Goal: Information Seeking & Learning: Learn about a topic

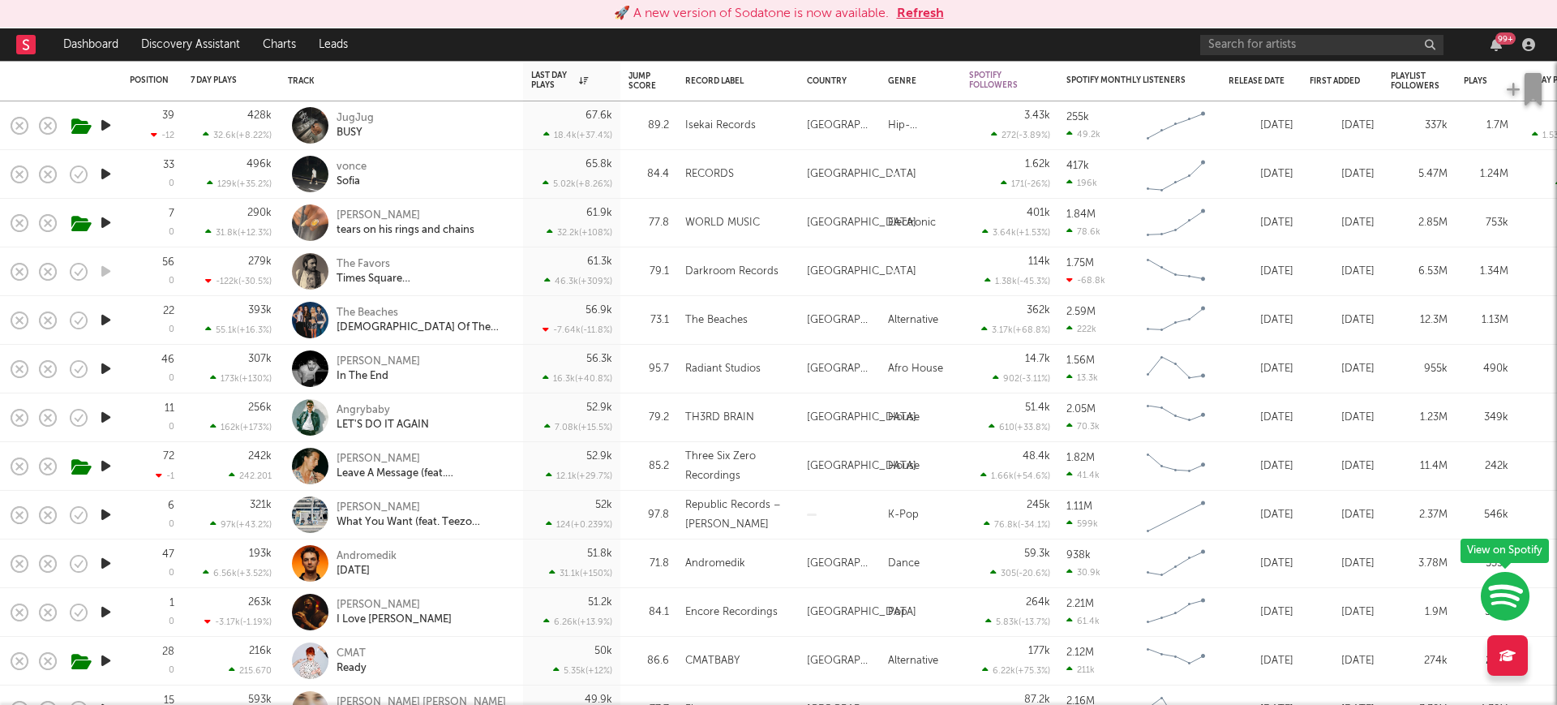
click at [109, 221] on icon "button" at bounding box center [105, 222] width 17 height 20
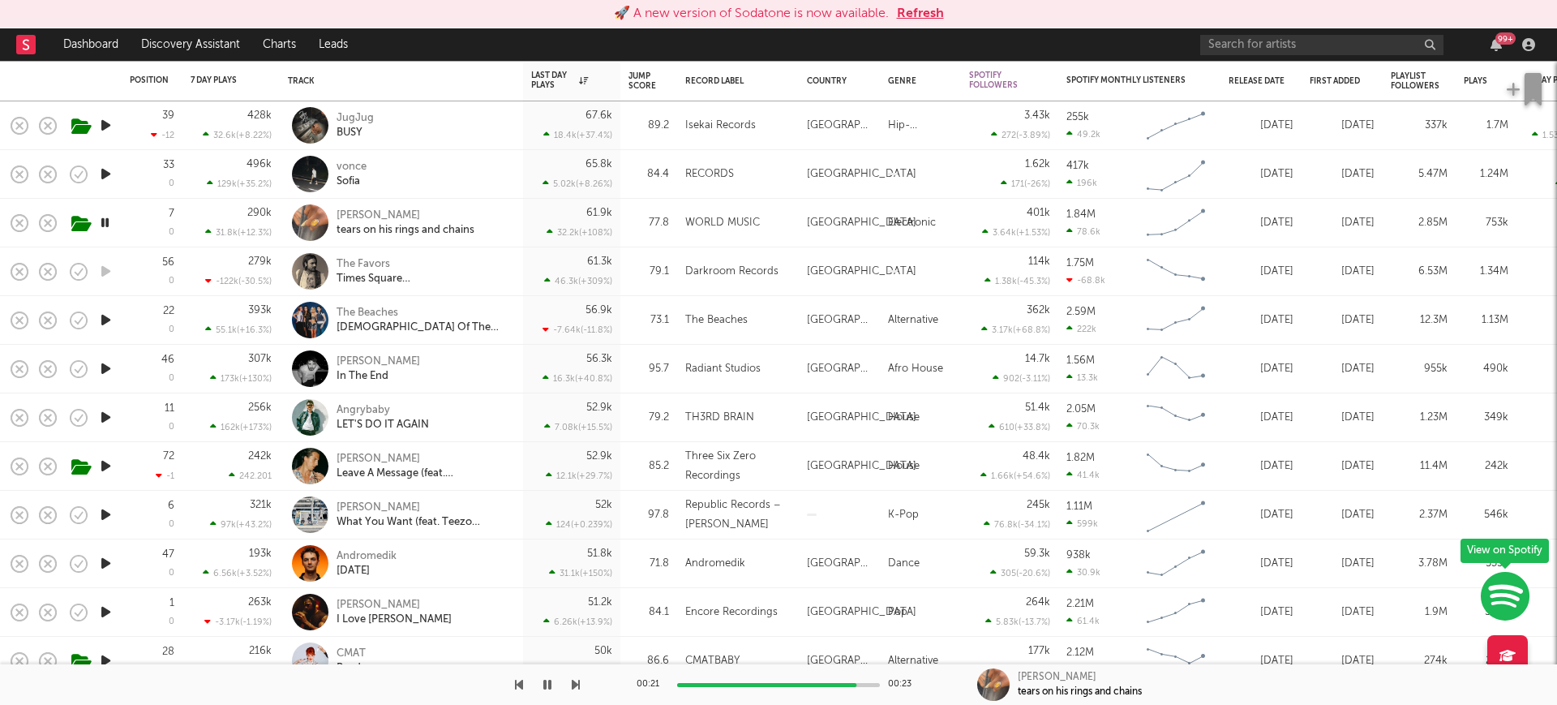
click at [112, 221] on icon "button" at bounding box center [104, 222] width 15 height 20
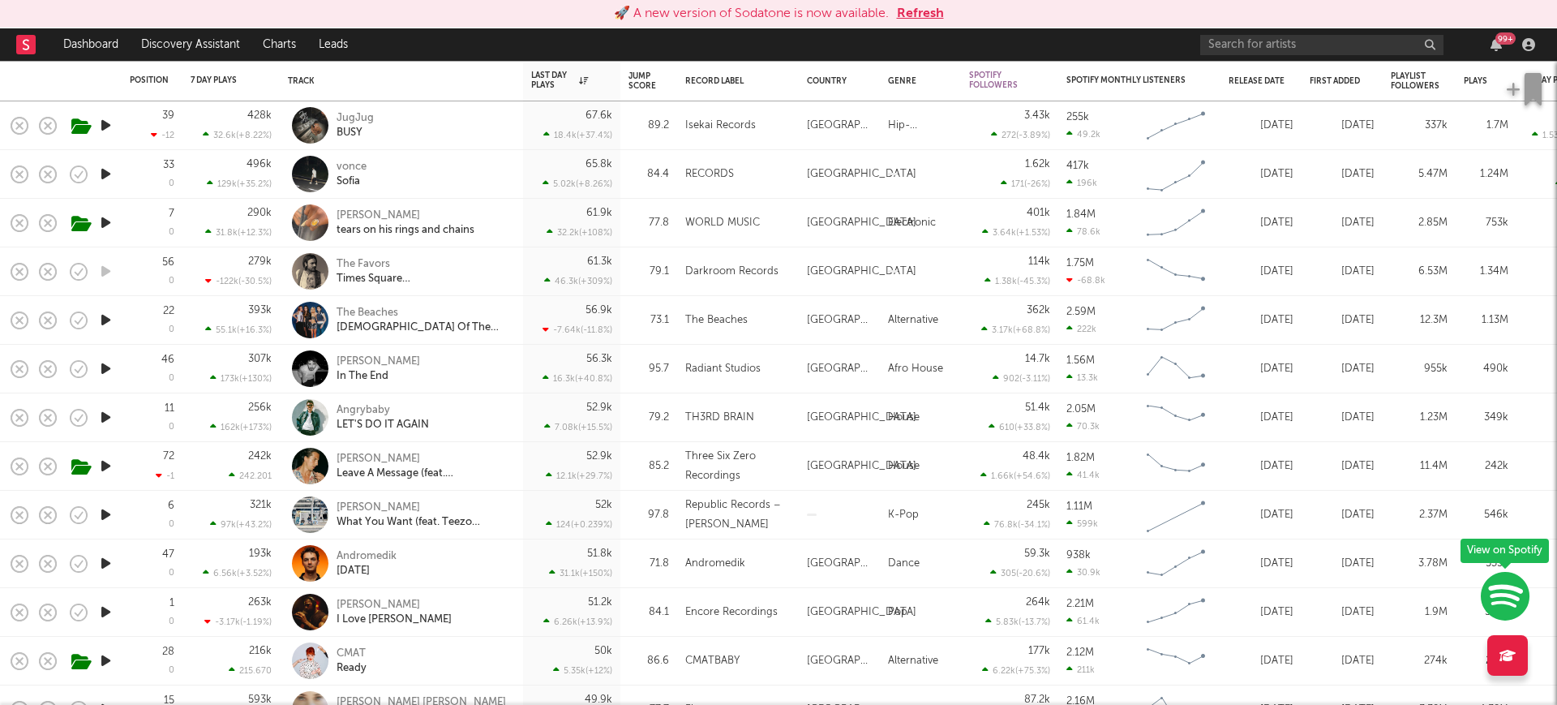
click at [904, 24] on div "🚀 A new version of Sodatone is now available. Refresh" at bounding box center [778, 14] width 1557 height 28
click at [930, 14] on button "Refresh" at bounding box center [920, 13] width 47 height 19
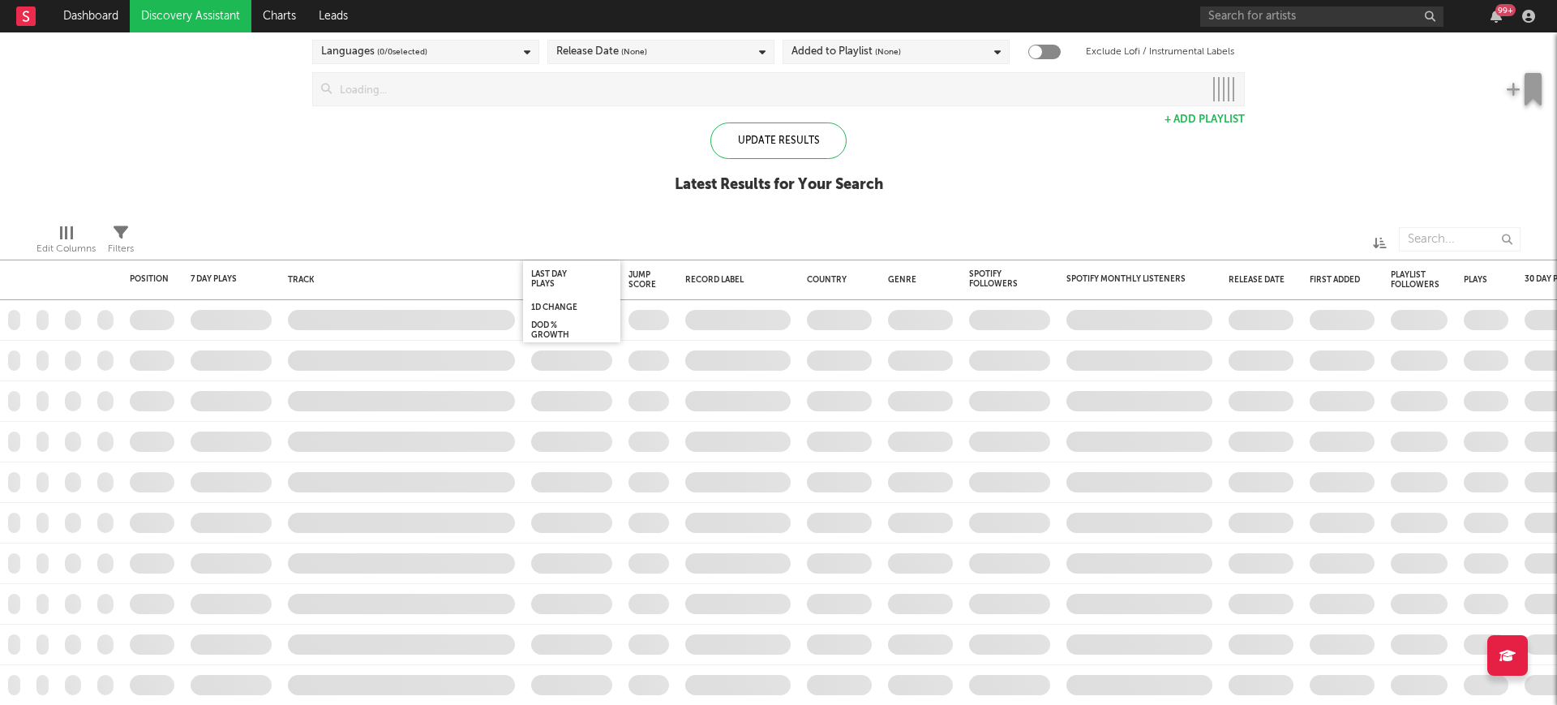
checkbox input "true"
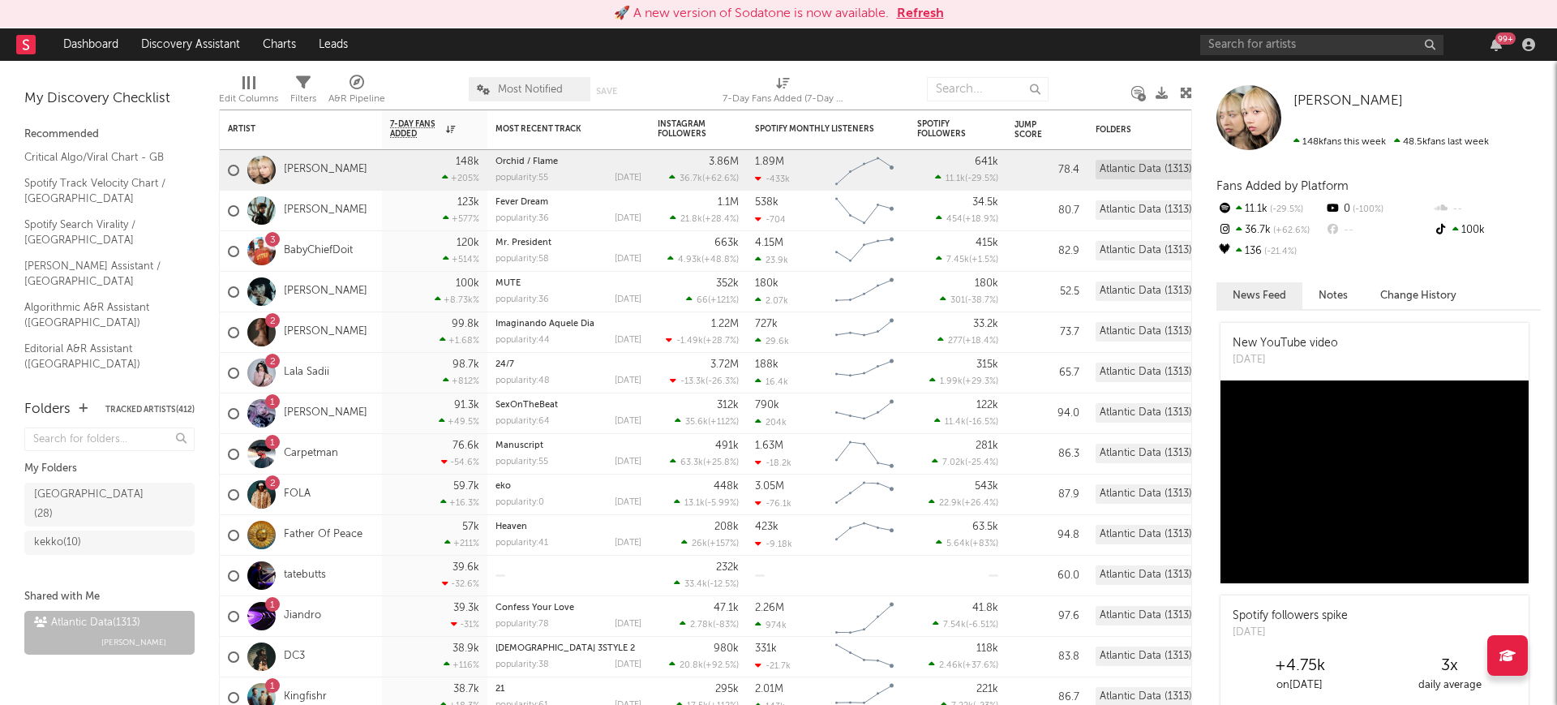
drag, startPoint x: 92, startPoint y: 617, endPoint x: 142, endPoint y: 567, distance: 70.5
click at [92, 616] on div "Atlantic Data ( 1313 ) Michele Valentini" at bounding box center [109, 632] width 151 height 39
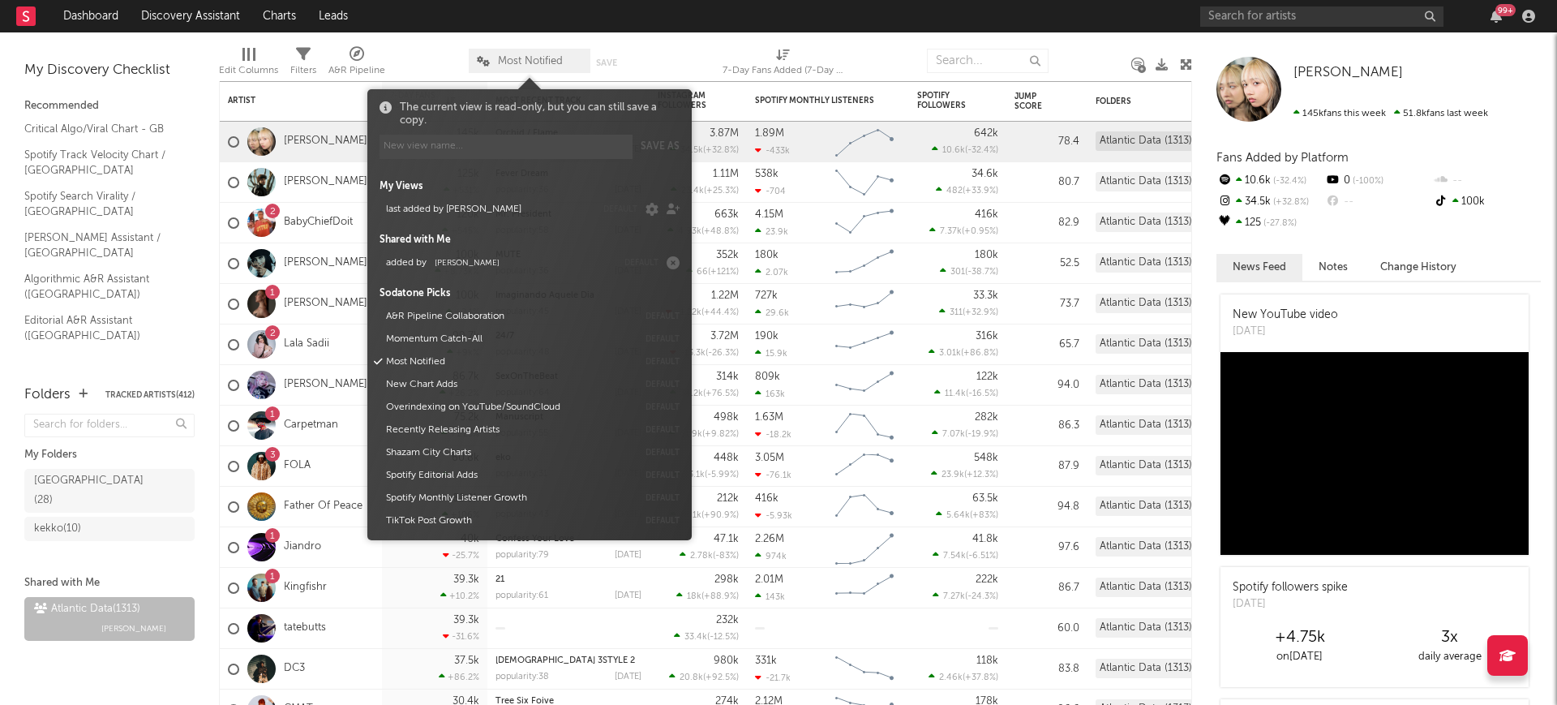
click at [521, 56] on span "Most Notified" at bounding box center [530, 61] width 65 height 11
click at [439, 251] on button "added by Michele Valentini" at bounding box center [498, 262] width 236 height 23
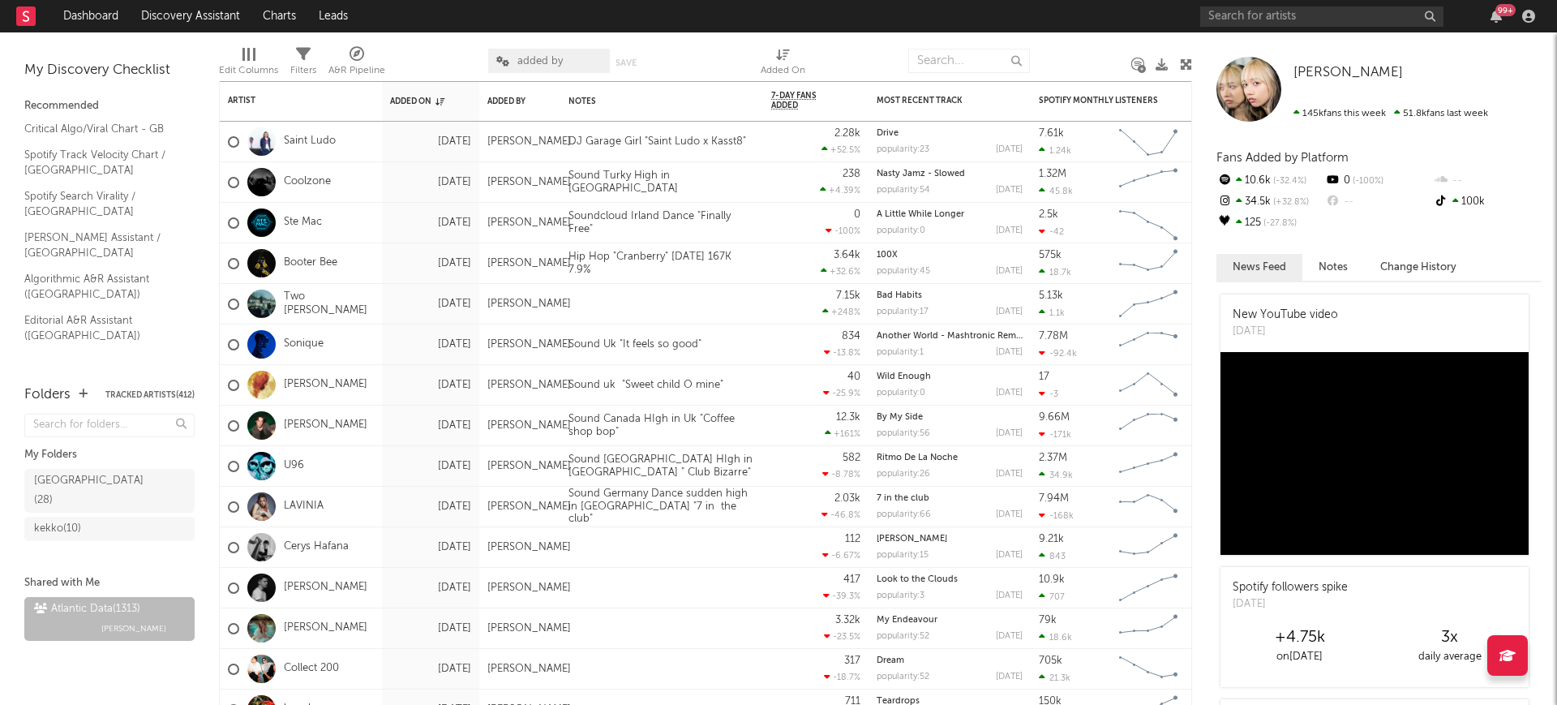
click at [464, 36] on div "Edit Columns Filters A&R Pipeline added by Save Save as Added On" at bounding box center [705, 56] width 973 height 49
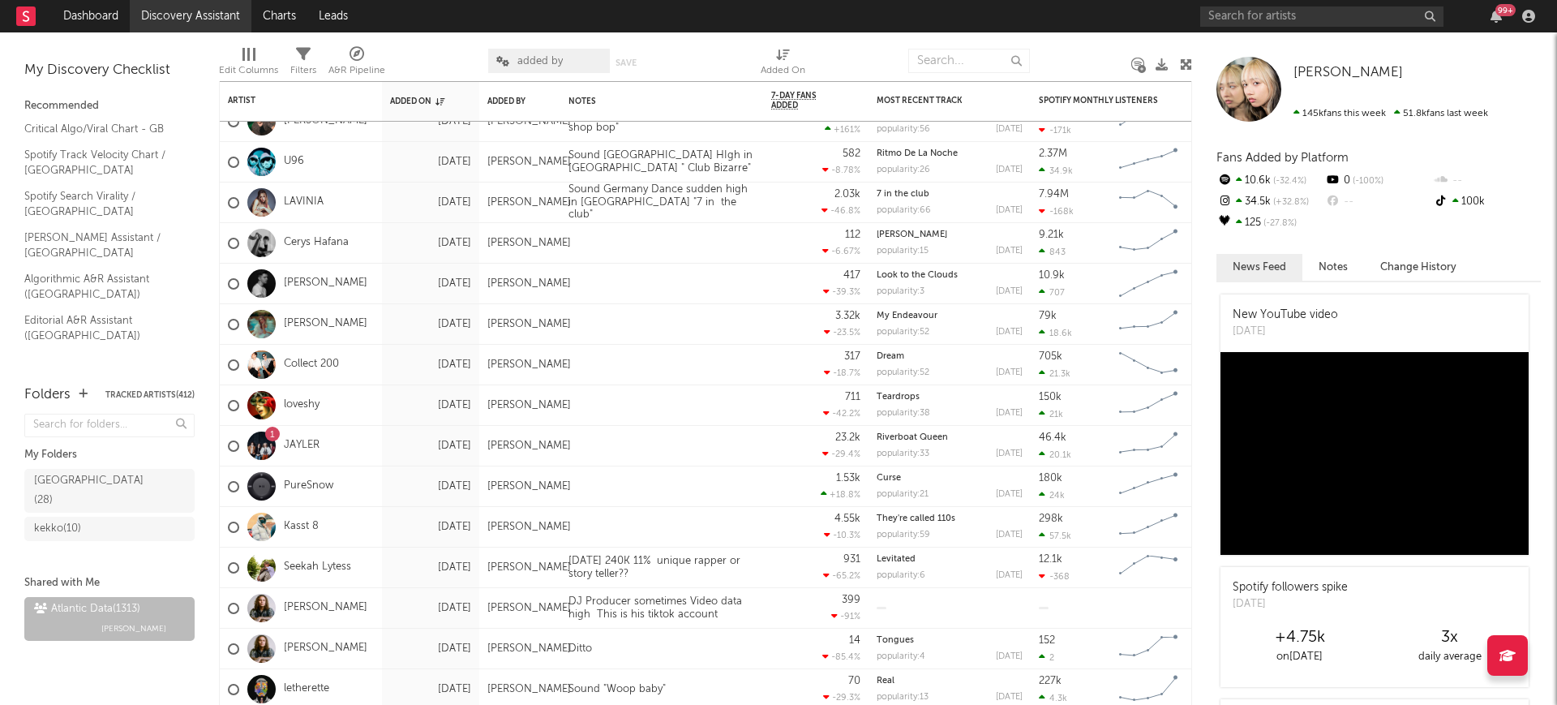
click at [176, 15] on link "Discovery Assistant" at bounding box center [191, 16] width 122 height 32
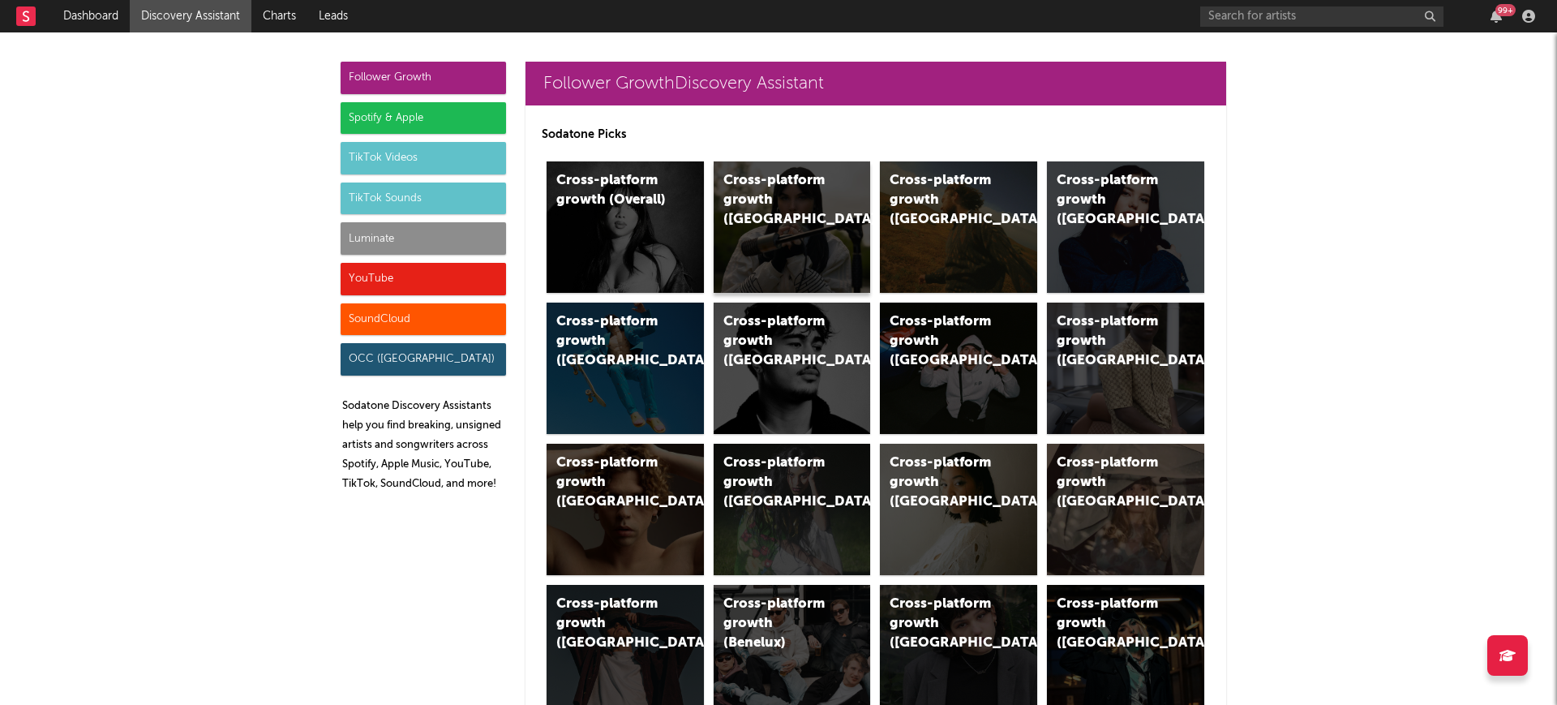
click at [744, 210] on div "Cross-platform growth (UK)" at bounding box center [792, 226] width 157 height 131
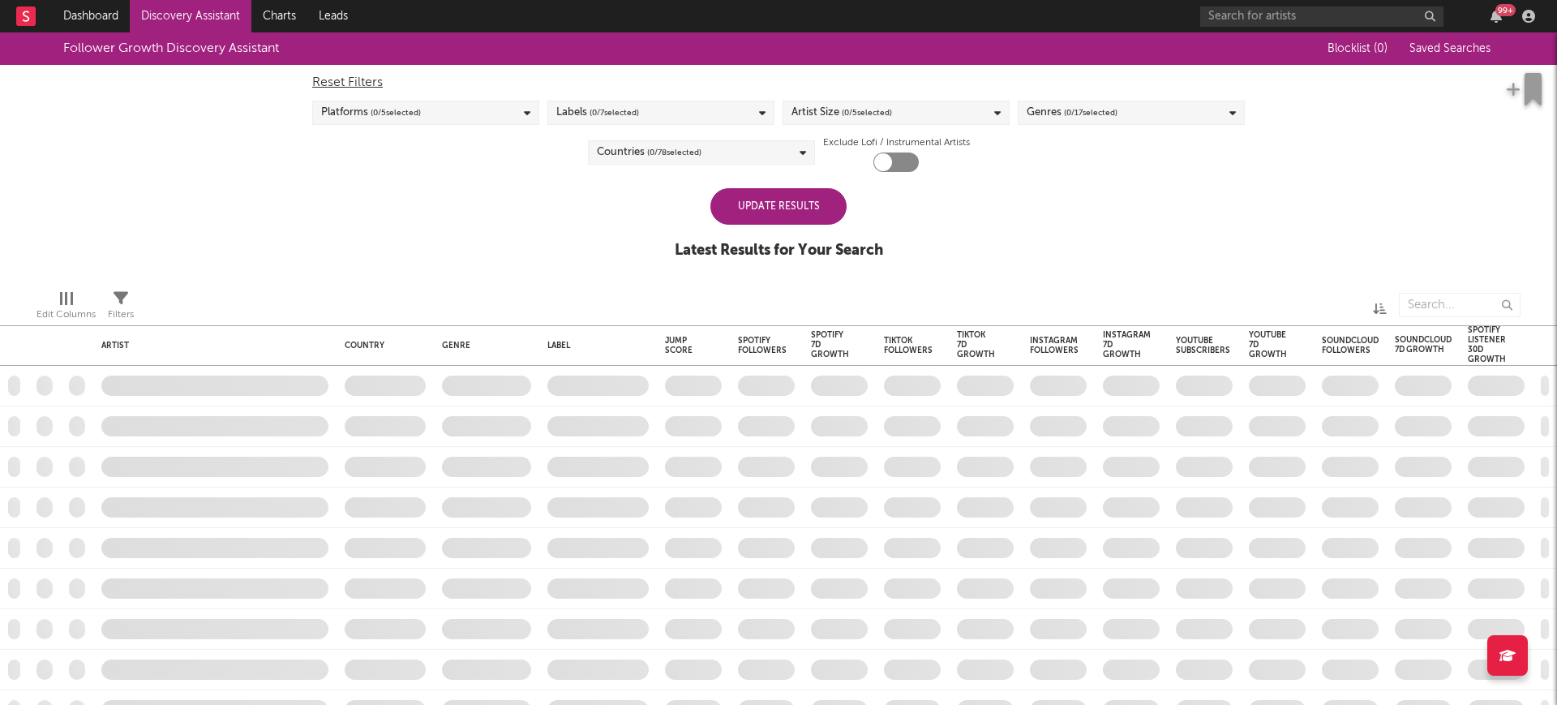
checkbox input "true"
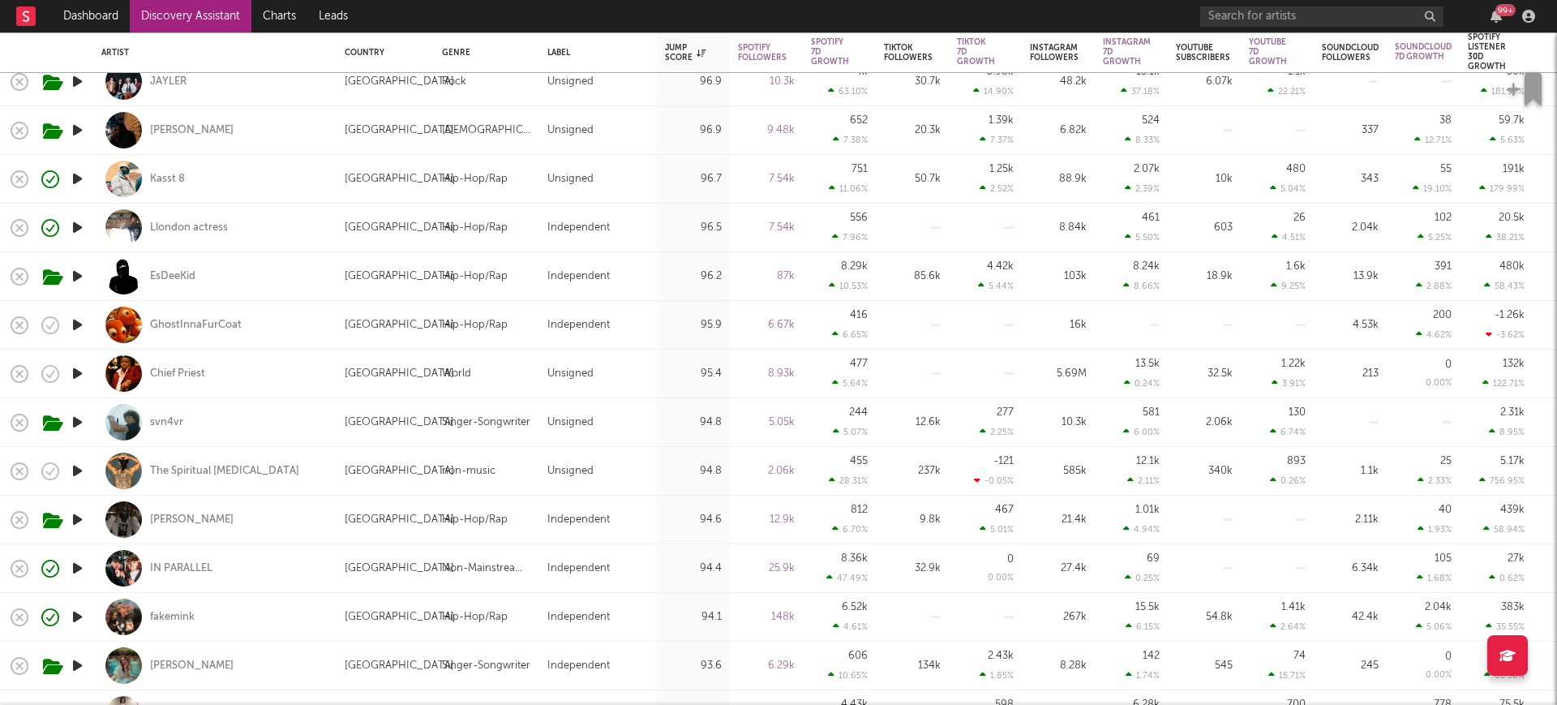
click at [76, 364] on icon "button" at bounding box center [77, 373] width 17 height 20
click at [76, 364] on icon "button" at bounding box center [76, 373] width 15 height 20
click at [75, 419] on icon "button" at bounding box center [77, 422] width 17 height 20
click at [152, 422] on div "svn4vr" at bounding box center [166, 422] width 33 height 15
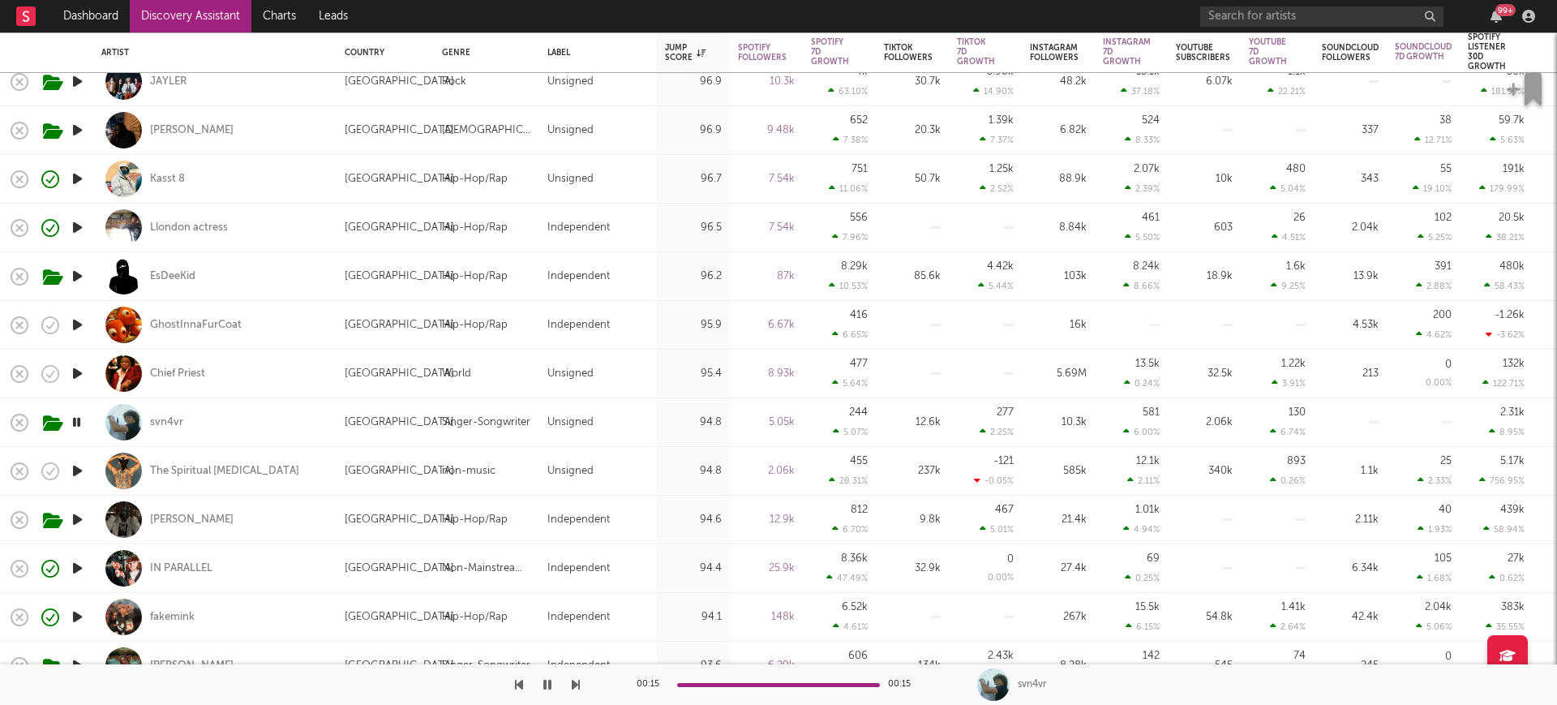
click at [82, 468] on icon "button" at bounding box center [77, 471] width 17 height 20
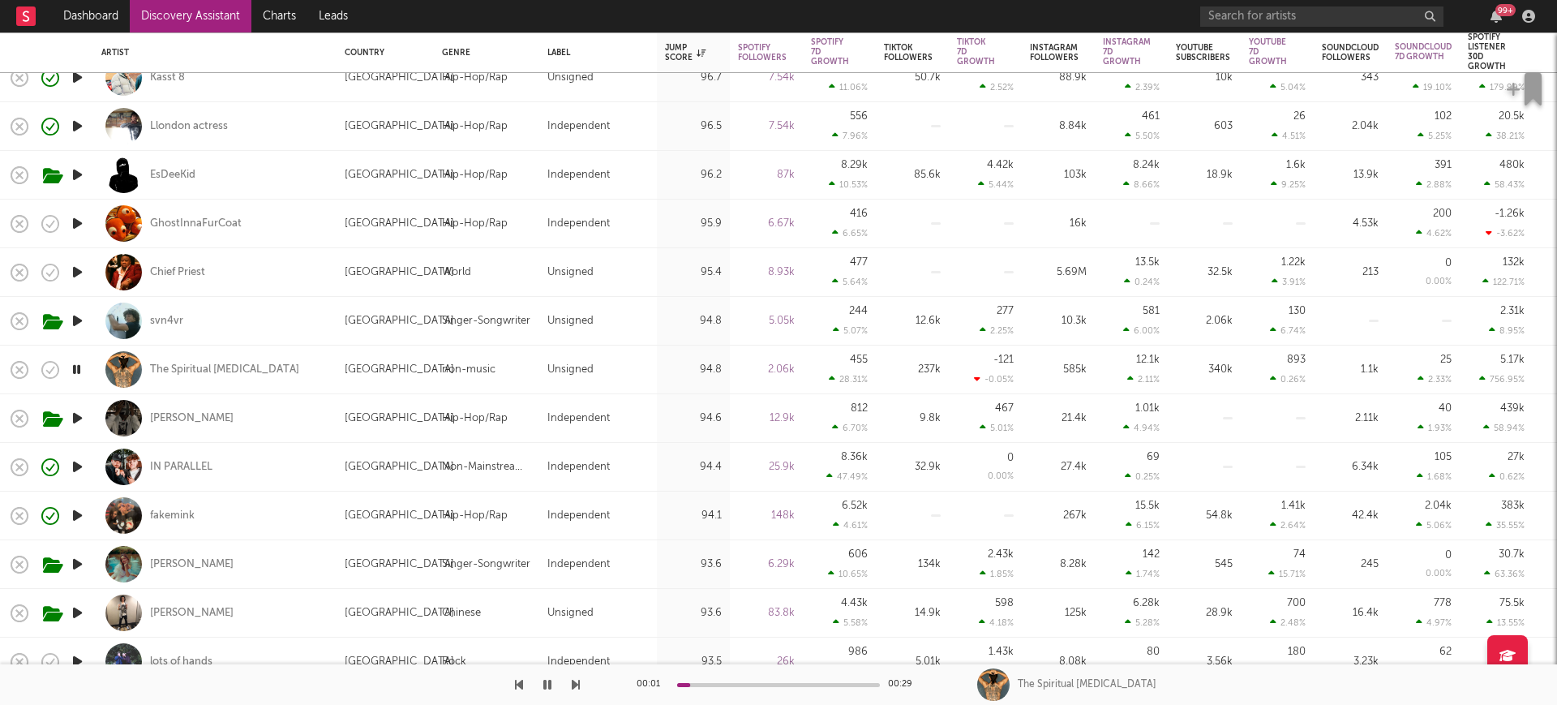
click at [75, 405] on div at bounding box center [77, 418] width 32 height 49
select select "1w"
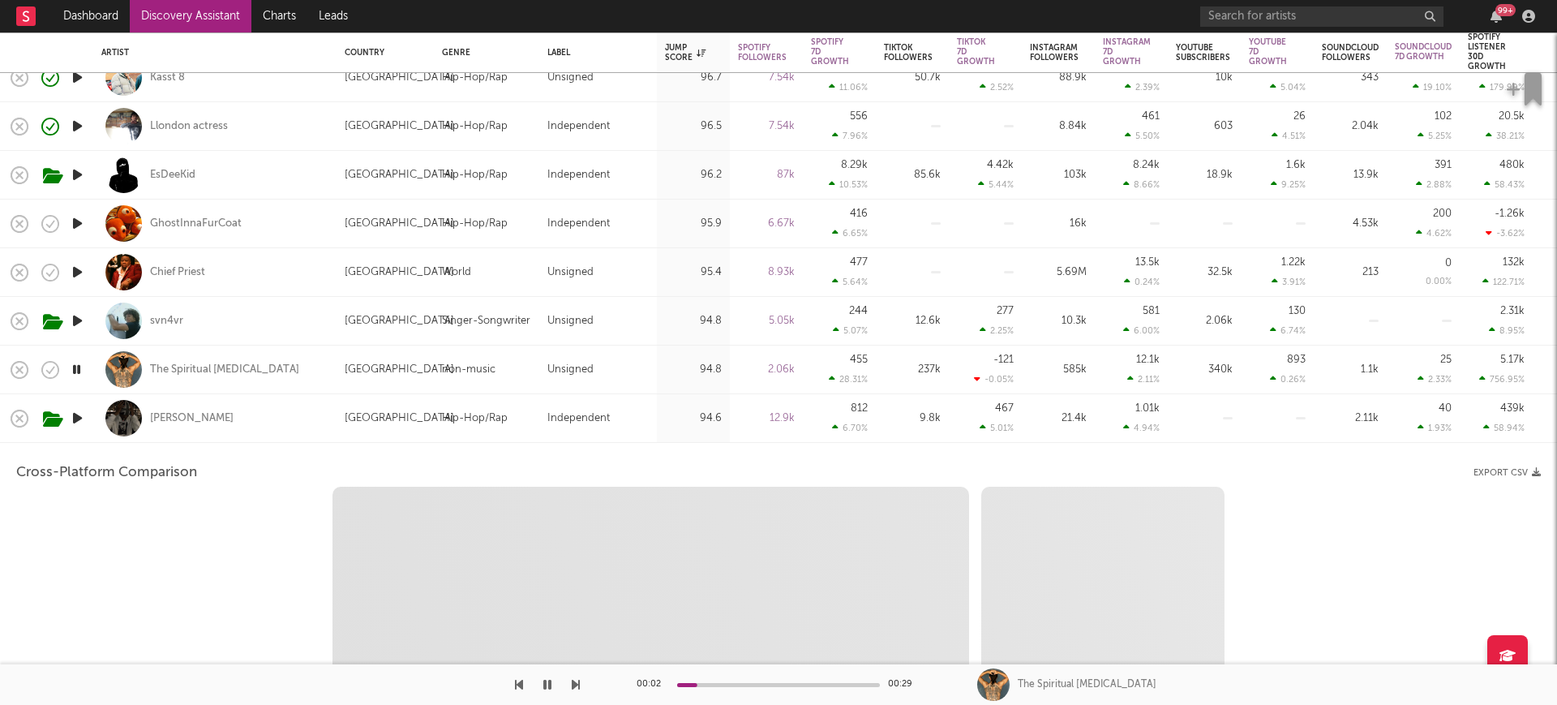
click at [75, 415] on icon "button" at bounding box center [77, 418] width 17 height 20
select select "6m"
click at [256, 398] on div "Rico Ace" at bounding box center [214, 418] width 227 height 48
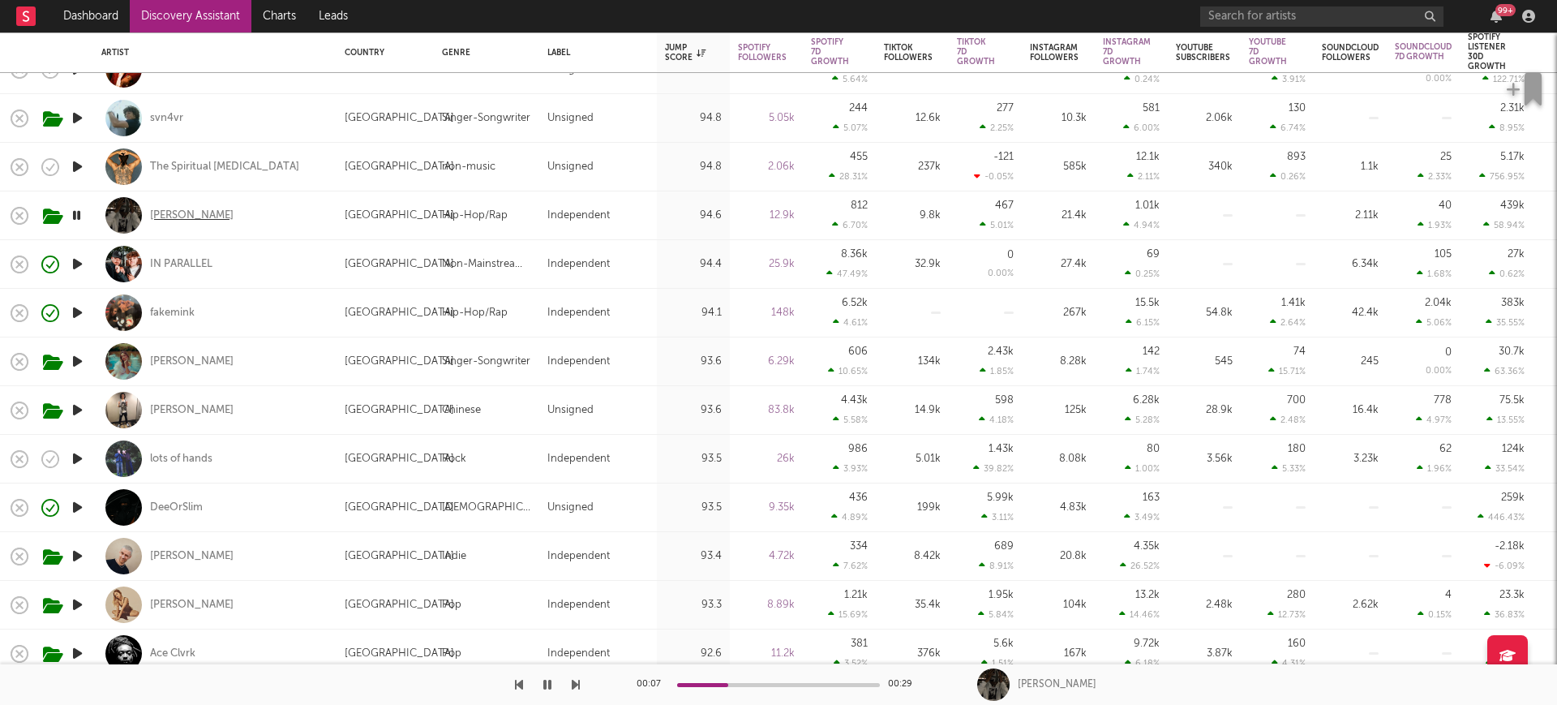
click at [162, 211] on div "Rico Ace" at bounding box center [192, 215] width 84 height 15
click at [79, 458] on icon "button" at bounding box center [77, 458] width 17 height 20
click at [181, 457] on div "lots of hands" at bounding box center [181, 459] width 62 height 15
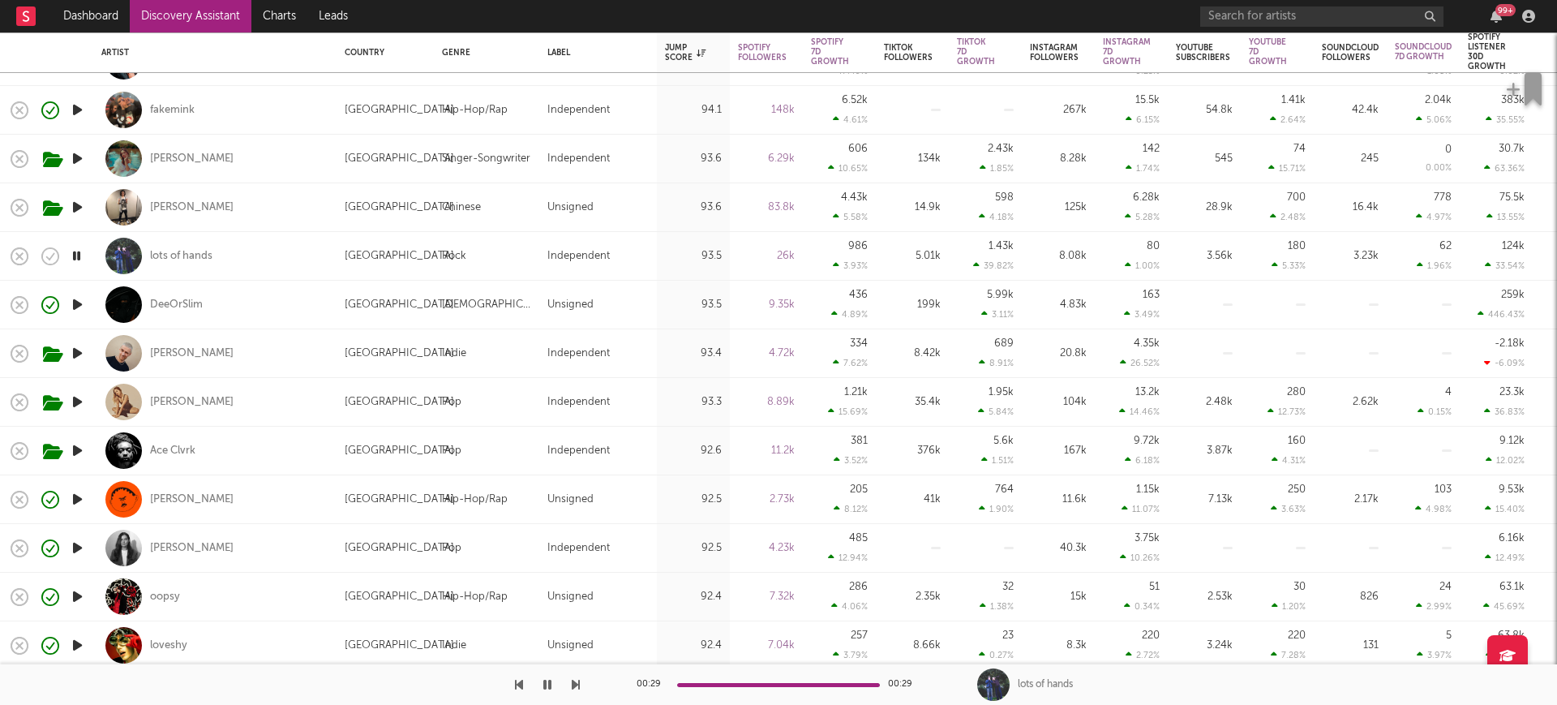
click at [79, 293] on div at bounding box center [77, 305] width 32 height 49
select select "1w"
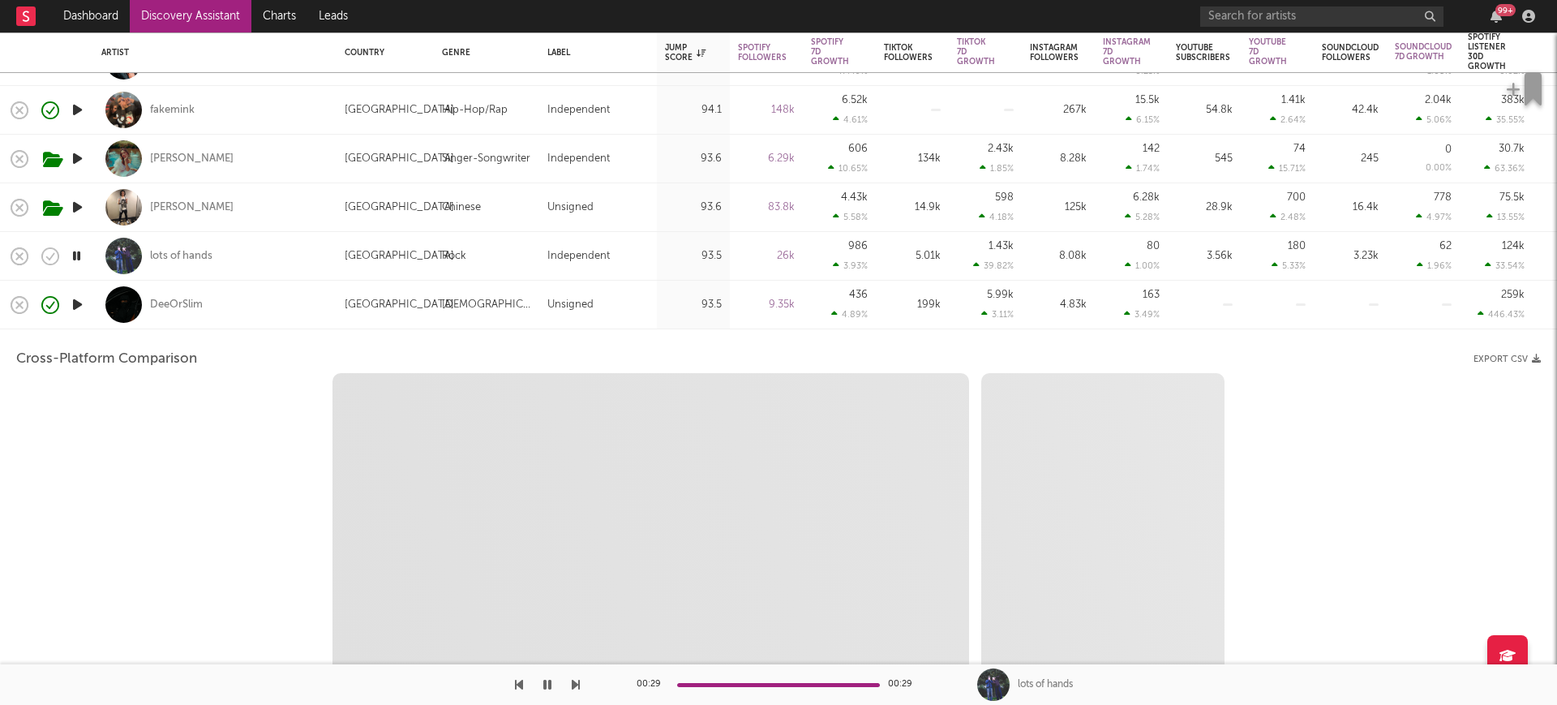
select select "6m"
click at [234, 302] on div "DeeOrSlim" at bounding box center [214, 305] width 227 height 48
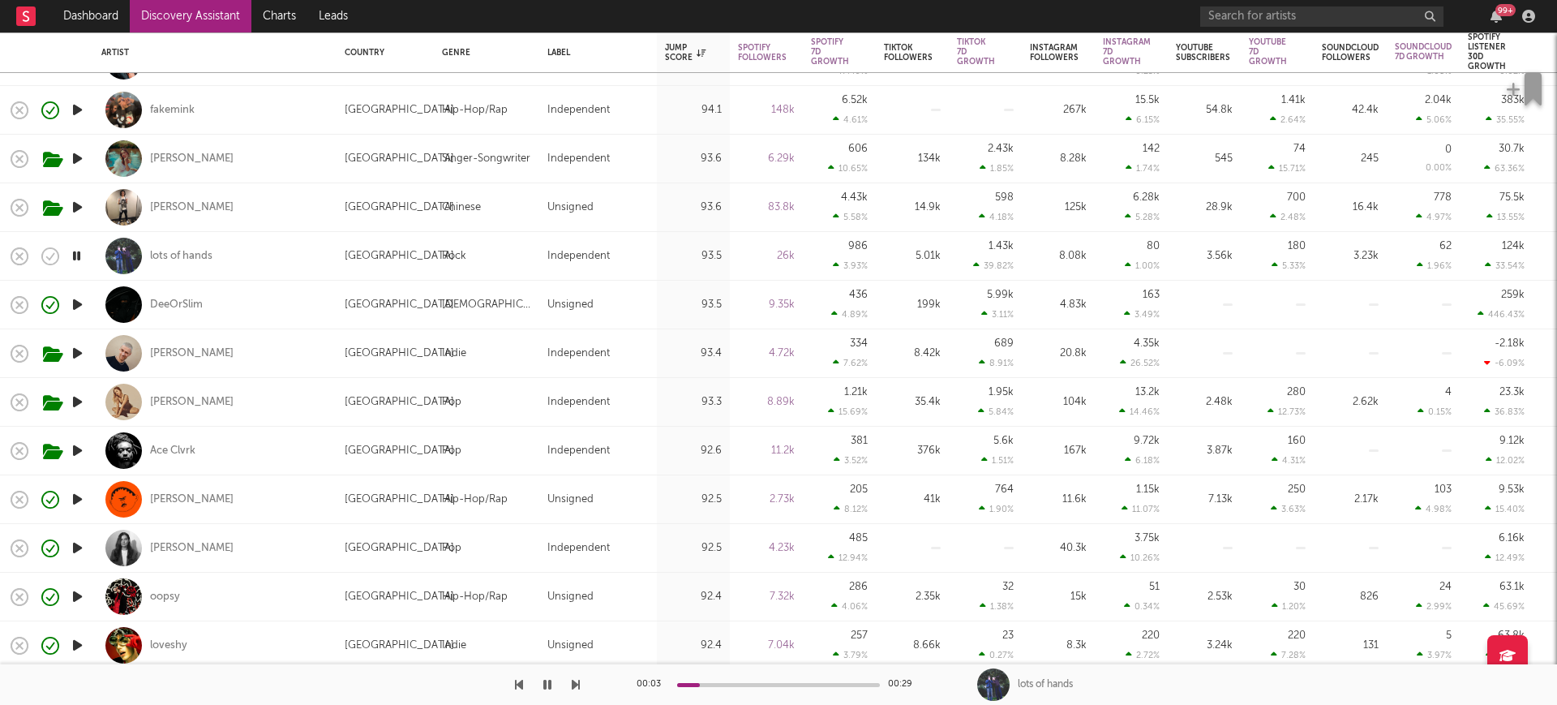
click at [391, 256] on div "United Kingdom" at bounding box center [399, 256] width 109 height 19
select select "1w"
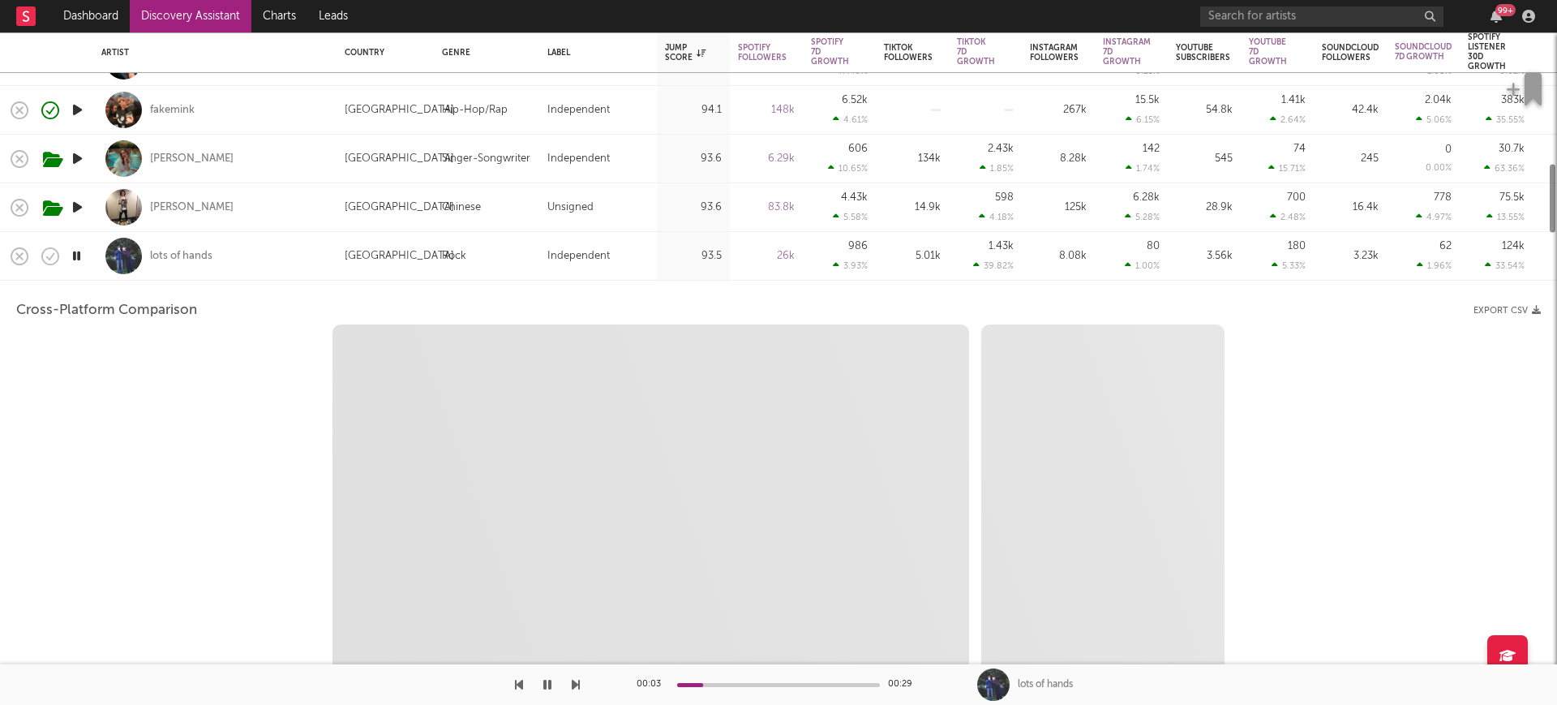
select select "6m"
click at [166, 255] on div "lots of hands" at bounding box center [181, 256] width 62 height 15
select select "1m"
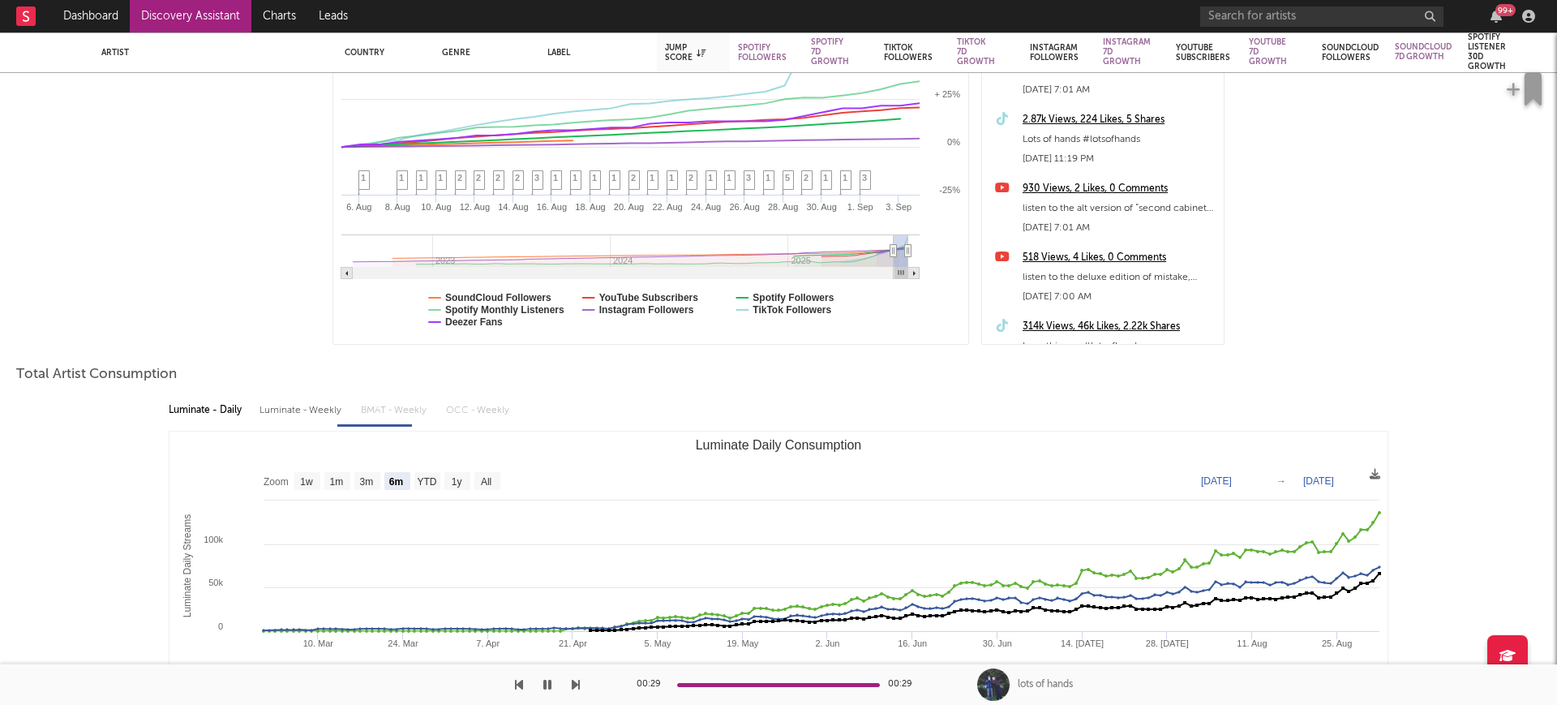
click at [1207, 333] on div "314k Views, 46k Likes, 2.22k Shares Love this one #lotsofhands Aug 28, 2025 1:5…" at bounding box center [1103, 343] width 242 height 69
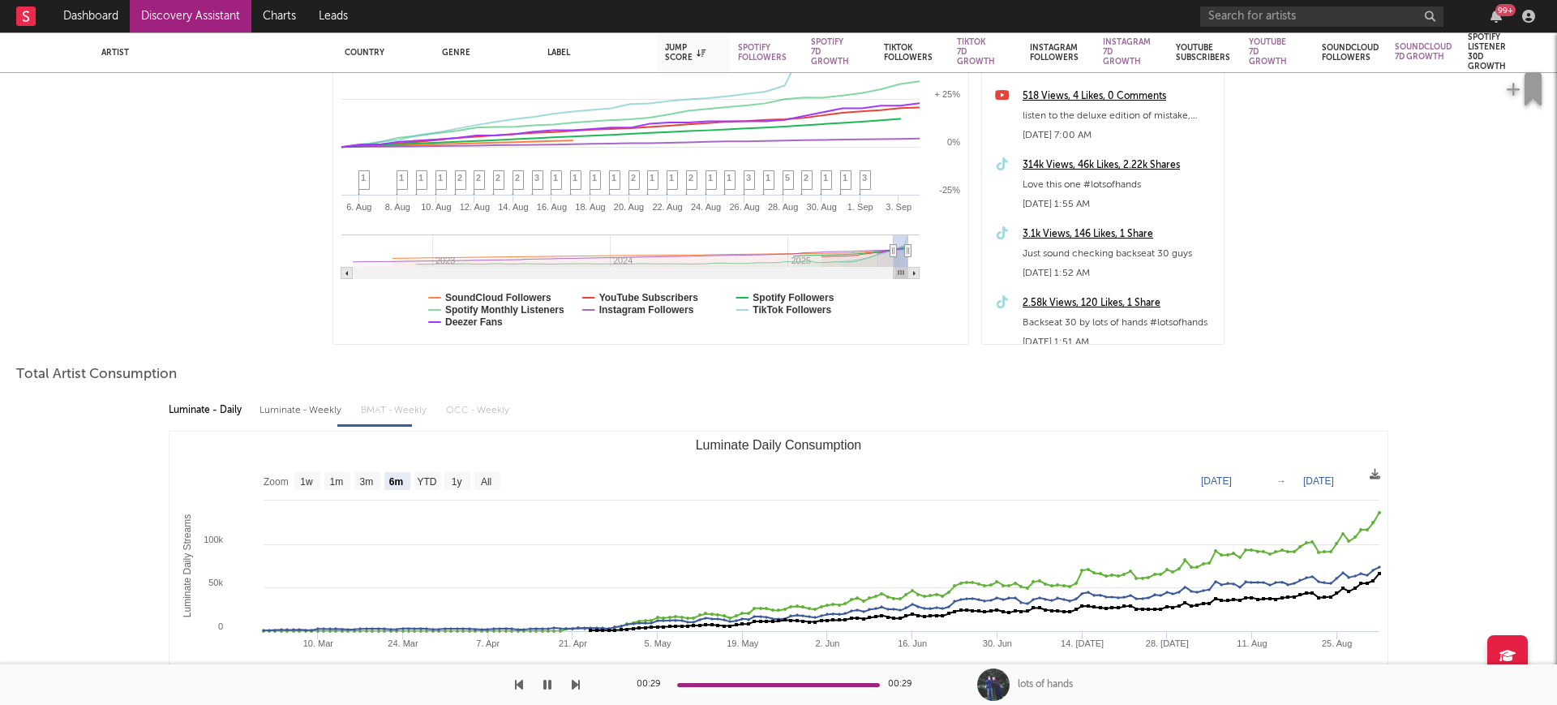
scroll to position [324, 0]
click at [1078, 161] on div "314k Views, 46k Likes, 2.22k Shares" at bounding box center [1119, 164] width 193 height 19
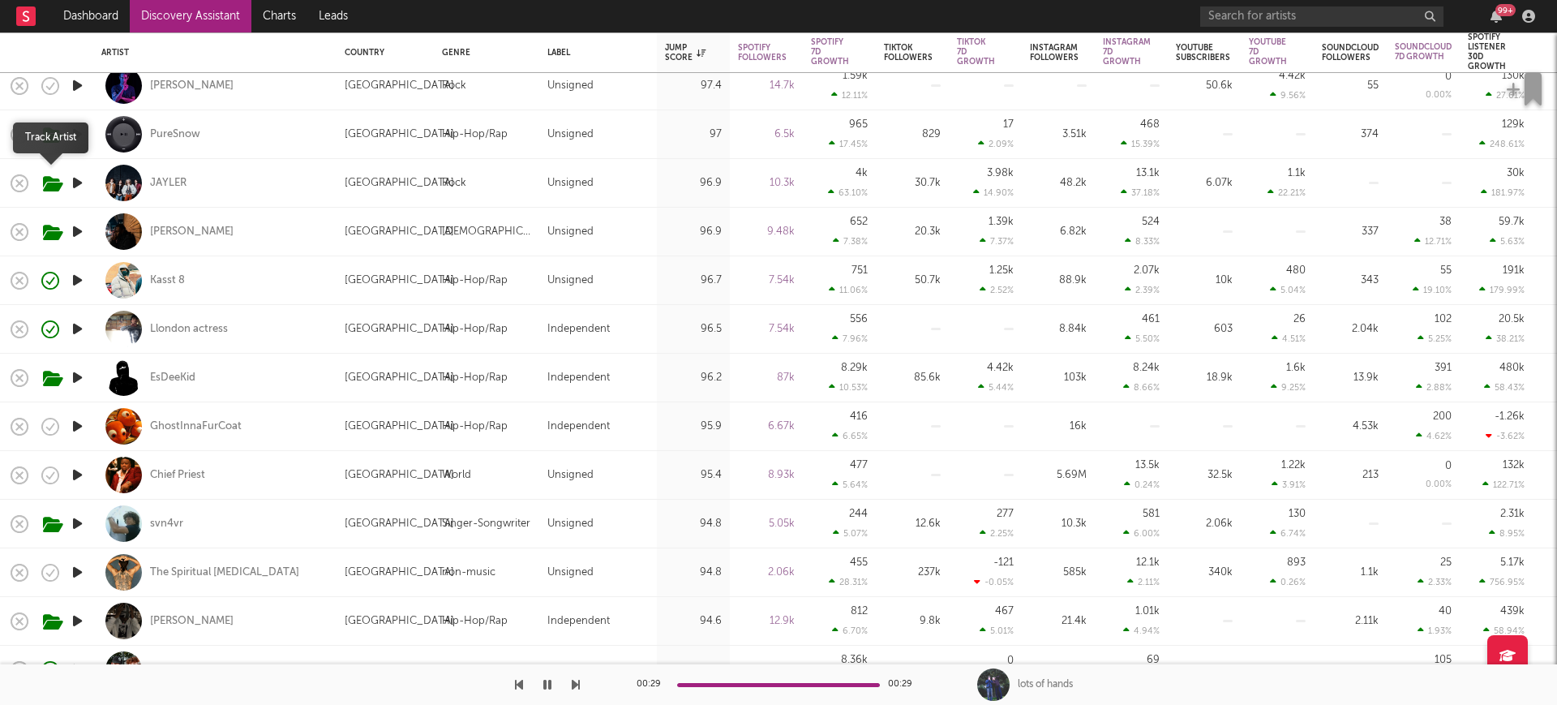
click at [65, 172] on span at bounding box center [50, 183] width 29 height 28
click at [76, 182] on icon "button" at bounding box center [77, 183] width 17 height 20
click at [81, 178] on icon "button" at bounding box center [76, 183] width 15 height 20
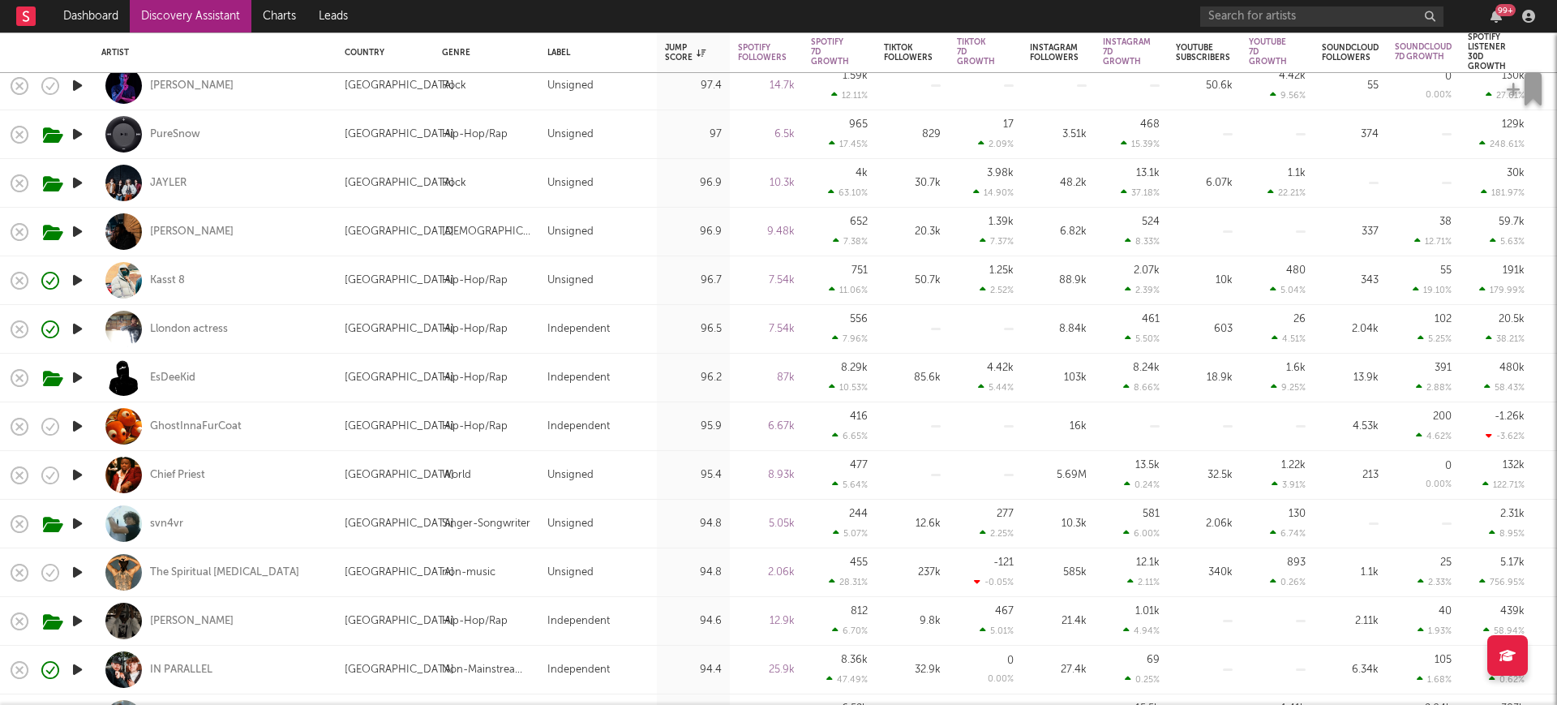
click at [83, 228] on icon "button" at bounding box center [77, 231] width 17 height 20
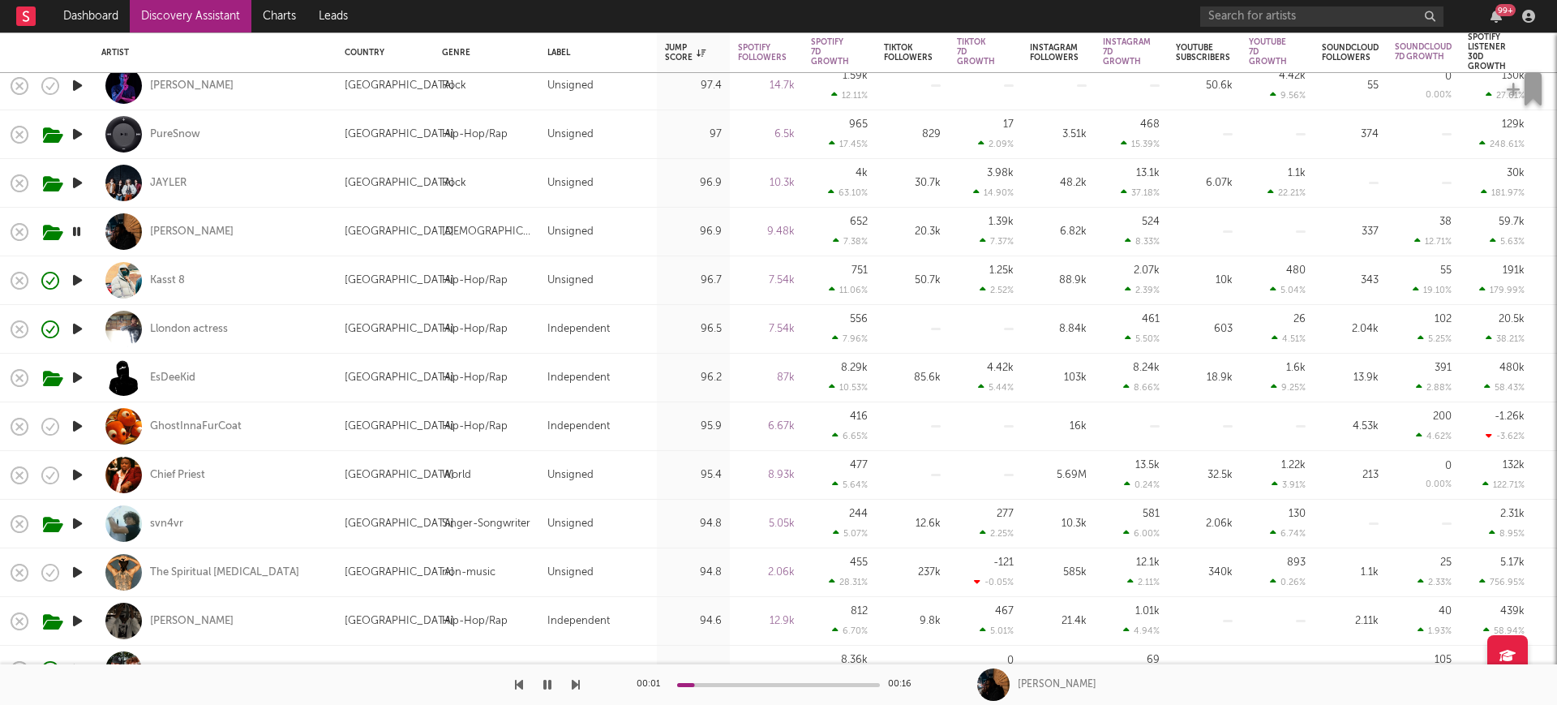
click at [79, 281] on icon "button" at bounding box center [77, 280] width 17 height 20
click at [156, 273] on div "Kasst 8" at bounding box center [167, 280] width 35 height 15
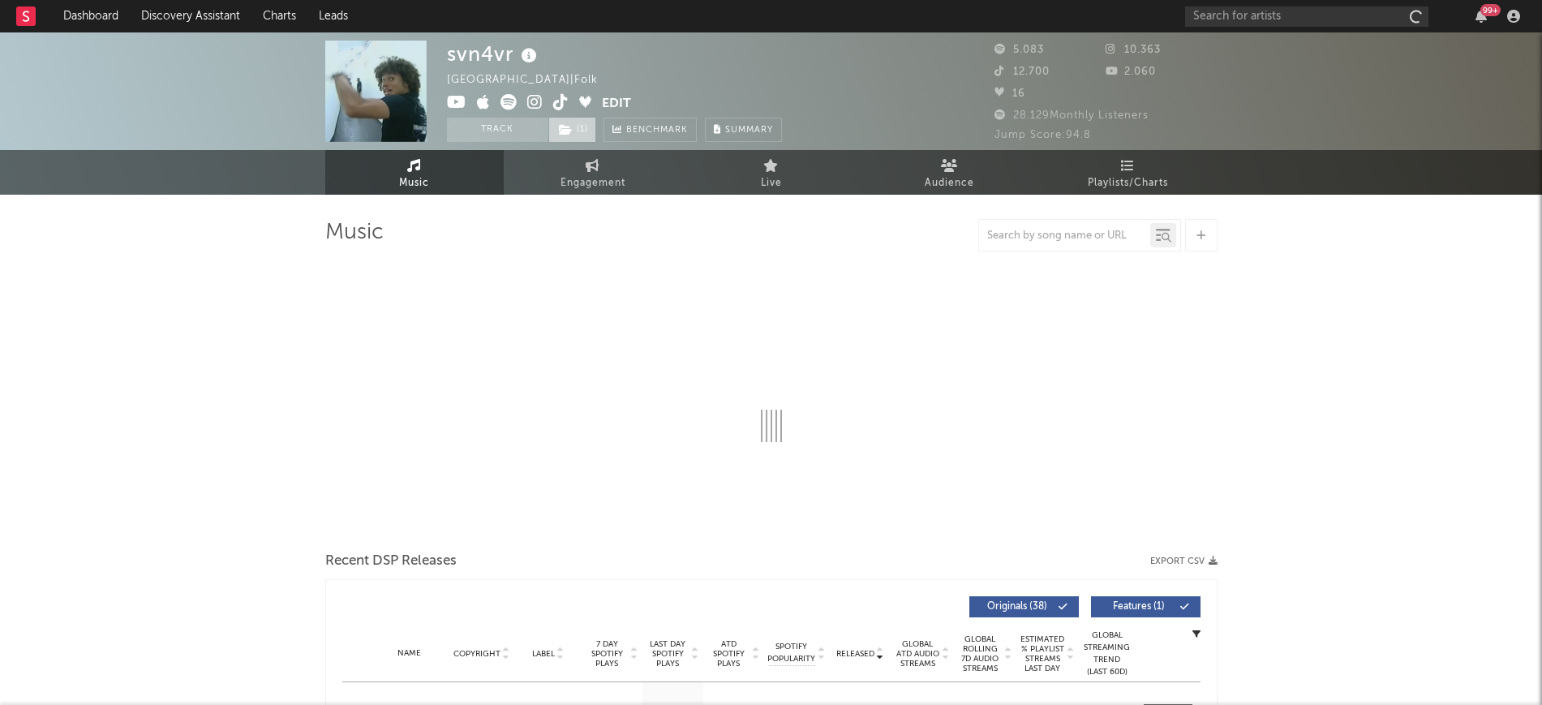
select select "1w"
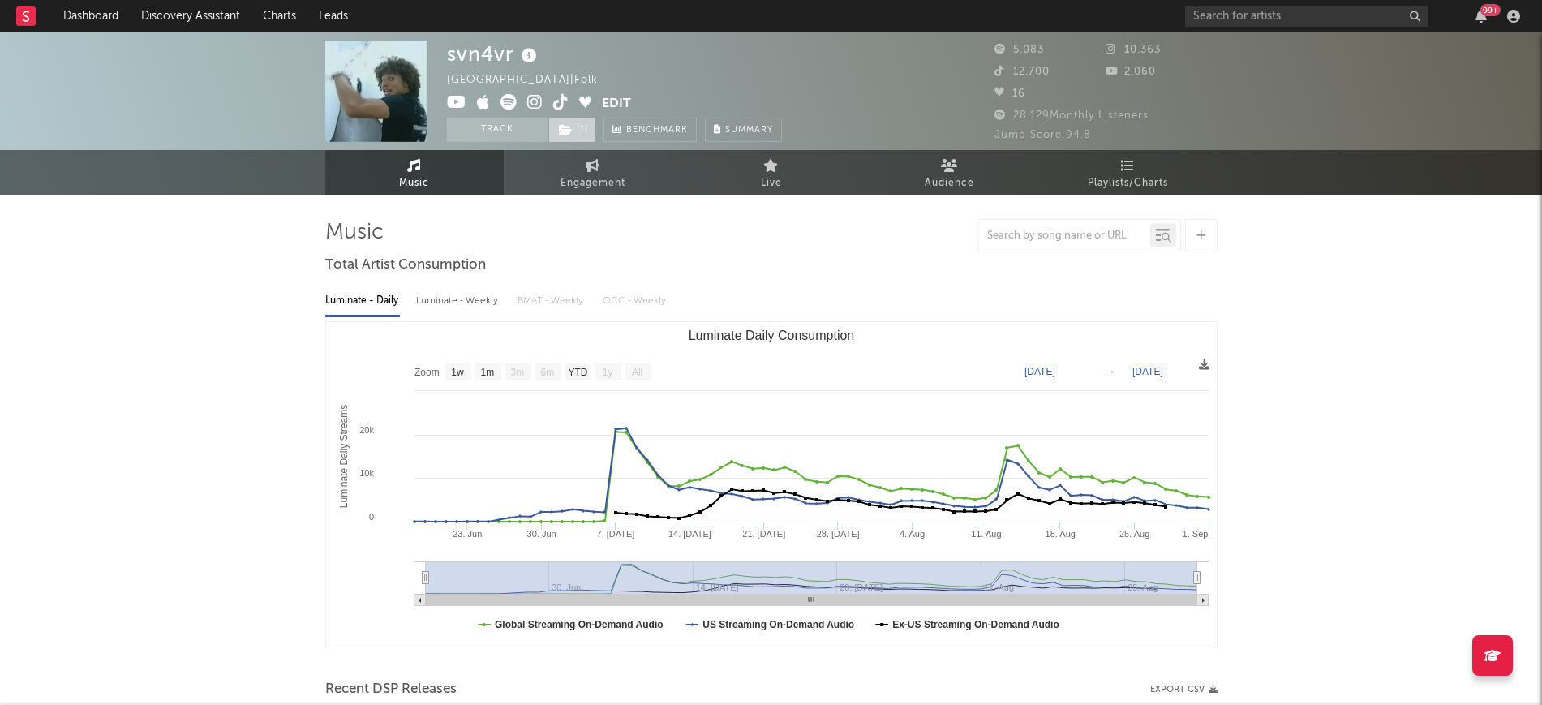
click at [574, 122] on span "( 1 )" at bounding box center [572, 130] width 48 height 24
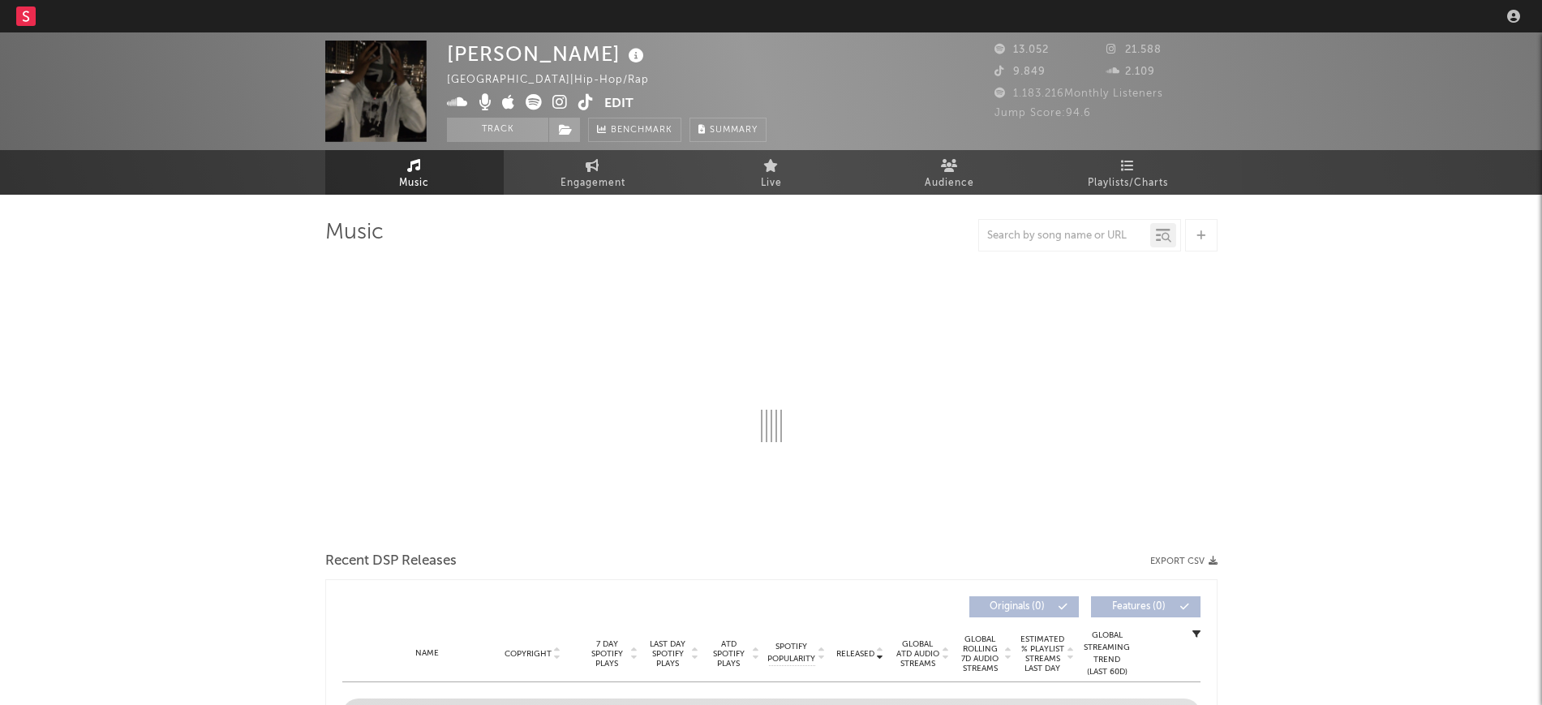
select select "6m"
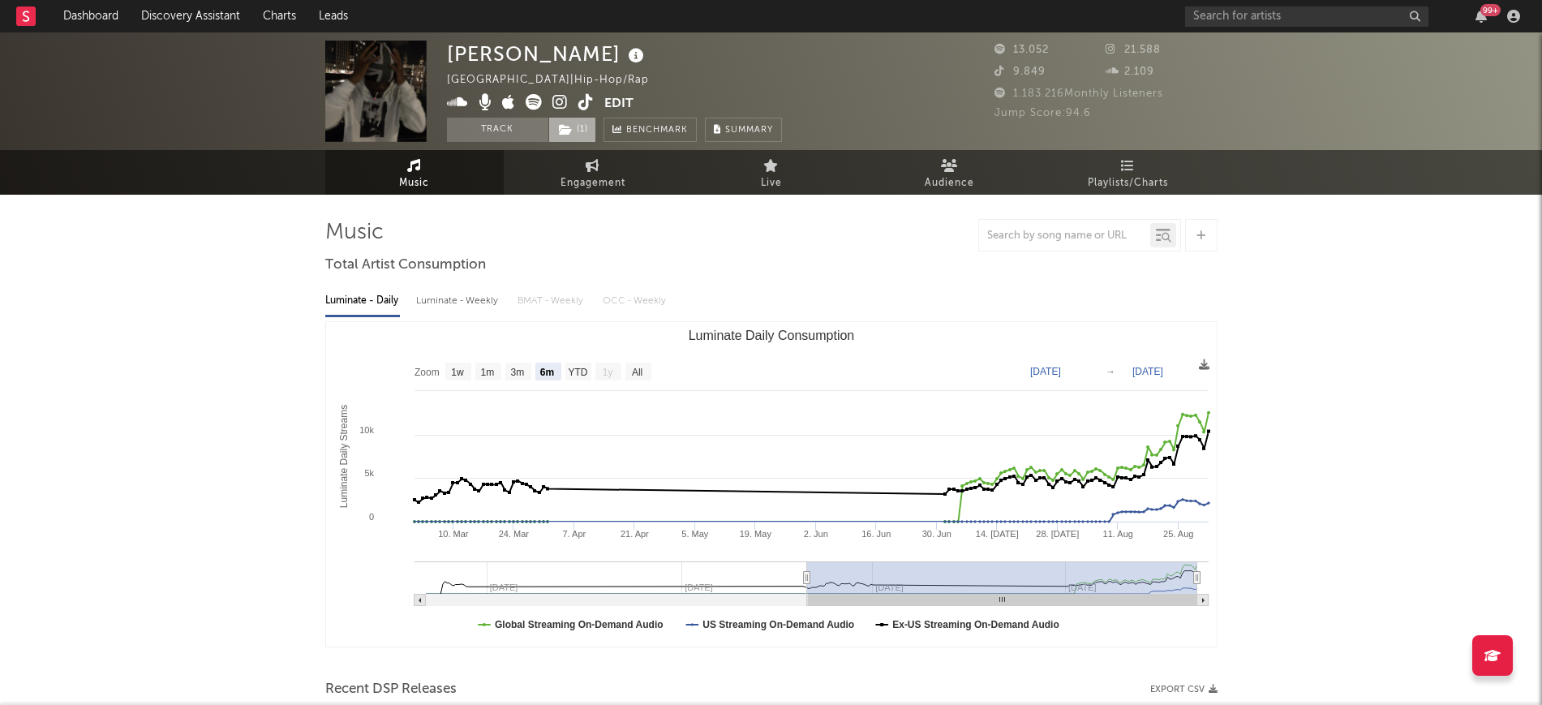
click at [577, 127] on span "( 1 )" at bounding box center [572, 130] width 48 height 24
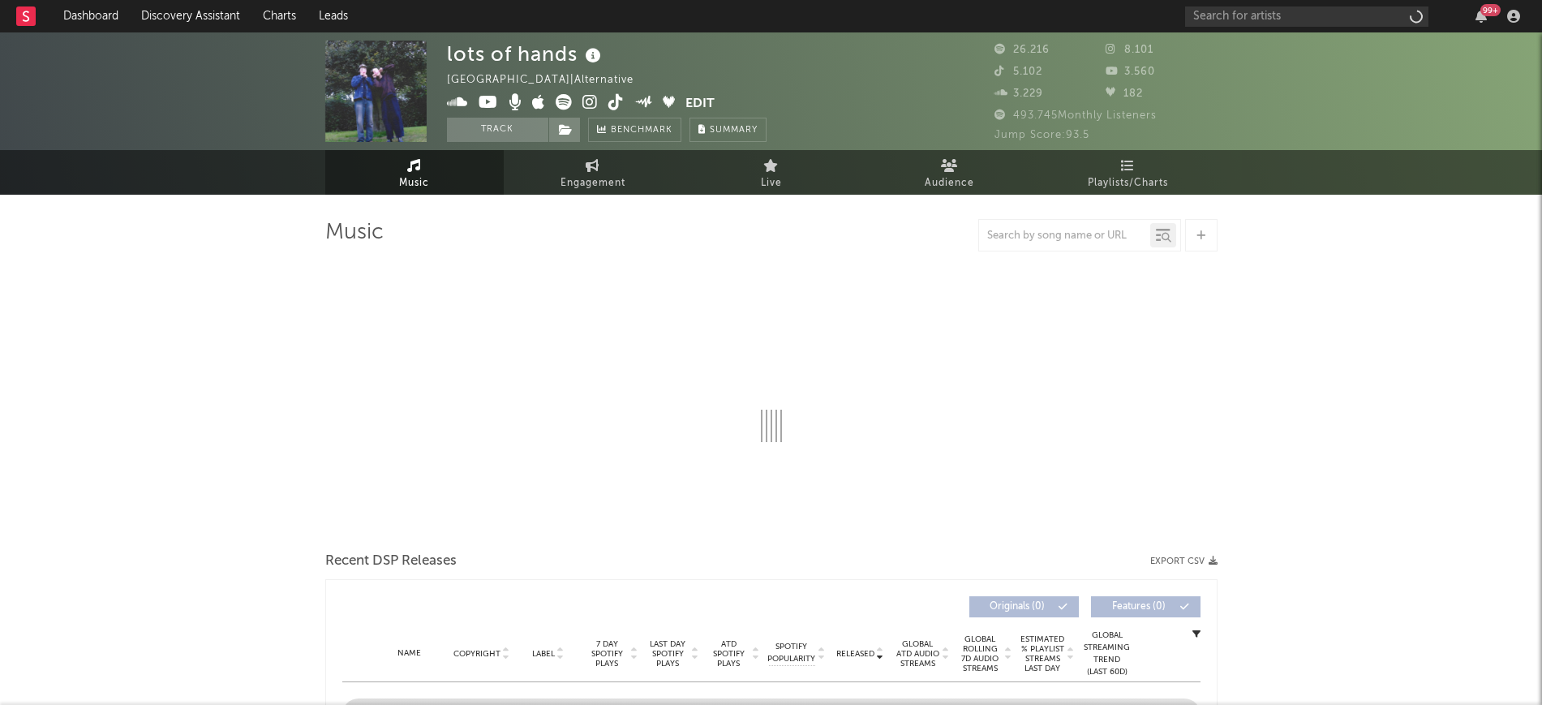
select select "6m"
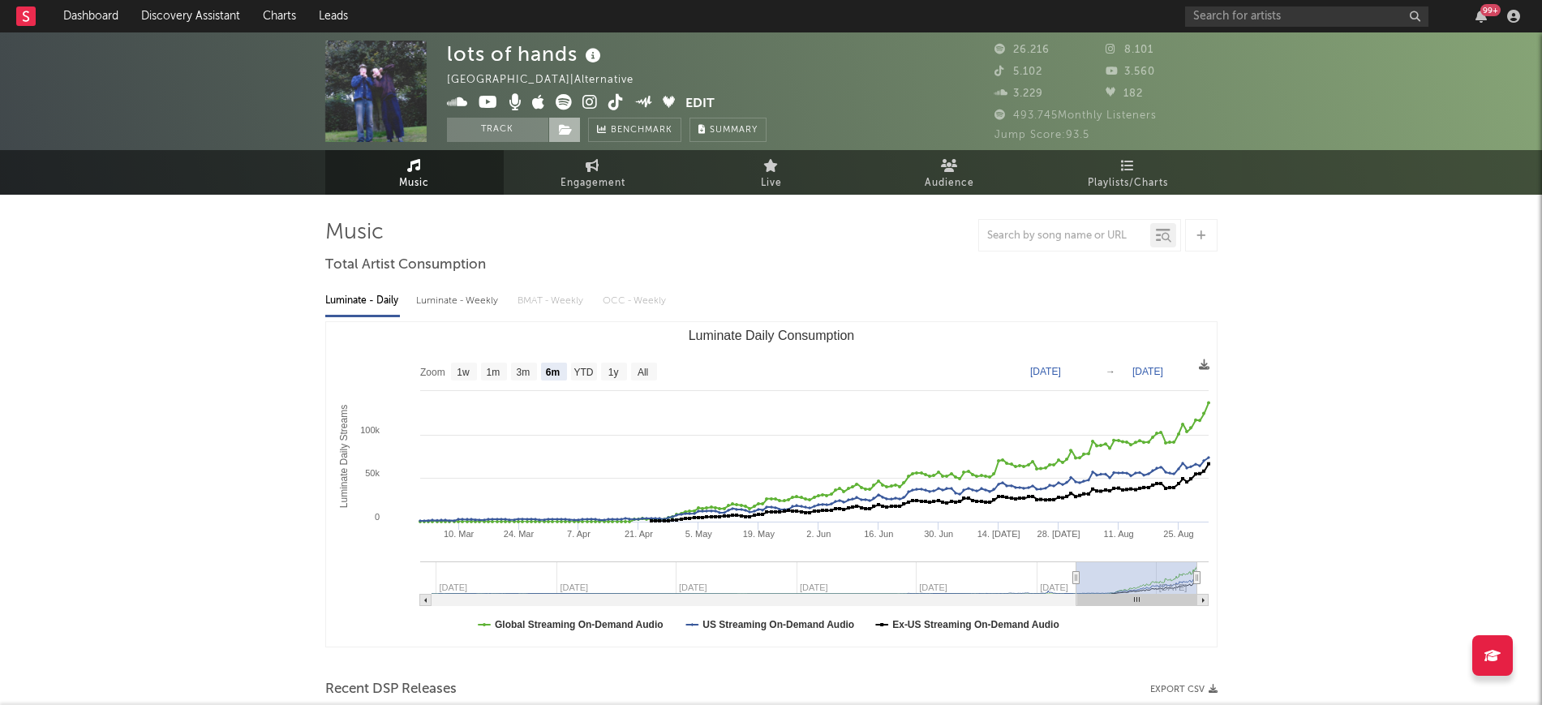
click at [553, 125] on span at bounding box center [564, 130] width 32 height 24
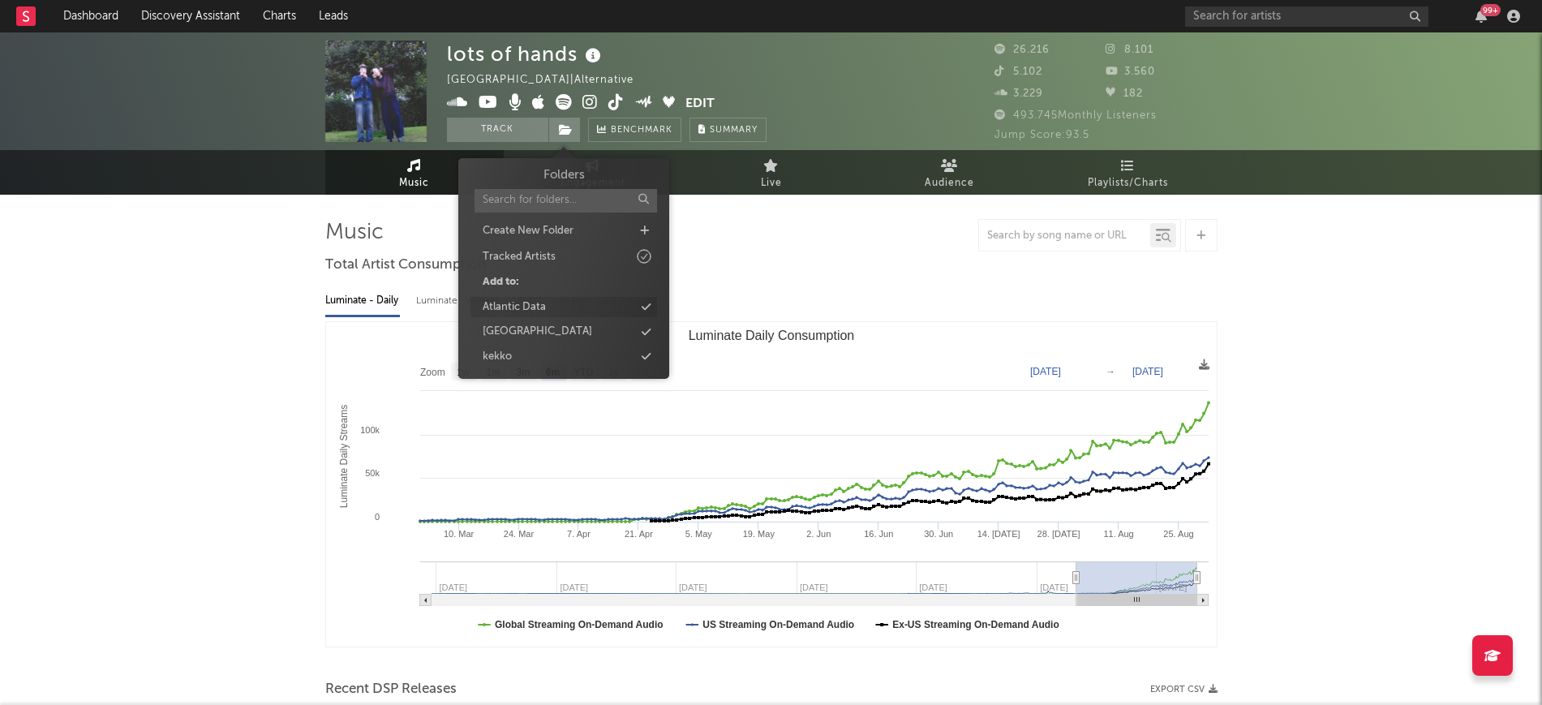
click at [550, 297] on div "Atlantic Data" at bounding box center [563, 307] width 187 height 21
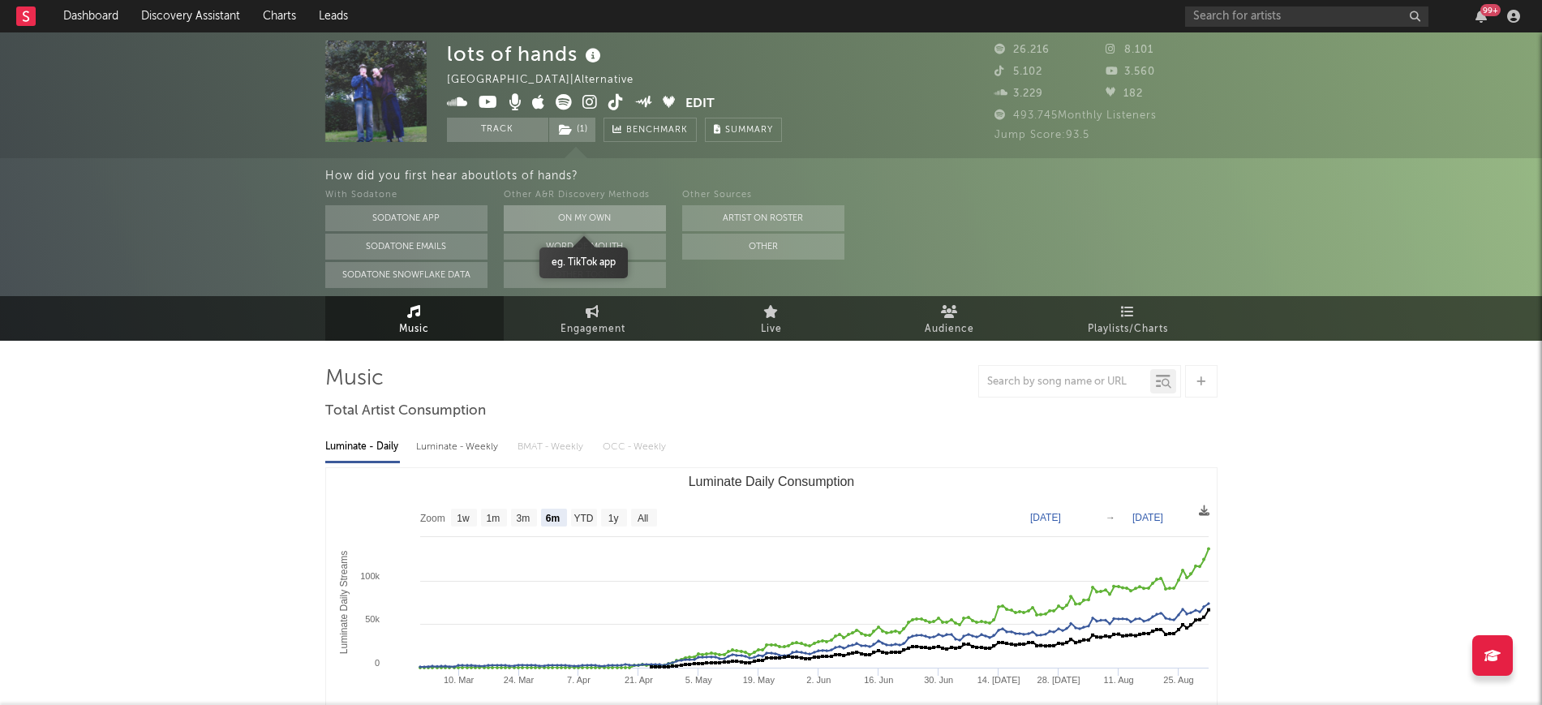
click at [619, 217] on button "On My Own" at bounding box center [585, 218] width 162 height 26
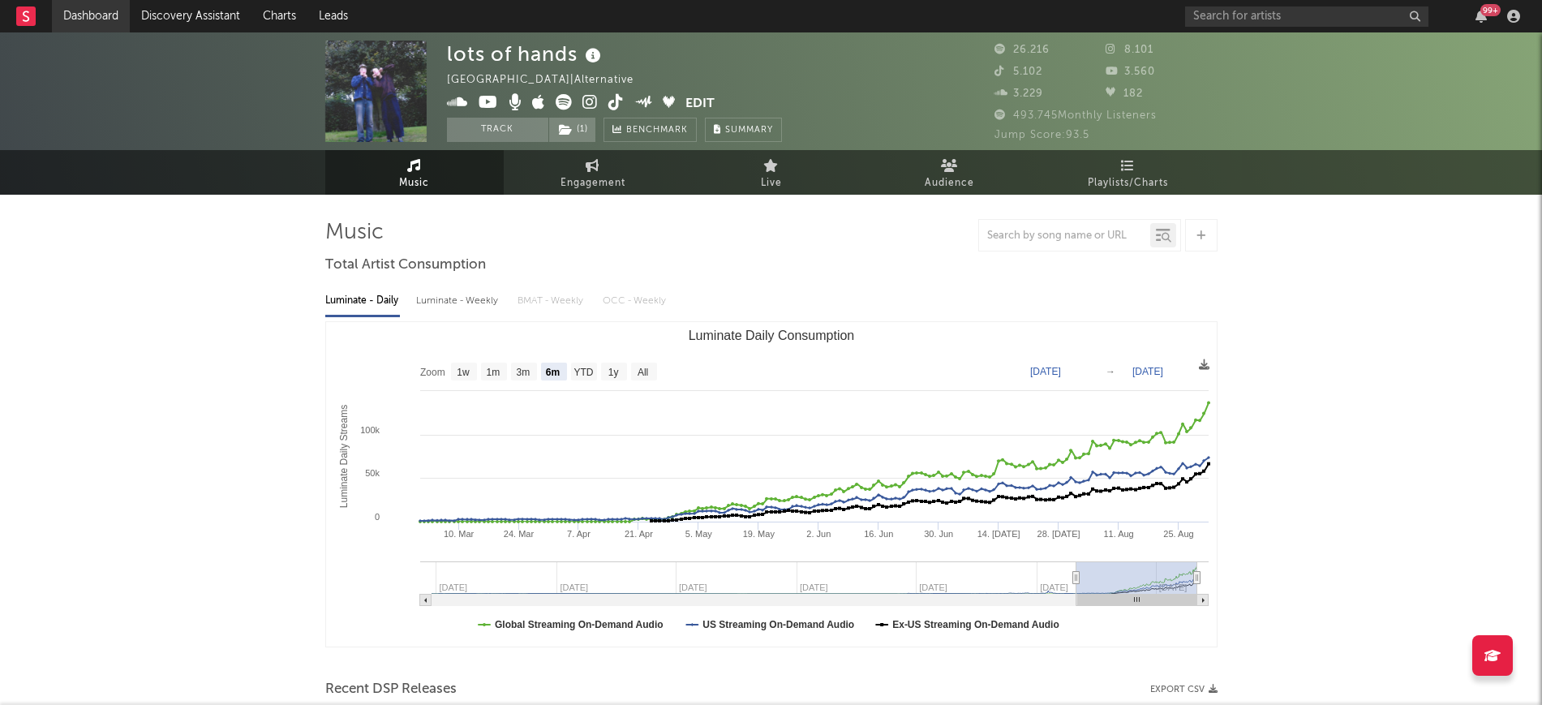
click at [75, 17] on link "Dashboard" at bounding box center [91, 16] width 78 height 32
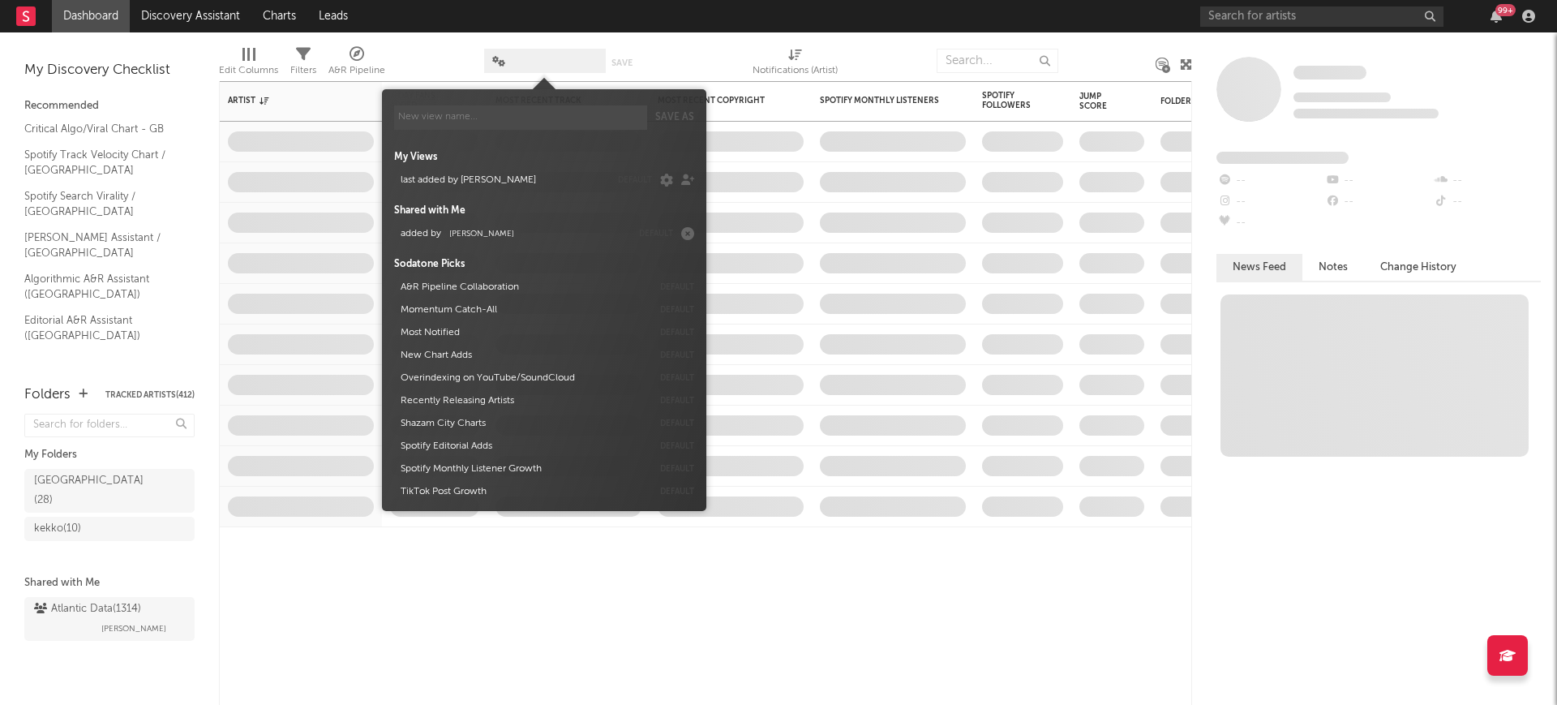
click at [522, 59] on span at bounding box center [545, 61] width 122 height 24
click at [527, 237] on button "added by Michele Valentini" at bounding box center [513, 233] width 236 height 23
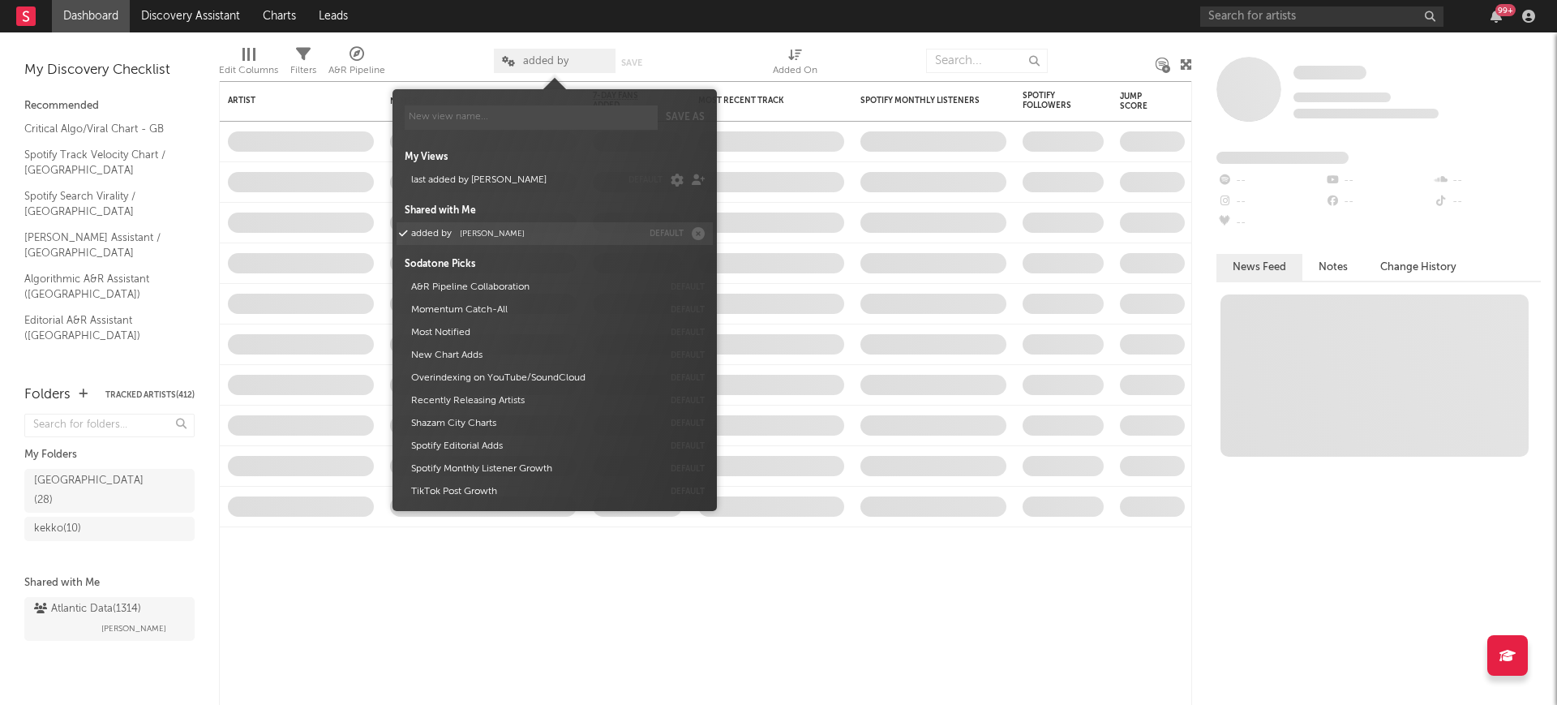
drag, startPoint x: 524, startPoint y: 237, endPoint x: 220, endPoint y: 358, distance: 327.5
click at [519, 236] on button "added by Michele Valentini" at bounding box center [523, 233] width 236 height 23
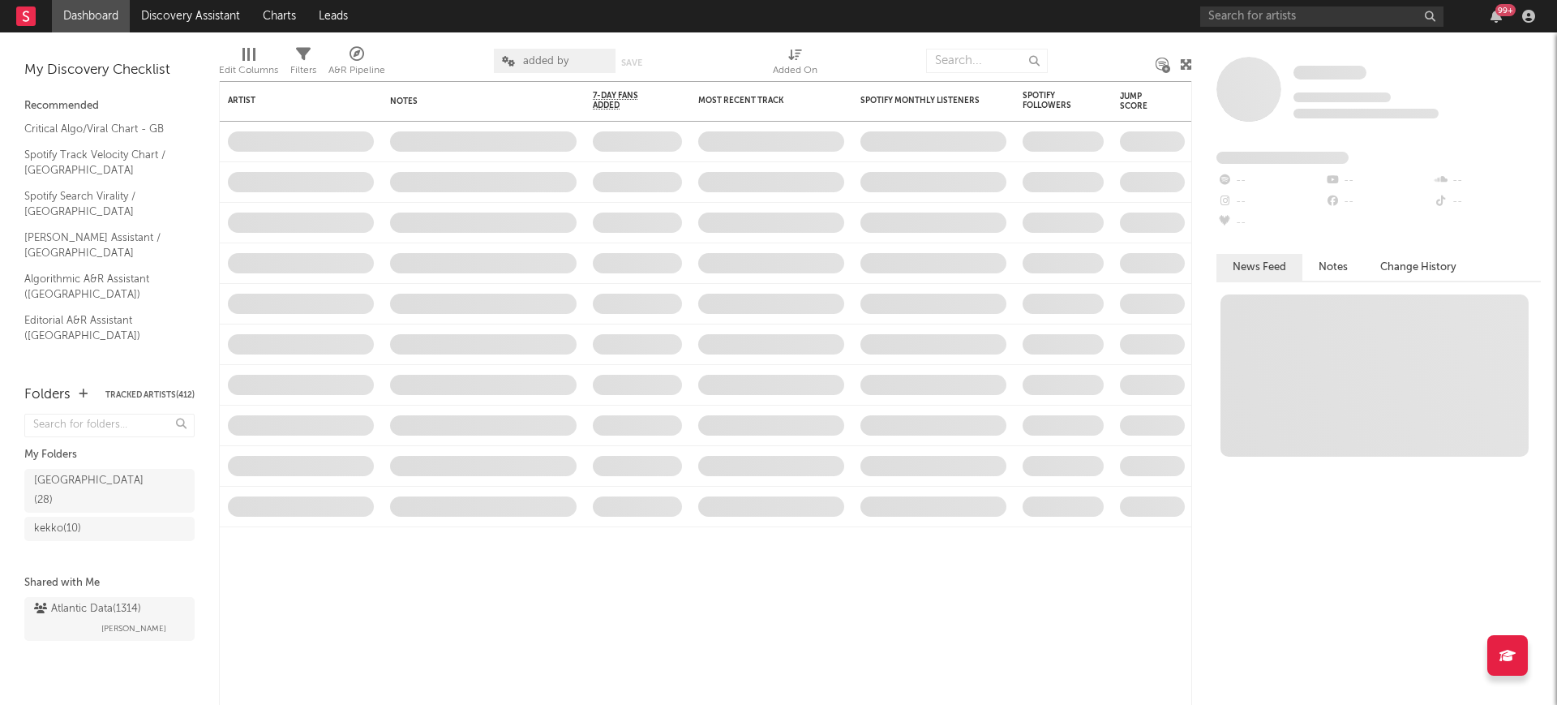
click at [551, 58] on span "added by" at bounding box center [545, 61] width 45 height 11
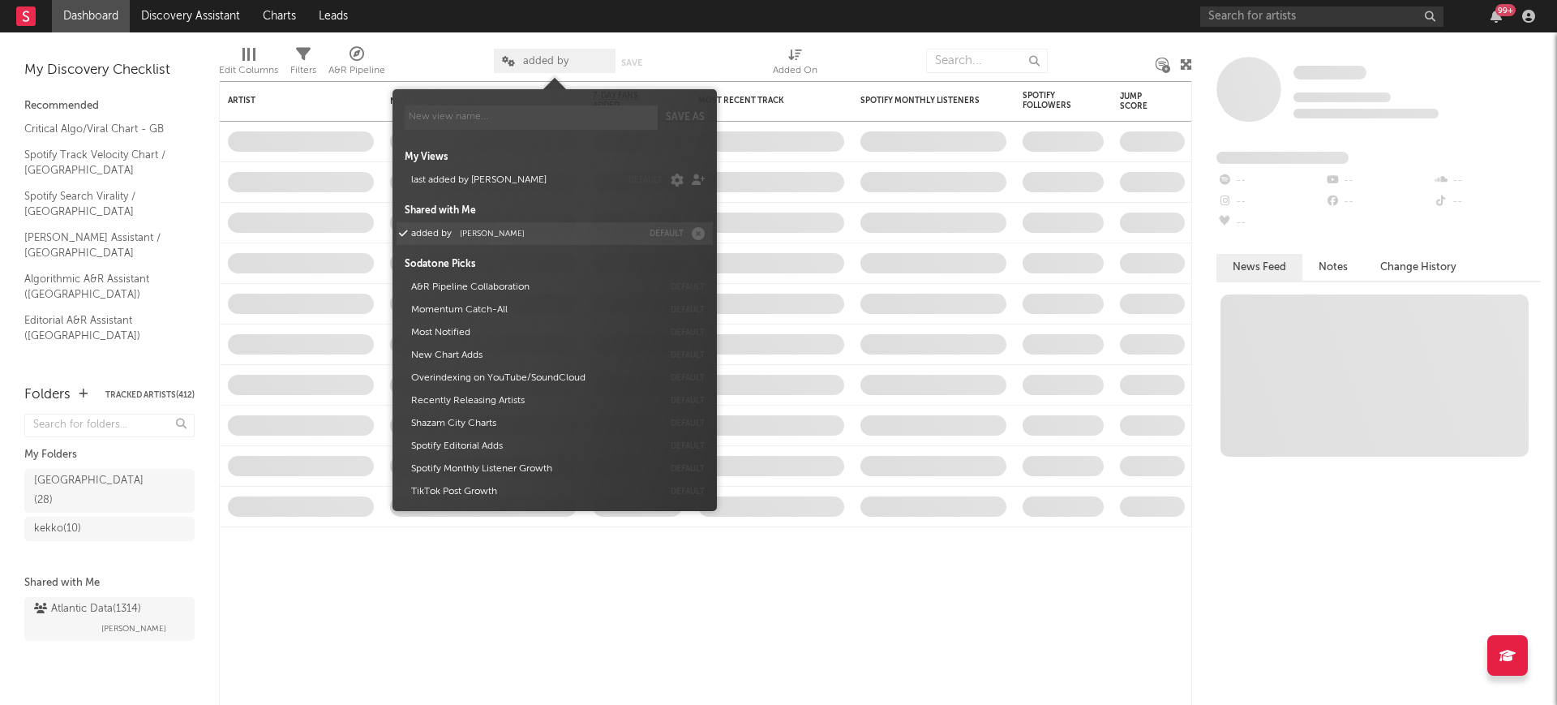
click at [541, 234] on button "added by Michele Valentini" at bounding box center [523, 233] width 236 height 23
click at [513, 165] on div "My Views last added by francesco default Shared with Me added by Michele Valent…" at bounding box center [555, 320] width 300 height 365
click at [507, 237] on span "Michele Valentini" at bounding box center [492, 233] width 65 height 8
click at [484, 291] on button "A&R Pipeline Collaboration" at bounding box center [533, 287] width 257 height 23
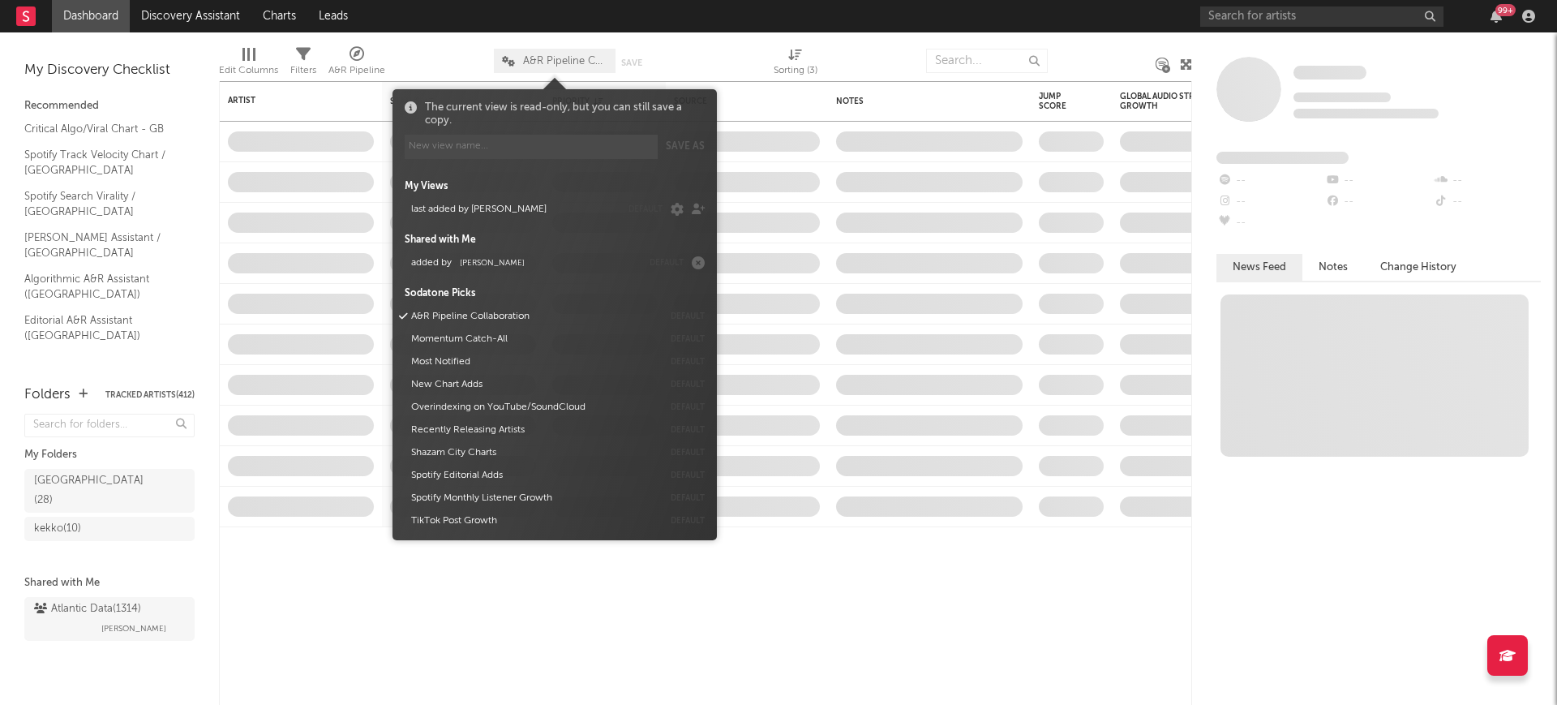
click at [527, 63] on span "A&R Pipeline Collaboration" at bounding box center [565, 61] width 84 height 11
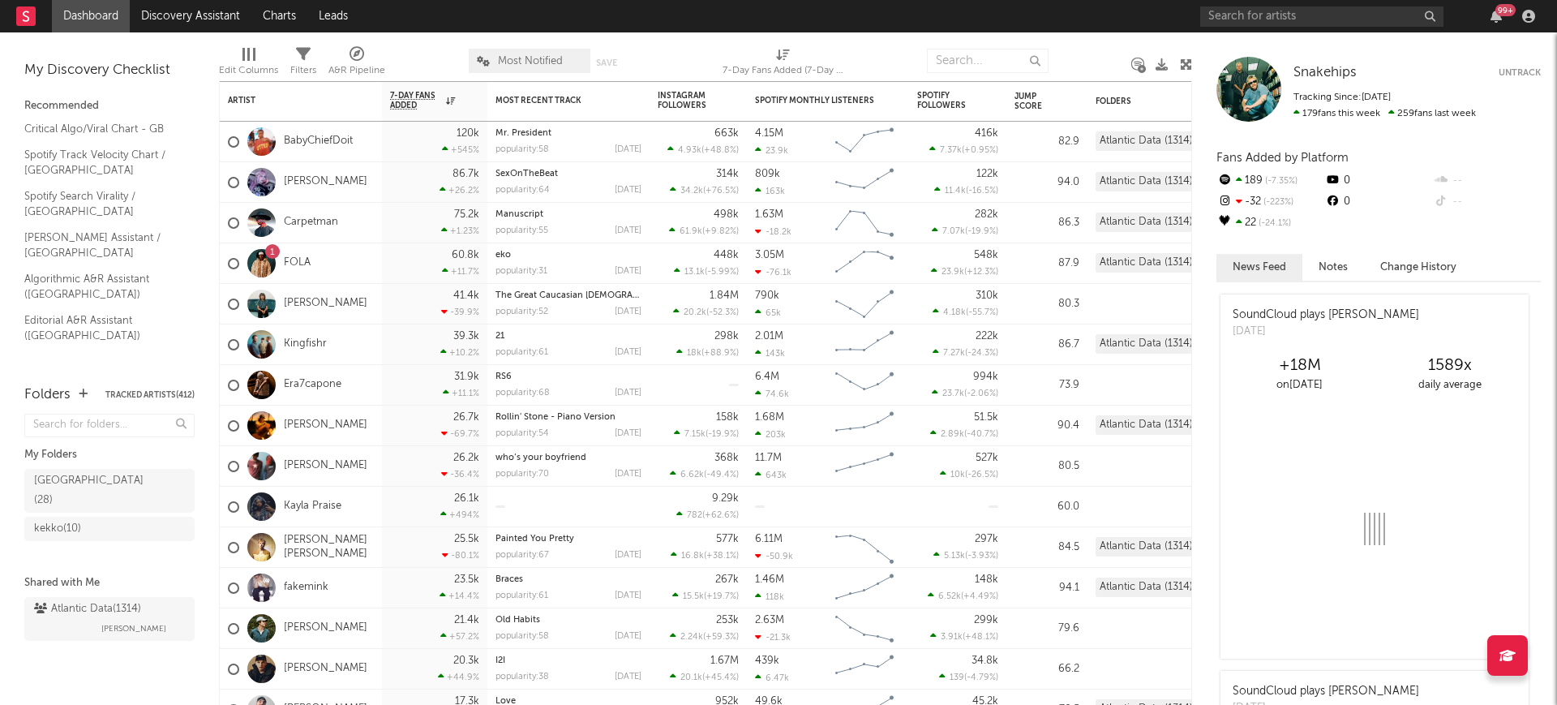
click at [537, 62] on span "Most Notified" at bounding box center [530, 61] width 65 height 11
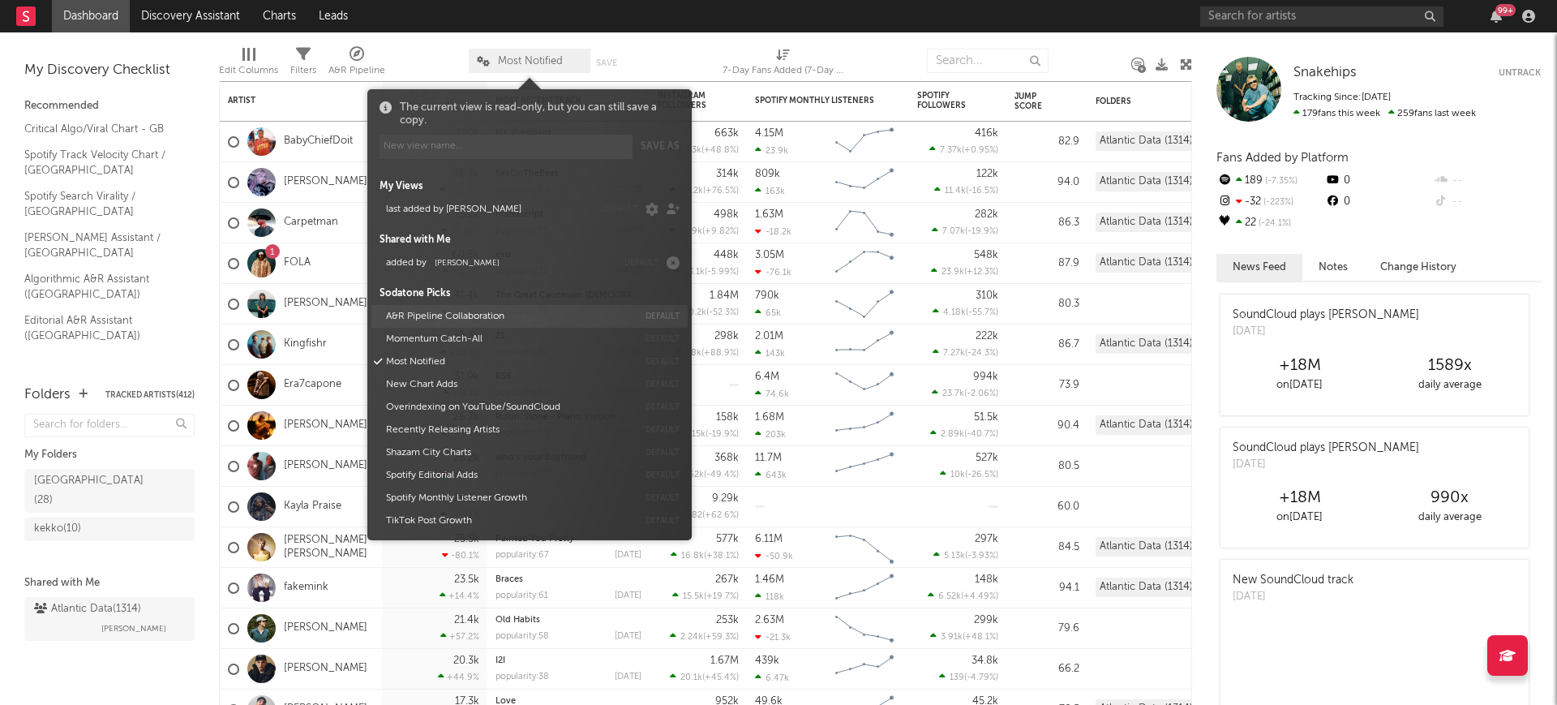
click at [483, 326] on button "A&R Pipeline Collaboration" at bounding box center [508, 316] width 257 height 23
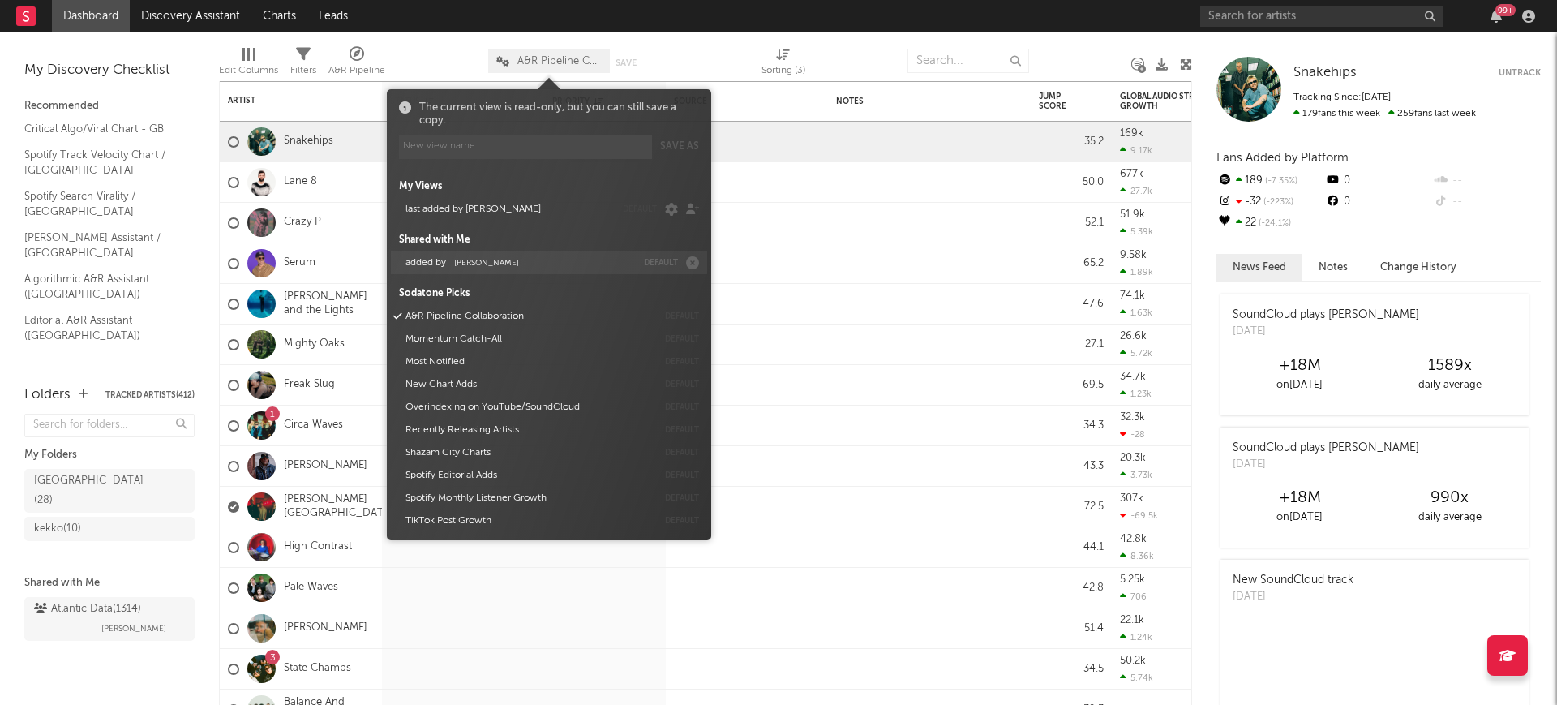
click at [472, 256] on button "added by Michele Valentini" at bounding box center [518, 262] width 236 height 23
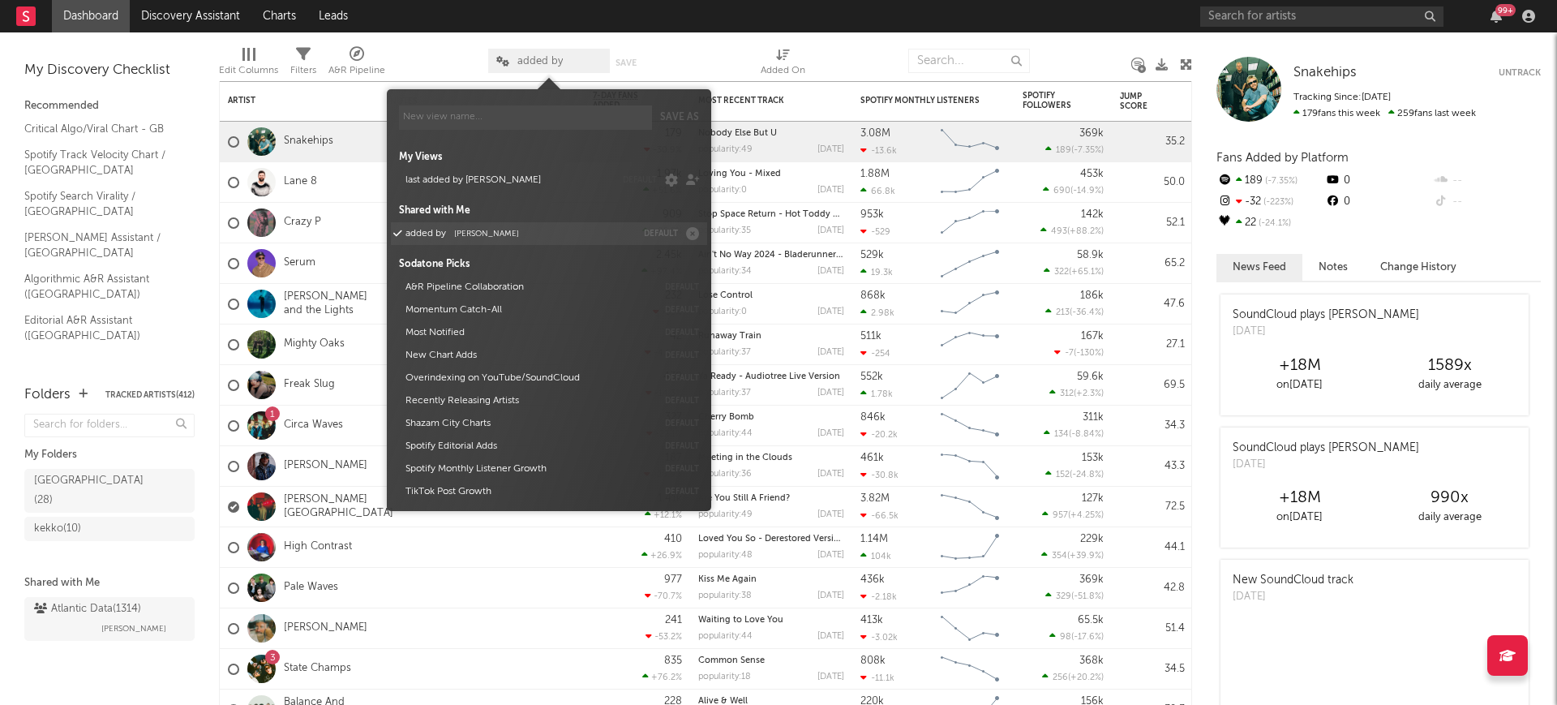
click at [485, 224] on button "added by Michele Valentini" at bounding box center [518, 233] width 236 height 23
click at [493, 189] on button "last added by francesco" at bounding box center [507, 180] width 215 height 23
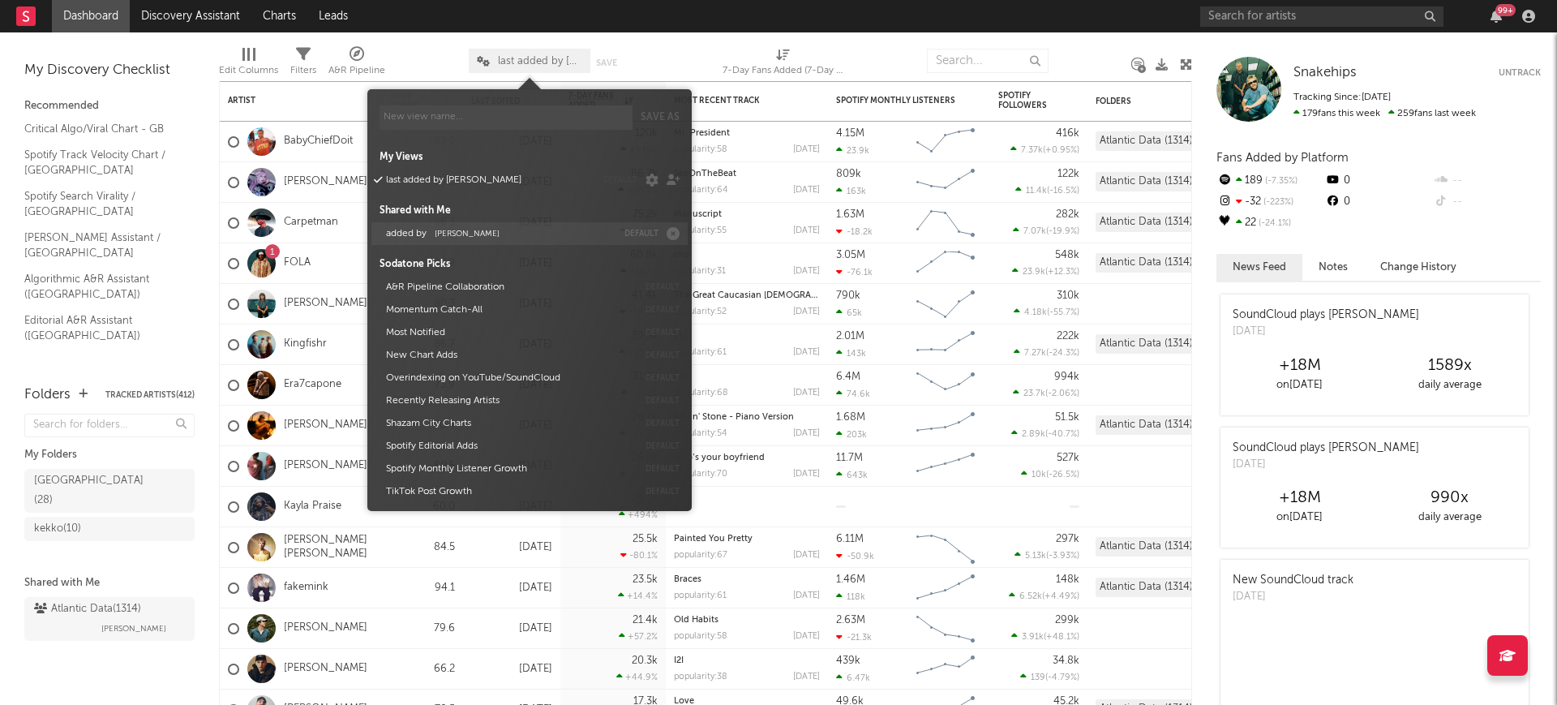
click at [483, 231] on span "Michele Valentini" at bounding box center [467, 233] width 65 height 8
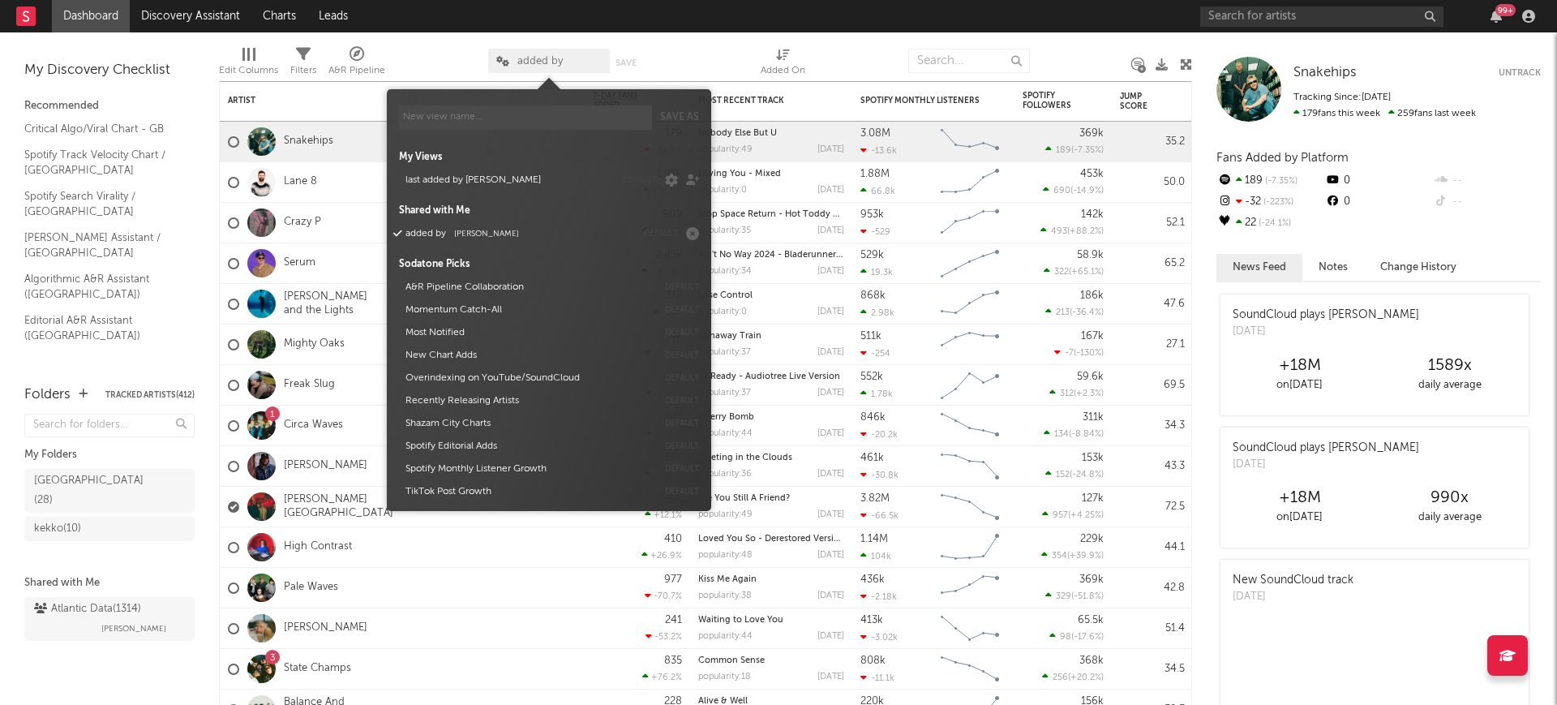
click at [414, 68] on div at bounding box center [436, 61] width 79 height 41
click at [501, 64] on icon at bounding box center [502, 61] width 13 height 11
click at [487, 233] on span "Michele Valentini" at bounding box center [486, 233] width 65 height 8
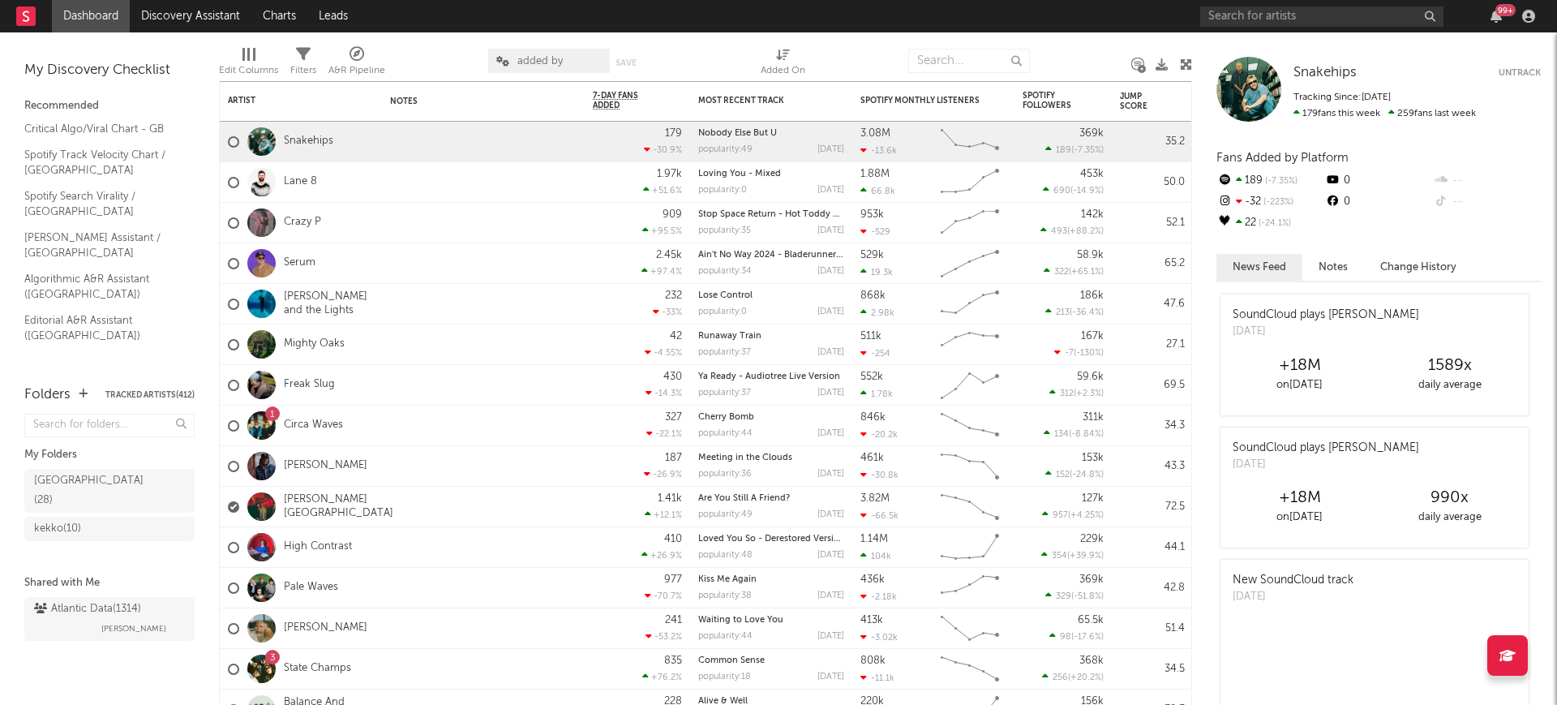
click at [447, 41] on div at bounding box center [436, 61] width 79 height 41
click at [148, 599] on div "Atlantic Data ( 1314 ) Michele Valentini" at bounding box center [109, 618] width 151 height 39
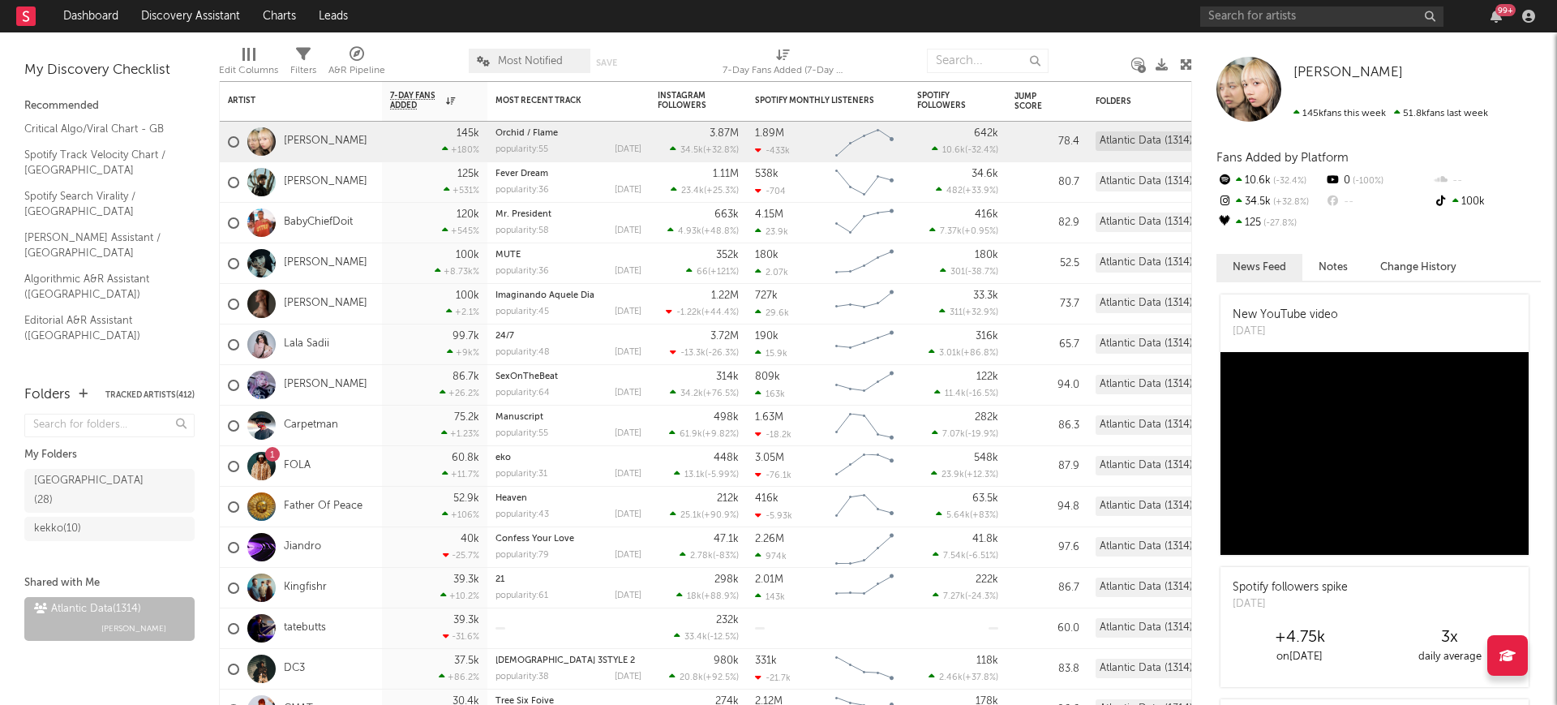
click at [564, 60] on span "Most Notified" at bounding box center [530, 61] width 122 height 24
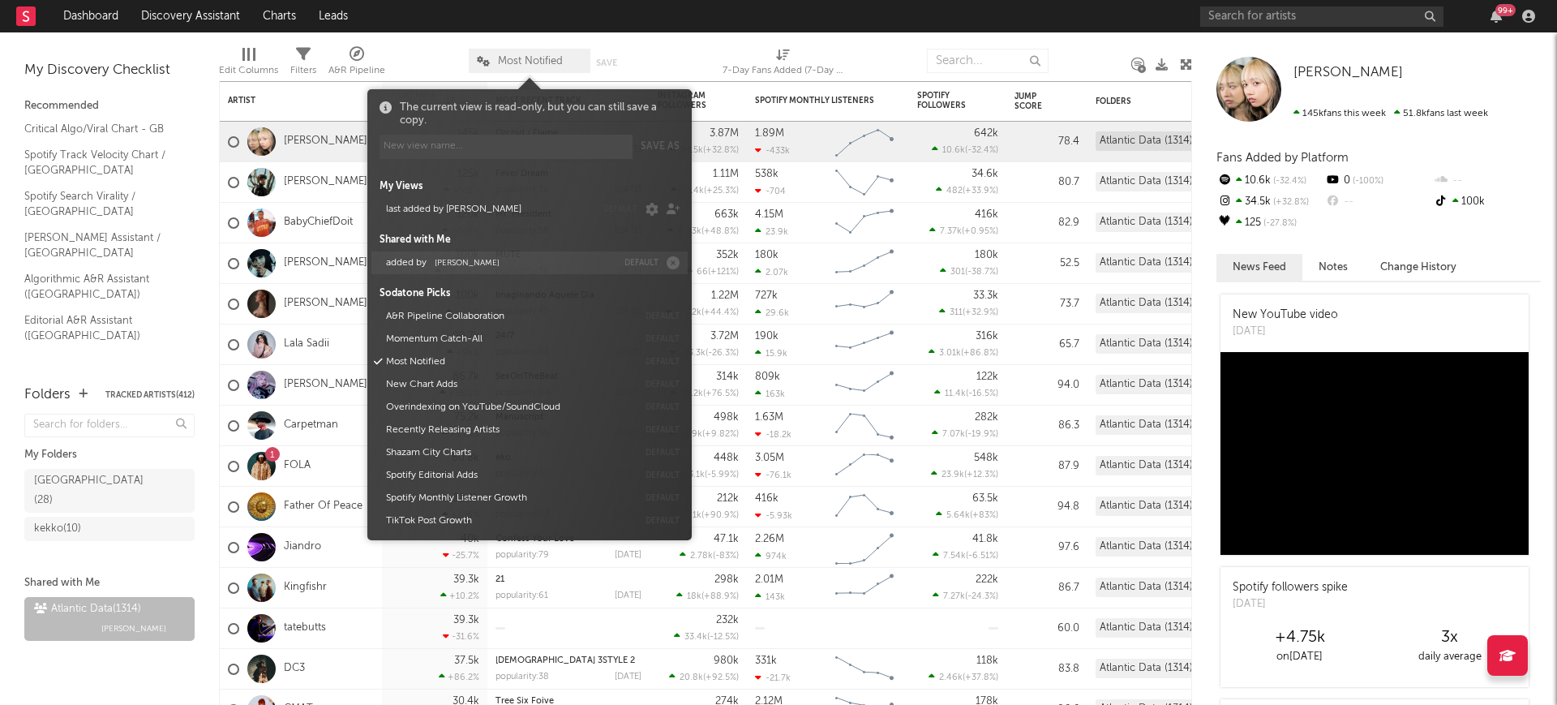
click at [530, 257] on button "added by Michele Valentini" at bounding box center [498, 262] width 236 height 23
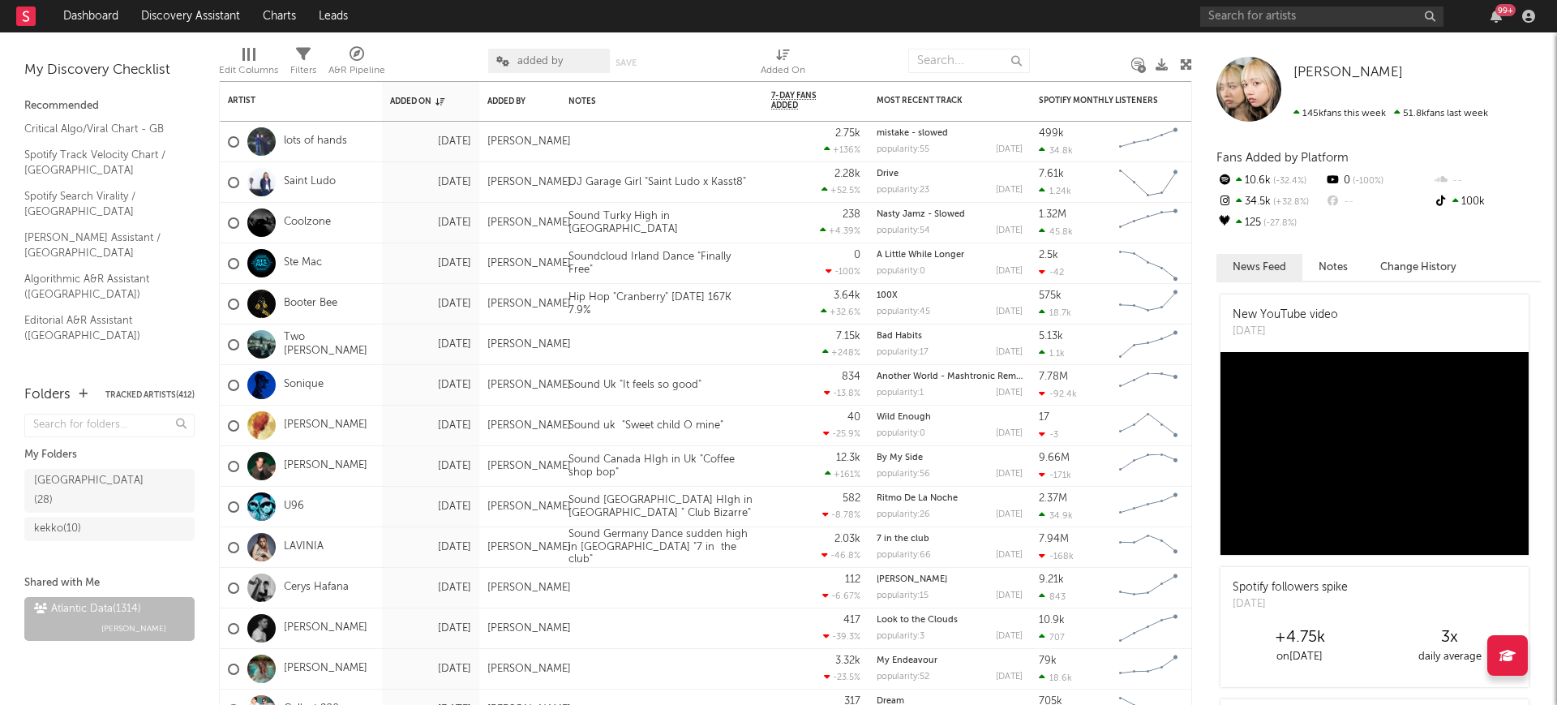
click at [459, 50] on div at bounding box center [436, 61] width 79 height 41
click at [589, 136] on div at bounding box center [661, 142] width 203 height 40
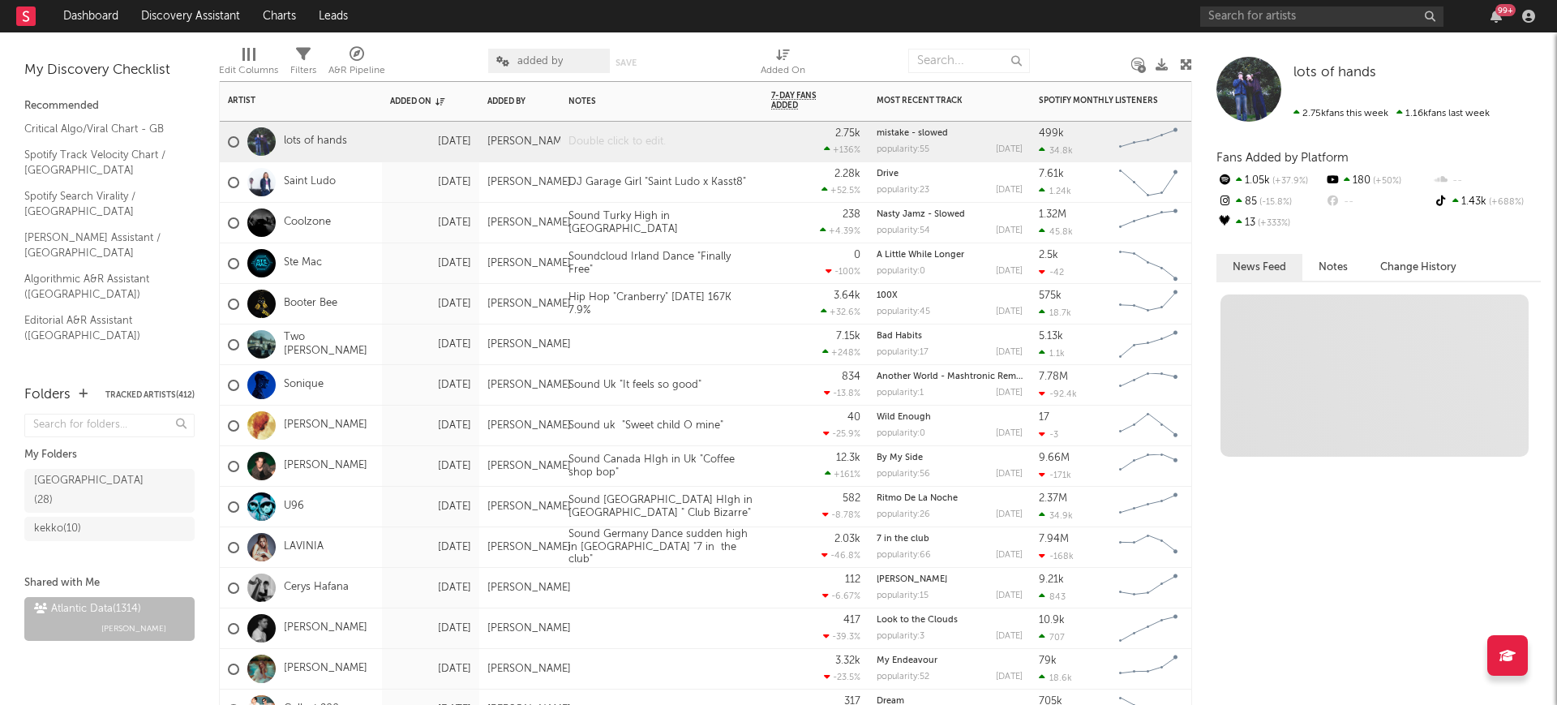
click at [589, 136] on div at bounding box center [661, 142] width 203 height 40
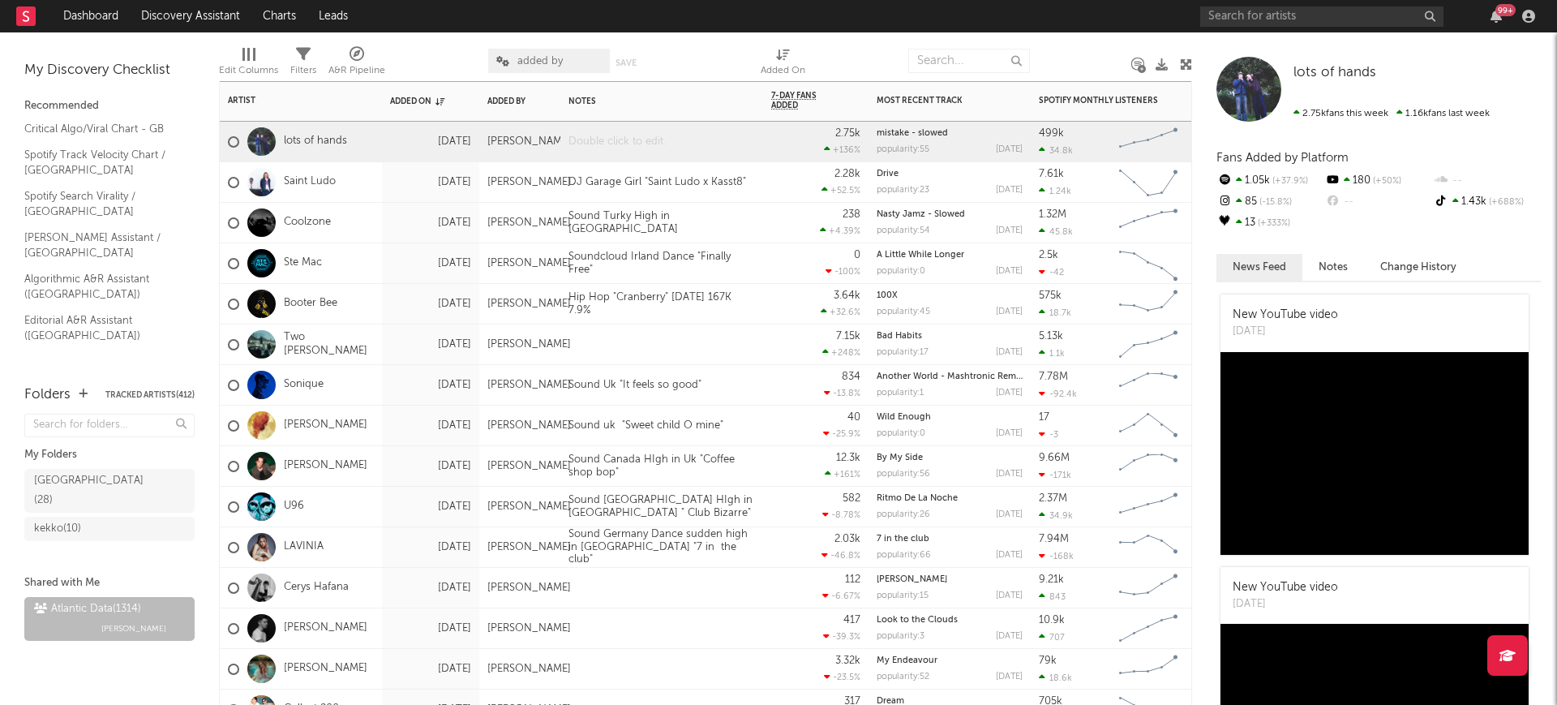
click at [577, 129] on div at bounding box center [661, 142] width 203 height 40
paste div
click at [739, 149] on p "Continuous growth with over 100k global on-demand streams per day." at bounding box center [661, 148] width 187 height 25
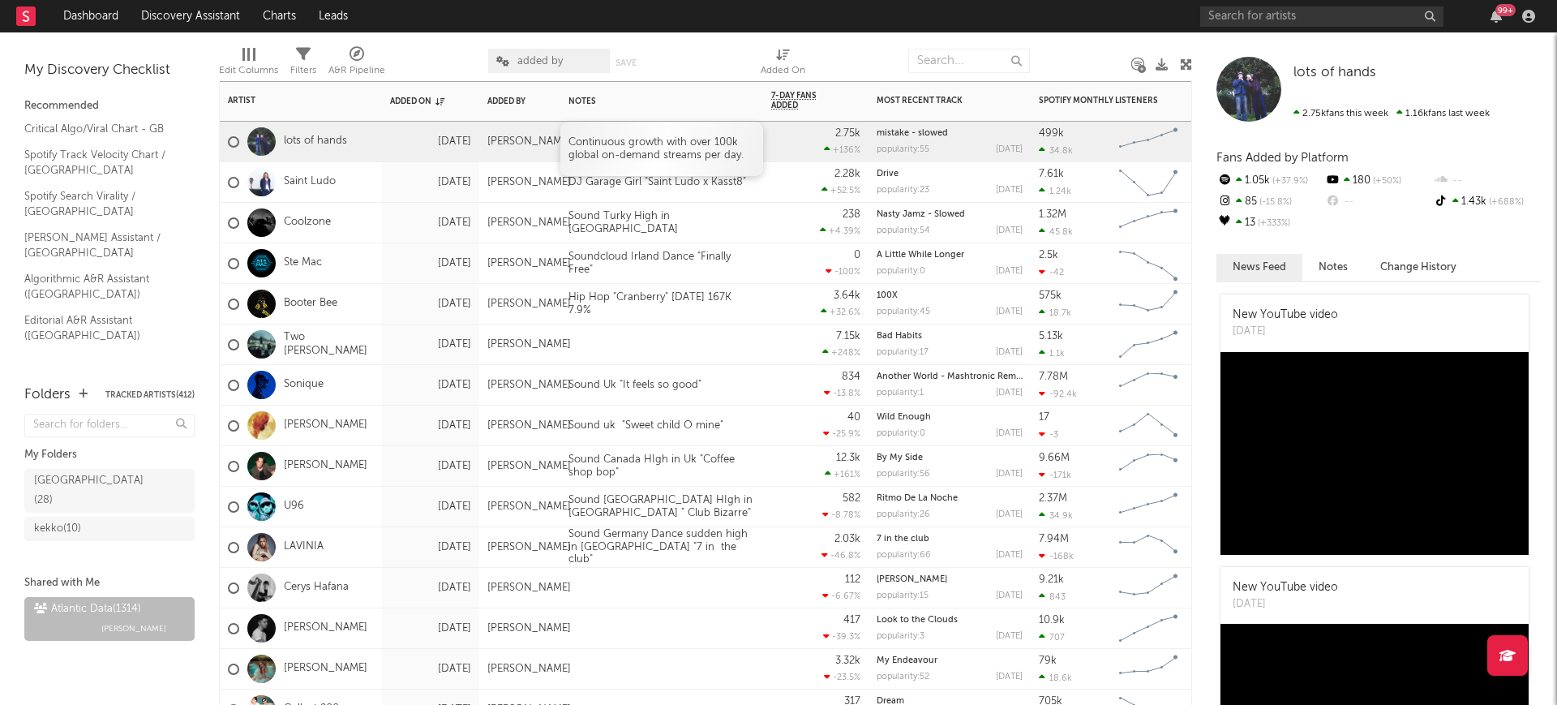
click at [739, 152] on p "Continuous growth with over 100k global on-demand streams per day." at bounding box center [661, 148] width 187 height 25
click at [741, 153] on p "Continuous growth with over 100k global on-demand streams per day." at bounding box center [661, 148] width 187 height 25
click at [573, 169] on p "Continuous growth with over 100k global on-demand streams per day. “Sound Mista…" at bounding box center [661, 161] width 187 height 50
click at [731, 182] on p "Continuous growth with over 100k global on-demand streams per day. Sound Mistak…" at bounding box center [661, 161] width 187 height 50
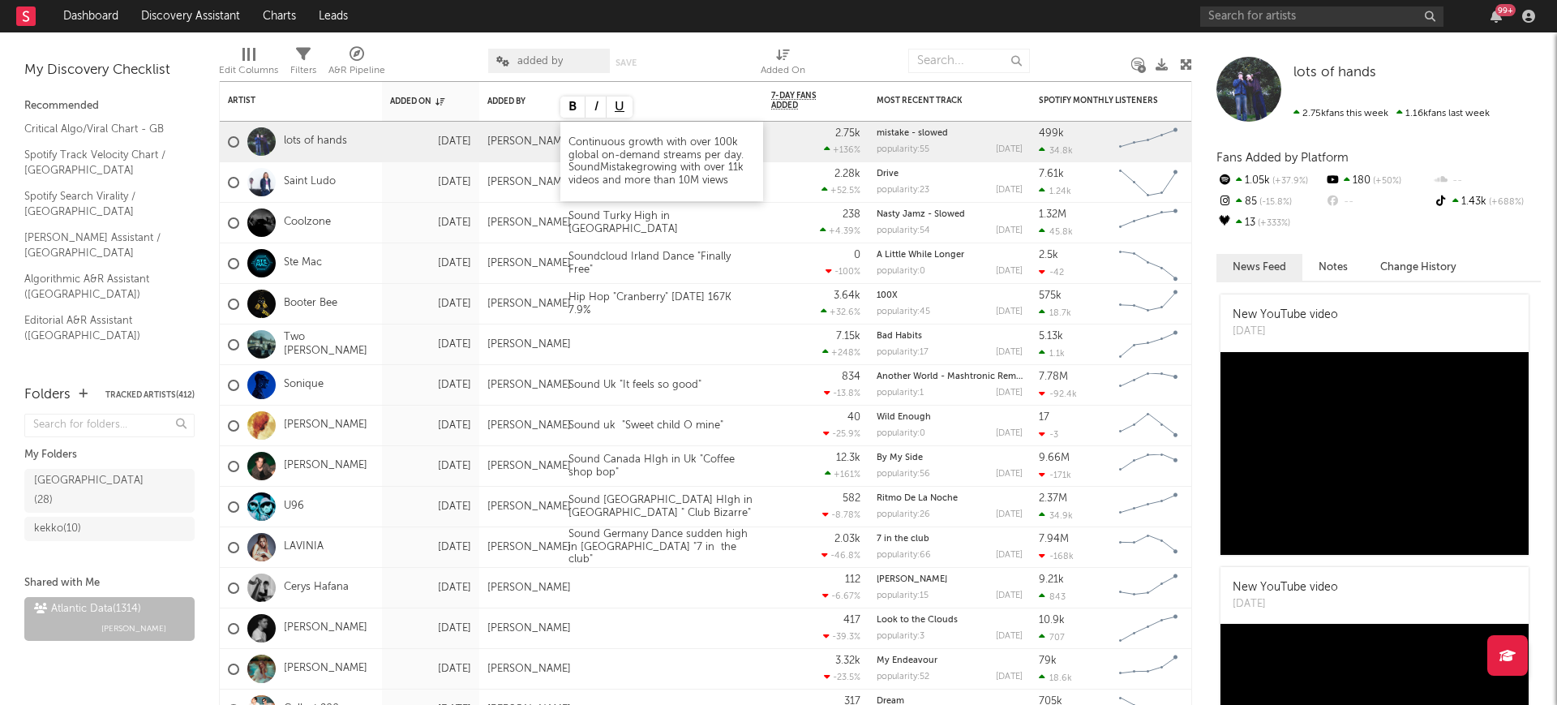
click at [603, 166] on em "Mistake" at bounding box center [618, 167] width 36 height 11
click at [642, 166] on p "Continuous growth with over 100k global on-demand streams per day. Sound " Mist…" at bounding box center [661, 161] width 187 height 50
click at [680, 182] on p "Continuous growth with over 100k global on-demand streams per day. Sound " Mist…" at bounding box center [661, 161] width 187 height 50
click at [758, 231] on div "Sound Turky High in UK" at bounding box center [661, 223] width 203 height 40
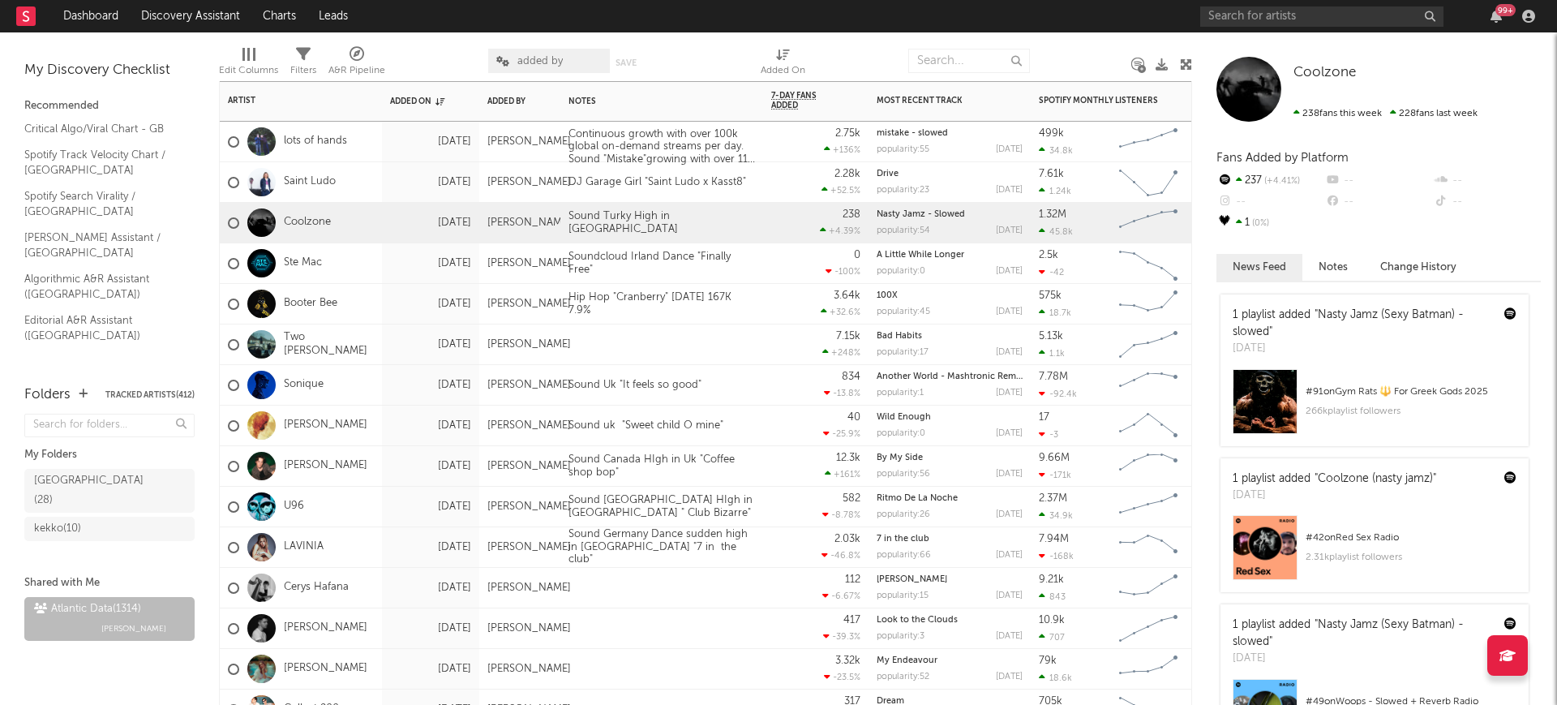
click at [388, 139] on div "Sep 4, 2025" at bounding box center [430, 142] width 97 height 41
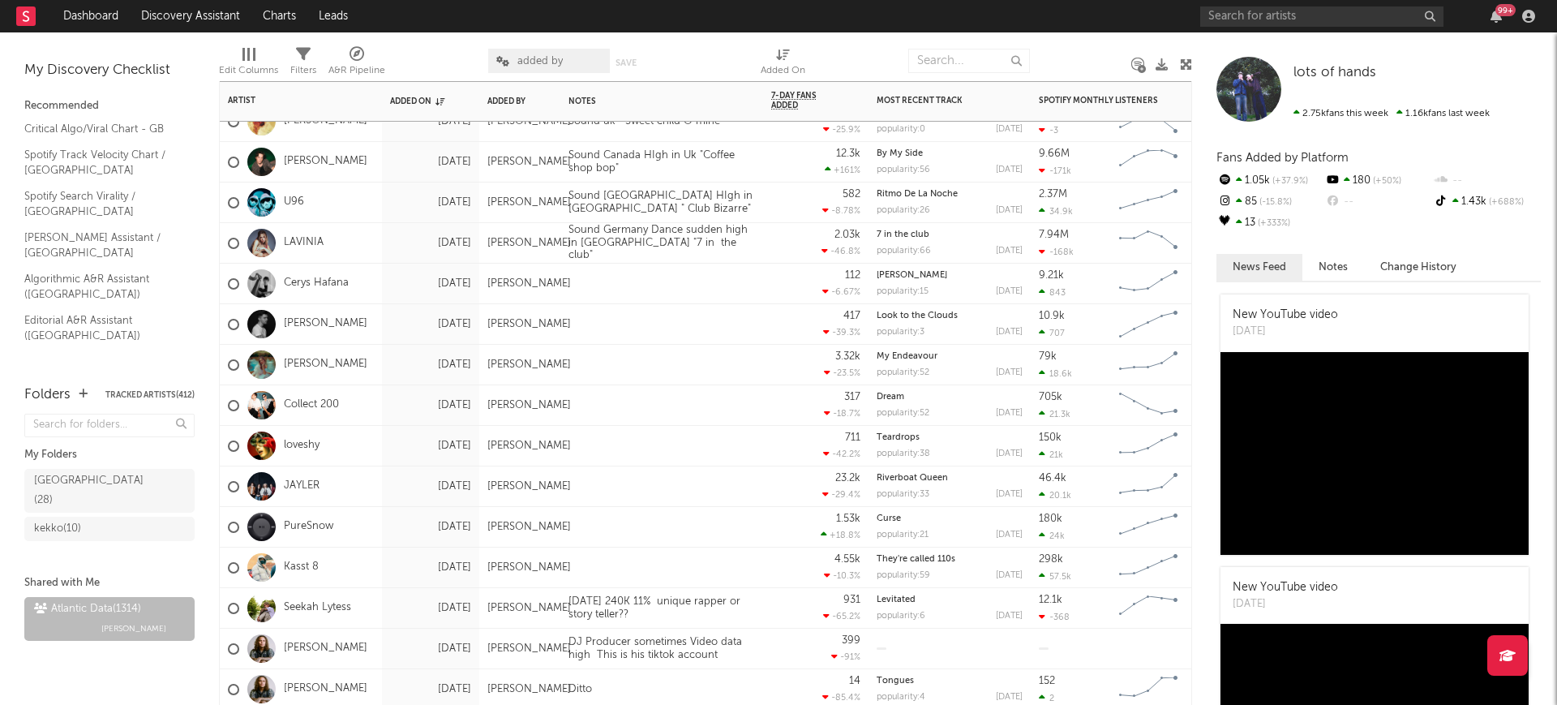
click at [387, 557] on div "Aug 31, 2025" at bounding box center [430, 567] width 97 height 41
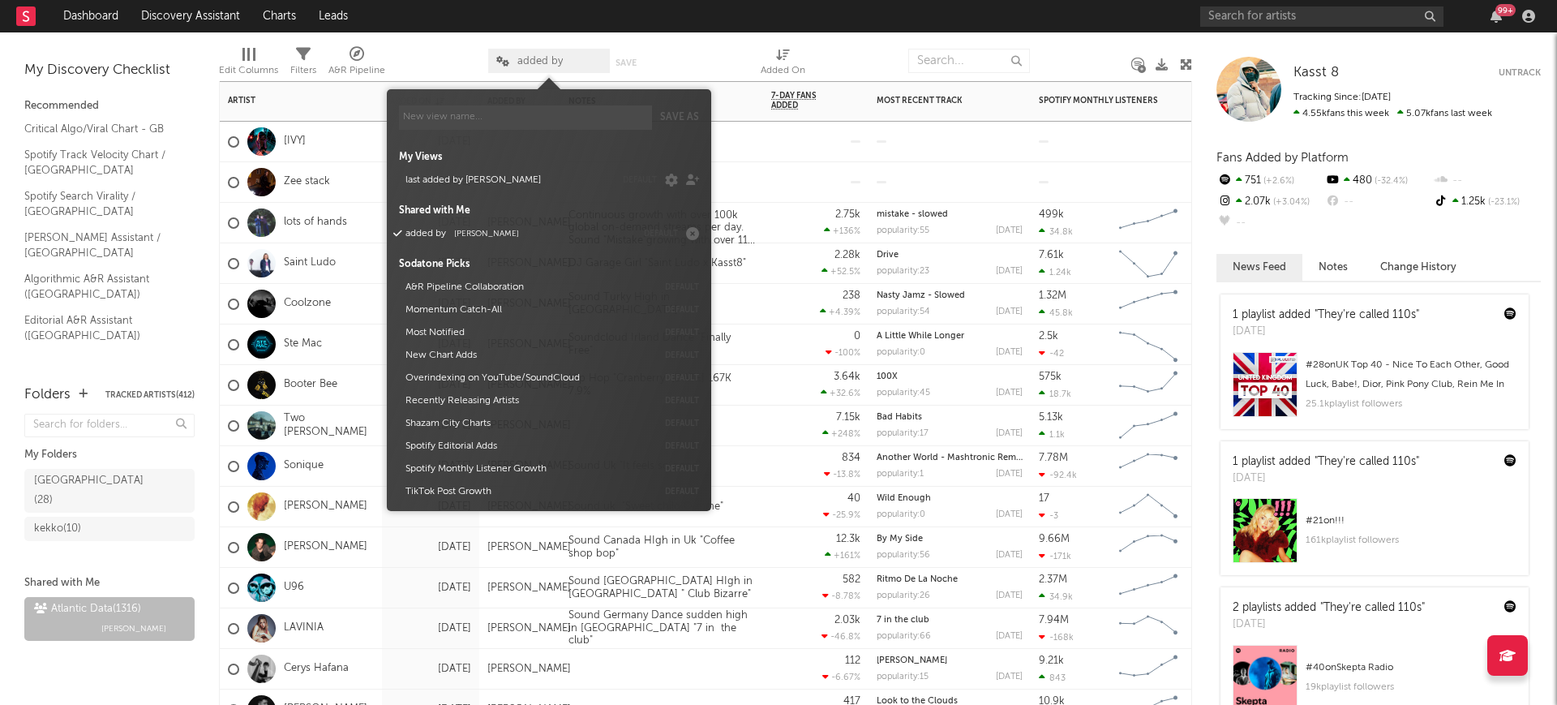
click at [538, 65] on span "added by" at bounding box center [539, 61] width 45 height 11
click at [500, 229] on span "Michele Valentini" at bounding box center [486, 233] width 65 height 8
click at [495, 182] on button "last added by francesco" at bounding box center [507, 180] width 215 height 23
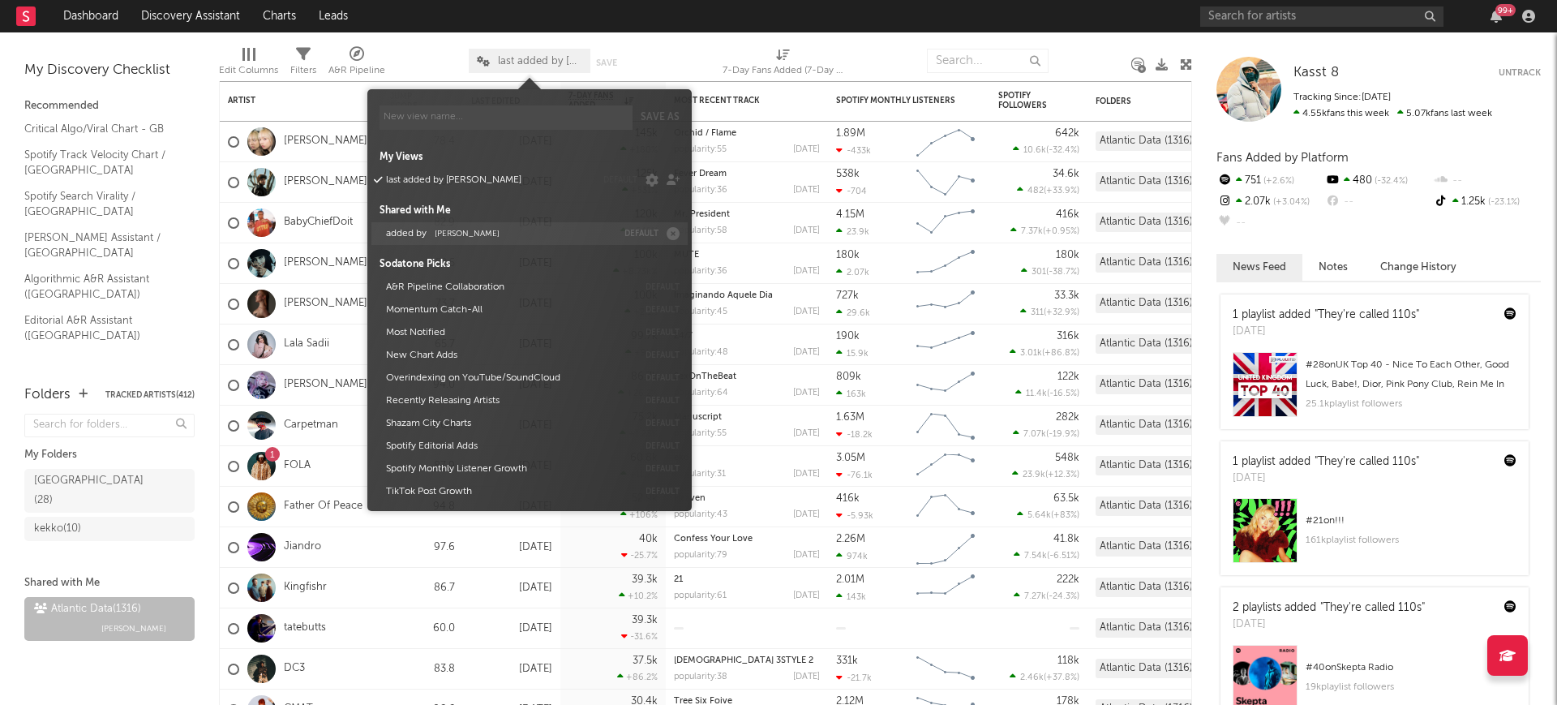
click at [491, 231] on span "Michele Valentini" at bounding box center [467, 233] width 65 height 8
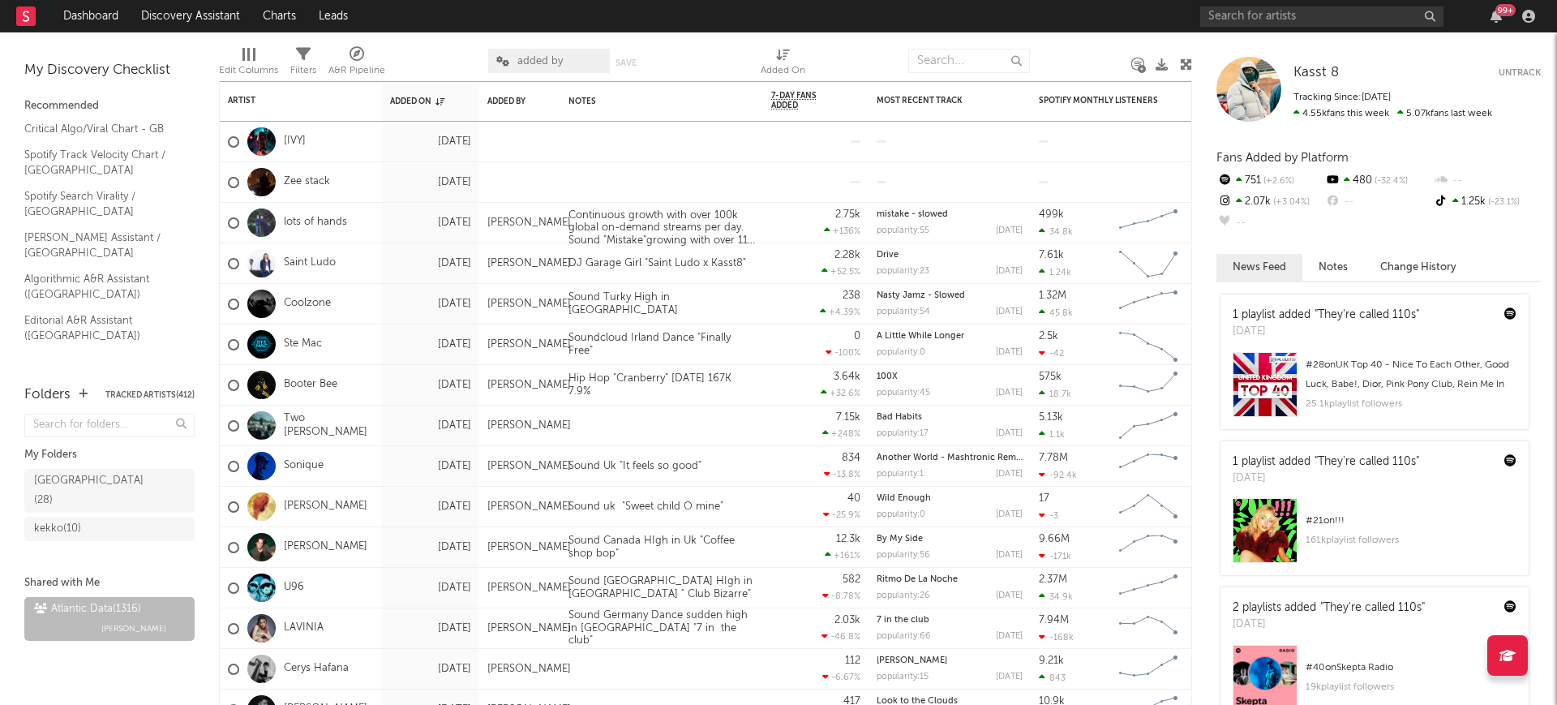
click at [541, 53] on span "added by" at bounding box center [549, 61] width 122 height 24
click at [554, 56] on span "added by" at bounding box center [539, 61] width 45 height 11
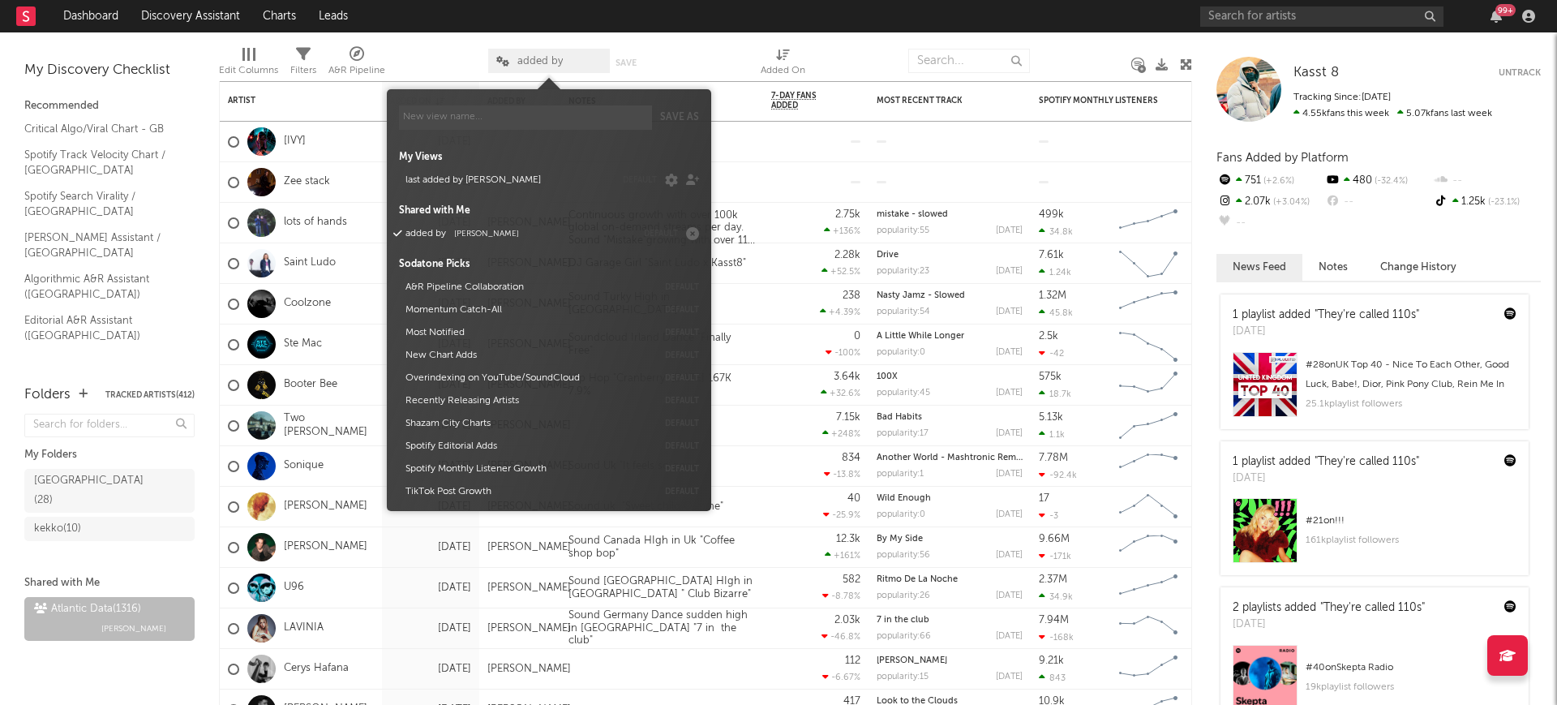
click at [478, 245] on div "My Views last added by francesco default Shared with Me added by Michele Valent…" at bounding box center [549, 320] width 300 height 365
click at [462, 282] on button "A&R Pipeline Collaboration" at bounding box center [528, 287] width 257 height 23
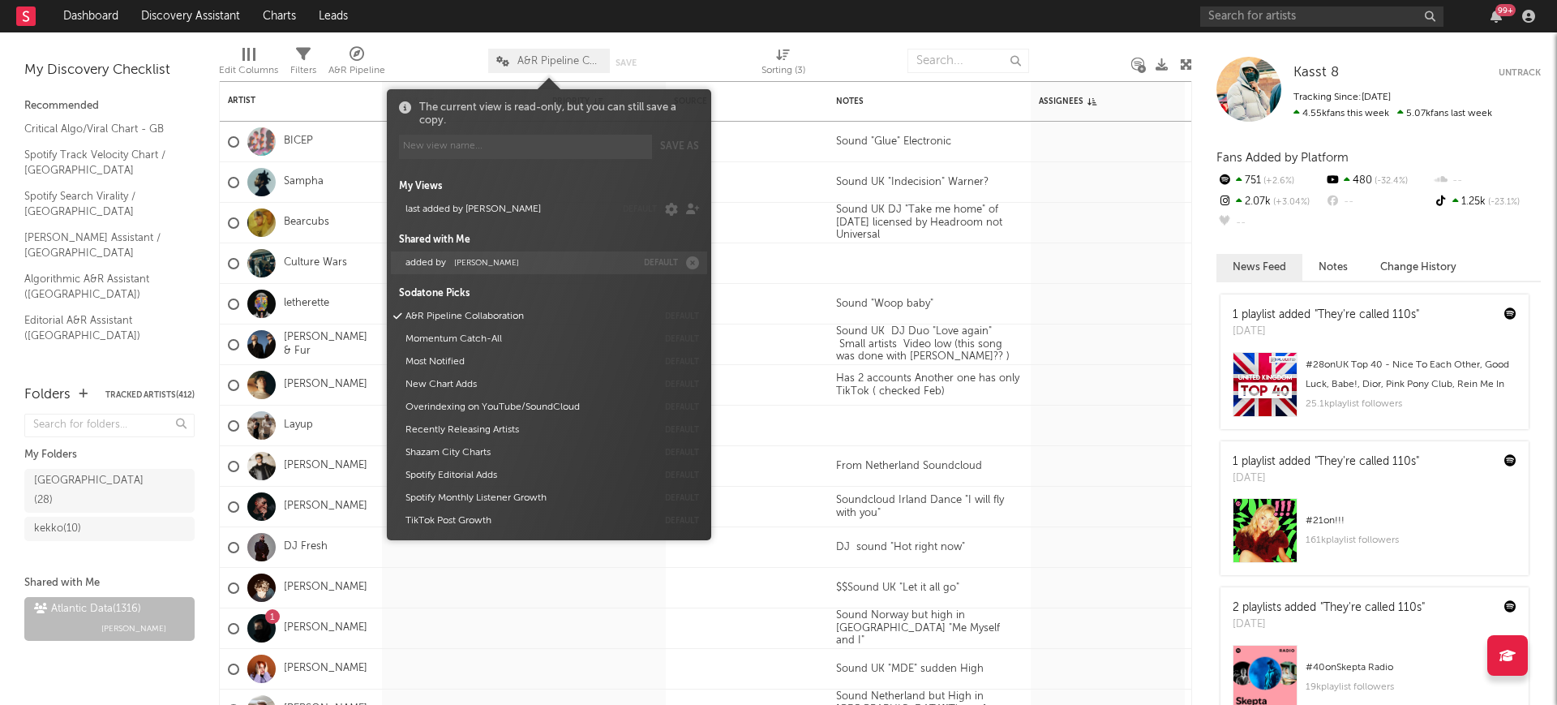
click at [491, 255] on button "added by Michele Valentini" at bounding box center [518, 262] width 236 height 23
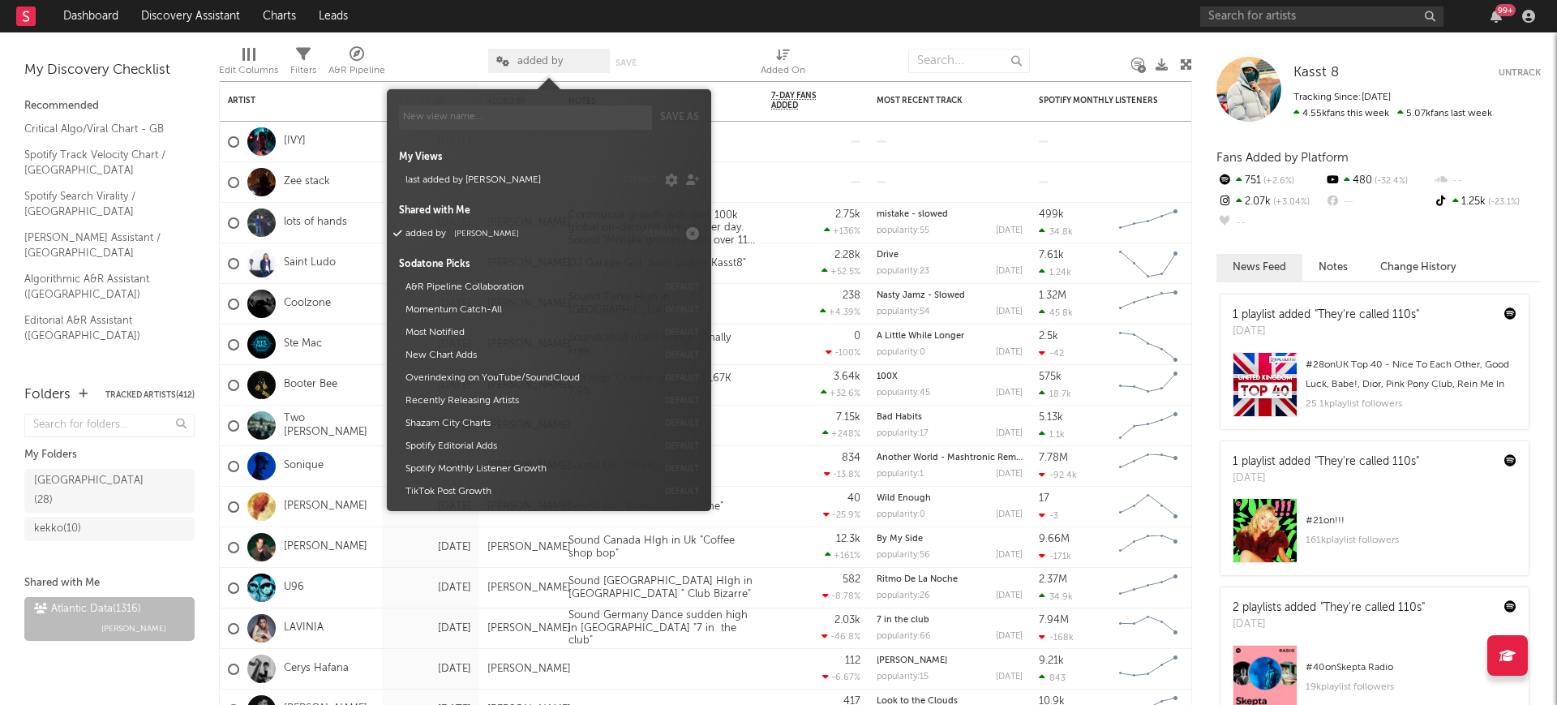
click at [557, 39] on div "Edit Columns Filters A&R Pipeline added by Save Save as Added On" at bounding box center [705, 56] width 973 height 49
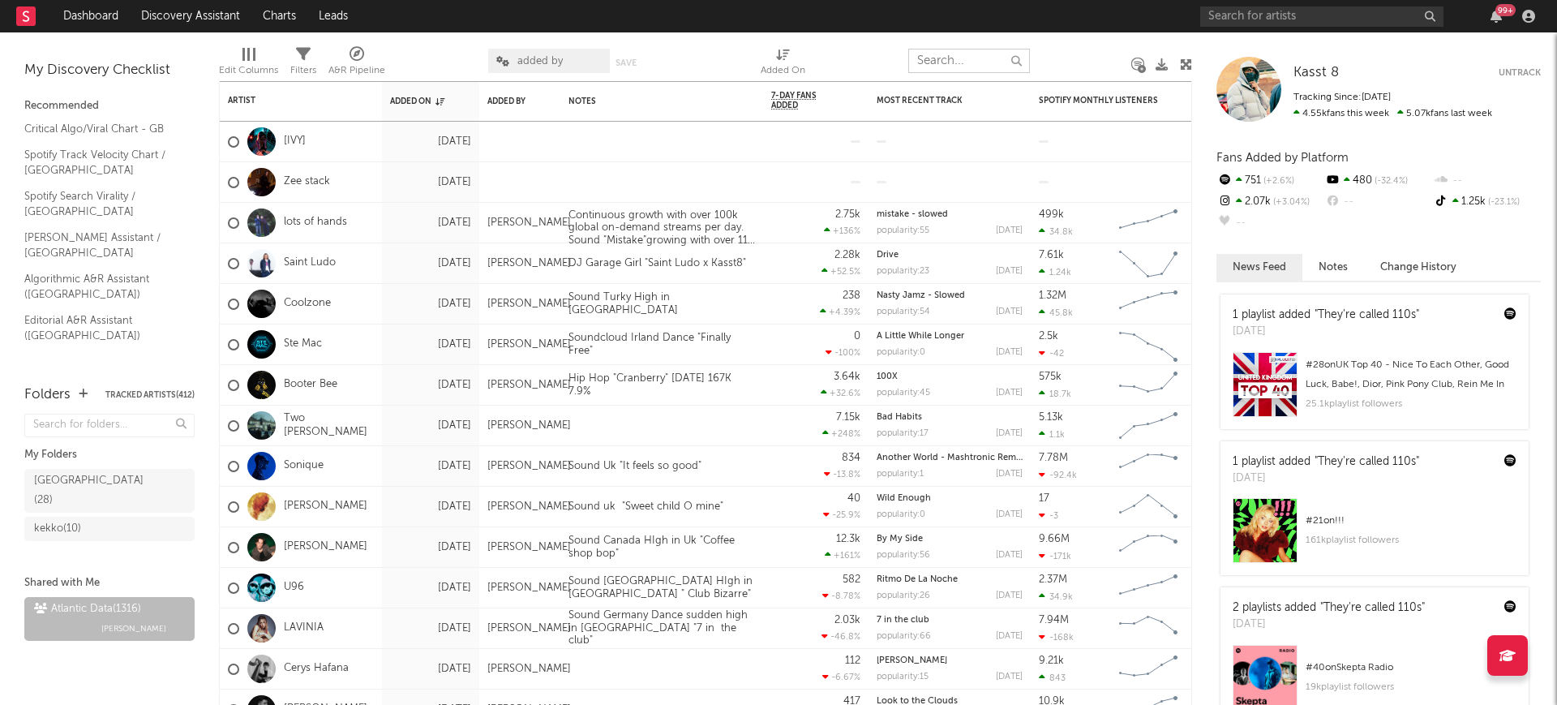
click at [930, 57] on input "text" at bounding box center [969, 61] width 122 height 24
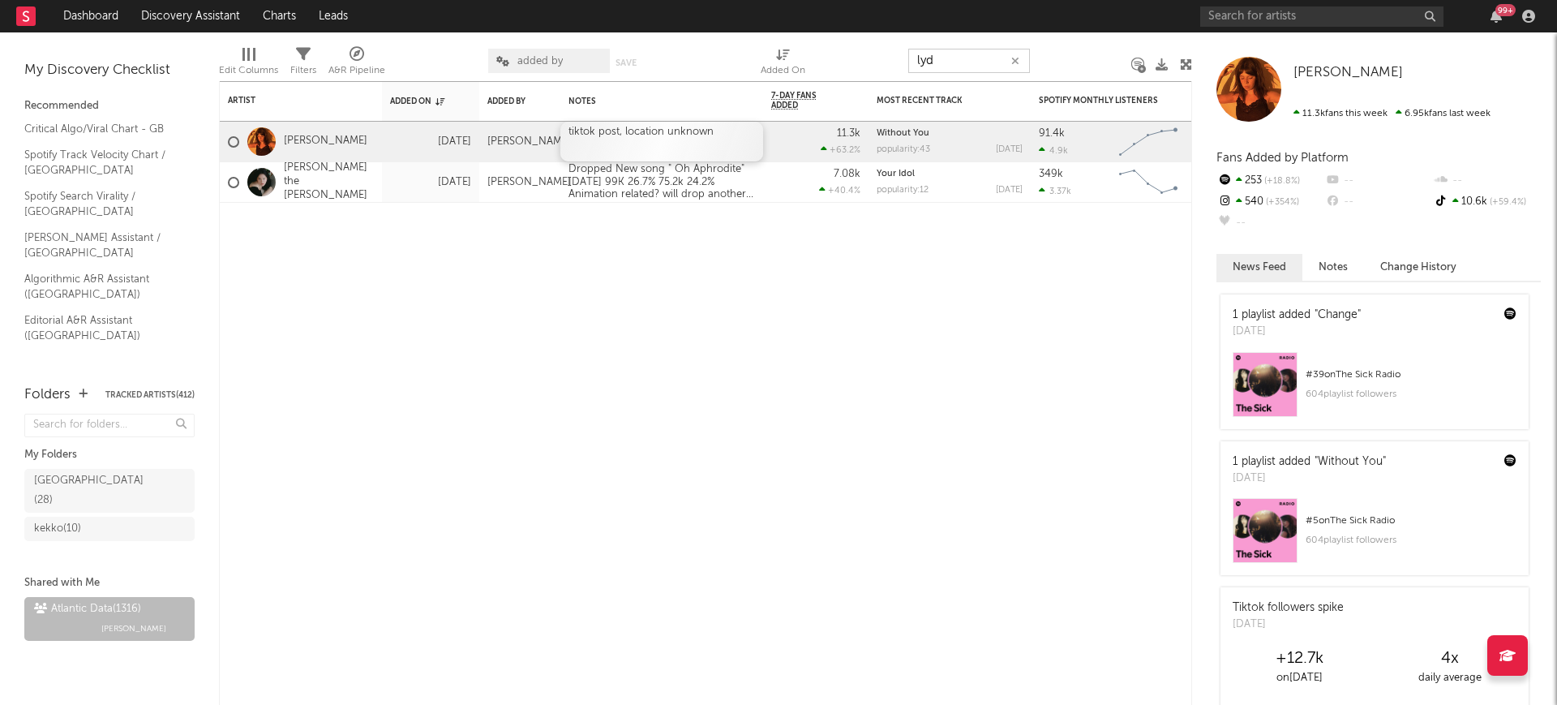
type input "lyd"
click at [627, 142] on div at bounding box center [661, 145] width 187 height 13
click at [718, 132] on div "tiktok post, location unknown" at bounding box center [661, 142] width 203 height 40
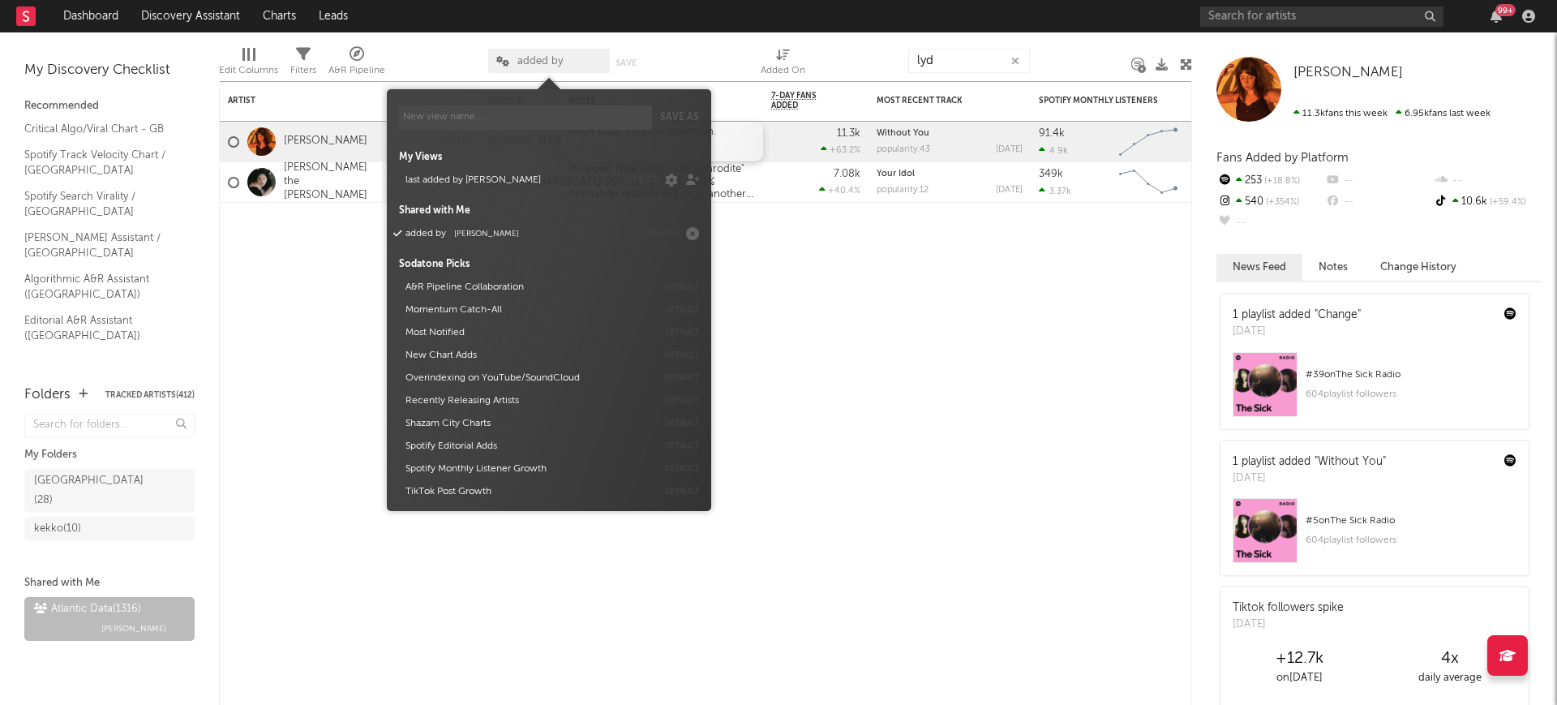
drag, startPoint x: 530, startPoint y: 57, endPoint x: 530, endPoint y: 71, distance: 13.8
click at [530, 58] on span "added by" at bounding box center [539, 61] width 45 height 11
click at [533, 236] on button "added by Michele Valentini" at bounding box center [518, 233] width 236 height 23
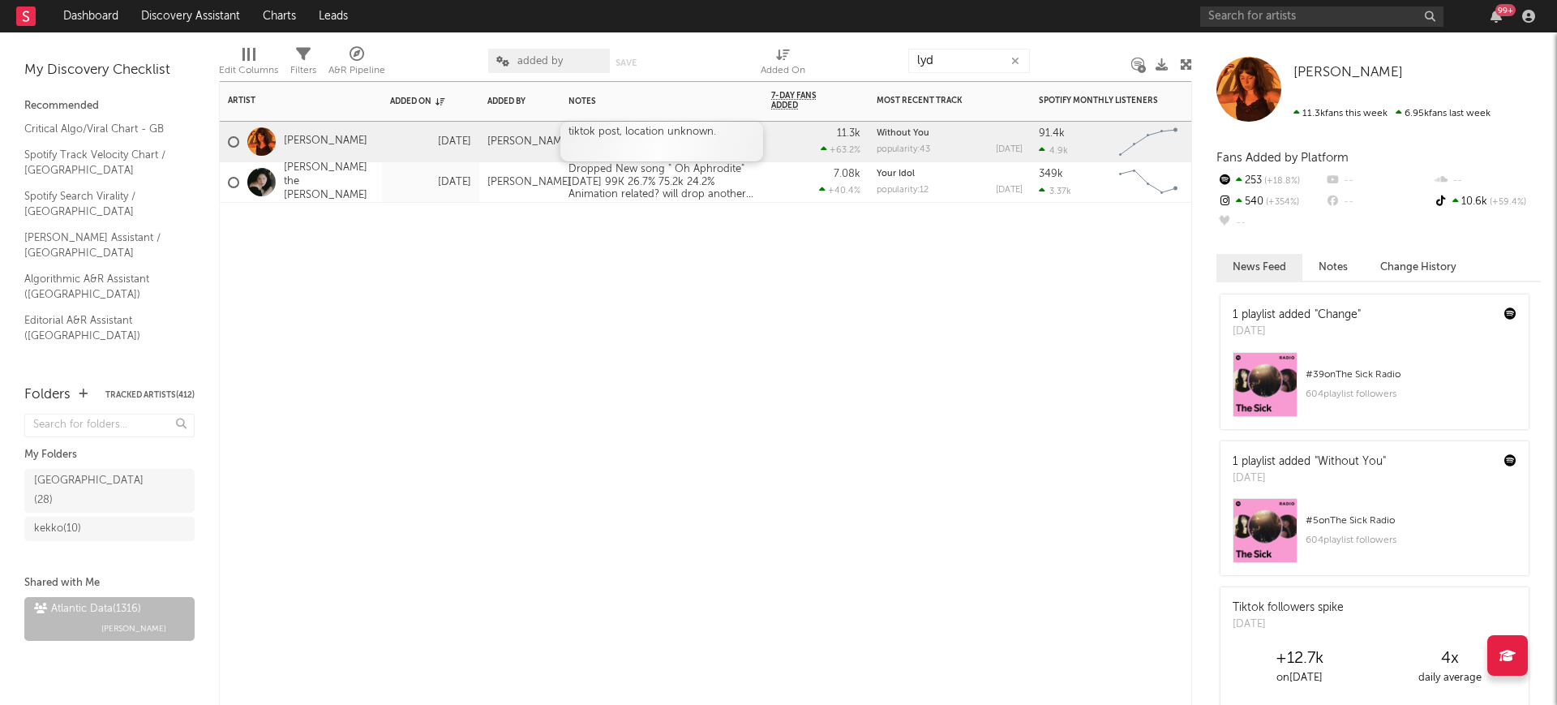
click at [264, 315] on div "Artist Notifications Added On Added By Notes 7-Day Fans Added WoW % Change Most…" at bounding box center [705, 393] width 973 height 624
click at [125, 599] on div "Atlantic Data ( 1316 )" at bounding box center [87, 608] width 107 height 19
click at [537, 64] on span "added by" at bounding box center [539, 61] width 45 height 11
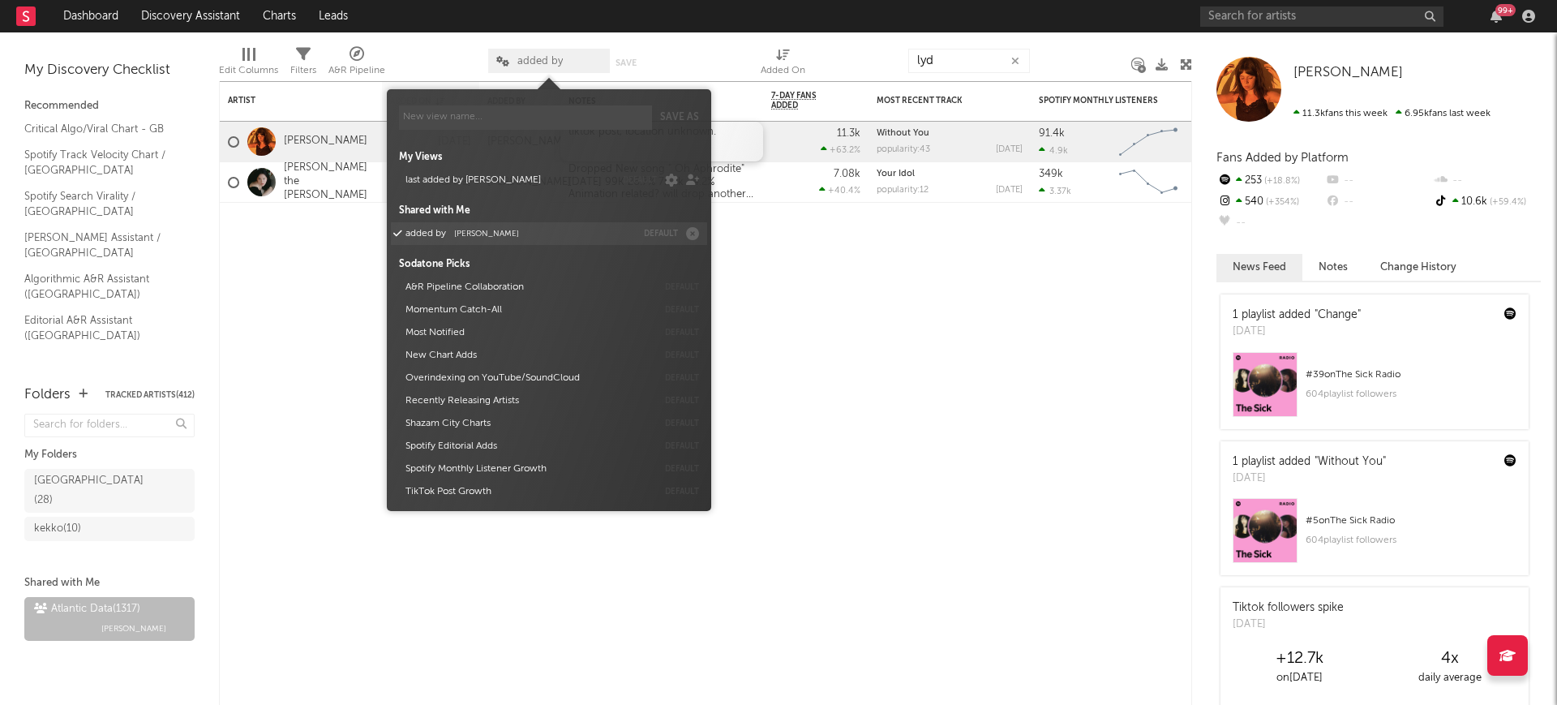
click at [483, 240] on button "added by Michele Valentini" at bounding box center [518, 233] width 236 height 23
click at [329, 285] on div "Artist Notifications Added On Added By Notes 7-Day Fans Added WoW % Change Most…" at bounding box center [705, 393] width 973 height 624
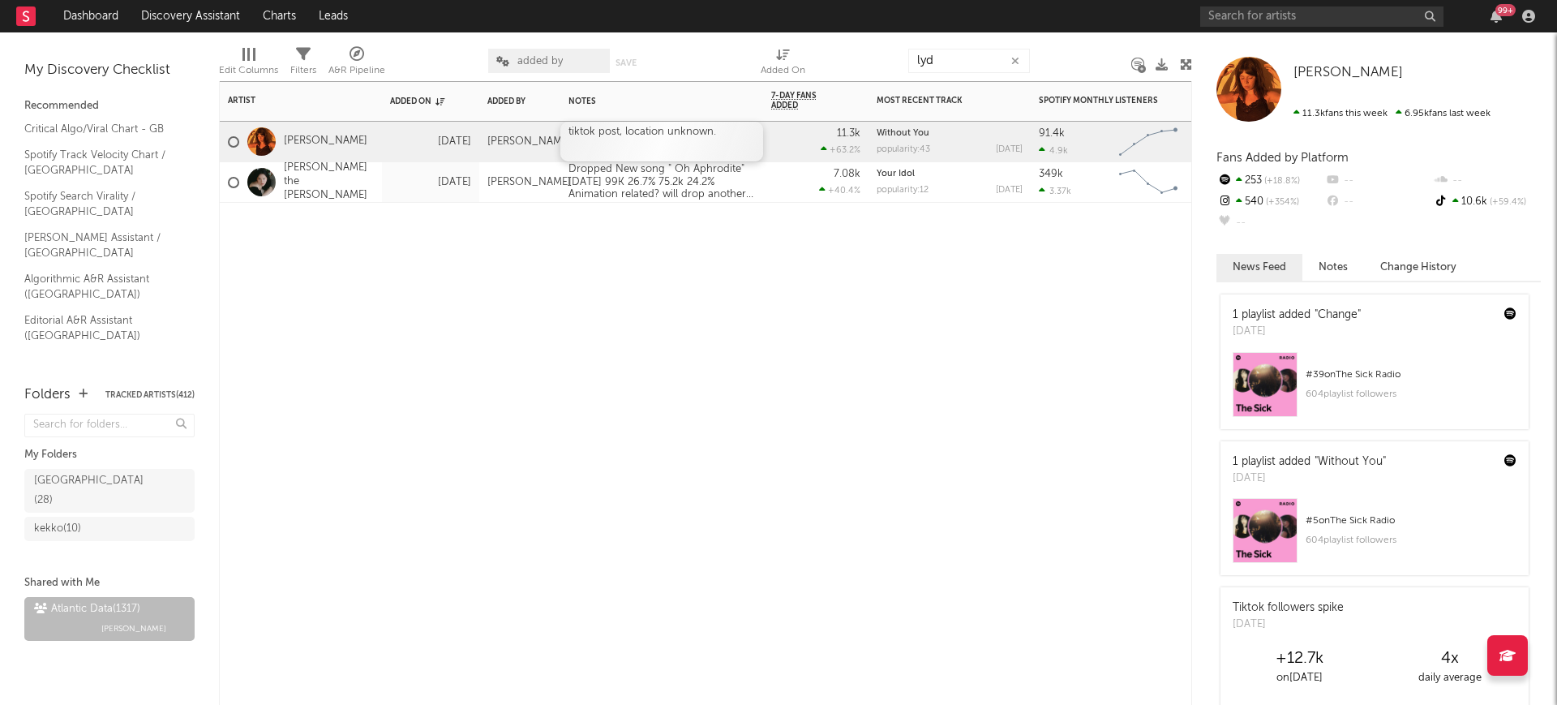
click at [525, 58] on span "added by" at bounding box center [539, 61] width 45 height 11
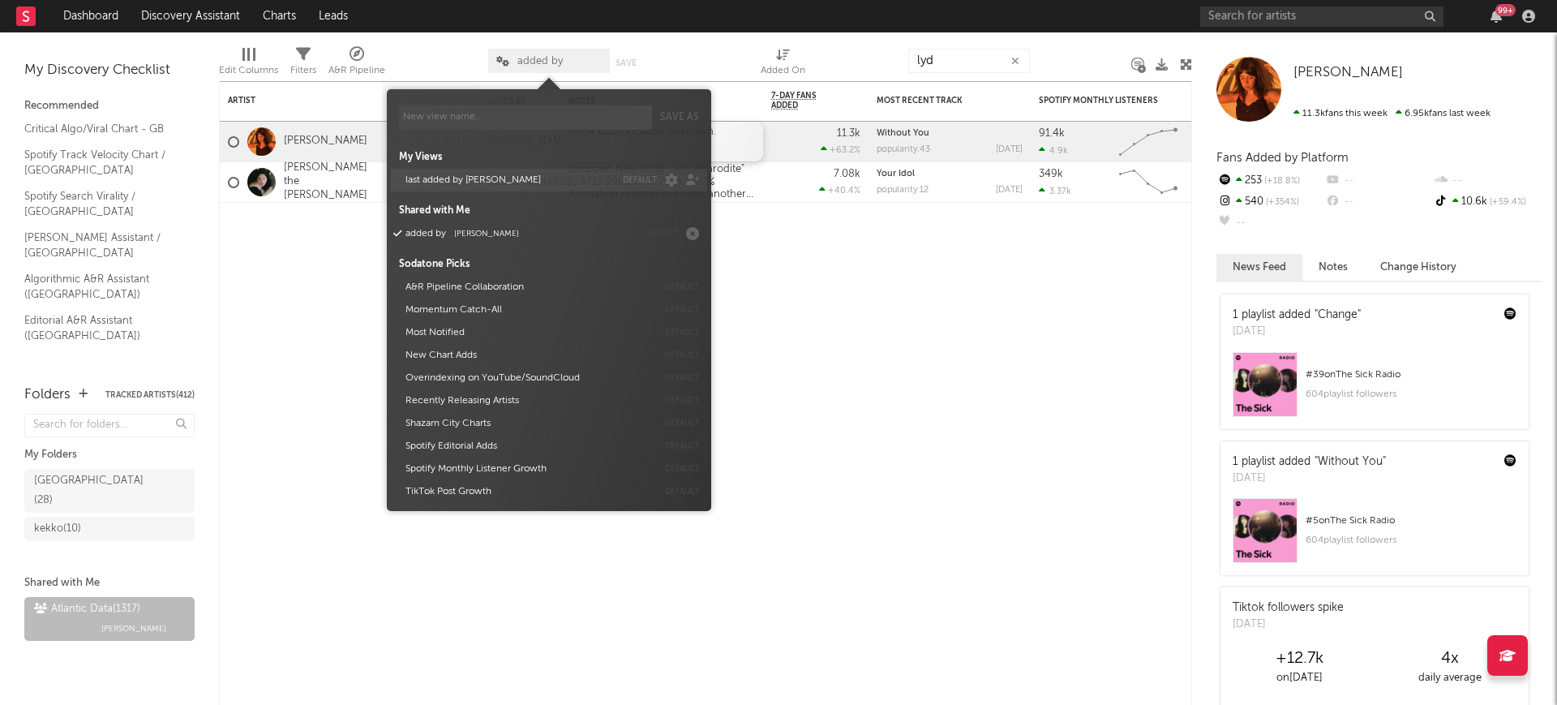
click at [480, 173] on button "last added by francesco" at bounding box center [507, 180] width 215 height 23
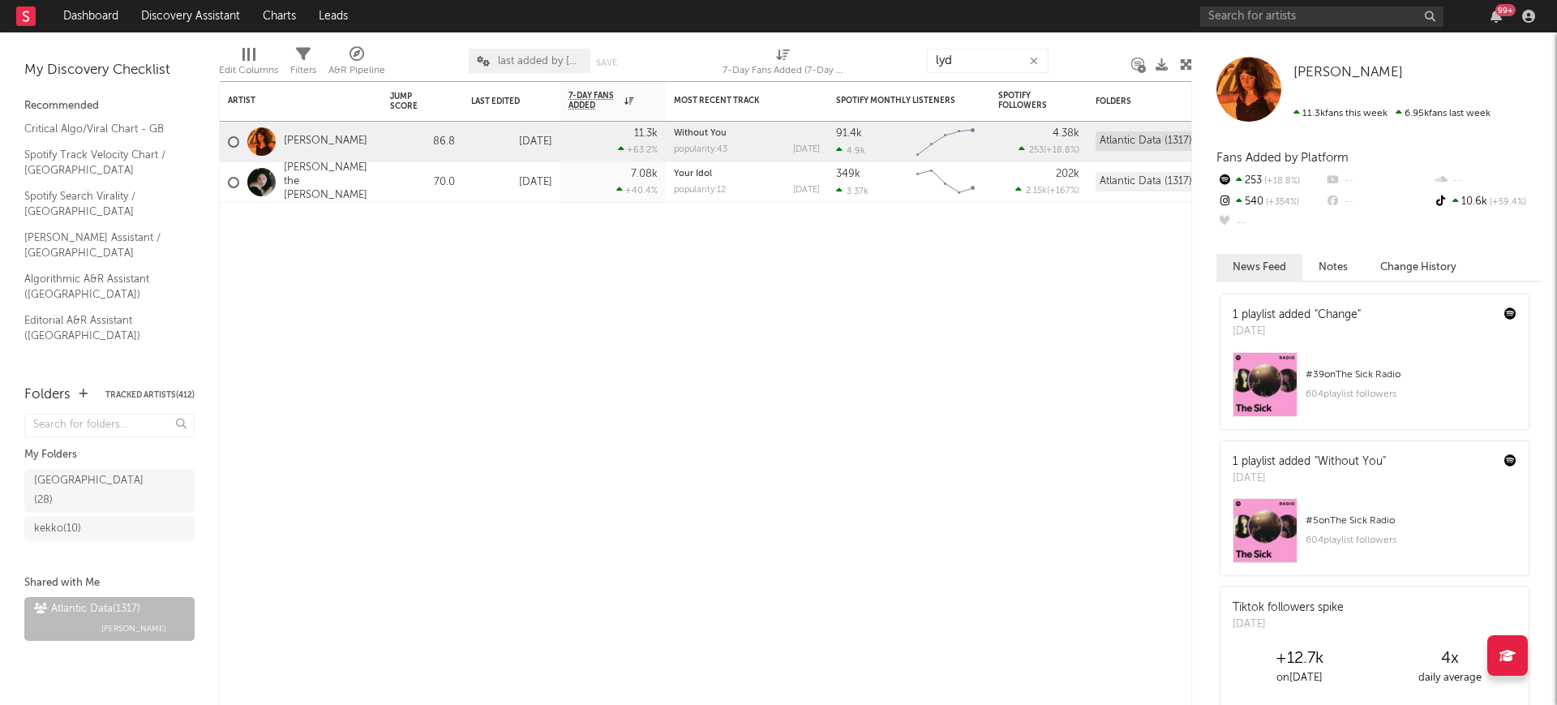
click at [540, 56] on span "last added by francesco" at bounding box center [540, 61] width 84 height 11
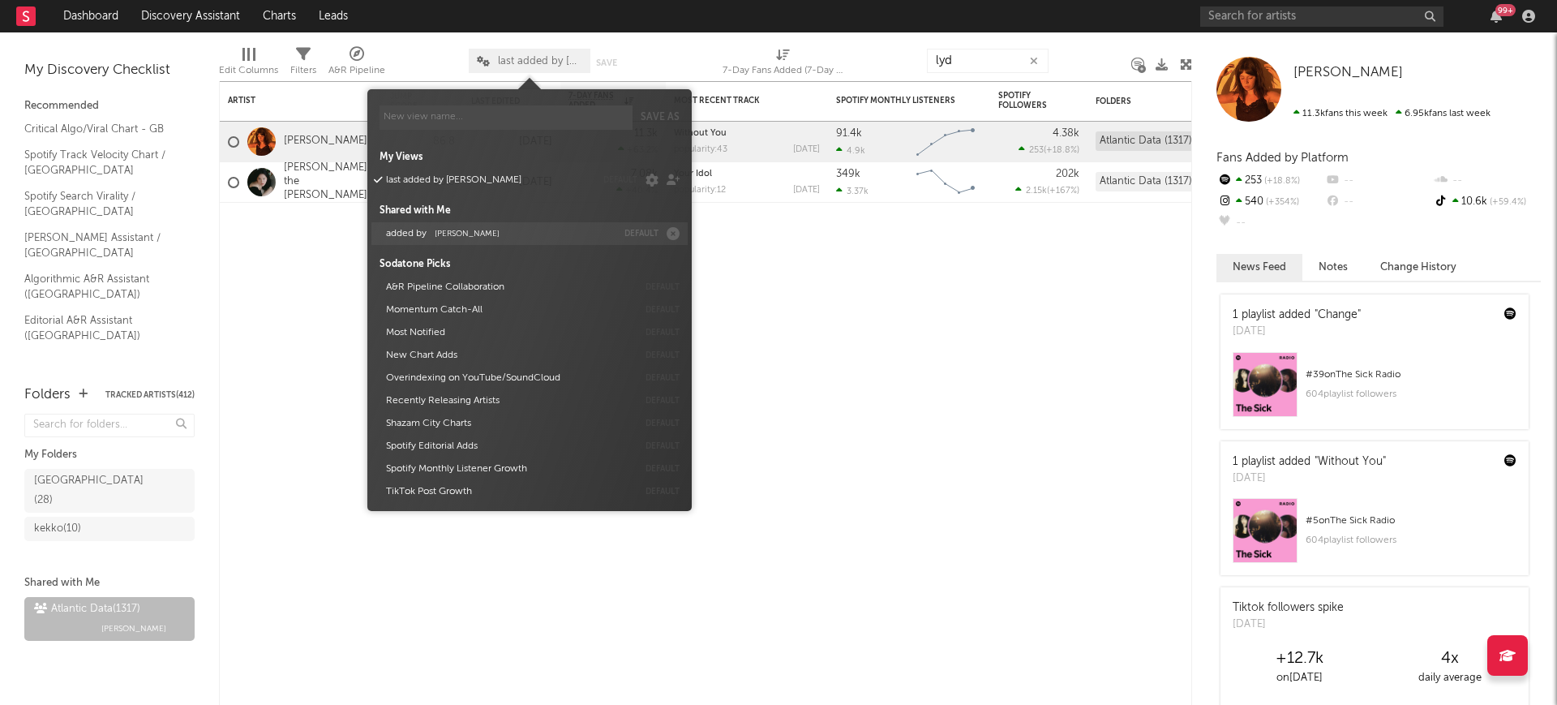
click at [500, 229] on button "added by Michele Valentini" at bounding box center [498, 233] width 236 height 23
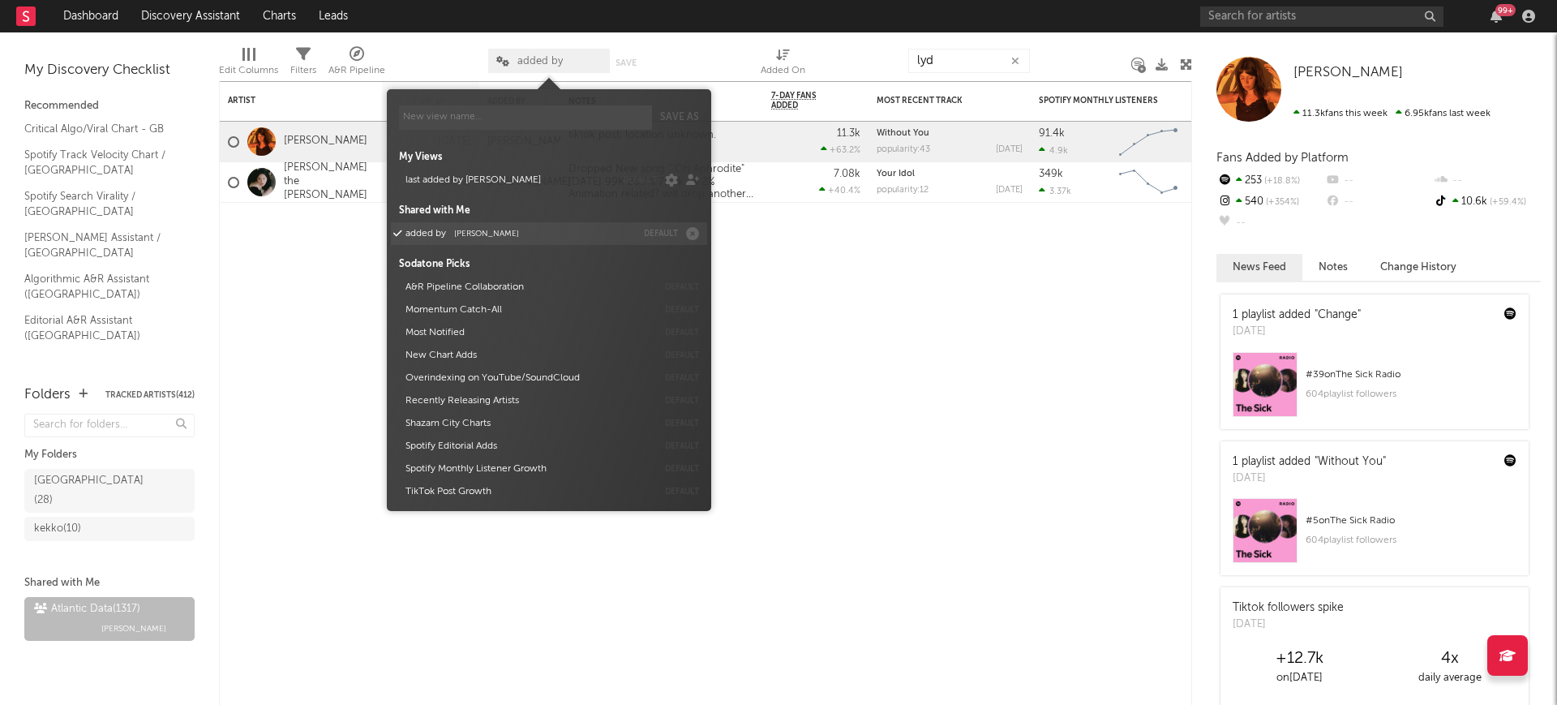
click at [474, 232] on span "Michele Valentini" at bounding box center [486, 233] width 65 height 8
drag, startPoint x: 238, startPoint y: 268, endPoint x: 242, endPoint y: 253, distance: 15.4
click at [238, 265] on div "Artist Notifications Added On Added By Notes 7-Day Fans Added WoW % Change Most…" at bounding box center [705, 393] width 973 height 624
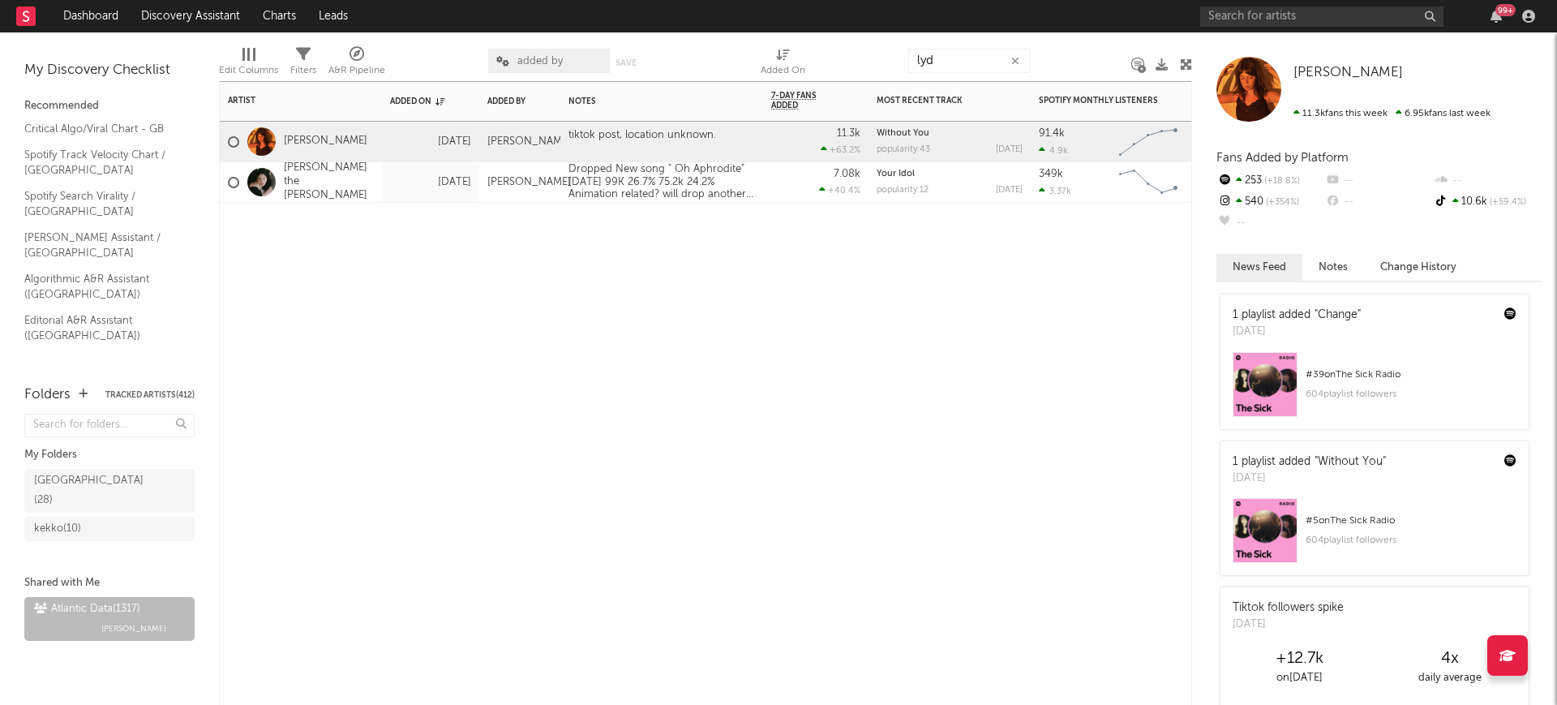
click at [541, 171] on div "Alex Fusco" at bounding box center [519, 182] width 81 height 41
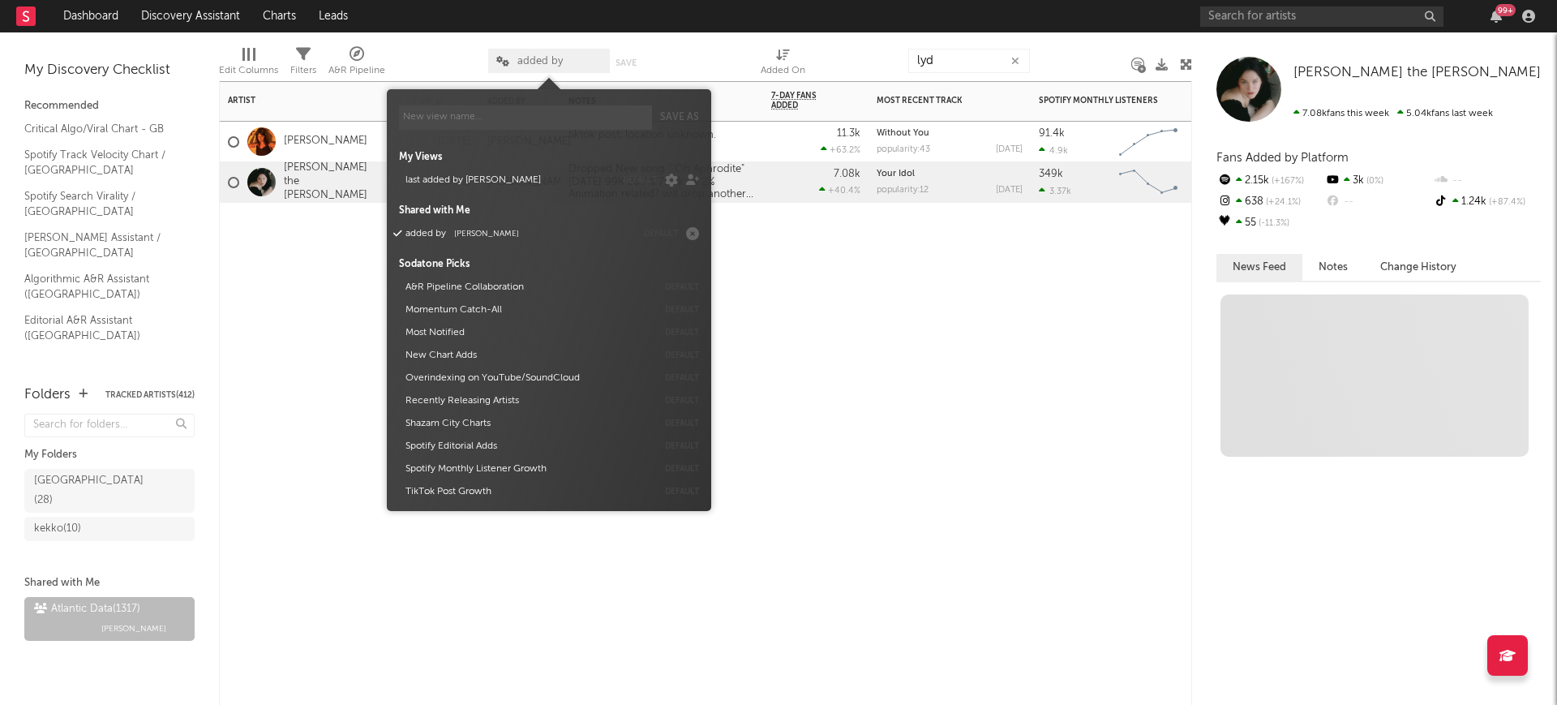
click at [546, 66] on span "added by" at bounding box center [549, 61] width 122 height 24
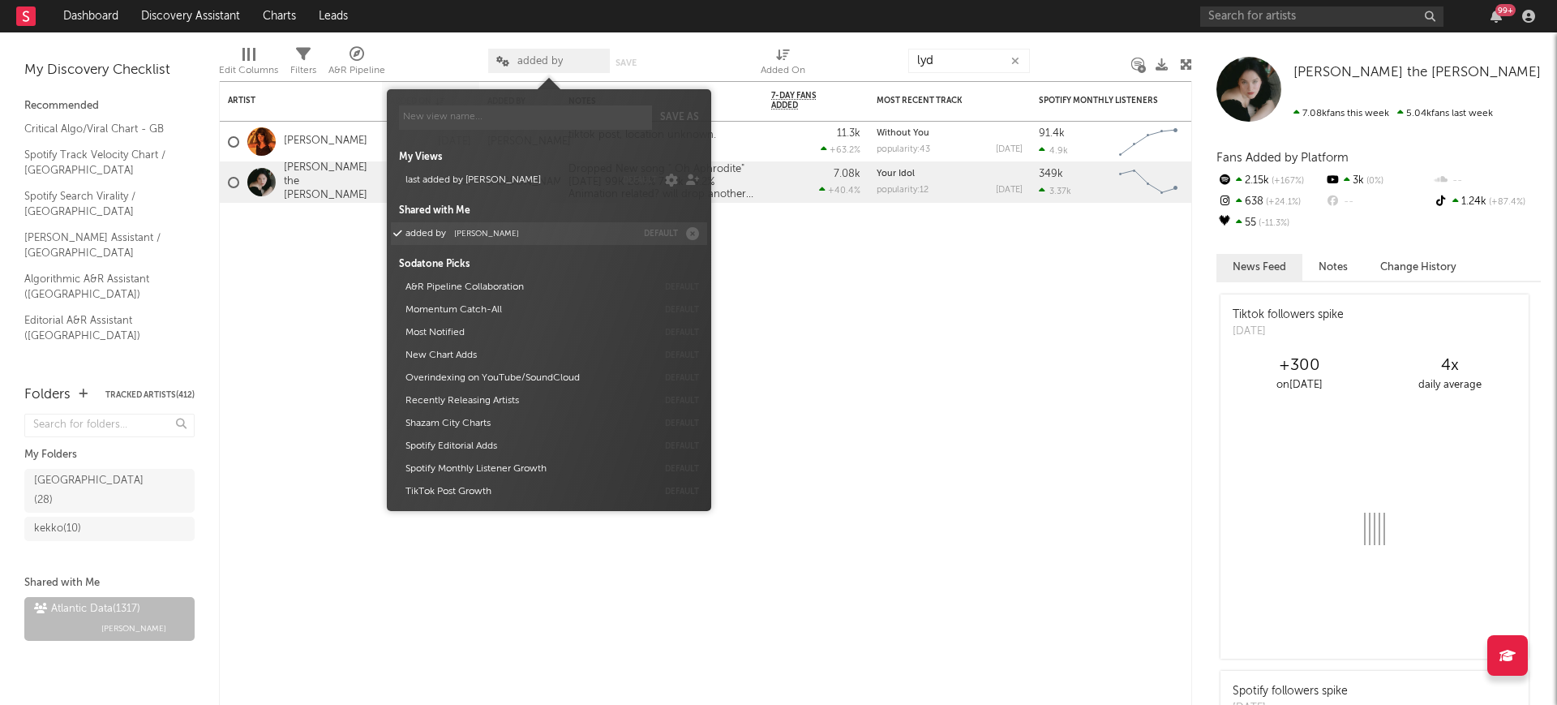
click at [491, 229] on span "Michele Valentini" at bounding box center [486, 233] width 65 height 8
drag, startPoint x: 482, startPoint y: 277, endPoint x: 479, endPoint y: 251, distance: 25.3
click at [482, 277] on button "A&R Pipeline Collaboration" at bounding box center [528, 287] width 257 height 23
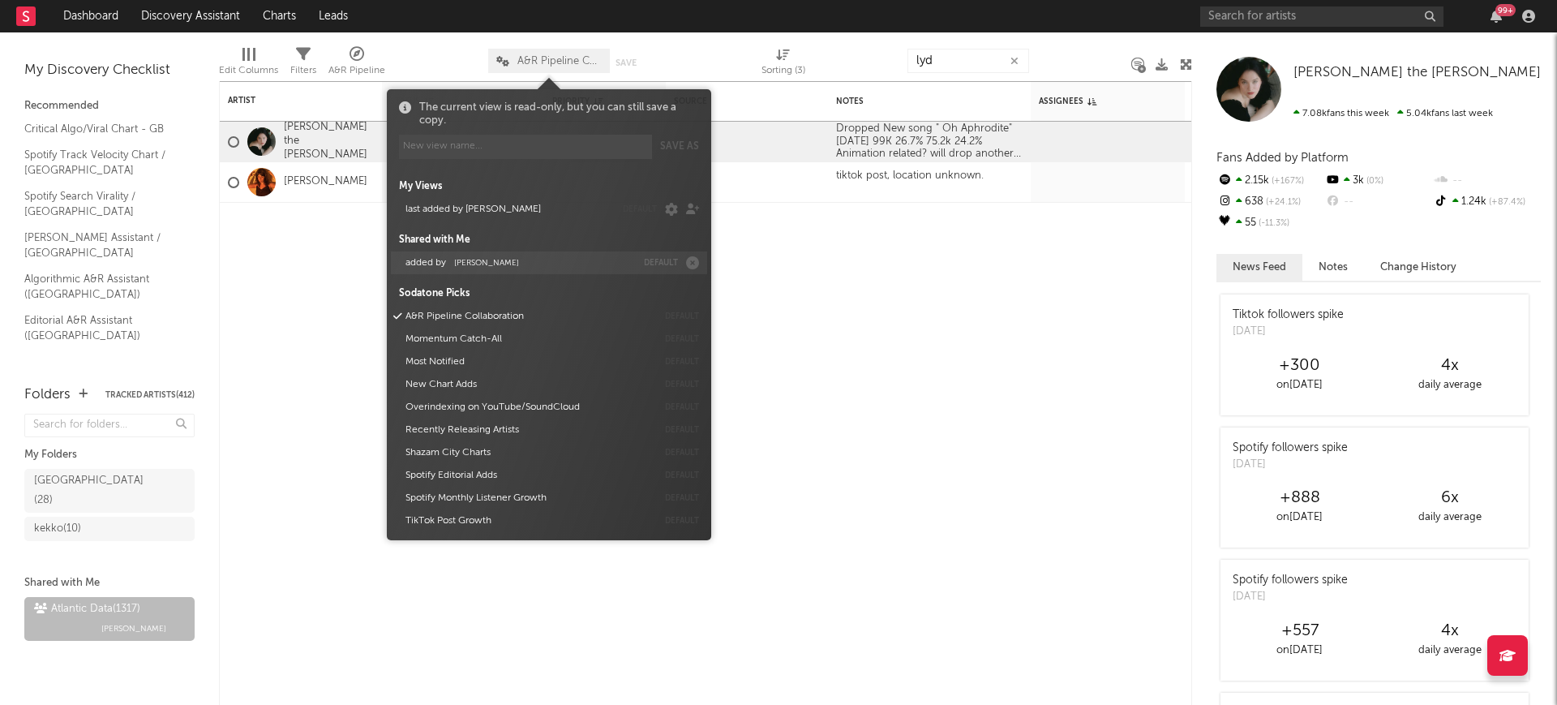
click at [483, 252] on button "added by Michele Valentini" at bounding box center [518, 262] width 236 height 23
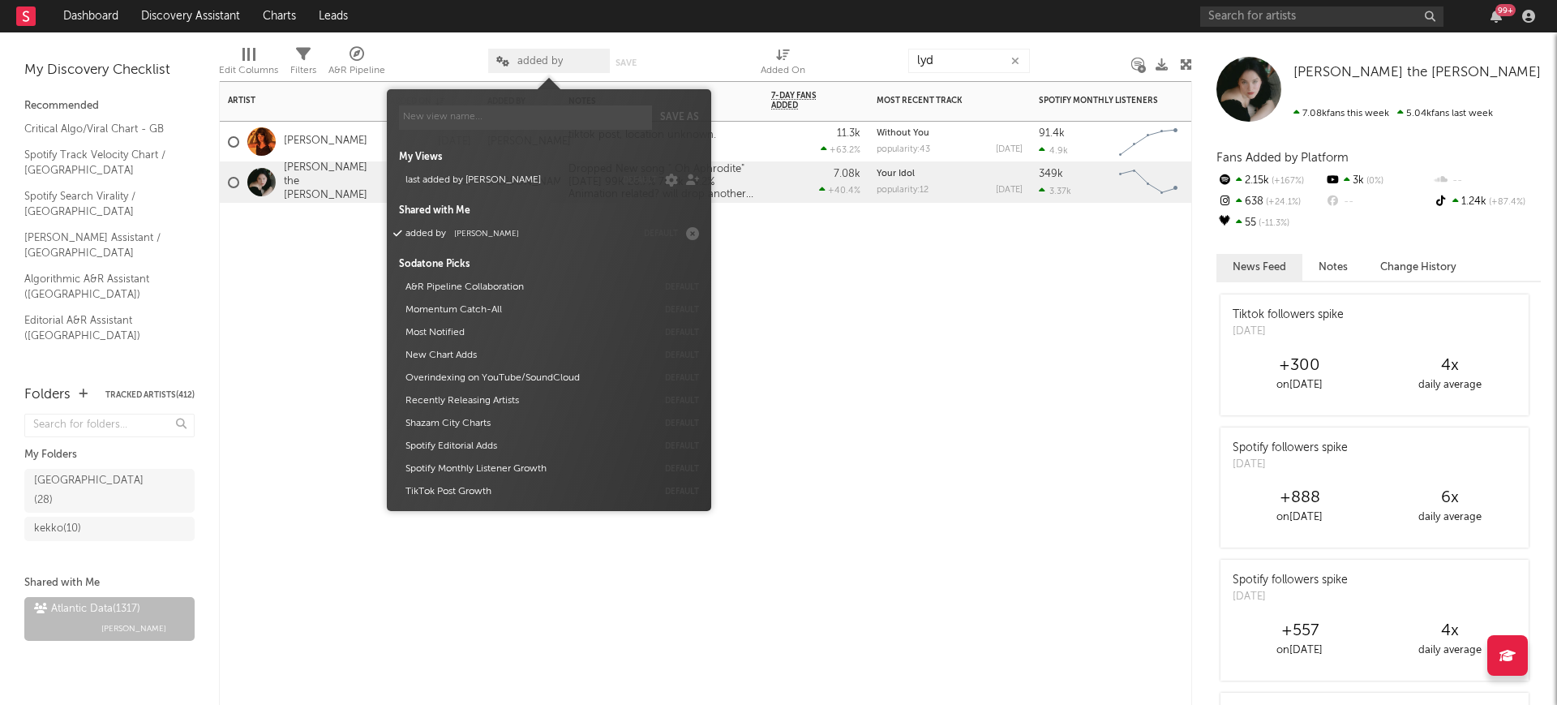
click at [356, 255] on div "Artist Notifications Added On Added By Notes 7-Day Fans Added WoW % Change Most…" at bounding box center [705, 393] width 973 height 624
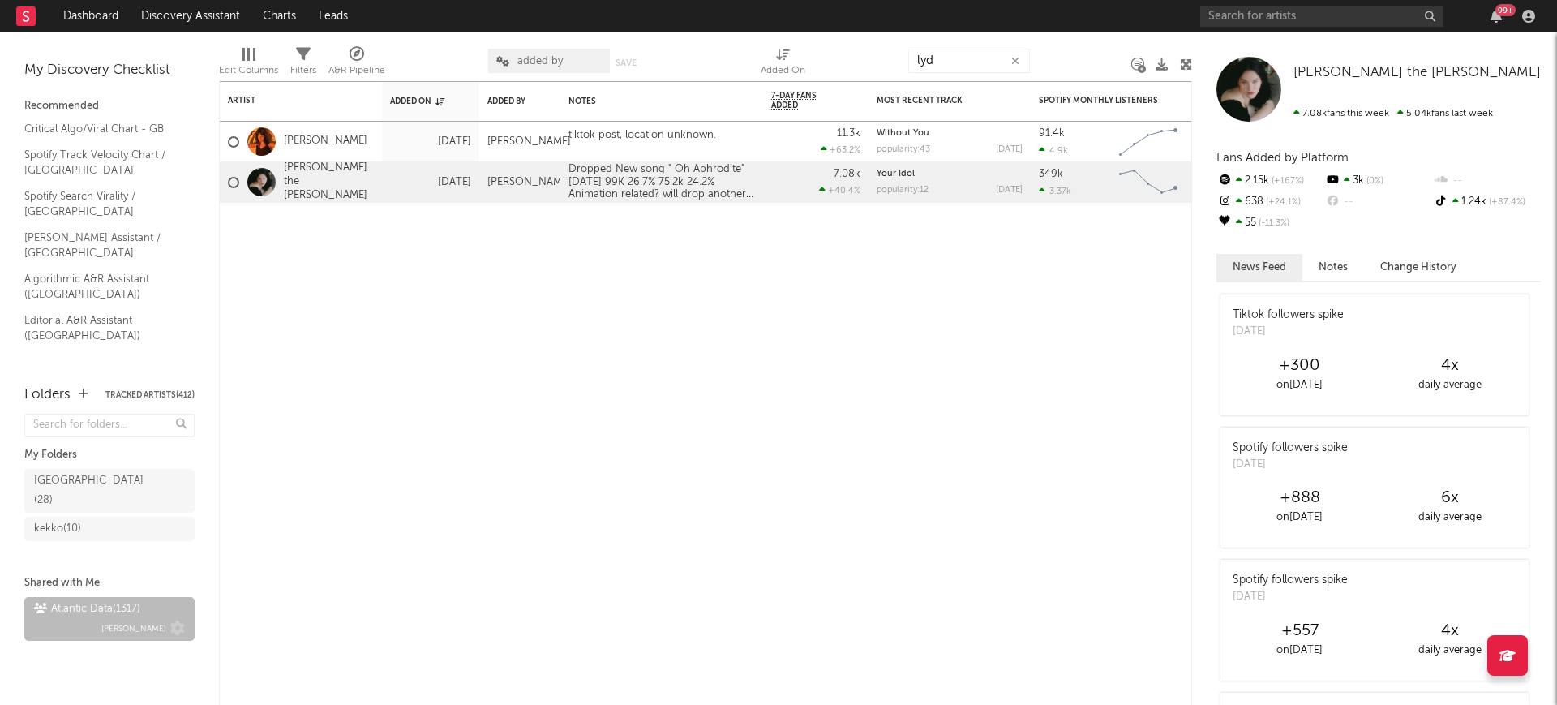
click at [97, 610] on div "Atlantic Data ( 1317 ) Michele Valentini" at bounding box center [109, 618] width 151 height 39
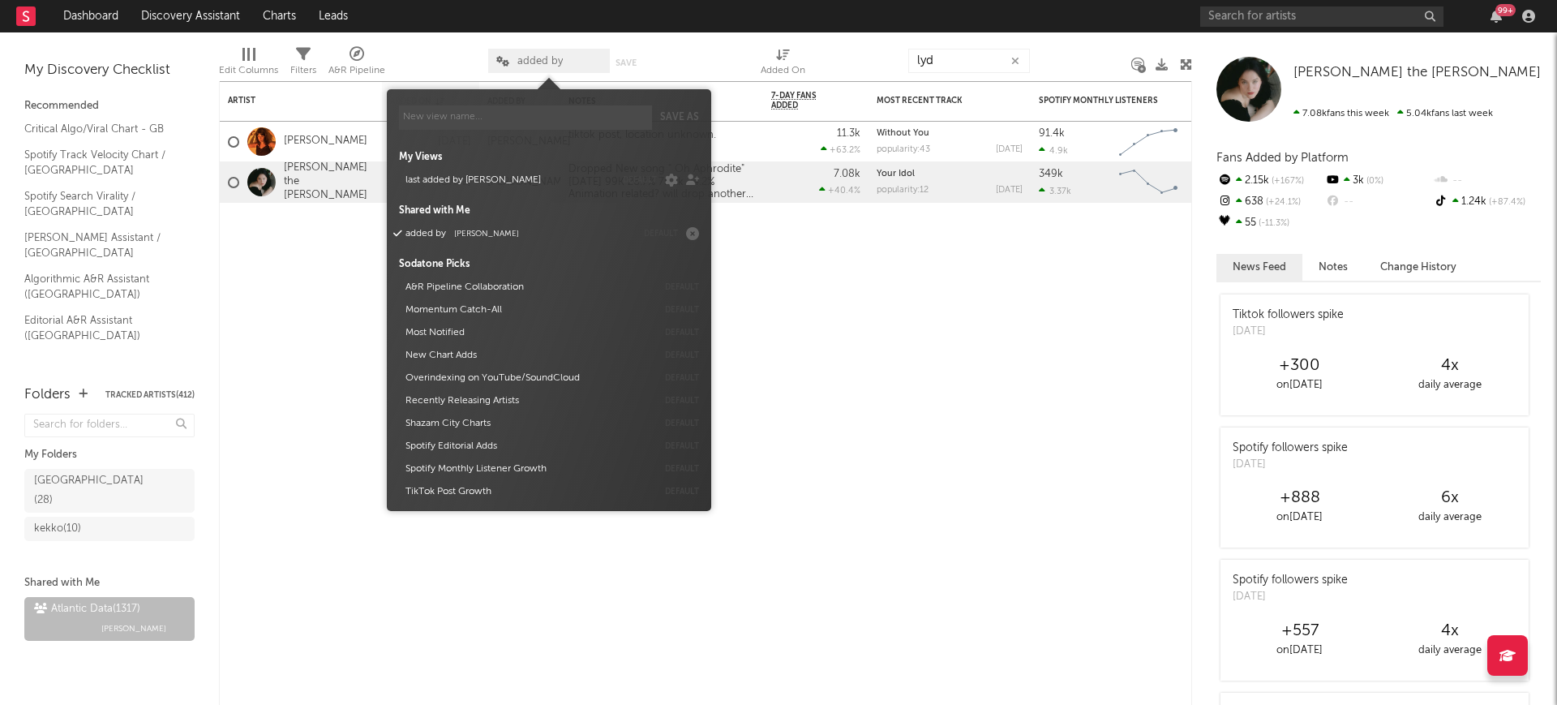
click at [541, 67] on span "added by" at bounding box center [549, 61] width 122 height 24
click at [487, 240] on button "added by Michele Valentini" at bounding box center [518, 233] width 236 height 23
click at [471, 179] on button "last added by francesco" at bounding box center [507, 180] width 215 height 23
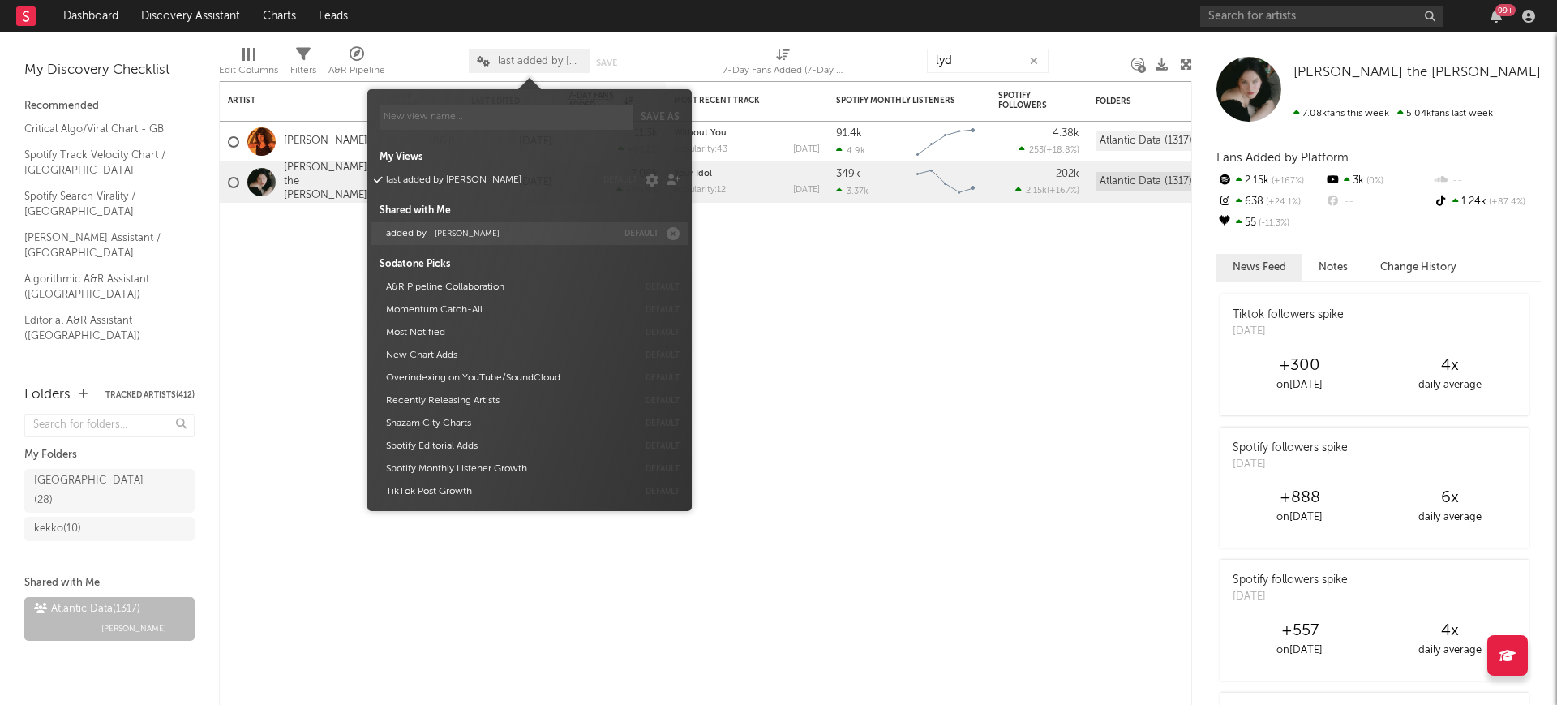
click at [491, 229] on span "Michele Valentini" at bounding box center [467, 233] width 65 height 8
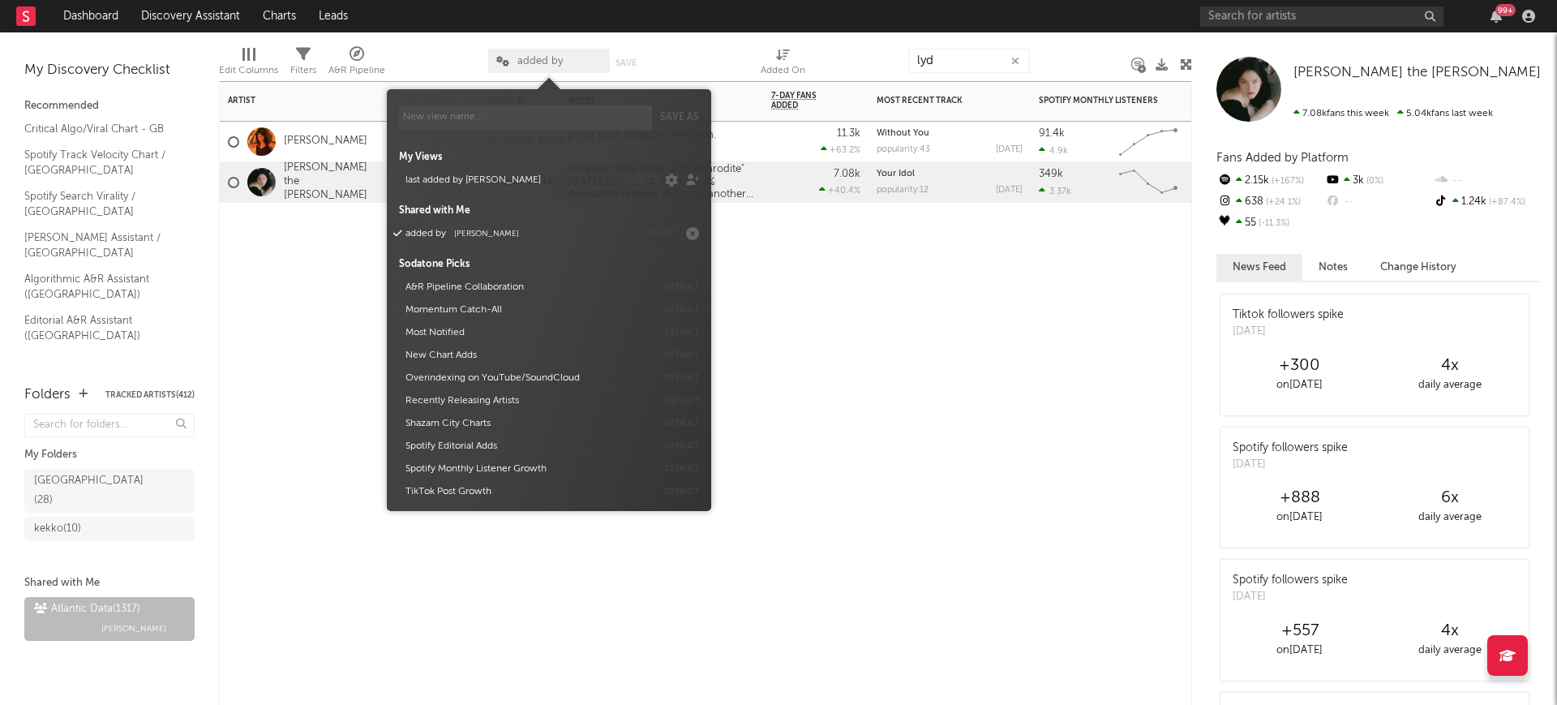
click at [1031, 318] on div "Artist Notifications Added On Added By Notes 7-Day Fans Added WoW % Change Most…" at bounding box center [705, 393] width 973 height 624
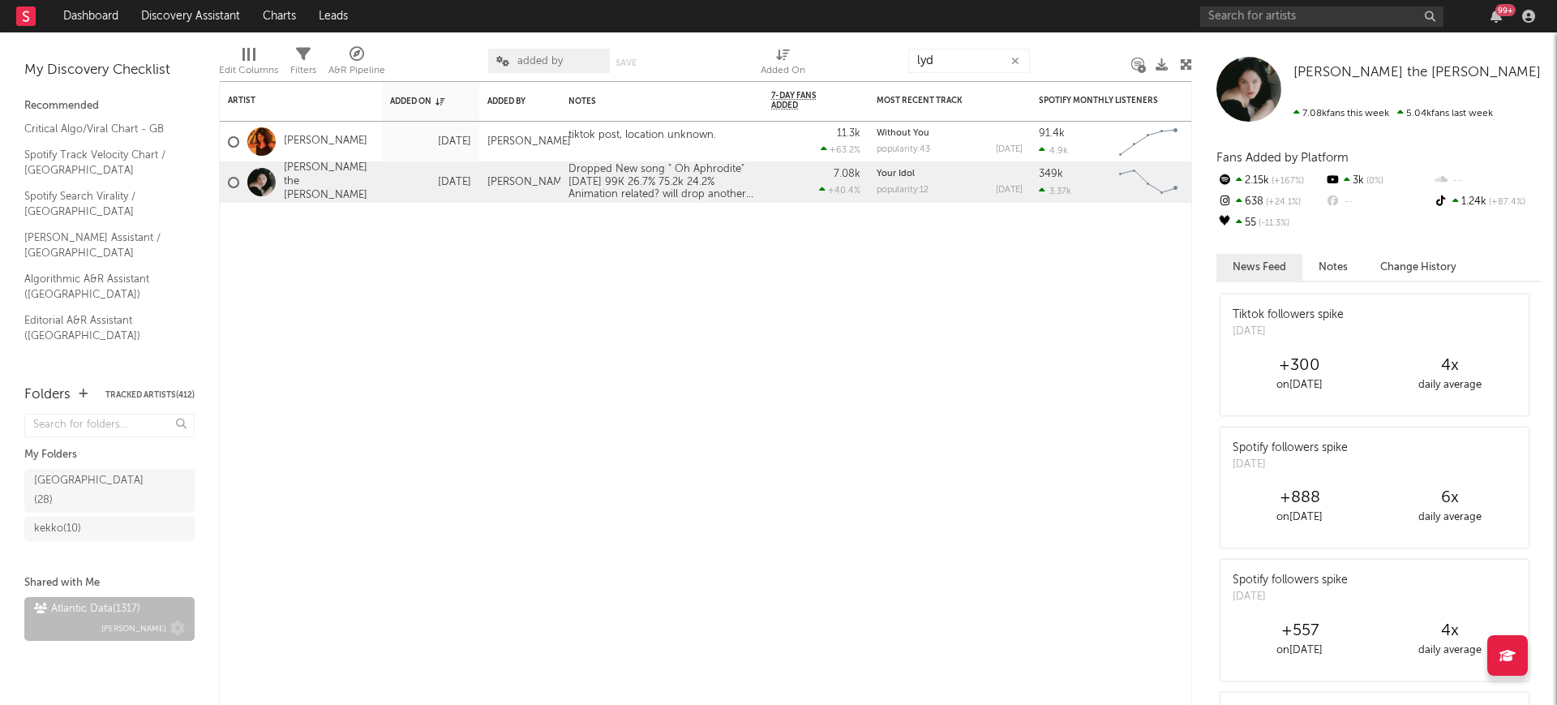
click at [169, 599] on div "Atlantic Data ( 1317 ) Michele Valentini" at bounding box center [109, 618] width 151 height 39
click at [569, 61] on span "added by" at bounding box center [549, 61] width 122 height 24
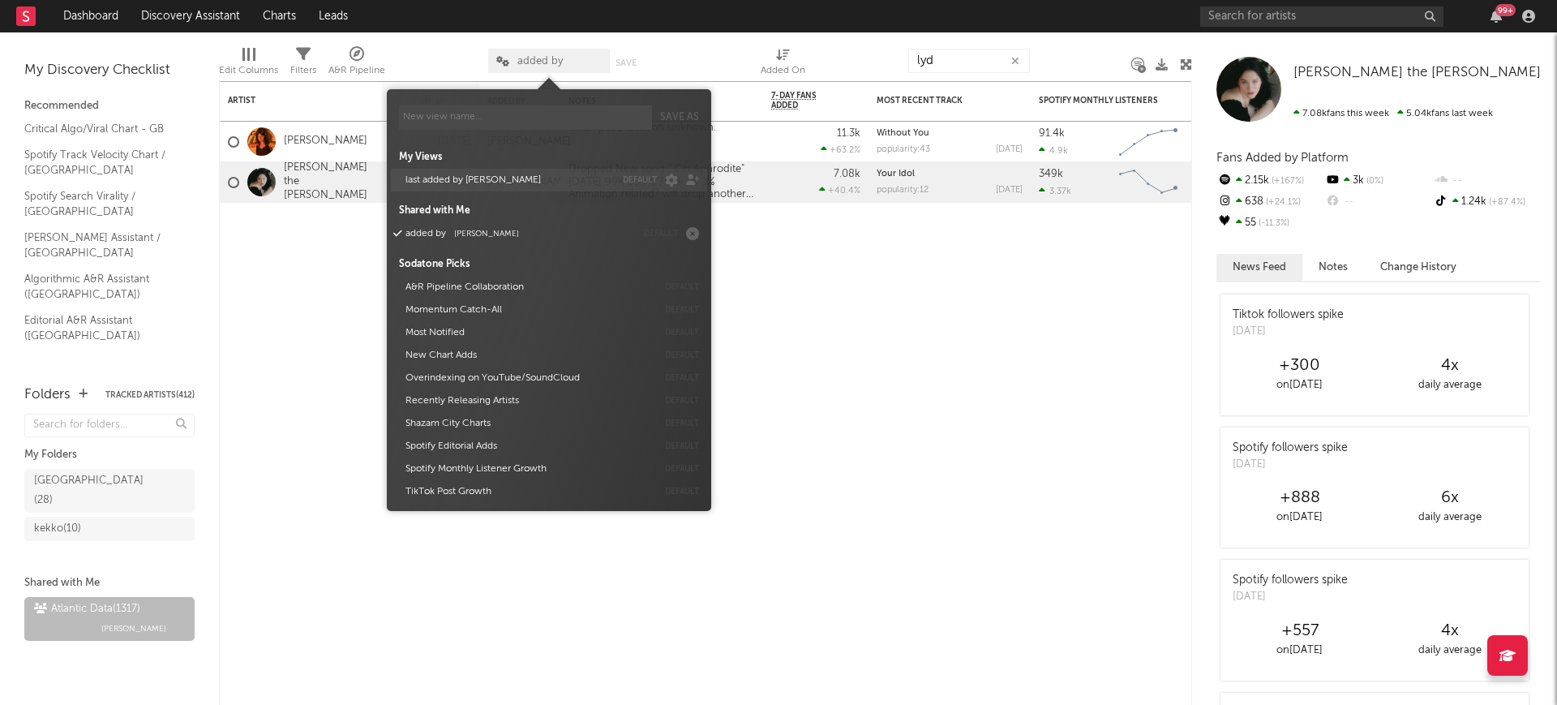
click at [494, 169] on button "last added by francesco" at bounding box center [507, 180] width 215 height 23
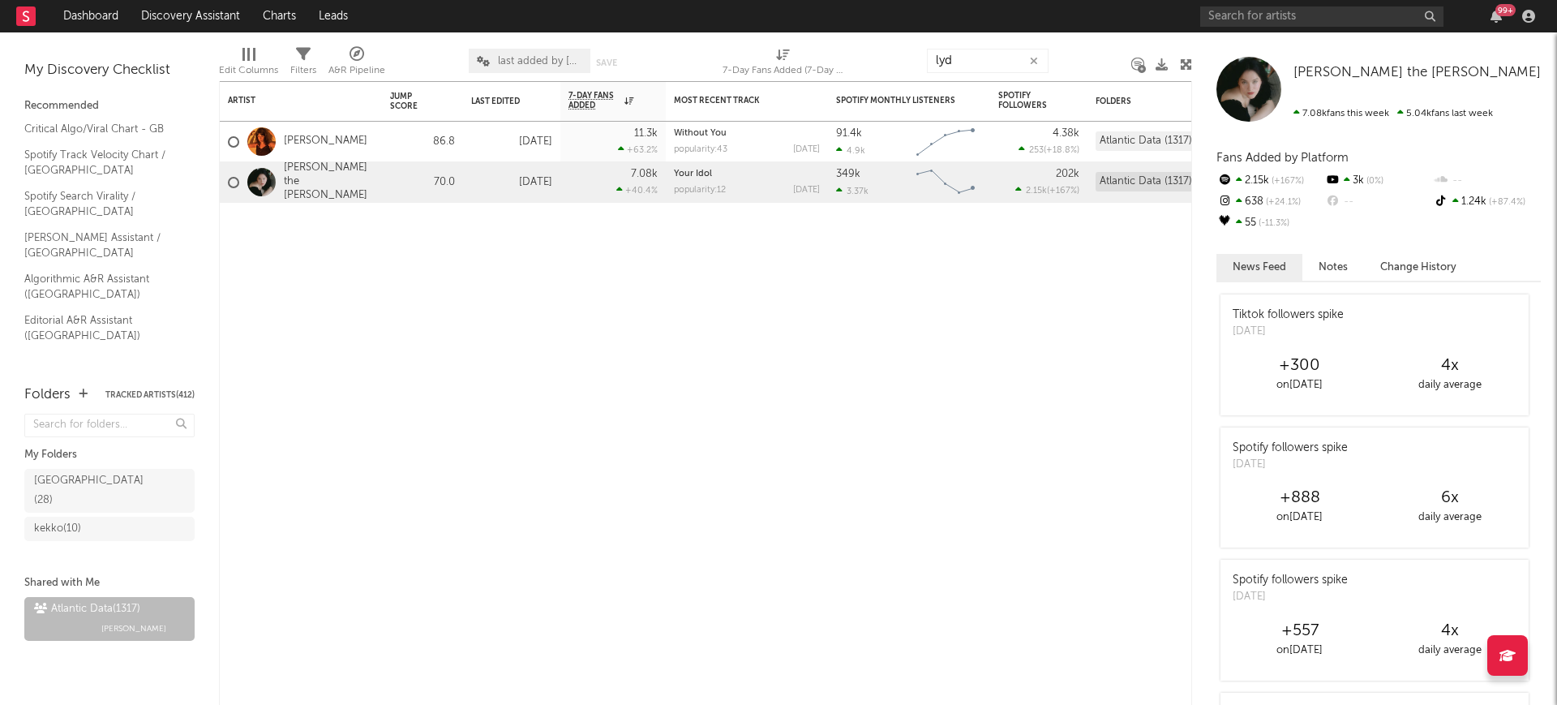
click at [529, 63] on span "last added by francesco" at bounding box center [540, 61] width 84 height 11
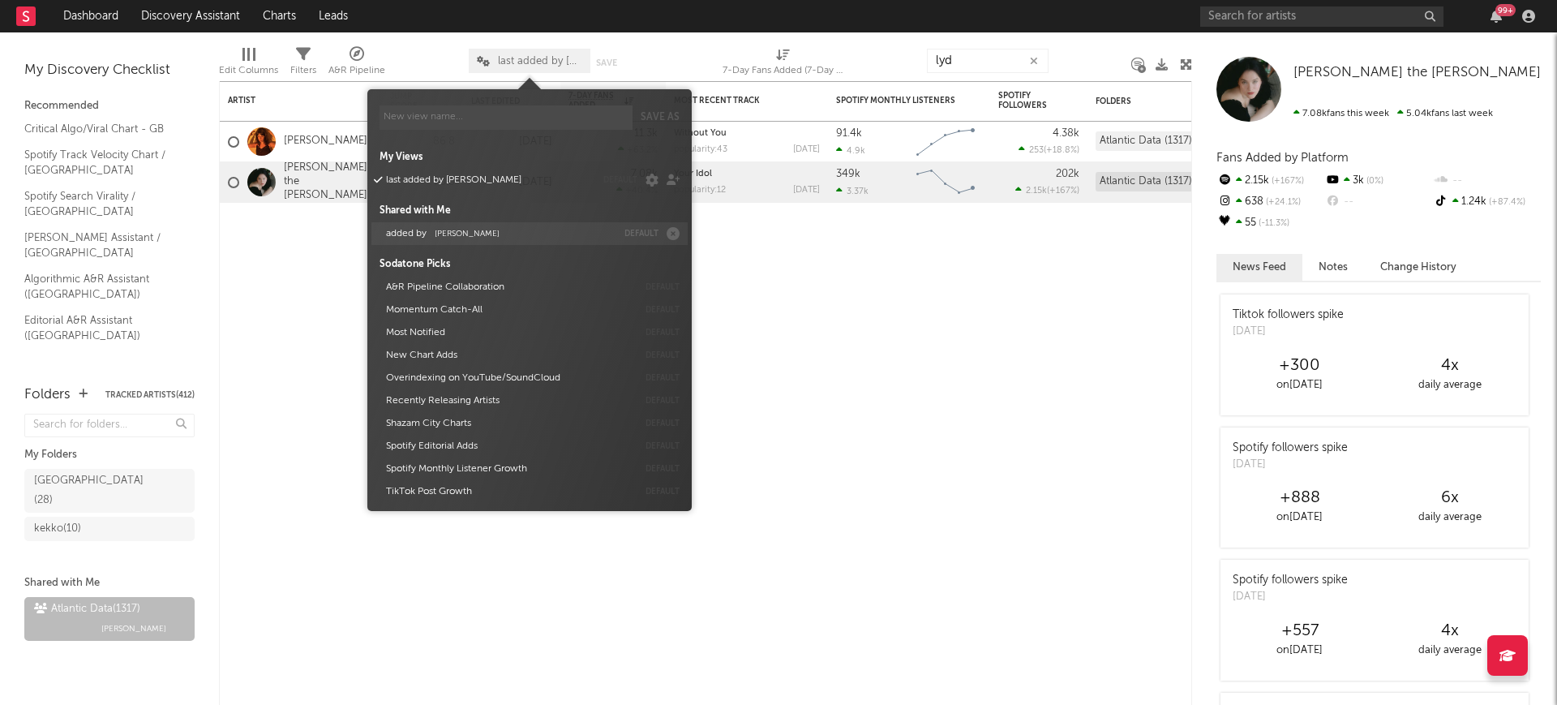
click at [504, 234] on button "added by Michele Valentini" at bounding box center [498, 233] width 236 height 23
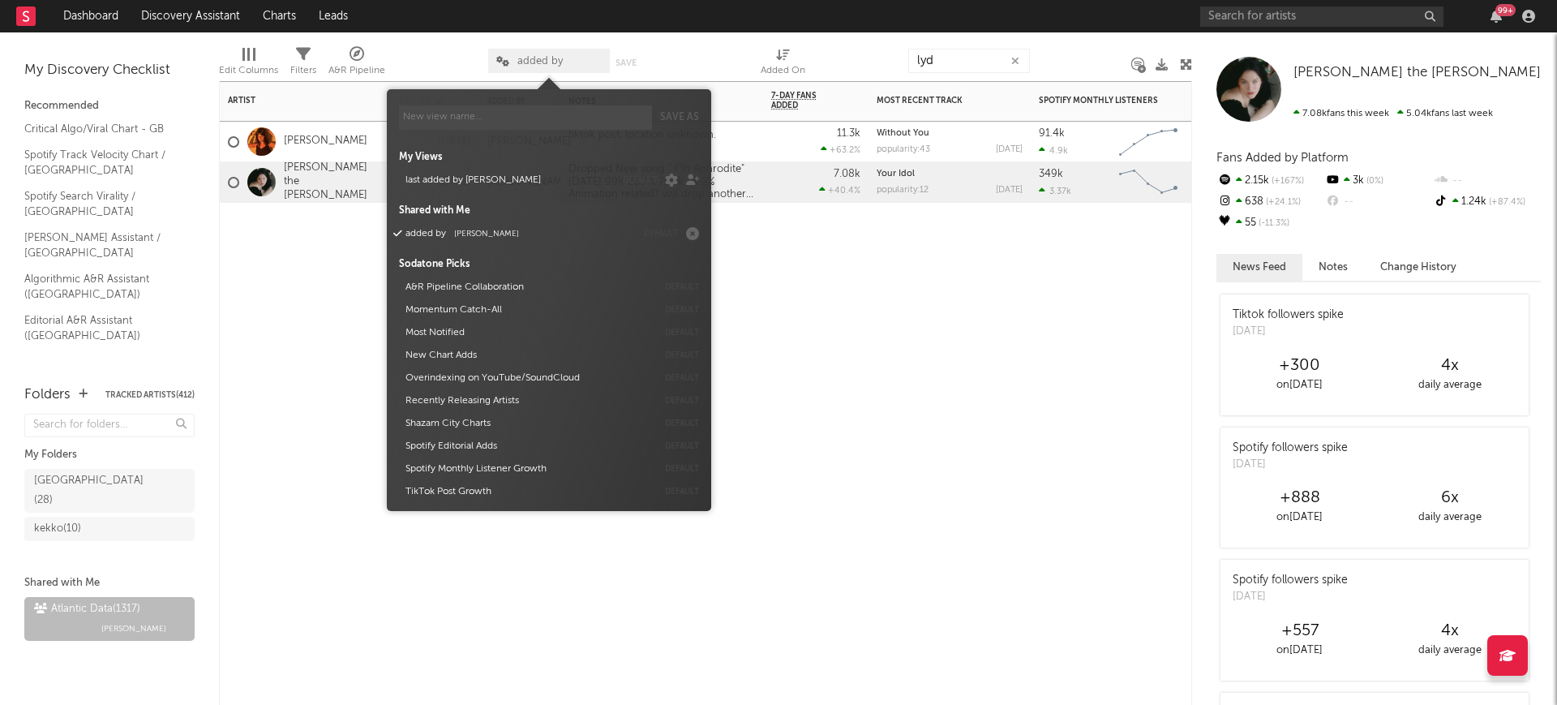
click at [308, 401] on div "Artist Notifications Added On Added By Notes 7-Day Fans Added WoW % Change Most…" at bounding box center [705, 393] width 973 height 624
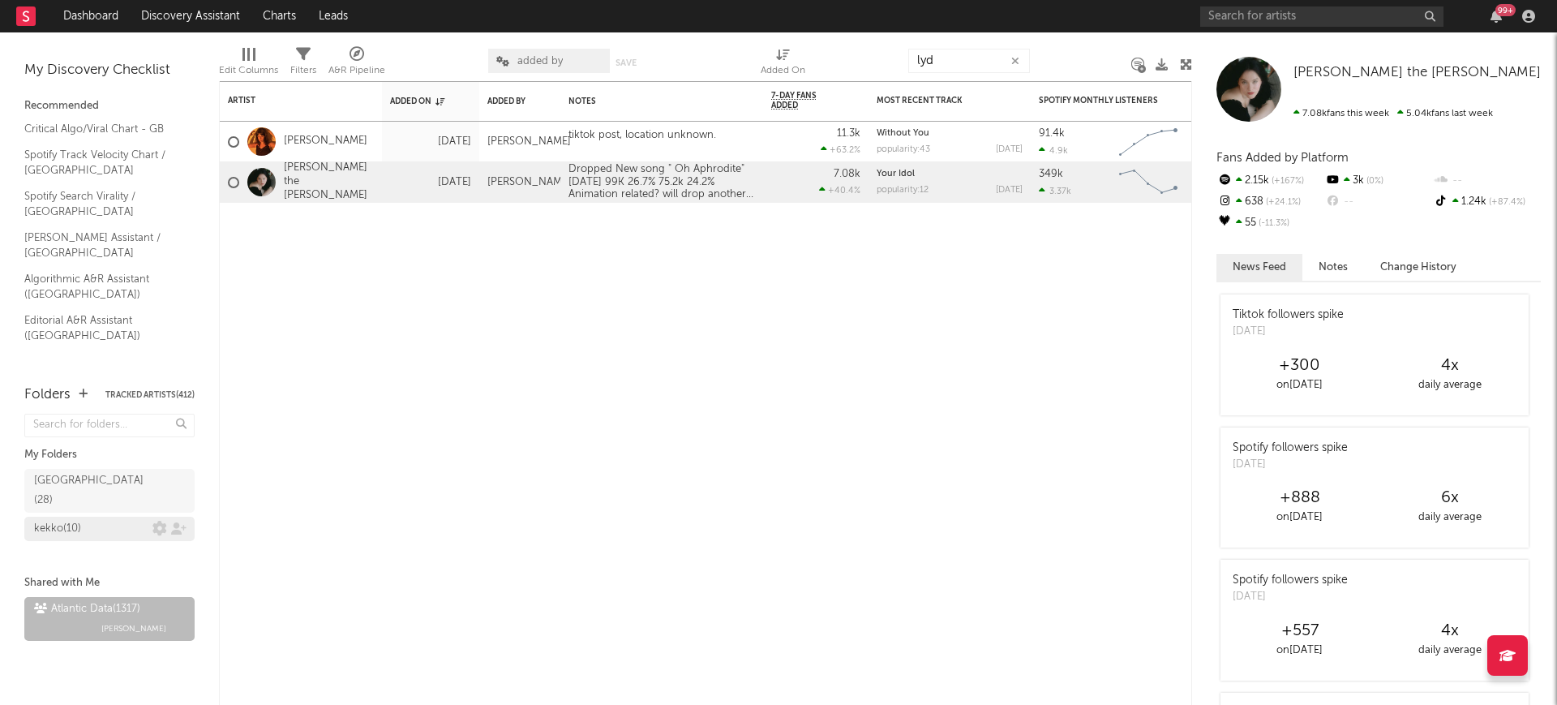
click at [108, 519] on div "kekko ( 10 )" at bounding box center [93, 528] width 118 height 19
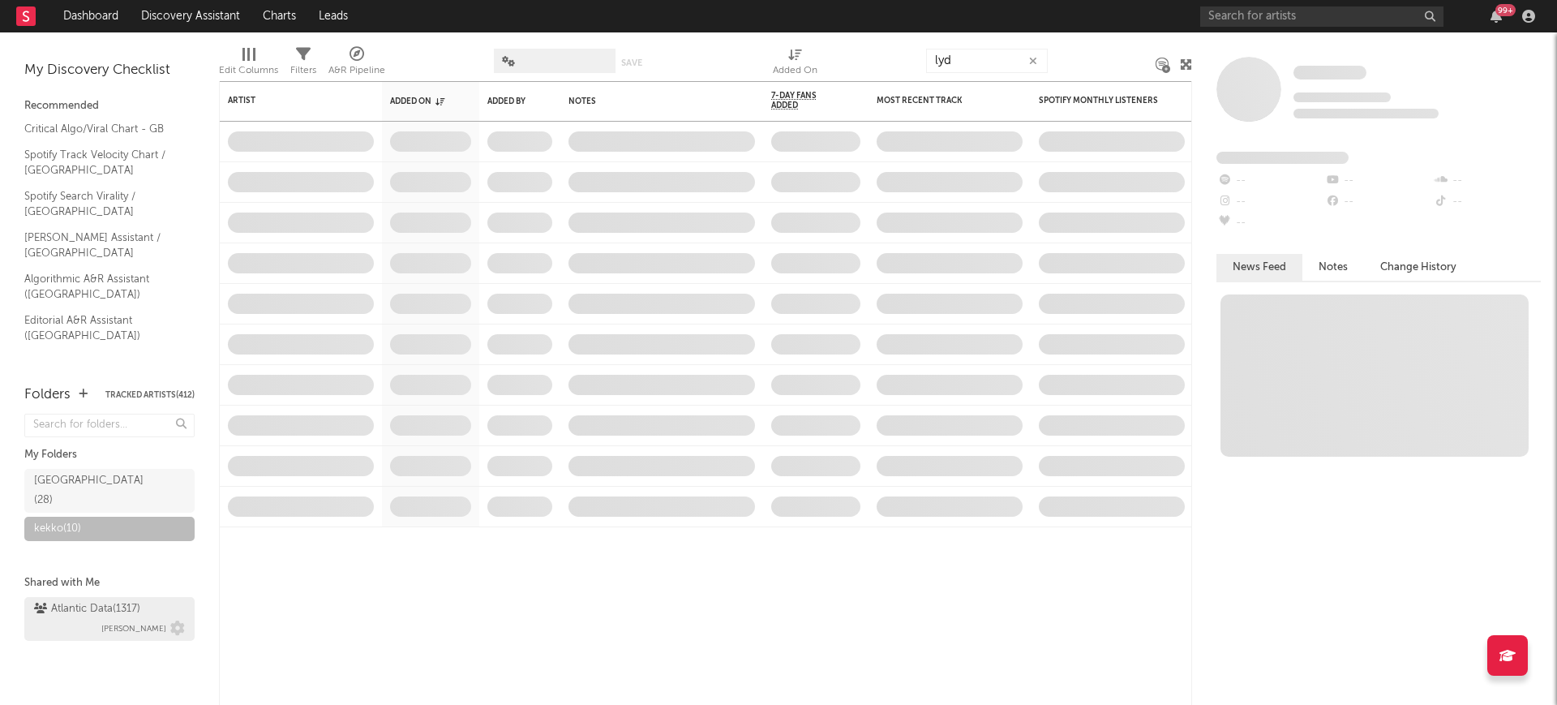
click at [114, 599] on div "Atlantic Data ( 1317 )" at bounding box center [87, 608] width 106 height 19
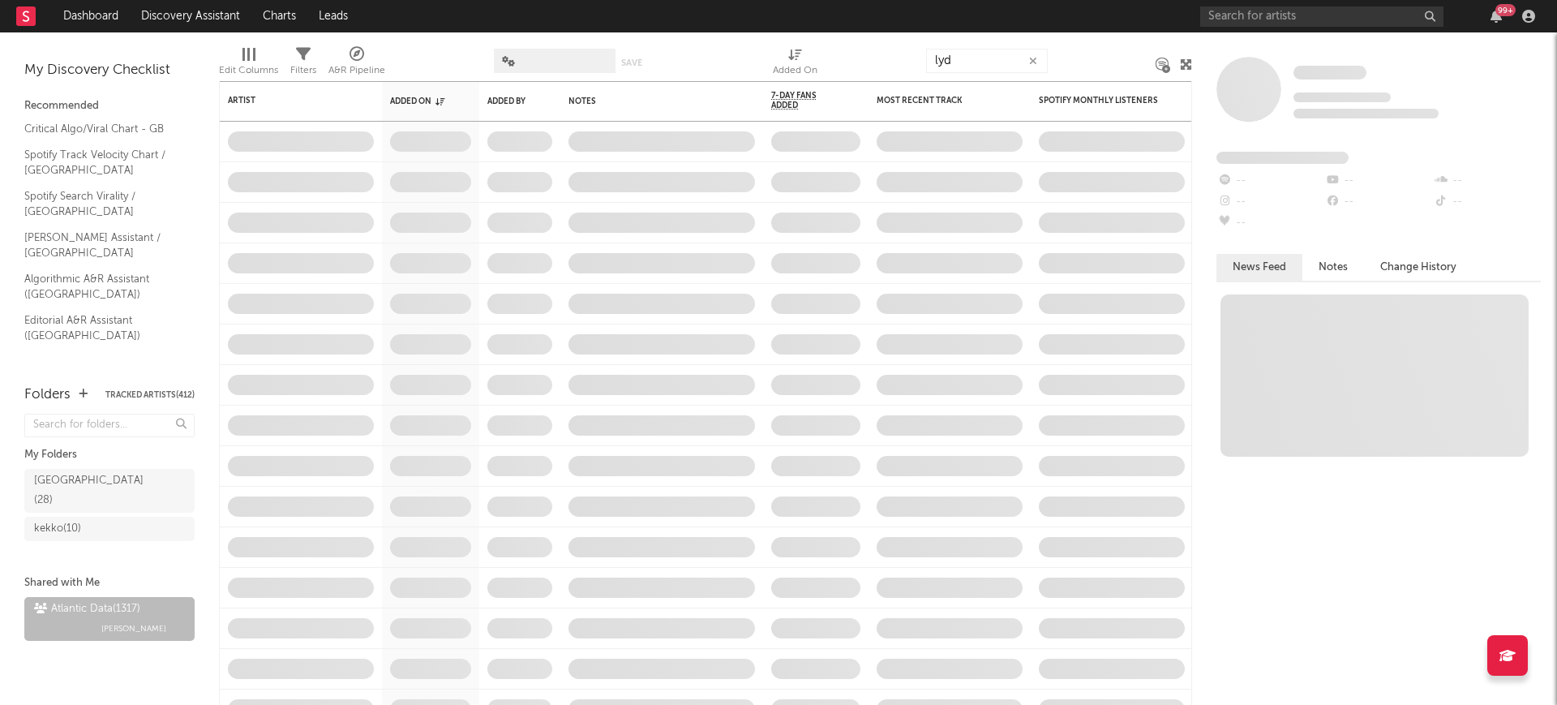
click at [553, 66] on span at bounding box center [555, 61] width 122 height 24
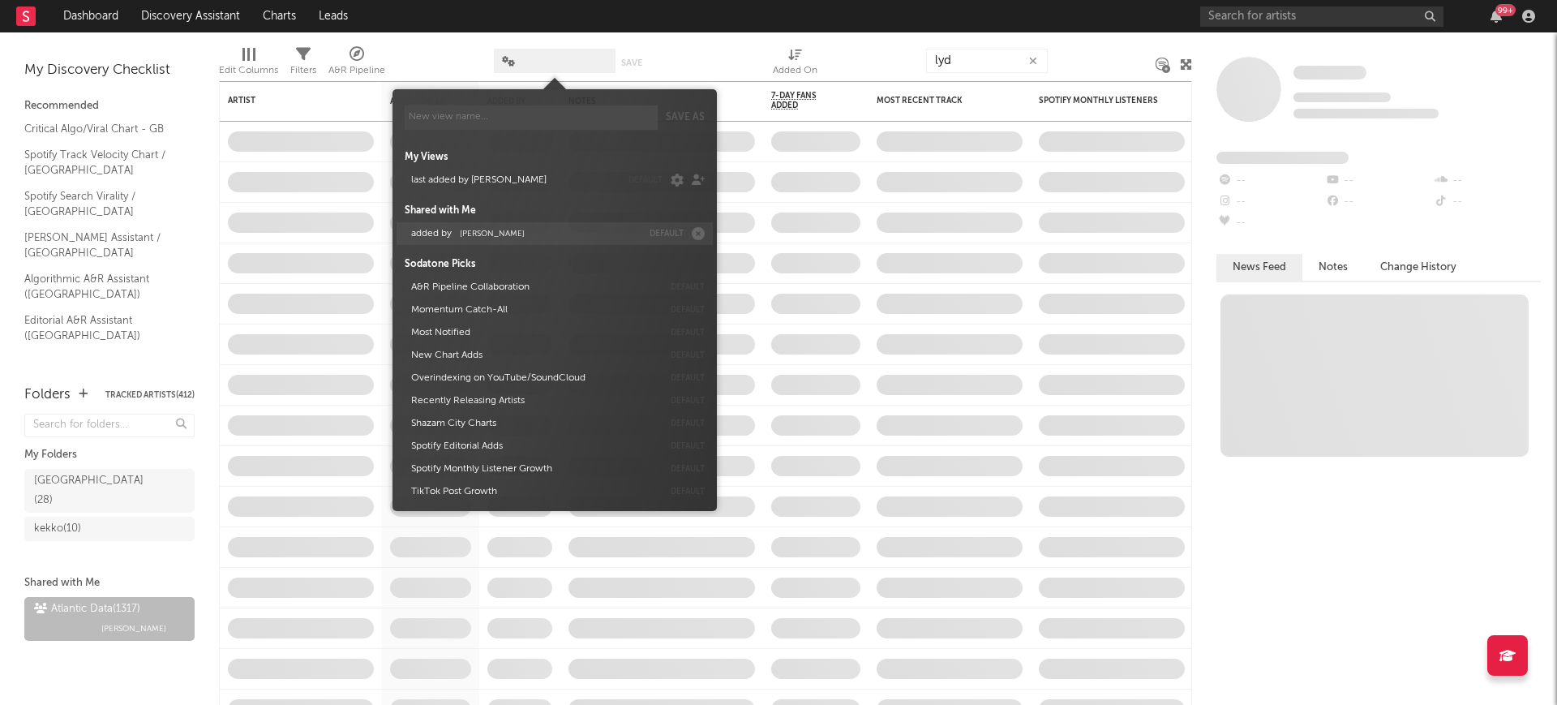
click at [517, 227] on button "added by Michele Valentini" at bounding box center [523, 233] width 236 height 23
click at [418, 36] on div "Edit Columns Filters A&R Pipeline added by Save Save as Added On lyd" at bounding box center [705, 56] width 973 height 49
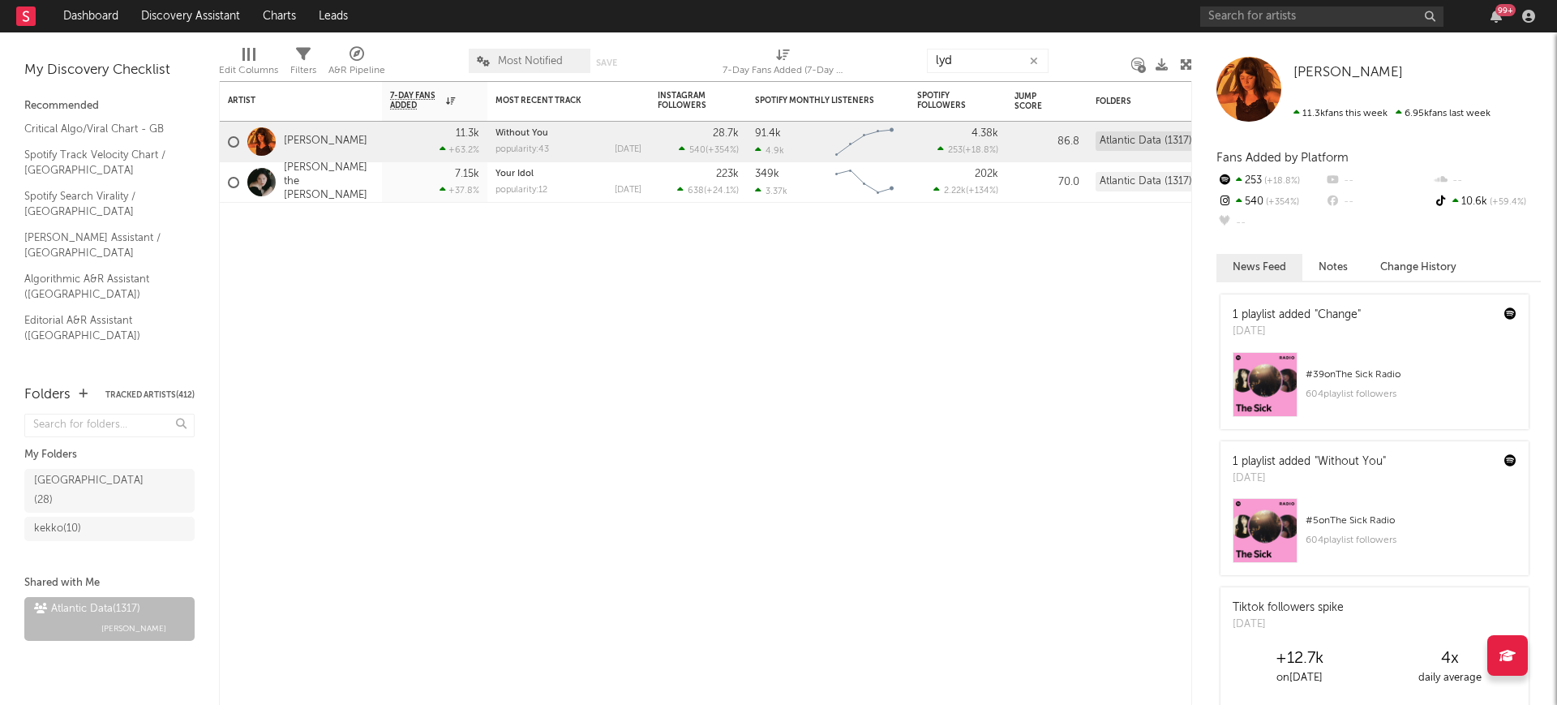
click at [523, 68] on span "Most Notified" at bounding box center [530, 61] width 122 height 24
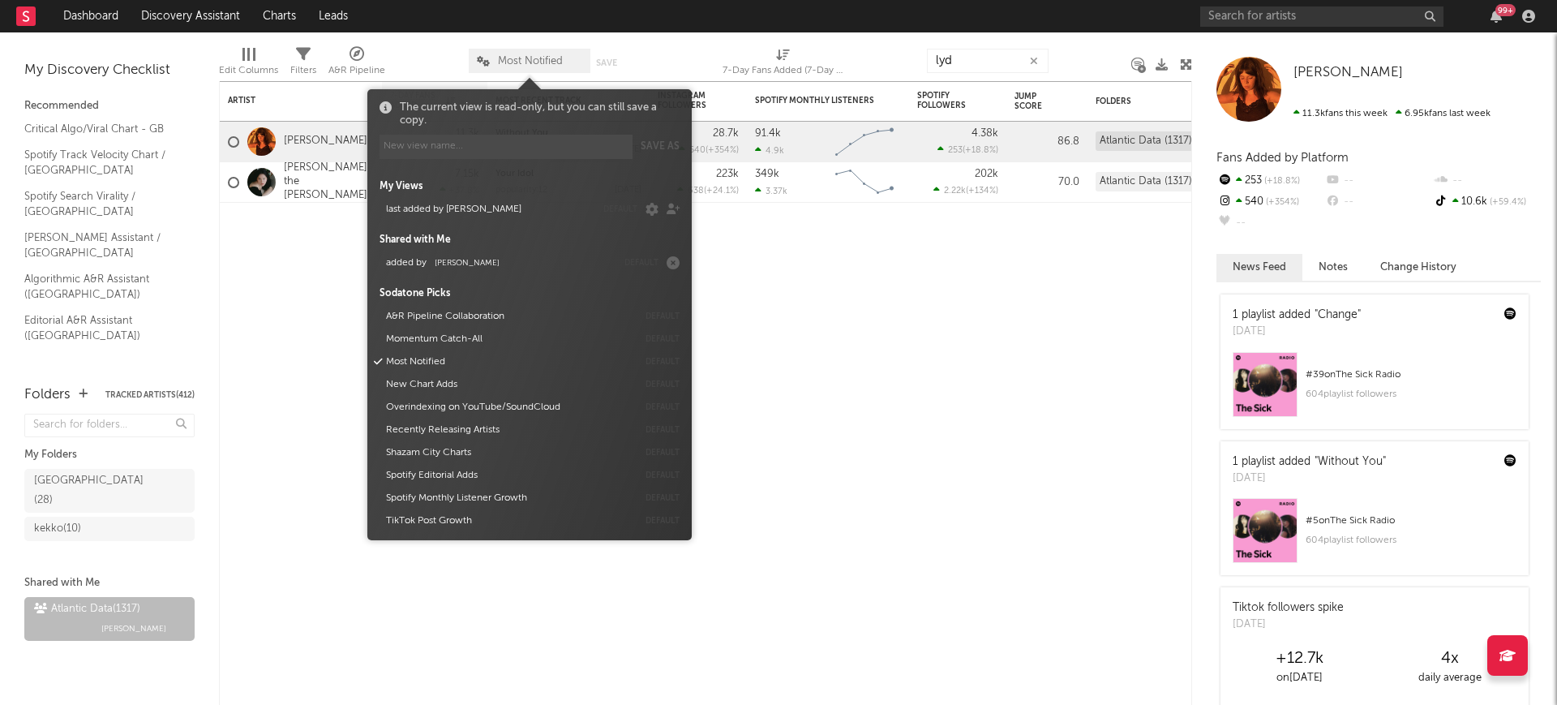
click at [1032, 62] on icon "button" at bounding box center [1034, 61] width 8 height 11
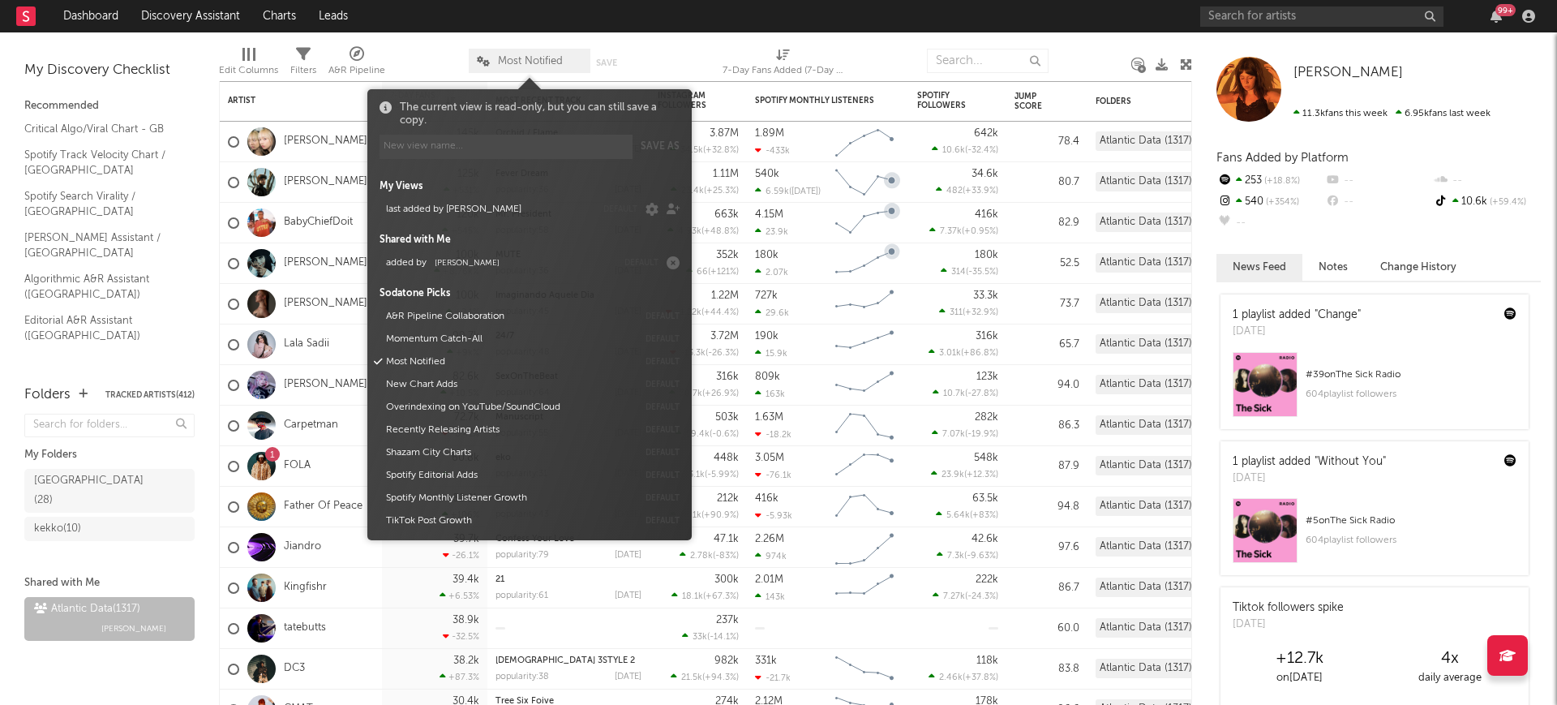
click at [708, 26] on nav "Dashboard Discovery Assistant Charts Leads 99 +" at bounding box center [778, 16] width 1557 height 32
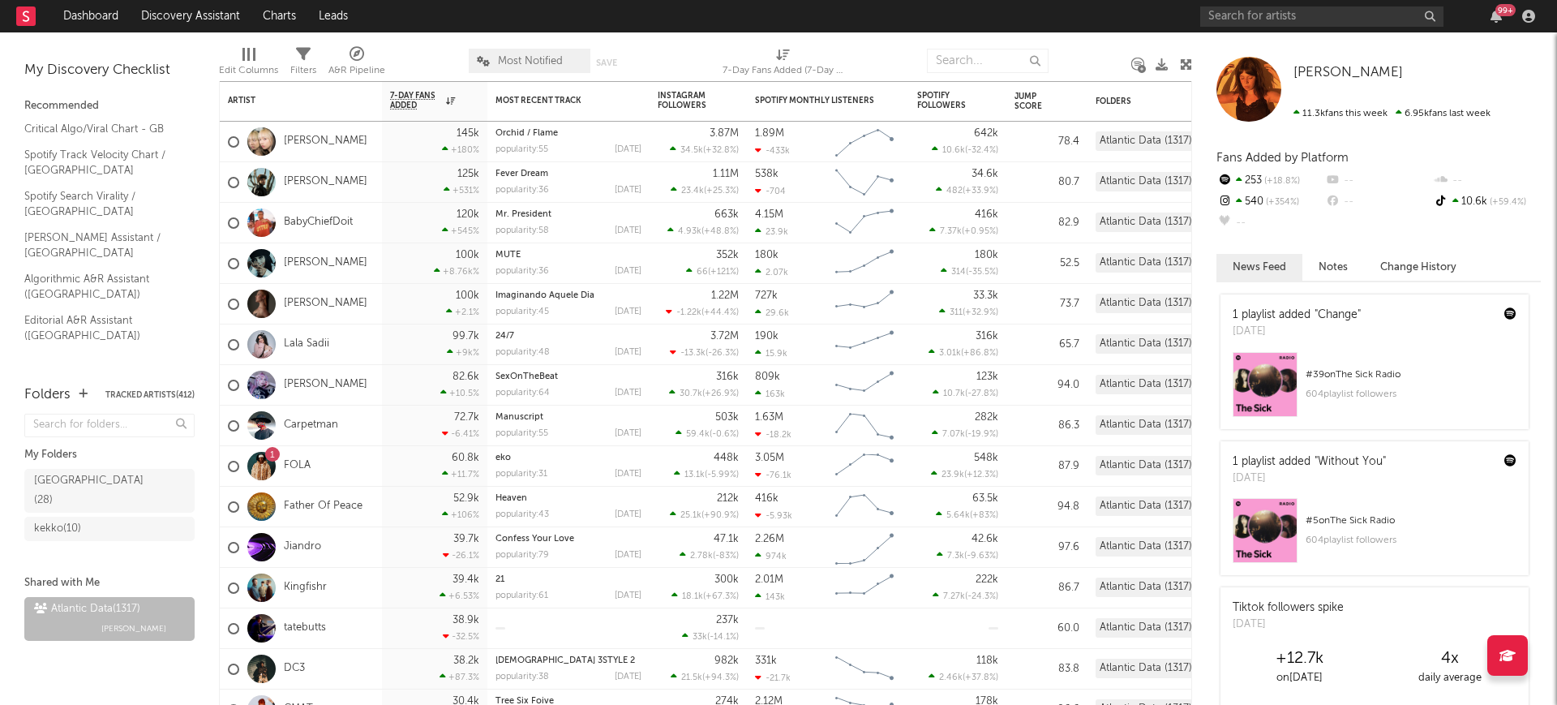
click at [541, 56] on span "Most Notified" at bounding box center [530, 61] width 65 height 11
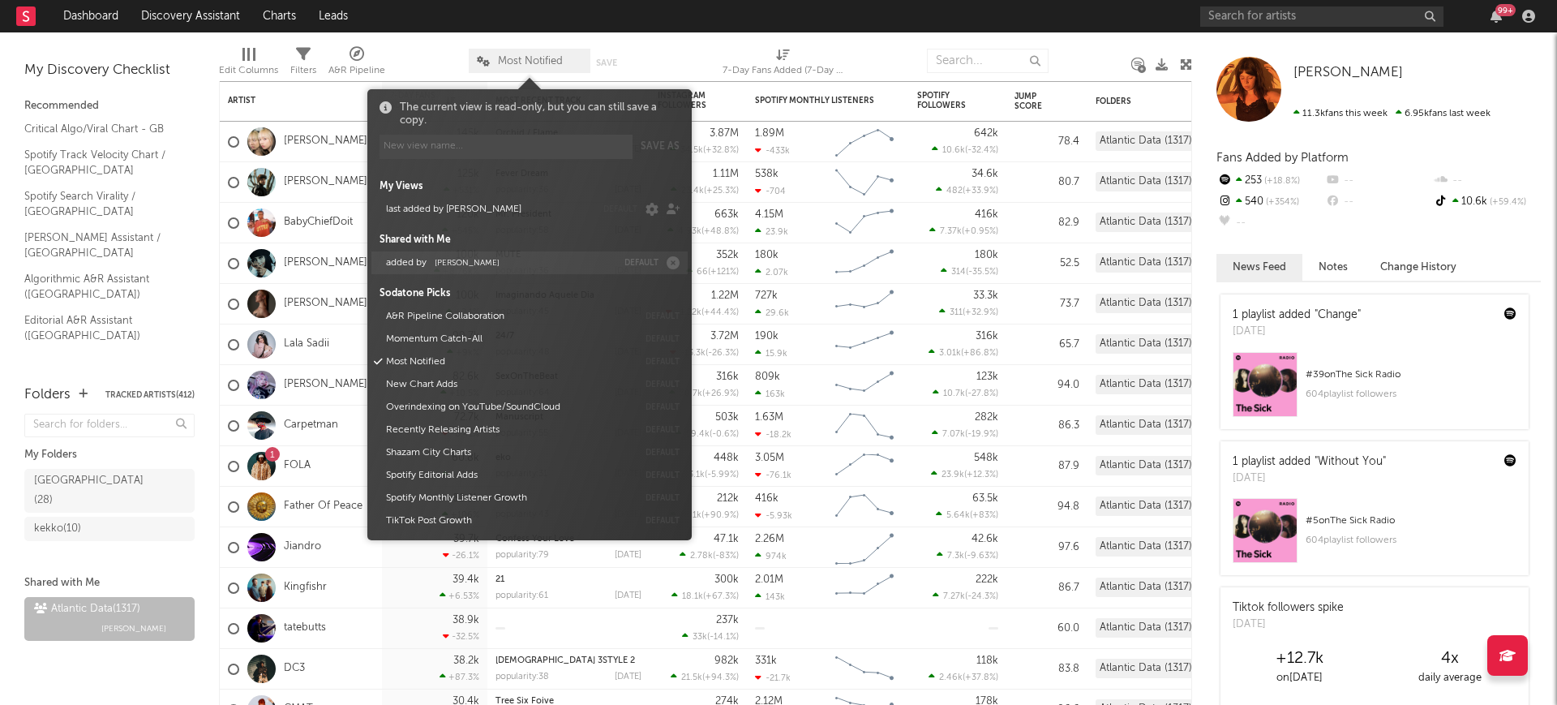
click at [476, 264] on span "[PERSON_NAME]" at bounding box center [467, 263] width 65 height 8
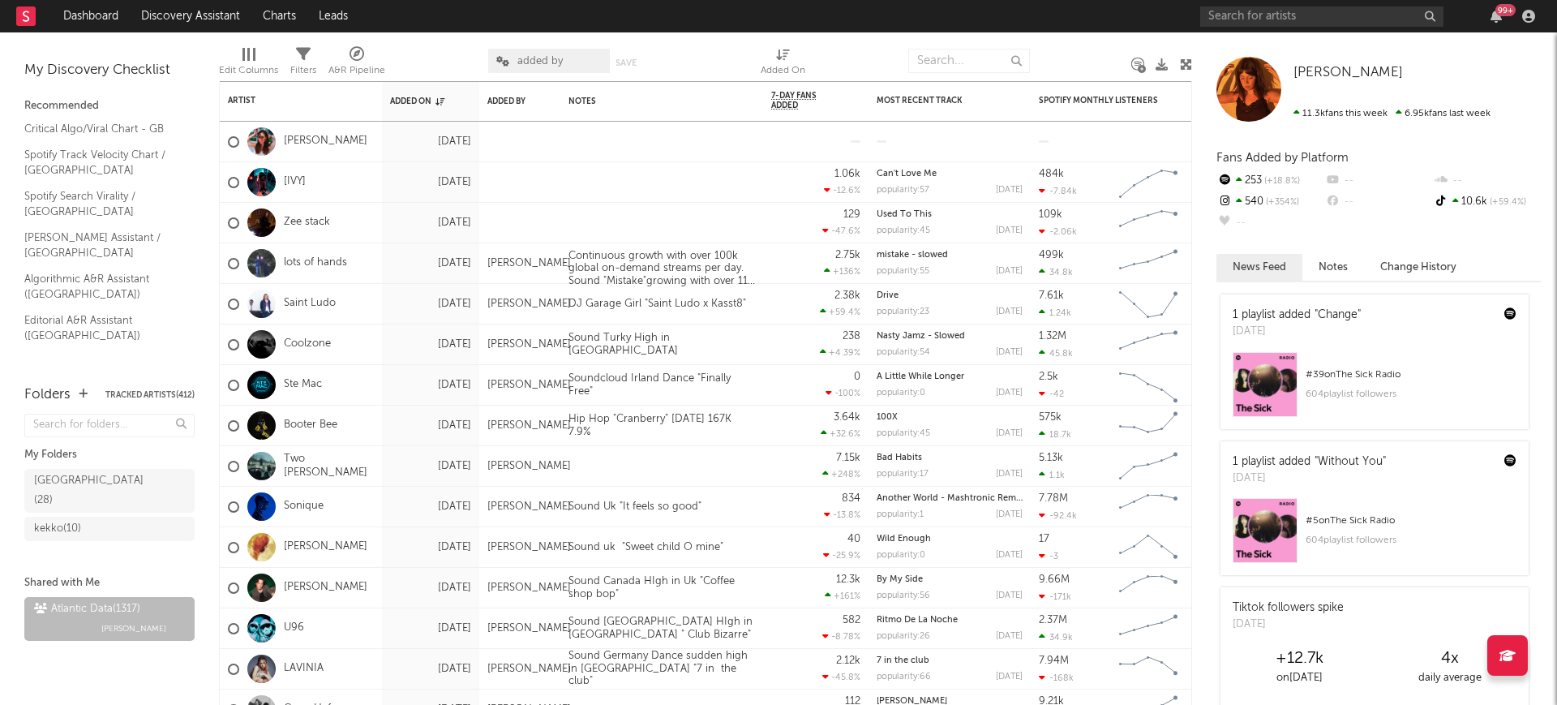
click at [444, 38] on div "Edit Columns Filters A&R Pipeline added by Save Save as Added On" at bounding box center [705, 56] width 973 height 49
click at [555, 141] on div at bounding box center [519, 142] width 81 height 41
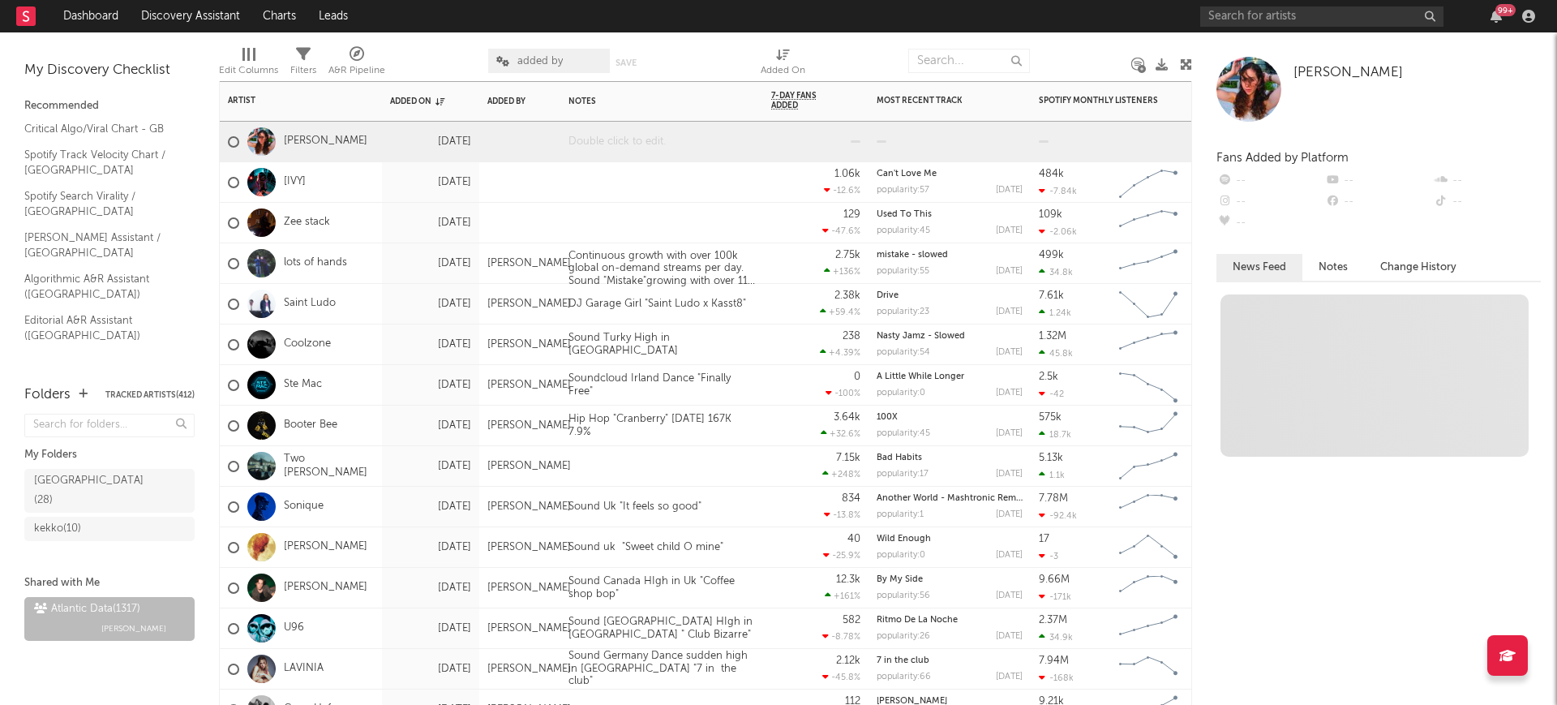
click at [583, 137] on div at bounding box center [661, 142] width 203 height 40
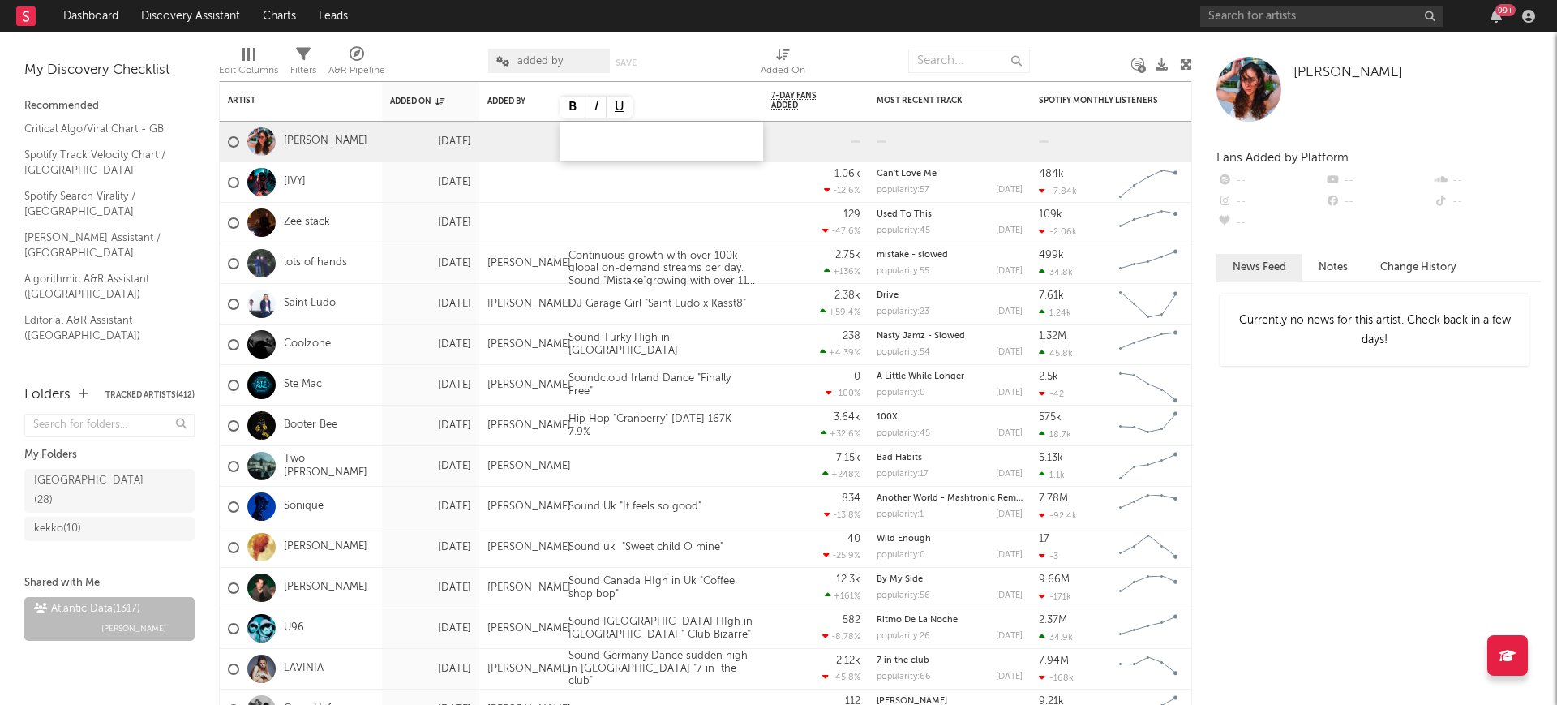
paste div
click at [679, 125] on div "Post from September 3 with 498k views and an engagement/view rate of 33.4%. Two…" at bounding box center [661, 176] width 203 height 109
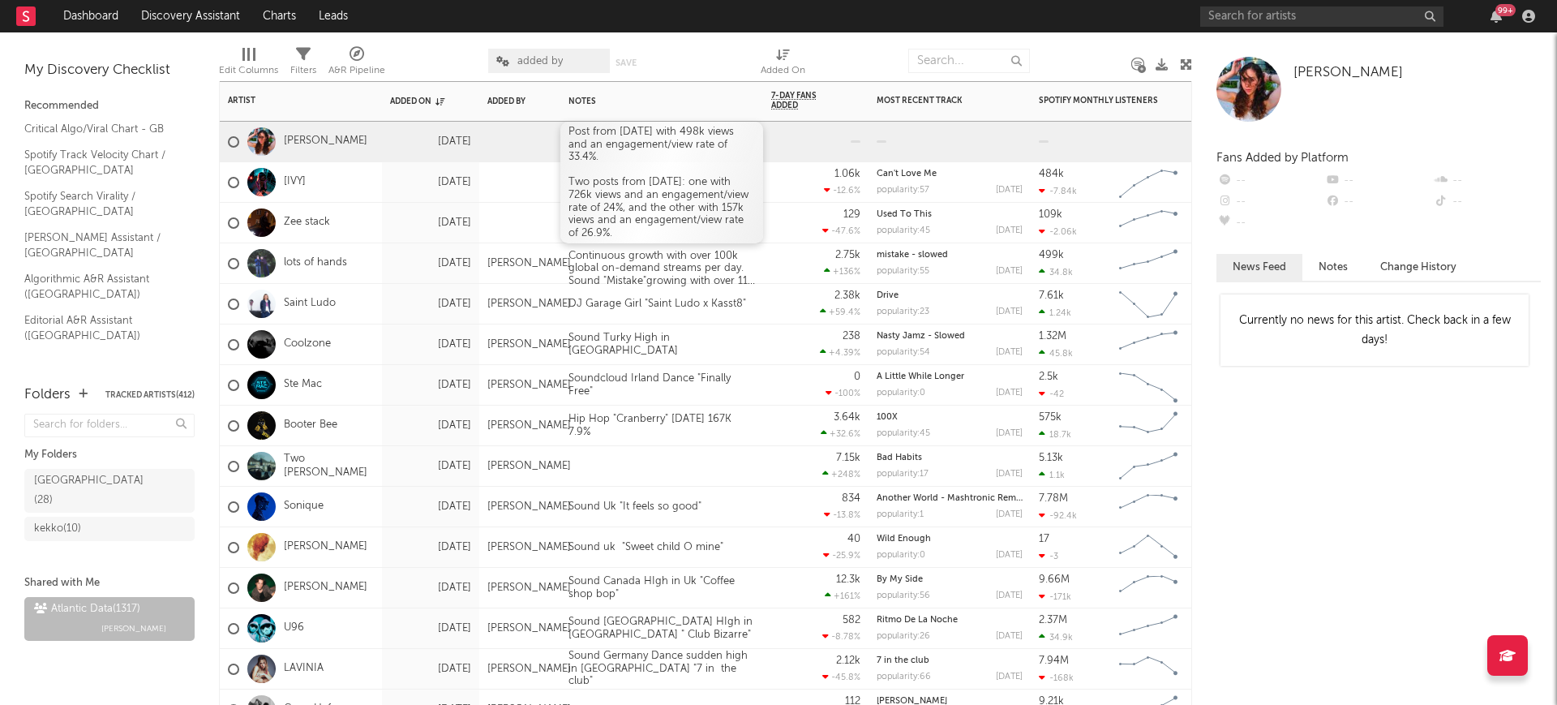
click at [676, 130] on div "Post from September 1 with 498k views and an engagement/view rate of 33.4%. Two…" at bounding box center [661, 183] width 203 height 122
click at [672, 130] on div "Post from September 1 with 498k views and an engagement/view rate of 33.4%. Two…" at bounding box center [661, 183] width 203 height 122
click at [673, 130] on div "Post from September 1 with 498k views and an engagement/view rate of 33.4%. Two…" at bounding box center [661, 183] width 203 height 122
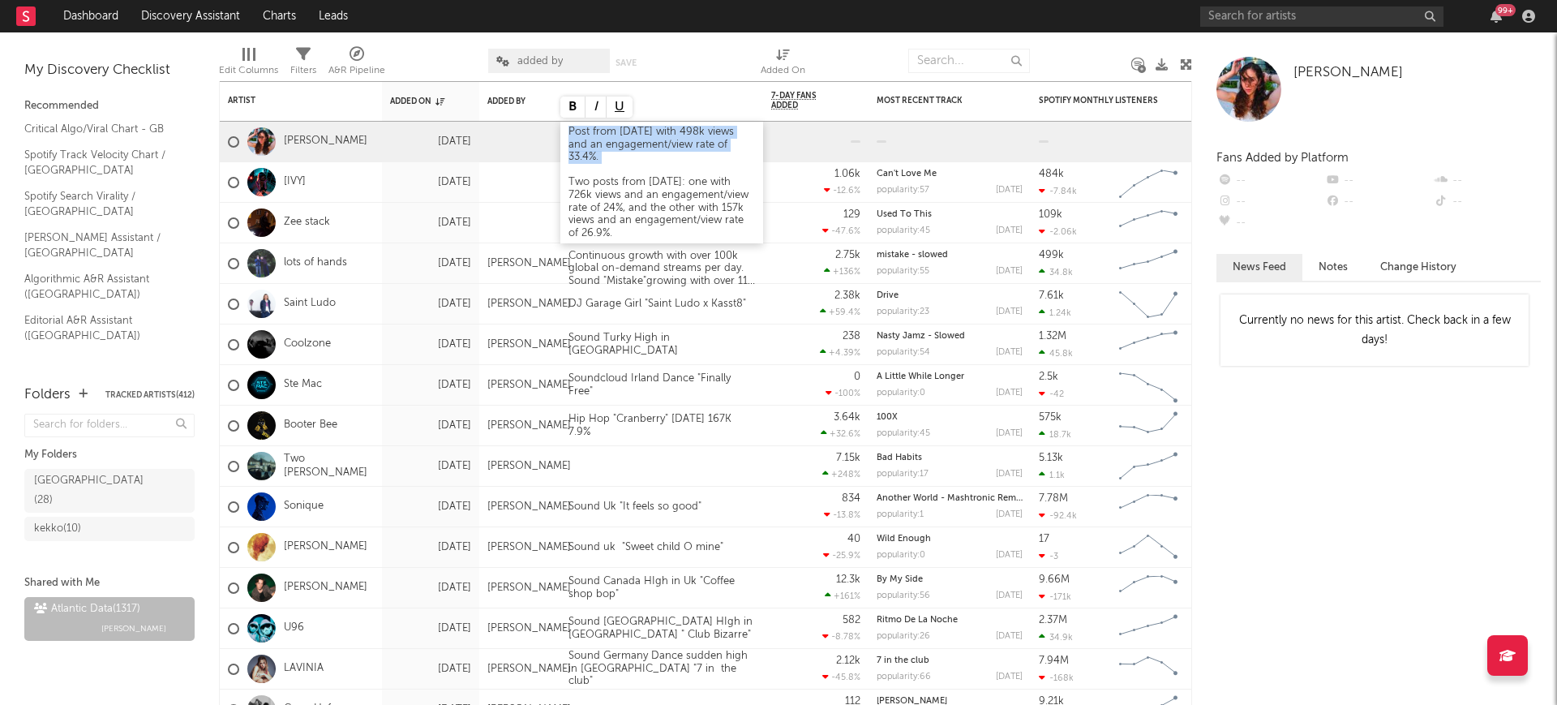
click at [673, 130] on div "Post from September 1 with 498k views and an engagement/view rate of 33.4%. Two…" at bounding box center [661, 183] width 203 height 122
click at [679, 131] on div "Post from September 1 with 498k views and an engagement/view rate of 33.4%. Two…" at bounding box center [661, 183] width 203 height 122
click at [727, 129] on div "Post from September 1 with 498k views and an engagement/view rate of 33.4%. Two…" at bounding box center [661, 183] width 203 height 122
click at [708, 130] on div "Post from September 1 with 7k views and an engagement/view rate of 33.4%. Two p…" at bounding box center [661, 176] width 203 height 109
click at [710, 131] on div "Post from September 1 with 7k views and an engagement/view rate of 33.4%. Two p…" at bounding box center [661, 176] width 203 height 109
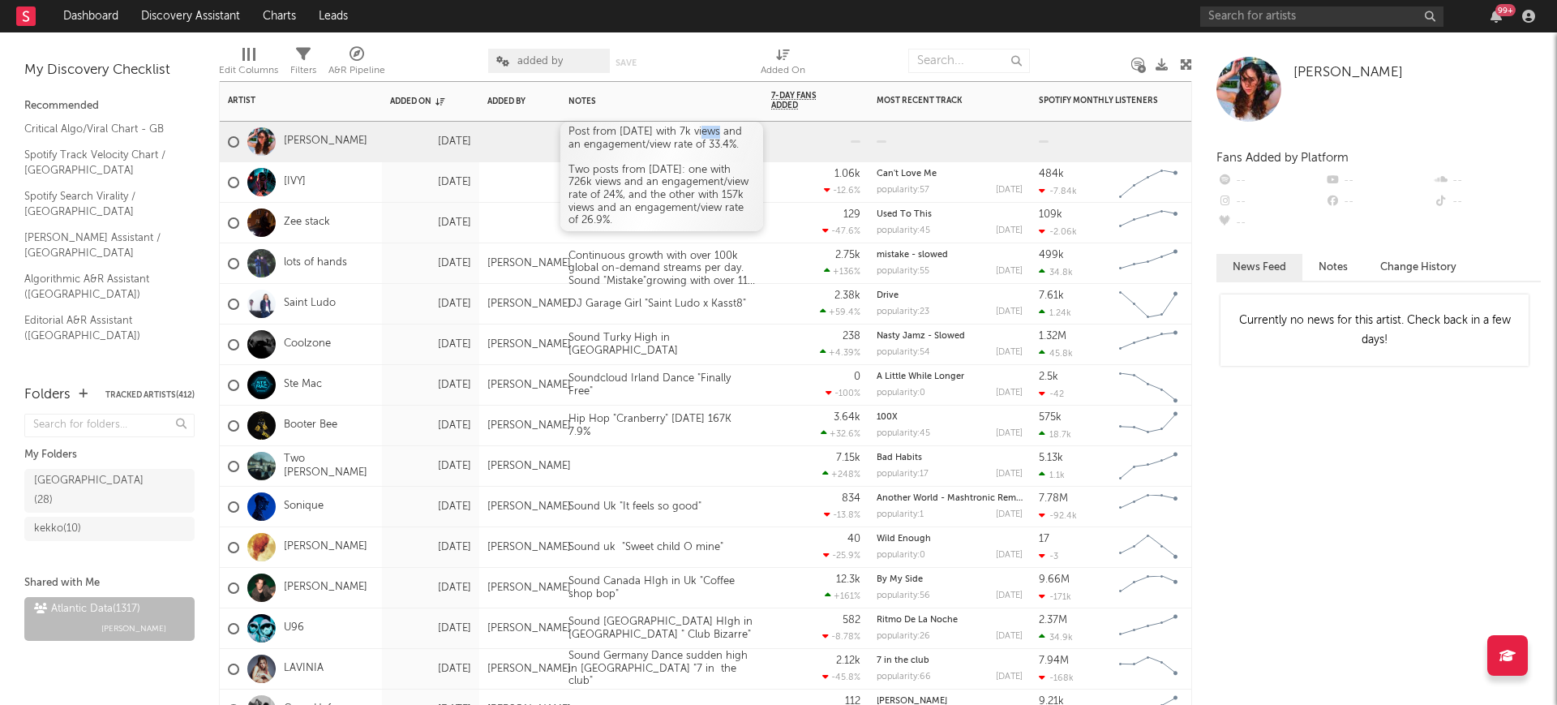
click at [710, 131] on div "Post from September 1 with 7k views and an engagement/view rate of 33.4%. Two p…" at bounding box center [661, 176] width 203 height 109
click at [669, 132] on div "Post from September 1 with 776k views and an engagement/view rate of 33.4%. Two…" at bounding box center [661, 176] width 203 height 109
click at [671, 132] on div "Post from September 1 with 776k views and an engagement/view rate of 33.4%. Two…" at bounding box center [661, 176] width 203 height 109
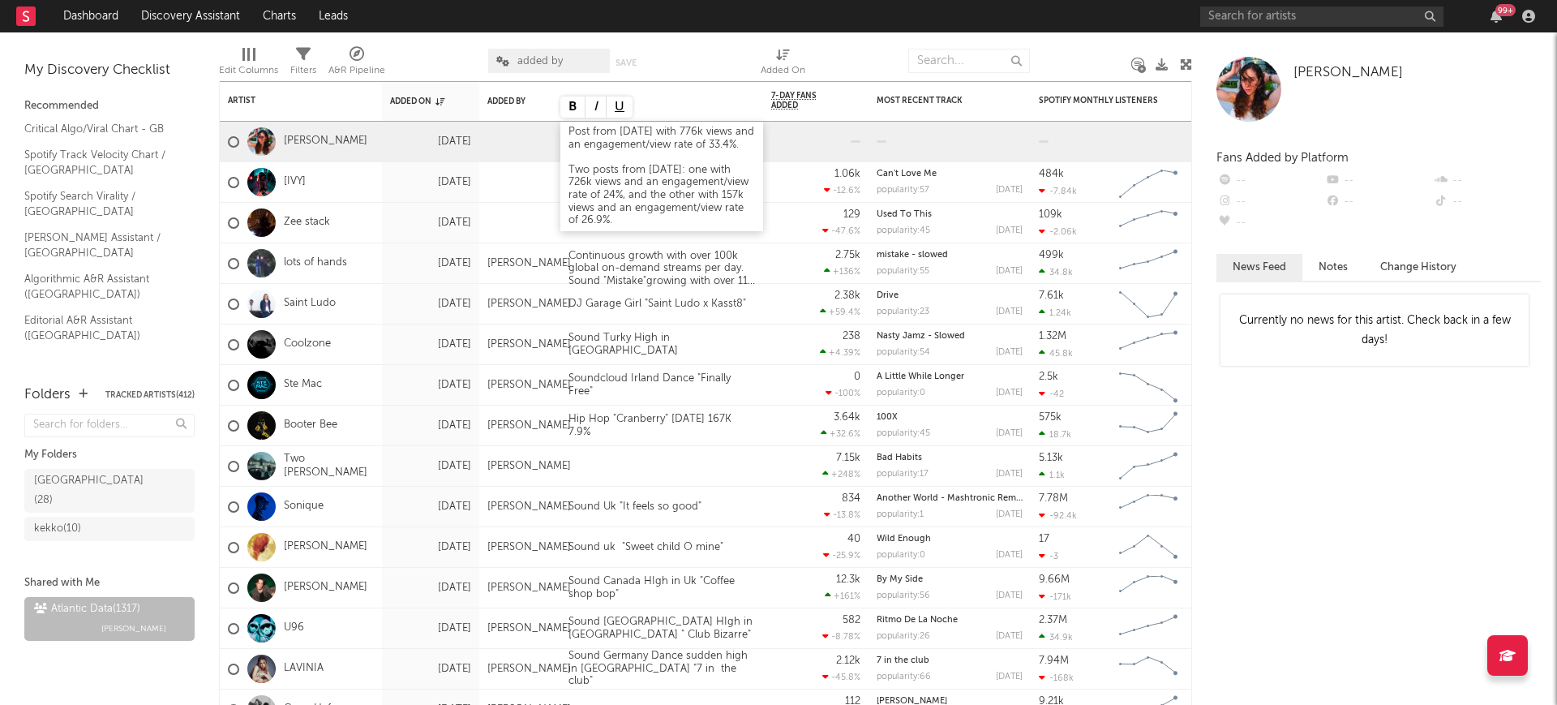
click at [675, 131] on div "Post from September 1 with 776k views and an engagement/view rate of 33.4%. Two…" at bounding box center [661, 176] width 203 height 109
click at [668, 130] on div "Post from September 31 with 776k views and an engagement/view rate of 33.4%. Tw…" at bounding box center [661, 183] width 203 height 122
click at [672, 134] on div "Post from September 31 with 776k views and an engagement/view rate of 33.4%. Tw…" at bounding box center [661, 183] width 203 height 122
click at [650, 168] on div "Post from August 31 with 776k views and an engagement/view rate of 33.4%. Two p…" at bounding box center [661, 176] width 203 height 109
click at [597, 147] on div "Post from August 31 with 776k views and an engagement/view rate of 33.4%. Two p…" at bounding box center [661, 176] width 203 height 109
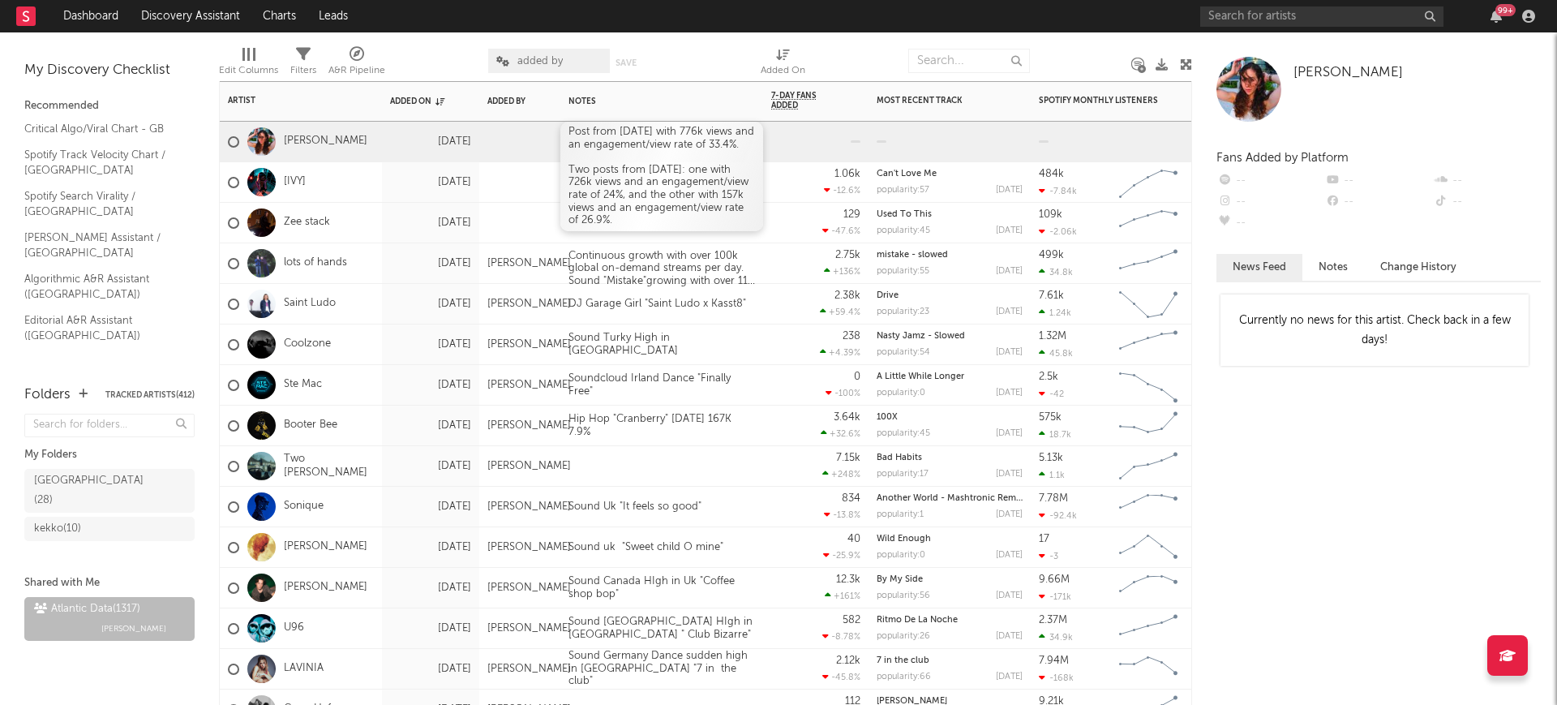
click at [590, 152] on div "Post from August 31 with 776k views and an engagement/view rate of 33.4%. Two p…" at bounding box center [661, 176] width 203 height 109
click at [590, 155] on div "Post from August 31 with 776k views and an engagement/view rate of 33.4%. Two p…" at bounding box center [661, 176] width 203 height 109
click at [589, 161] on div "Post from August 31 with 776k views and an engagement/view rate of 33.4%. Two p…" at bounding box center [661, 176] width 203 height 109
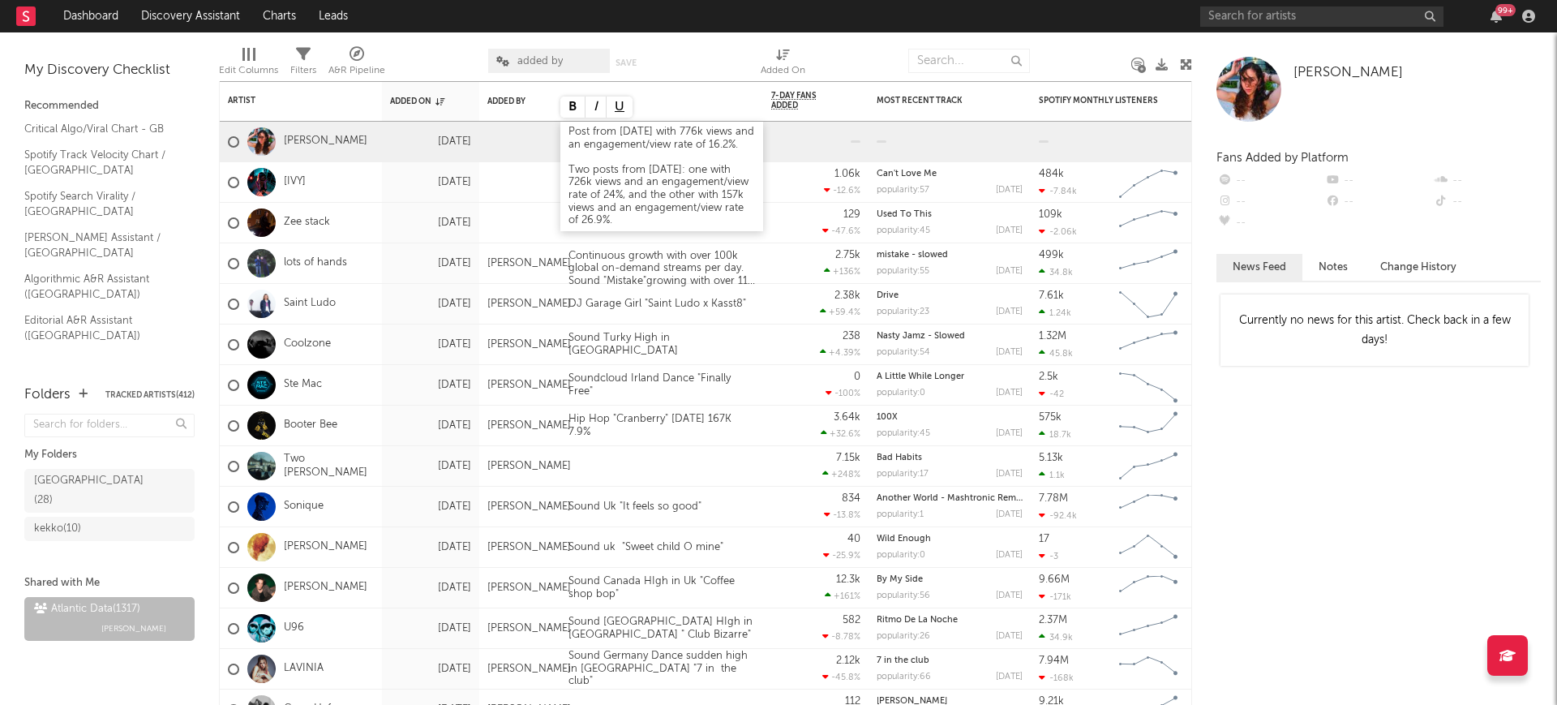
click at [601, 174] on div "Post from August 31 with 776k views and an engagement/view rate of 16.2%. Two p…" at bounding box center [661, 176] width 203 height 109
click at [708, 182] on div "Post from August 31 with 776k views and an engagement/view rate of 16.2%. Two p…" at bounding box center [661, 176] width 203 height 109
click at [707, 182] on div "Post from August 31 with 776k views and an engagement/view rate of 16.2%. Two p…" at bounding box center [661, 176] width 203 height 109
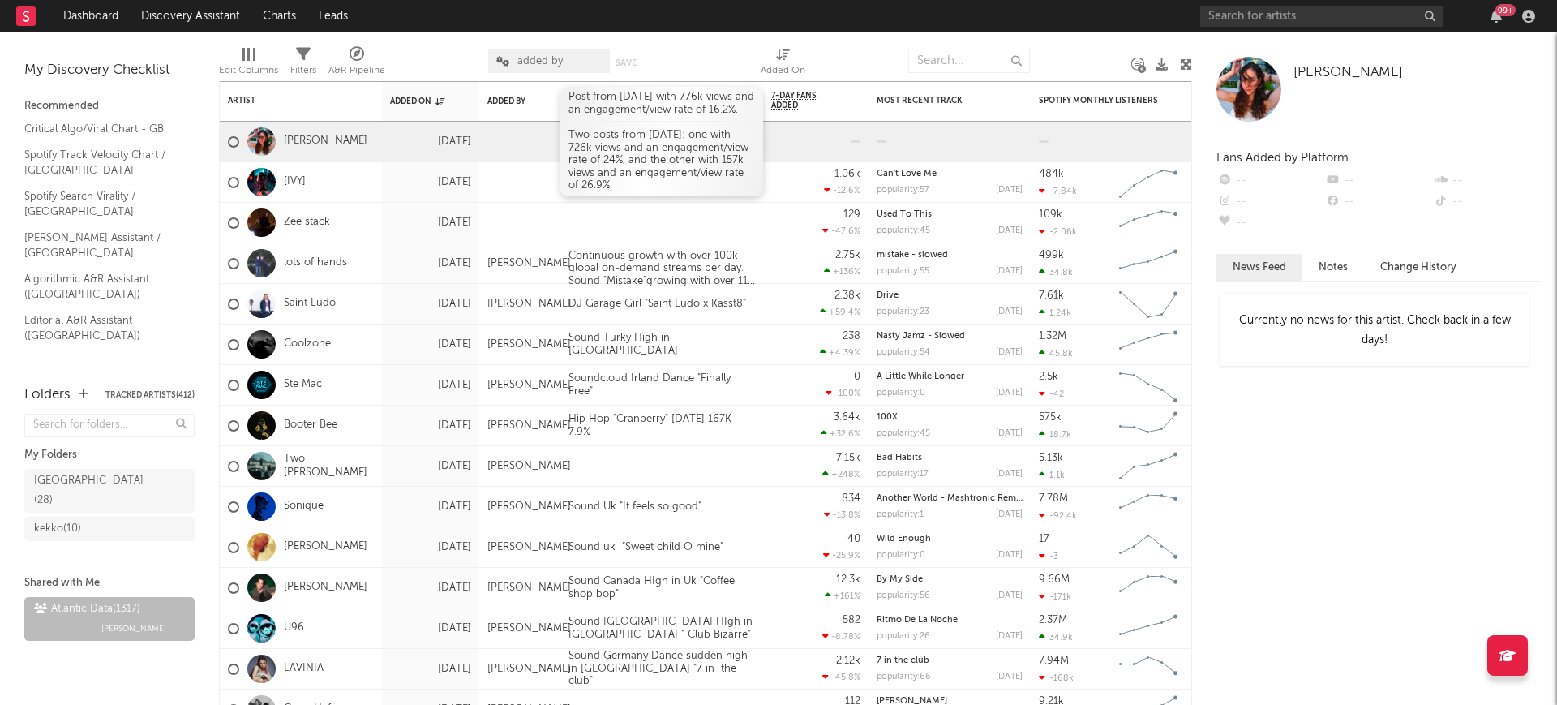
drag, startPoint x: 707, startPoint y: 182, endPoint x: 643, endPoint y: 171, distance: 64.9
click at [643, 171] on div "Post from August 31 with 776k views and an engagement/view rate of 16.2%. Two p…" at bounding box center [661, 141] width 203 height 109
click at [704, 138] on div "Post from August 31 with 776k views and an engagement/view rate of 16.2%. Two p…" at bounding box center [661, 141] width 203 height 109
drag, startPoint x: 708, startPoint y: 138, endPoint x: 666, endPoint y: 140, distance: 42.2
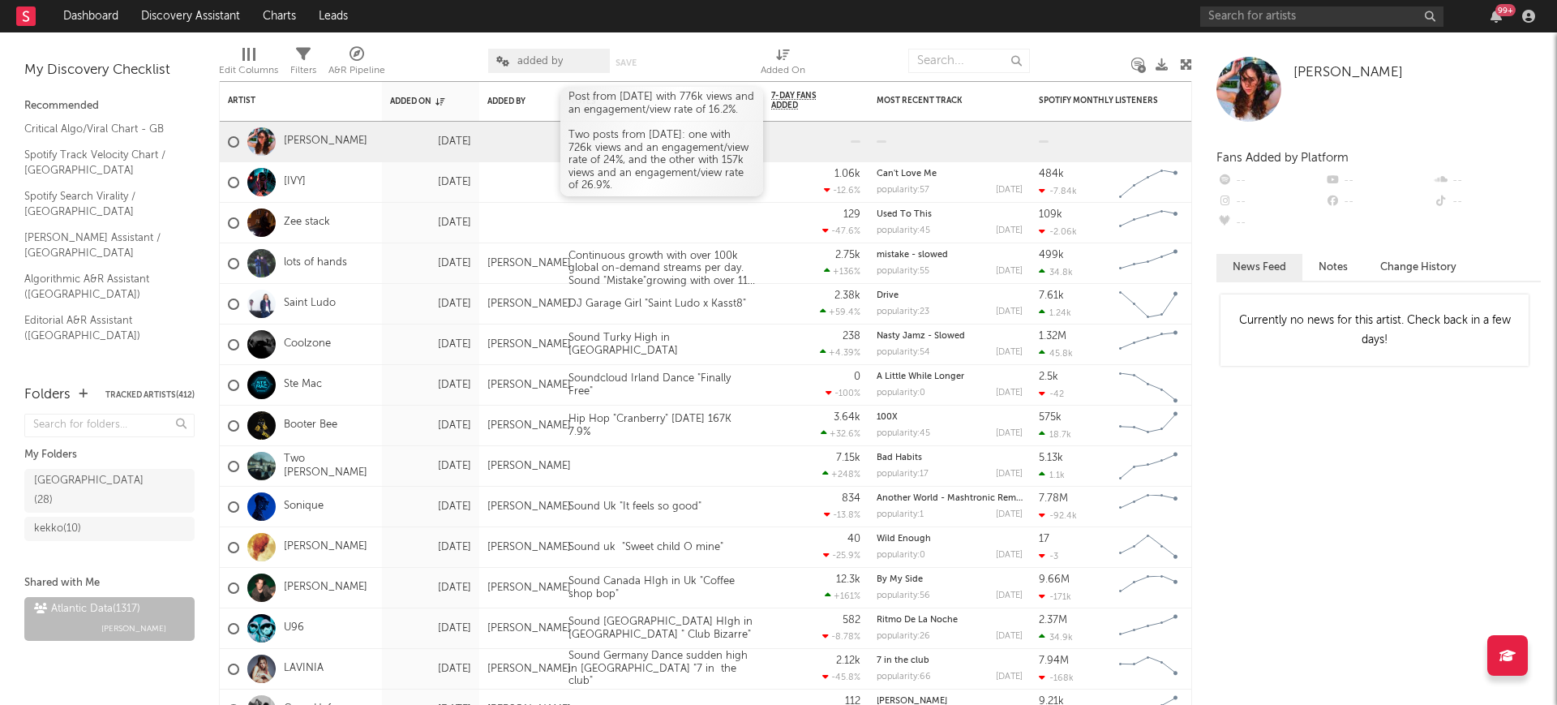
click at [666, 140] on div "Post from August 31 with 776k views and an engagement/view rate of 16.2%. Two p…" at bounding box center [661, 141] width 203 height 109
click at [706, 139] on div "Post from August 31 with 776k views and an engagement/view rate of 16.2%. Two p…" at bounding box center [661, 141] width 203 height 109
click at [710, 139] on div "Post from August 31 with 776k views and an engagement/view rate of 16.2%. Two p…" at bounding box center [661, 141] width 203 height 109
click at [647, 135] on div "Post from August 31 with 776k views and an engagement/view rate of 16.2%. Two p…" at bounding box center [661, 141] width 203 height 109
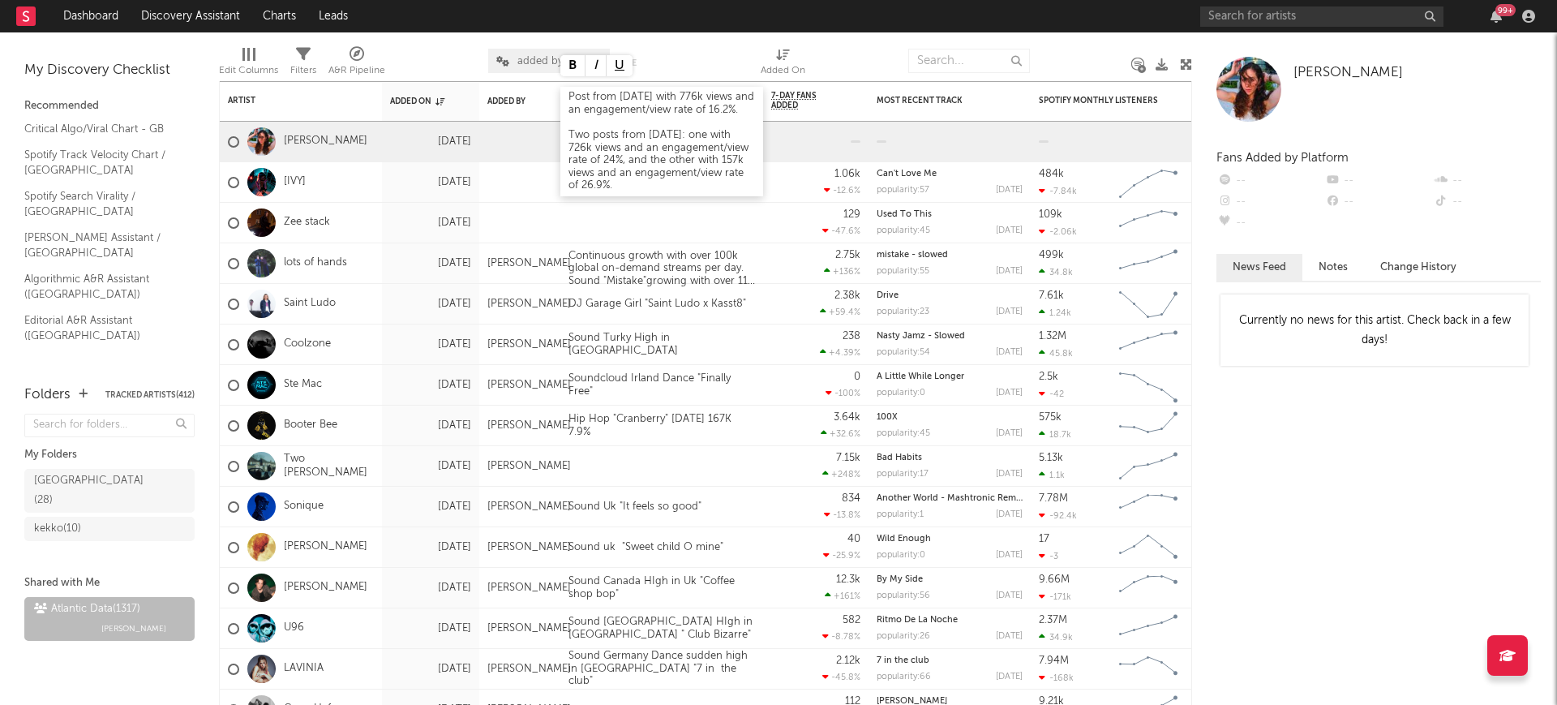
click at [645, 136] on div "Post from August 31 with 776k views and an engagement/view rate of 16.2%. Two p…" at bounding box center [661, 141] width 203 height 109
click at [646, 141] on div "Post from August 31 with 776k views and an engagement/view rate of 16.2%. Two p…" at bounding box center [661, 141] width 203 height 109
click at [646, 140] on div "Post from August 31 with 776k views and an engagement/view rate of 16.2%. Two p…" at bounding box center [661, 141] width 203 height 109
click at [590, 180] on div "Post from August 31 with 776k views and an engagement/view rate of 16.2%. Two p…" at bounding box center [661, 176] width 203 height 109
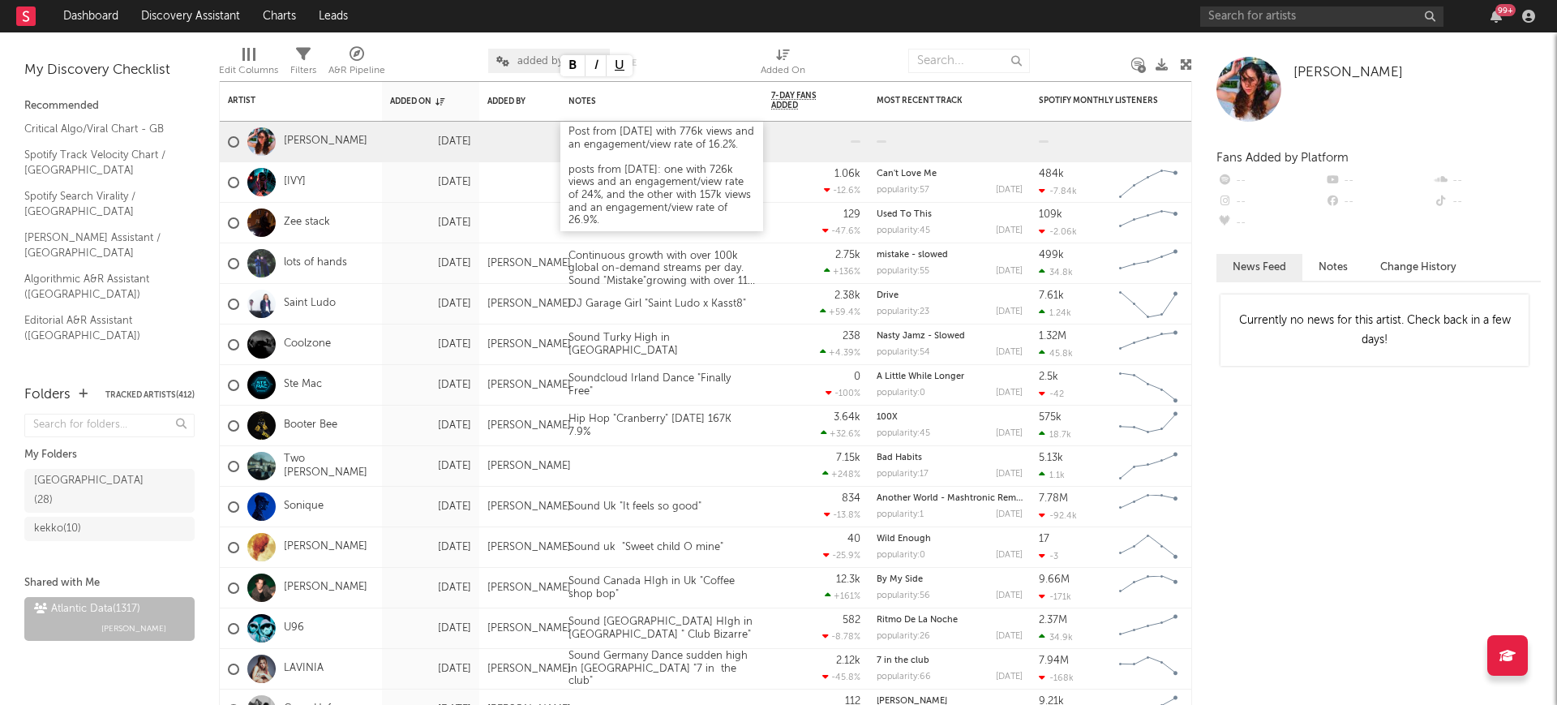
click at [709, 181] on div "Post from August 31 with 776k views and an engagement/view rate of 16.2%. posts…" at bounding box center [661, 176] width 203 height 109
click at [729, 179] on div "Post from August 31 with 776k views and an engagement/view rate of 16.2%. posts…" at bounding box center [661, 170] width 203 height 97
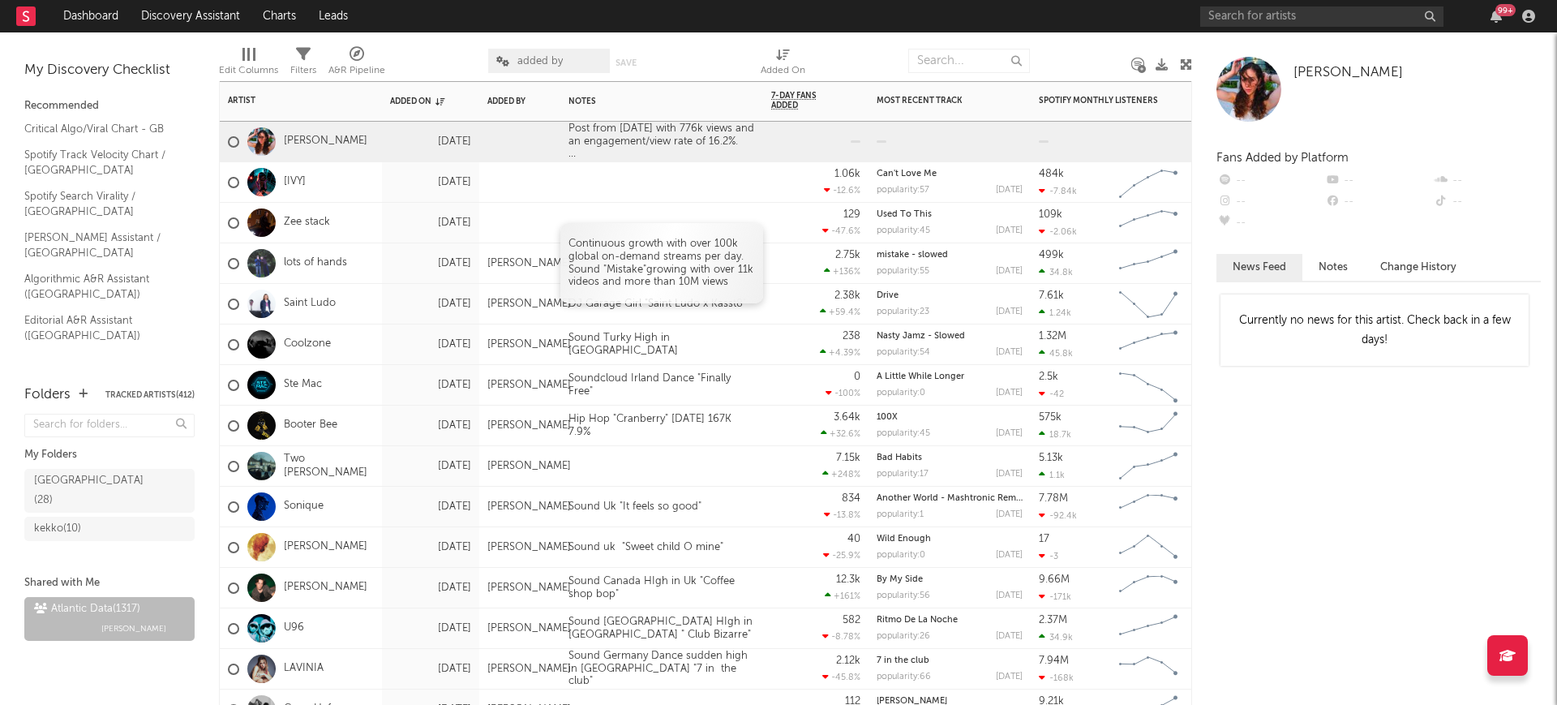
click at [685, 264] on p "Continuous growth with over 100k global on-demand streams per day. Sound " Mist…" at bounding box center [661, 263] width 187 height 50
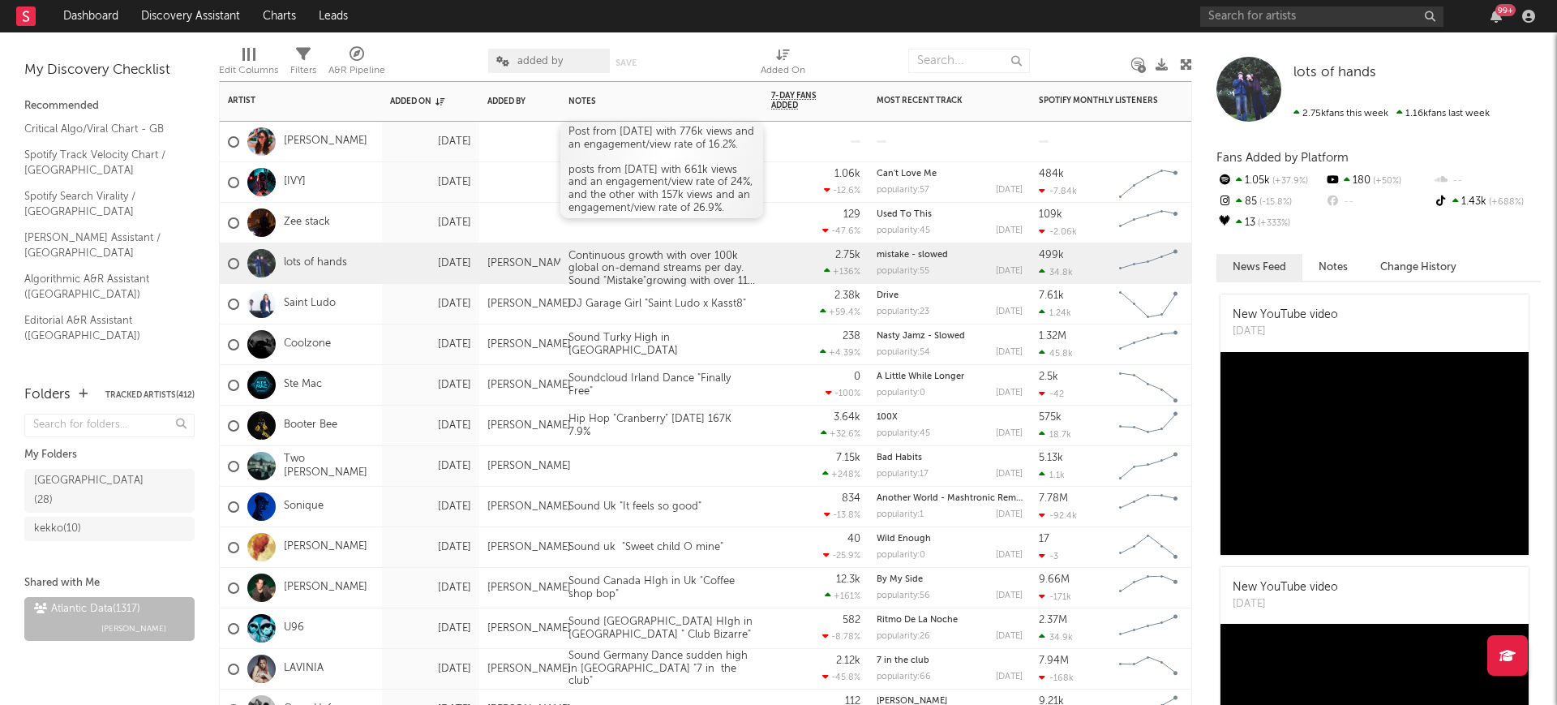
click at [642, 164] on div "Post from August 31 with 776k views and an engagement/view rate of 16.2%. posts…" at bounding box center [661, 170] width 203 height 97
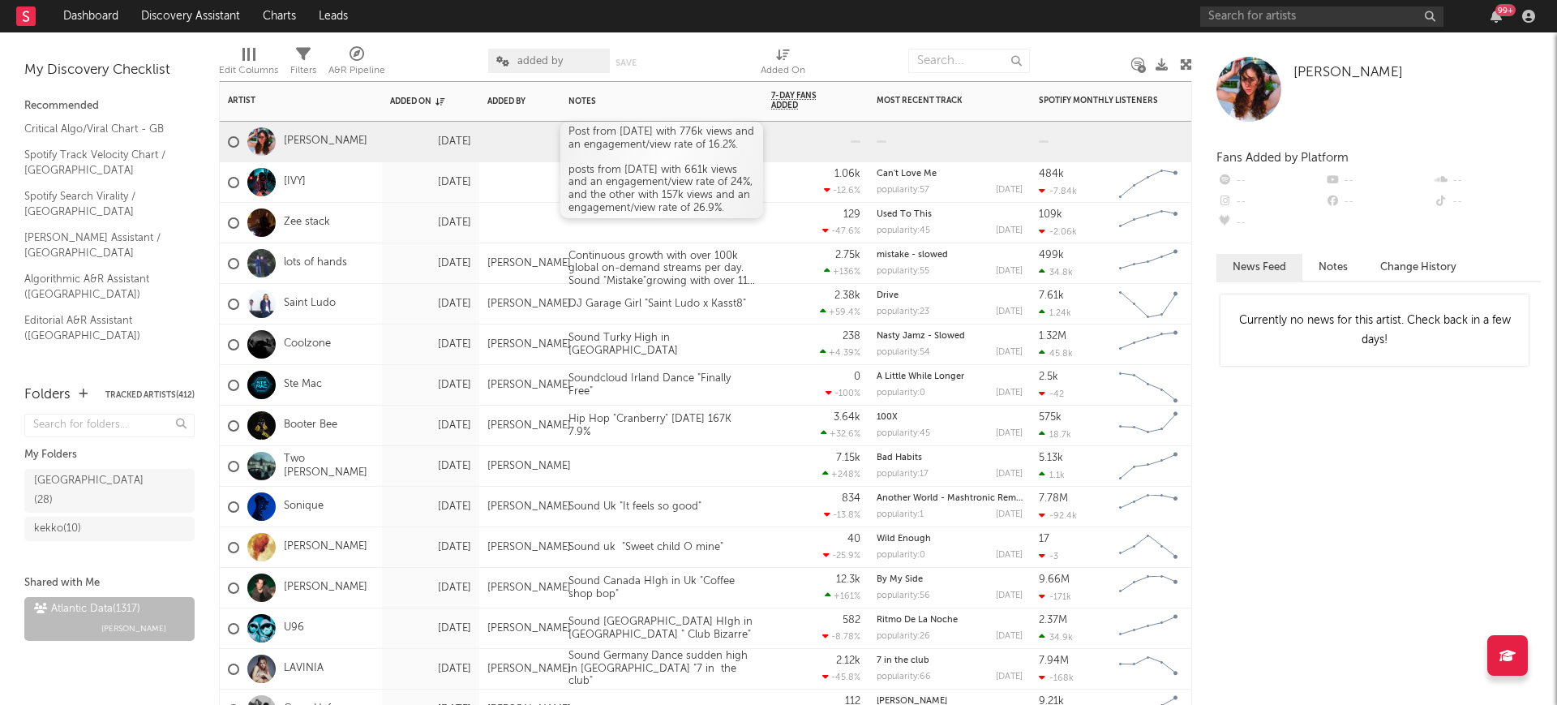
click at [579, 204] on div "Post from August 31 with 776k views and an engagement/view rate of 16.2%. posts…" at bounding box center [661, 170] width 203 height 97
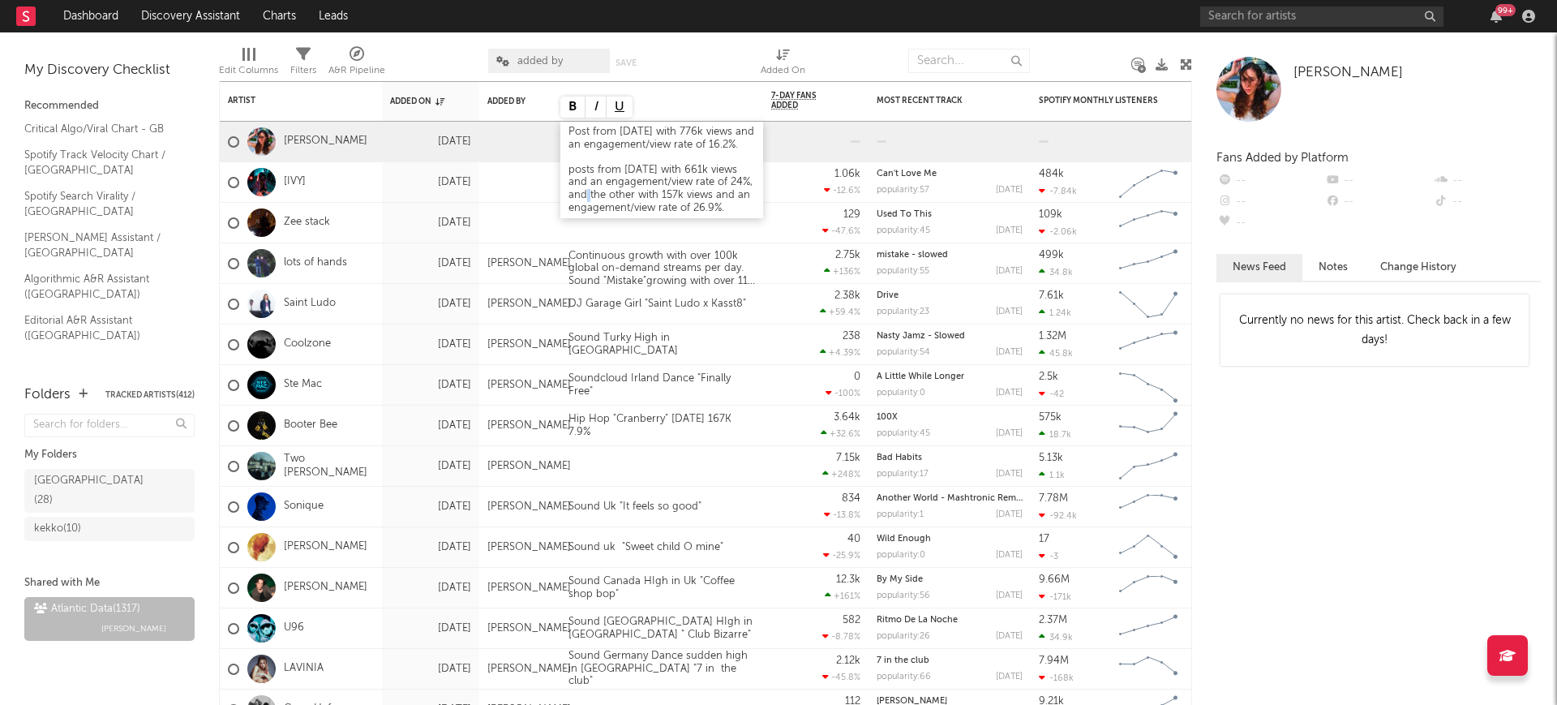
click at [581, 210] on div "Post from August 31 with 776k views and an engagement/view rate of 16.2%. posts…" at bounding box center [661, 170] width 203 height 97
click at [583, 208] on div "Post from August 31 with 776k views and an engagement/view rate of 16.2%. posts…" at bounding box center [661, 176] width 203 height 109
click at [583, 209] on div "Post from August 31 with 776k views and an engagement/view rate of 16.2%. posts…" at bounding box center [661, 176] width 203 height 109
click at [583, 208] on div "Post from August 31 with 776k views and an engagement/view rate of 16.2%. posts…" at bounding box center [661, 176] width 203 height 109
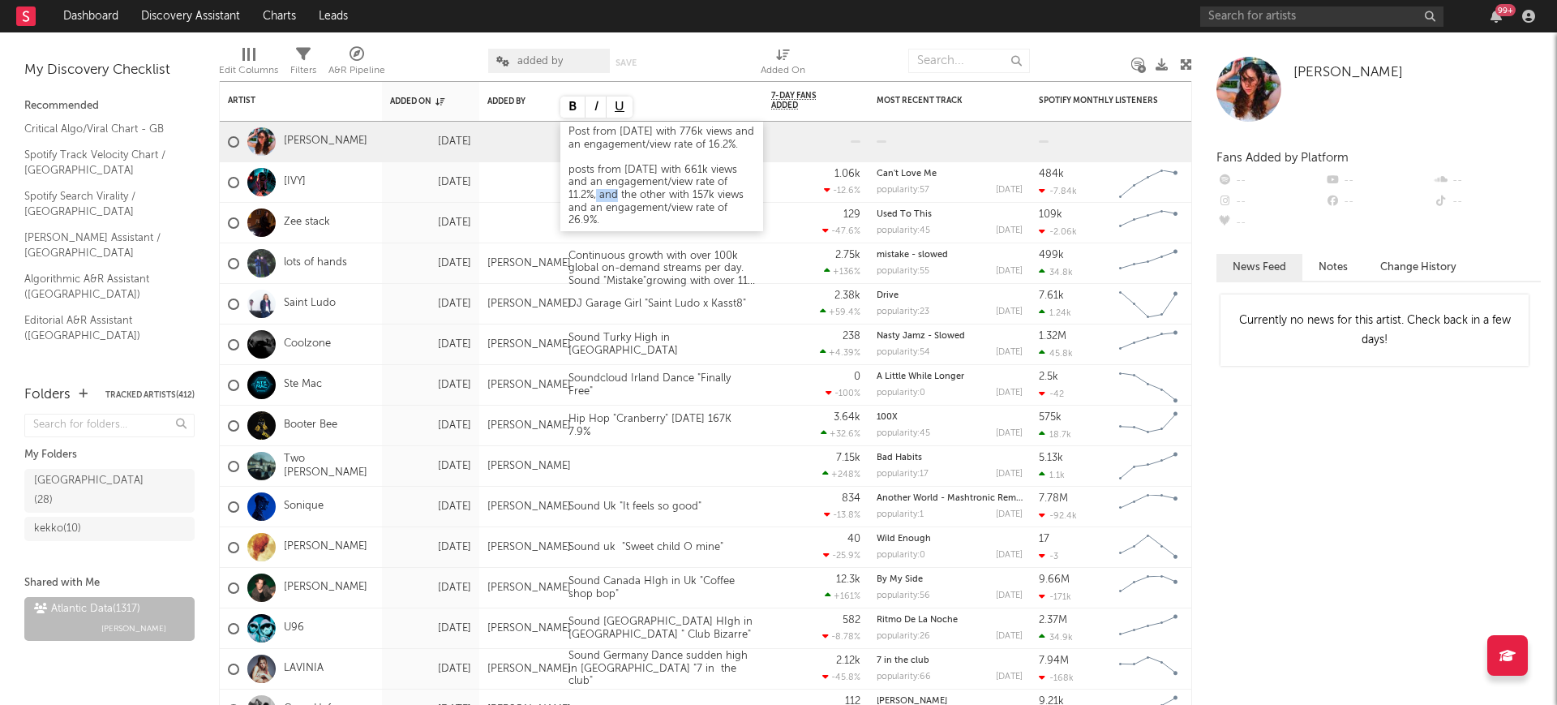
click at [581, 204] on div "Post from August 31 with 776k views and an engagement/view rate of 16.2%. posts…" at bounding box center [661, 176] width 203 height 109
click at [584, 203] on div "Post from August 31 with 776k views and an engagement/view rate of 16.2%. posts…" at bounding box center [661, 176] width 203 height 109
click at [665, 207] on div "Post from August 31 with 776k views and an engagement/view rate of 16.2%. posts…" at bounding box center [661, 176] width 203 height 109
click at [663, 206] on div "Post from August 31 with 776k views and an engagement/view rate of 16.2%. posts…" at bounding box center [661, 176] width 203 height 109
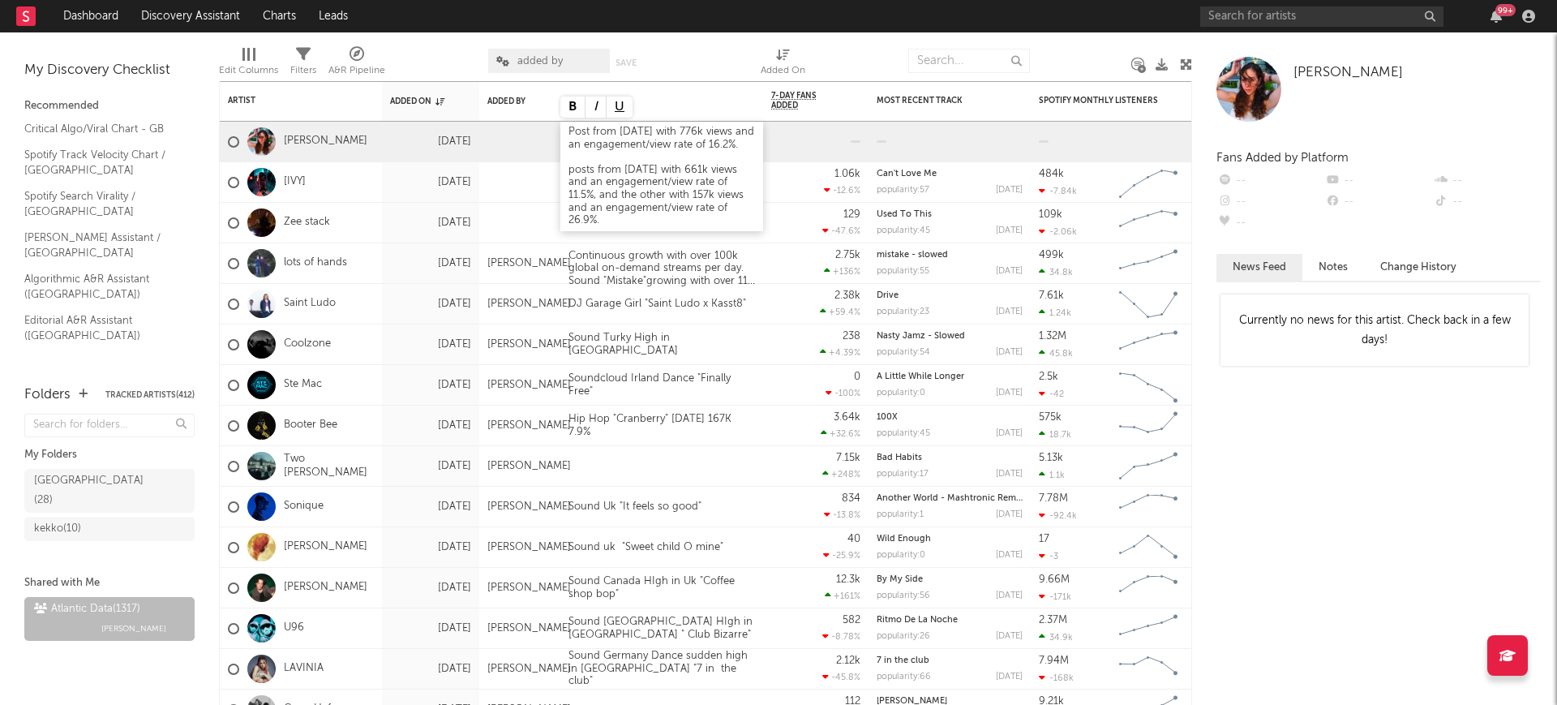
click at [638, 207] on div "Post from August 31 with 776k views and an engagement/view rate of 16.2%. posts…" at bounding box center [661, 176] width 203 height 109
click at [624, 212] on div "Post from August 31 with 776k views and an engagement/view rate of 16.2%. posts…" at bounding box center [661, 176] width 203 height 109
click at [603, 204] on div "Post from August 31 with 776k views and an engagement/view rate of 16.2%. posts…" at bounding box center [661, 176] width 203 height 109
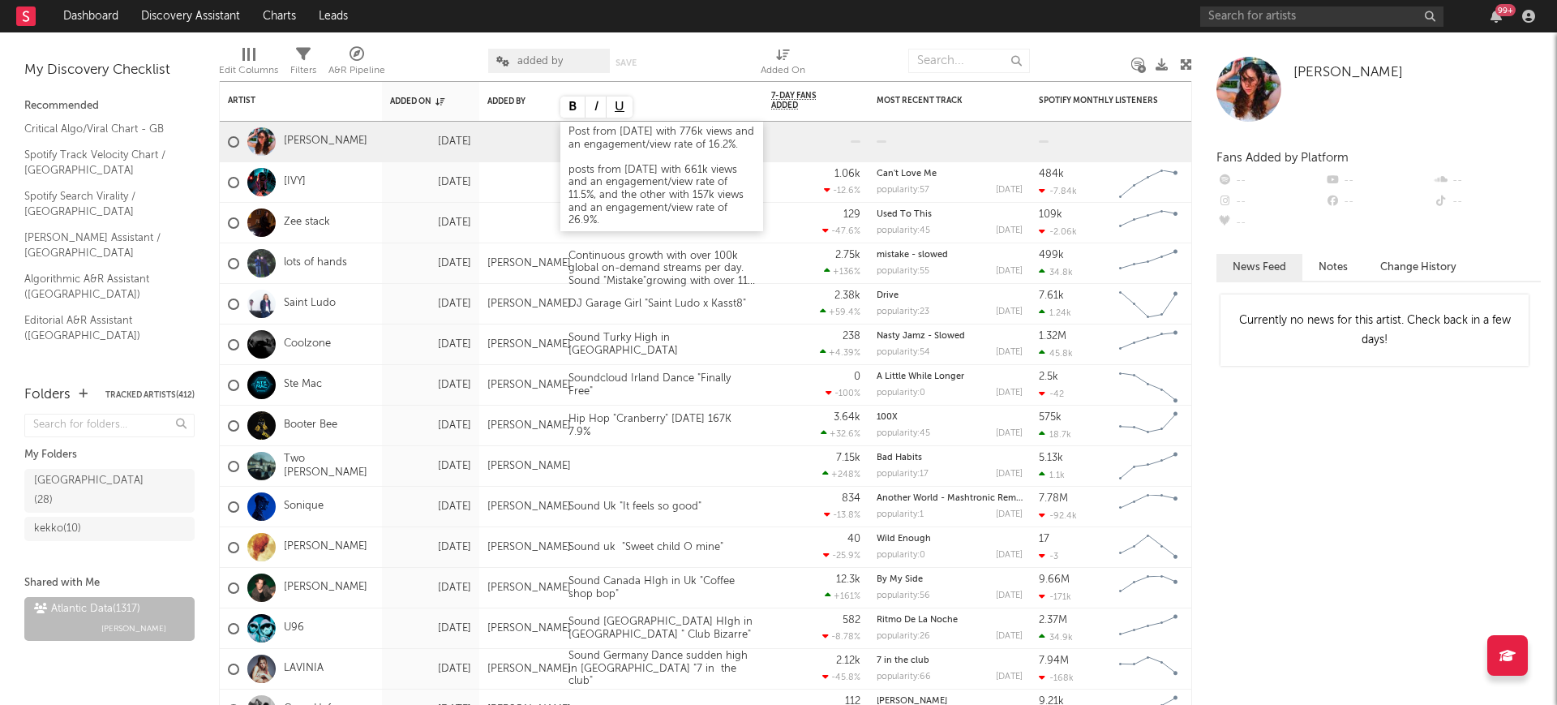
click at [595, 205] on div "Post from August 31 with 776k views and an engagement/view rate of 16.2%. posts…" at bounding box center [661, 176] width 203 height 109
click at [601, 207] on div "Post from August 31 with 776k views and an engagement/view rate of 16.2%. posts…" at bounding box center [661, 176] width 203 height 109
drag, startPoint x: 698, startPoint y: 204, endPoint x: 657, endPoint y: 204, distance: 41.4
click at [657, 204] on div "Post from August 31 with 776k views and an engagement/view rate of 16.2%. posts…" at bounding box center [661, 176] width 203 height 109
click at [701, 205] on div "Post from August 31 with 776k views and an engagement/view rate of 16.2%. posts…" at bounding box center [661, 176] width 203 height 109
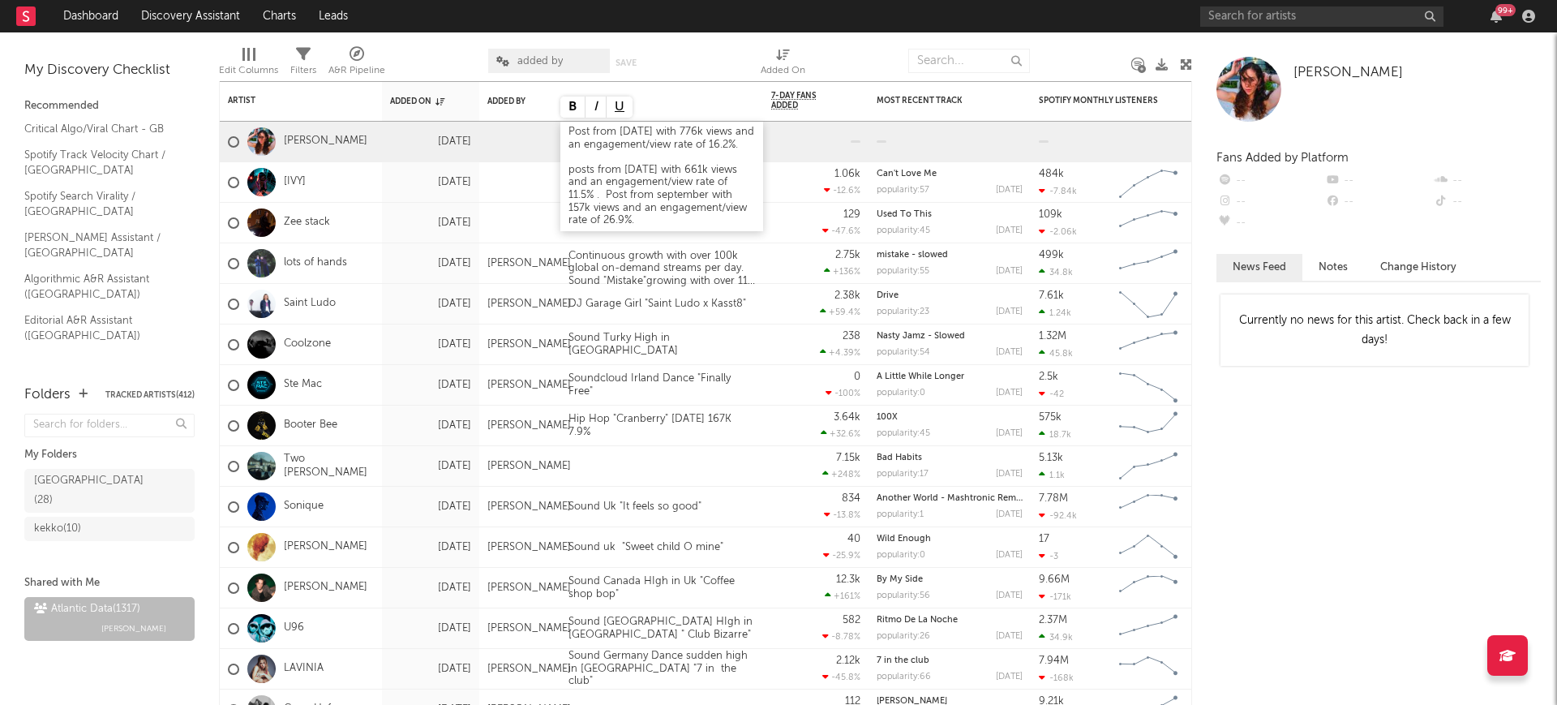
click at [707, 208] on div "Post from August 31 with 776k views and an engagement/view rate of 16.2%. posts…" at bounding box center [661, 176] width 203 height 109
click at [658, 208] on div "Post from August 31 with 776k views and an engagement/view rate of 16.2%. posts…" at bounding box center [661, 176] width 203 height 109
click at [706, 207] on div "Post from August 31 with 776k views and an engagement/view rate of 16.2%. posts…" at bounding box center [661, 176] width 203 height 109
click at [710, 208] on div "Post from August 31 with 776k views and an engagement/view rate of 16.2%. posts…" at bounding box center [661, 176] width 203 height 109
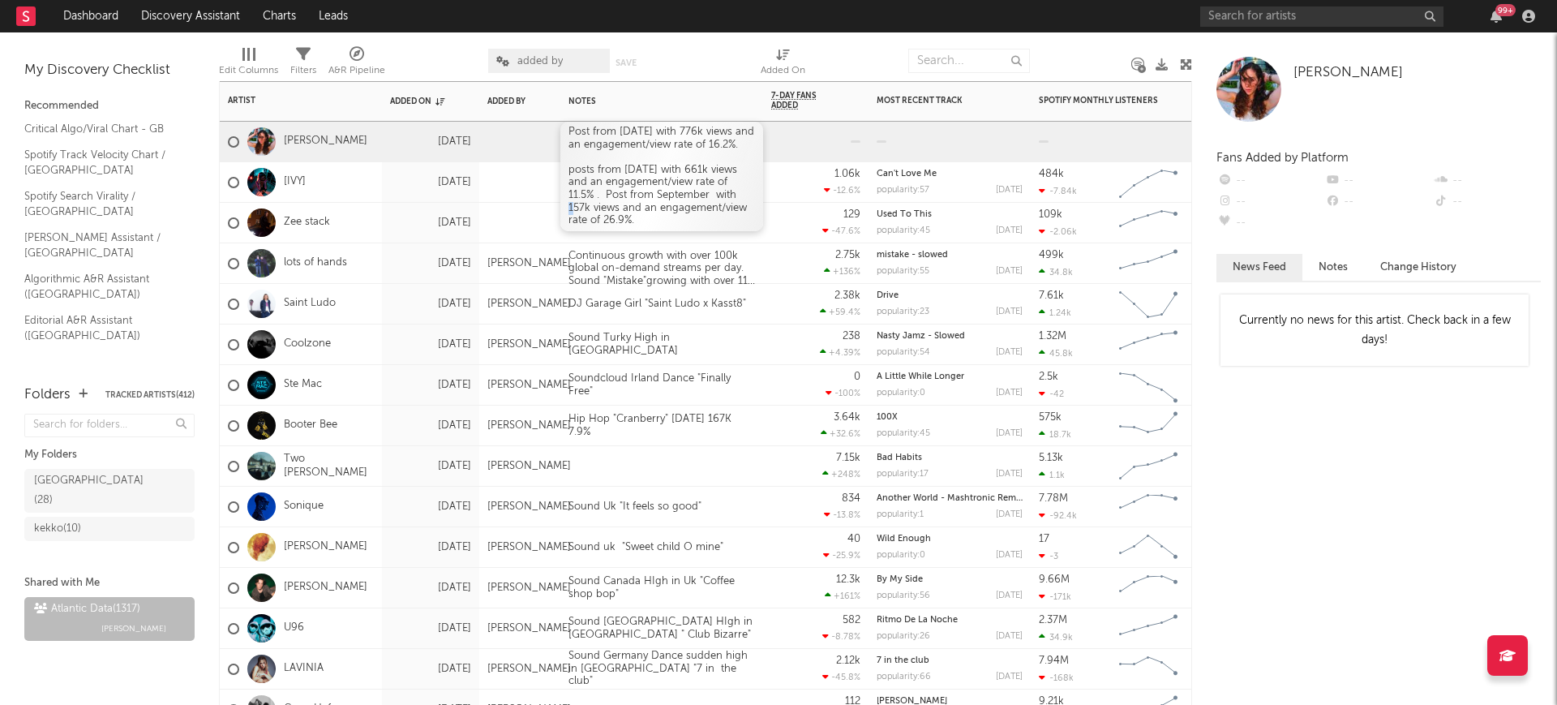
click at [710, 208] on div "Post from August 31 with 776k views and an engagement/view rate of 16.2%. posts…" at bounding box center [661, 176] width 203 height 109
click at [710, 209] on div "Post from August 31 with 776k views and an engagement/view rate of 16.2%. posts…" at bounding box center [661, 176] width 203 height 109
click at [623, 231] on div "Post from August 31 with 776k views and an engagement/view rate of 16.2%. posts…" at bounding box center [661, 176] width 203 height 109
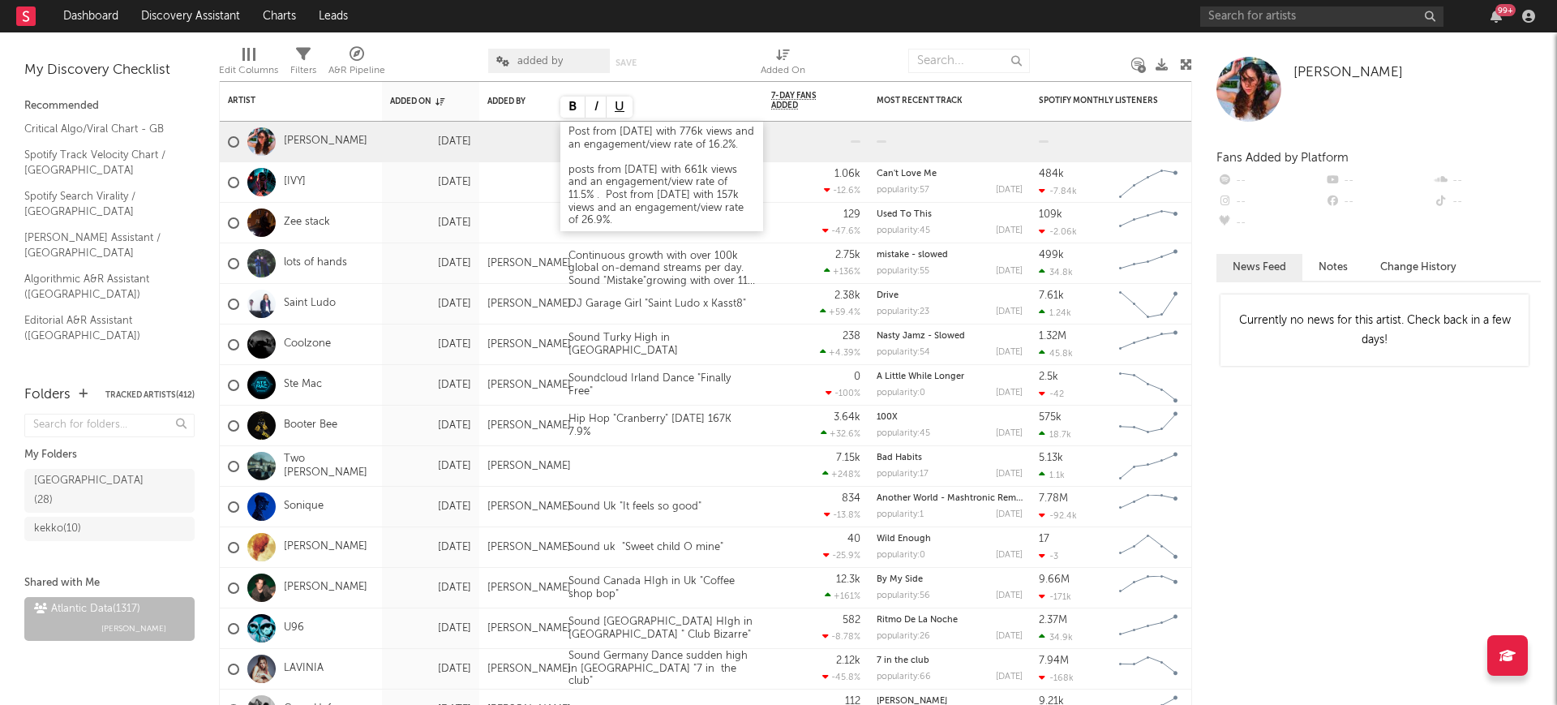
click at [621, 231] on div "Post from August 31 with 776k views and an engagement/view rate of 16.2%. posts…" at bounding box center [661, 176] width 203 height 109
click at [625, 231] on div "Post from August 31 with 776k views and an engagement/view rate of 16.2%. posts…" at bounding box center [661, 176] width 203 height 109
click at [584, 217] on div "Post from August 31 with 776k views and an engagement/view rate of 16.2%. posts…" at bounding box center [661, 176] width 203 height 109
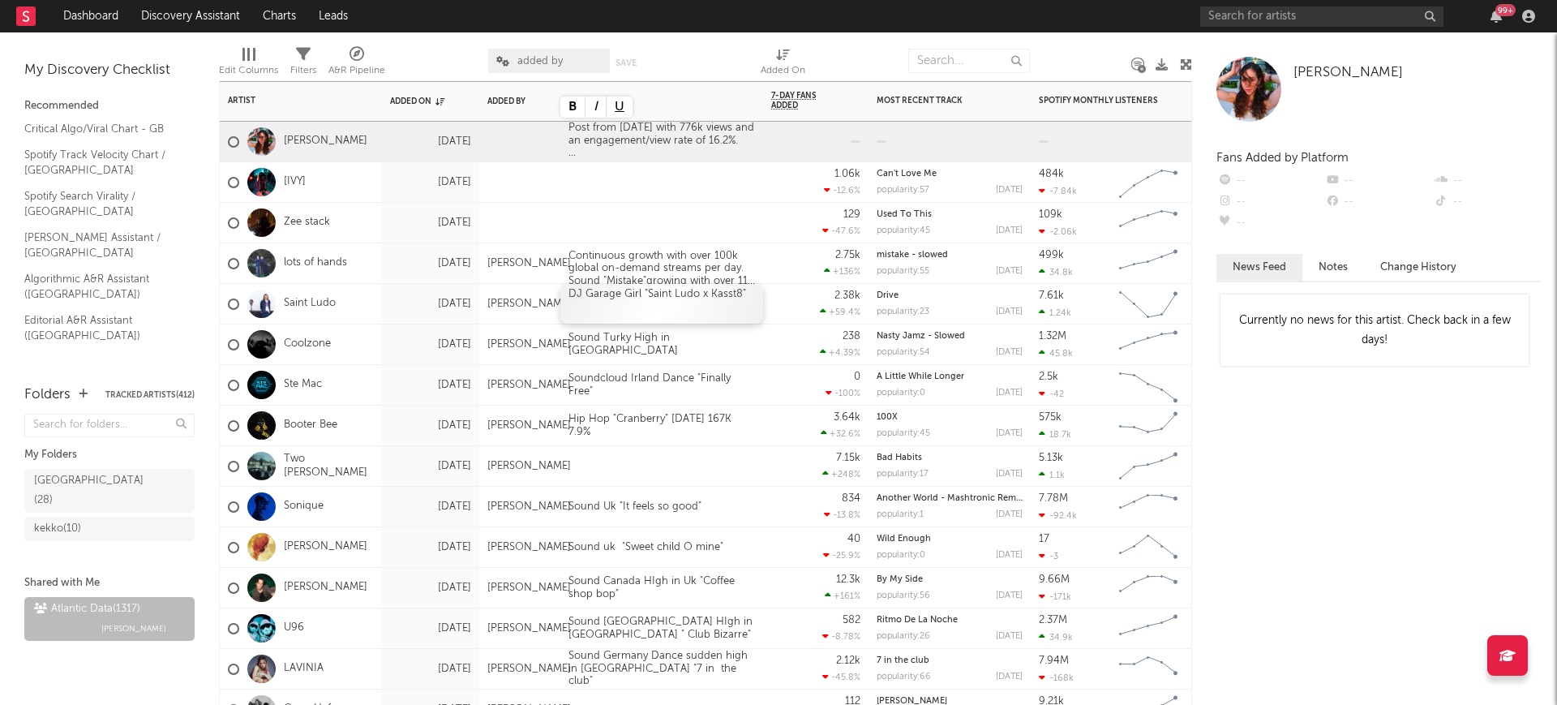
click at [650, 307] on div "DJ Garage Girl "Saint Ludo x Kasst8"" at bounding box center [661, 304] width 203 height 40
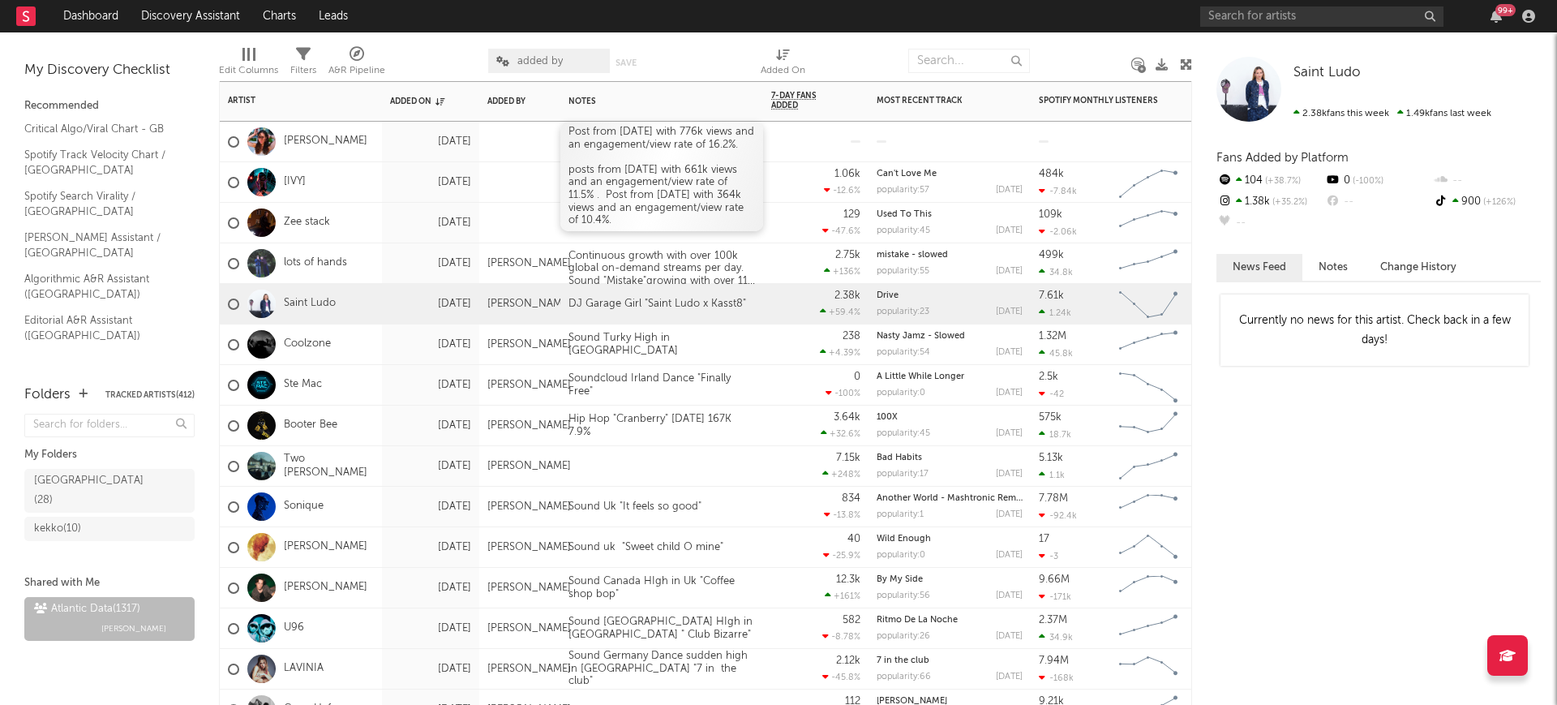
click at [575, 181] on div "Post from August 31 with 776k views and an engagement/view rate of 16.2%. posts…" at bounding box center [661, 176] width 203 height 109
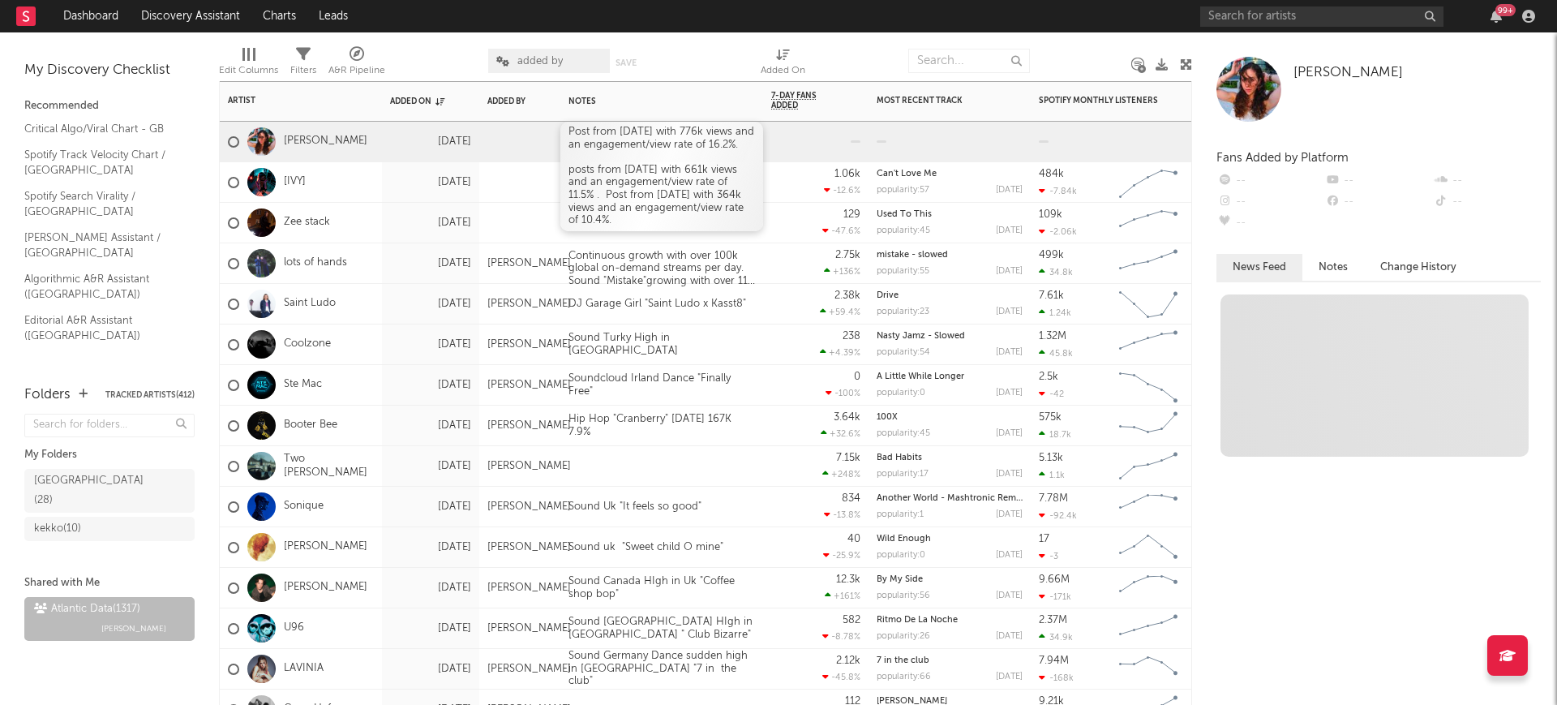
click at [575, 181] on div "Post from August 31 with 776k views and an engagement/view rate of 16.2%. posts…" at bounding box center [661, 176] width 203 height 109
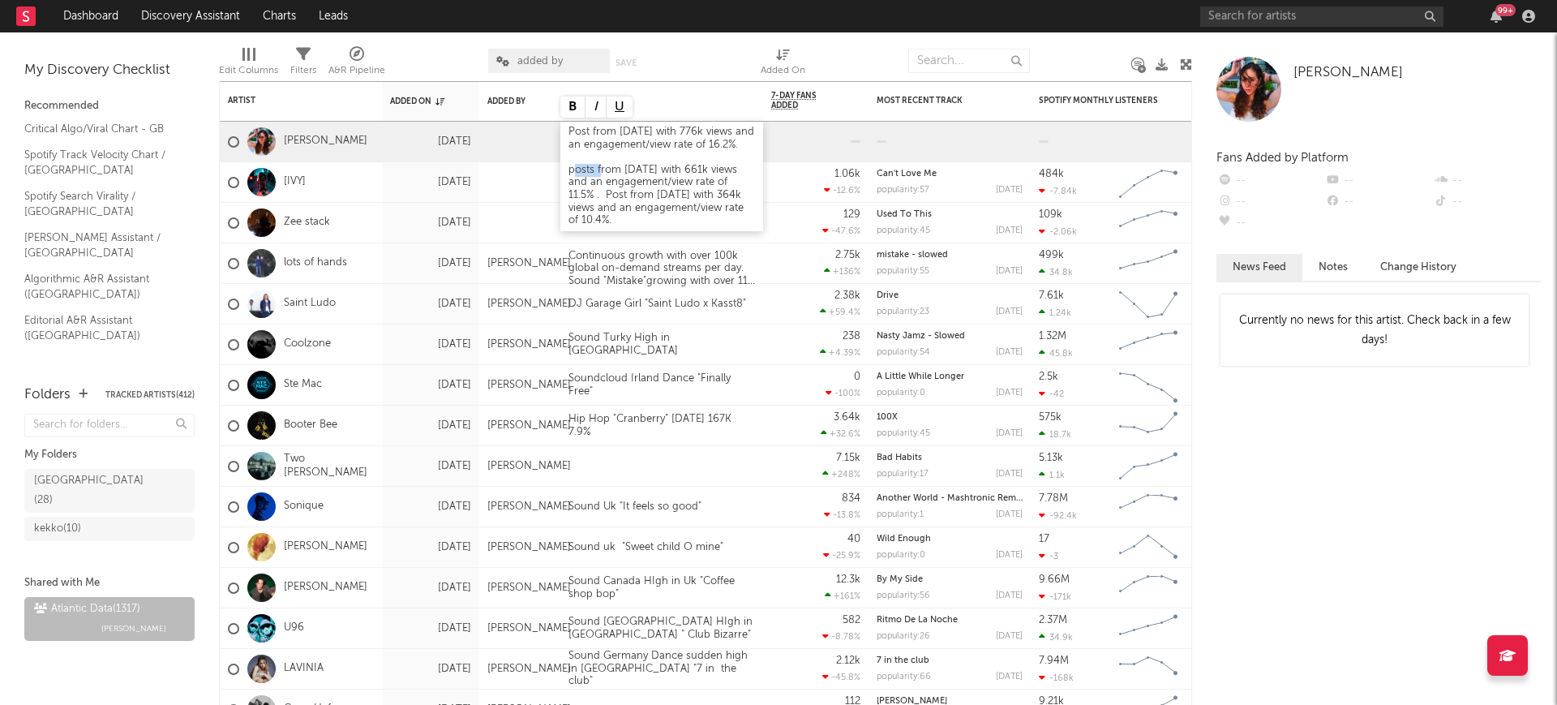
click at [575, 181] on div "Post from August 31 with 776k views and an engagement/view rate of 16.2%. posts…" at bounding box center [661, 176] width 203 height 109
click at [588, 203] on div "Post from August 31 with 776k views and an engagement/view rate of 16.2%. posts…" at bounding box center [661, 176] width 203 height 109
drag, startPoint x: 581, startPoint y: 191, endPoint x: 574, endPoint y: 180, distance: 12.8
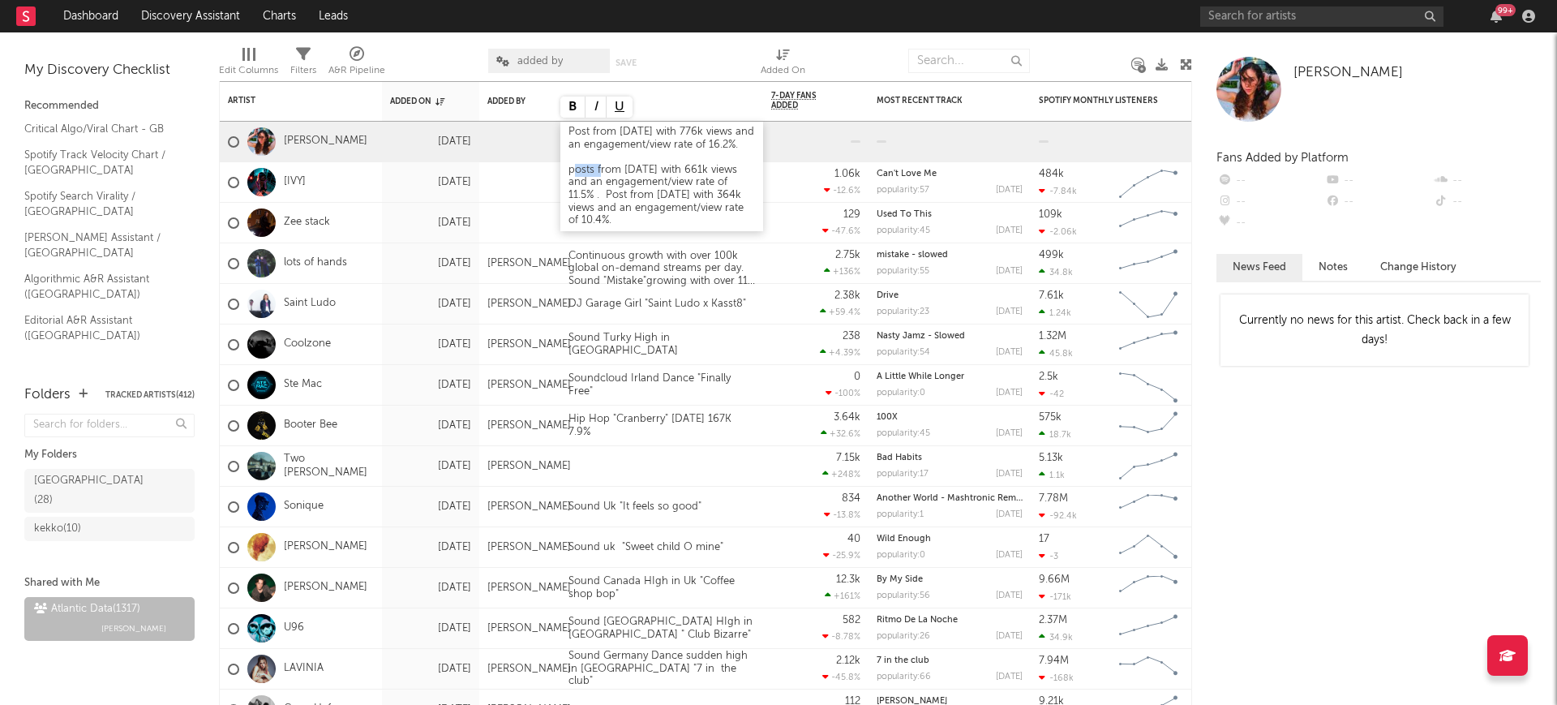
click at [580, 189] on div "Post from August 31 with 776k views and an engagement/view rate of 16.2%. posts…" at bounding box center [661, 176] width 203 height 109
click at [571, 177] on div "Post from August 31 with 776k views and an engagement/view rate of 16.2%. posts…" at bounding box center [661, 176] width 203 height 109
click at [575, 178] on div "Post from August 31 with 776k views and an engagement/view rate of 16.2%. posts…" at bounding box center [661, 176] width 203 height 109
click at [637, 191] on div "Post from August 31 with 776k views and an engagement/view rate of 16.2%. Posts…" at bounding box center [661, 176] width 203 height 109
click at [653, 227] on div "Post from August 31 with 776k views and an engagement/view rate of 16.2%. Posts…" at bounding box center [661, 176] width 203 height 109
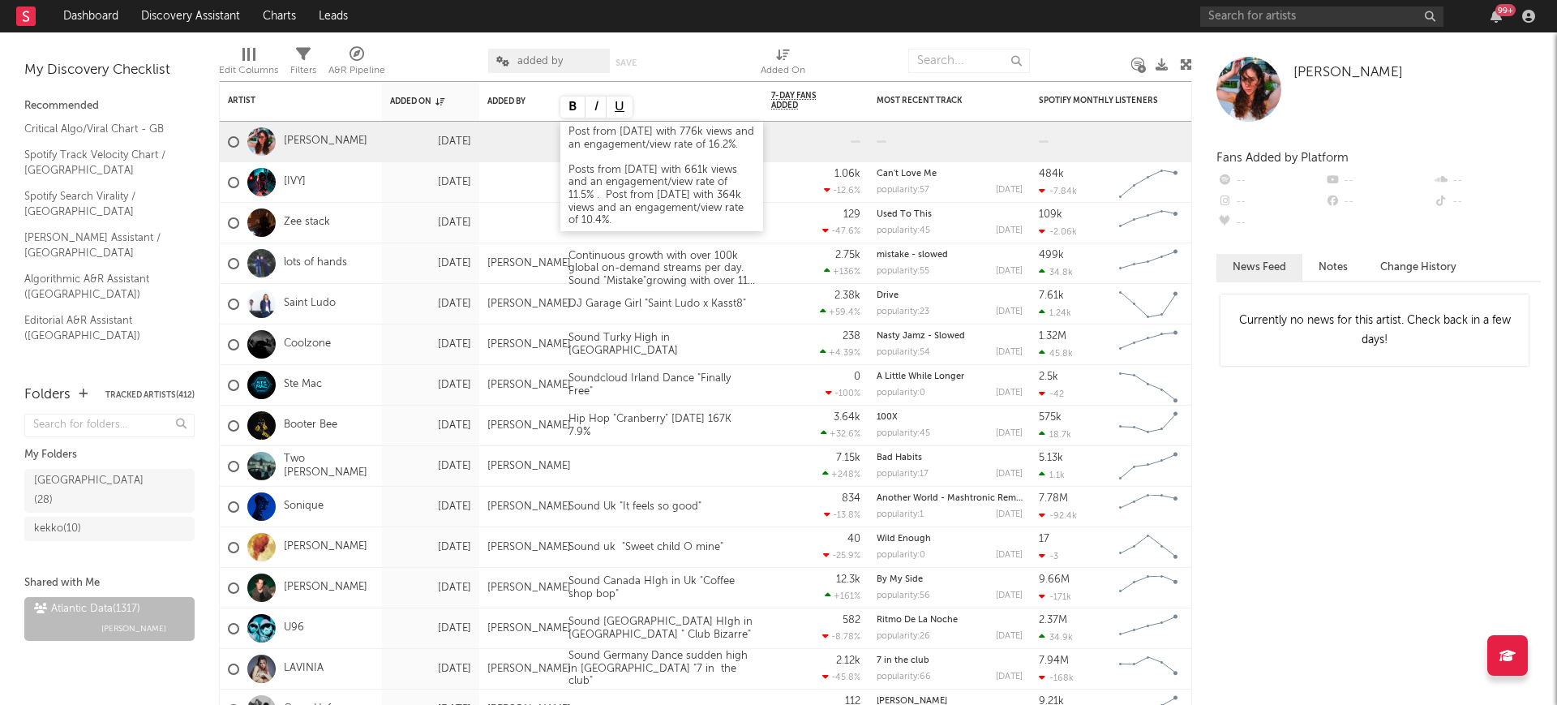
click at [570, 180] on div "Post from August 31 with 776k views and an engagement/view rate of 16.2%. Posts…" at bounding box center [661, 176] width 203 height 109
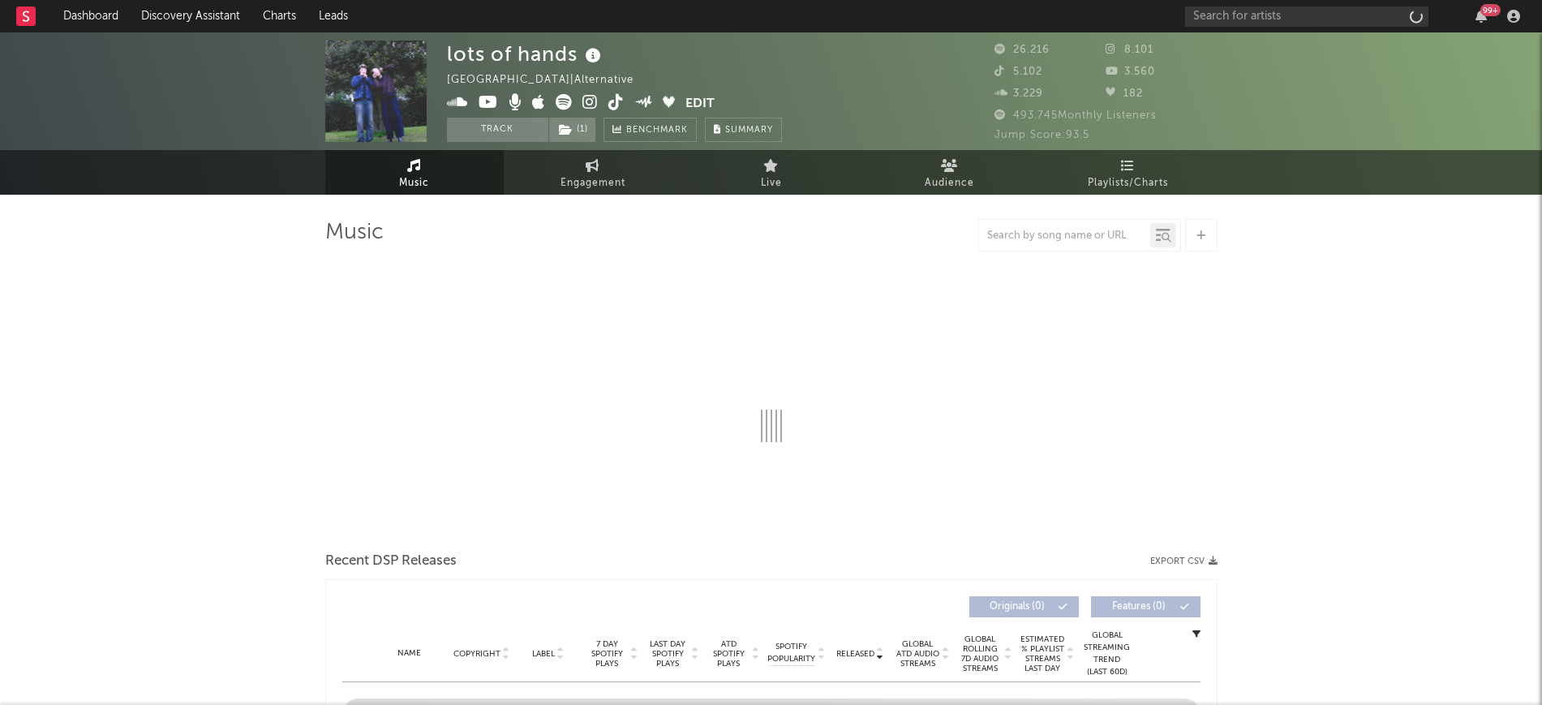
select select "6m"
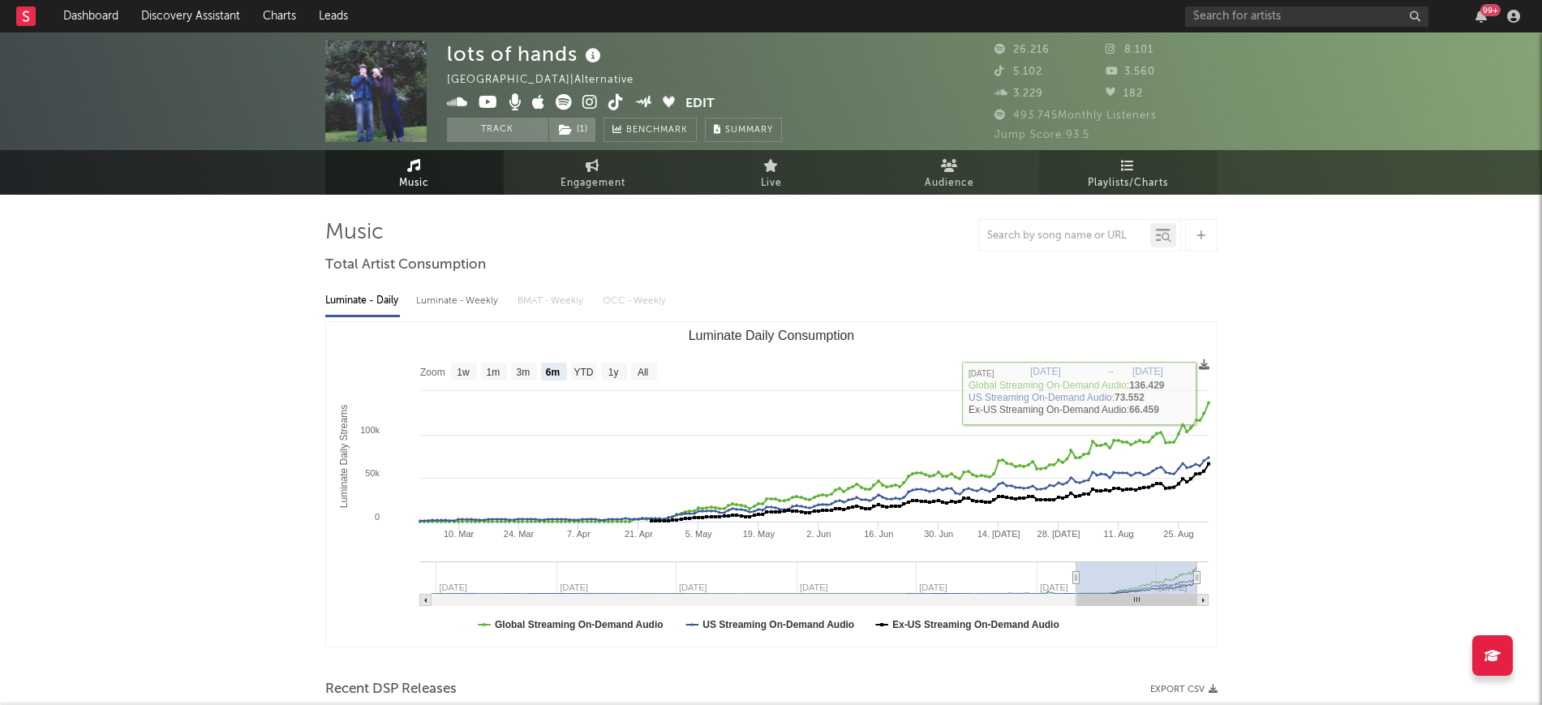
click at [1165, 182] on span "Playlists/Charts" at bounding box center [1127, 183] width 80 height 19
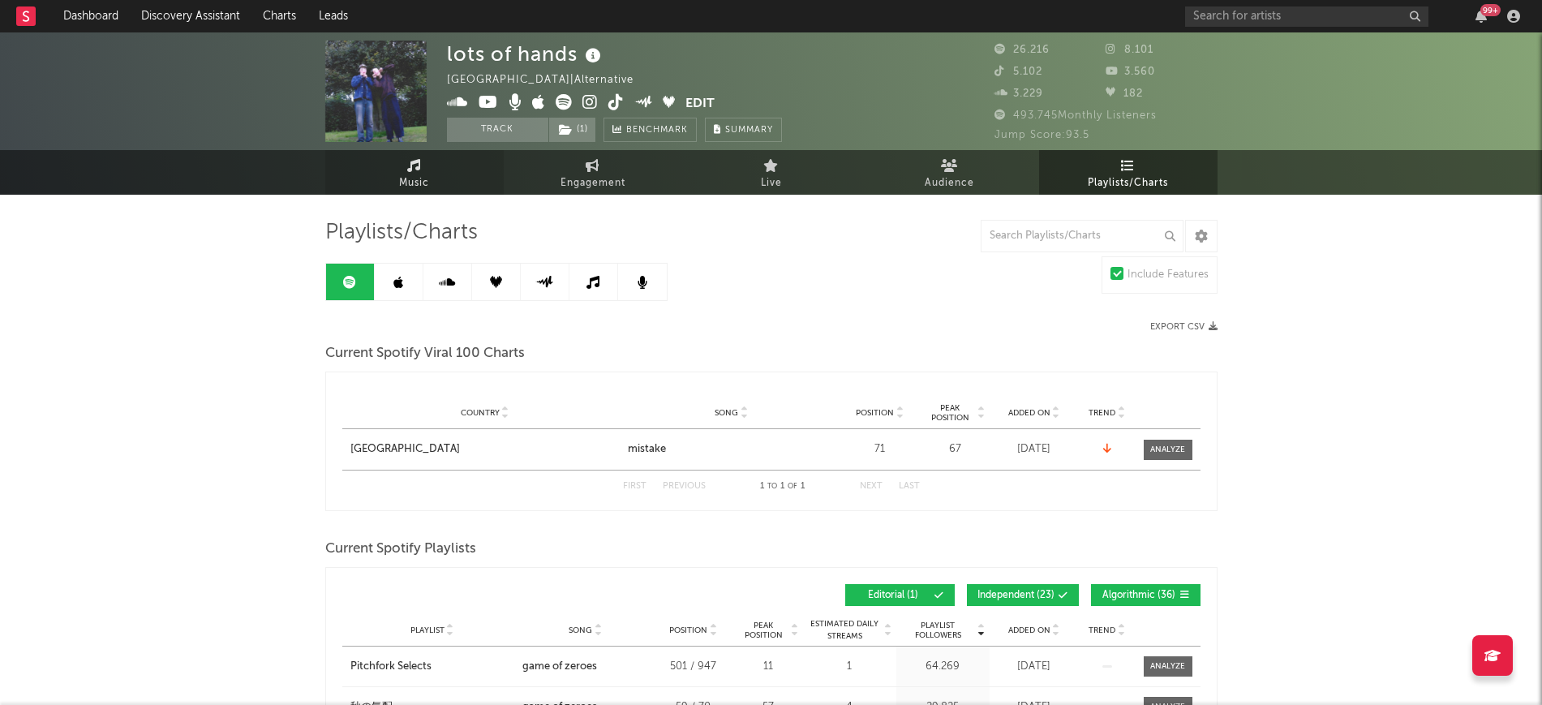
click at [392, 185] on link "Music" at bounding box center [414, 172] width 178 height 45
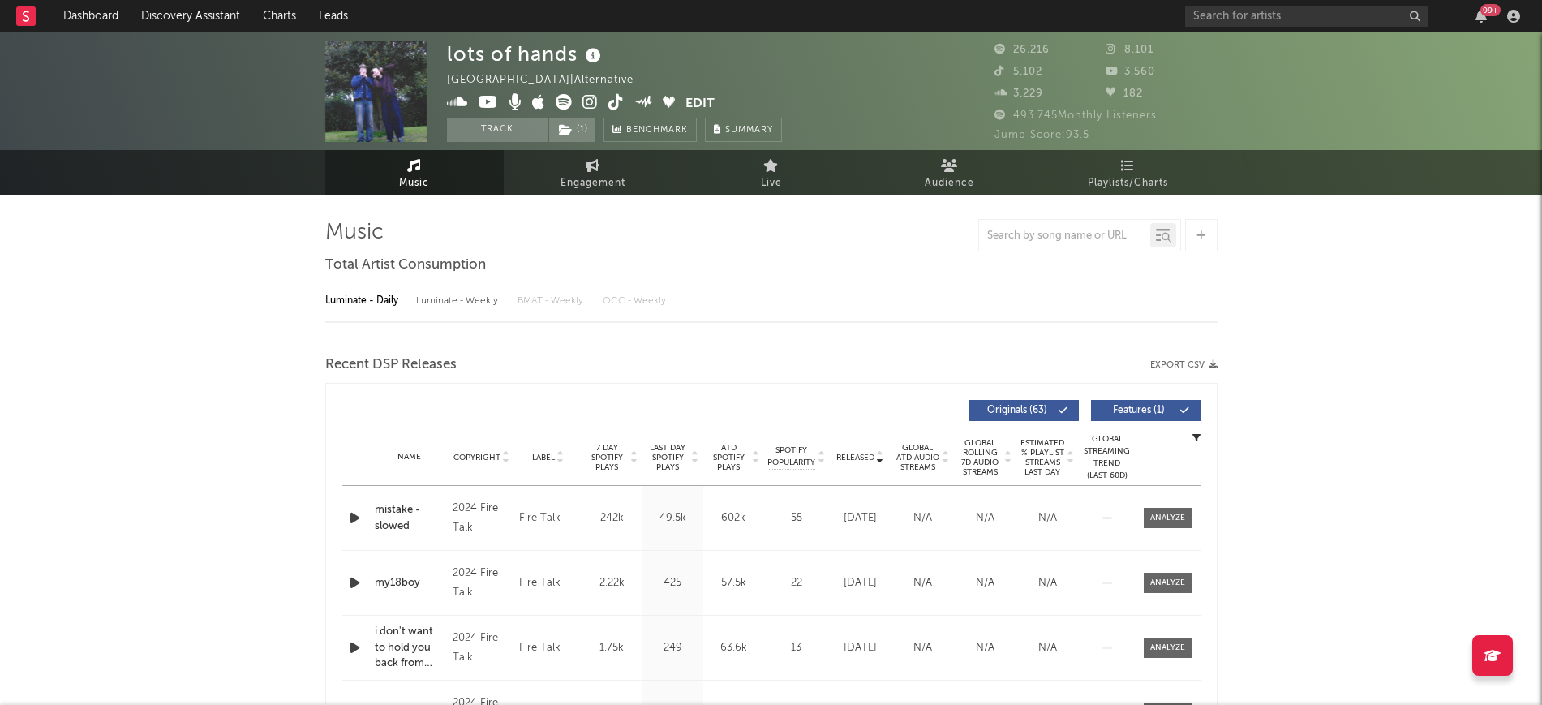
select select "6m"
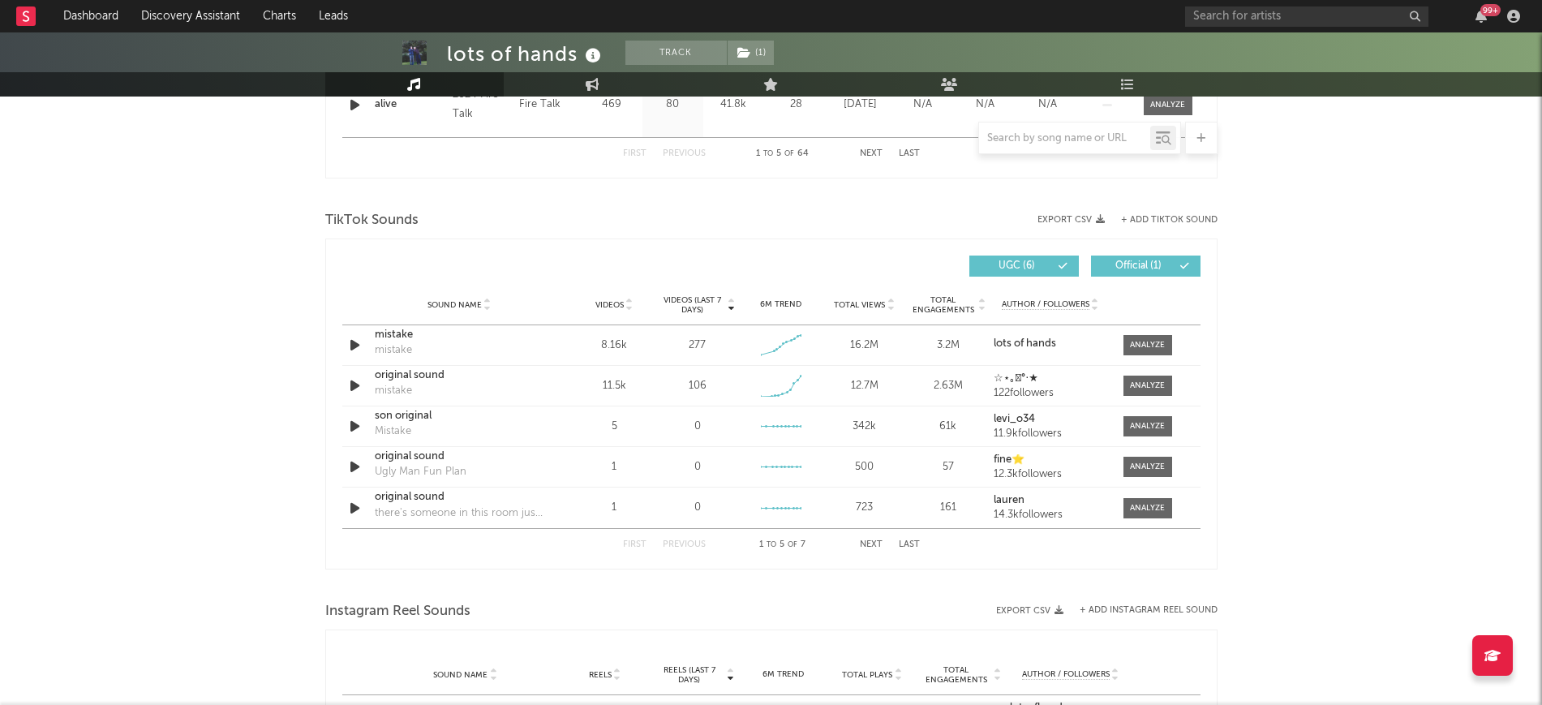
scroll to position [1014, 0]
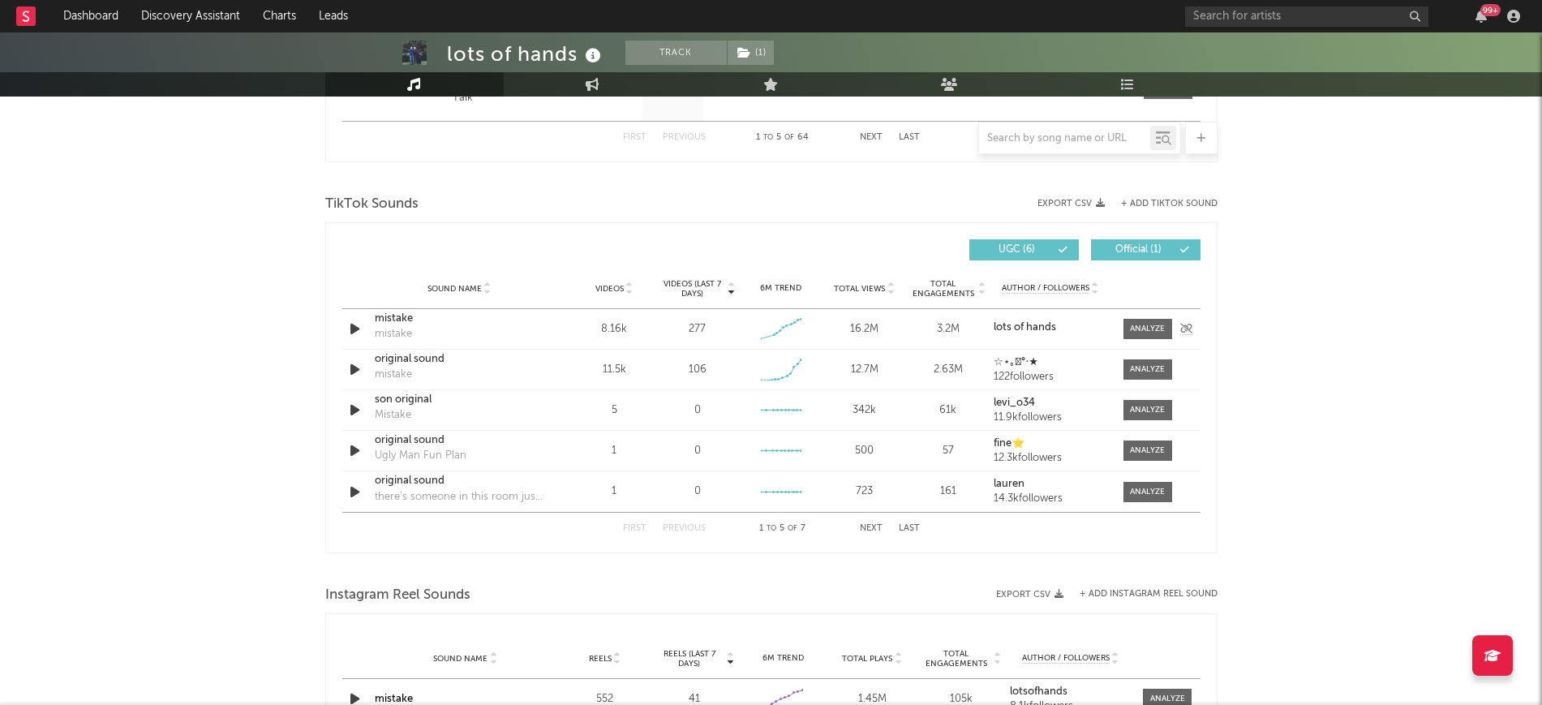
click at [1118, 332] on div at bounding box center [1143, 329] width 57 height 20
click at [1145, 330] on div at bounding box center [1147, 329] width 35 height 12
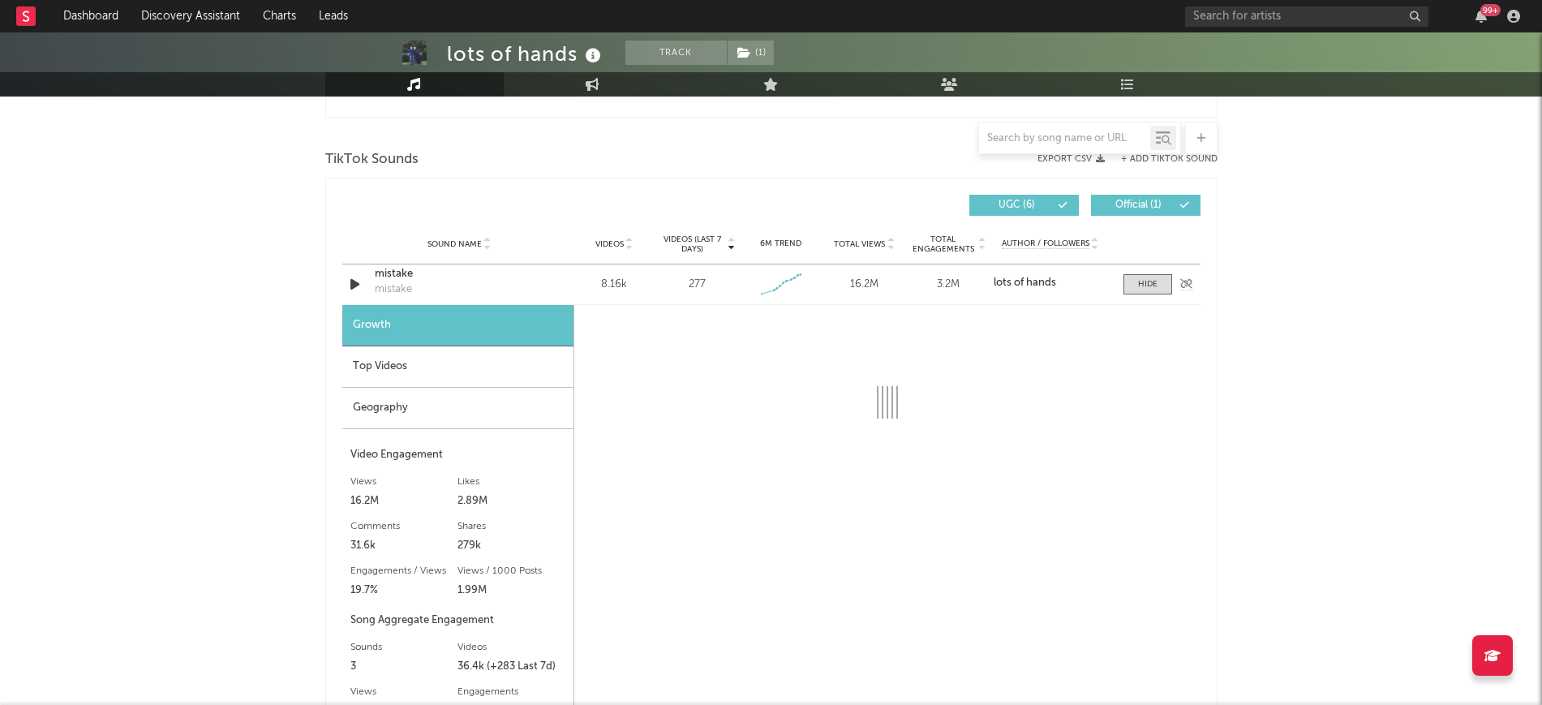
scroll to position [1115, 0]
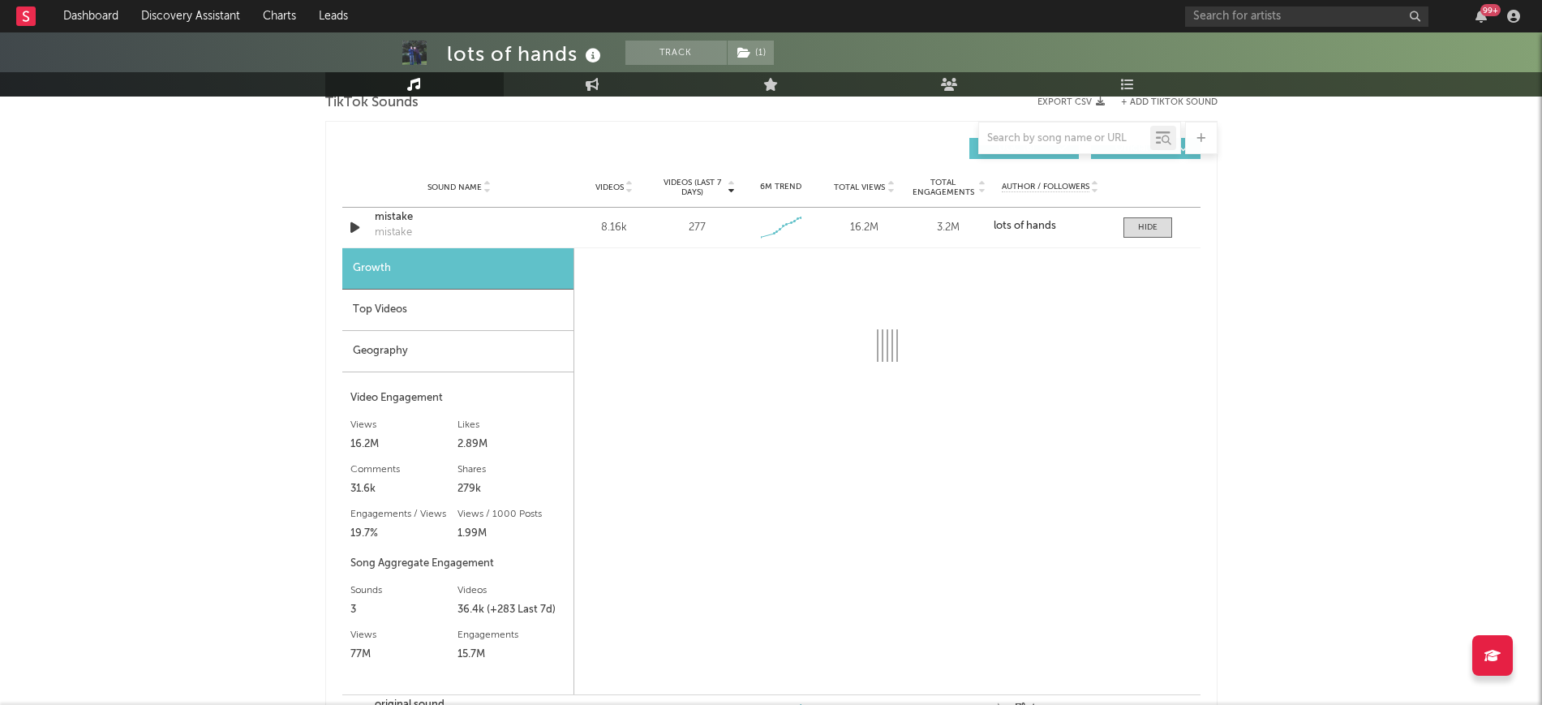
select select "6m"
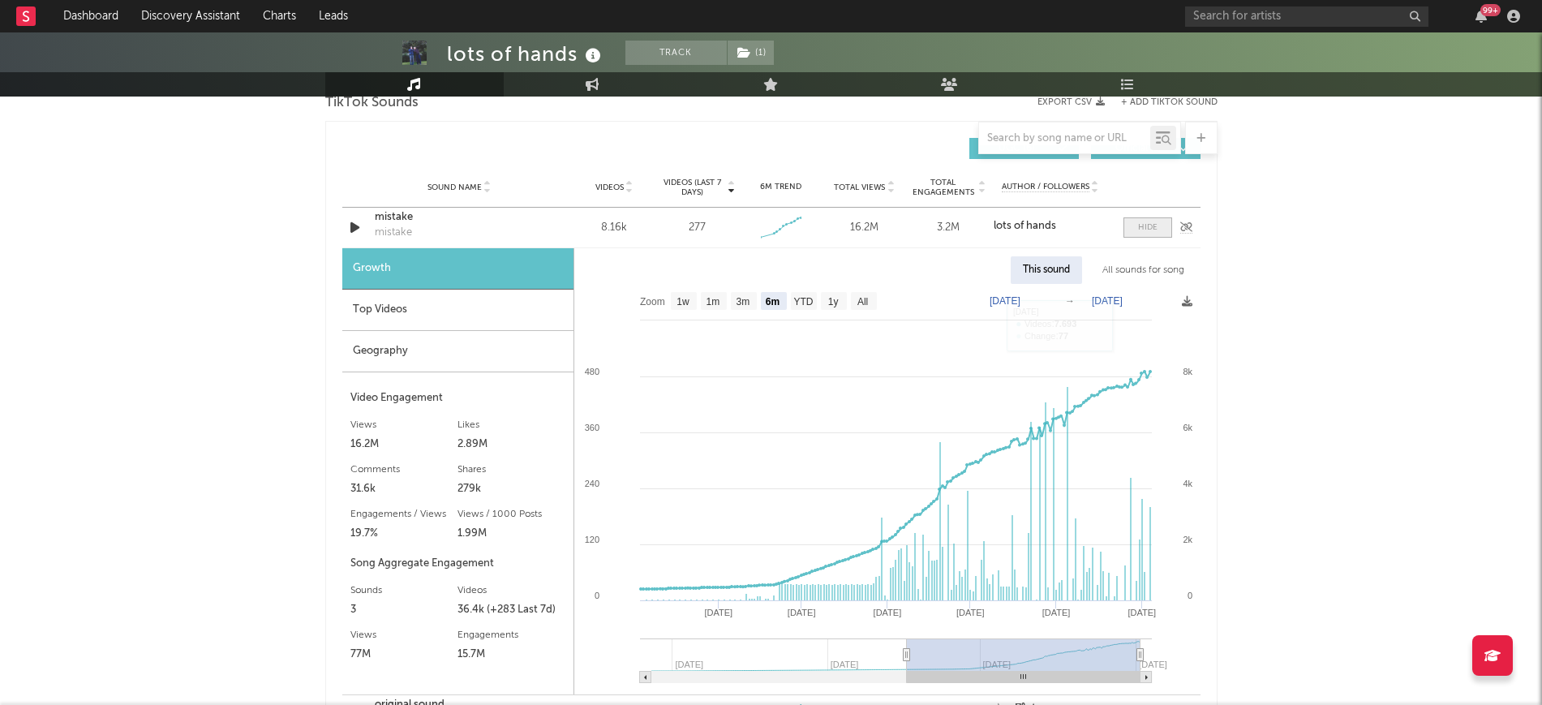
click at [1147, 221] on div at bounding box center [1147, 227] width 19 height 12
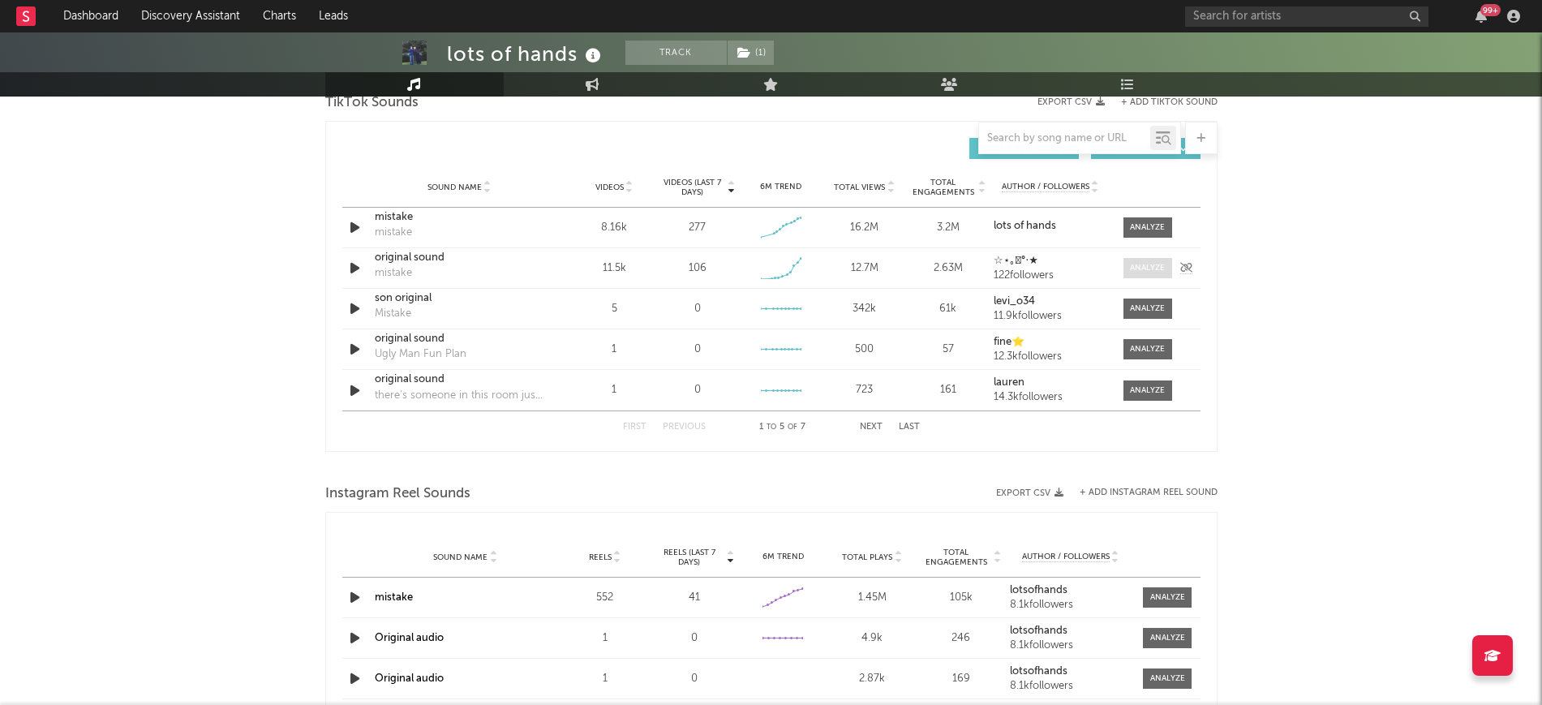
click at [1137, 267] on div at bounding box center [1147, 268] width 35 height 12
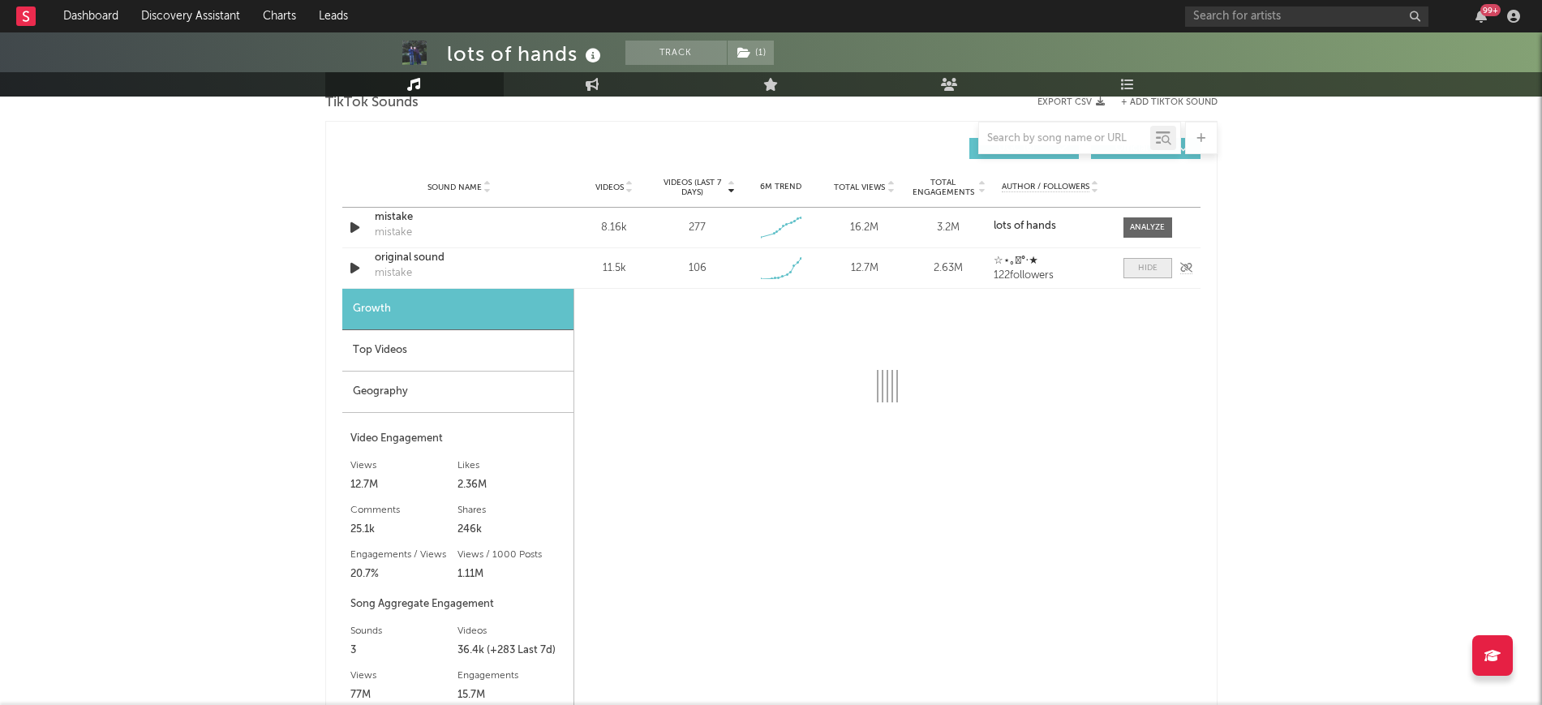
select select "1w"
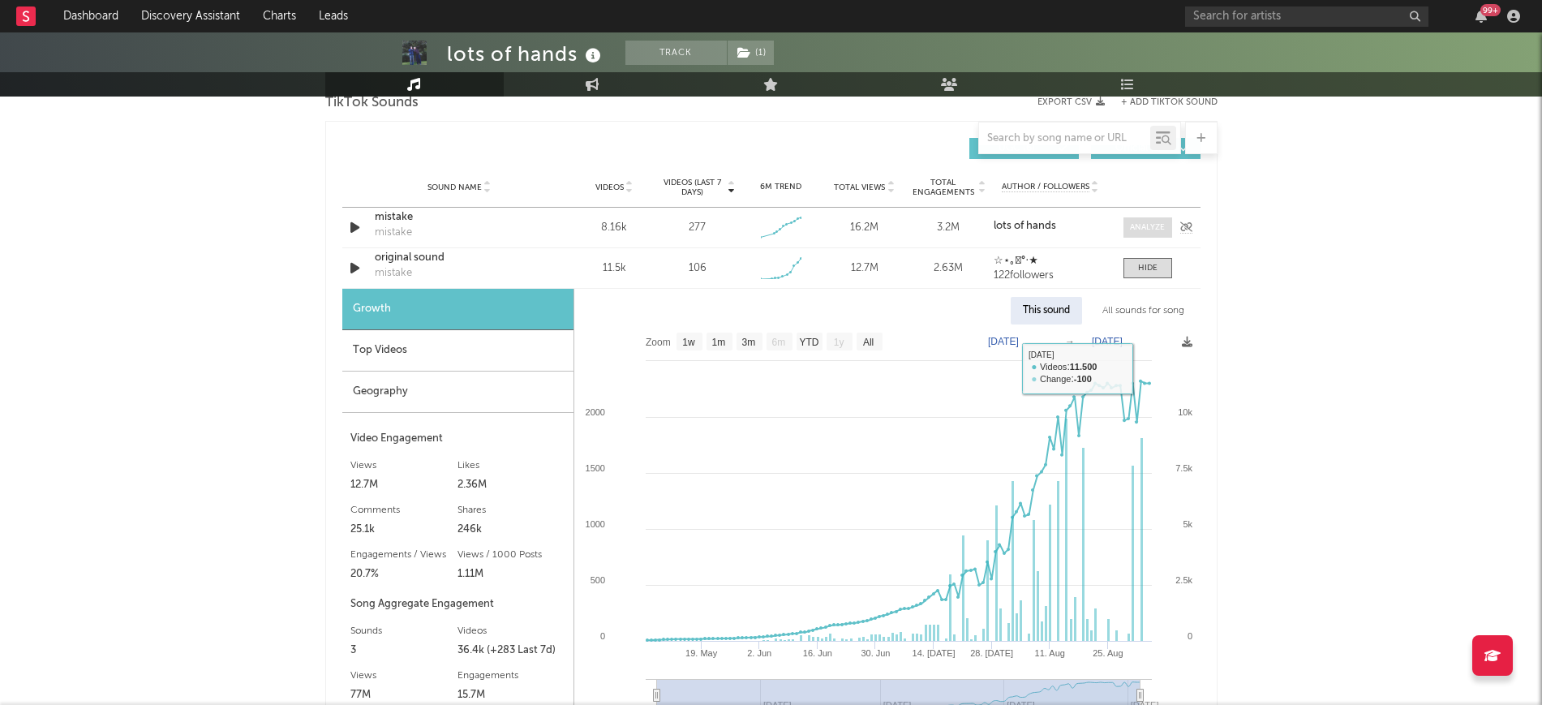
click at [1143, 234] on span at bounding box center [1147, 227] width 49 height 20
select select "6m"
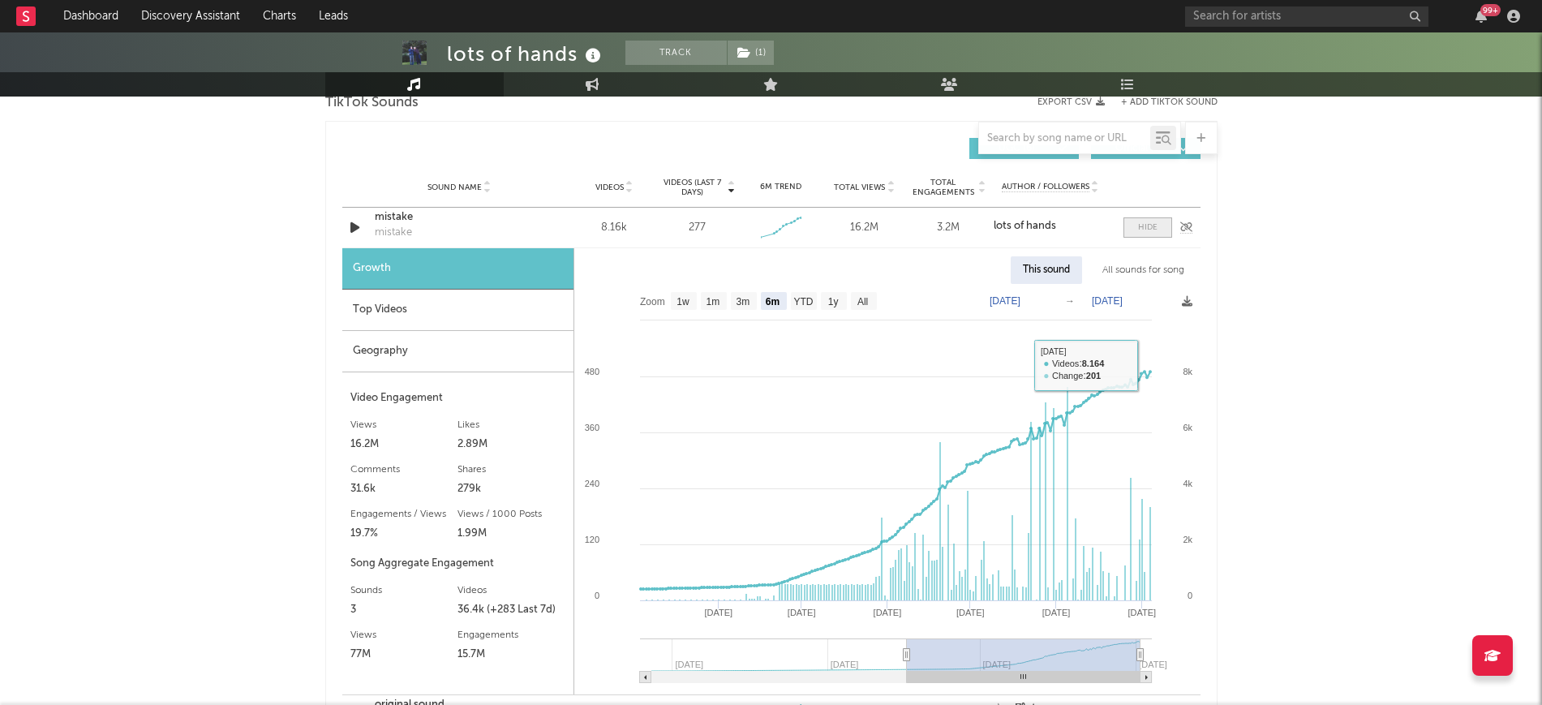
click at [1139, 225] on div at bounding box center [1147, 227] width 19 height 12
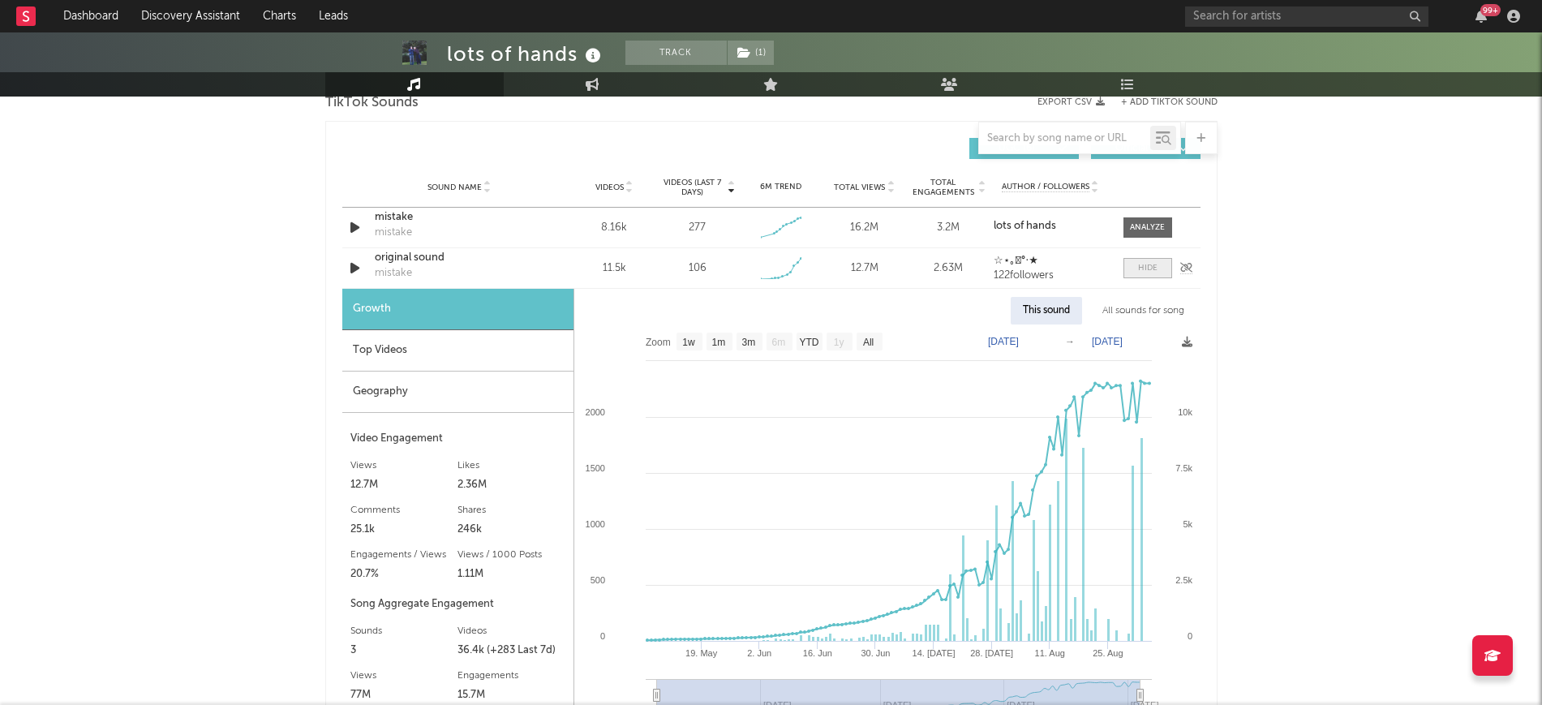
click at [1132, 273] on span at bounding box center [1147, 268] width 49 height 20
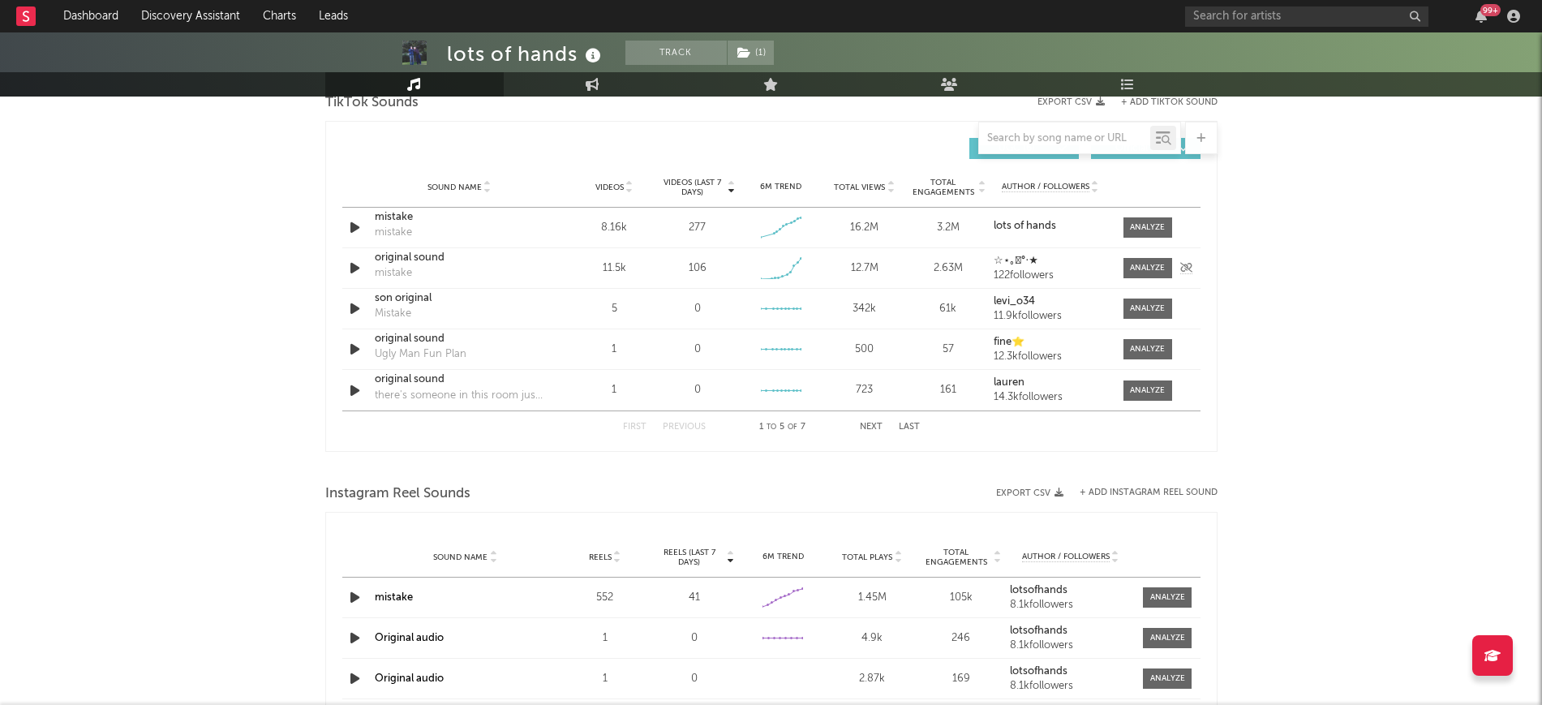
click at [356, 268] on icon "button" at bounding box center [354, 268] width 17 height 20
click at [1124, 262] on span at bounding box center [1147, 268] width 49 height 20
select select "1w"
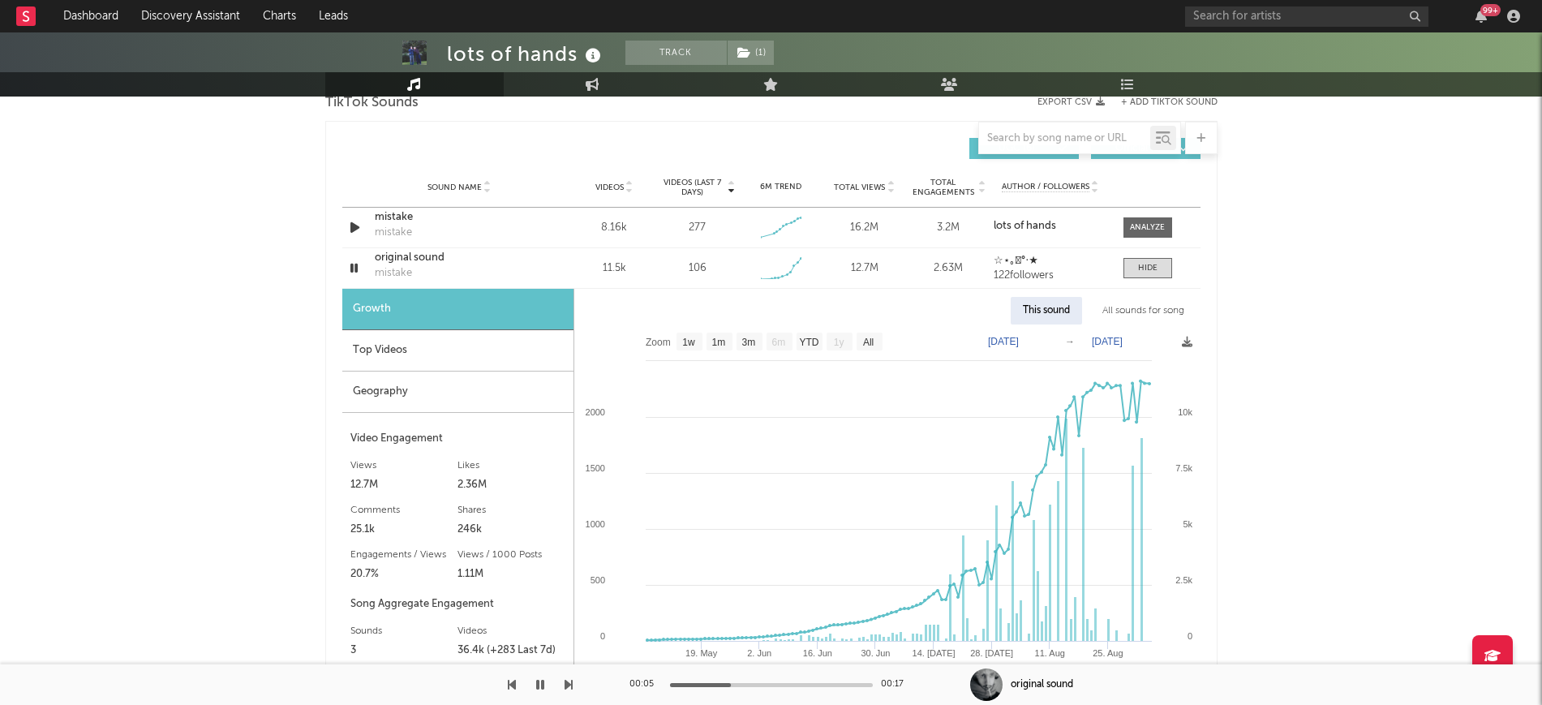
click at [843, 680] on div "00:05 00:17" at bounding box center [771, 684] width 284 height 41
click at [807, 684] on div at bounding box center [771, 685] width 203 height 4
click at [851, 684] on div at bounding box center [771, 685] width 203 height 4
click at [1164, 268] on span at bounding box center [1147, 268] width 49 height 20
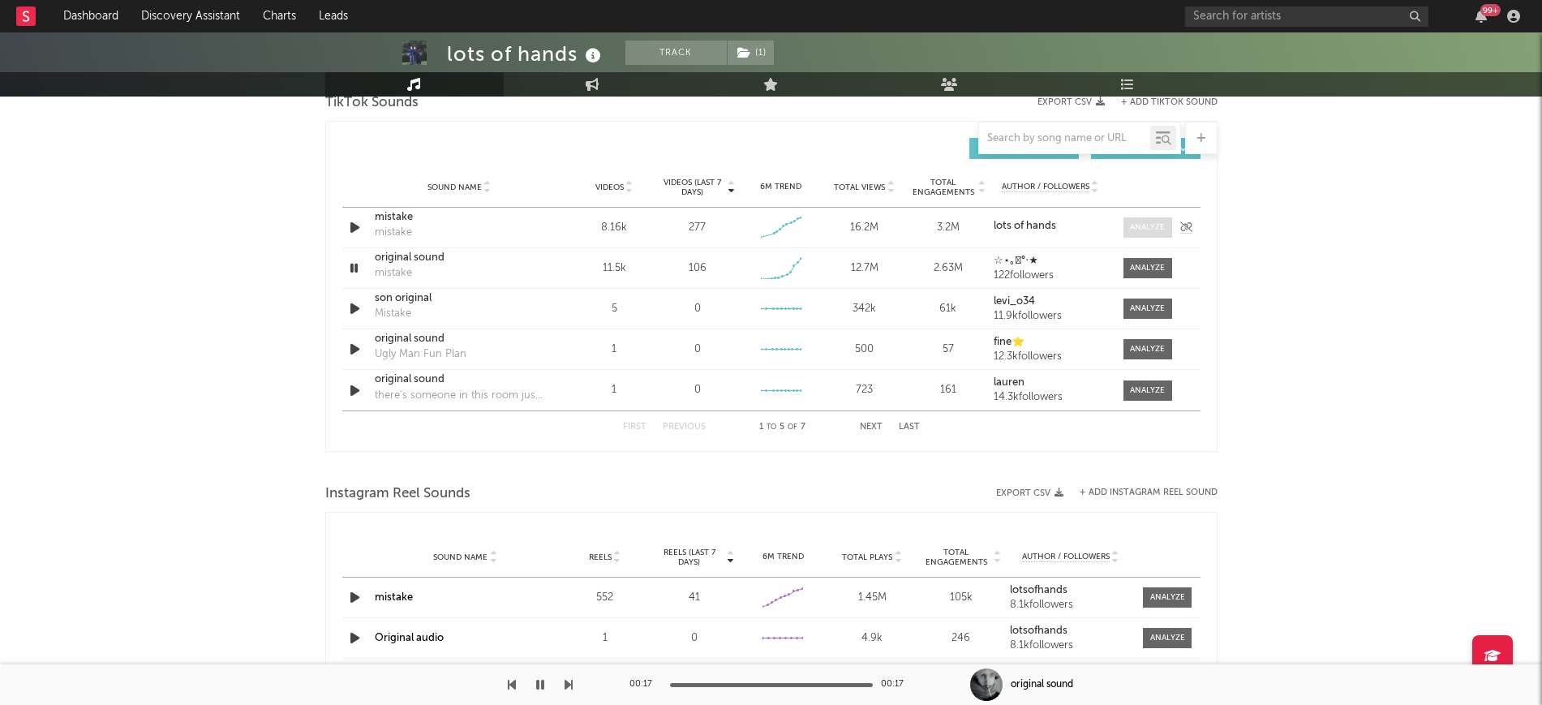
click at [1148, 229] on div at bounding box center [1147, 227] width 35 height 12
select select "6m"
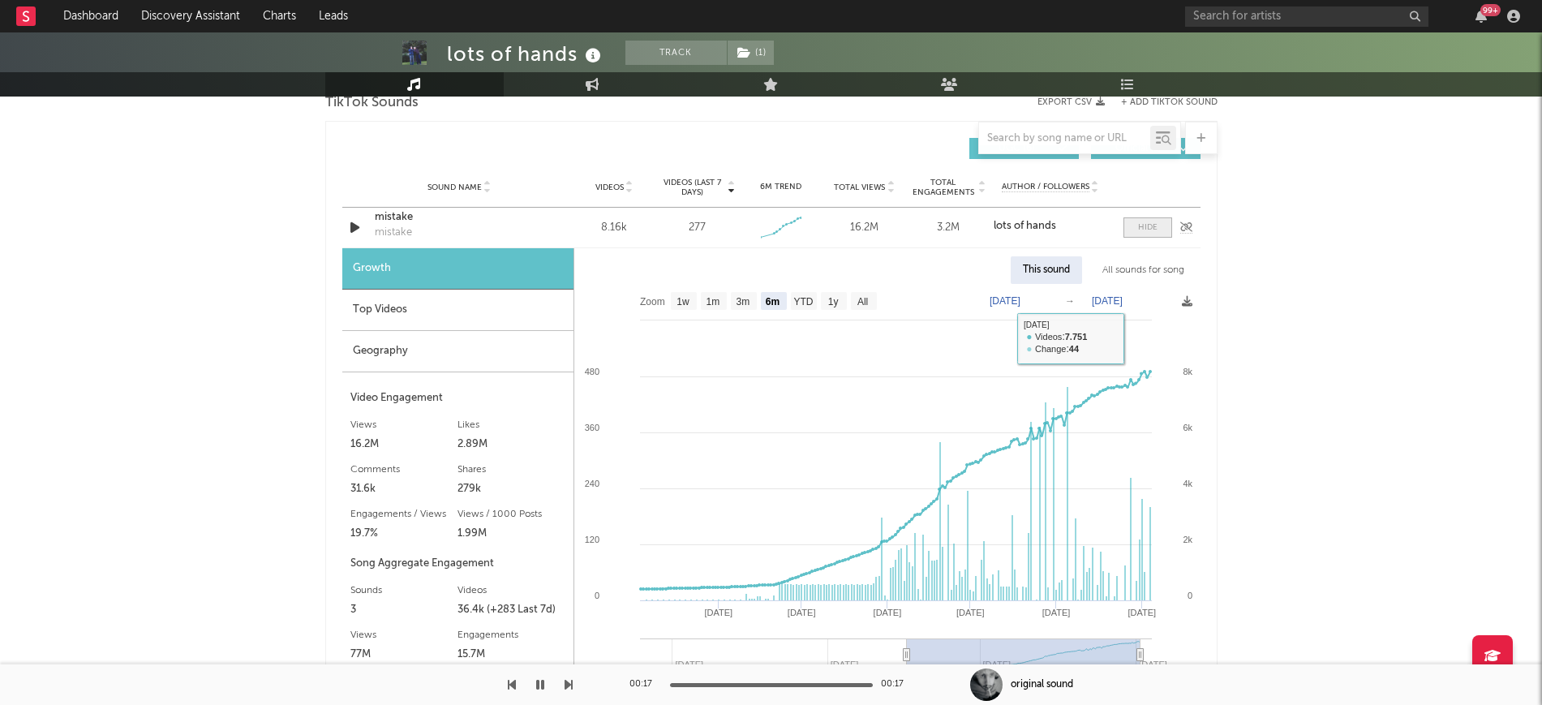
click at [1142, 234] on span at bounding box center [1147, 227] width 49 height 20
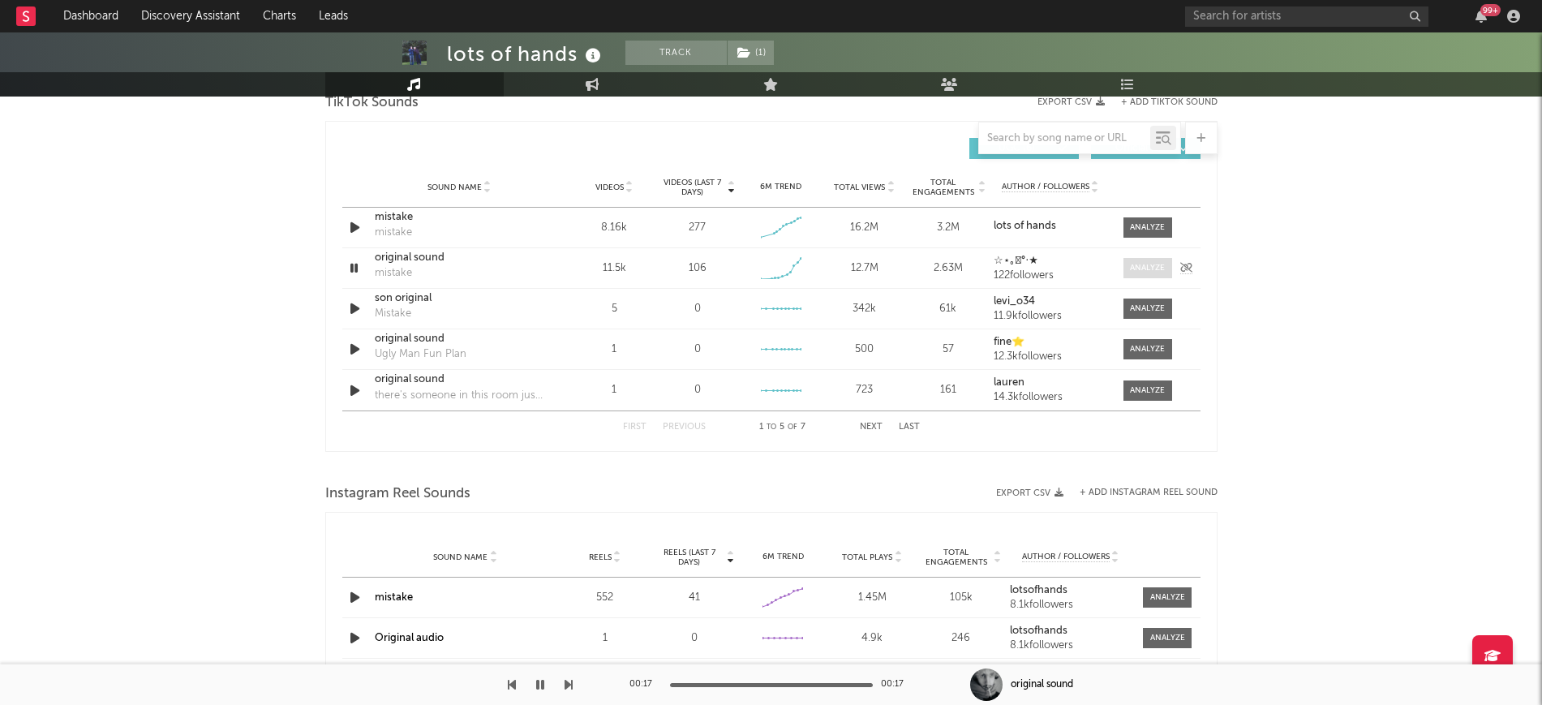
click at [1143, 262] on div at bounding box center [1147, 268] width 35 height 12
select select "1w"
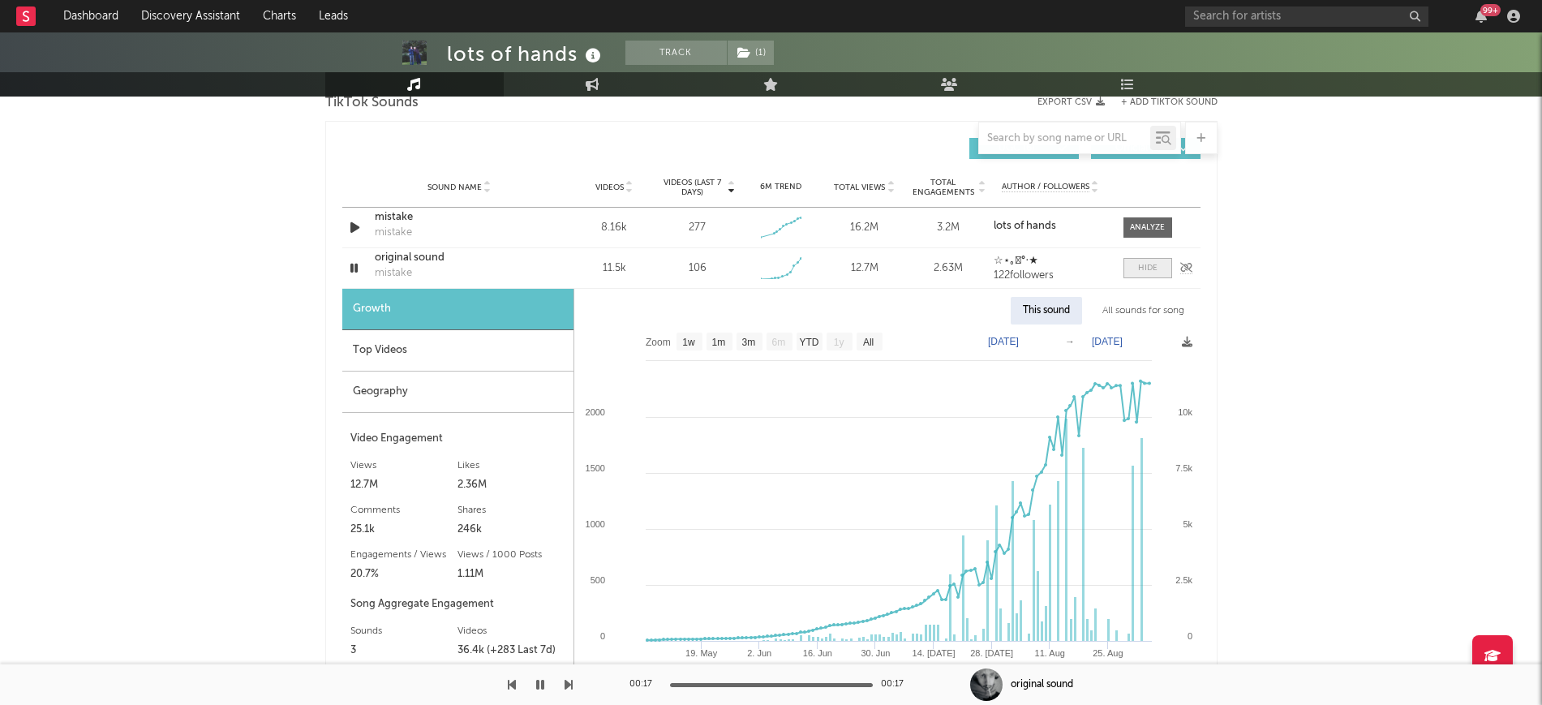
click at [1140, 269] on div at bounding box center [1147, 268] width 19 height 12
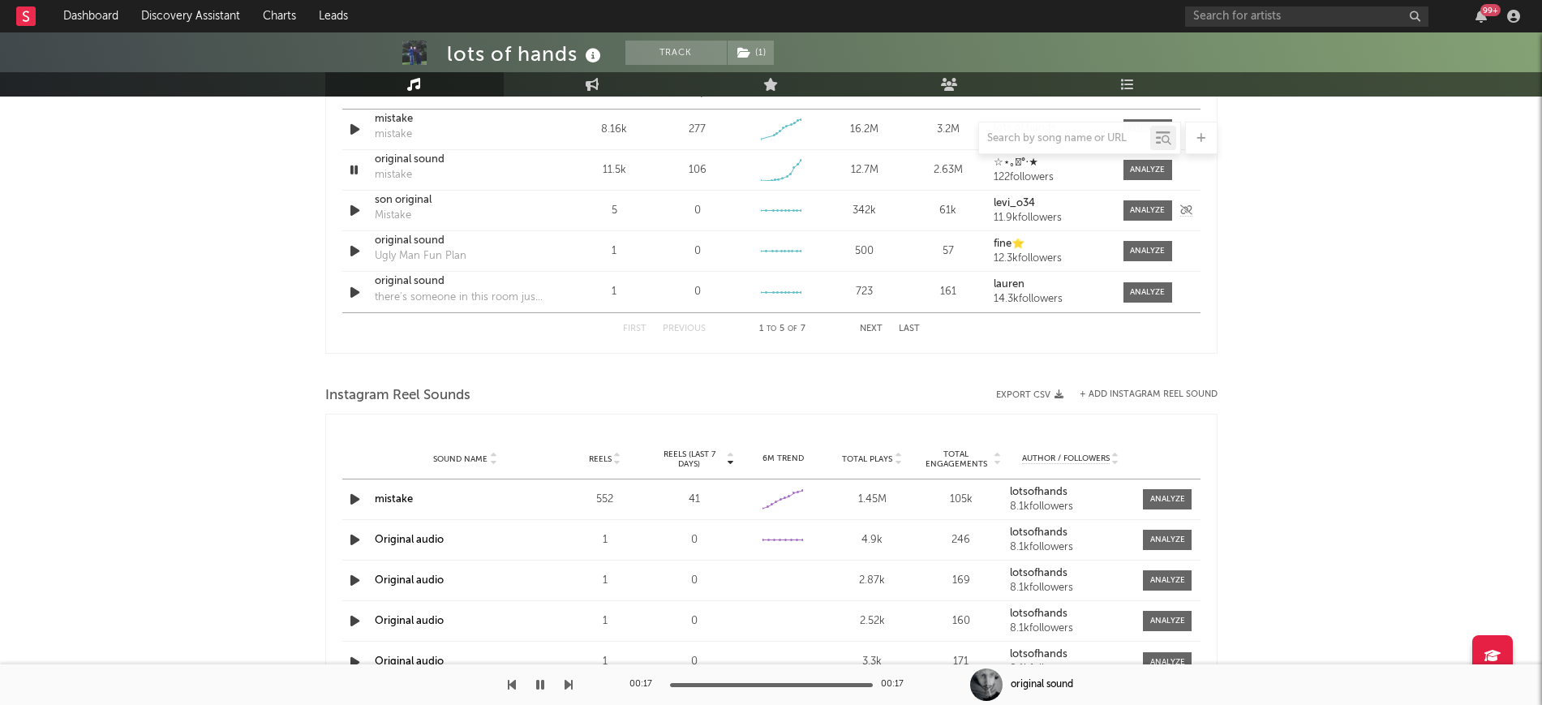
scroll to position [1216, 0]
click at [1162, 482] on div "Sound Name mistake Reels 552 Reels (last 7 days) 41 6M Trend Created with Highc…" at bounding box center [771, 496] width 858 height 40
click at [1159, 491] on div at bounding box center [1167, 496] width 35 height 12
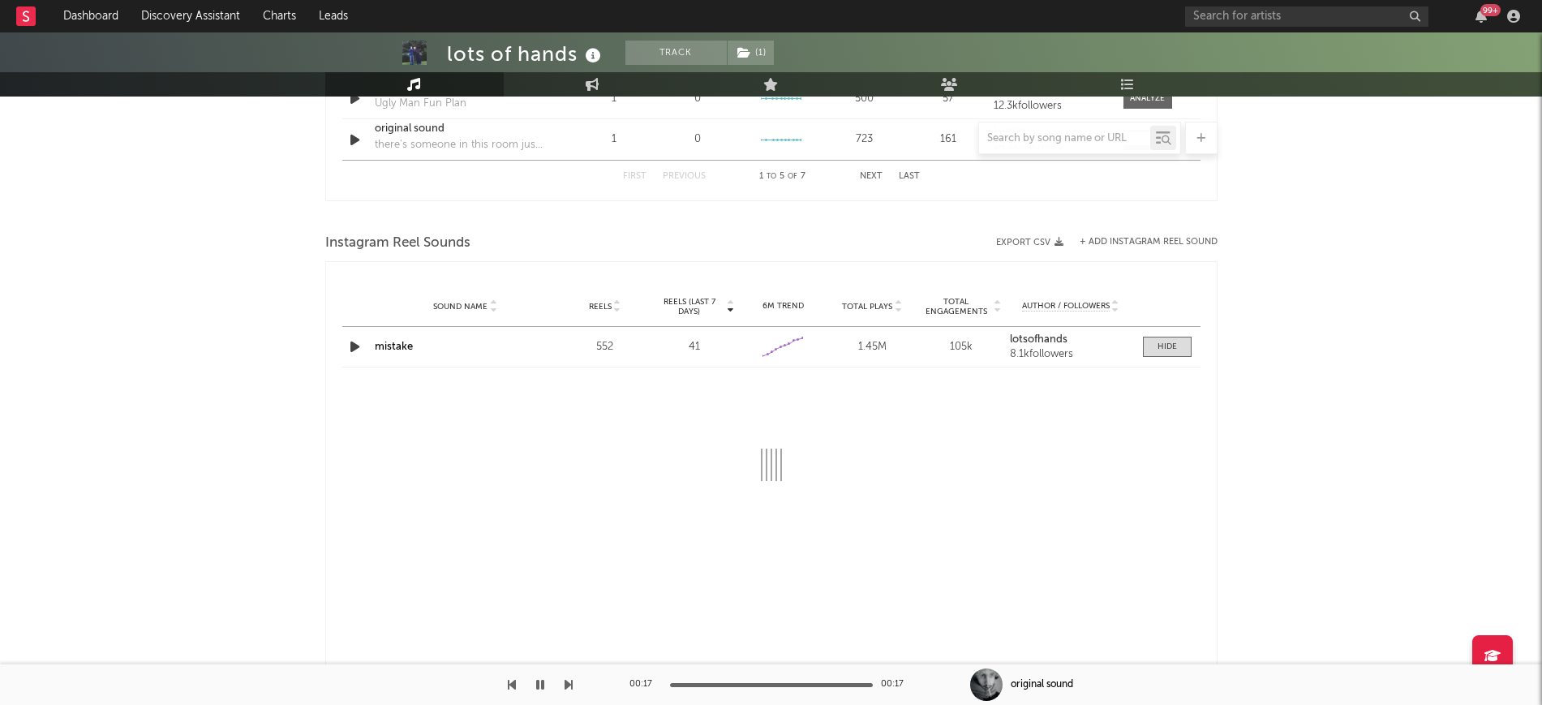
scroll to position [1521, 0]
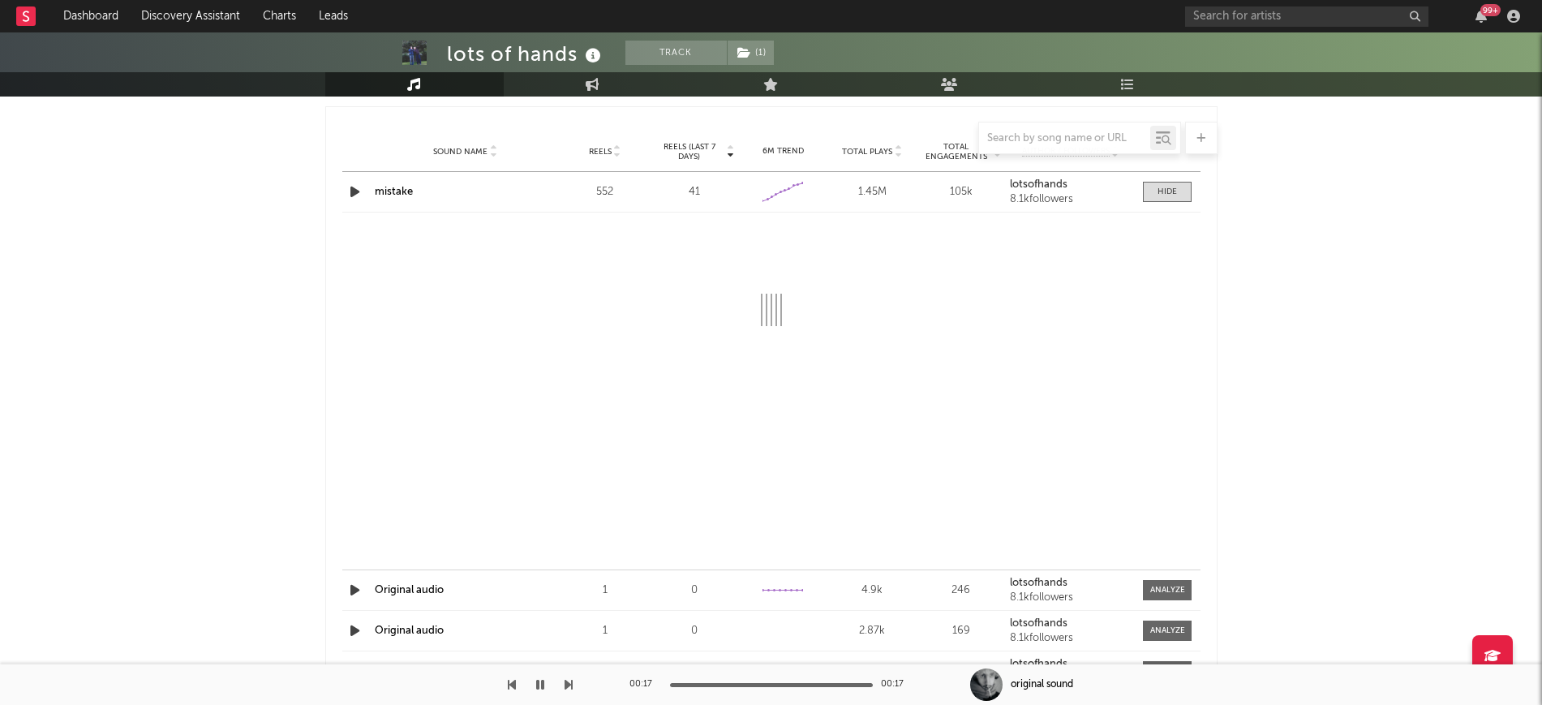
select select "6m"
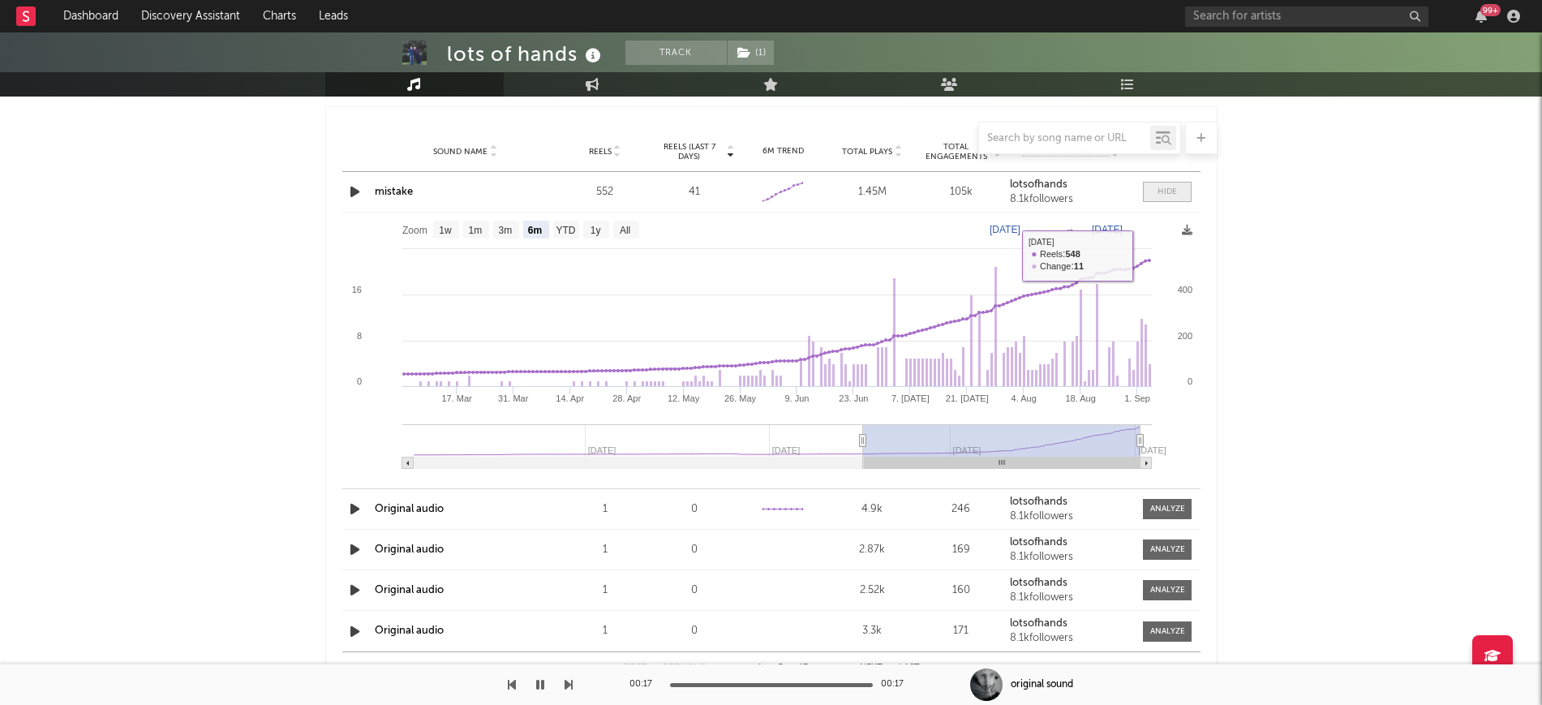
click at [1160, 195] on div at bounding box center [1166, 192] width 19 height 12
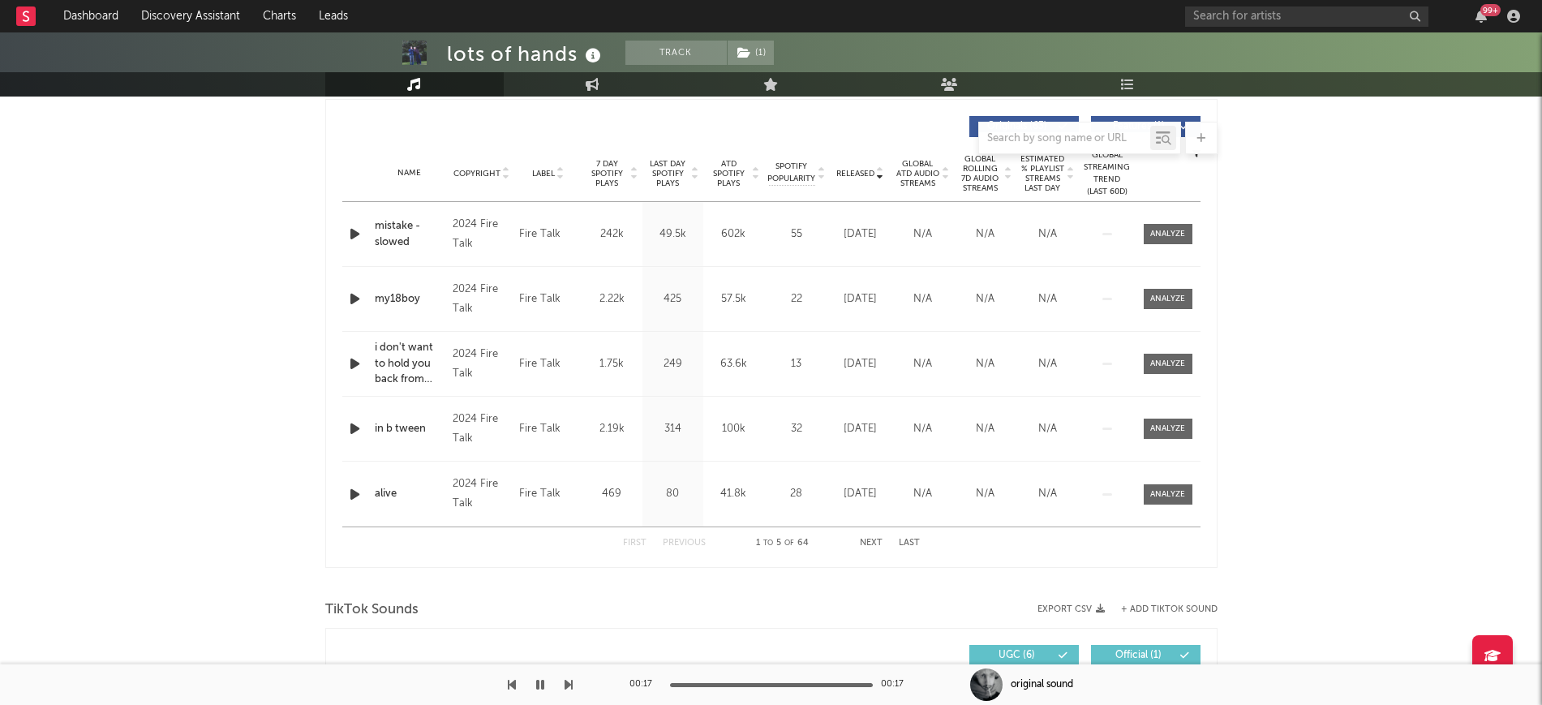
scroll to position [0, 0]
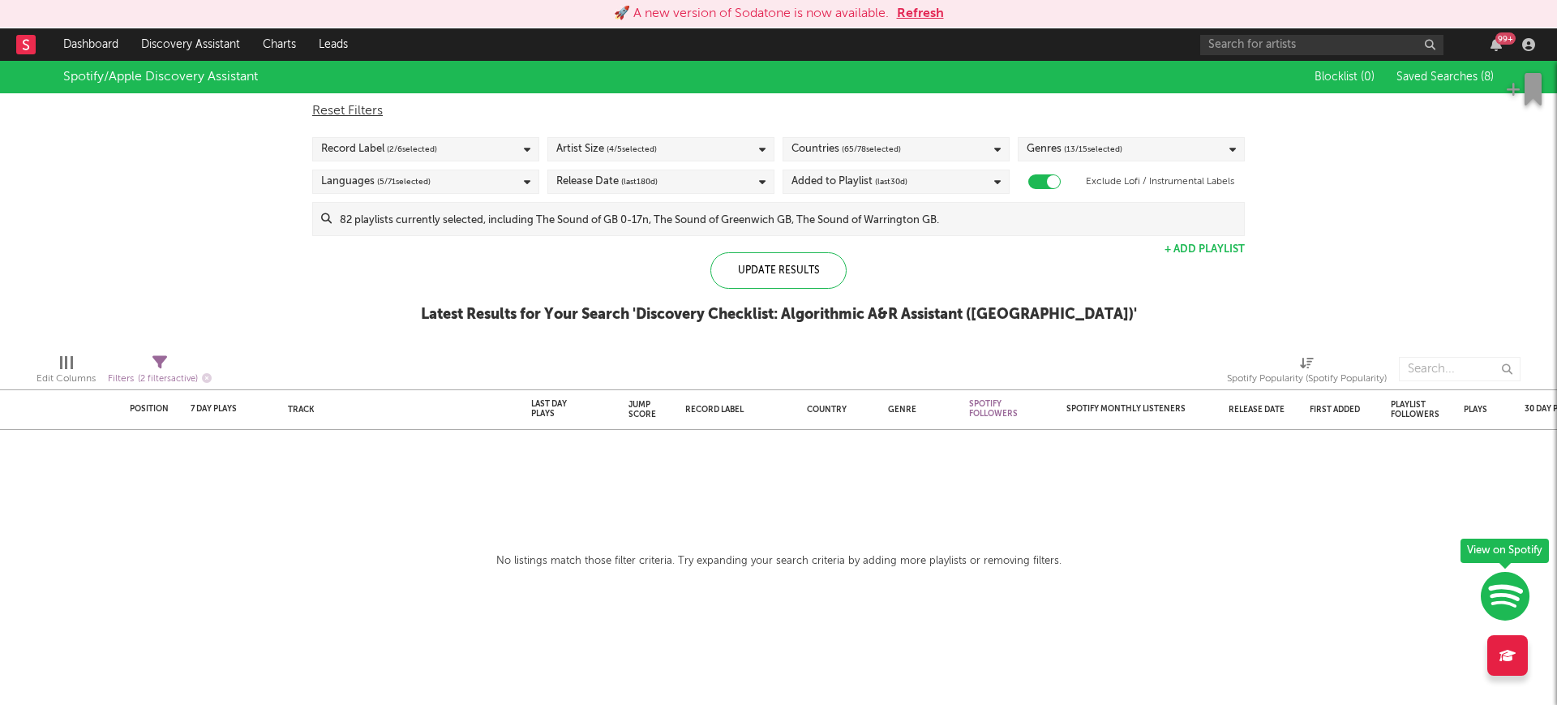
click at [903, 15] on button "Refresh" at bounding box center [920, 13] width 47 height 19
click at [908, 14] on button "Refresh" at bounding box center [920, 13] width 47 height 19
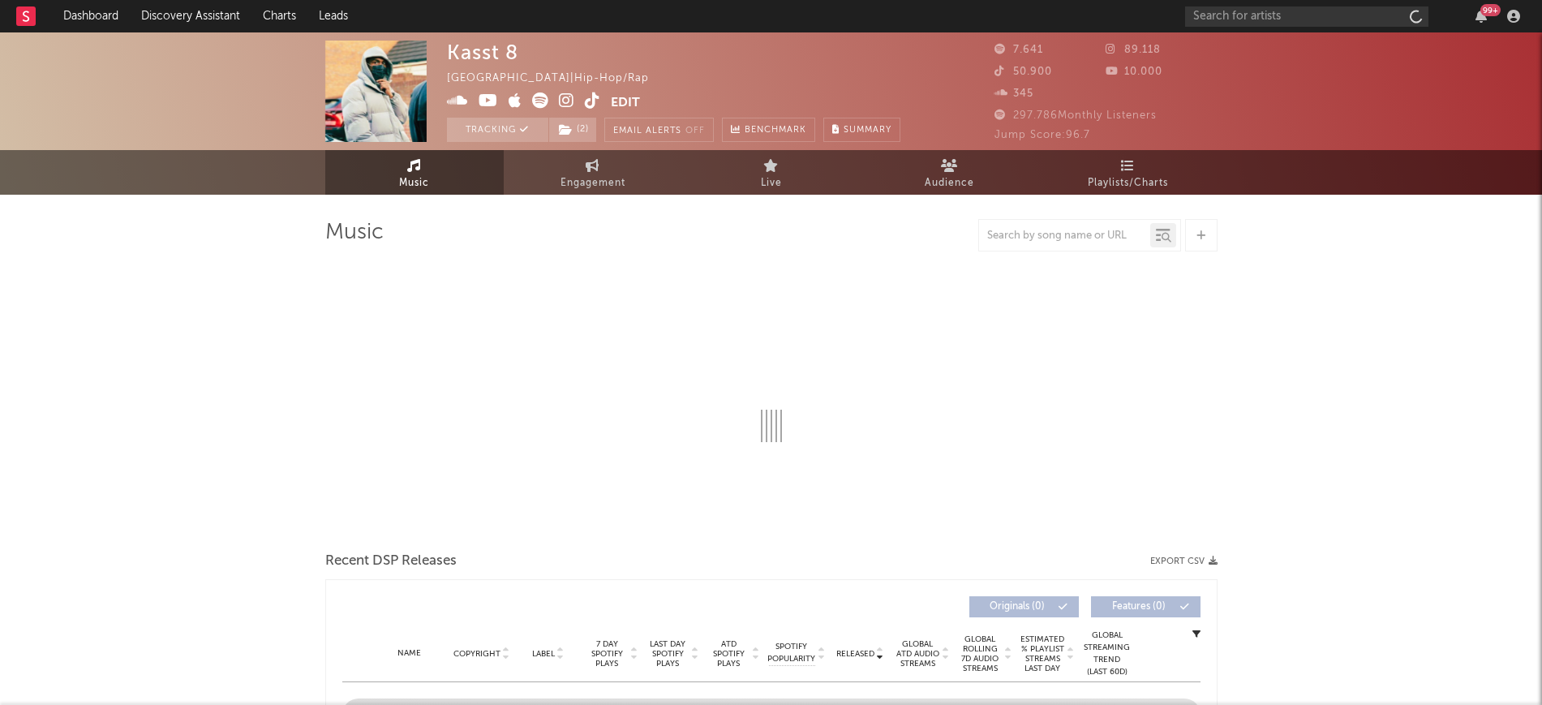
select select "1w"
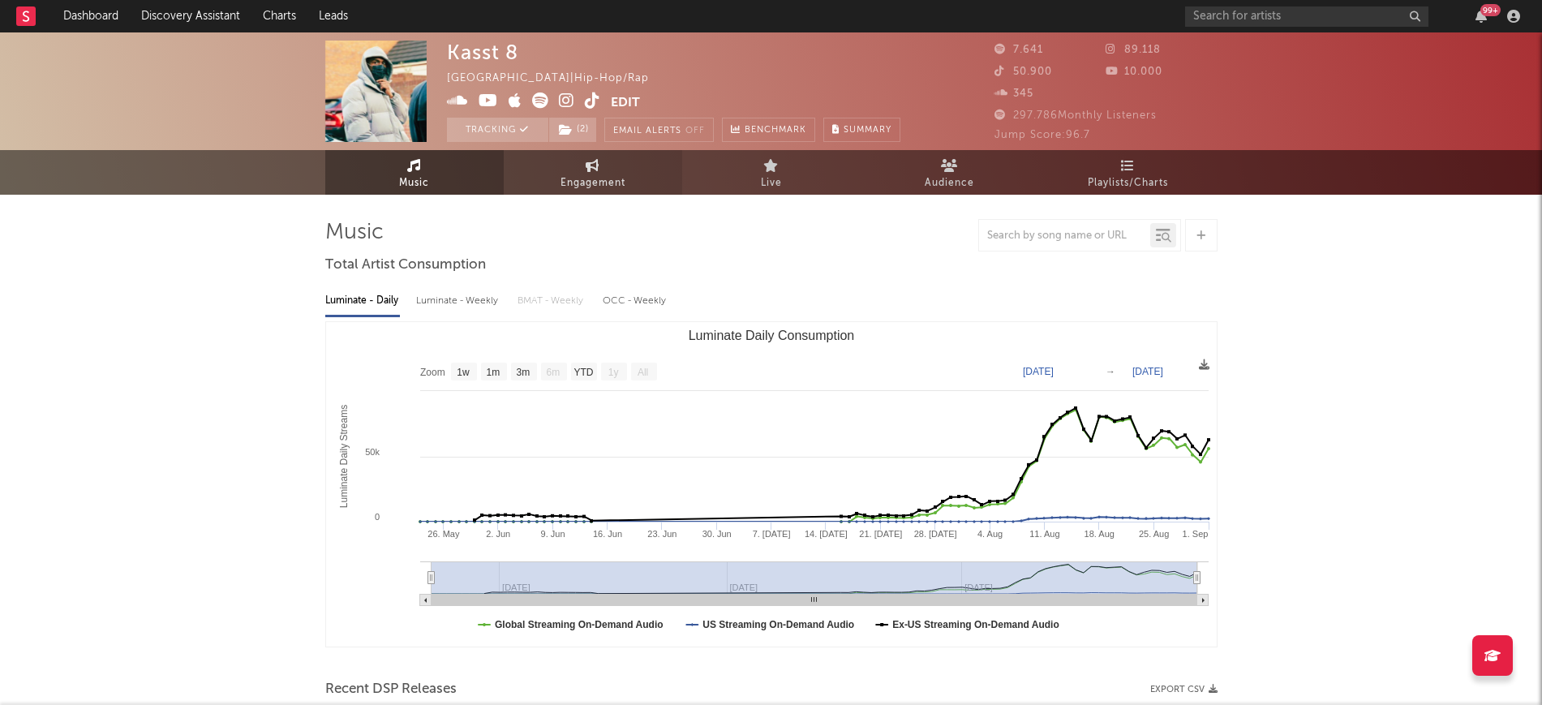
click at [604, 182] on span "Engagement" at bounding box center [592, 183] width 65 height 19
select select "1w"
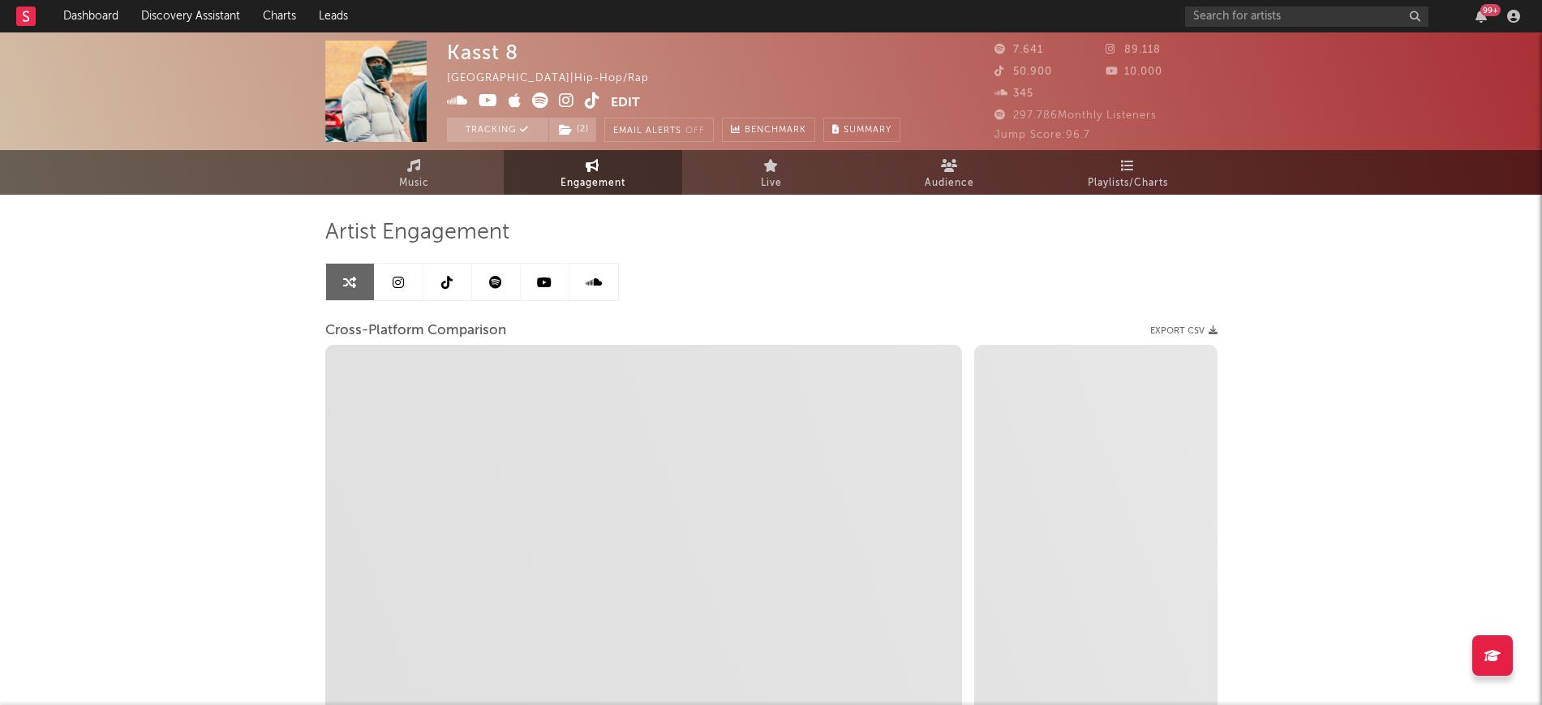
select select "1m"
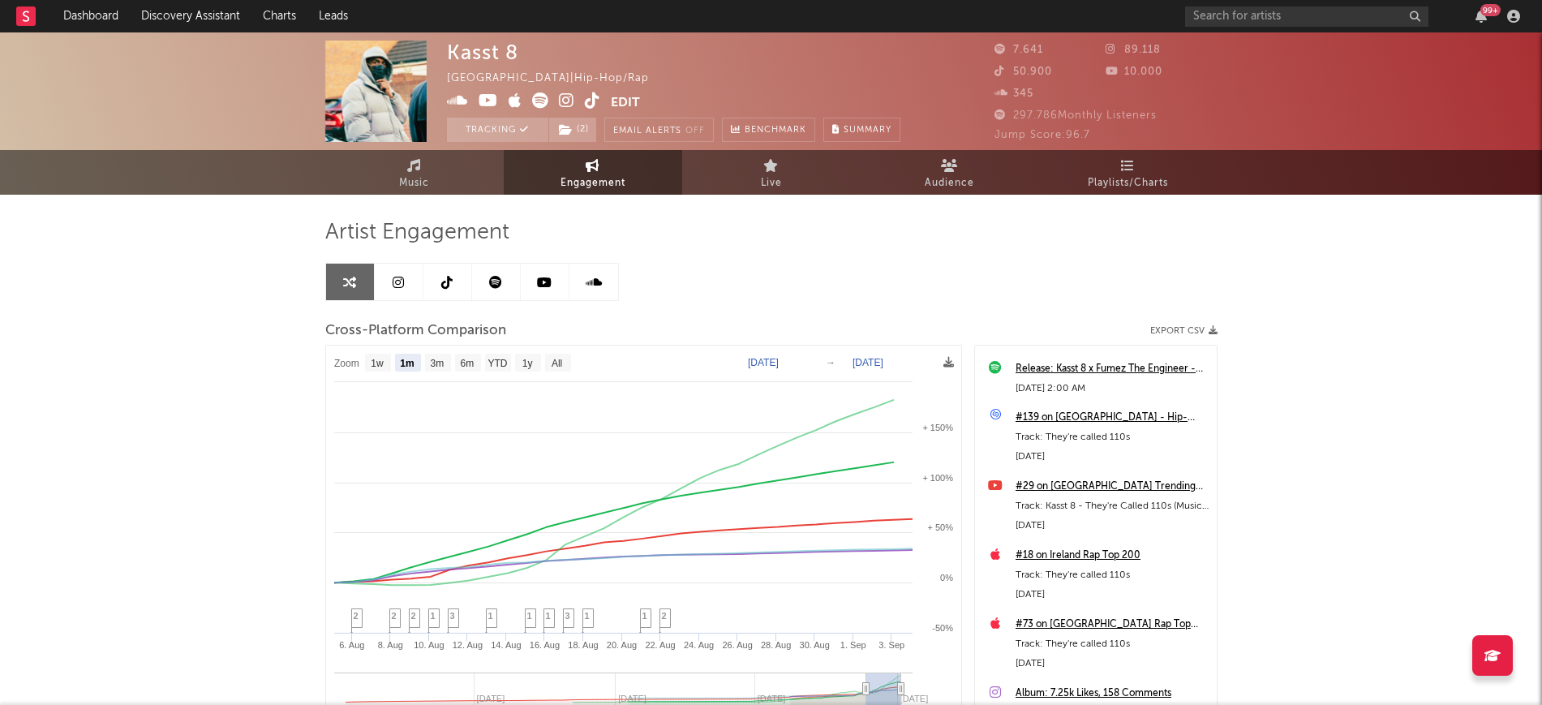
scroll to position [608, 0]
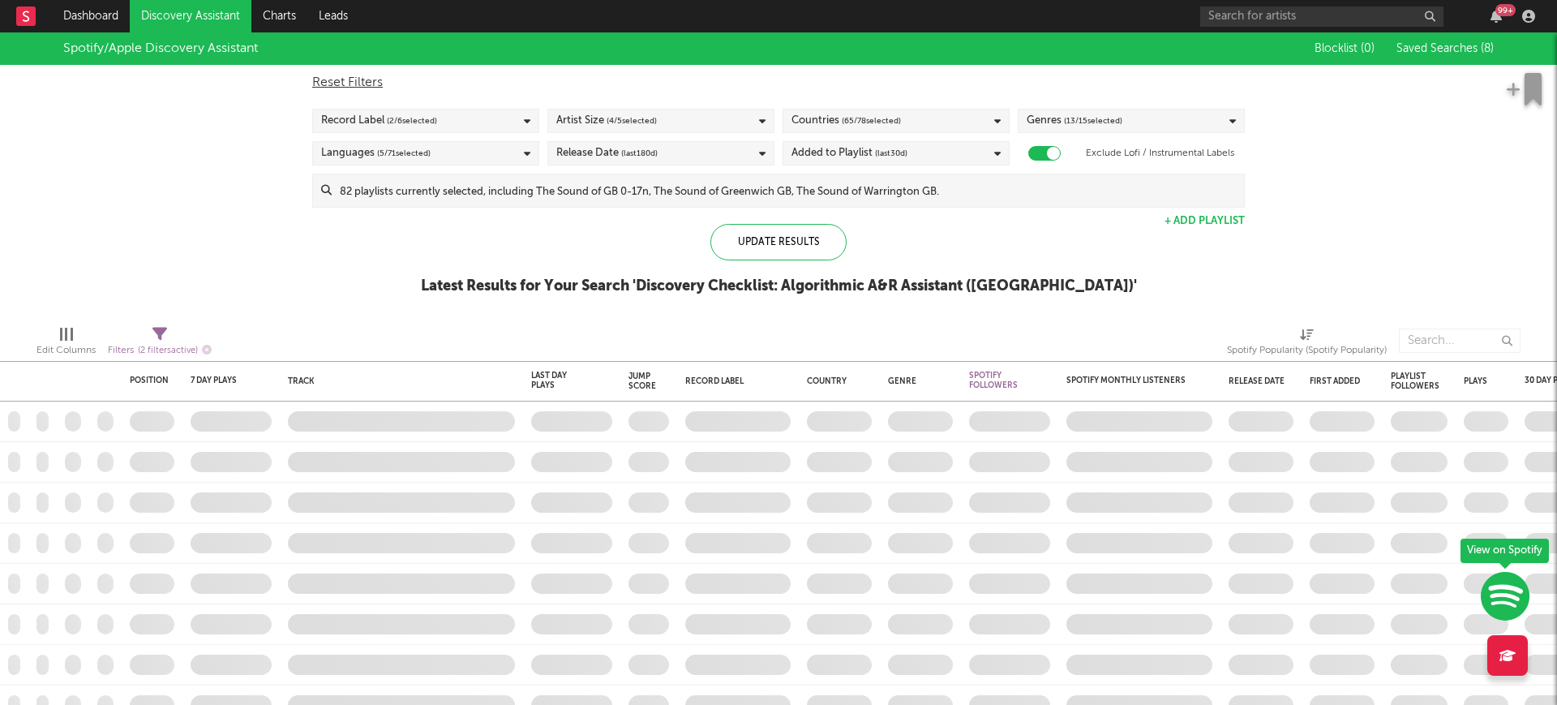
click at [1402, 39] on div "Blocklist ( 0 ) Saved Searches ( 8 )" at bounding box center [1392, 48] width 203 height 32
click at [1427, 40] on div "Blocklist ( 0 ) Saved Searches ( 8 )" at bounding box center [1392, 48] width 203 height 32
click at [1424, 53] on span "Saved Searches ( 8 )" at bounding box center [1444, 48] width 97 height 11
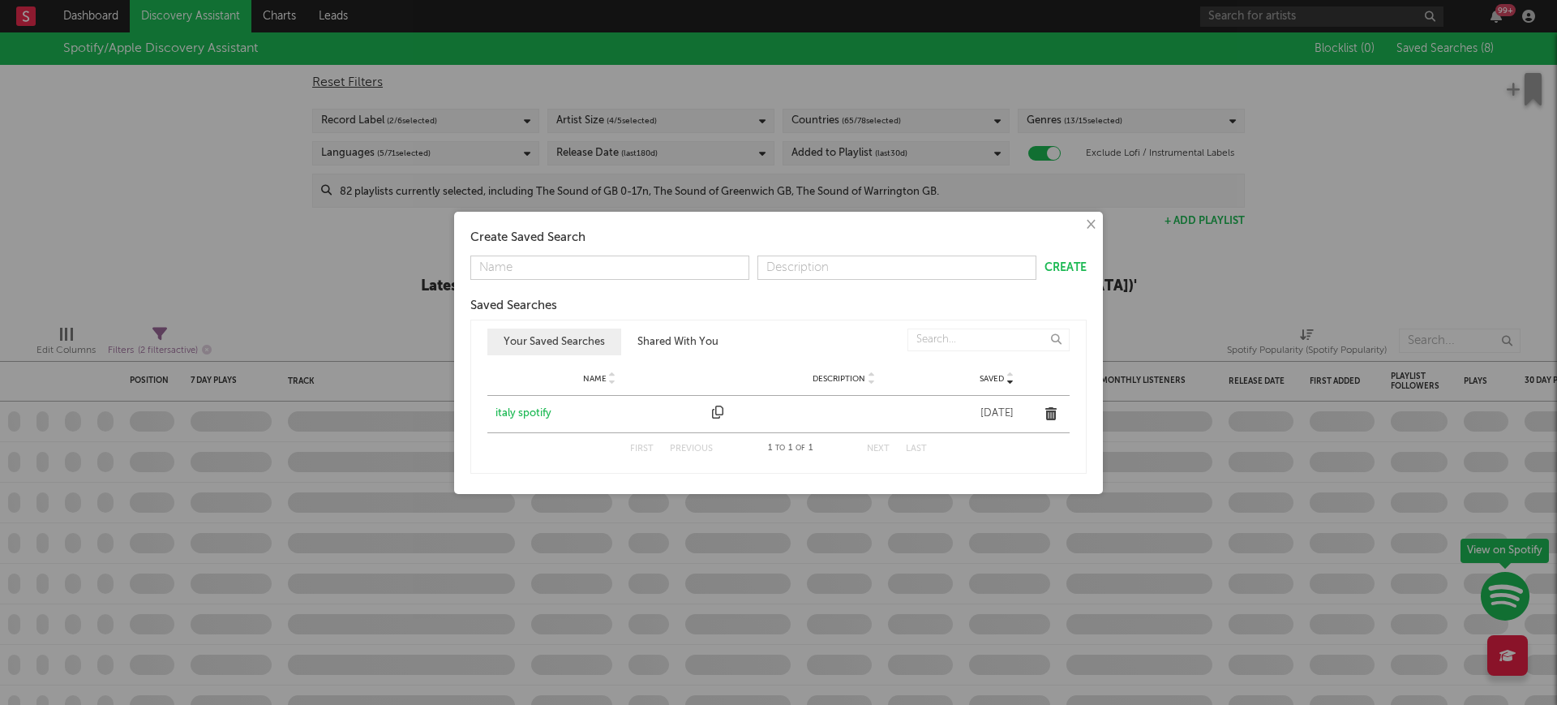
click at [671, 330] on button "Shared With You" at bounding box center [678, 341] width 114 height 27
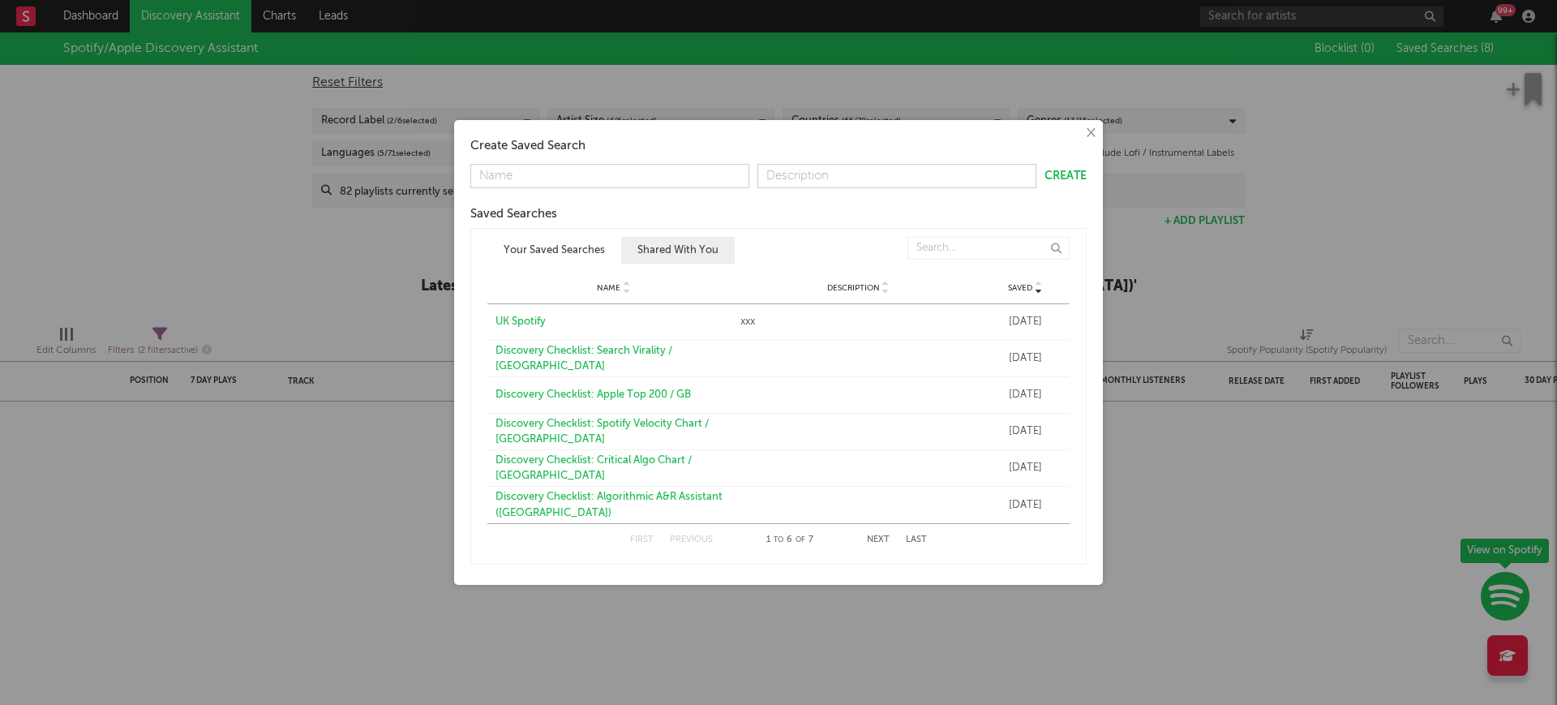
click at [537, 326] on div "UK Spotify" at bounding box center [613, 322] width 237 height 16
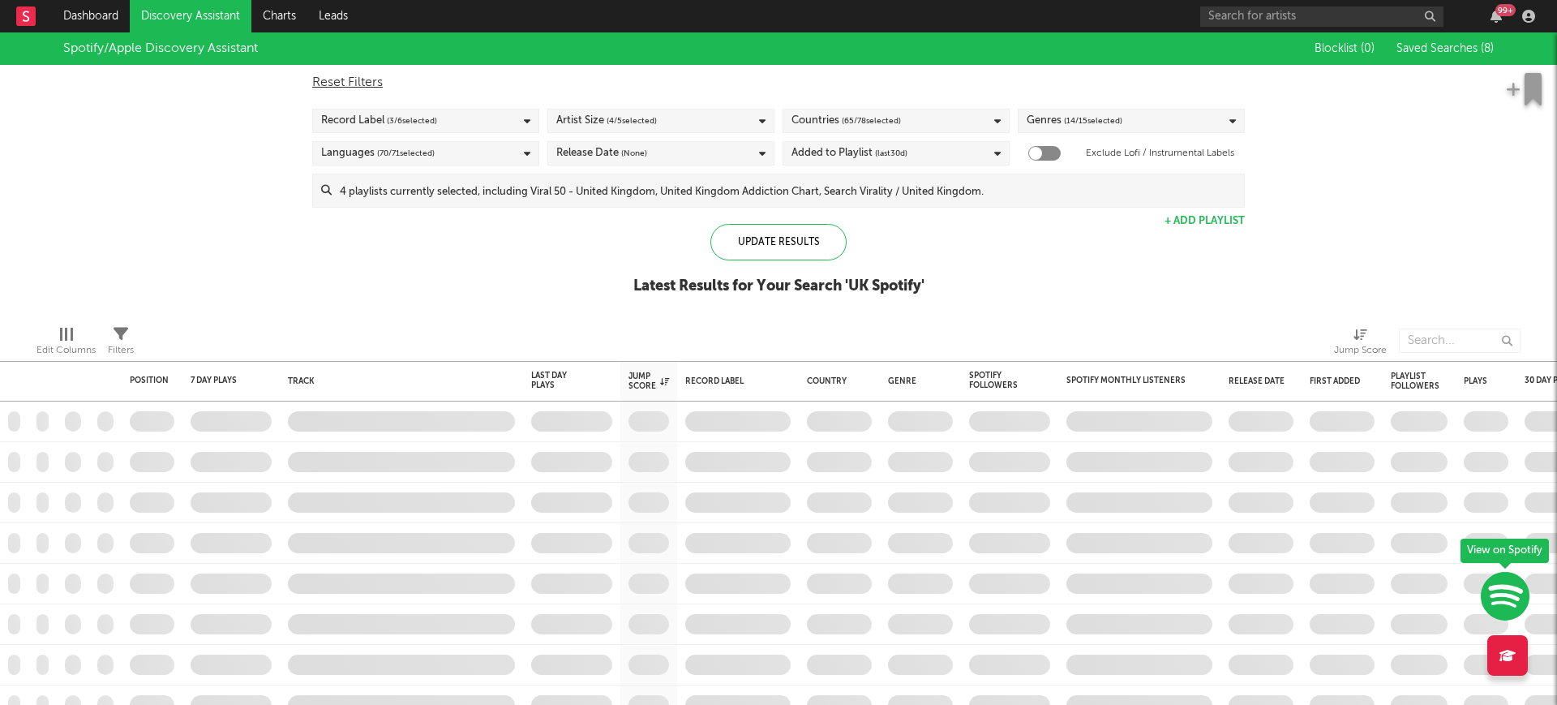
checkbox input "false"
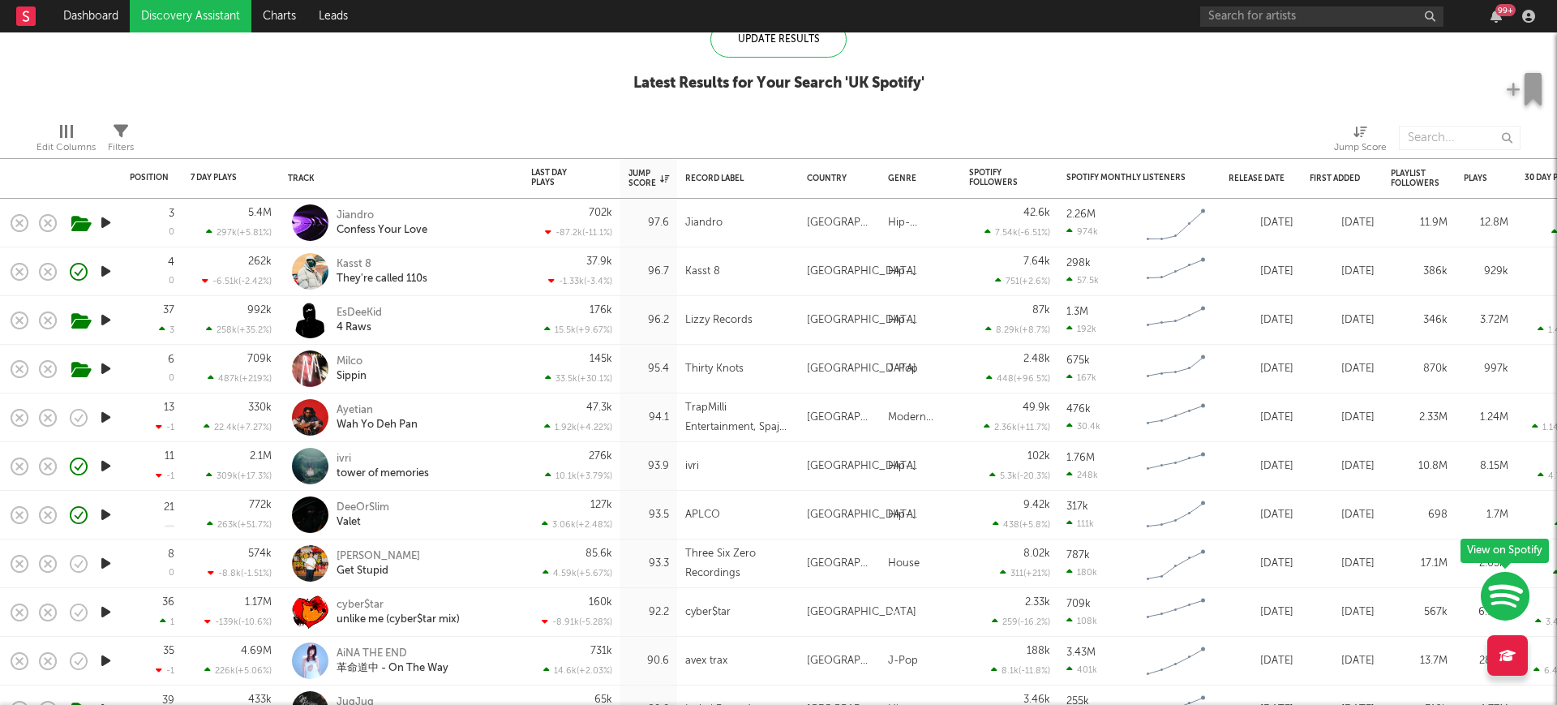
click at [105, 368] on icon "button" at bounding box center [105, 368] width 17 height 20
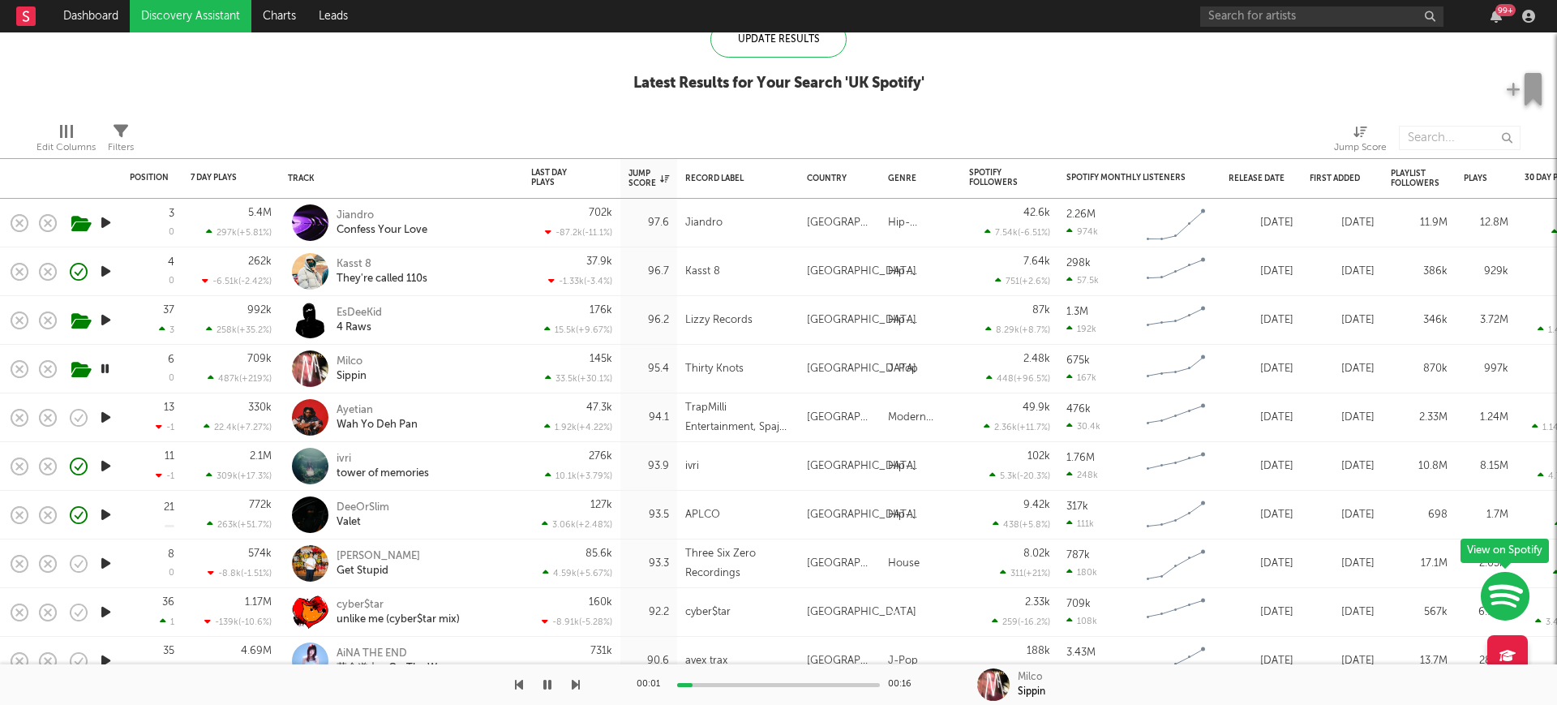
click at [105, 368] on icon "button" at bounding box center [104, 368] width 15 height 20
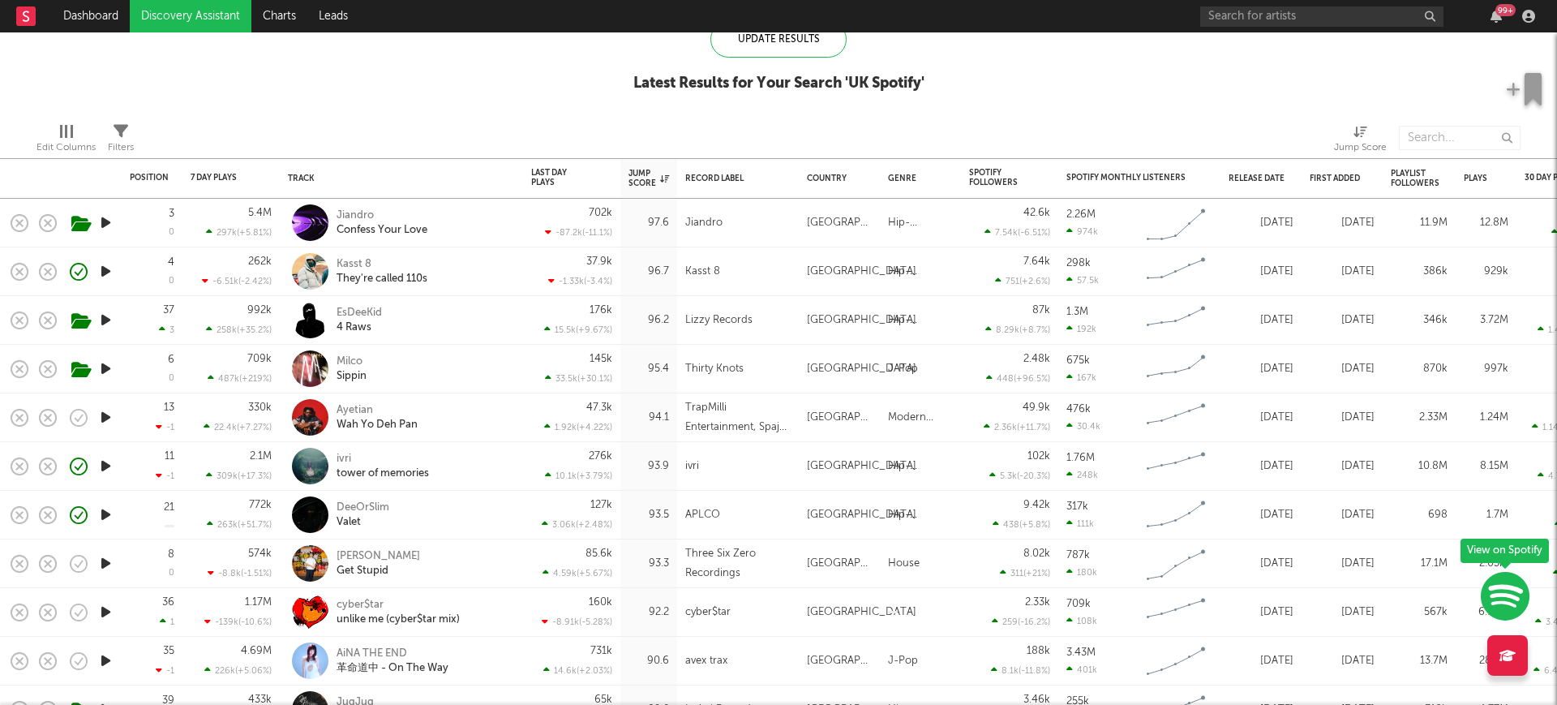
click at [102, 414] on icon "button" at bounding box center [105, 417] width 17 height 20
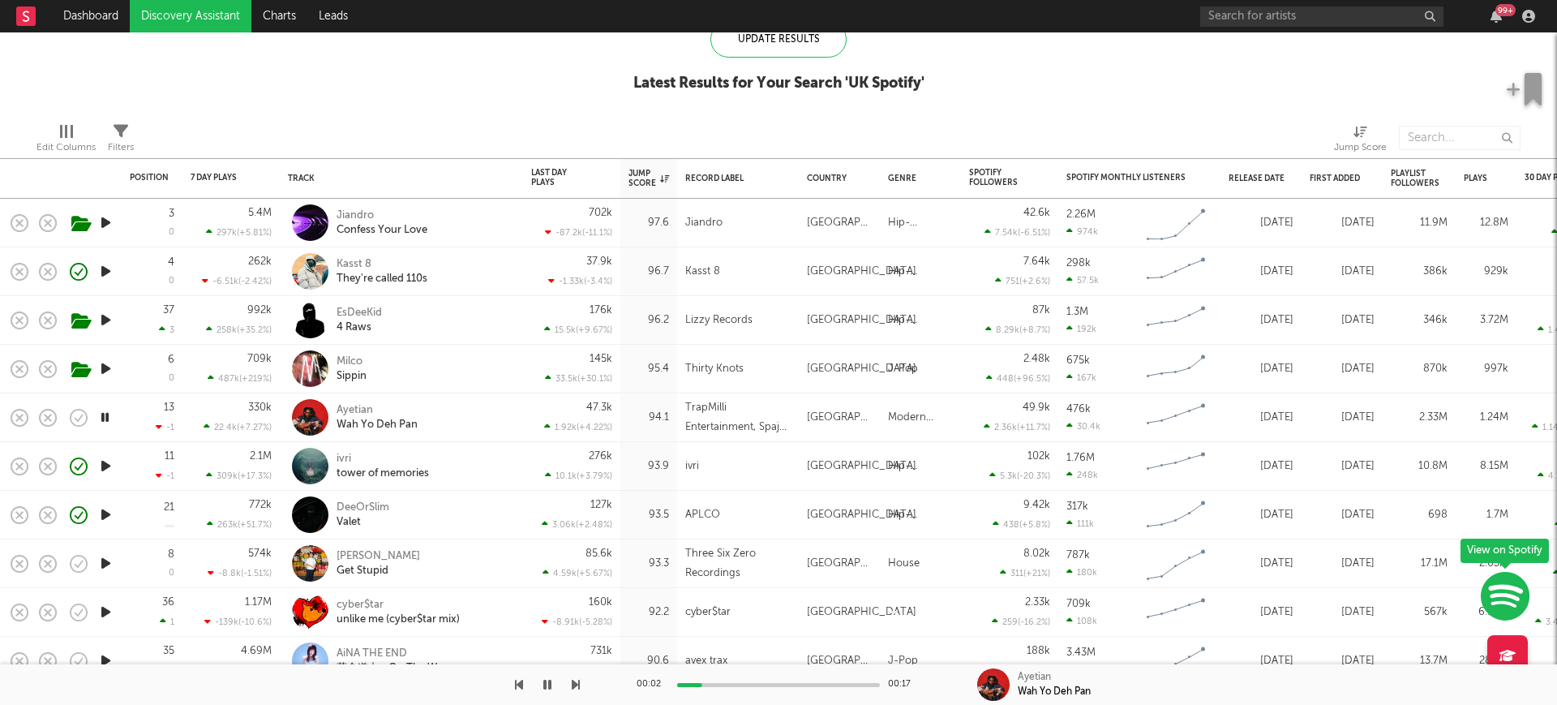
click at [102, 414] on icon "button" at bounding box center [104, 417] width 15 height 20
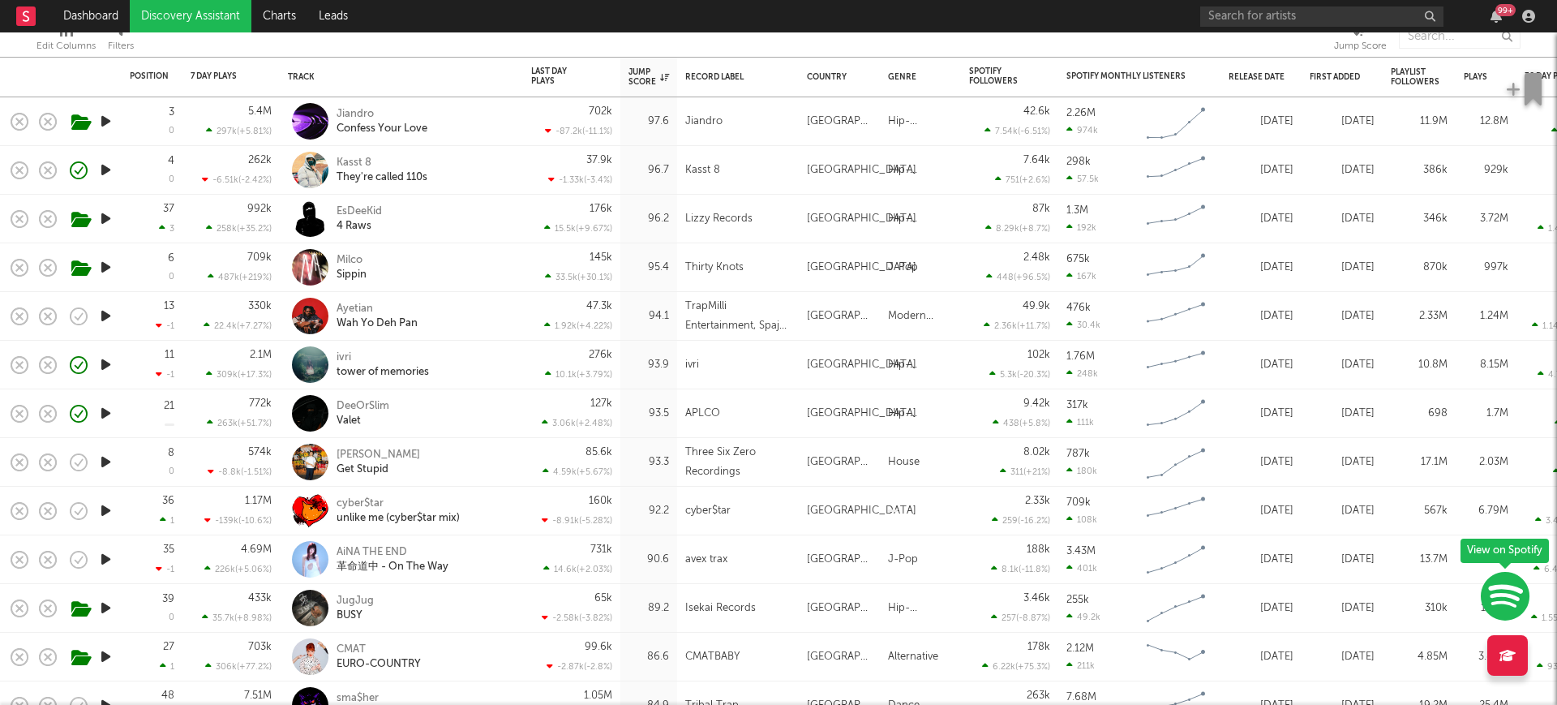
click at [108, 457] on icon "button" at bounding box center [105, 462] width 17 height 20
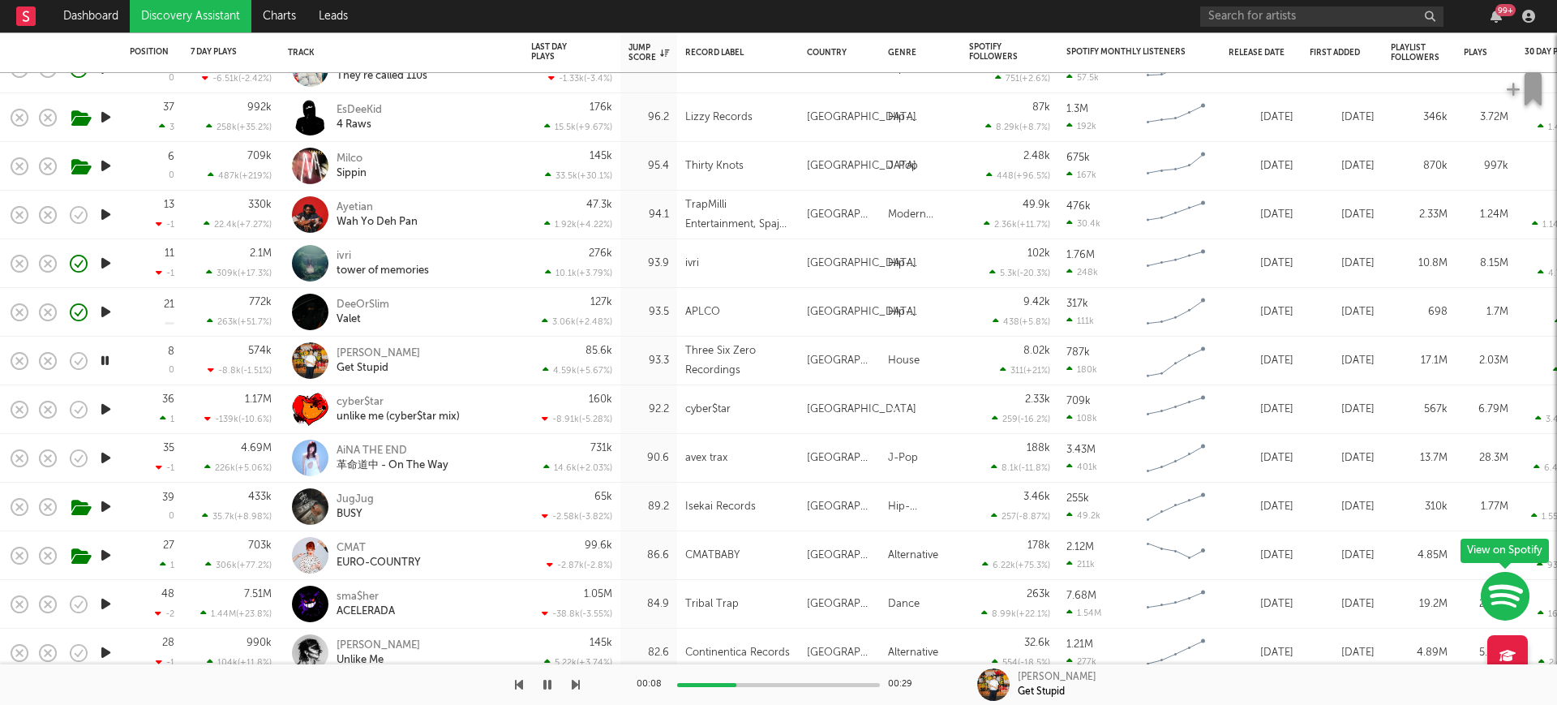
click at [105, 360] on icon "button" at bounding box center [104, 360] width 15 height 20
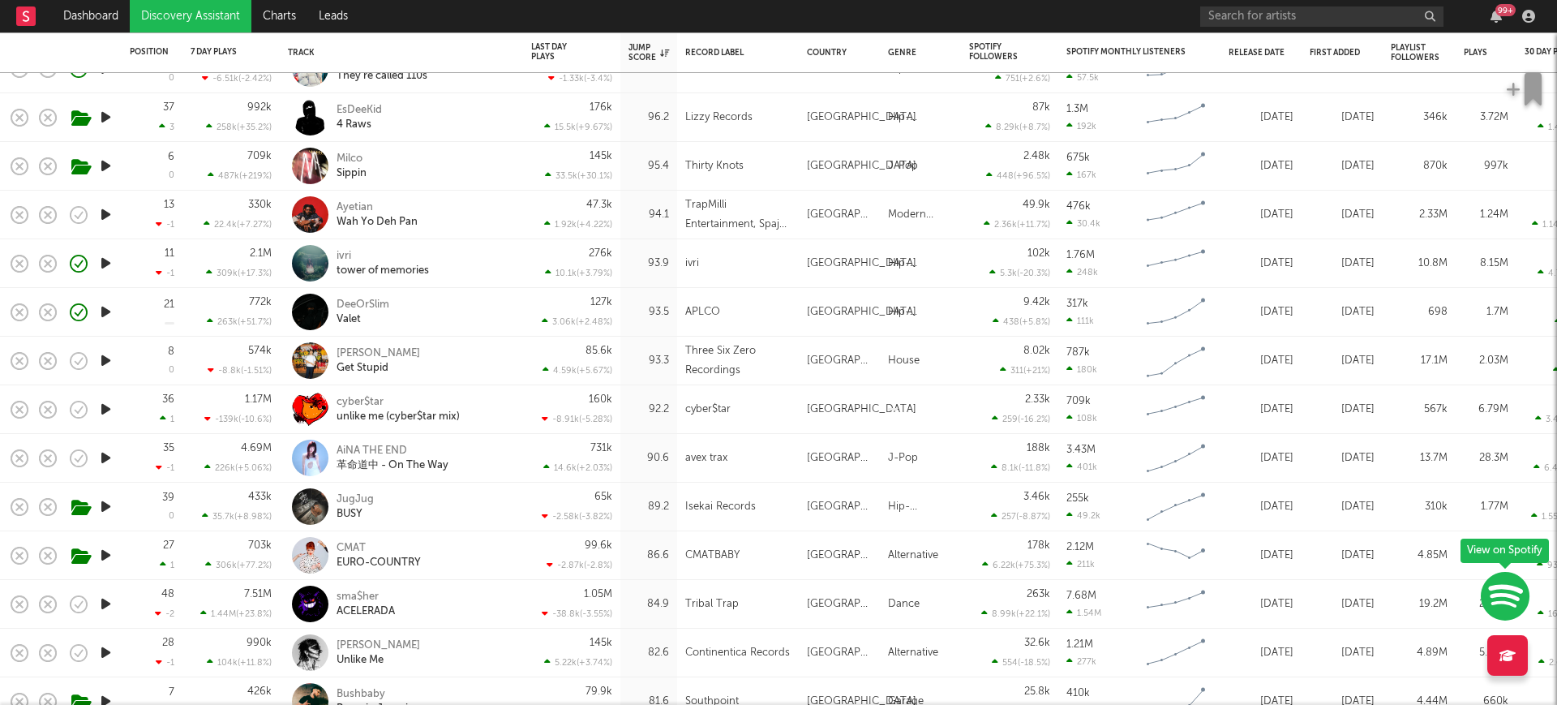
click at [106, 507] on icon "button" at bounding box center [105, 506] width 17 height 20
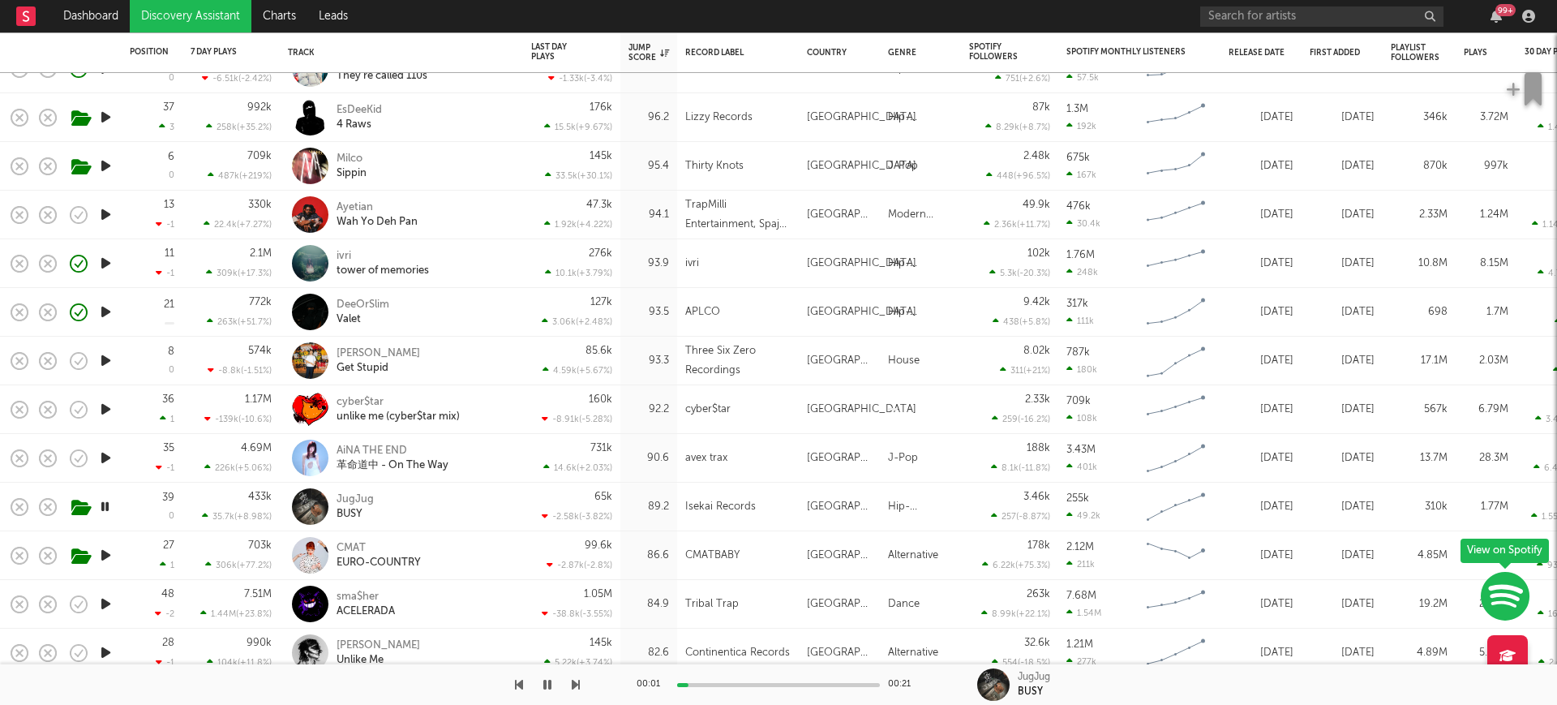
click at [106, 507] on icon "button" at bounding box center [104, 506] width 15 height 20
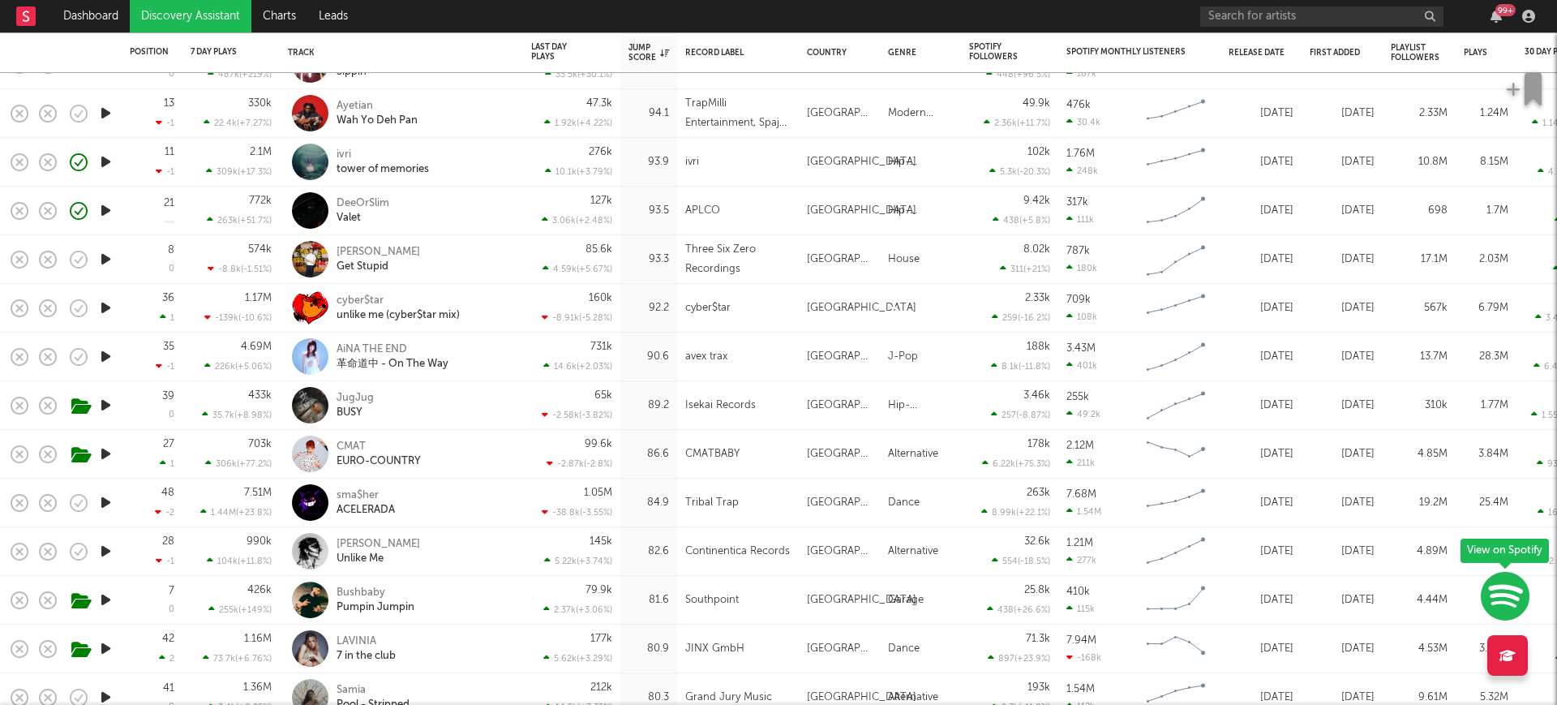
click at [101, 598] on icon "button" at bounding box center [105, 600] width 17 height 20
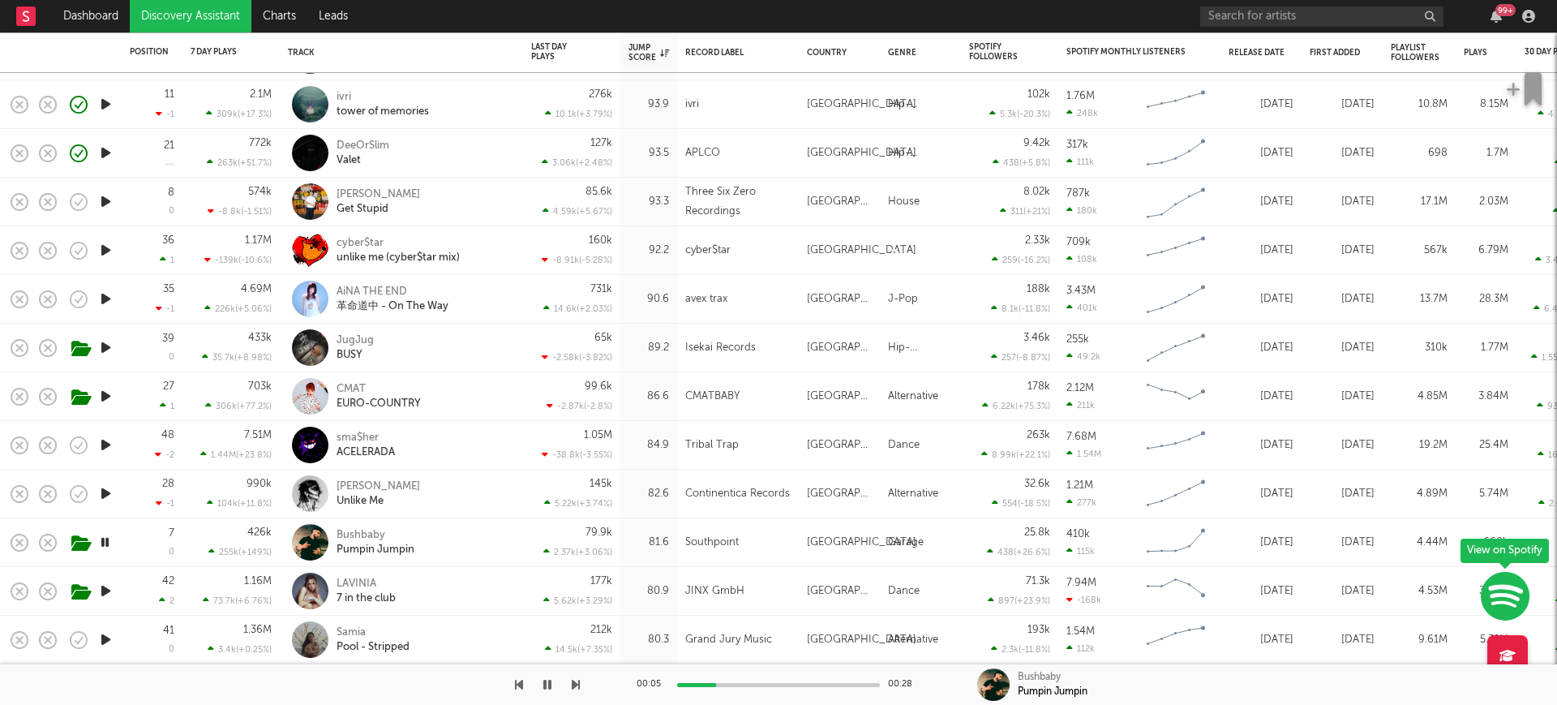
click at [98, 643] on icon "button" at bounding box center [105, 639] width 17 height 20
click at [113, 637] on icon "button" at bounding box center [104, 639] width 15 height 20
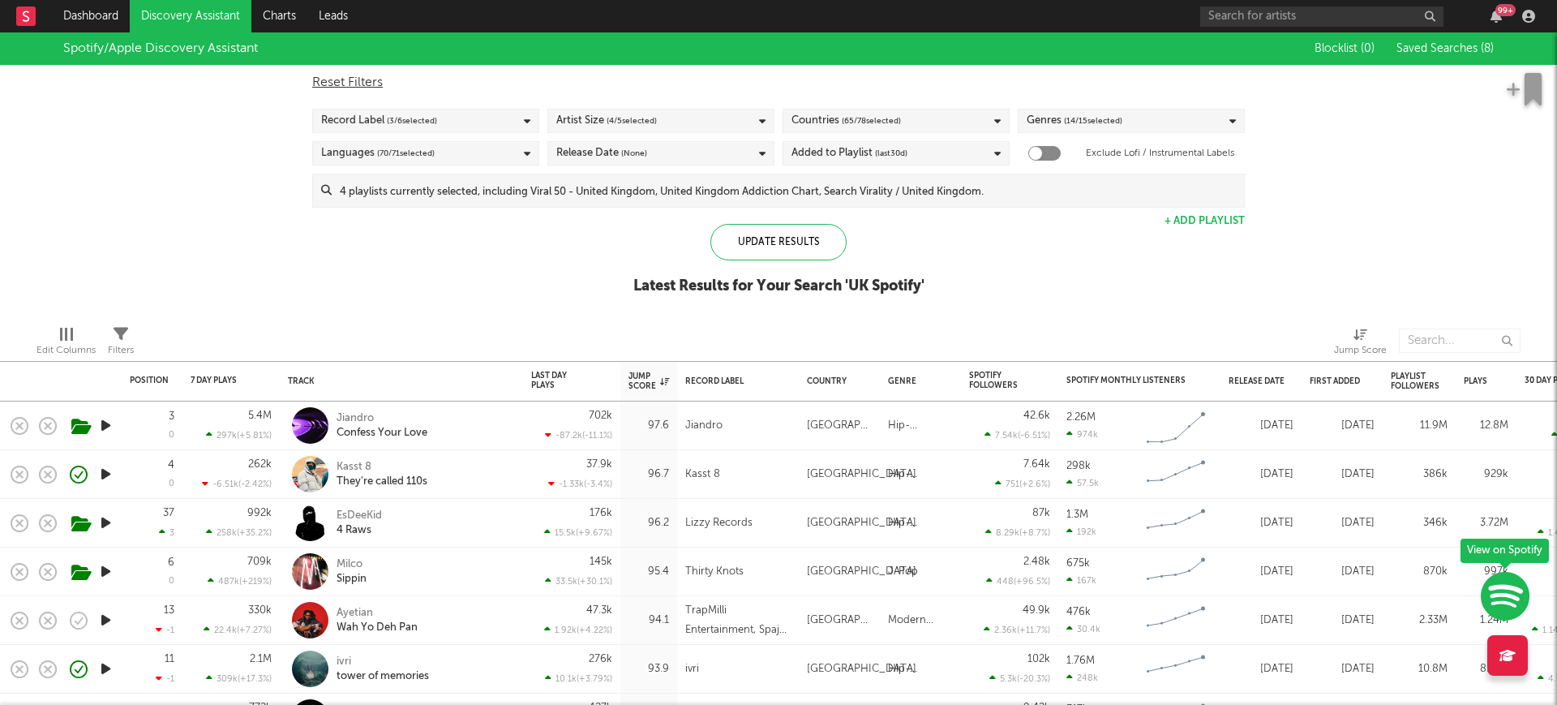
click at [1473, 46] on span "Saved Searches ( 8 )" at bounding box center [1444, 48] width 97 height 11
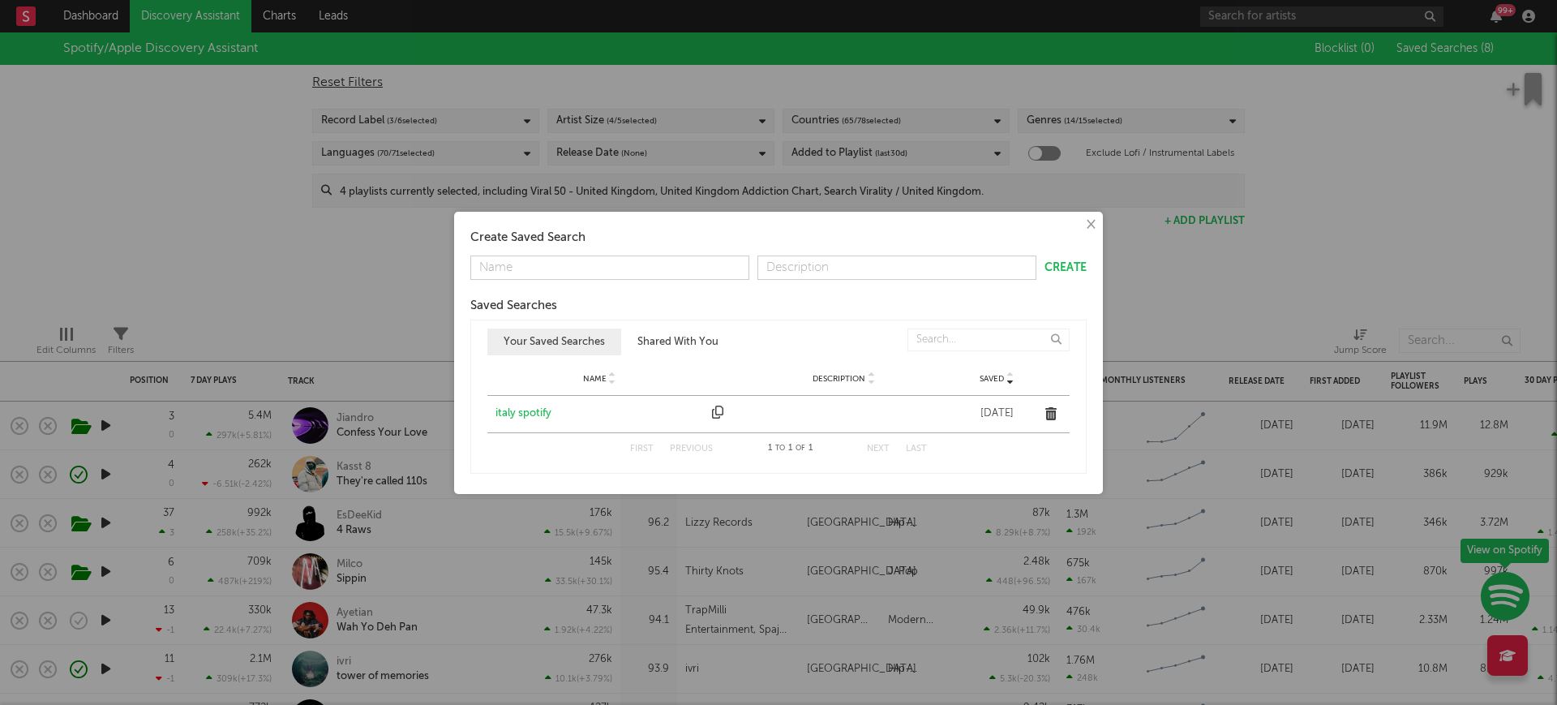
click at [678, 332] on button "Shared With You" at bounding box center [678, 341] width 114 height 27
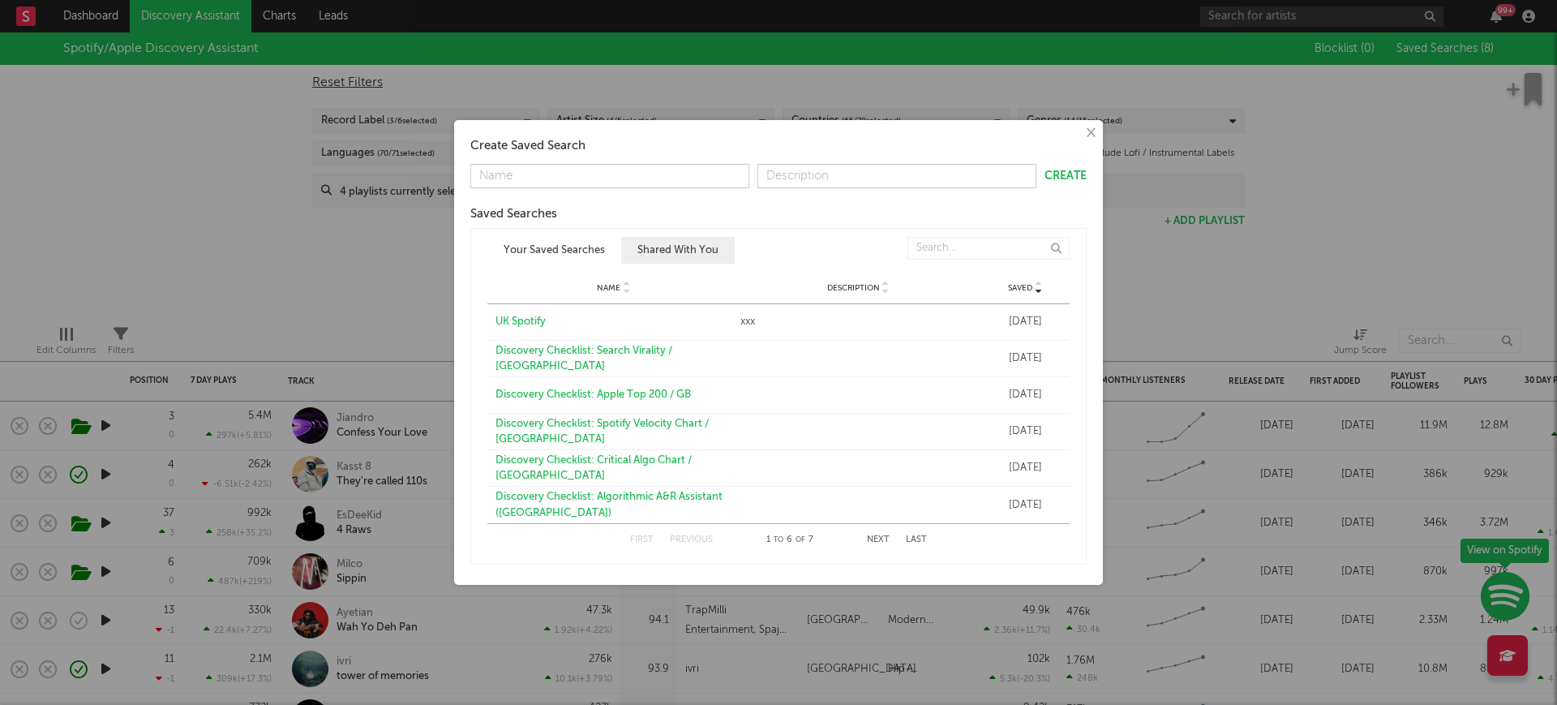
click at [555, 253] on button "Your Saved Searches" at bounding box center [554, 250] width 134 height 27
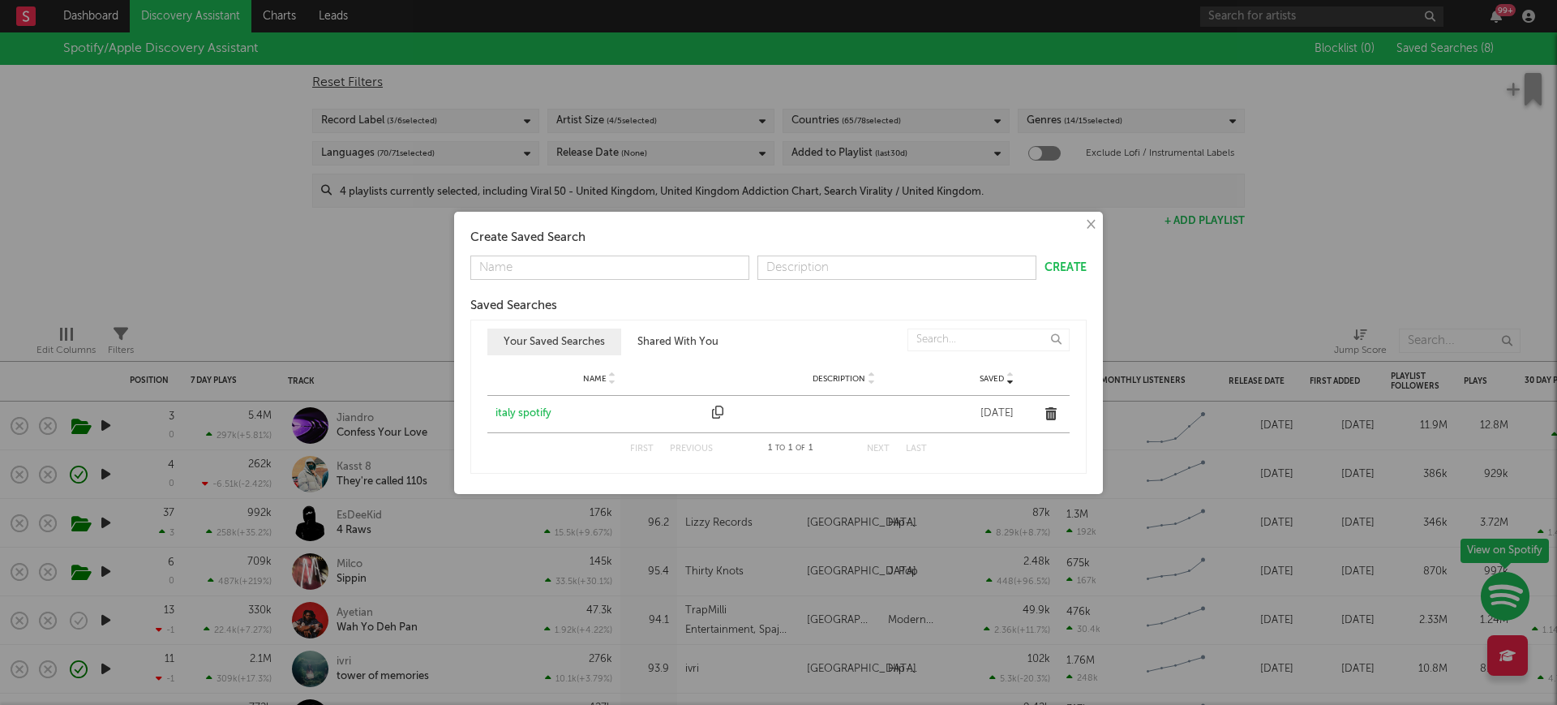
click at [520, 410] on div "italy spotify" at bounding box center [599, 413] width 208 height 16
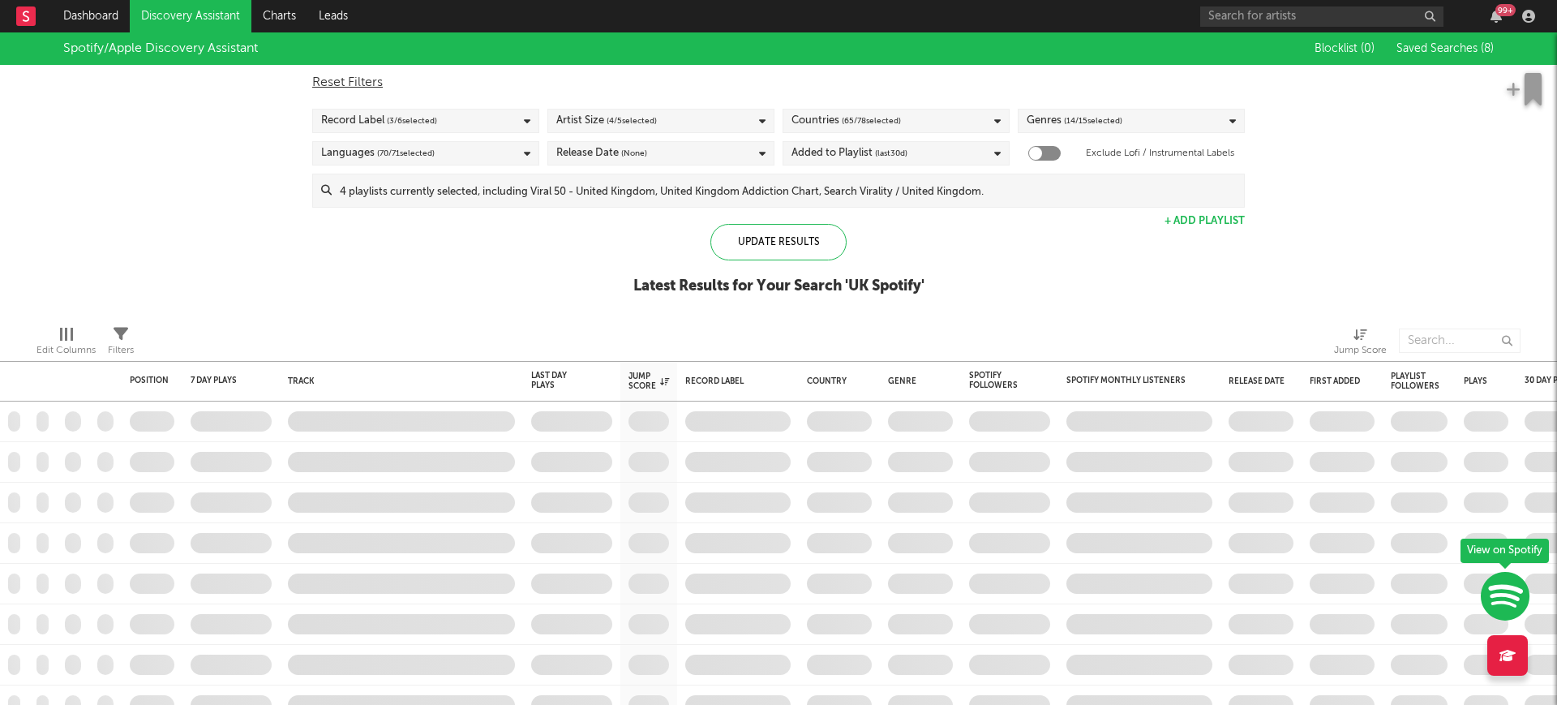
checkbox input "true"
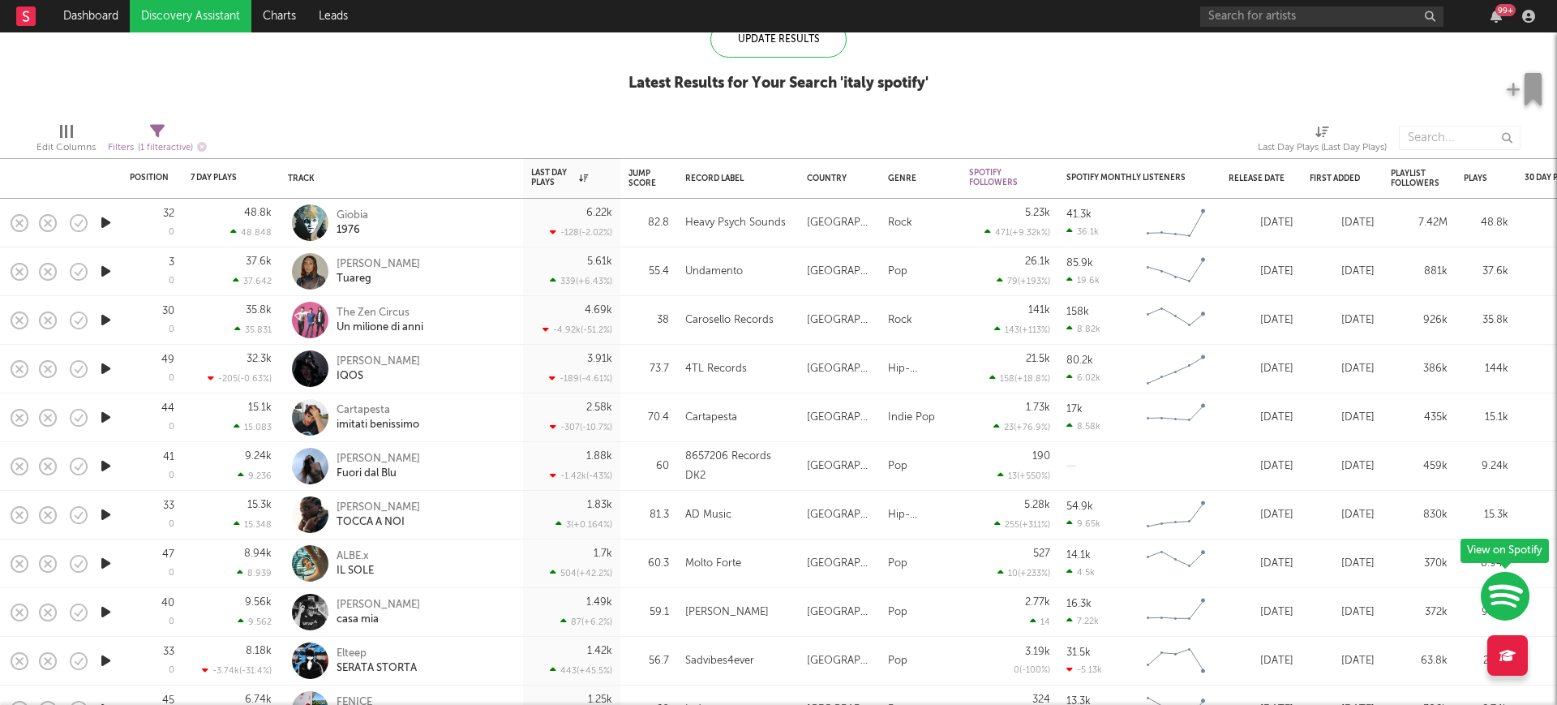
click at [103, 367] on icon "button" at bounding box center [105, 368] width 17 height 20
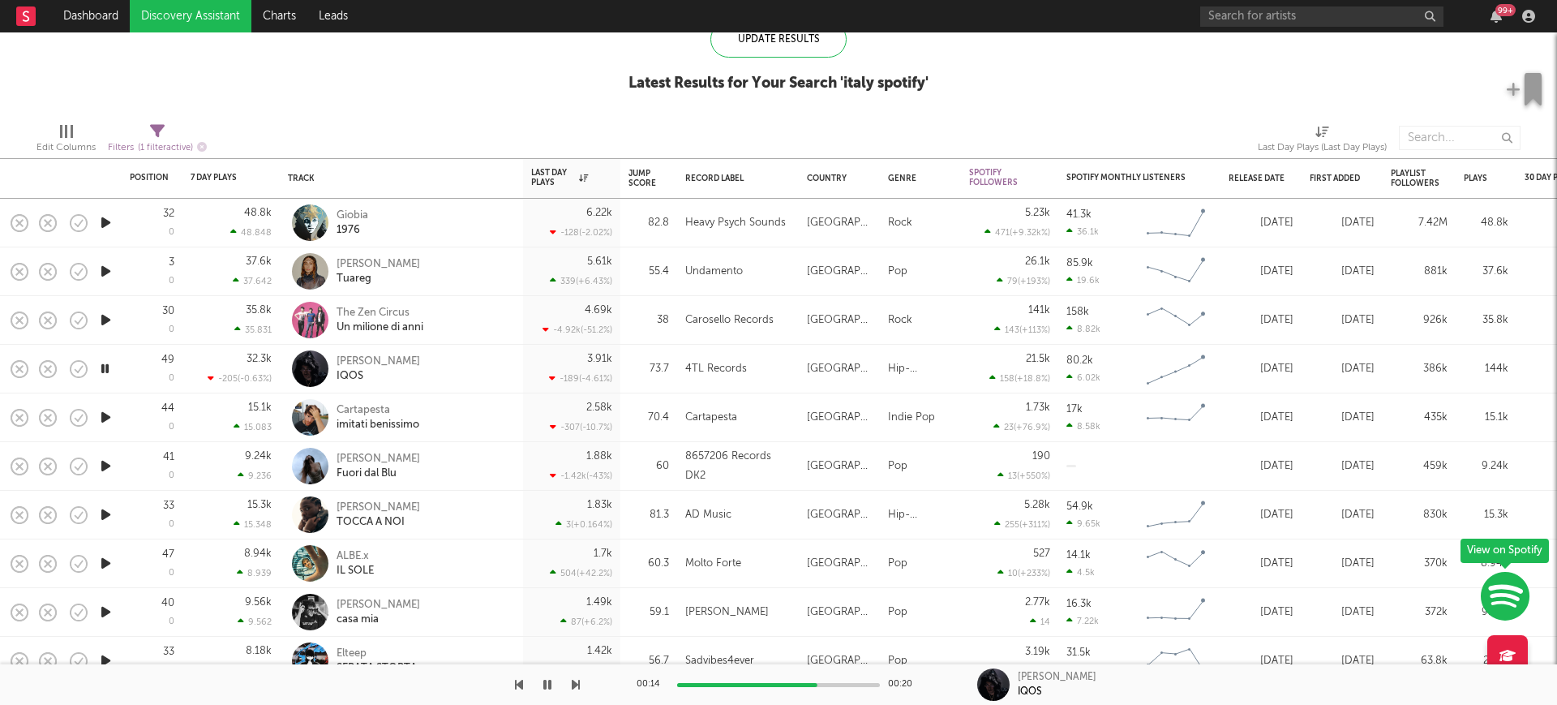
click at [106, 418] on icon "button" at bounding box center [105, 417] width 17 height 20
click at [107, 458] on icon "button" at bounding box center [105, 466] width 17 height 20
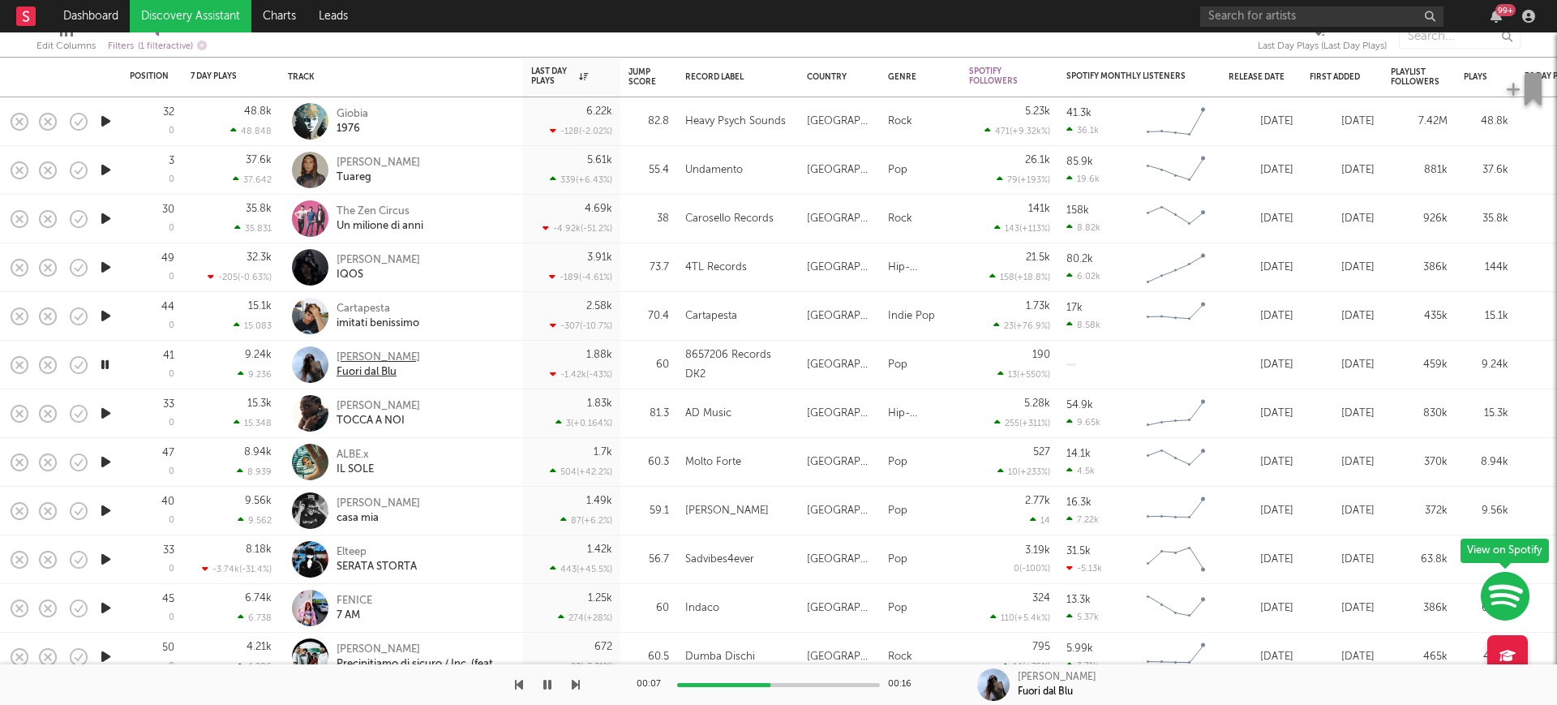
click at [385, 352] on div "Amanda Roberts" at bounding box center [379, 357] width 84 height 15
click at [99, 359] on icon "button" at bounding box center [104, 364] width 15 height 20
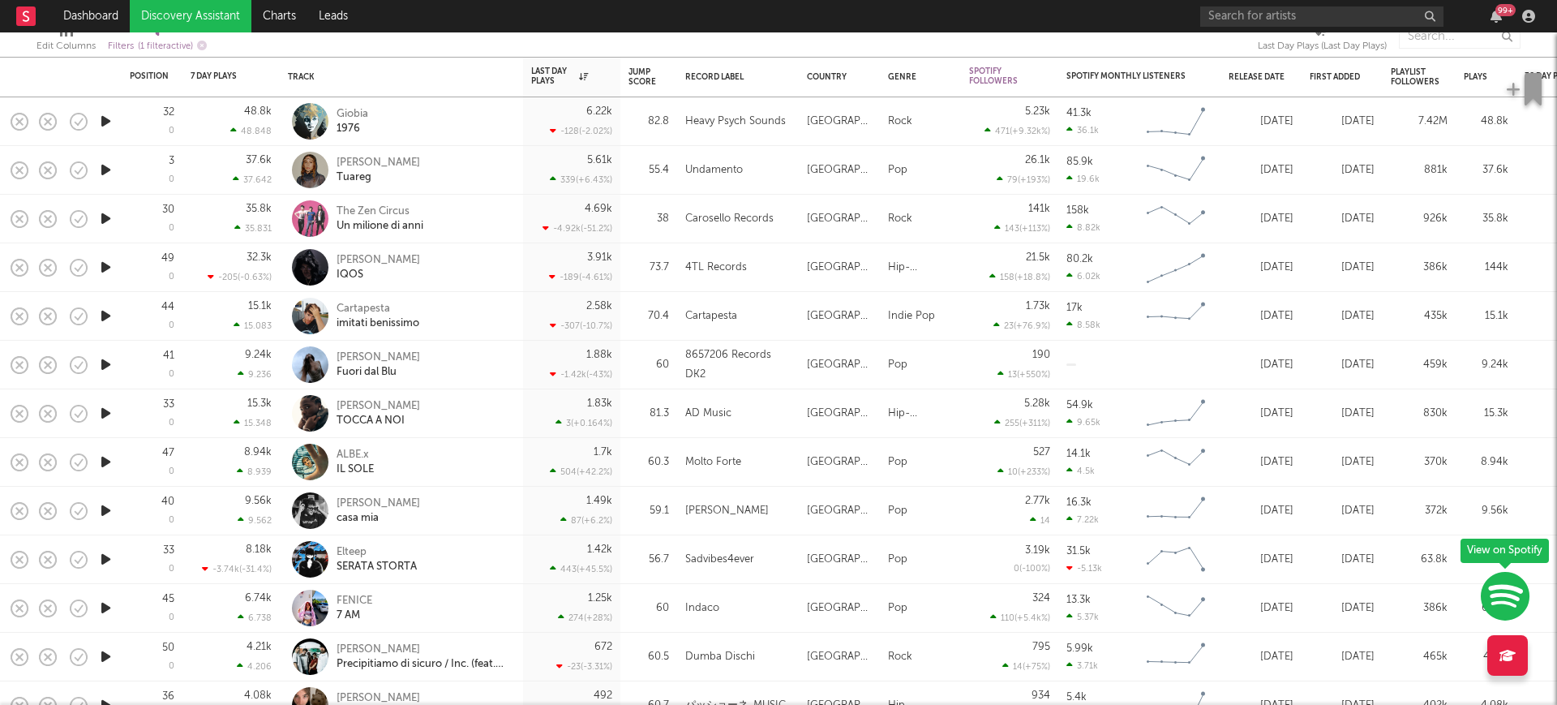
click at [99, 359] on icon "button" at bounding box center [105, 364] width 17 height 20
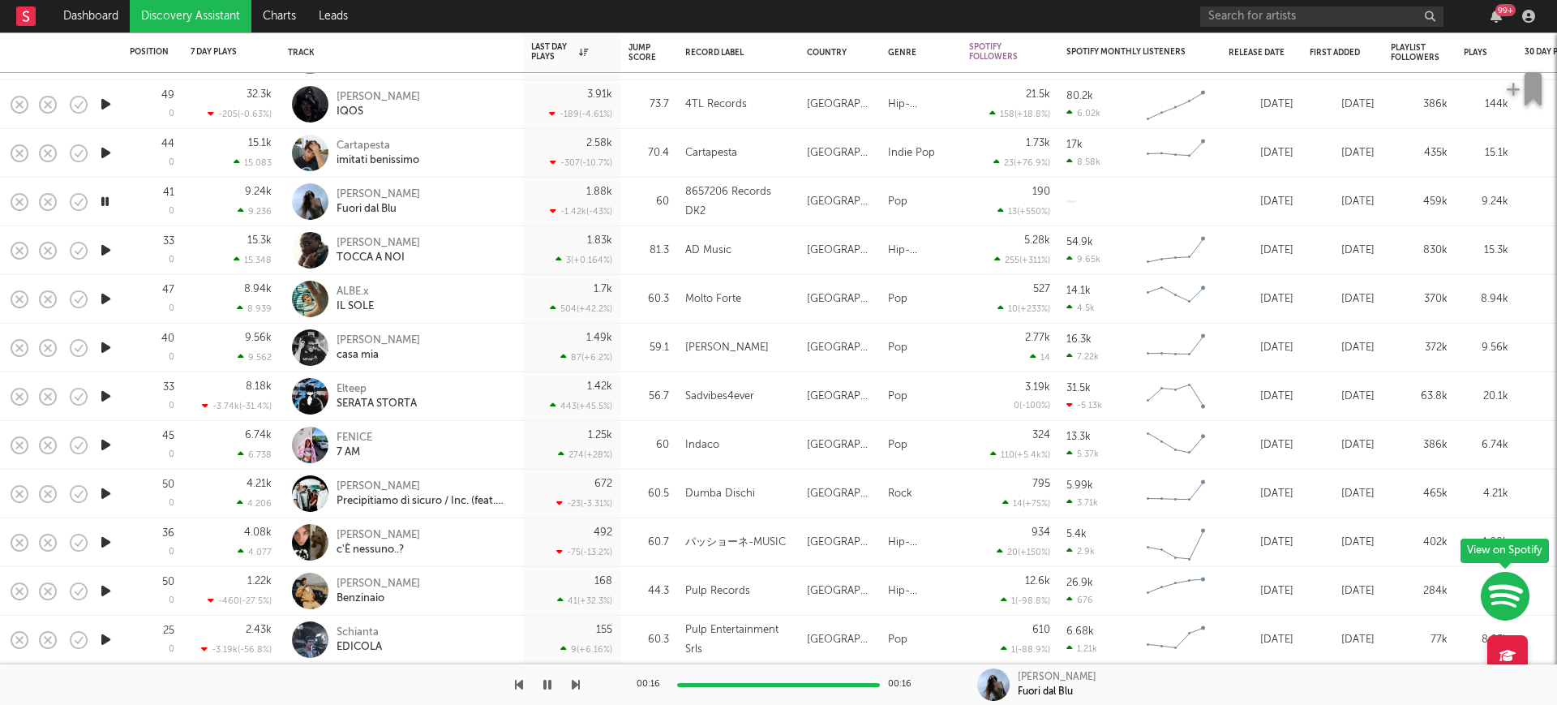
click at [111, 344] on icon "button" at bounding box center [105, 347] width 17 height 20
click at [101, 147] on icon "button" at bounding box center [105, 153] width 17 height 20
click at [105, 350] on icon "button" at bounding box center [105, 347] width 17 height 20
click at [375, 191] on div "Amanda Roberts" at bounding box center [379, 194] width 84 height 15
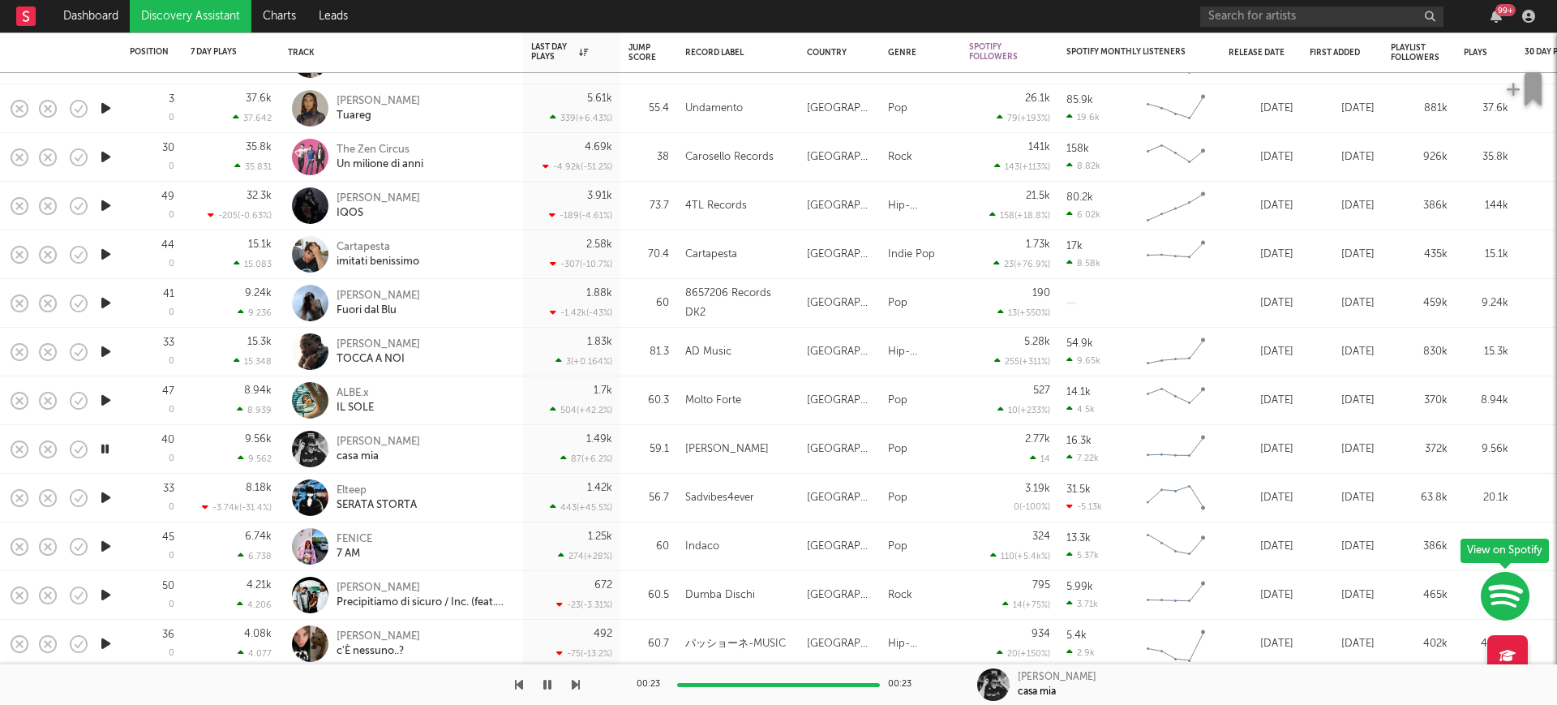
click at [109, 303] on icon "button" at bounding box center [105, 303] width 17 height 20
click at [102, 246] on icon "button" at bounding box center [105, 254] width 17 height 20
click at [380, 246] on div "Cartapesta" at bounding box center [378, 247] width 83 height 15
click at [105, 446] on icon "button" at bounding box center [105, 449] width 17 height 20
click at [101, 492] on icon "button" at bounding box center [105, 497] width 17 height 20
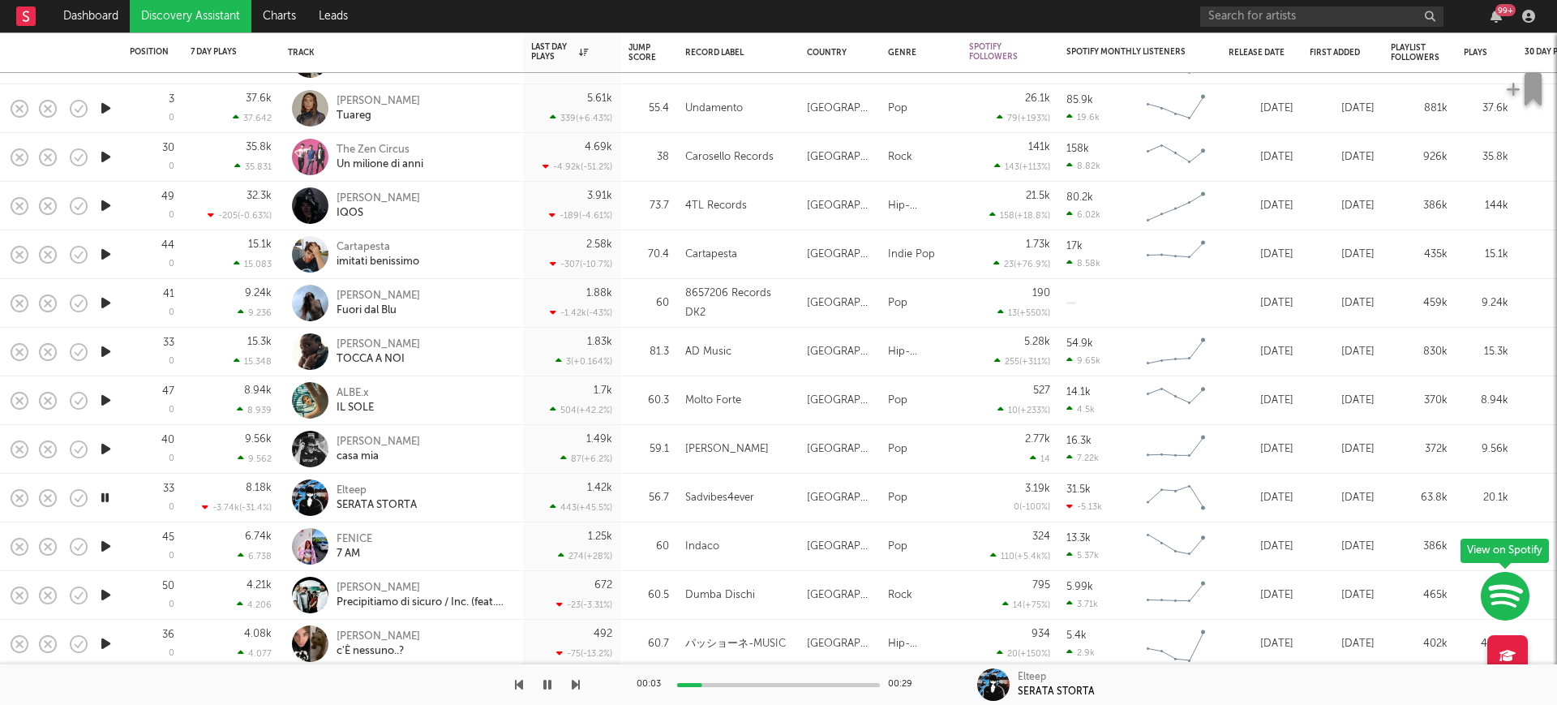
click at [110, 451] on icon "button" at bounding box center [105, 449] width 17 height 20
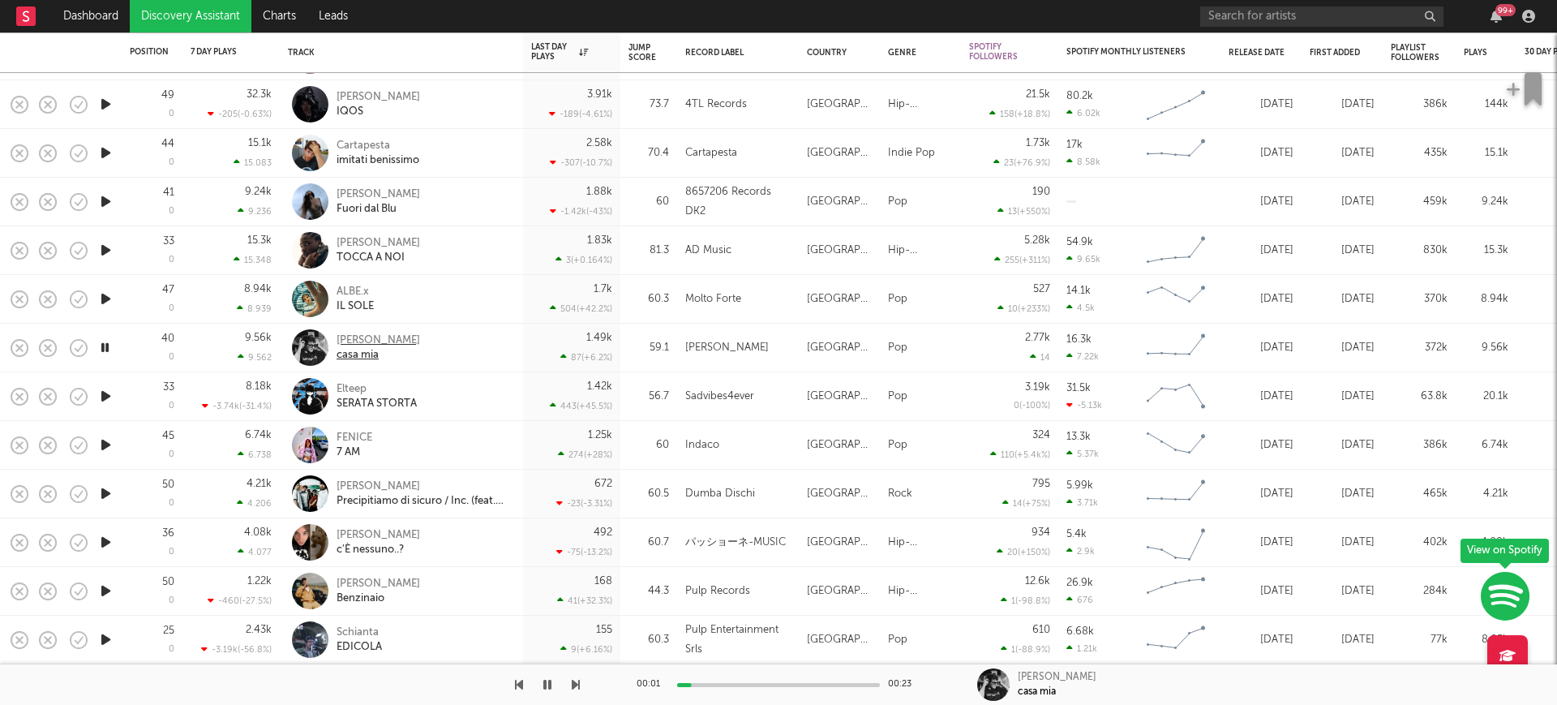
click at [358, 336] on div "[PERSON_NAME]" at bounding box center [379, 340] width 84 height 15
click at [100, 393] on icon "button" at bounding box center [105, 396] width 17 height 20
click at [108, 444] on icon "button" at bounding box center [105, 445] width 17 height 20
click at [114, 500] on icon "button" at bounding box center [105, 493] width 17 height 20
click at [105, 547] on icon "button" at bounding box center [105, 542] width 17 height 20
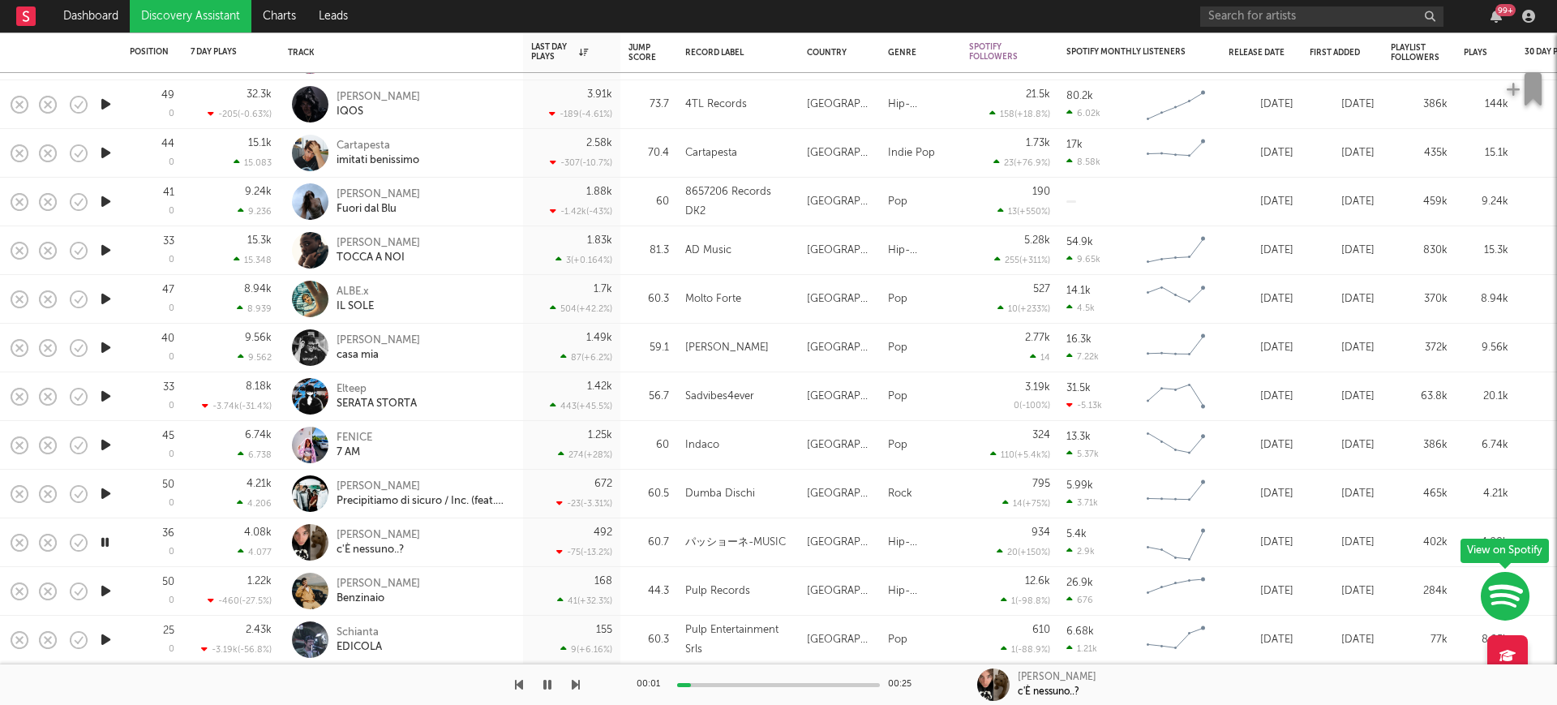
click at [109, 588] on icon "button" at bounding box center [105, 591] width 17 height 20
click at [106, 642] on icon "button" at bounding box center [105, 639] width 17 height 20
click at [358, 629] on div "Schianta" at bounding box center [359, 632] width 45 height 15
click at [107, 581] on icon "button" at bounding box center [105, 591] width 17 height 20
click at [363, 578] on div "Don Said" at bounding box center [379, 584] width 84 height 15
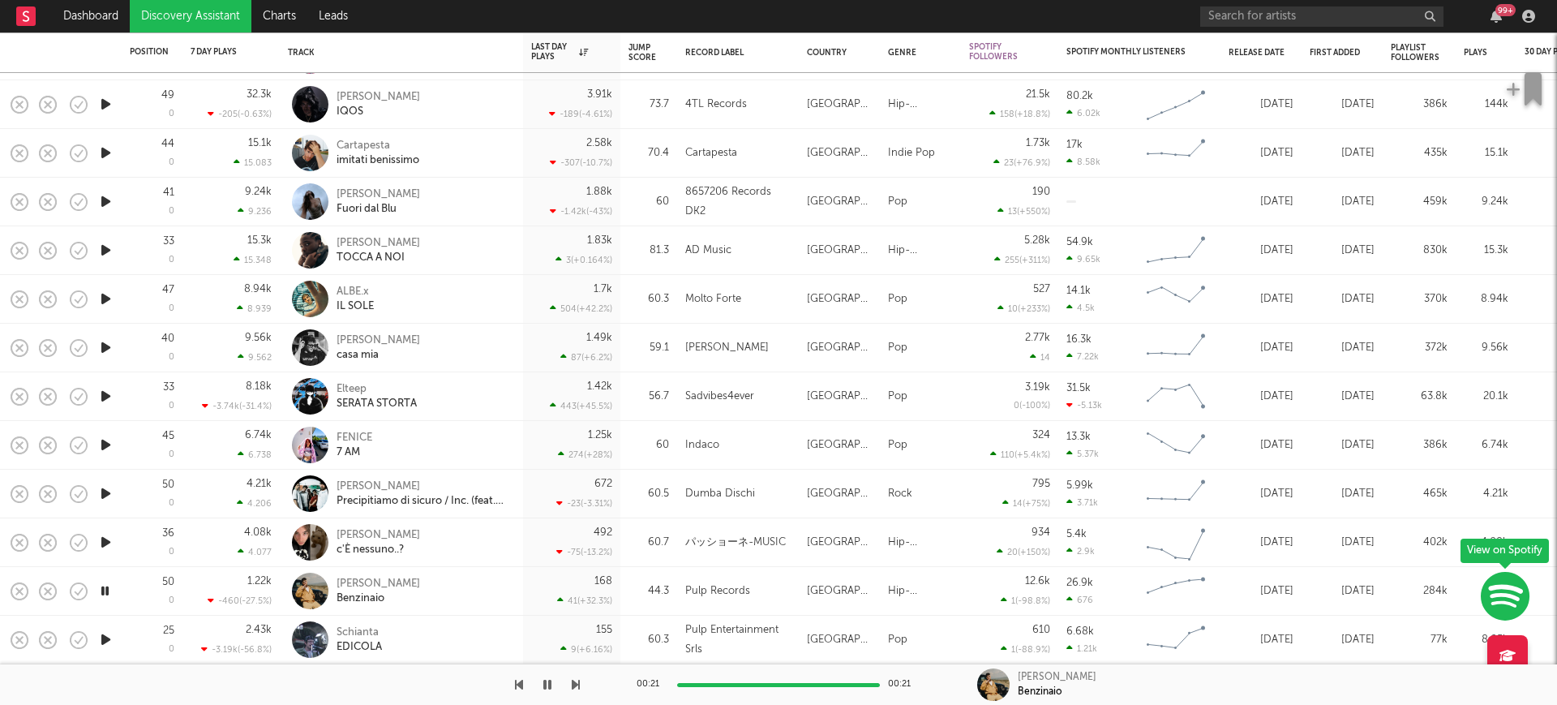
click at [109, 298] on icon "button" at bounding box center [105, 299] width 17 height 20
click at [109, 588] on icon "button" at bounding box center [105, 591] width 17 height 20
drag, startPoint x: 102, startPoint y: 640, endPoint x: 186, endPoint y: 598, distance: 93.2
click at [102, 639] on icon "button" at bounding box center [105, 639] width 17 height 20
click at [339, 633] on div "Schianta" at bounding box center [359, 632] width 45 height 15
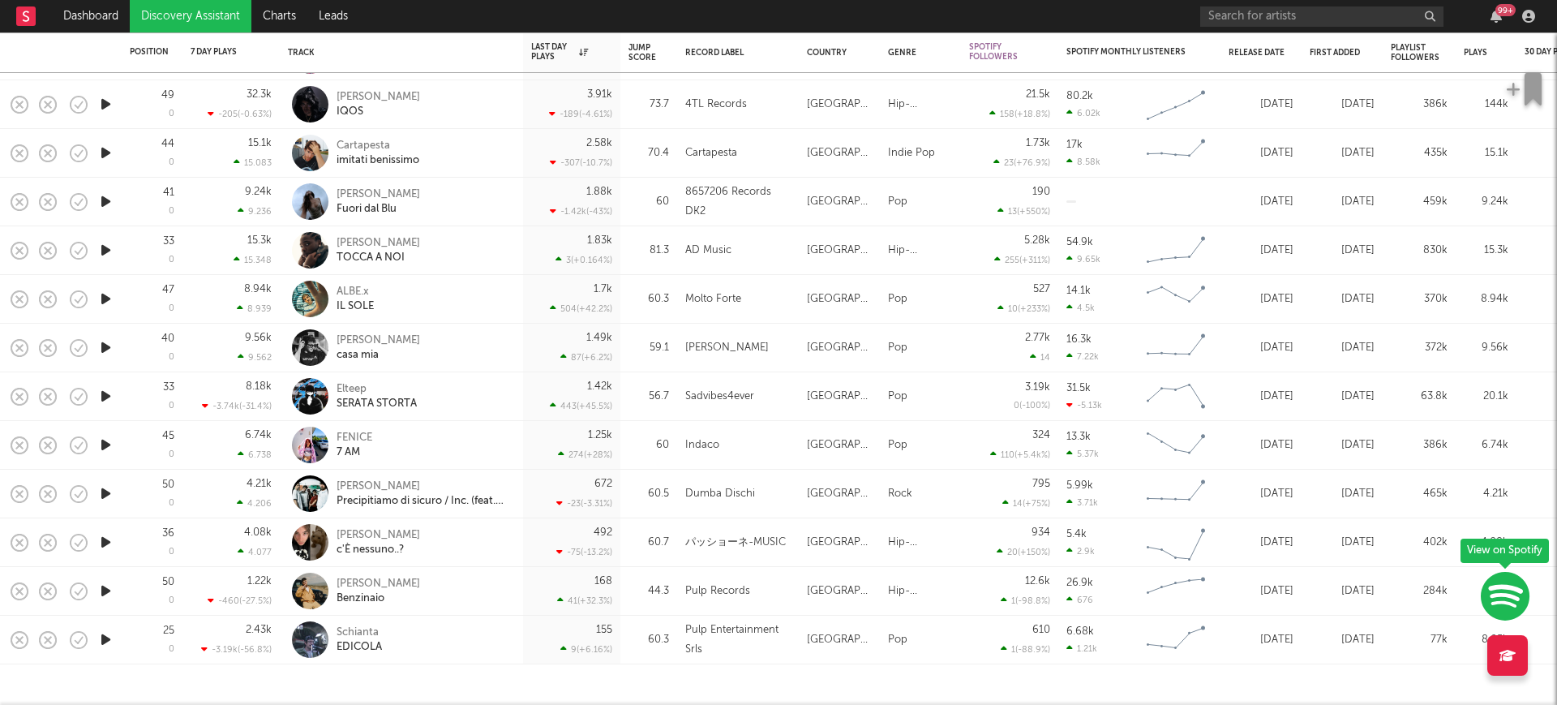
click at [106, 490] on icon "button" at bounding box center [105, 493] width 17 height 20
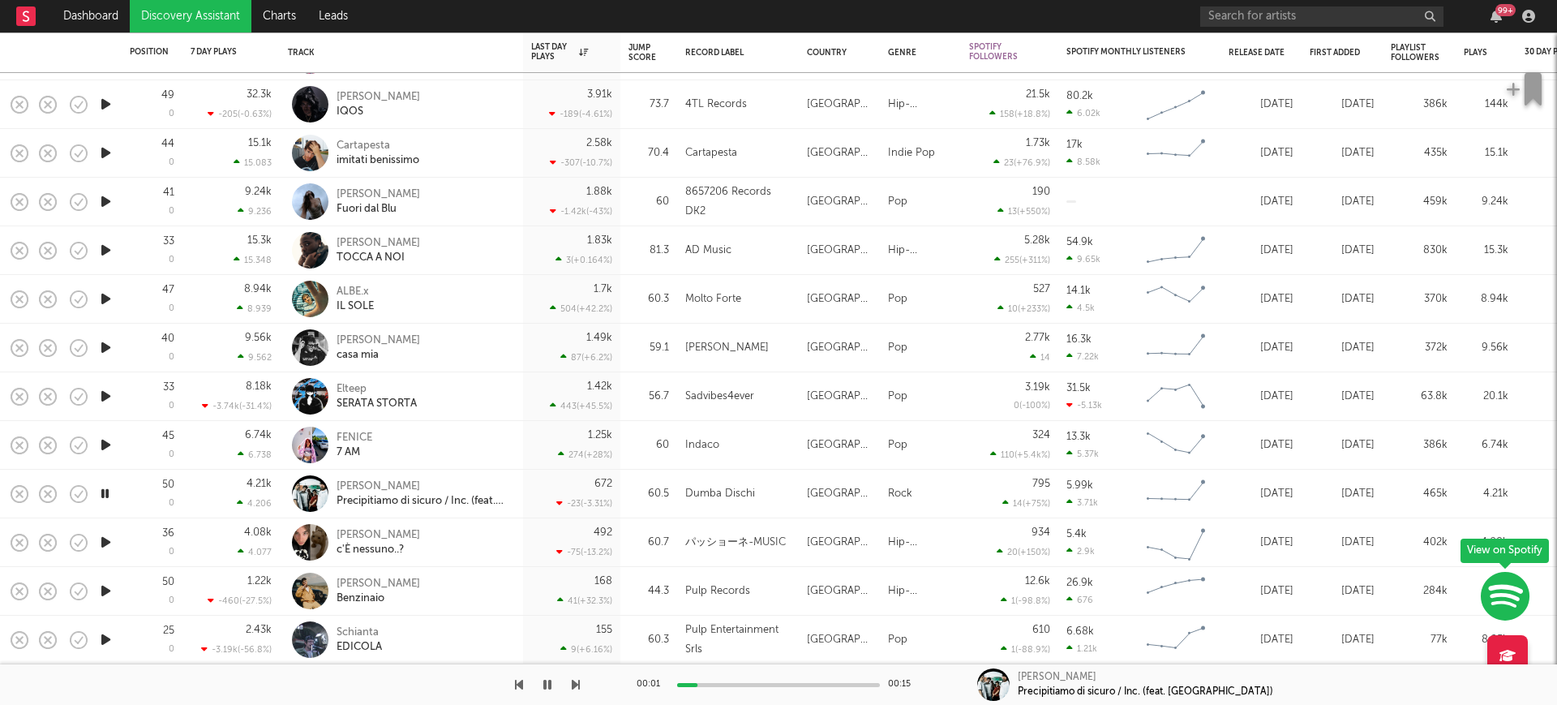
click at [113, 583] on icon "button" at bounding box center [105, 591] width 17 height 20
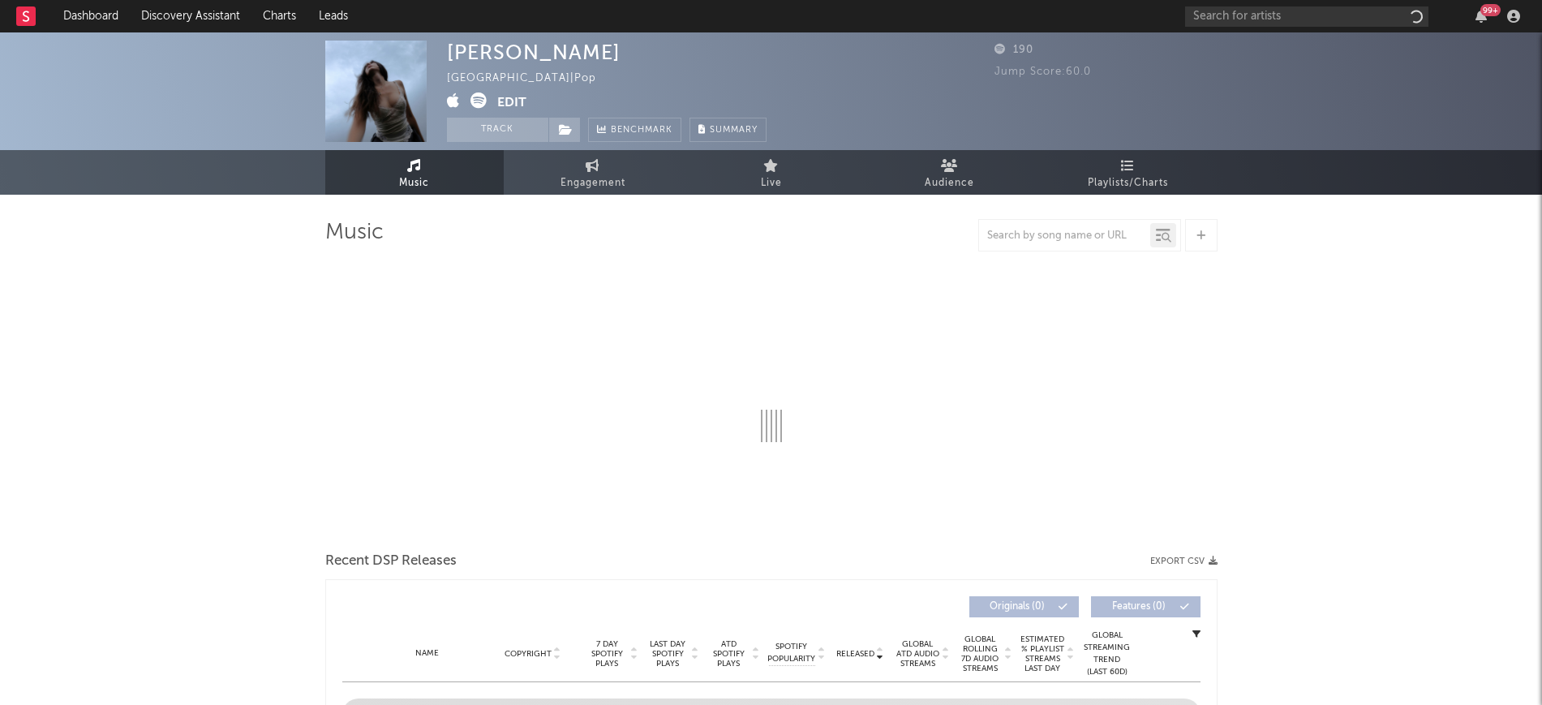
select select "1w"
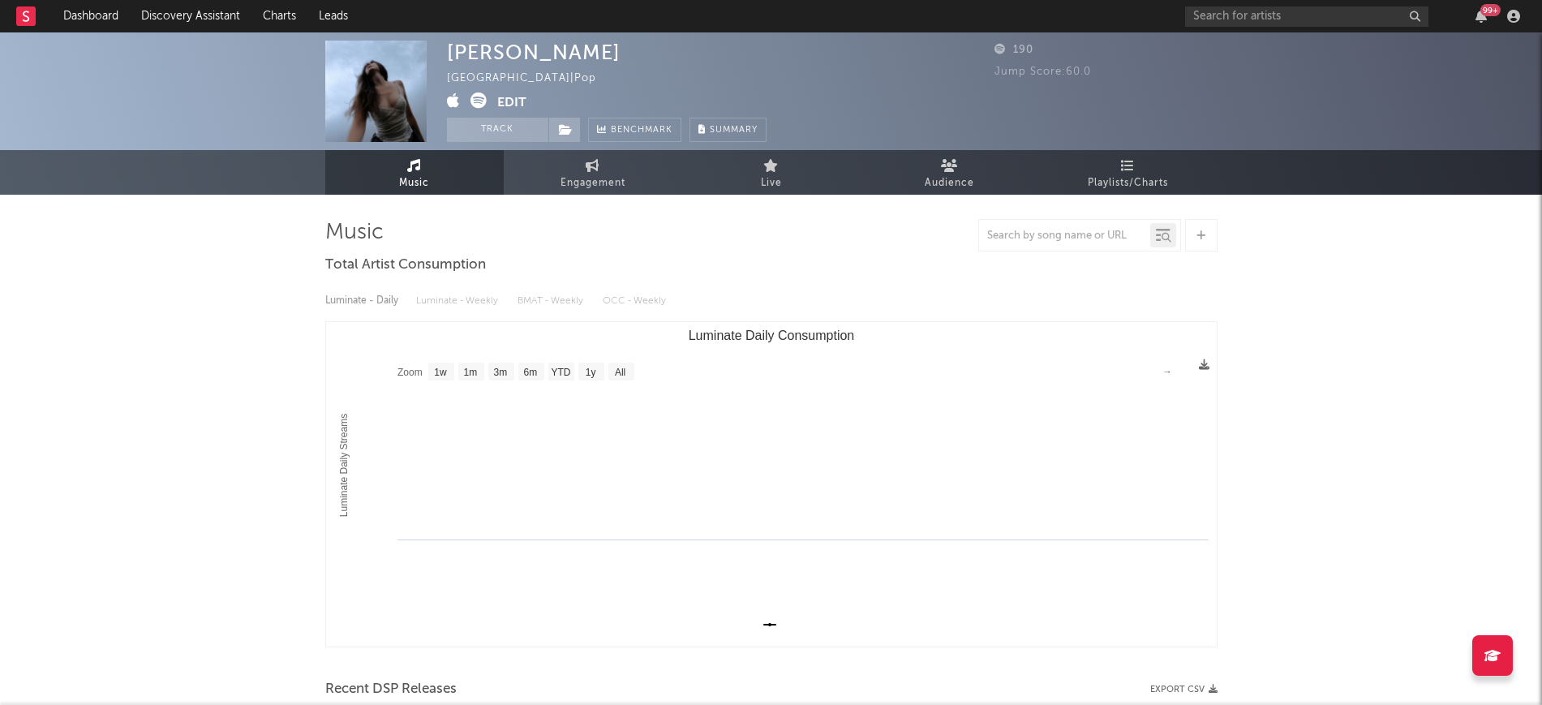
click at [484, 104] on icon at bounding box center [478, 100] width 16 height 16
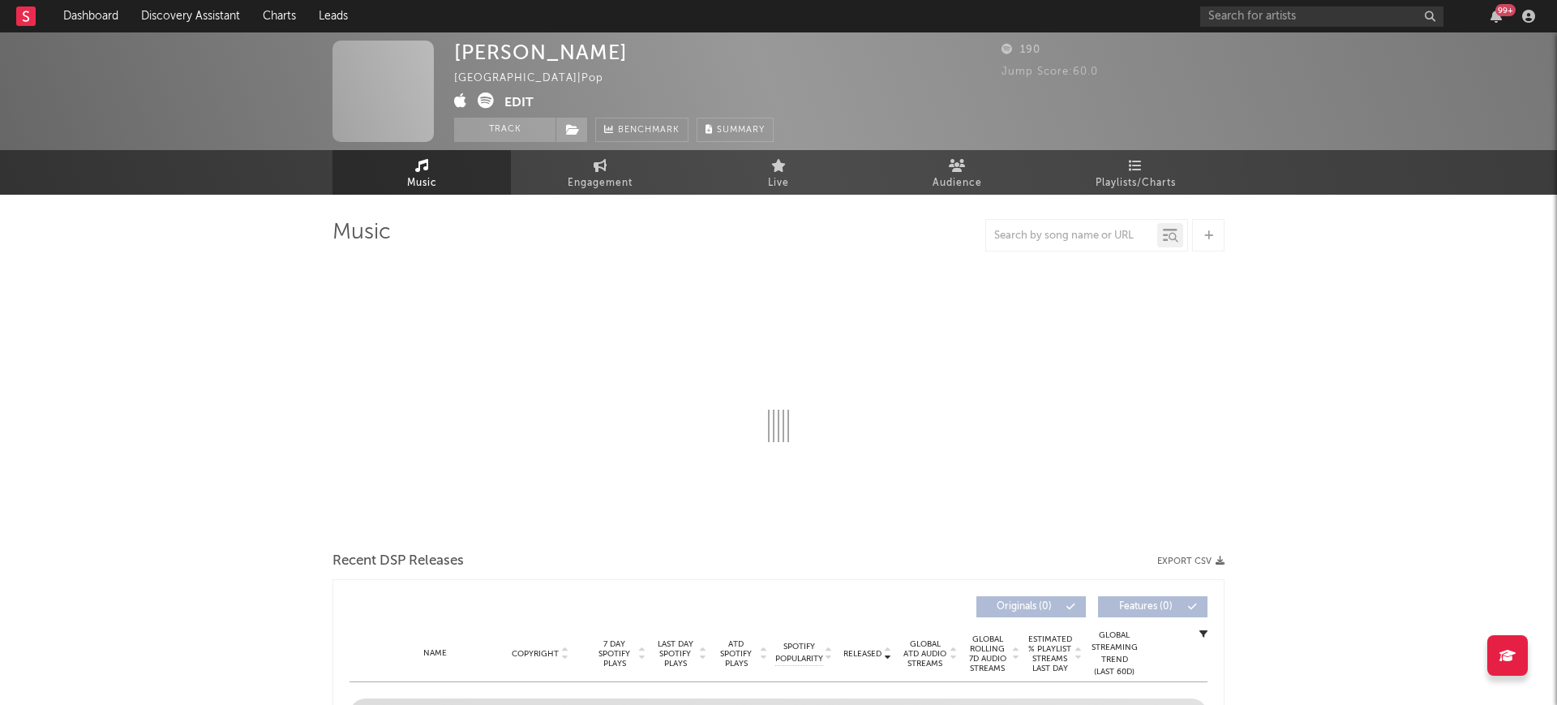
select select "1w"
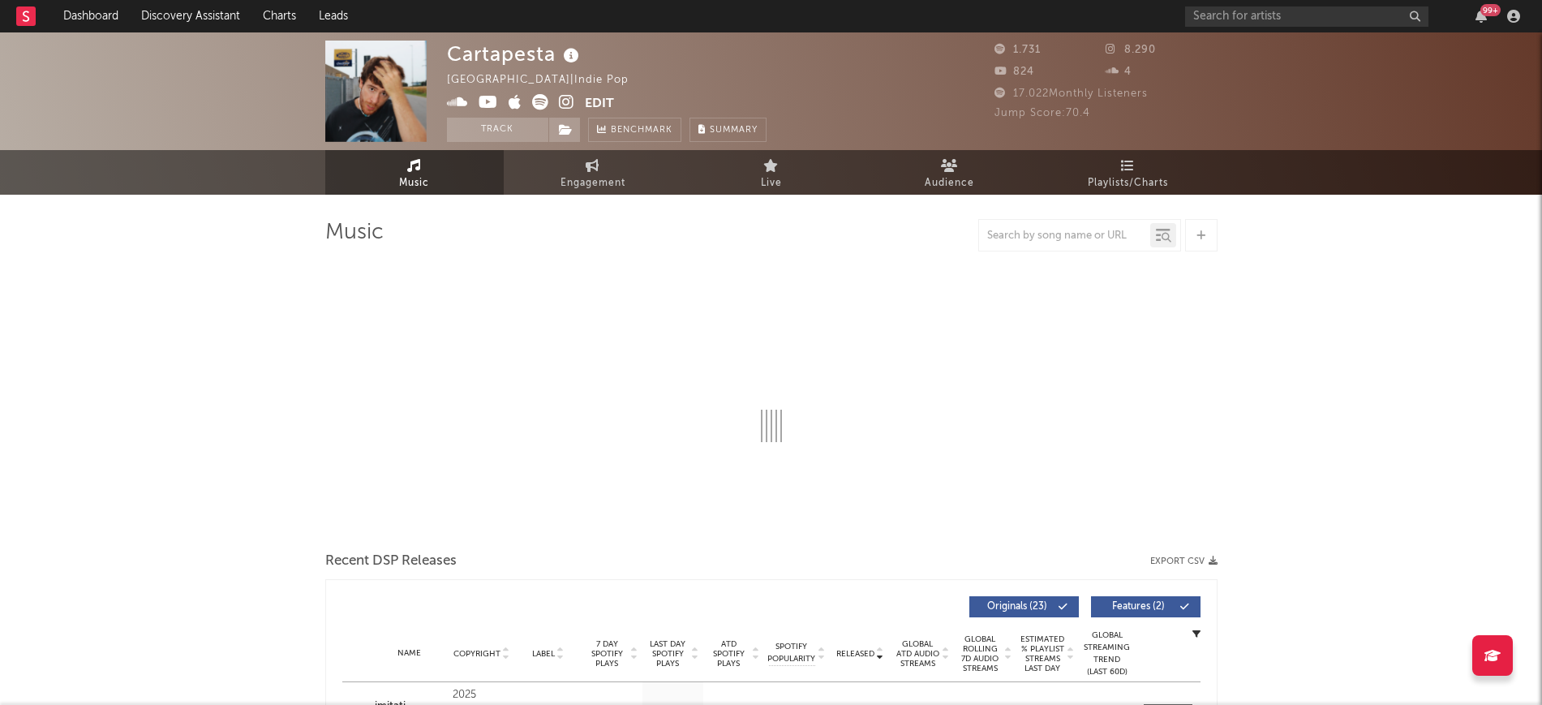
select select "6m"
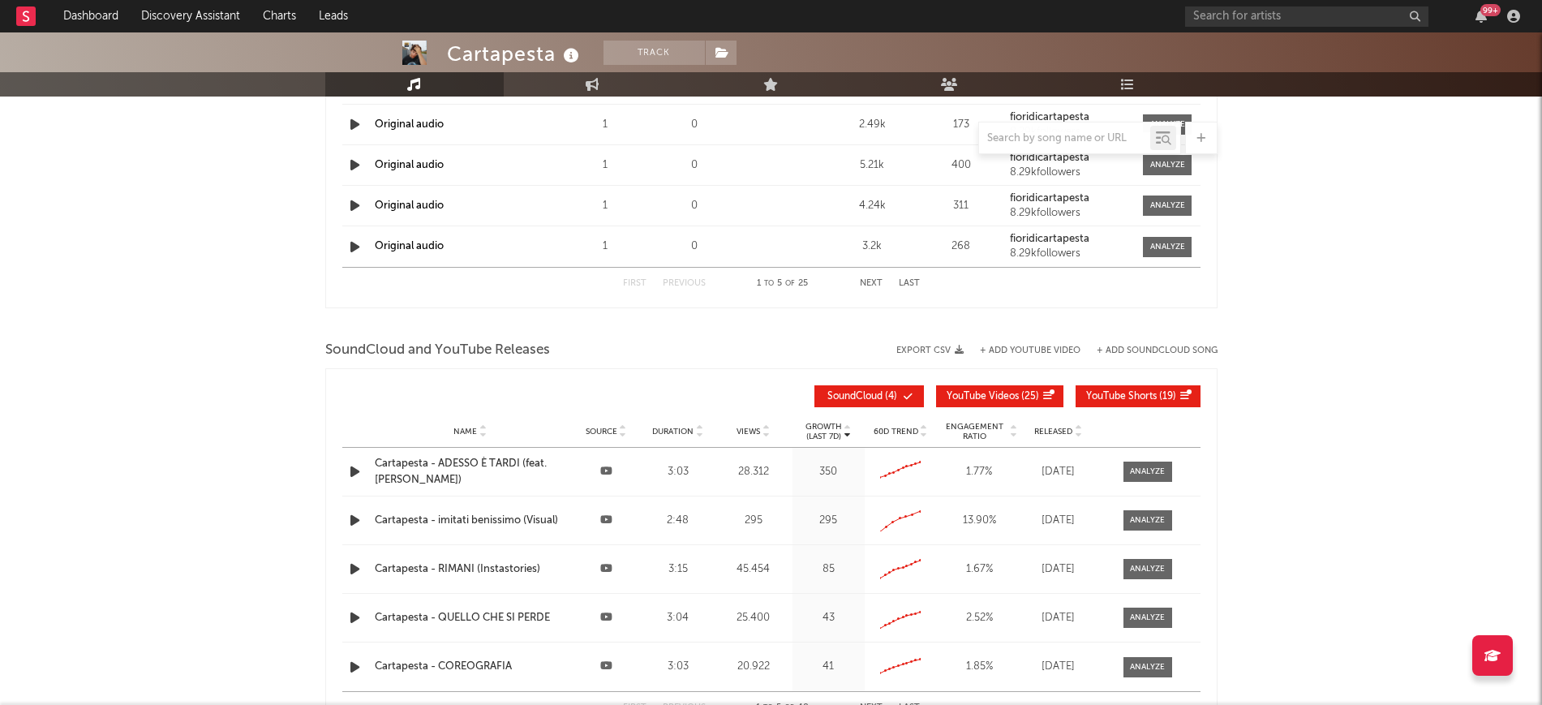
scroll to position [1386, 0]
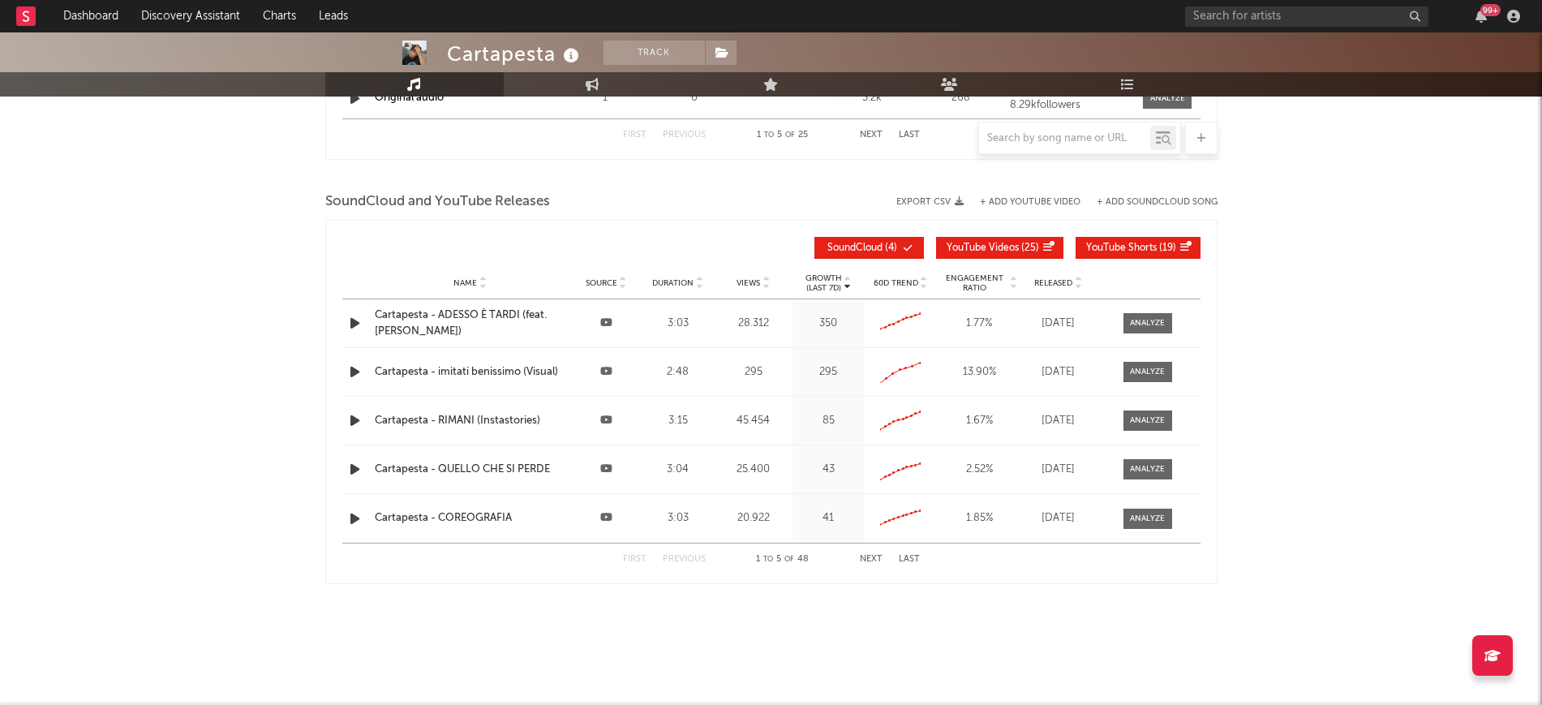
click at [355, 319] on icon "button" at bounding box center [354, 323] width 17 height 20
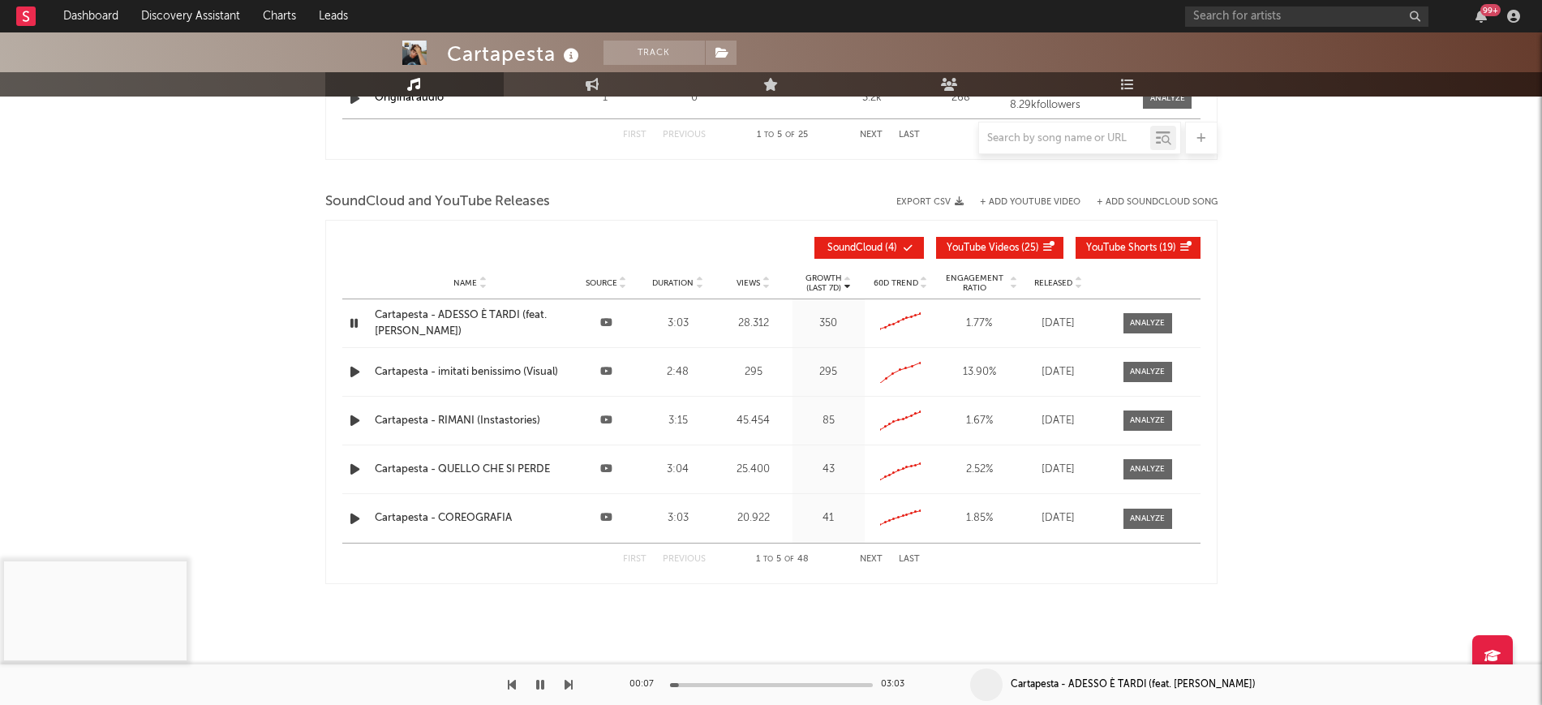
click at [353, 326] on icon "button" at bounding box center [353, 323] width 15 height 20
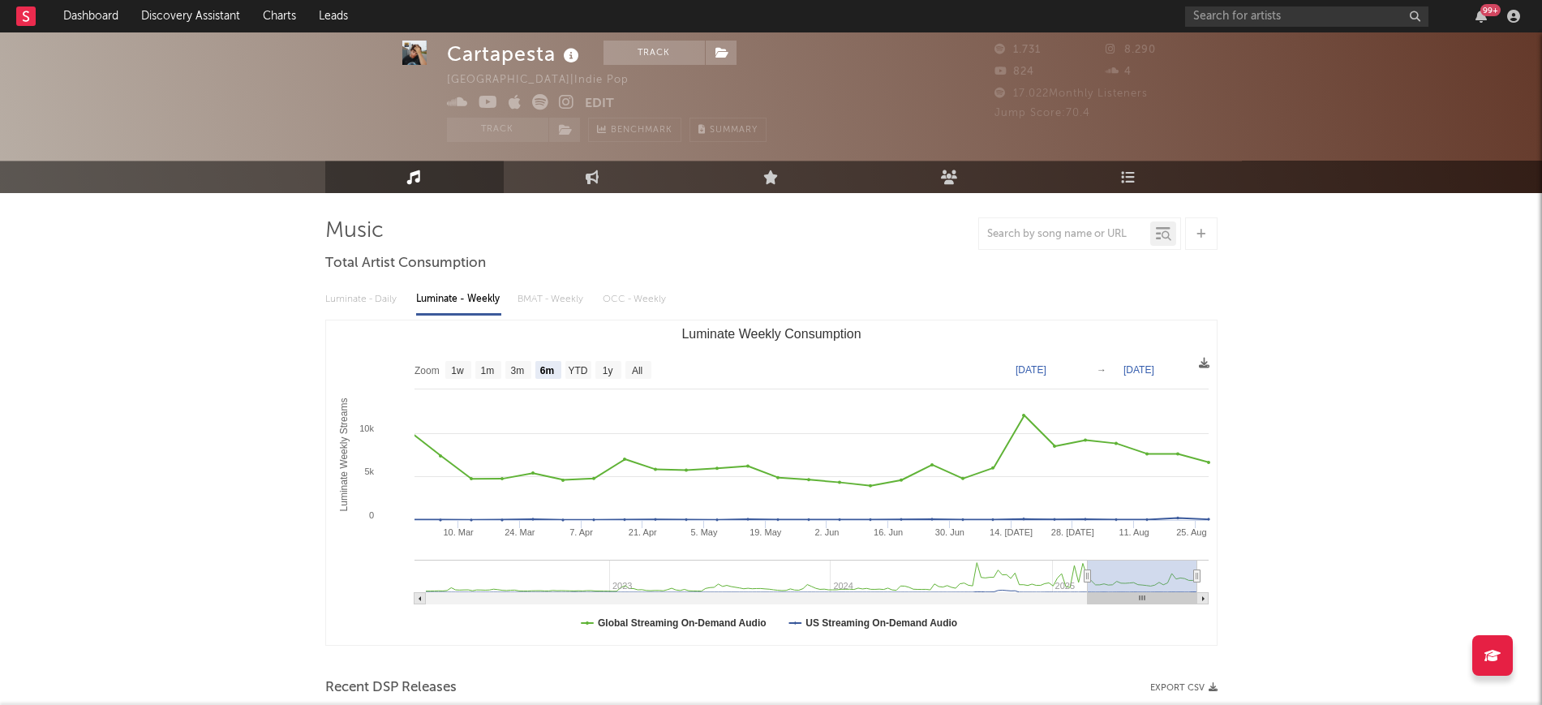
scroll to position [0, 0]
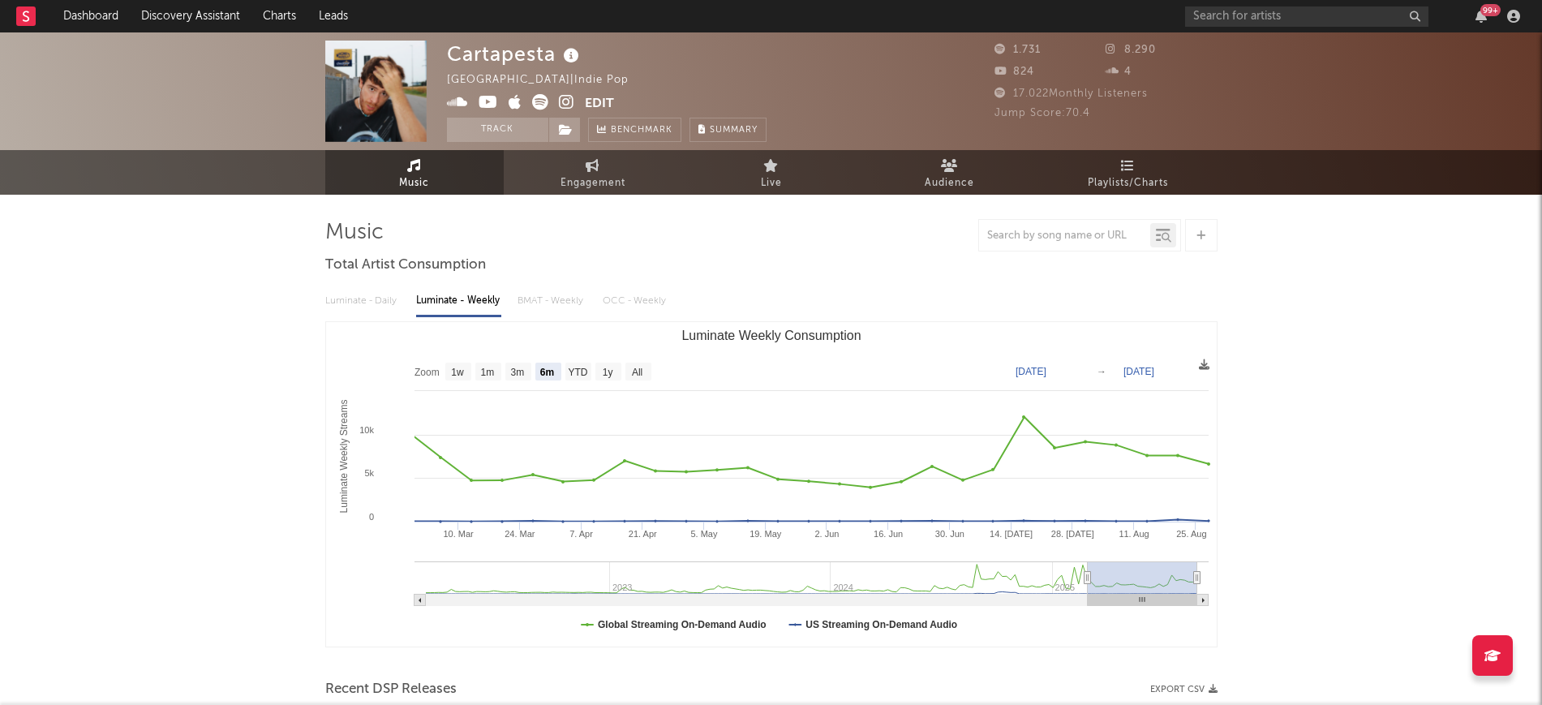
click at [564, 104] on icon at bounding box center [566, 102] width 15 height 16
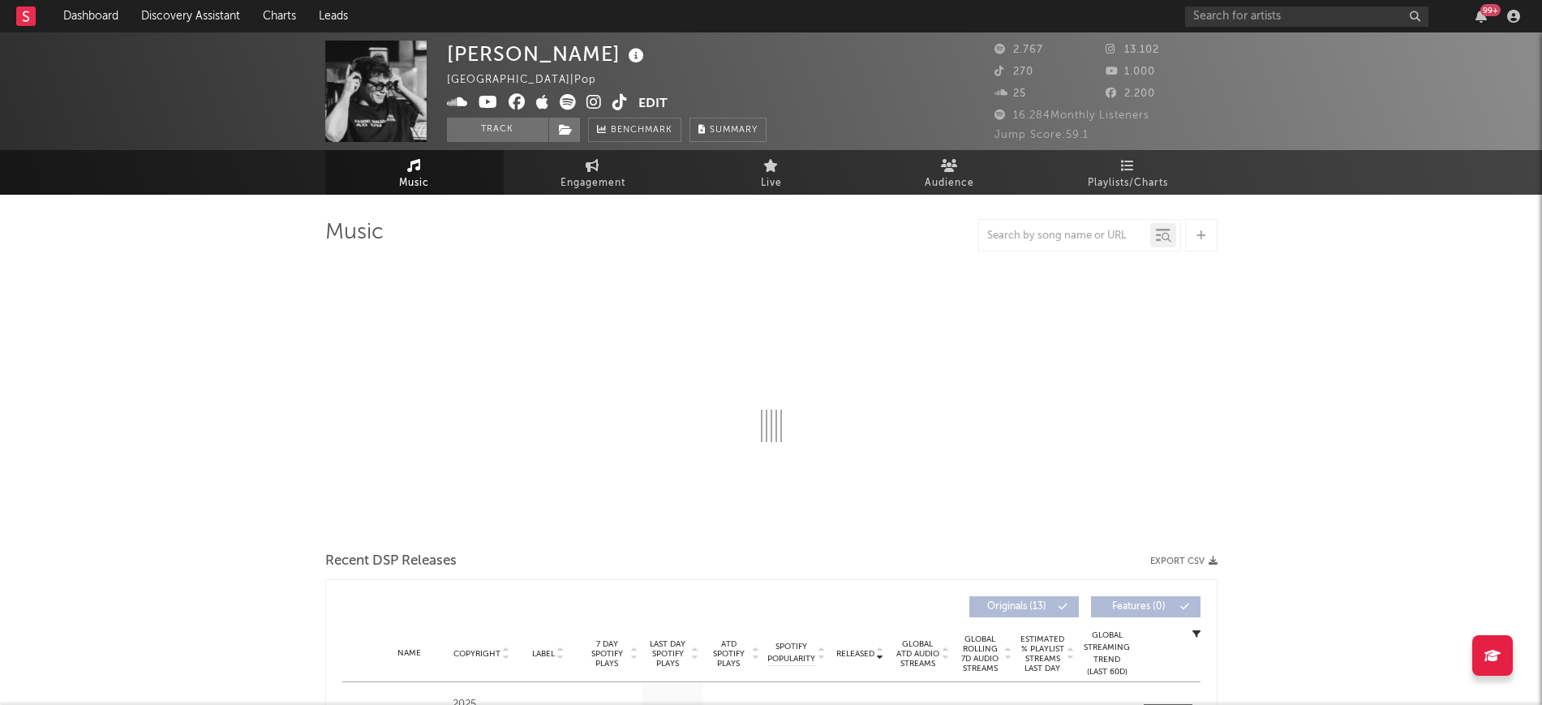
select select "1w"
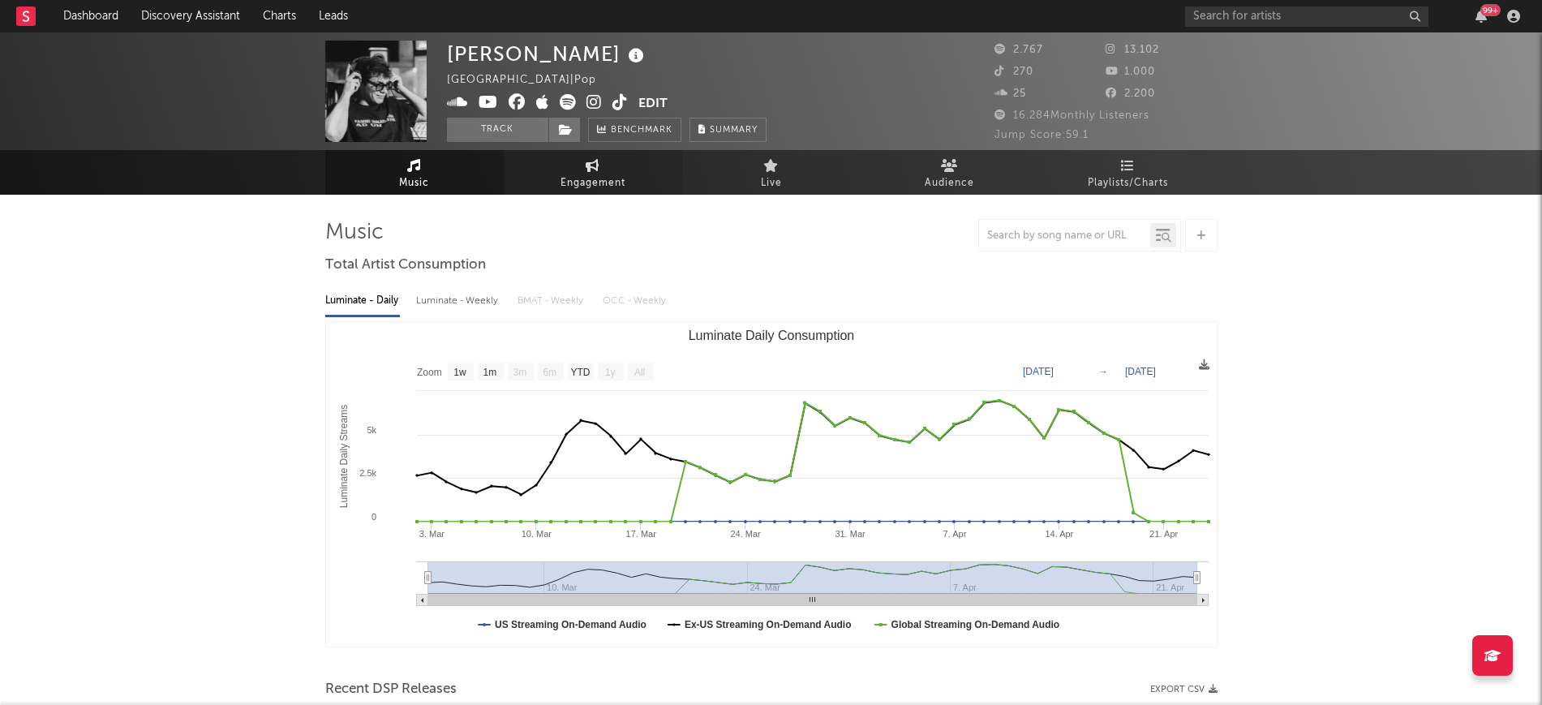
click at [612, 167] on link "Engagement" at bounding box center [593, 172] width 178 height 45
select select "1w"
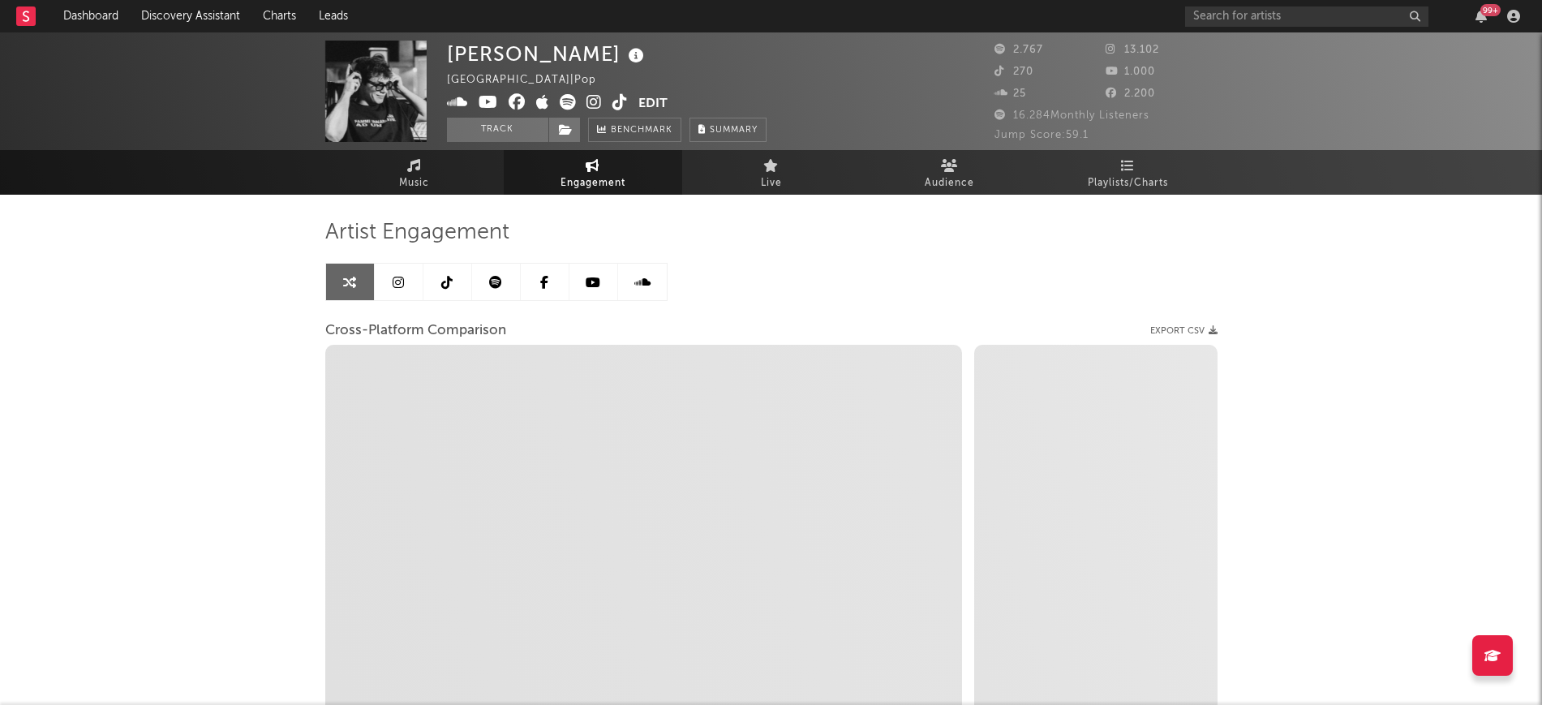
click at [404, 285] on link at bounding box center [399, 282] width 49 height 36
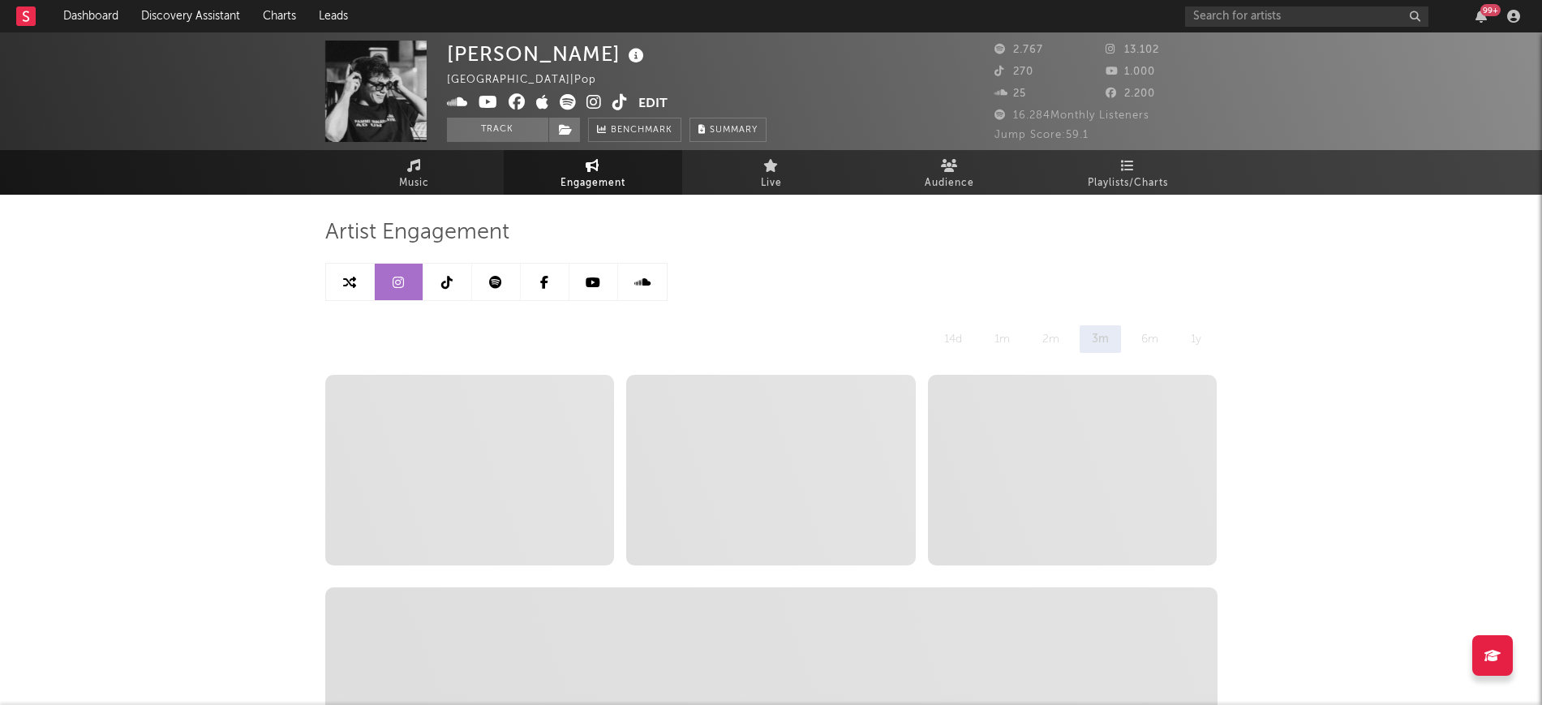
select select "6m"
click at [341, 290] on link at bounding box center [350, 282] width 49 height 36
select select "1m"
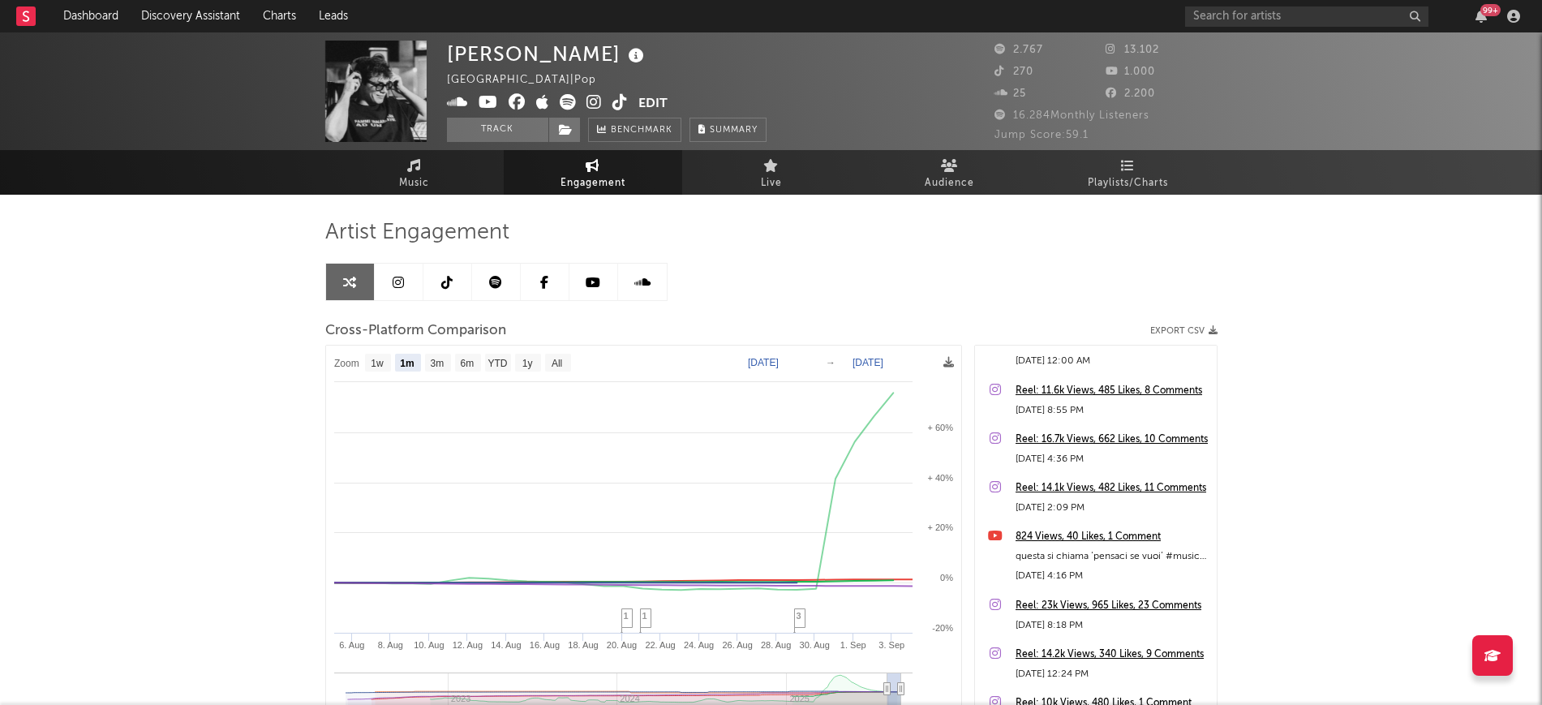
scroll to position [405, 0]
click at [562, 103] on icon at bounding box center [568, 102] width 16 height 16
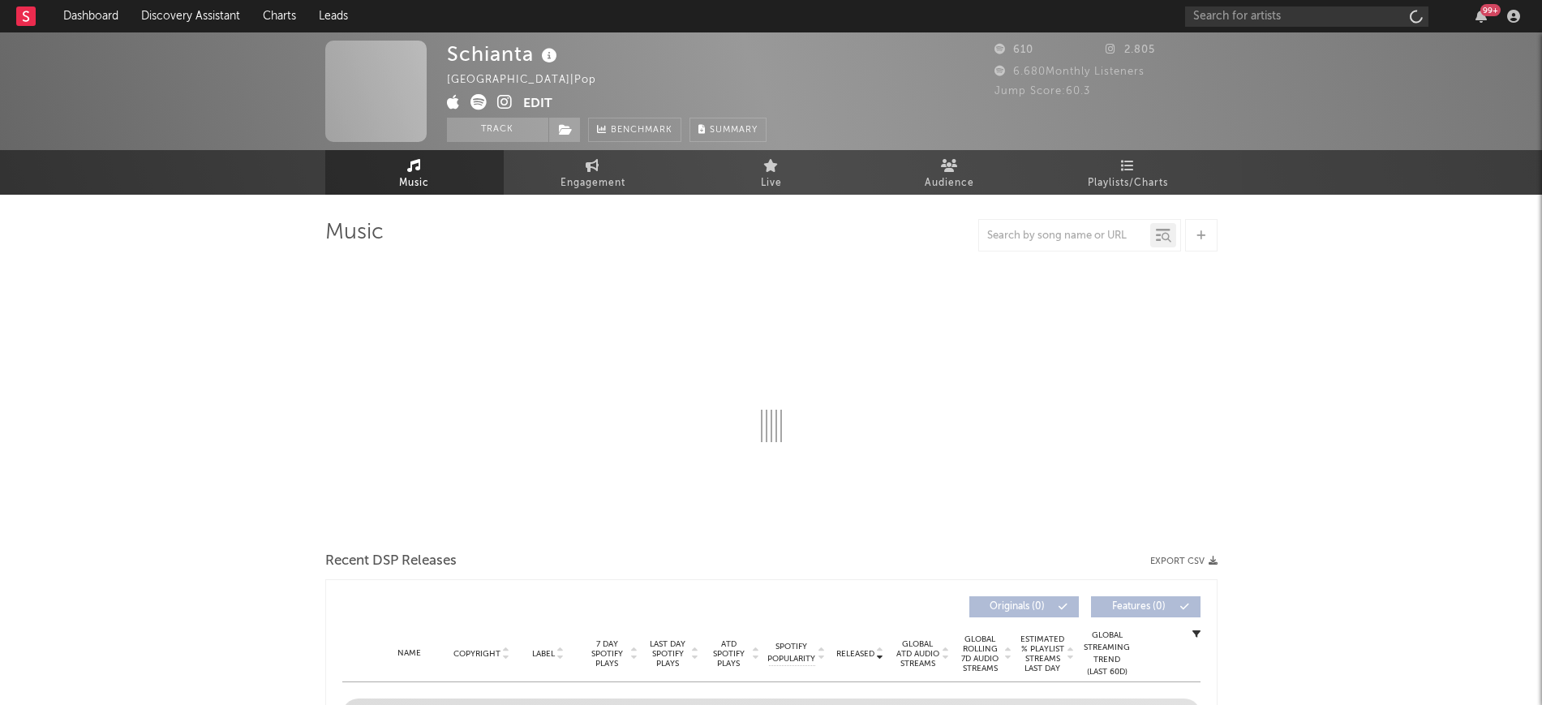
select select "6m"
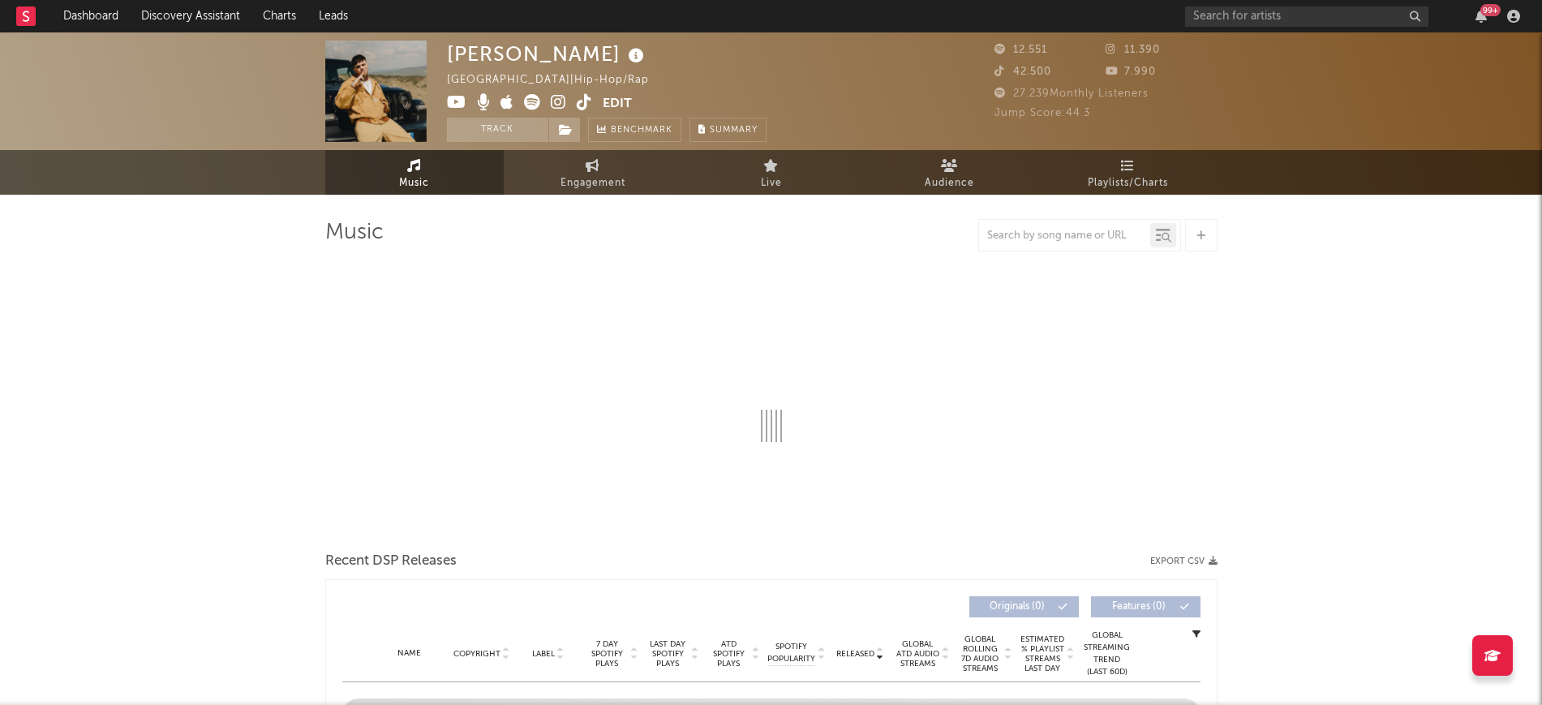
select select "6m"
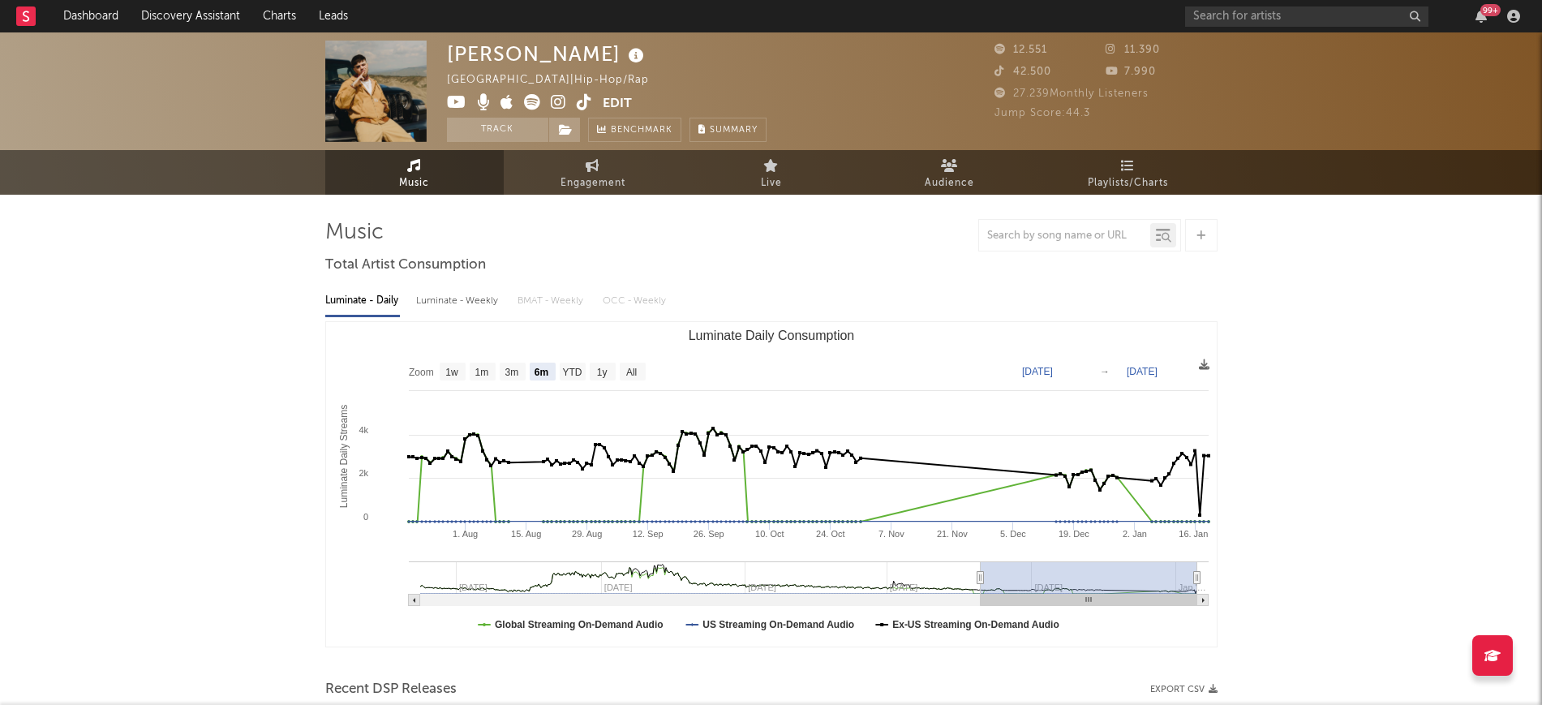
click at [561, 99] on icon at bounding box center [558, 102] width 15 height 16
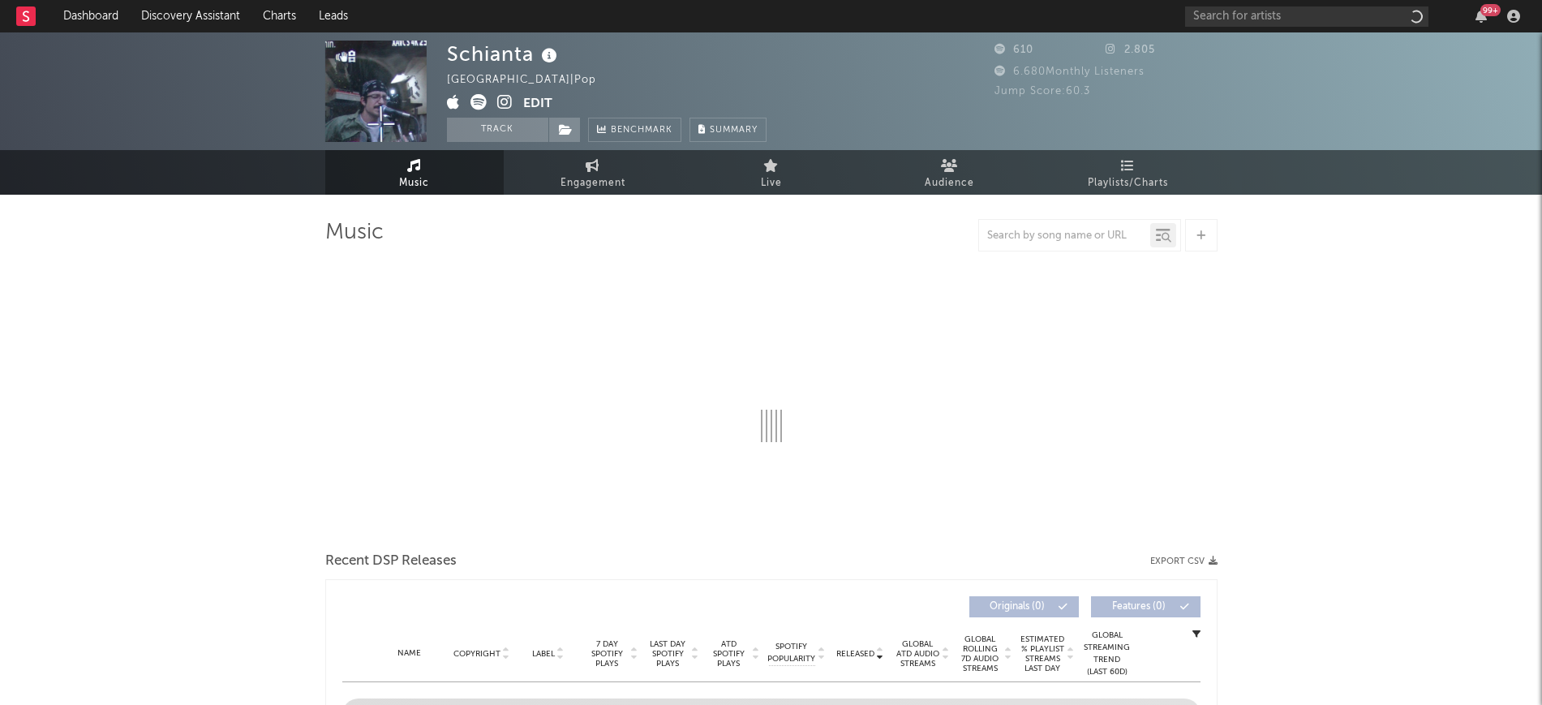
select select "6m"
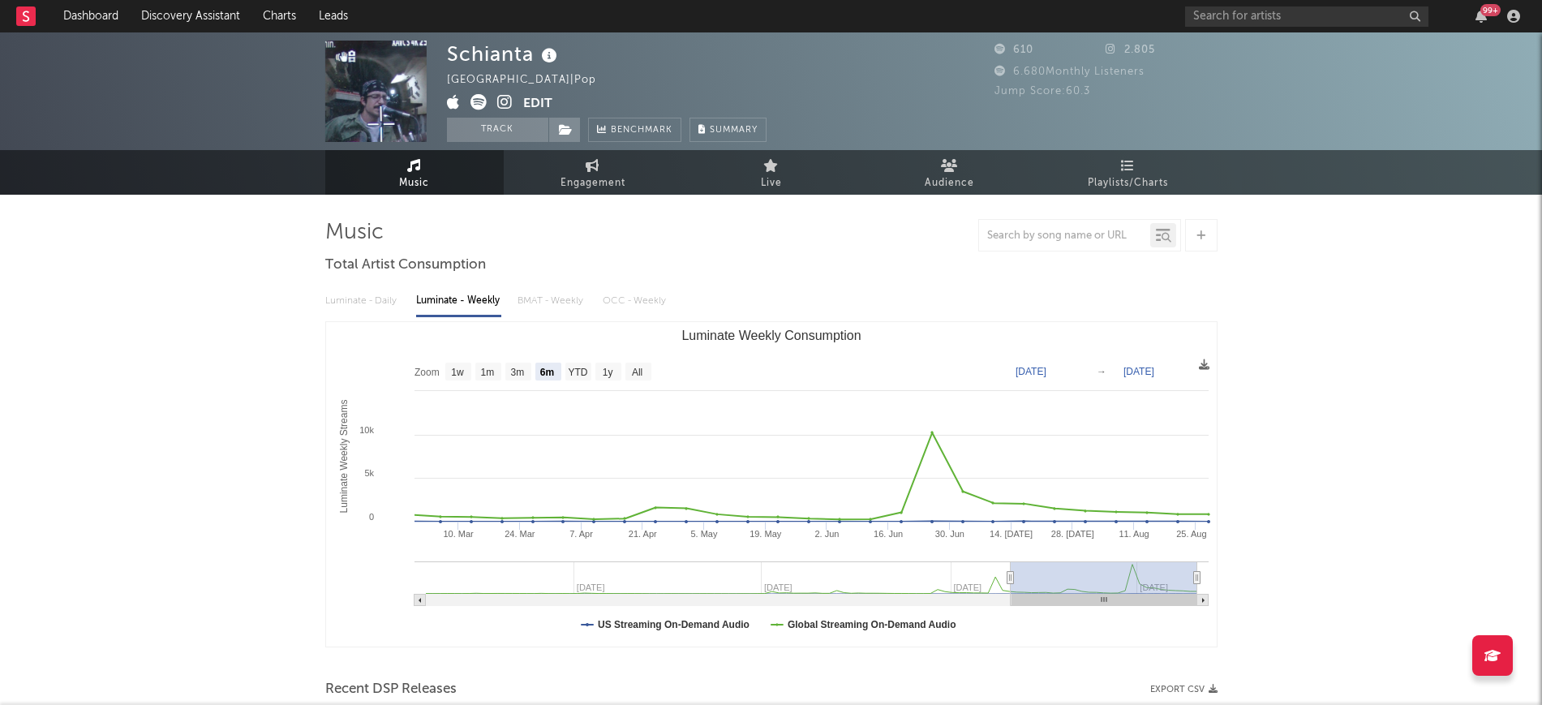
click at [481, 97] on icon at bounding box center [478, 102] width 16 height 16
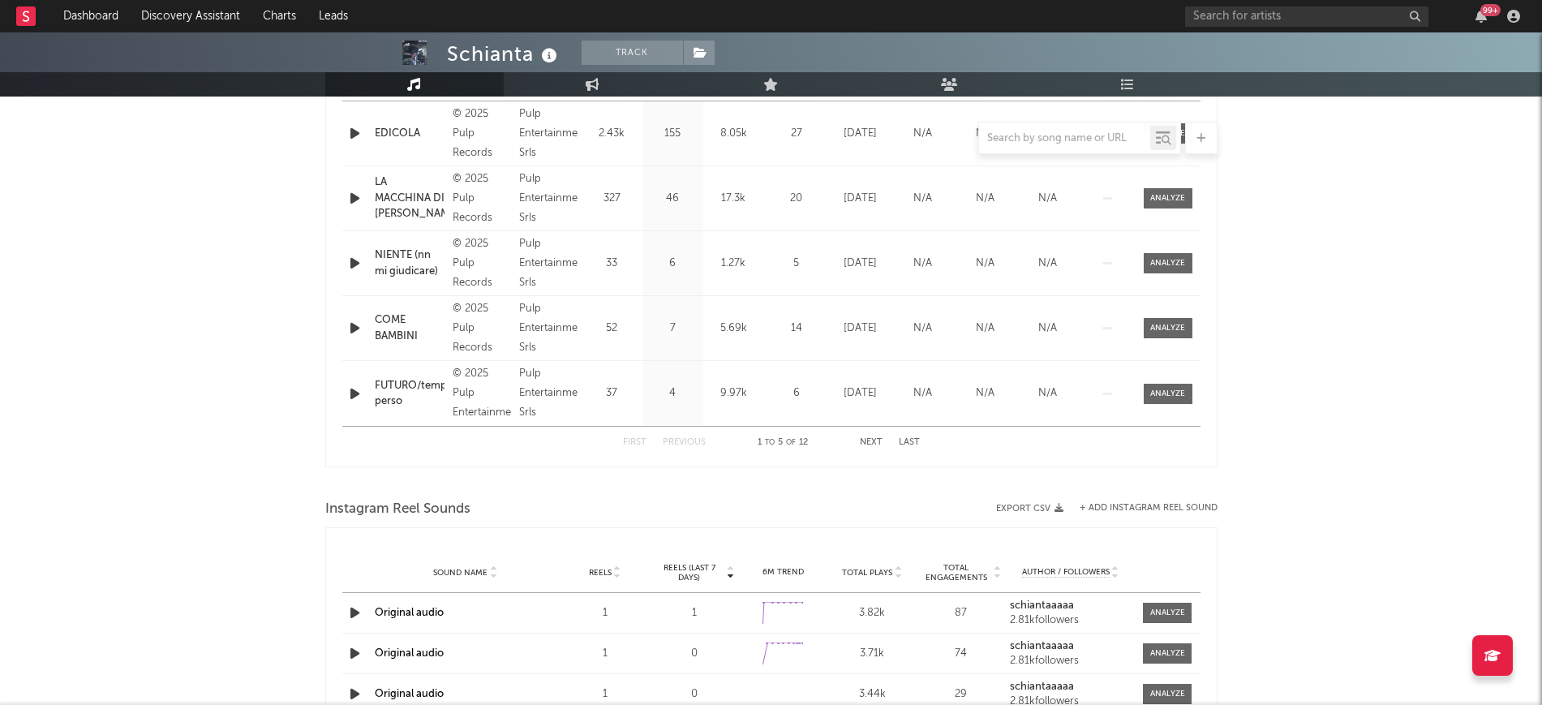
scroll to position [710, 0]
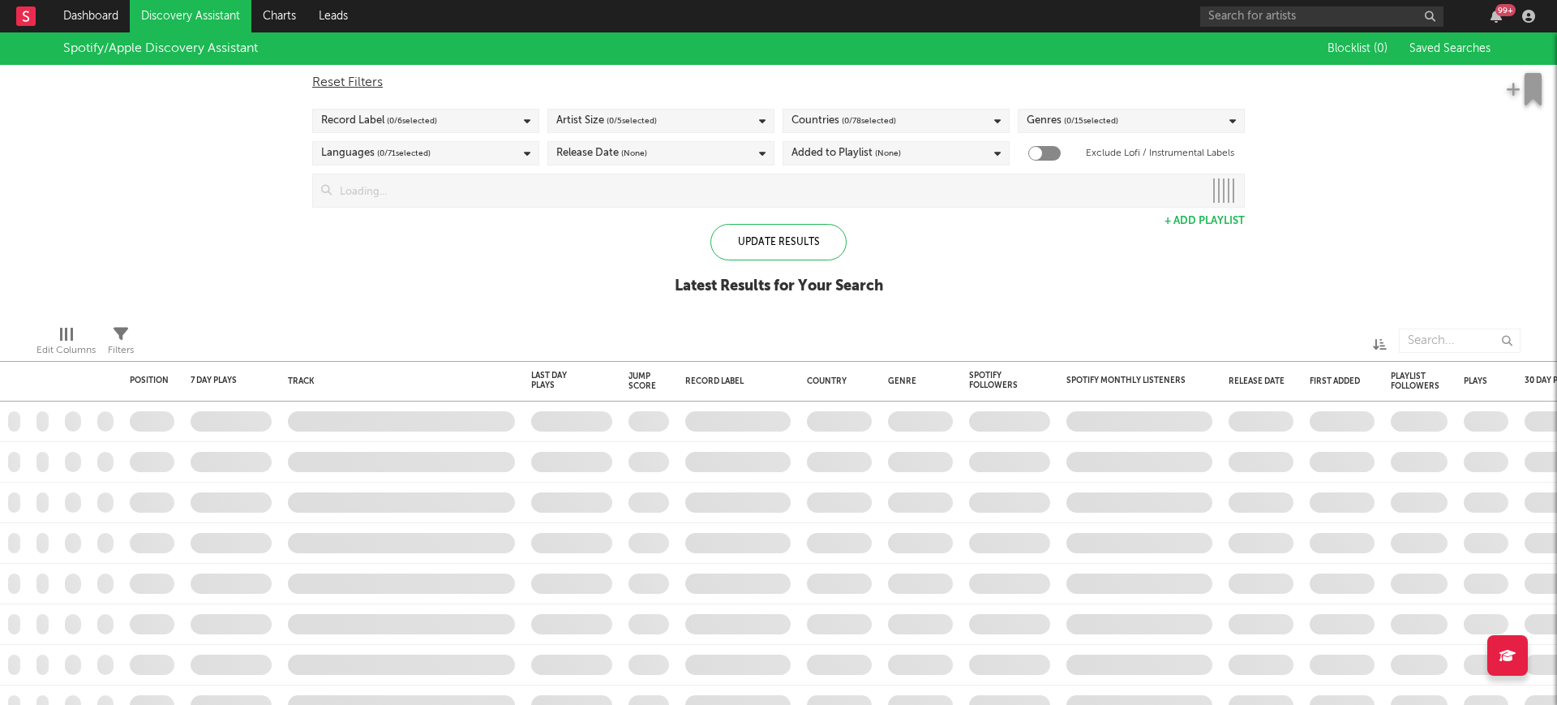
checkbox input "true"
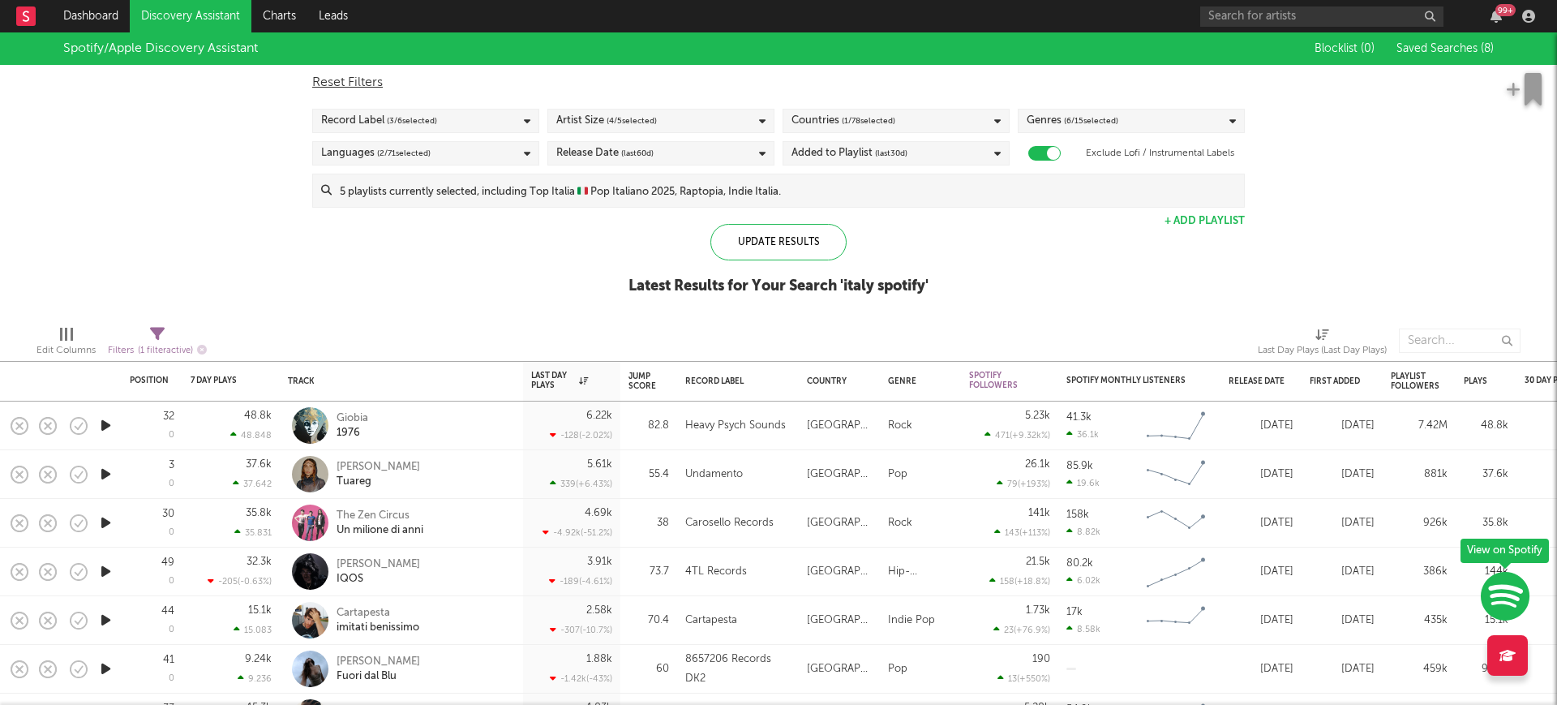
click at [106, 421] on icon "button" at bounding box center [105, 425] width 17 height 20
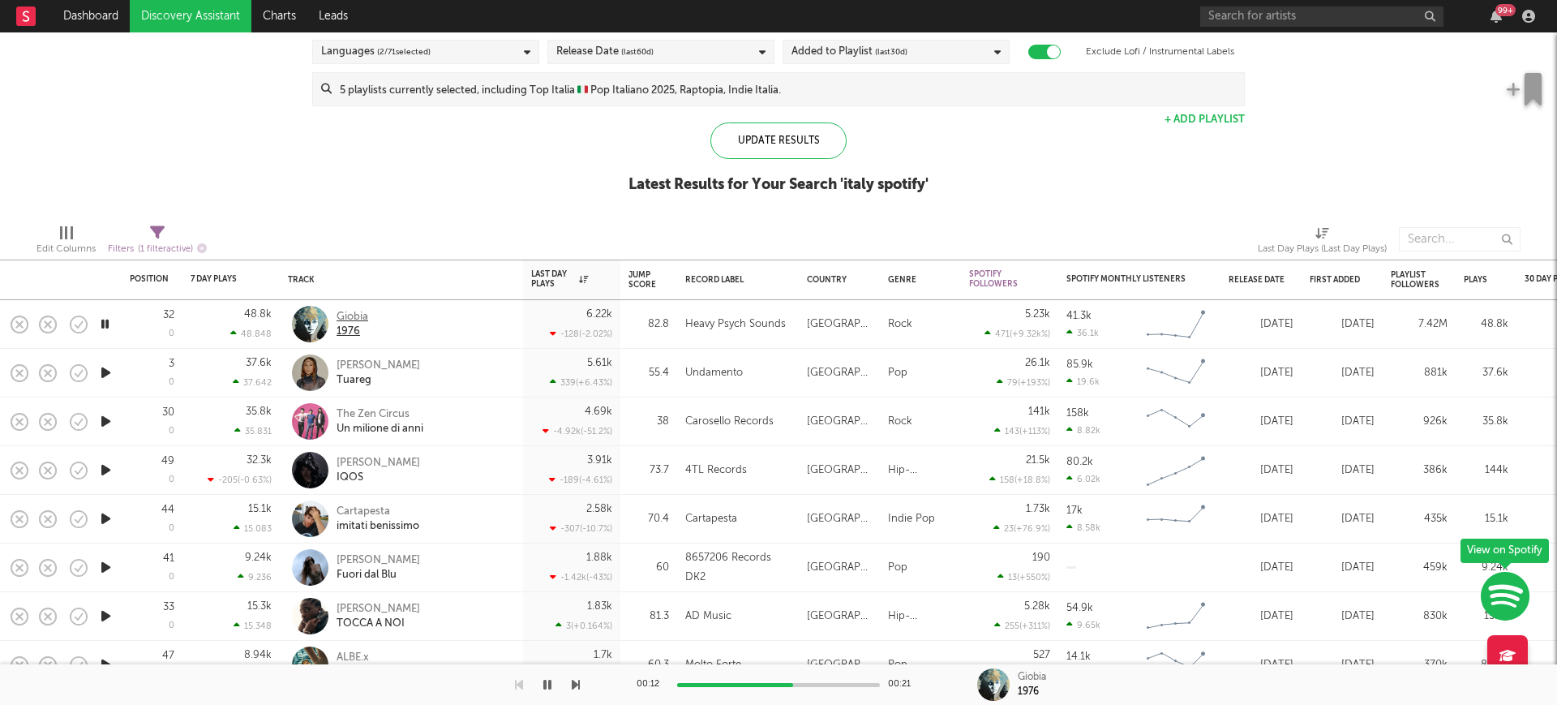
click at [350, 310] on div "Giobia" at bounding box center [353, 317] width 32 height 15
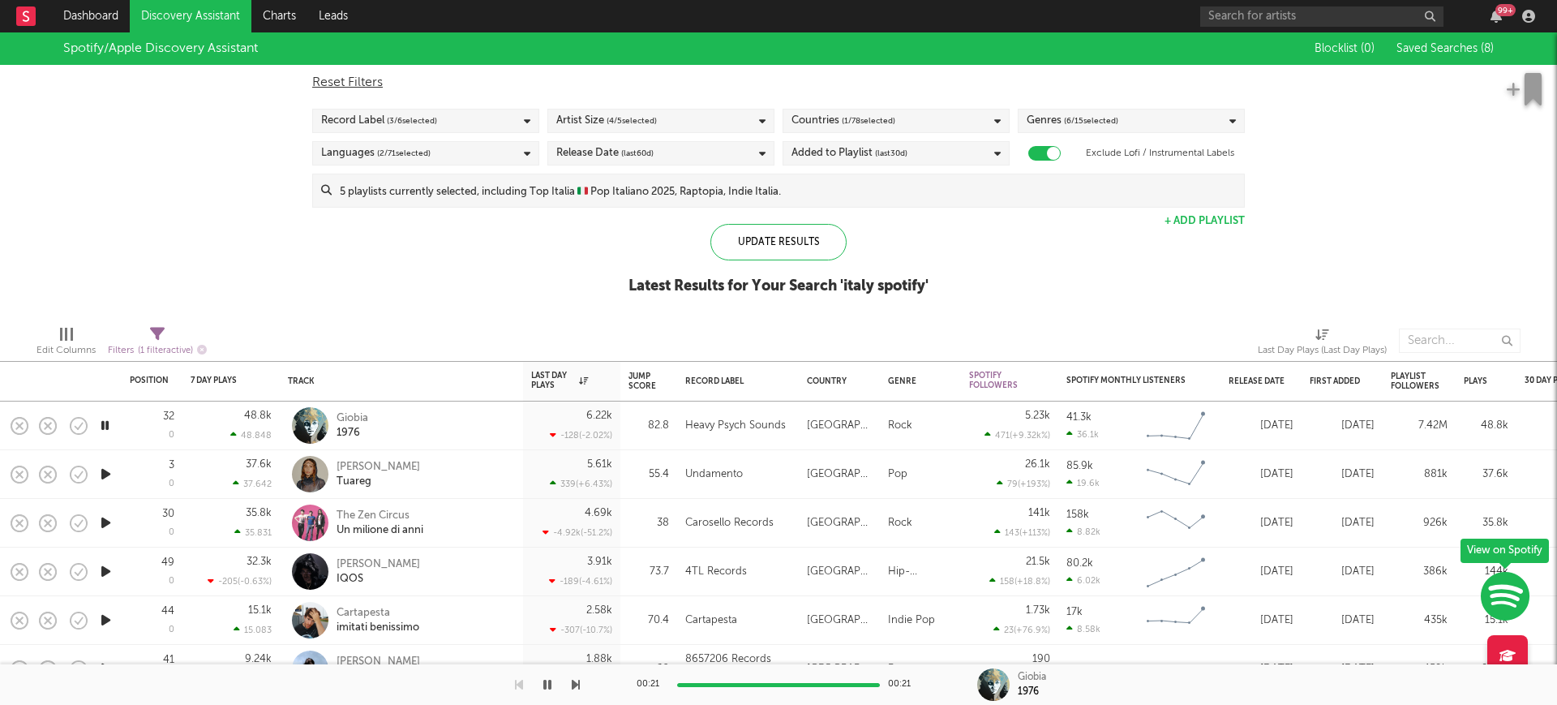
click at [1396, 44] on span "Saved Searches ( 8 )" at bounding box center [1444, 48] width 97 height 11
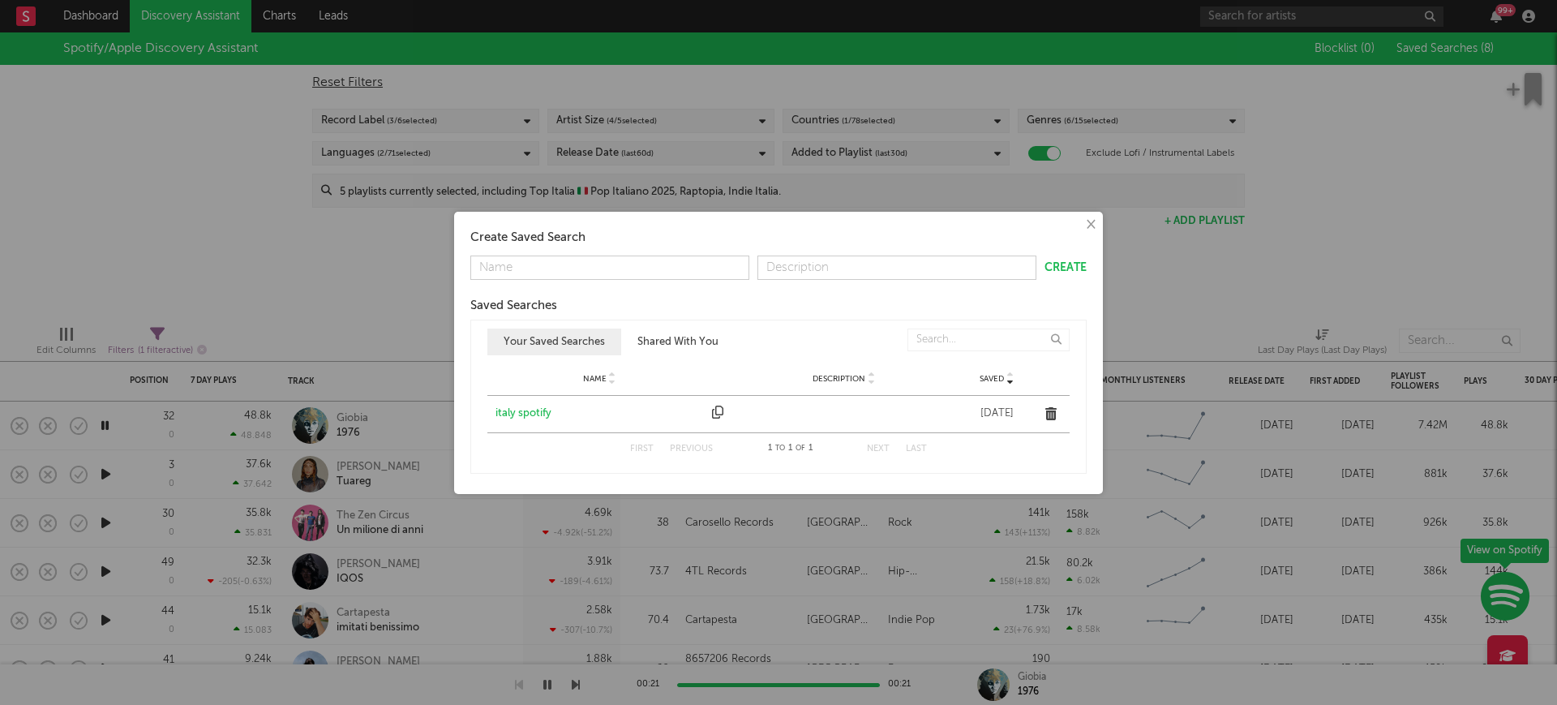
click at [673, 340] on button "Shared With You" at bounding box center [678, 341] width 114 height 27
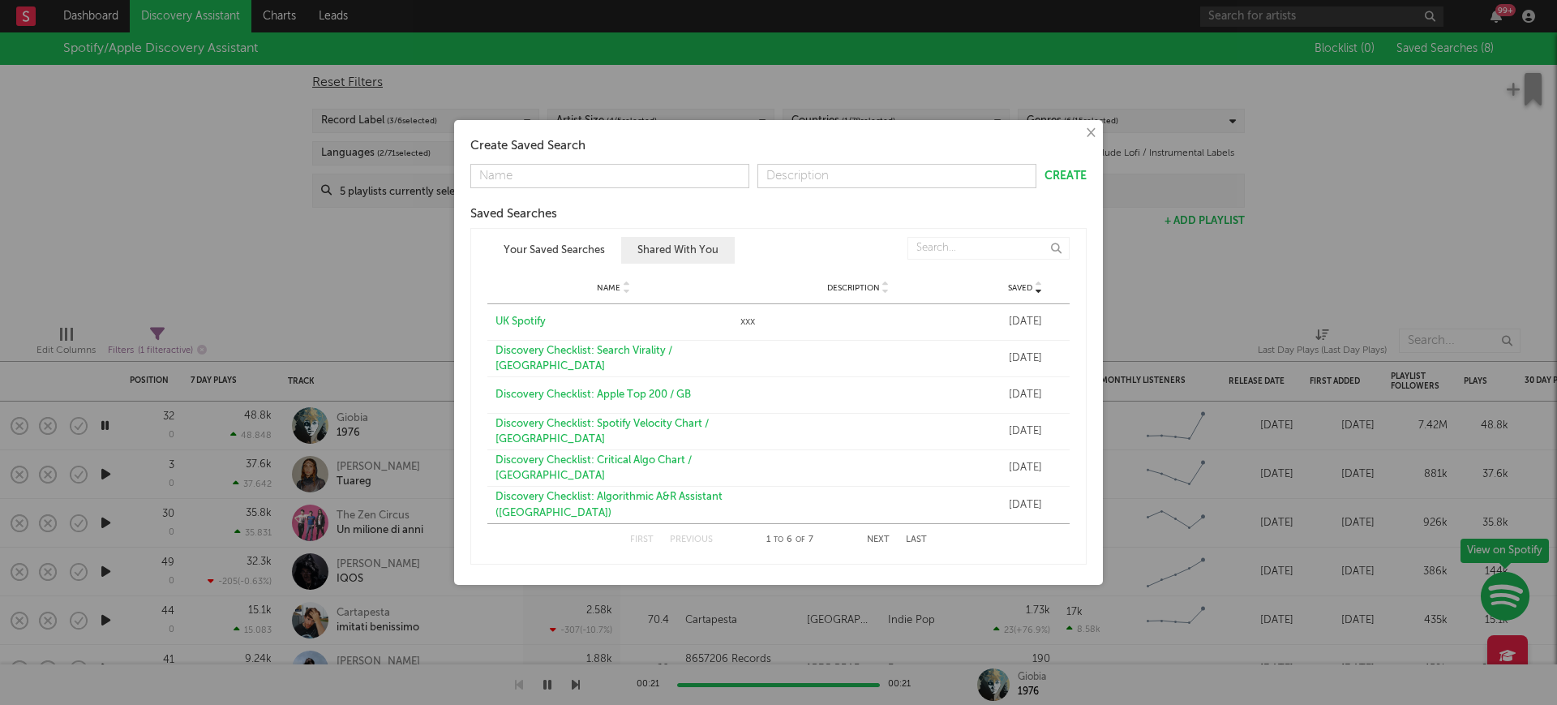
click at [620, 468] on div "Discovery Checklist: Critical Algo Chart / [GEOGRAPHIC_DATA]" at bounding box center [613, 469] width 237 height 32
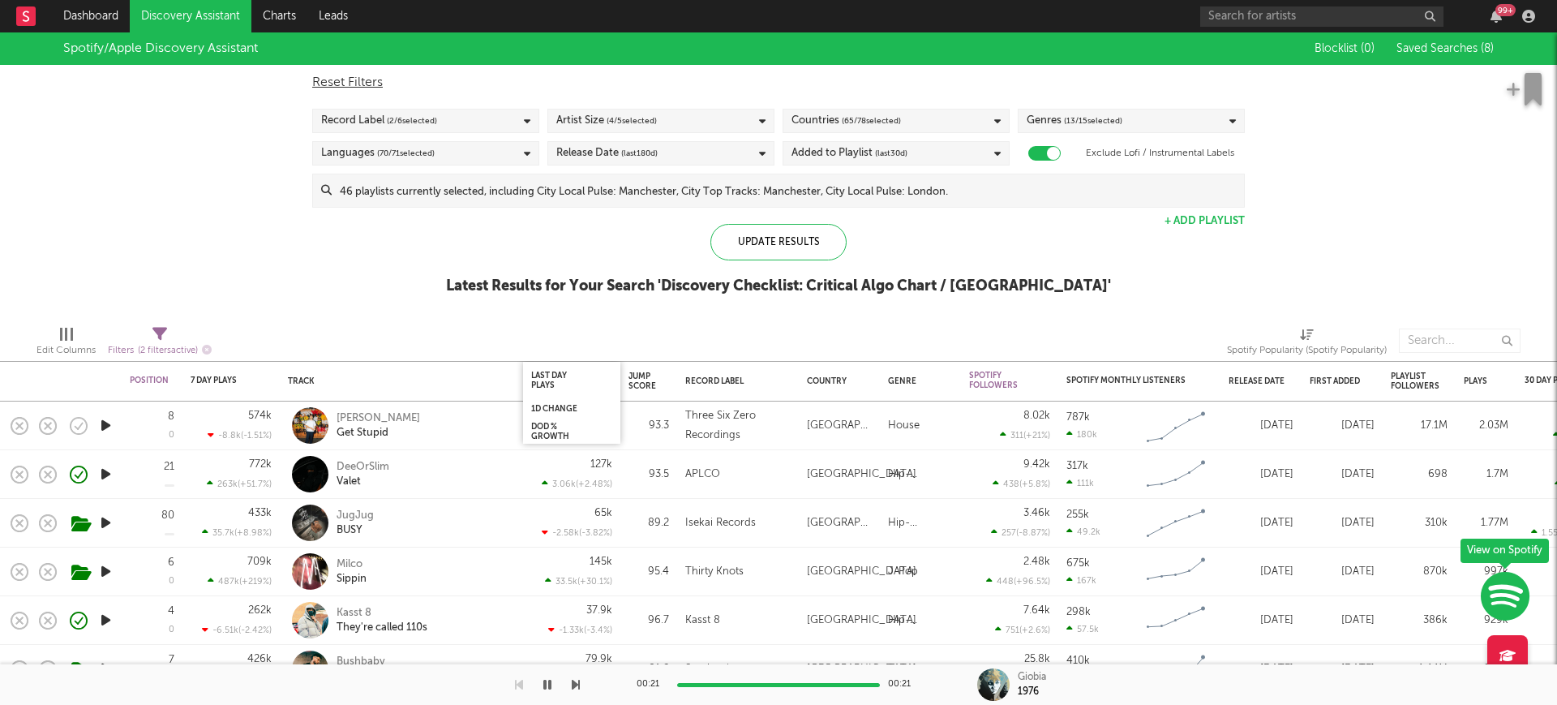
click at [620, 369] on div "Last Day Plays" at bounding box center [571, 380] width 97 height 36
click at [640, 383] on div "Jump Score" at bounding box center [642, 380] width 28 height 19
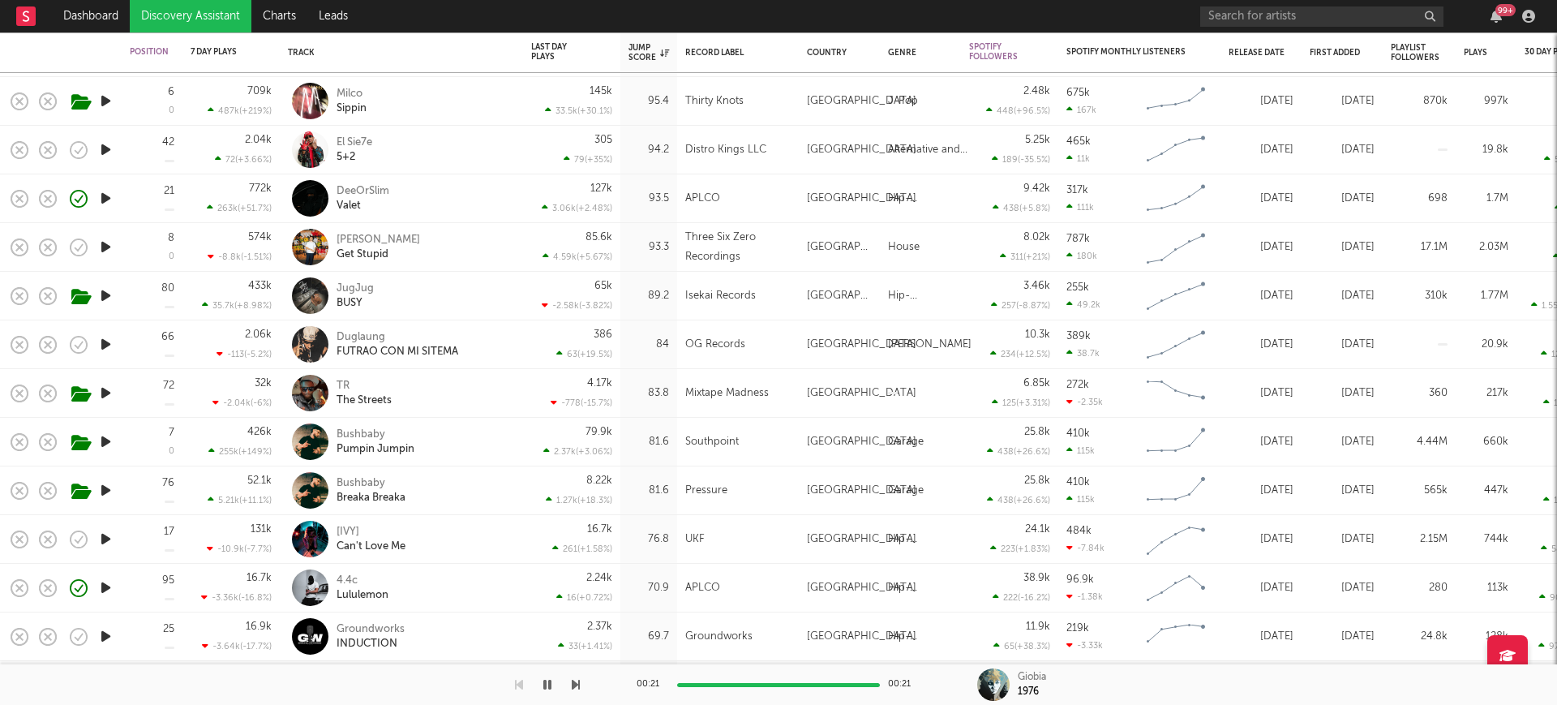
click at [101, 344] on icon "button" at bounding box center [105, 344] width 17 height 20
click at [101, 344] on icon "button" at bounding box center [104, 344] width 15 height 20
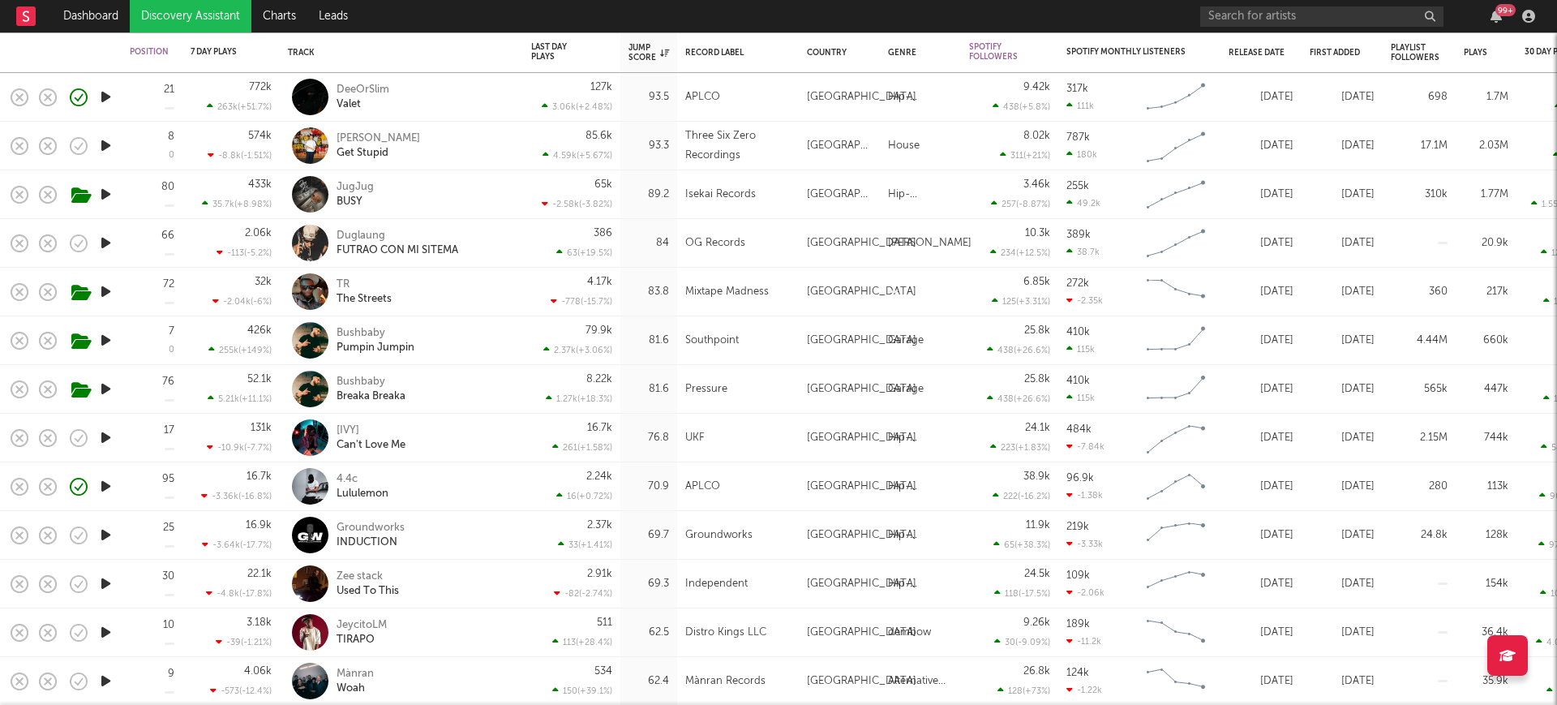
click at [97, 442] on icon "button" at bounding box center [105, 437] width 17 height 20
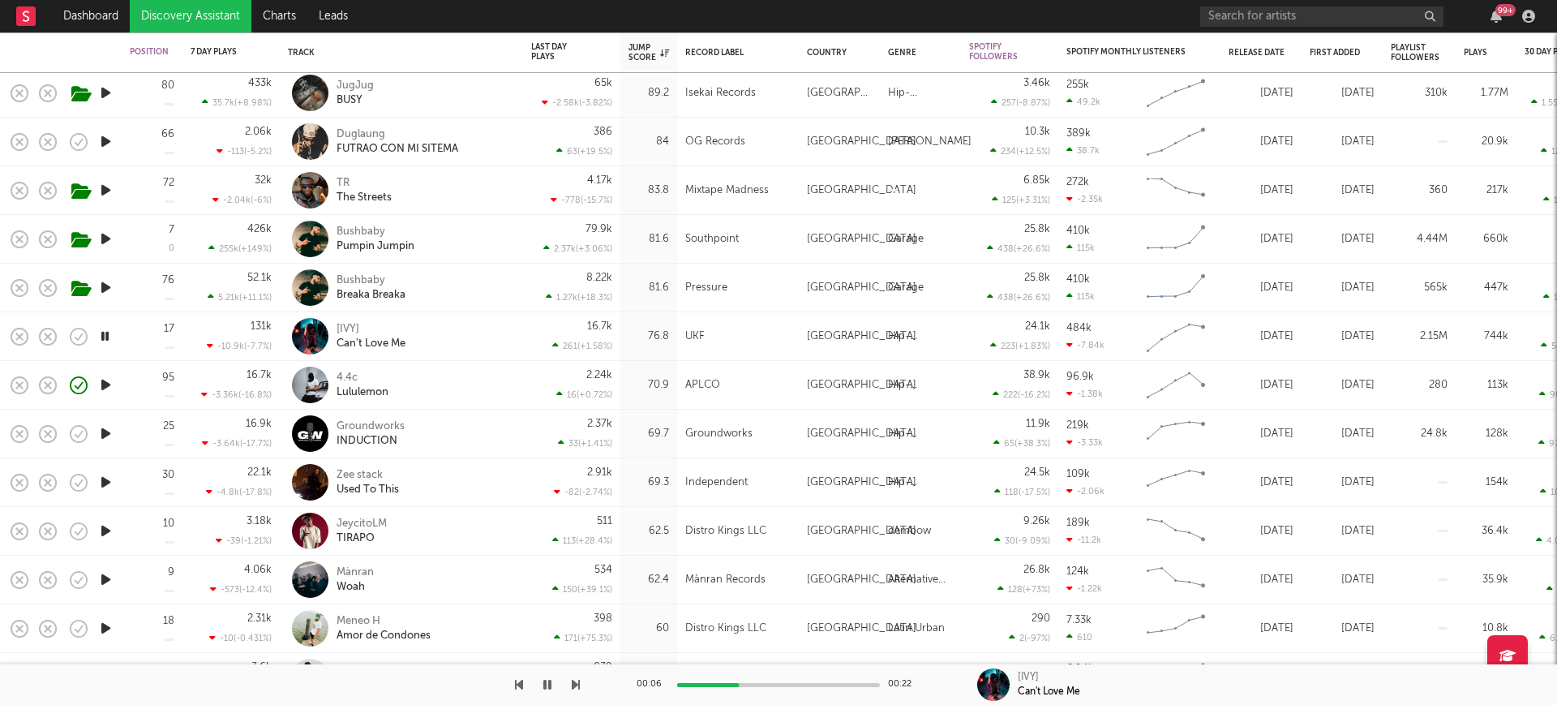
drag, startPoint x: 107, startPoint y: 386, endPoint x: 99, endPoint y: 381, distance: 9.5
click at [100, 381] on icon "button" at bounding box center [105, 385] width 17 height 20
click at [349, 375] on div "4.4c" at bounding box center [363, 378] width 52 height 15
click at [109, 487] on icon "button" at bounding box center [105, 482] width 17 height 20
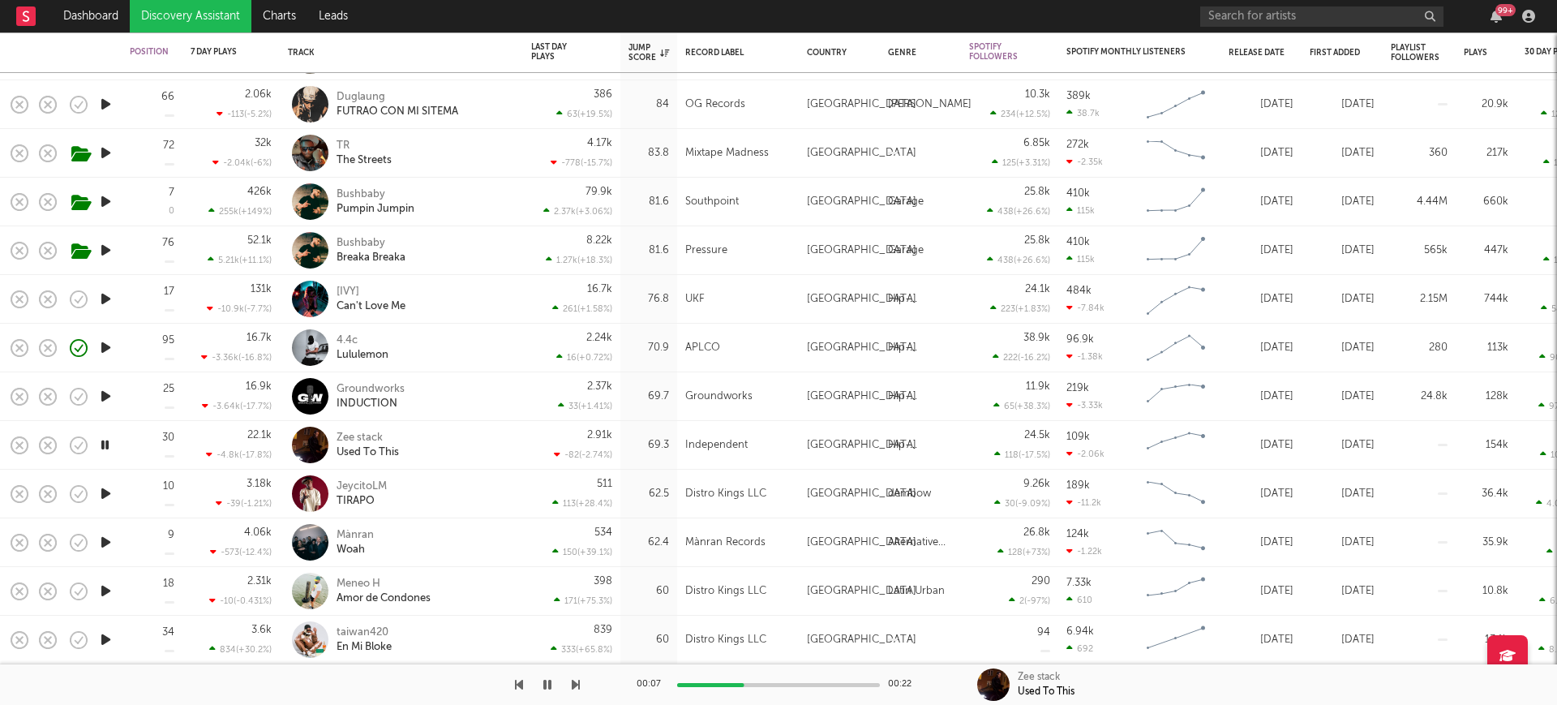
click at [113, 587] on icon "button" at bounding box center [105, 591] width 17 height 20
click at [104, 535] on icon "button" at bounding box center [105, 542] width 17 height 20
click at [369, 535] on div "Mànran" at bounding box center [355, 535] width 37 height 15
click at [105, 444] on icon "button" at bounding box center [105, 445] width 17 height 20
click at [373, 434] on div "Zee stack" at bounding box center [368, 438] width 62 height 15
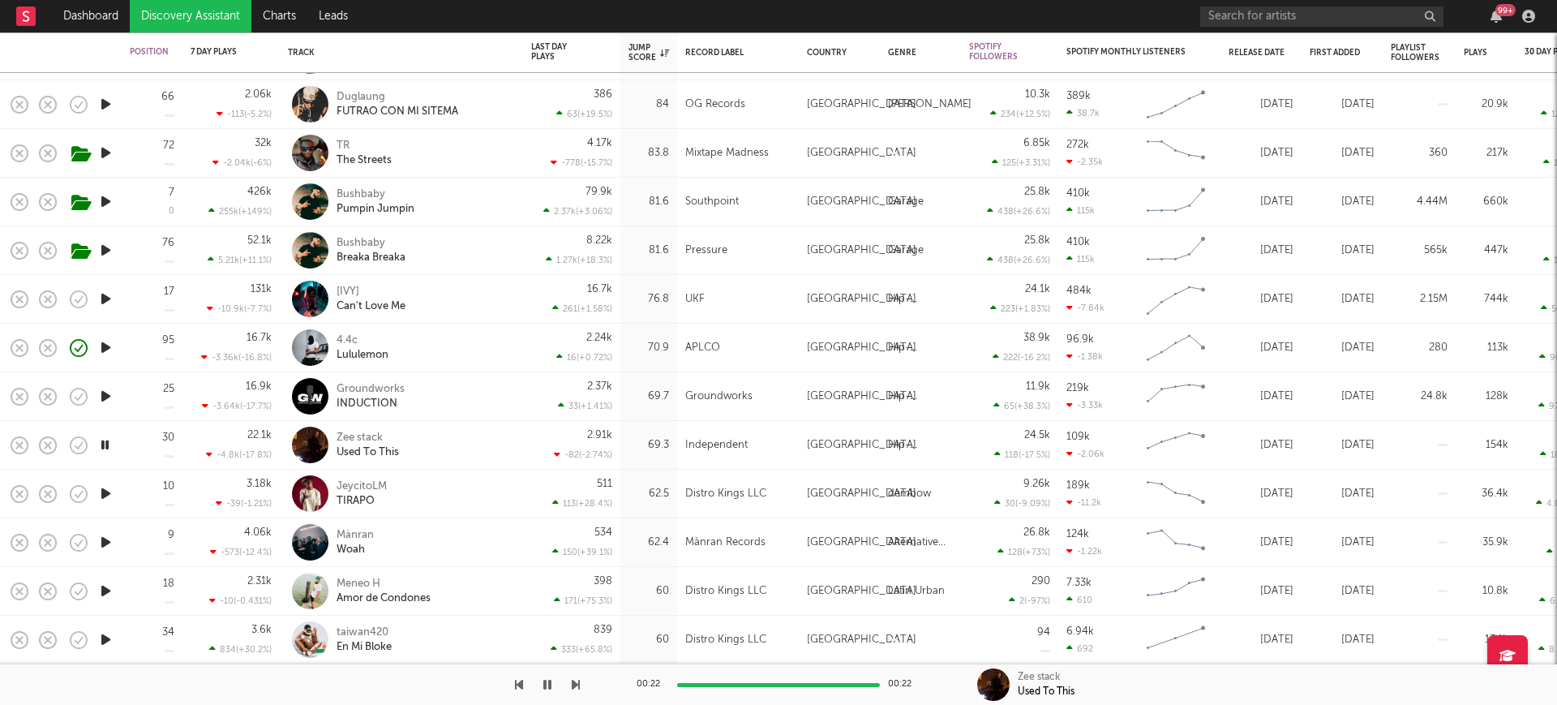
click at [101, 448] on icon "button" at bounding box center [104, 445] width 15 height 20
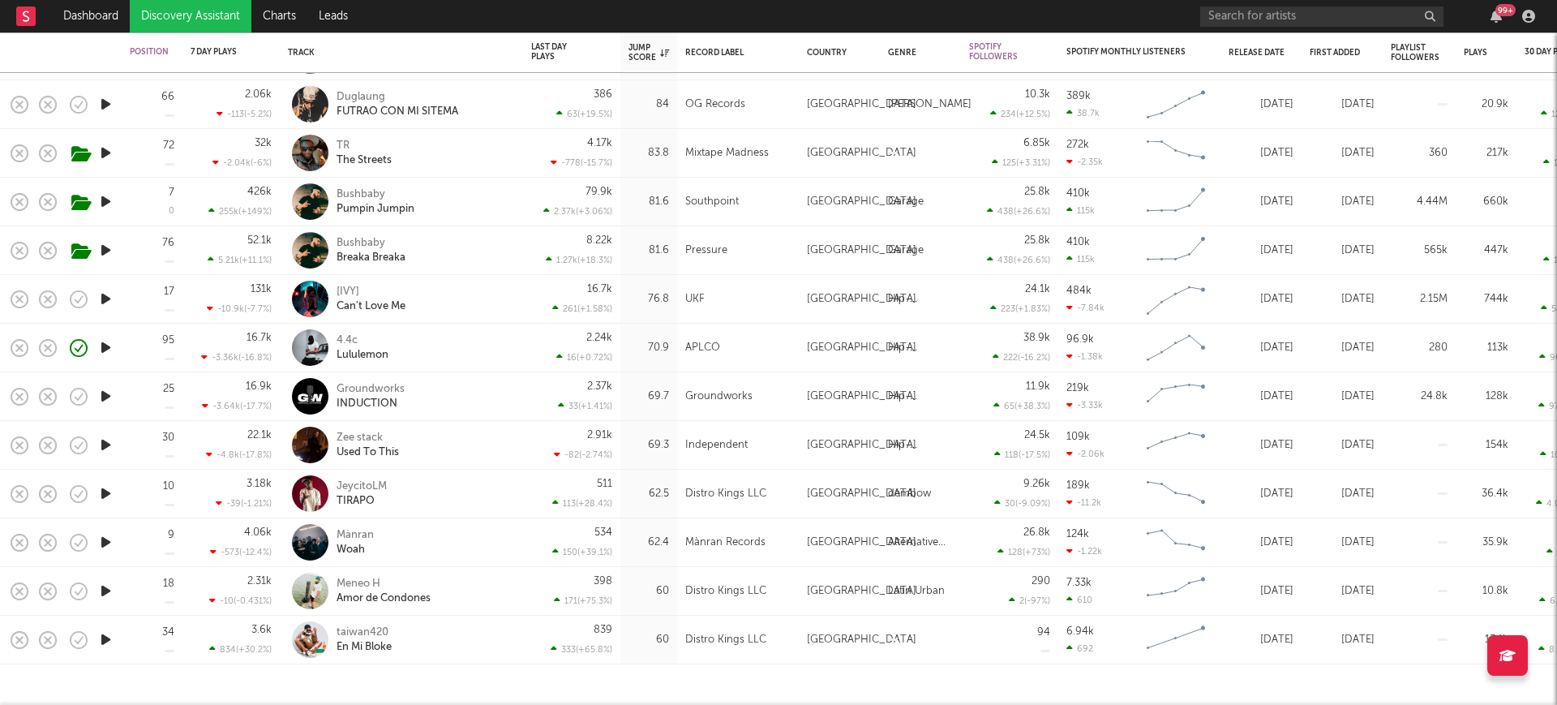
click at [101, 448] on icon "button" at bounding box center [105, 445] width 17 height 20
click at [105, 401] on icon "button" at bounding box center [105, 396] width 17 height 20
click at [106, 296] on icon "button" at bounding box center [105, 299] width 17 height 20
click at [344, 294] on div "[IVY]" at bounding box center [371, 292] width 69 height 15
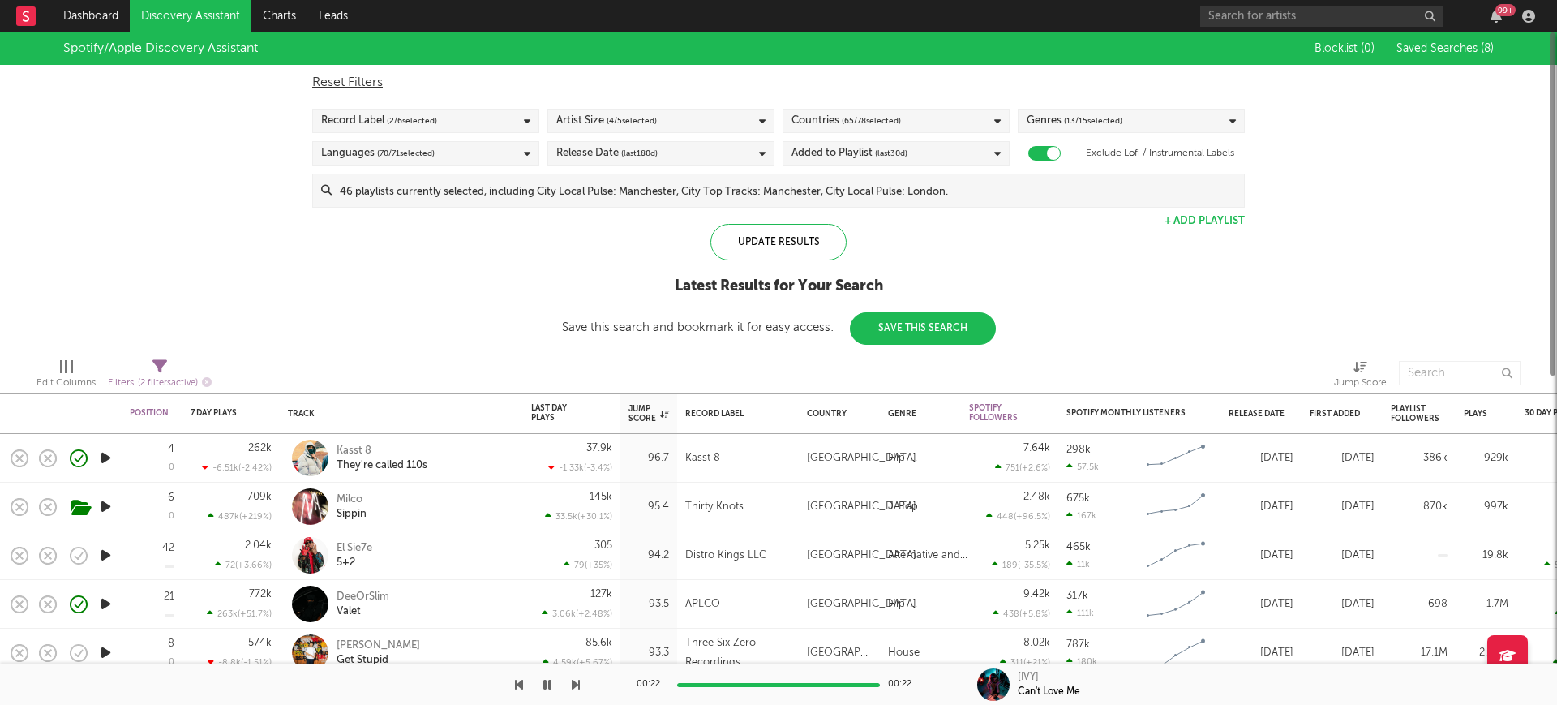
click at [191, 15] on link "Discovery Assistant" at bounding box center [191, 16] width 122 height 32
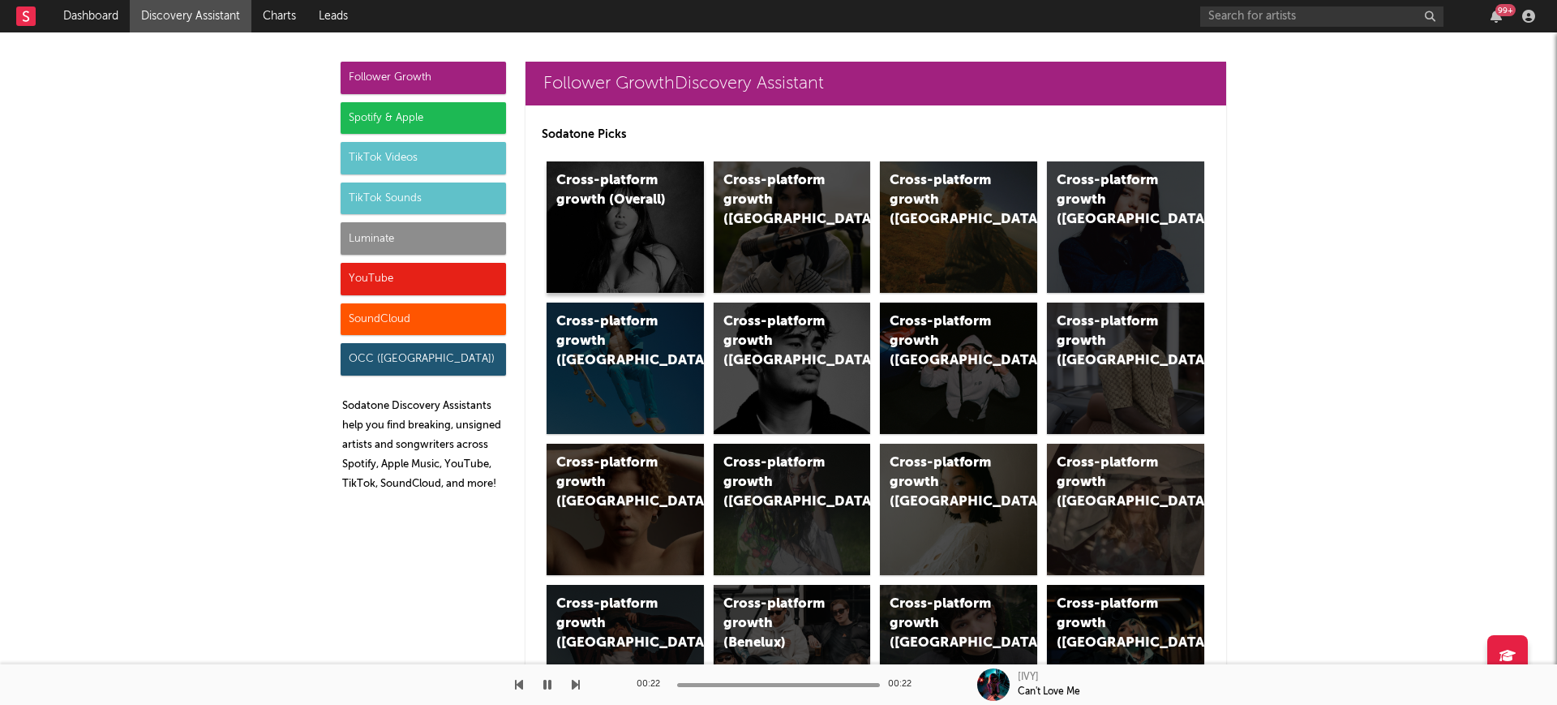
click at [650, 225] on div "Cross-platform growth (Overall)" at bounding box center [625, 226] width 157 height 131
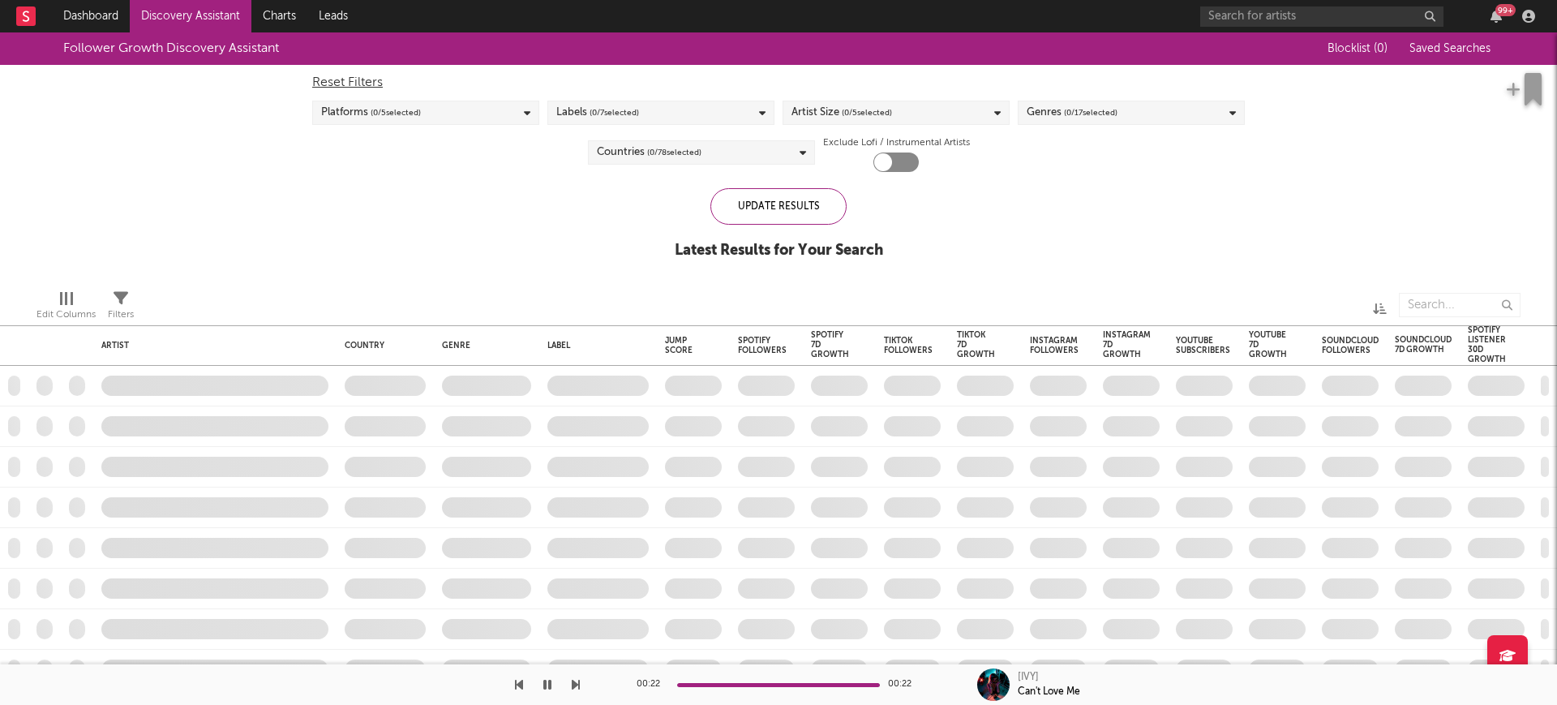
checkbox input "true"
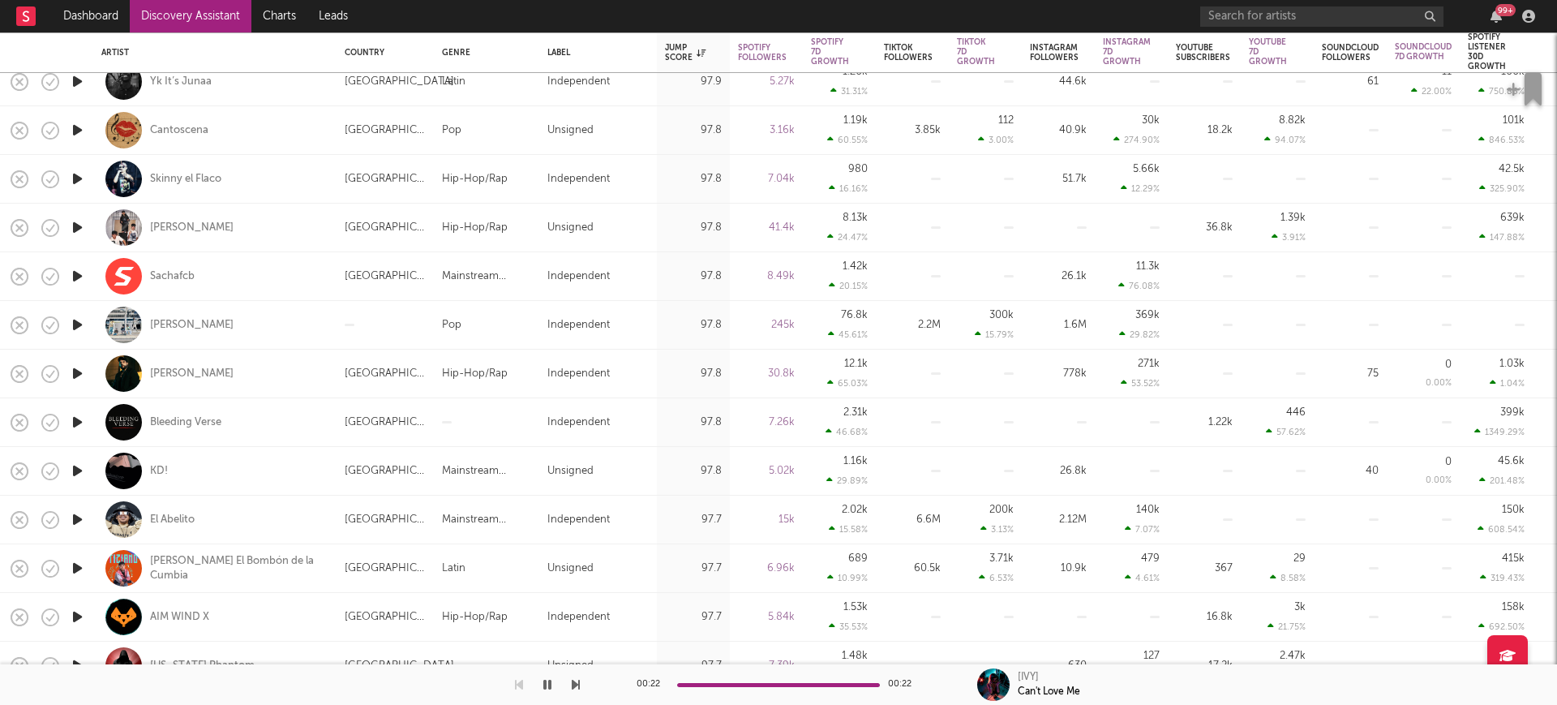
click at [79, 470] on icon "button" at bounding box center [77, 471] width 17 height 20
click at [77, 470] on icon "button" at bounding box center [76, 471] width 15 height 20
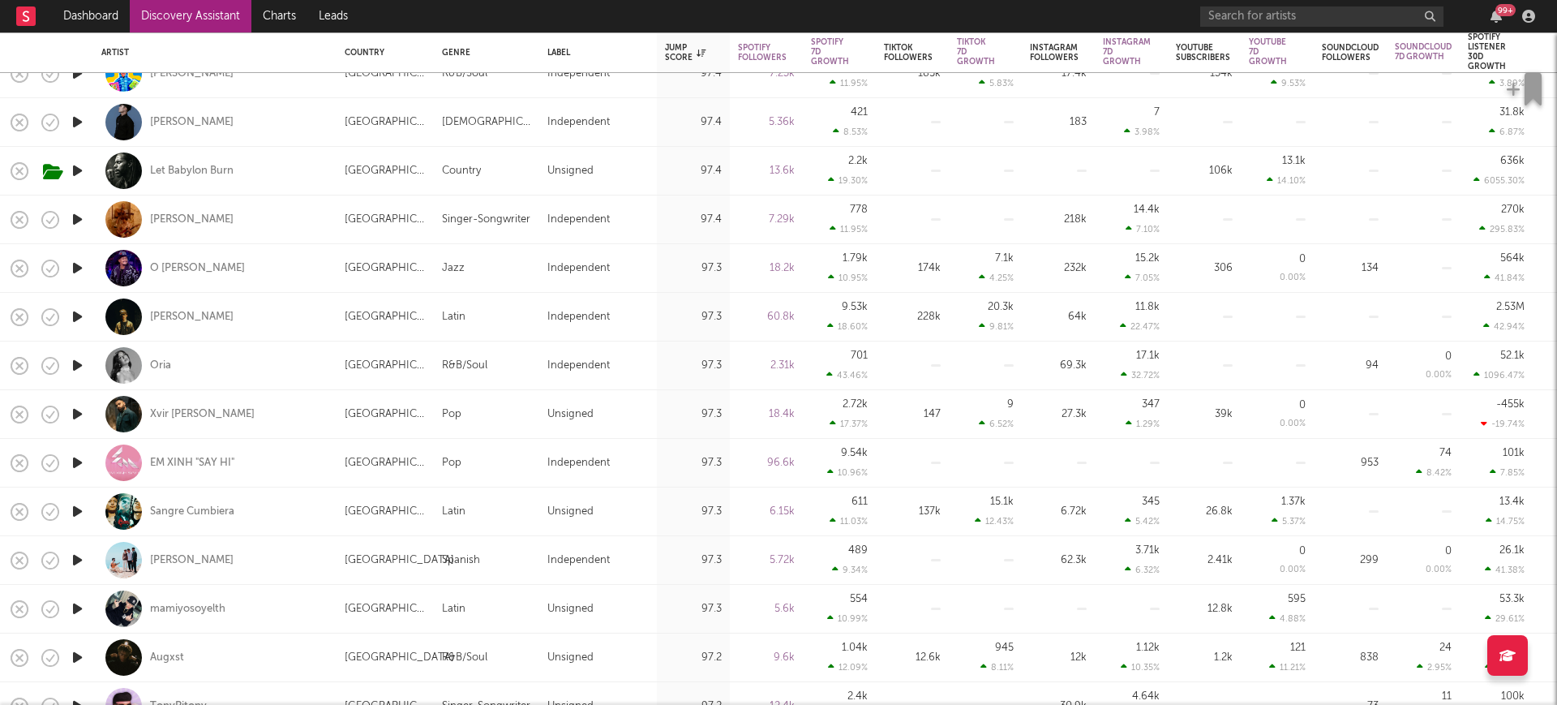
click at [83, 371] on icon "button" at bounding box center [77, 365] width 17 height 20
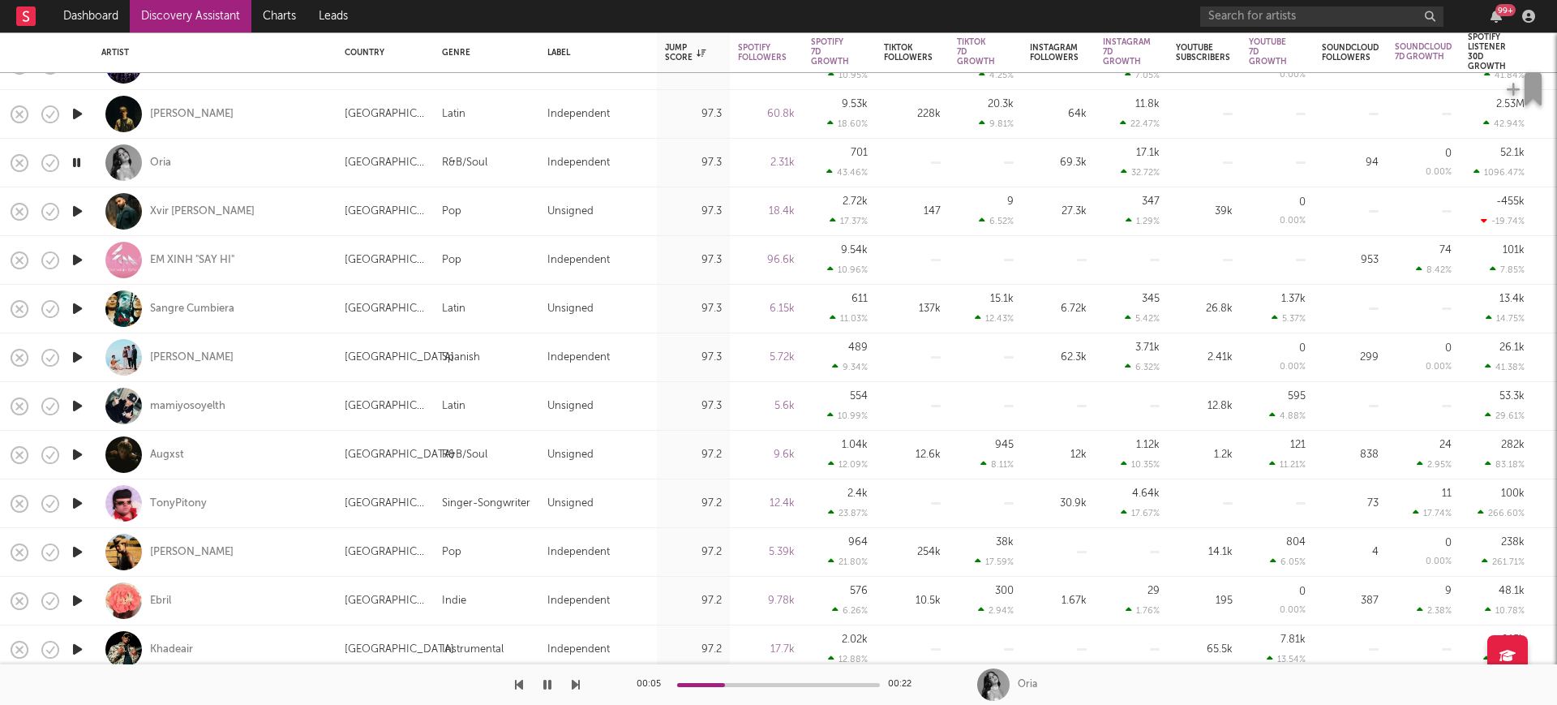
click at [81, 507] on icon "button" at bounding box center [77, 503] width 17 height 20
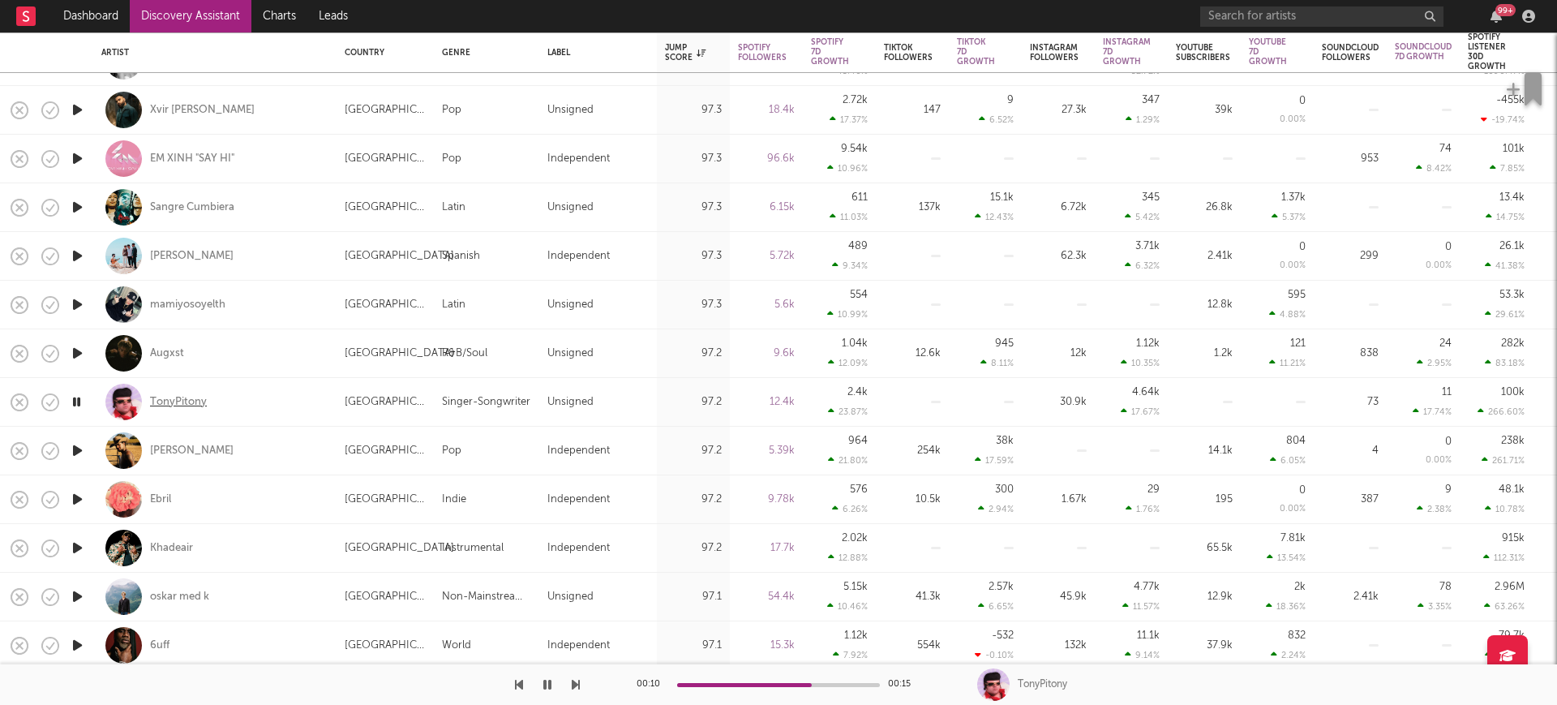
click at [187, 403] on div "TonyPitony" at bounding box center [178, 402] width 57 height 15
click at [83, 449] on icon "button" at bounding box center [77, 450] width 17 height 20
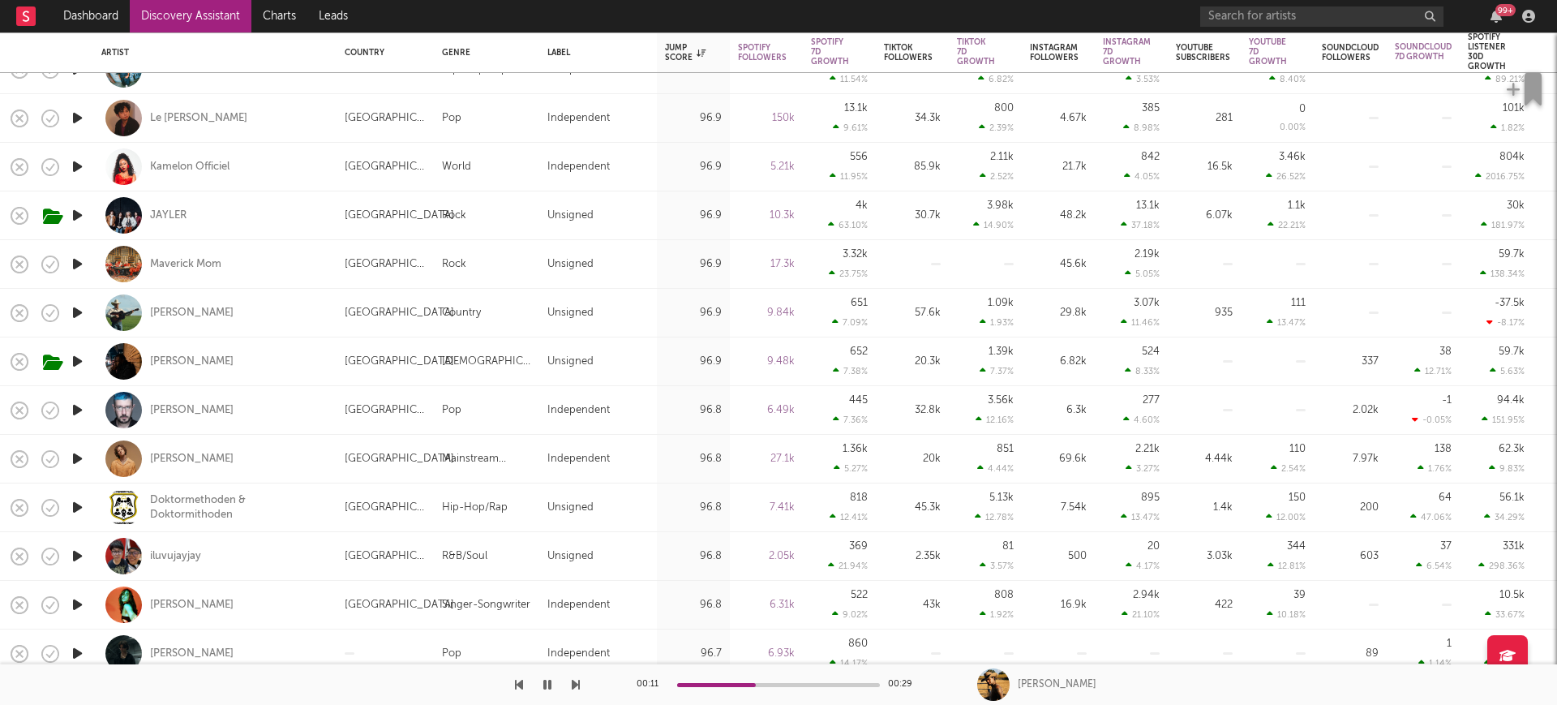
click at [77, 610] on icon "button" at bounding box center [77, 604] width 17 height 20
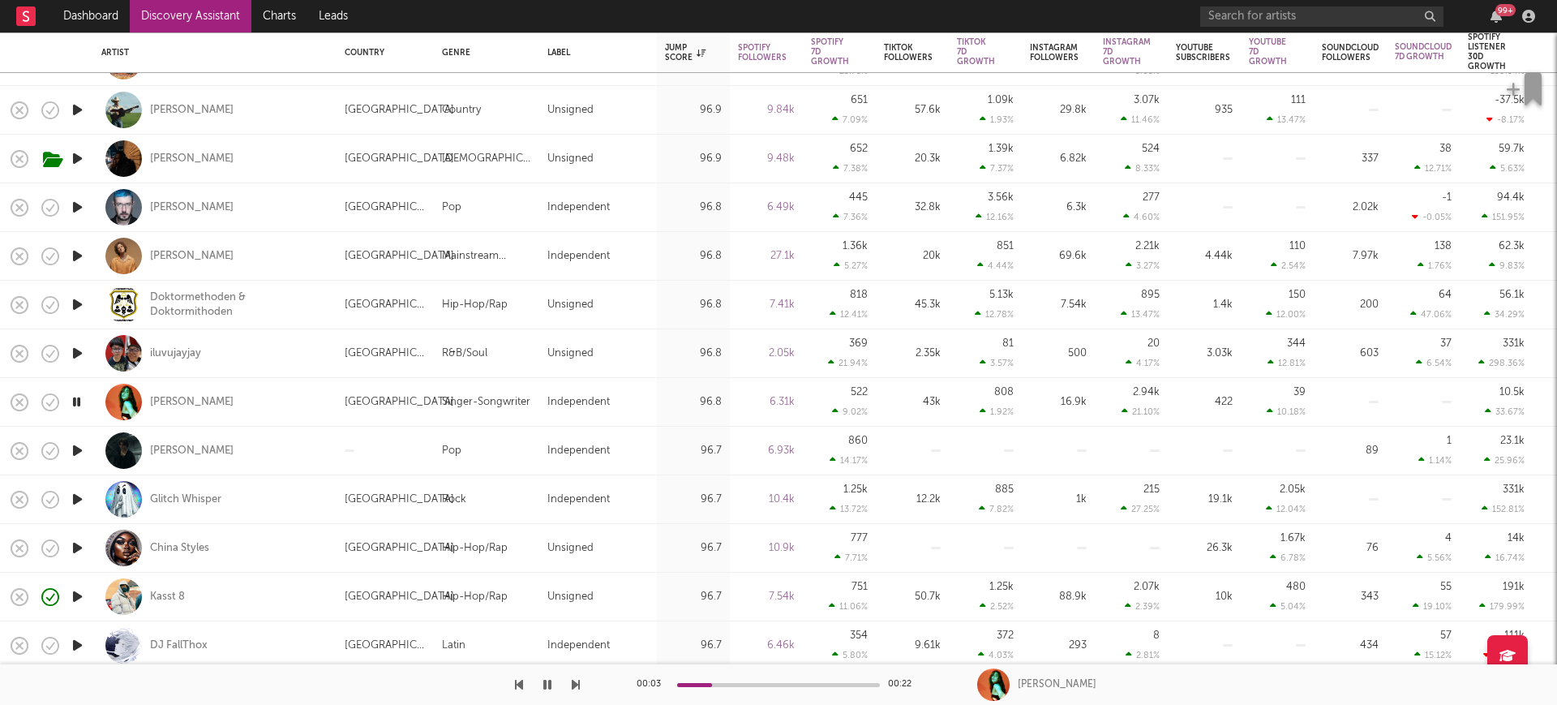
click at [354, 405] on div "United States" at bounding box center [399, 401] width 109 height 19
select select "1w"
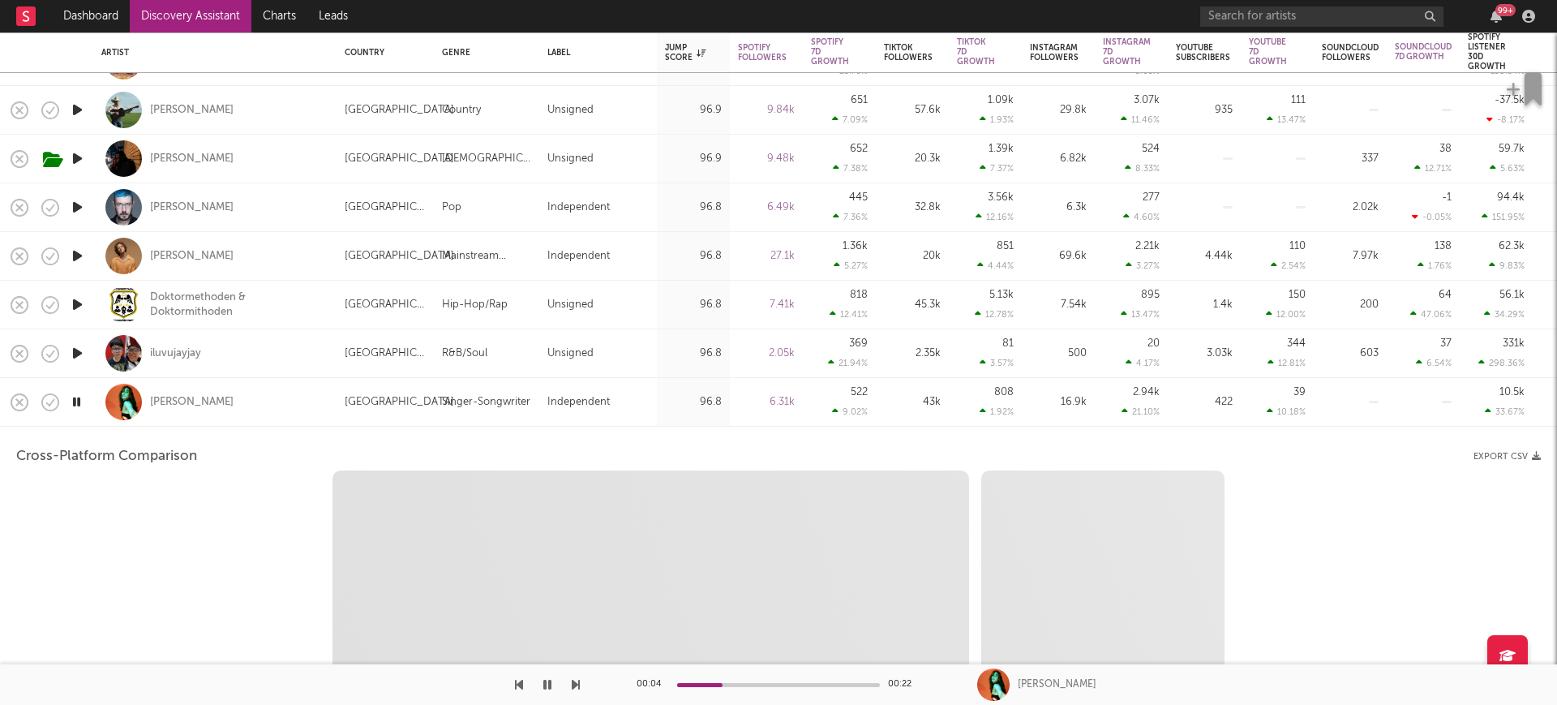
select select "6m"
click at [290, 413] on div "Lydia von Hof" at bounding box center [214, 402] width 227 height 48
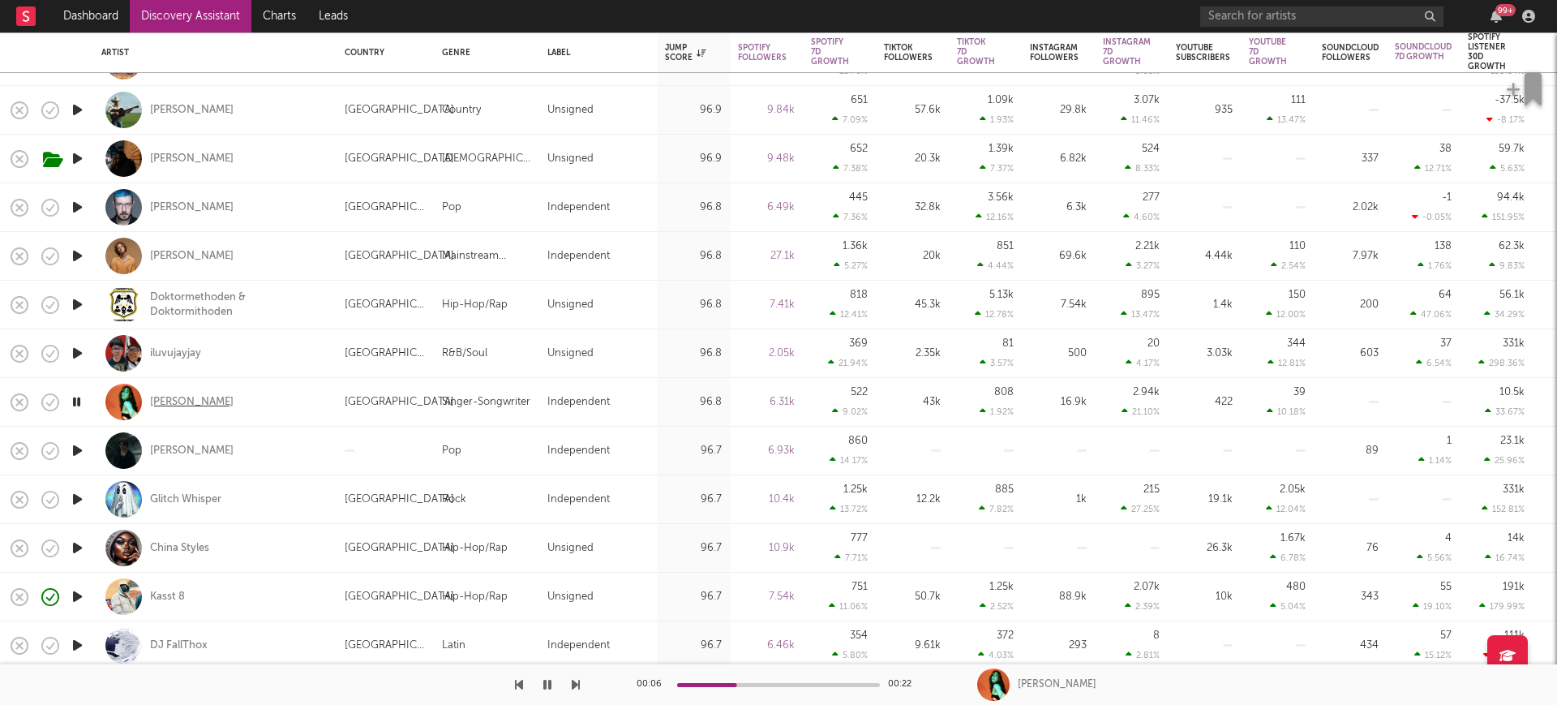
click at [187, 399] on div "Lydia von Hof" at bounding box center [192, 402] width 84 height 15
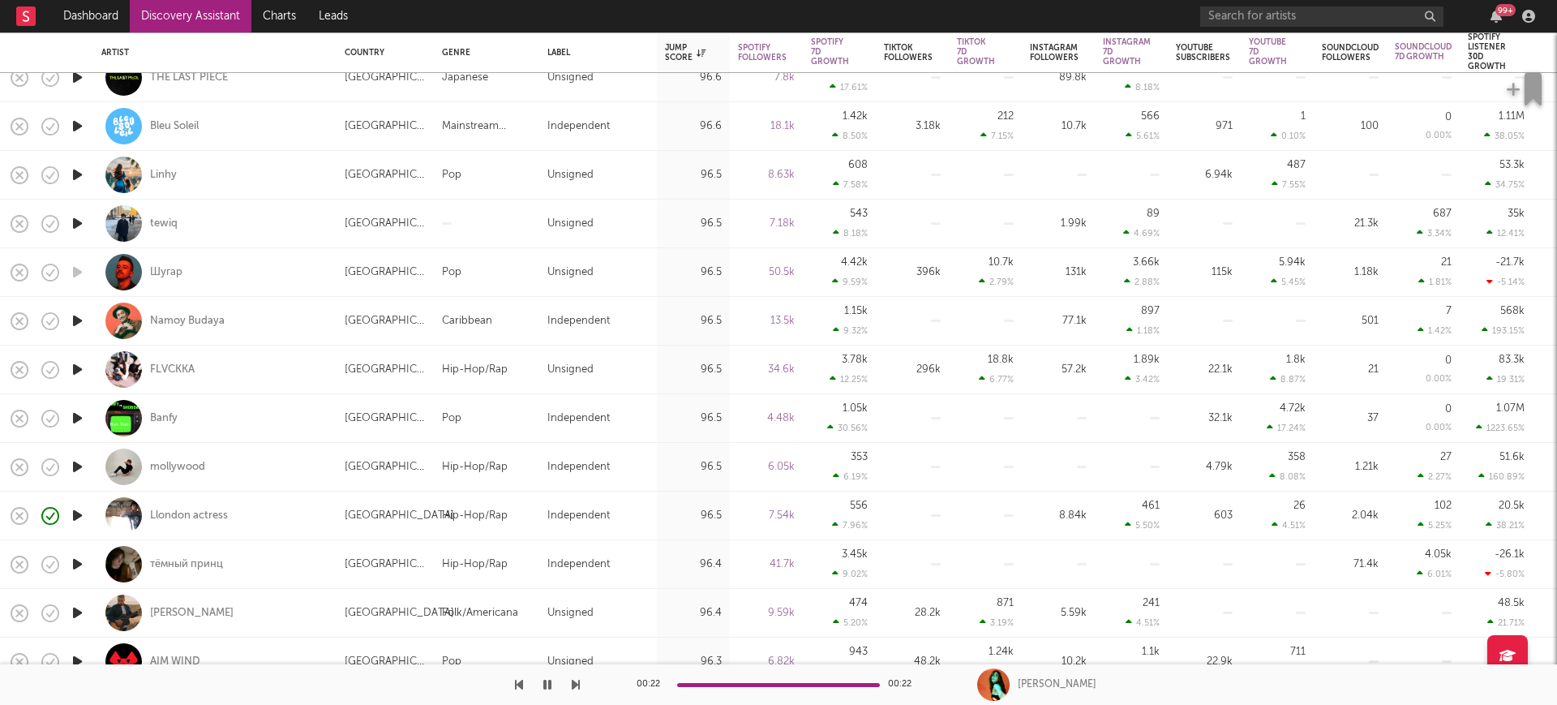
click at [194, 13] on link "Discovery Assistant" at bounding box center [191, 16] width 122 height 32
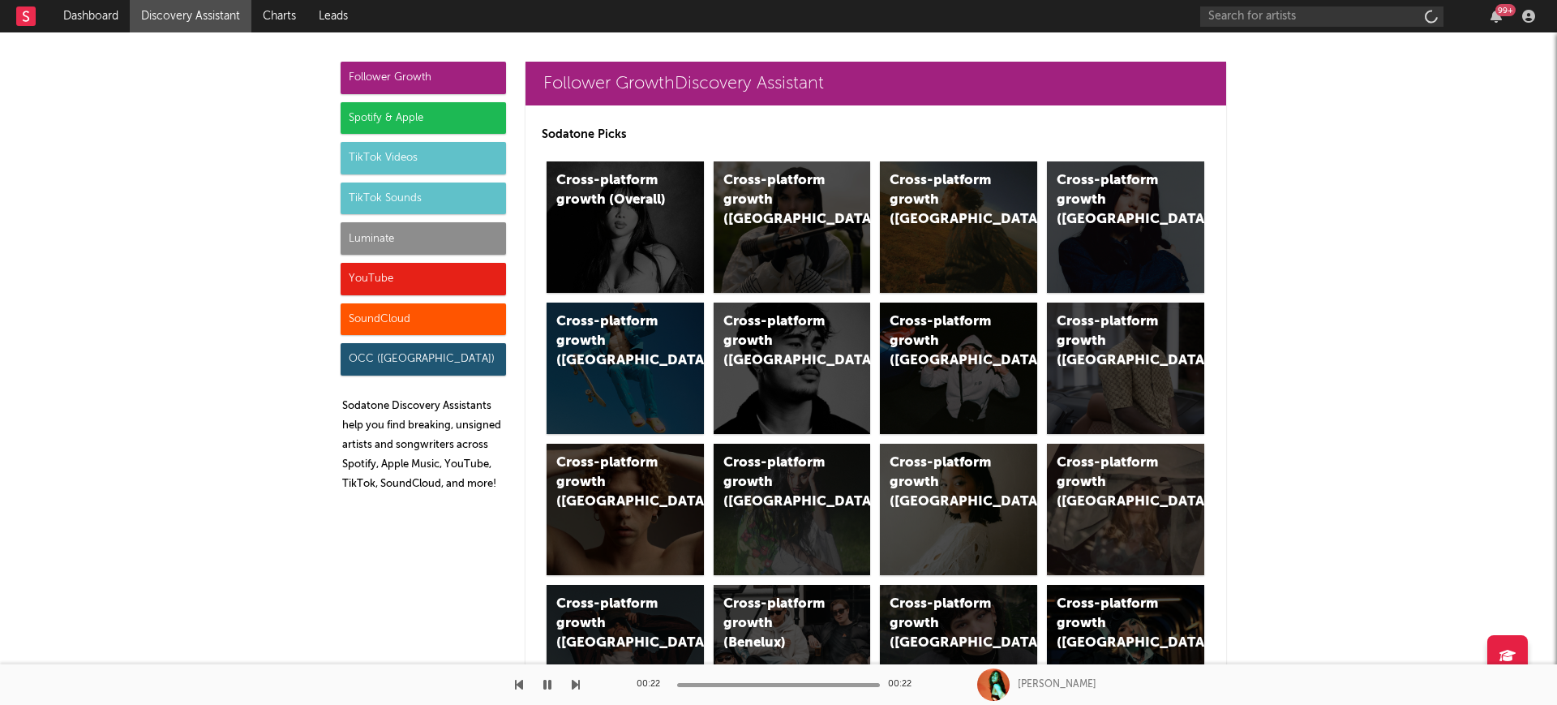
click at [448, 199] on div "TikTok Sounds" at bounding box center [423, 198] width 165 height 32
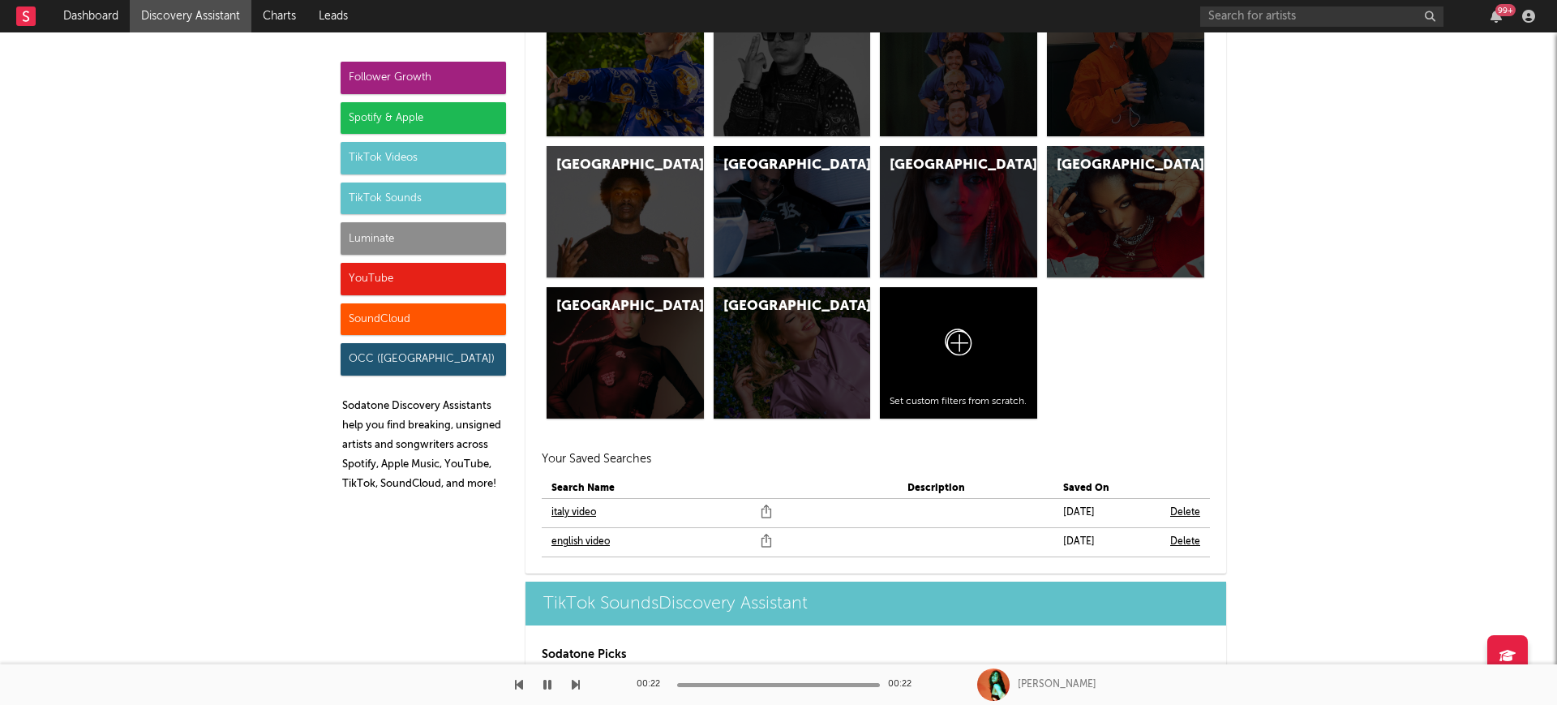
scroll to position [5851, 0]
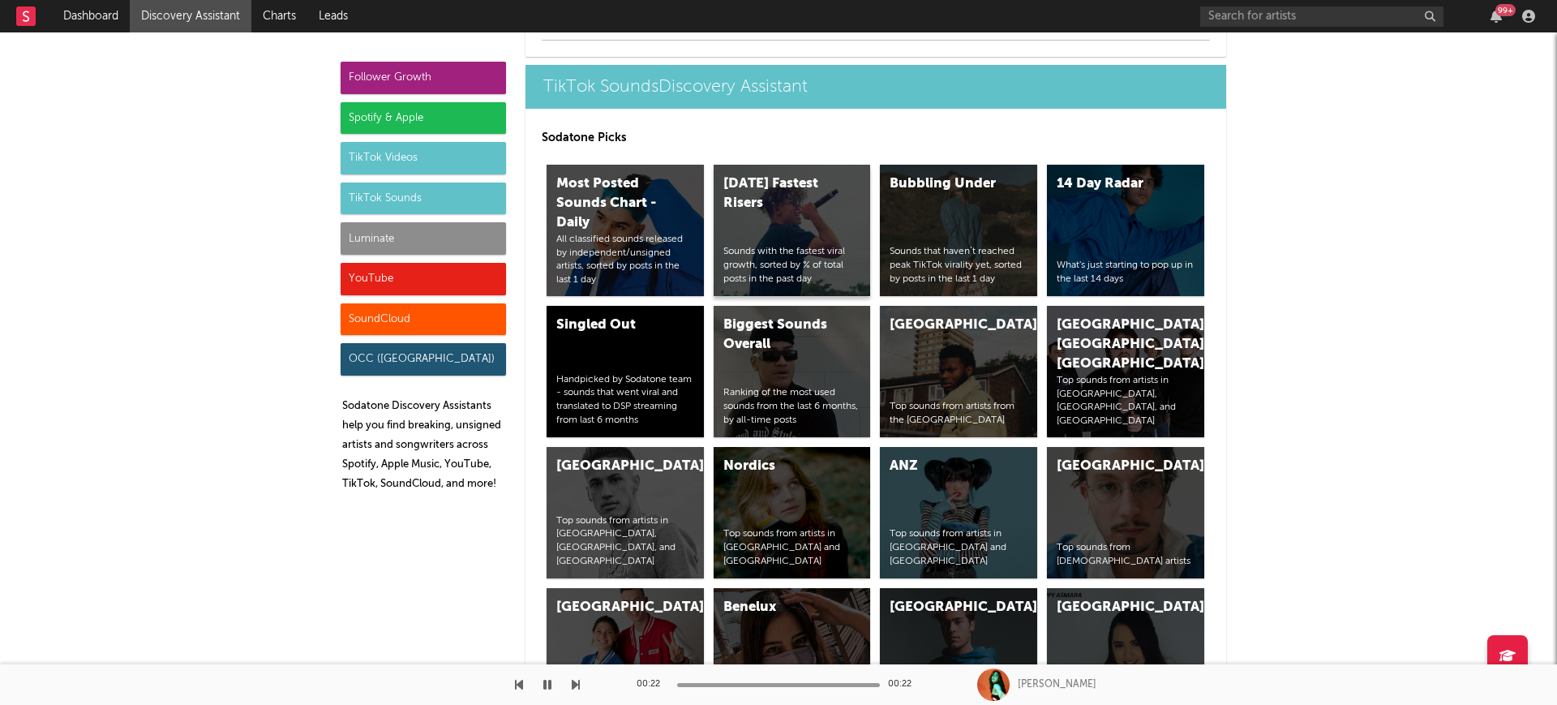
click at [800, 199] on div "Today's Fastest Risers" at bounding box center [778, 193] width 110 height 39
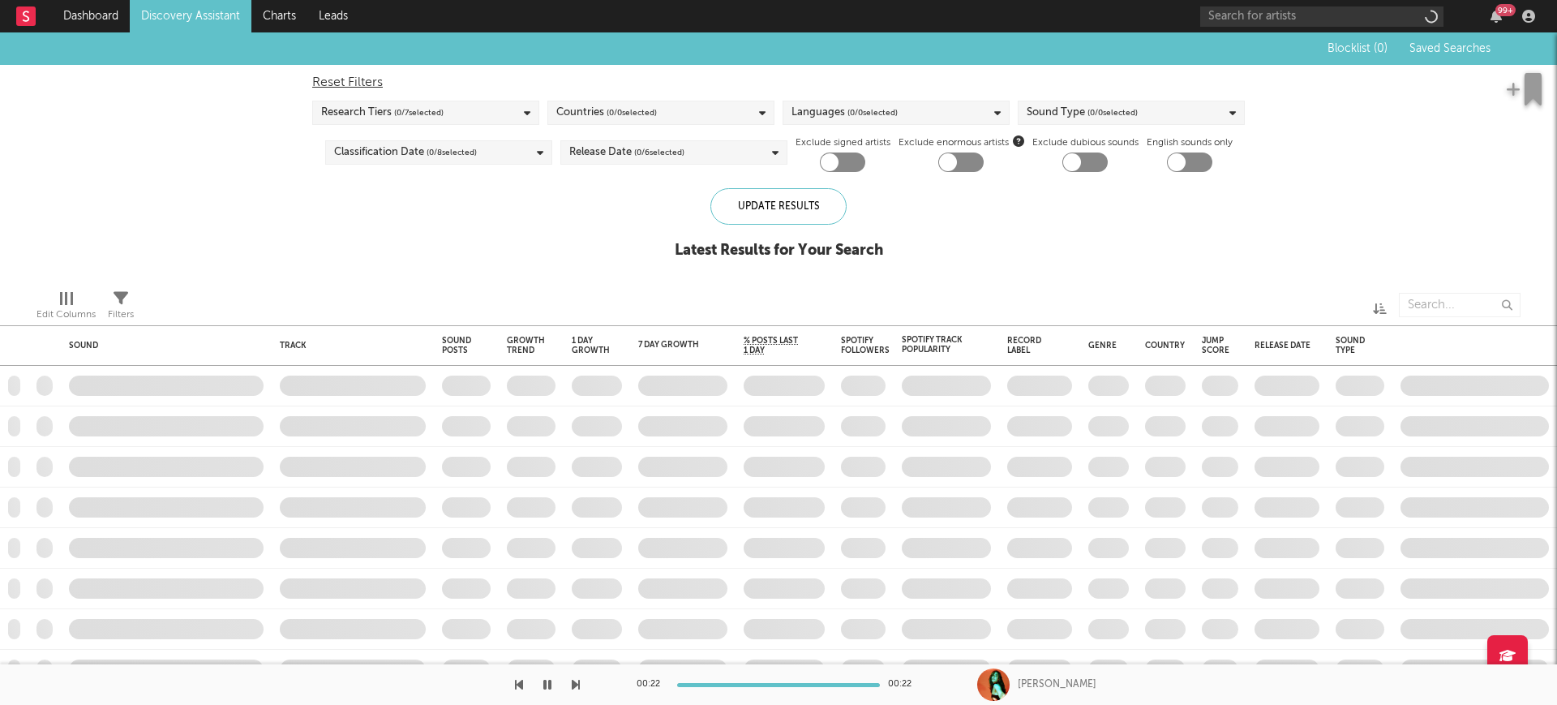
checkbox input "true"
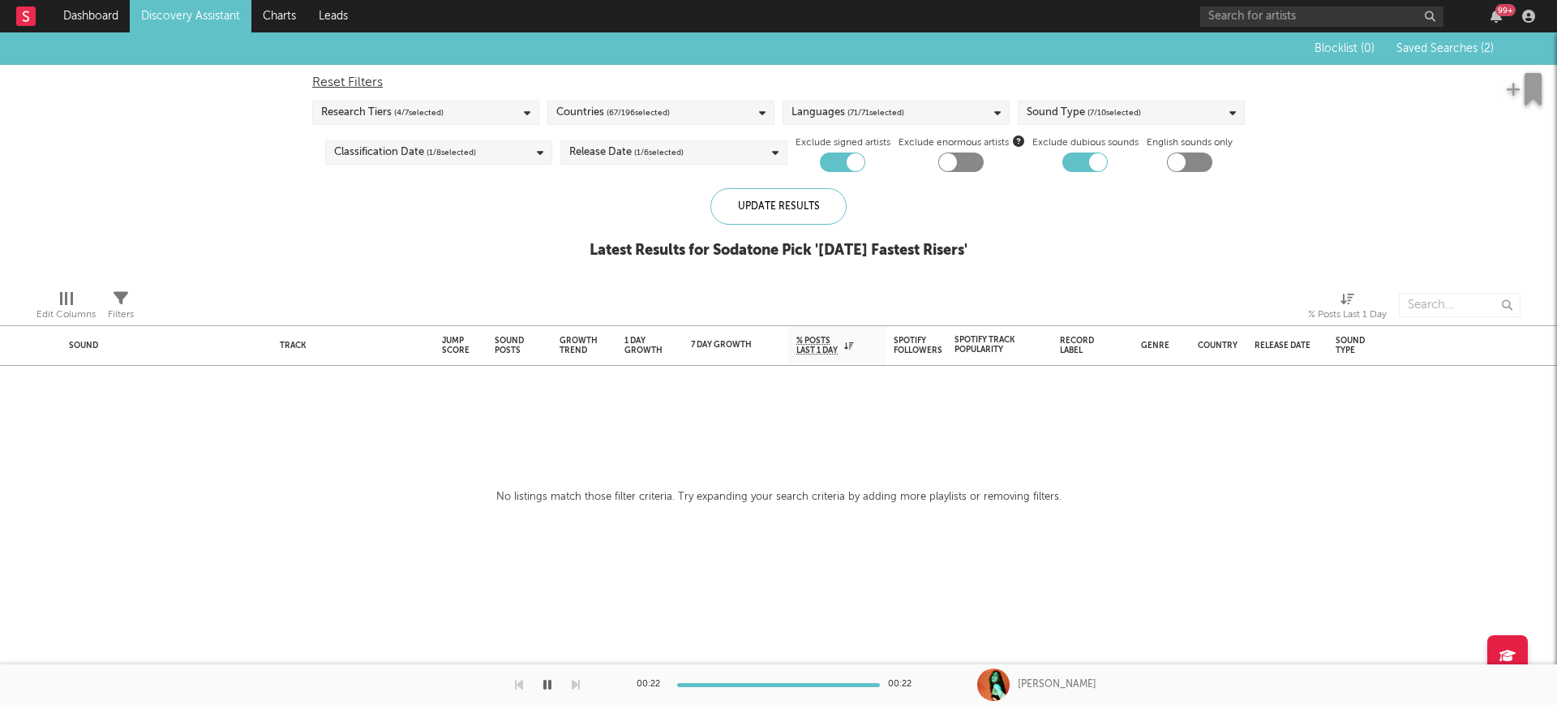
click at [1403, 38] on div "Blocklist ( 0 ) Saved Searches ( 2 )" at bounding box center [1392, 48] width 203 height 32
click at [1475, 51] on span "Saved Searches ( 2 )" at bounding box center [1444, 48] width 97 height 11
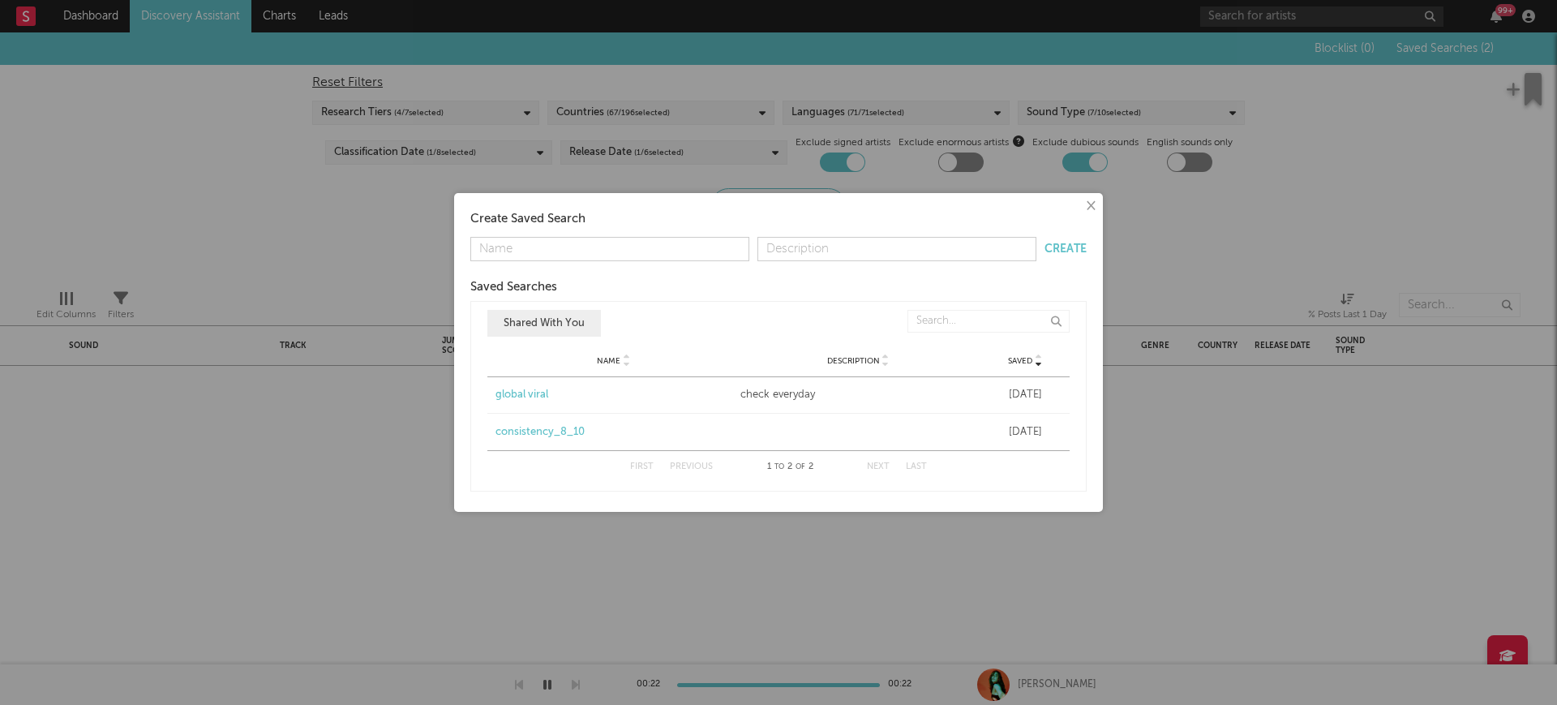
click at [537, 399] on div "global viral" at bounding box center [613, 395] width 237 height 16
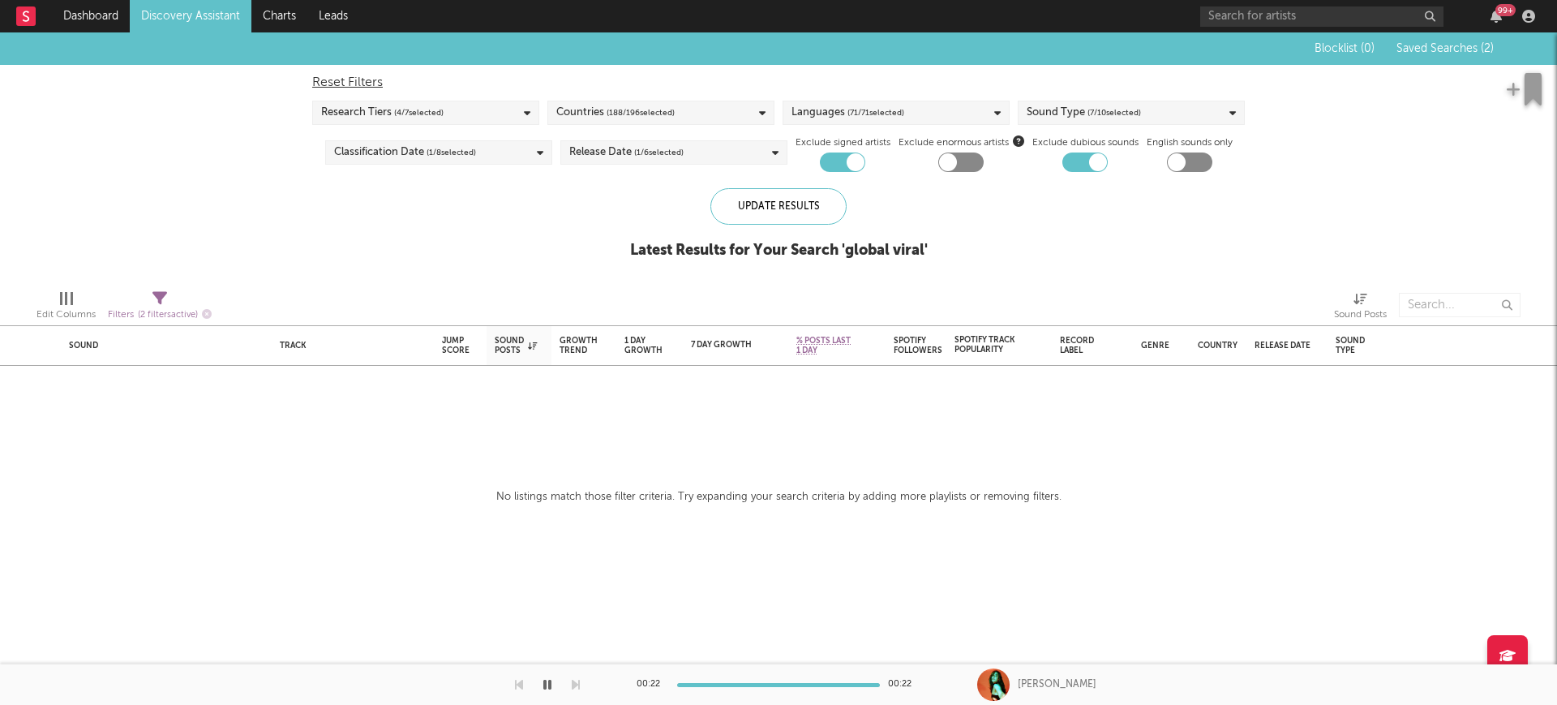
click at [1459, 44] on span "Saved Searches ( 2 )" at bounding box center [1444, 48] width 97 height 11
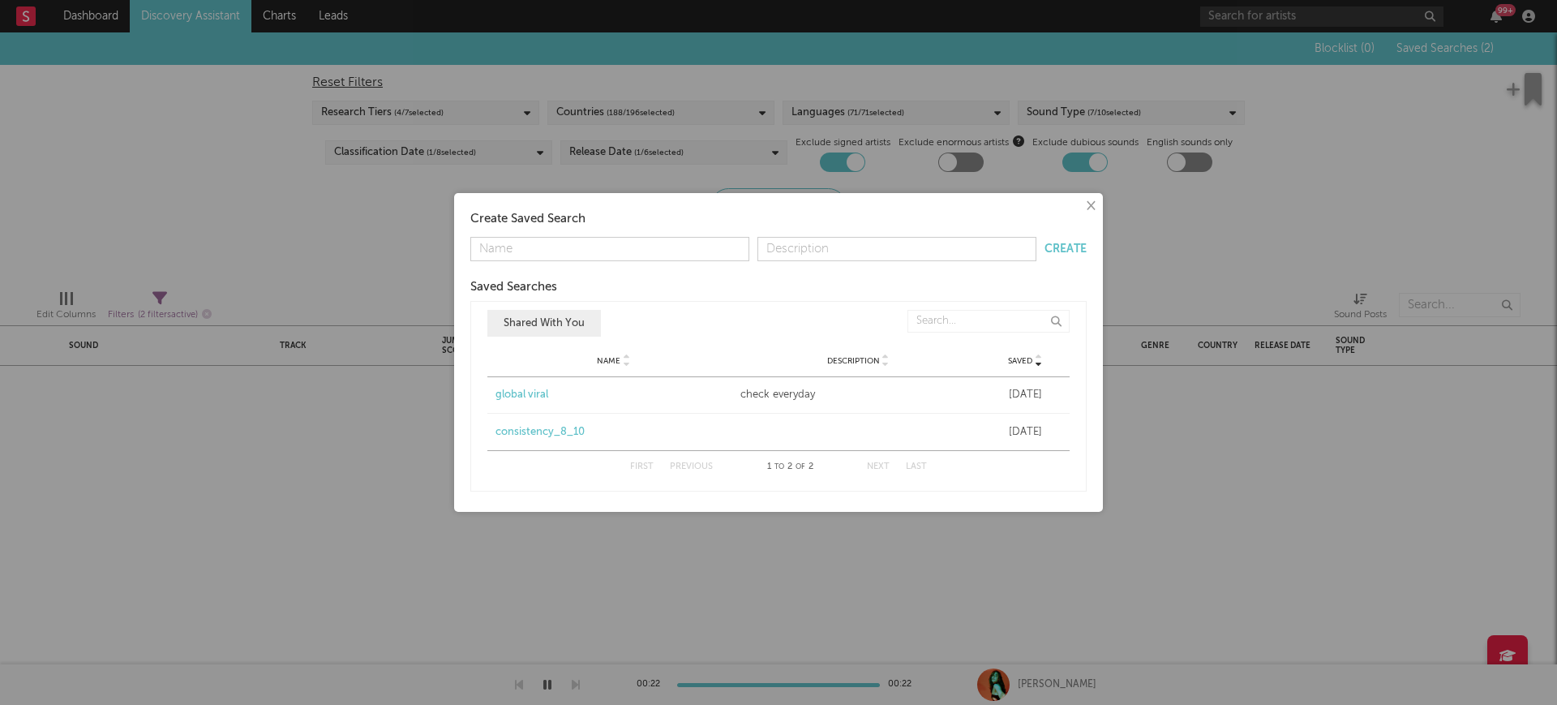
click at [534, 430] on div "consistency_8_10" at bounding box center [613, 432] width 237 height 16
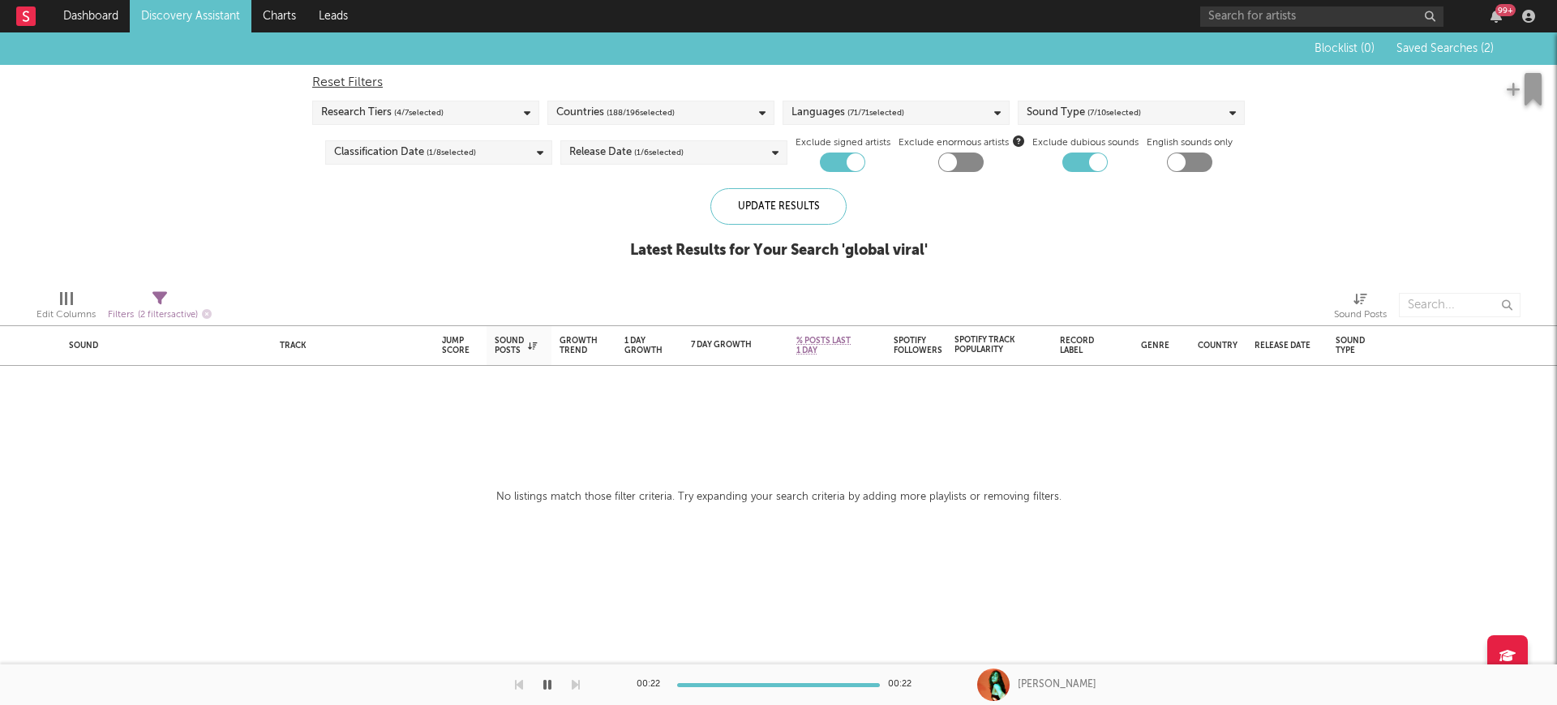
click at [152, 22] on link "Discovery Assistant" at bounding box center [191, 16] width 122 height 32
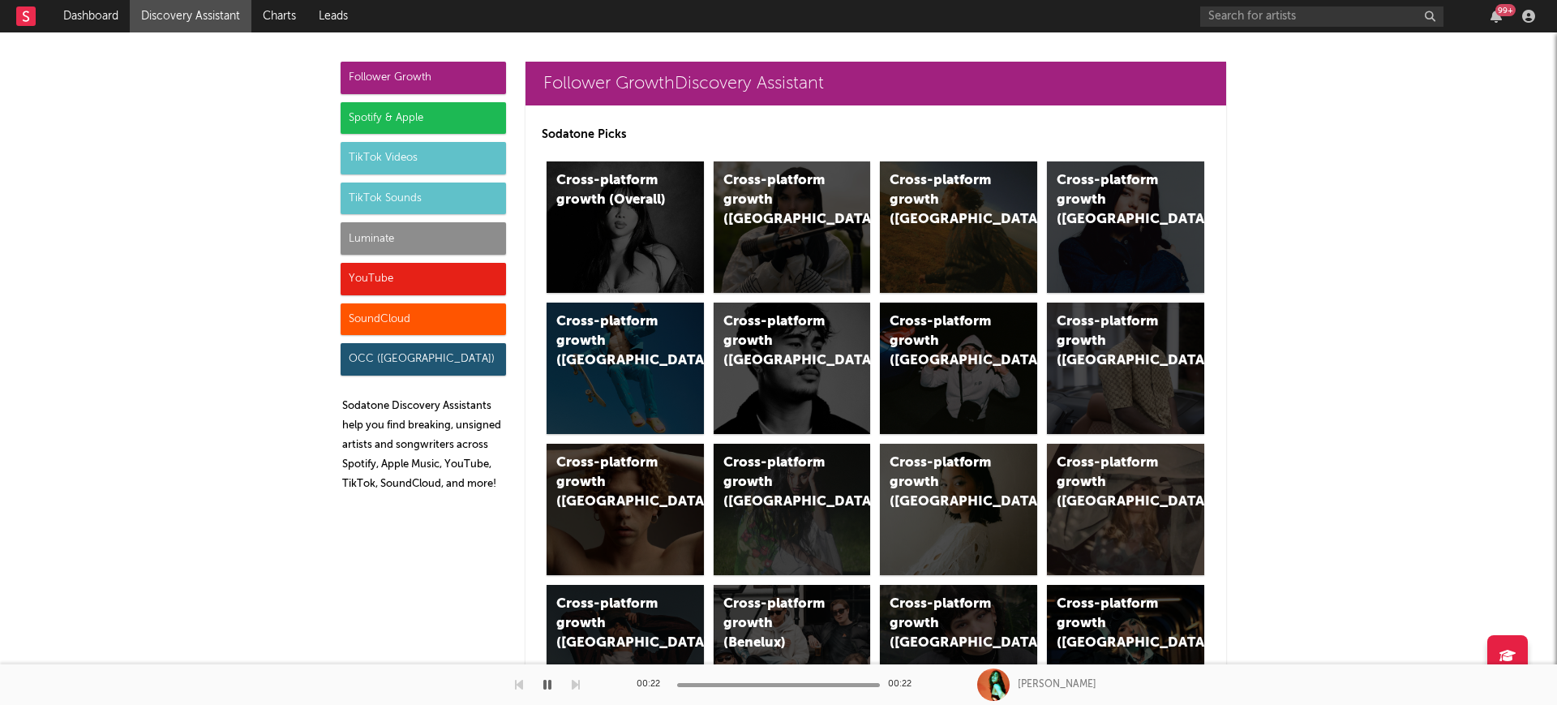
click at [415, 199] on div "TikTok Sounds" at bounding box center [423, 198] width 165 height 32
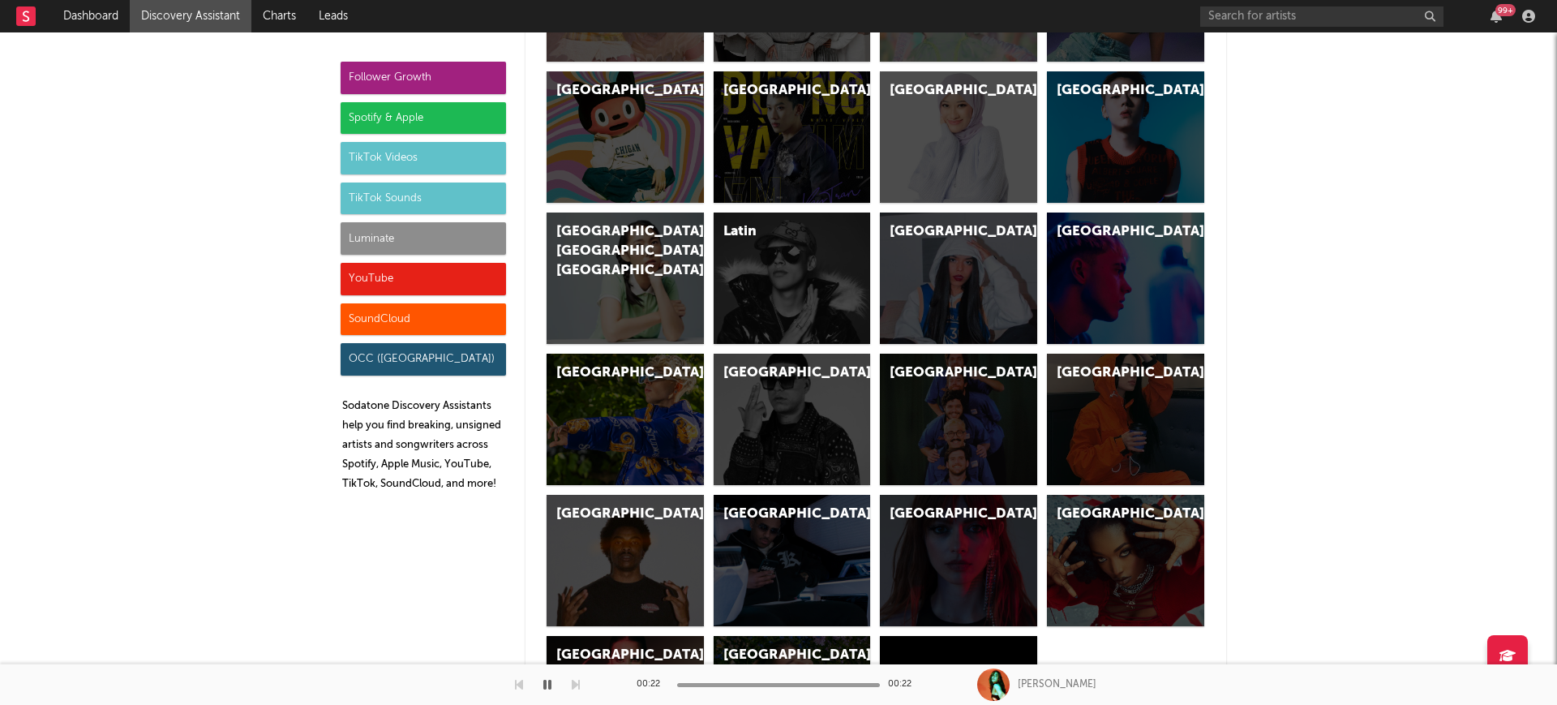
scroll to position [5851, 0]
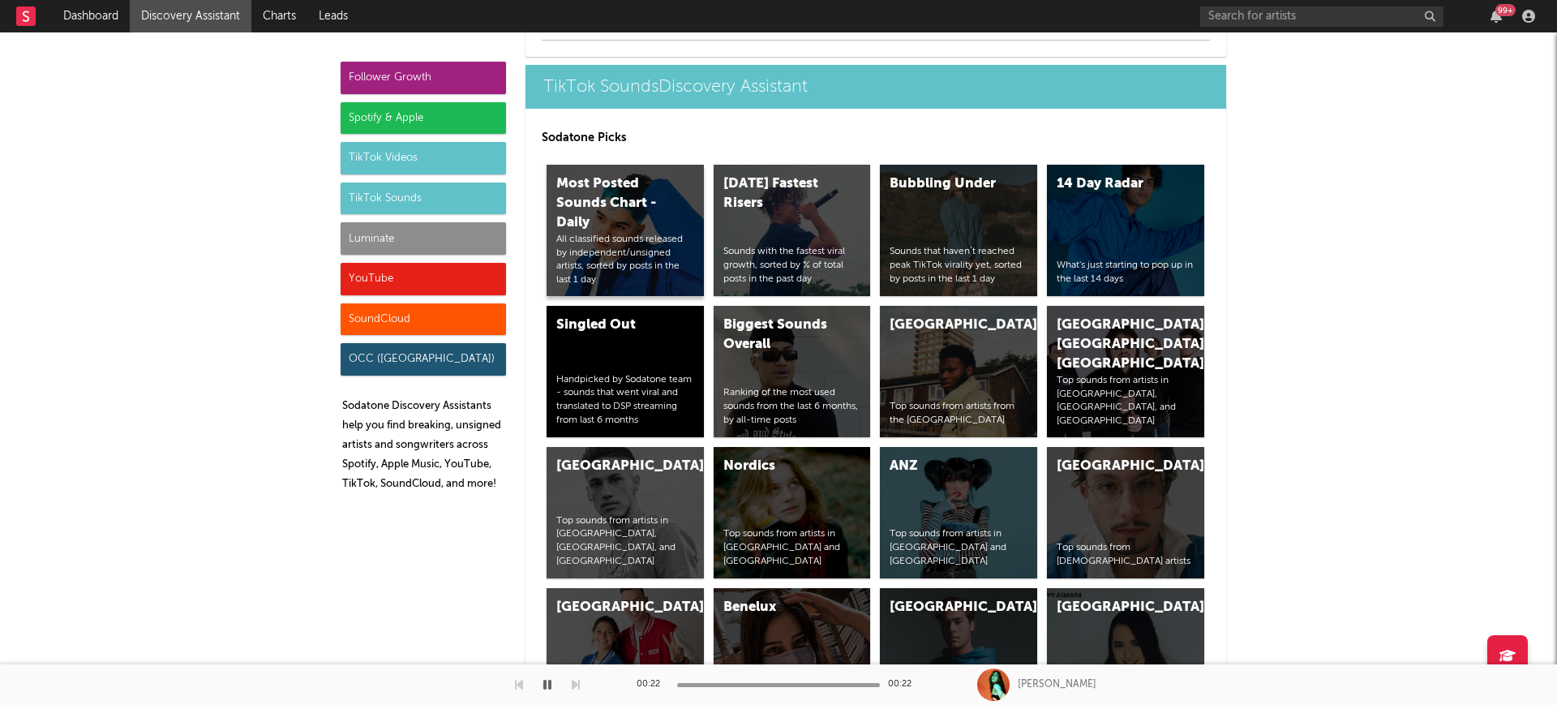
click at [599, 231] on div "Most Posted Sounds Chart - Daily" at bounding box center [611, 203] width 110 height 58
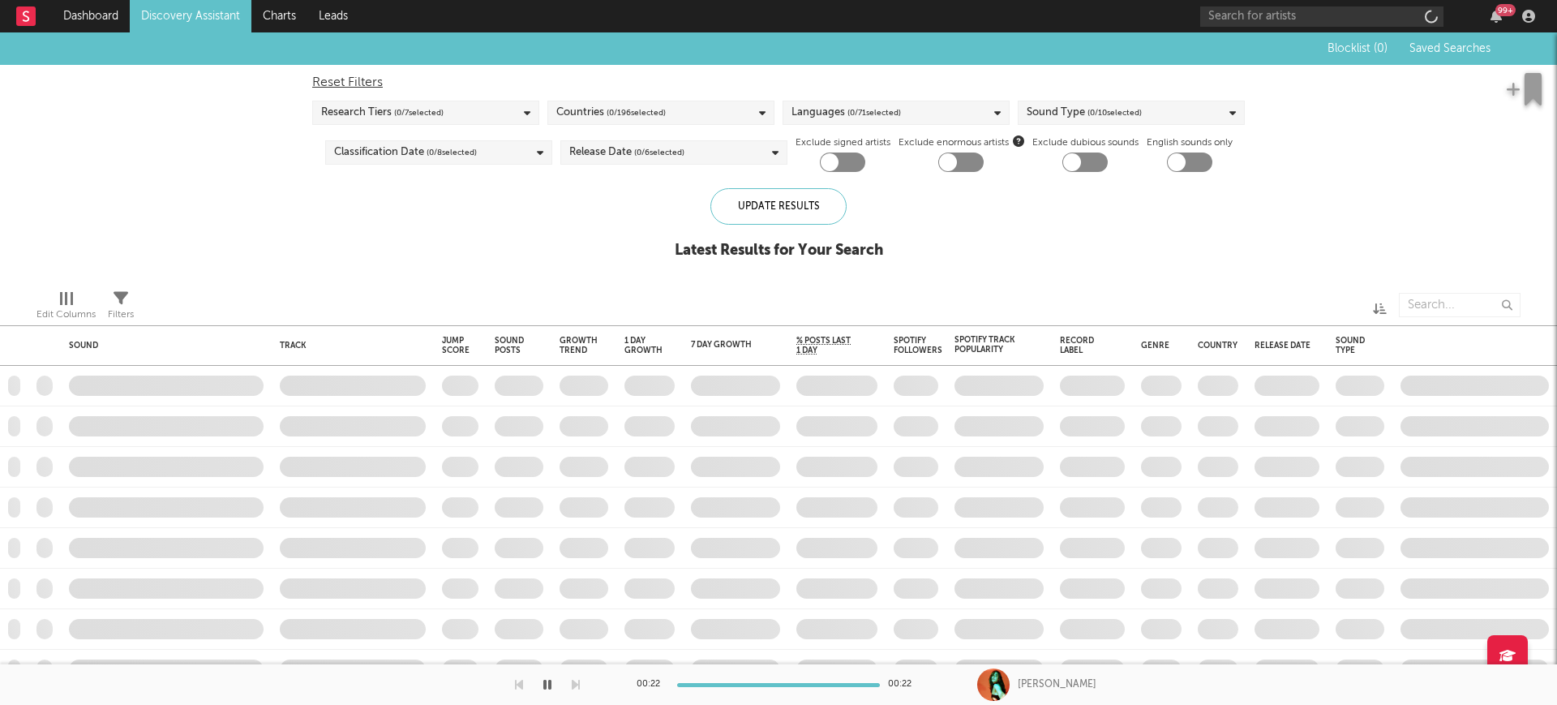
checkbox input "true"
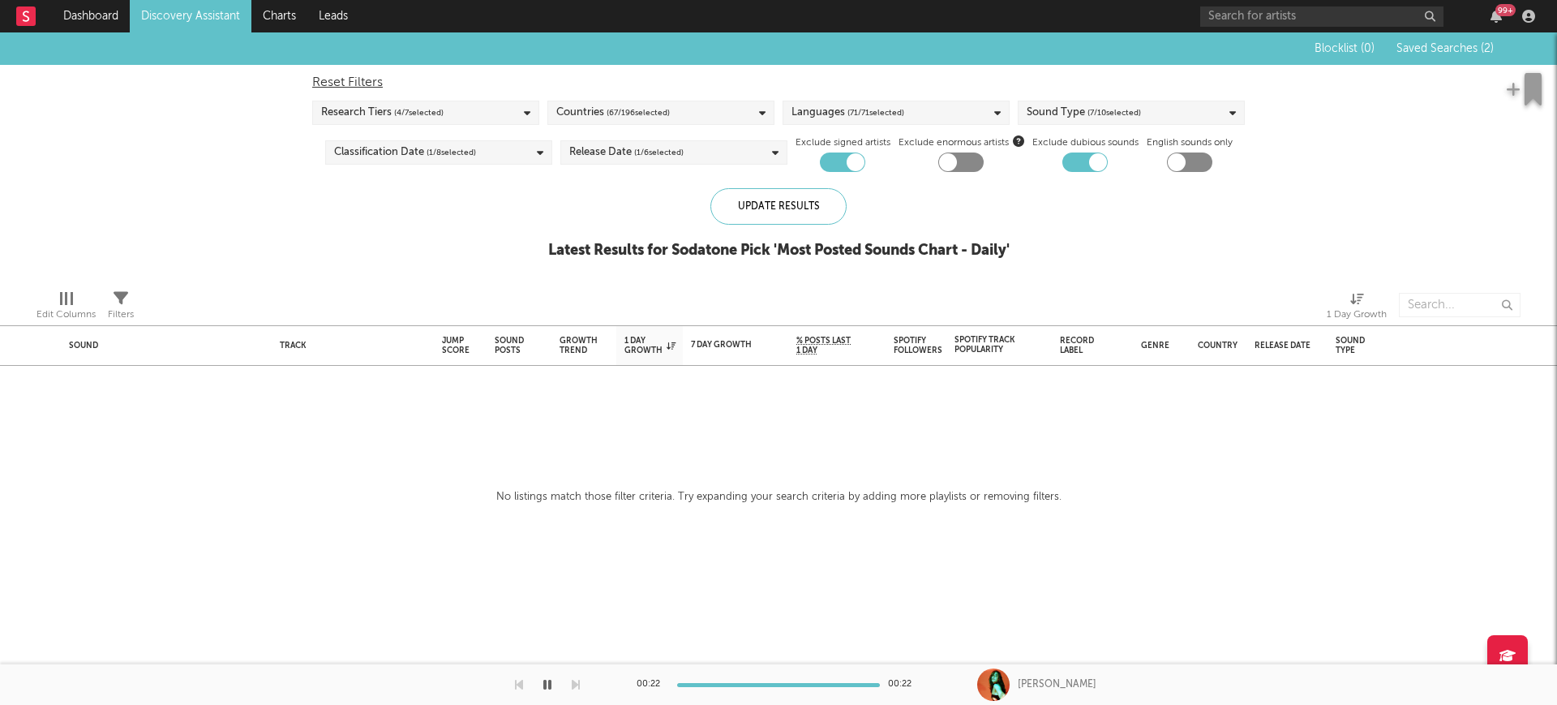
click at [402, 119] on span "( 4 / 7 selected)" at bounding box center [418, 112] width 49 height 19
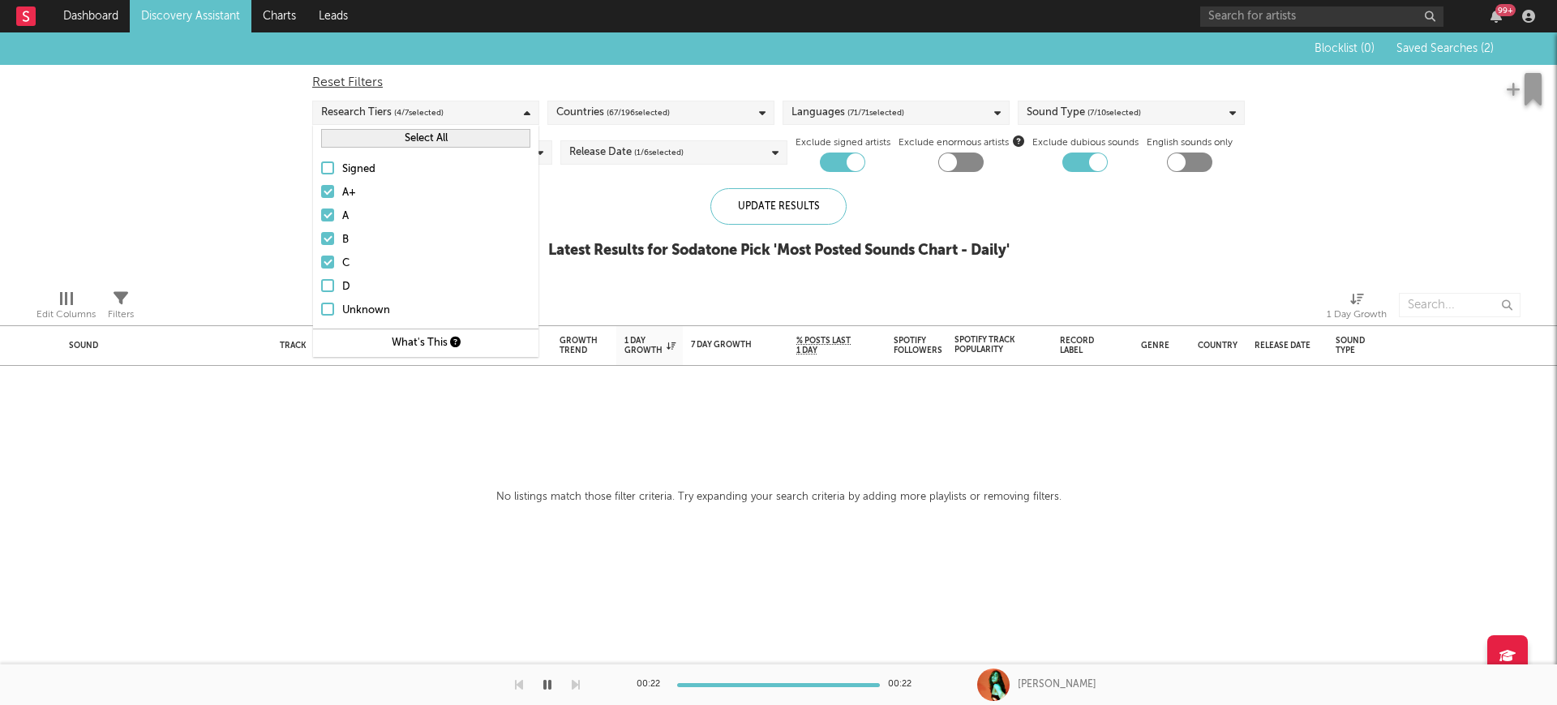
click at [324, 289] on div at bounding box center [327, 285] width 13 height 13
click at [321, 289] on input "D" at bounding box center [321, 286] width 0 height 19
click at [742, 209] on div "Update Results" at bounding box center [778, 206] width 136 height 36
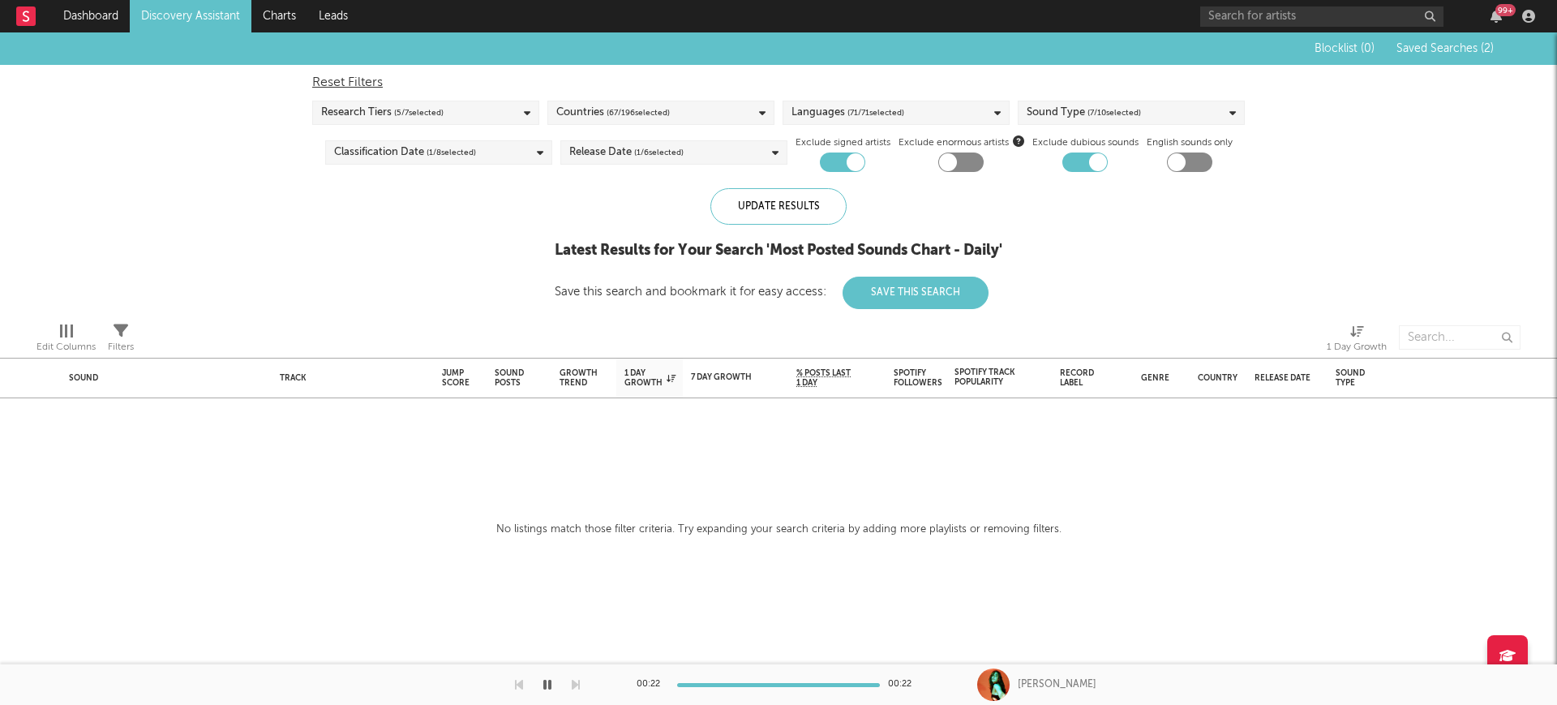
click at [216, 19] on link "Discovery Assistant" at bounding box center [191, 16] width 122 height 32
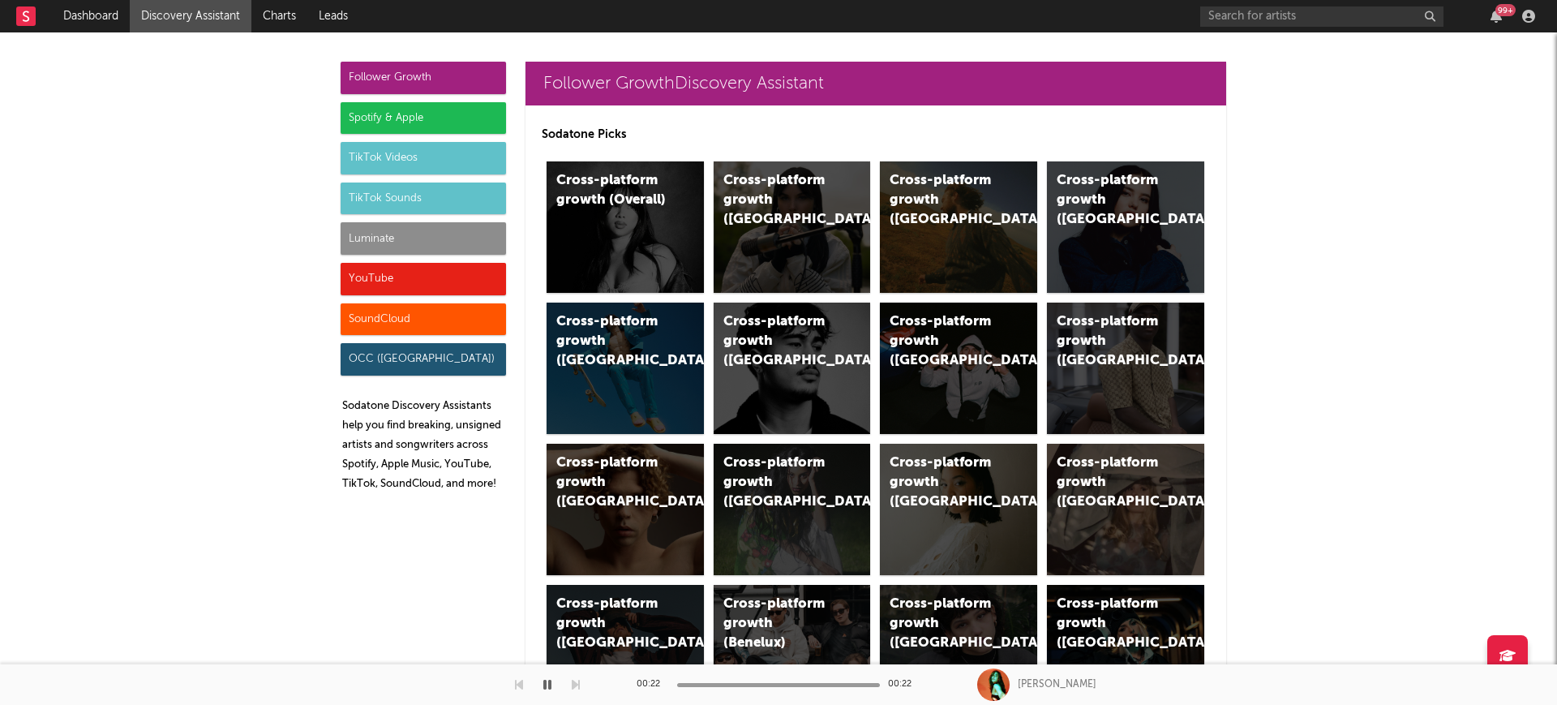
click at [393, 161] on div "TikTok Videos" at bounding box center [423, 158] width 165 height 32
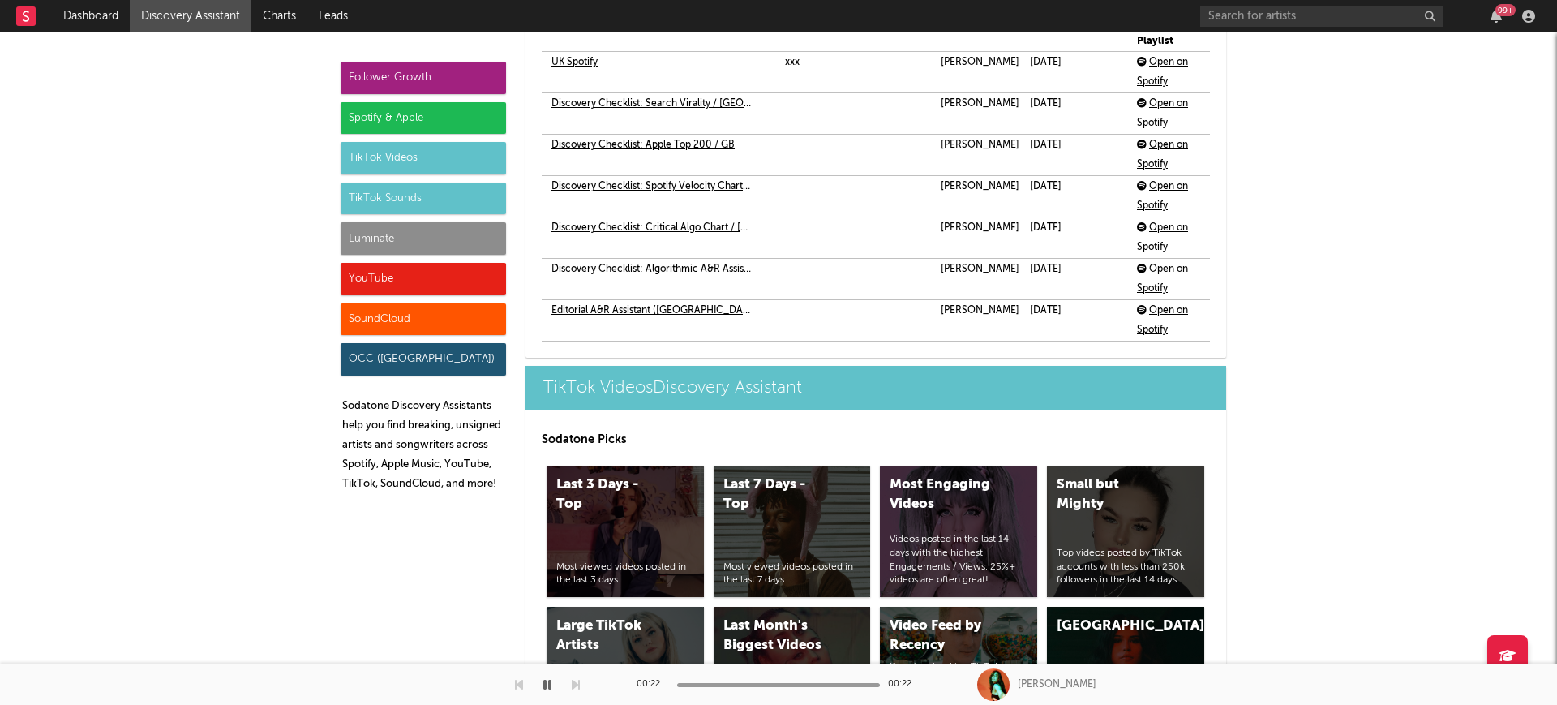
scroll to position [4187, 0]
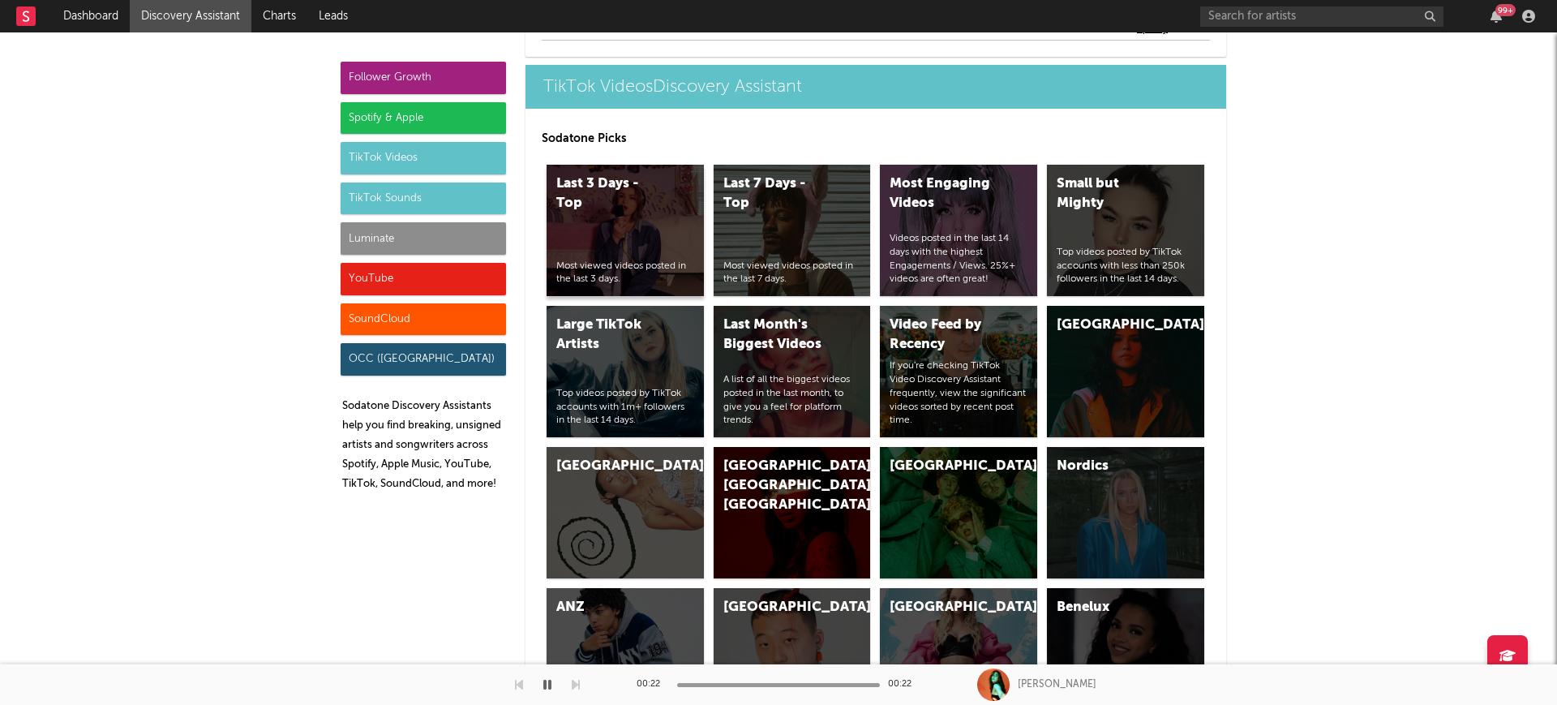
click at [572, 240] on div "Last 3 Days - Top Most viewed videos posted in the last 3 days." at bounding box center [625, 230] width 157 height 131
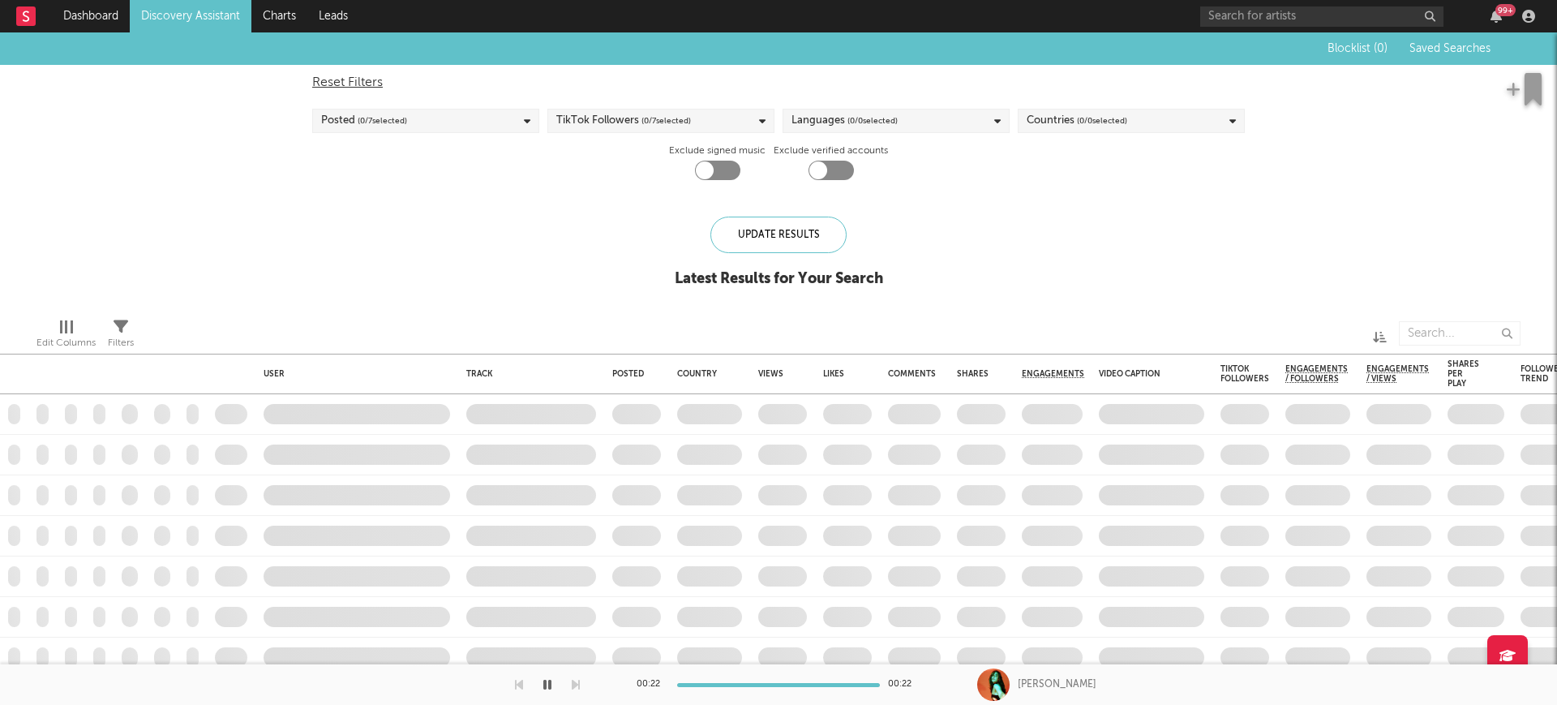
checkbox input "true"
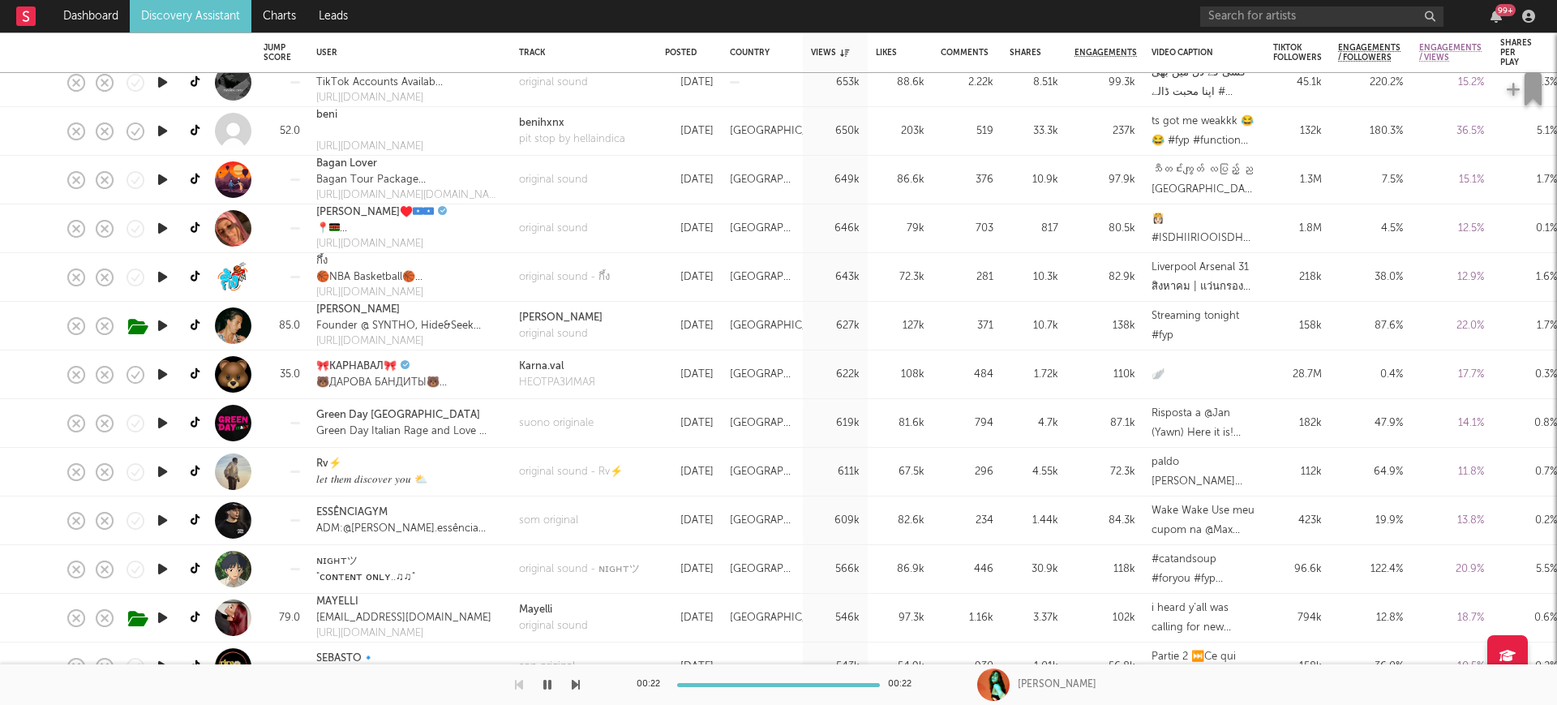
click at [162, 367] on icon "button" at bounding box center [162, 374] width 17 height 20
click at [161, 378] on icon "button" at bounding box center [161, 374] width 15 height 20
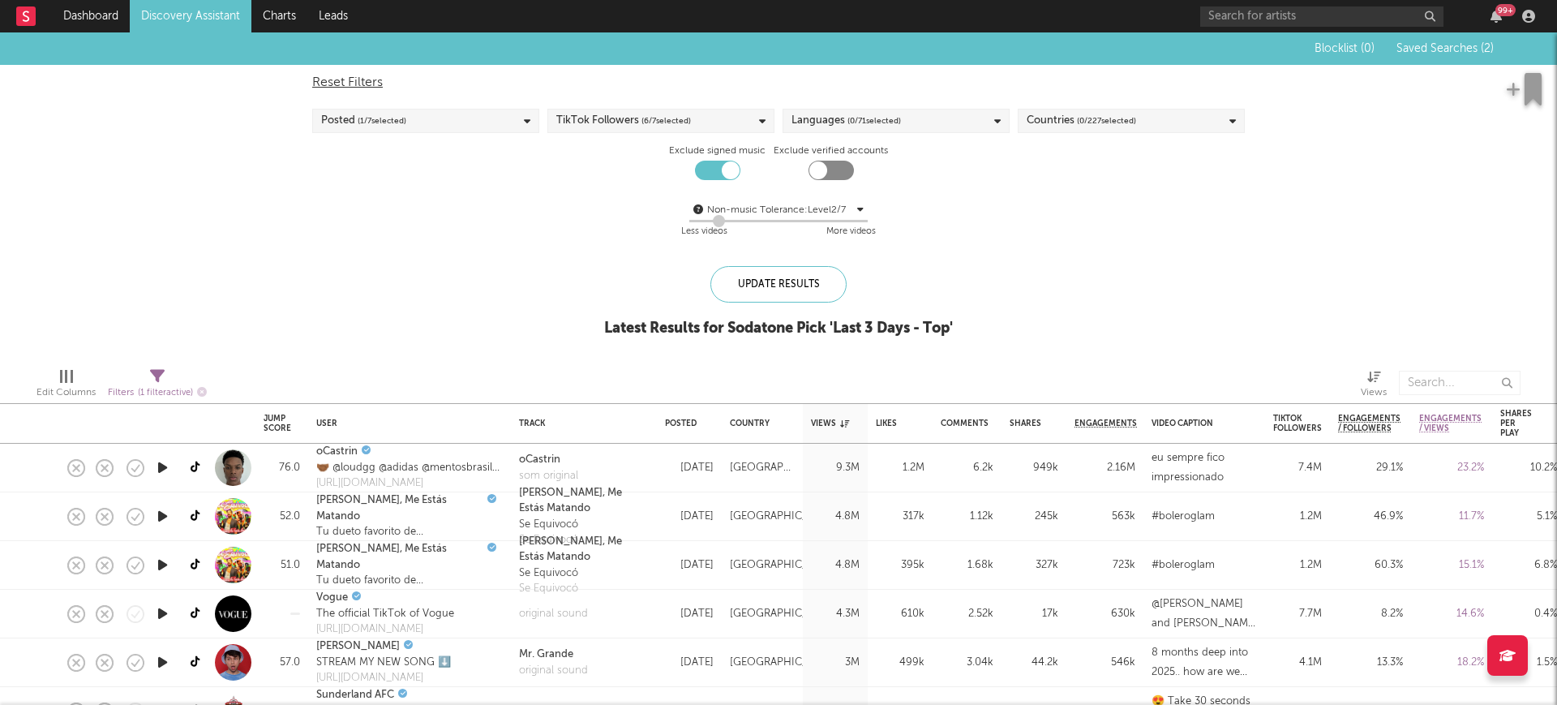
click at [619, 111] on div "TikTok Followers ( 6 / 7 selected)" at bounding box center [623, 120] width 135 height 19
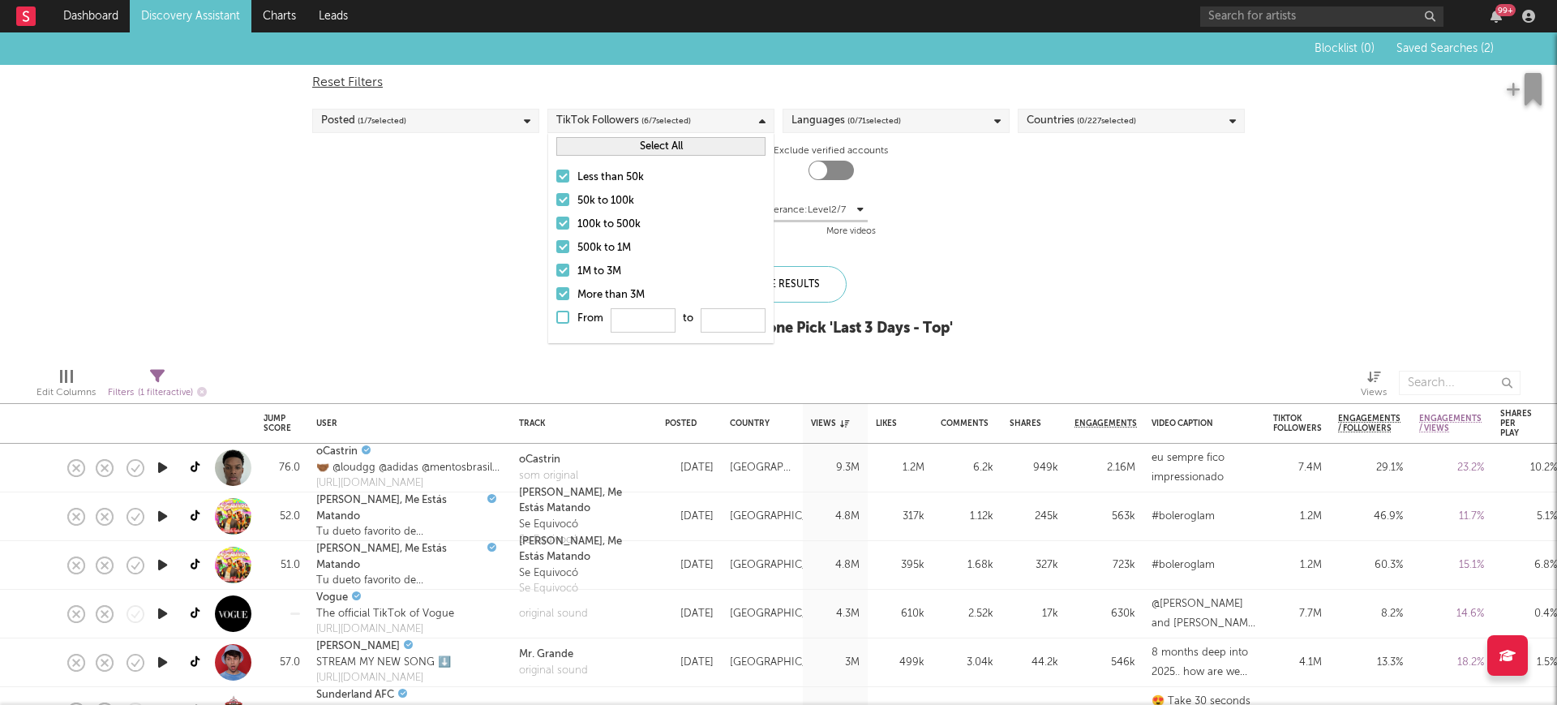
click at [619, 111] on div "TikTok Followers ( 6 / 7 selected)" at bounding box center [623, 120] width 135 height 19
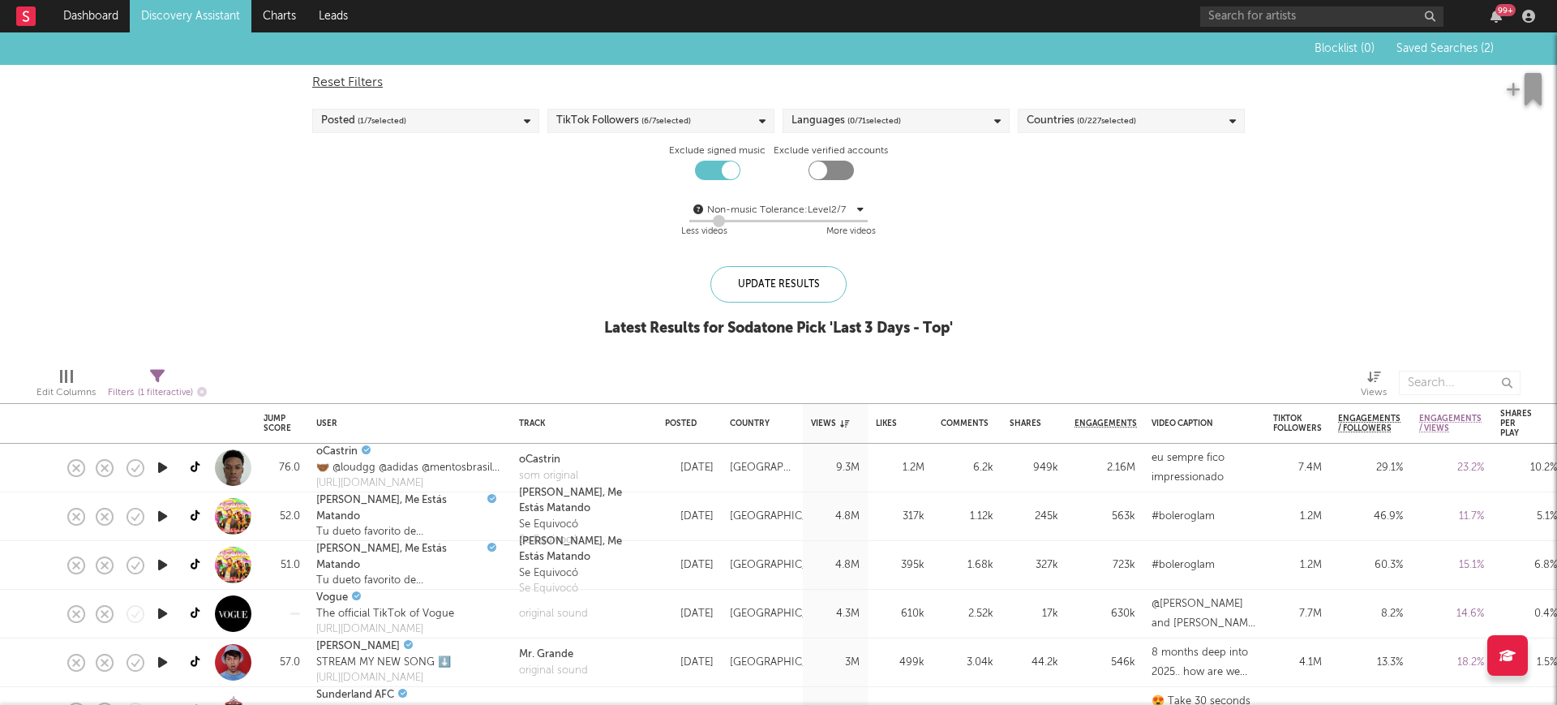
click at [856, 124] on span "( 0 / 71 selected)" at bounding box center [874, 120] width 54 height 19
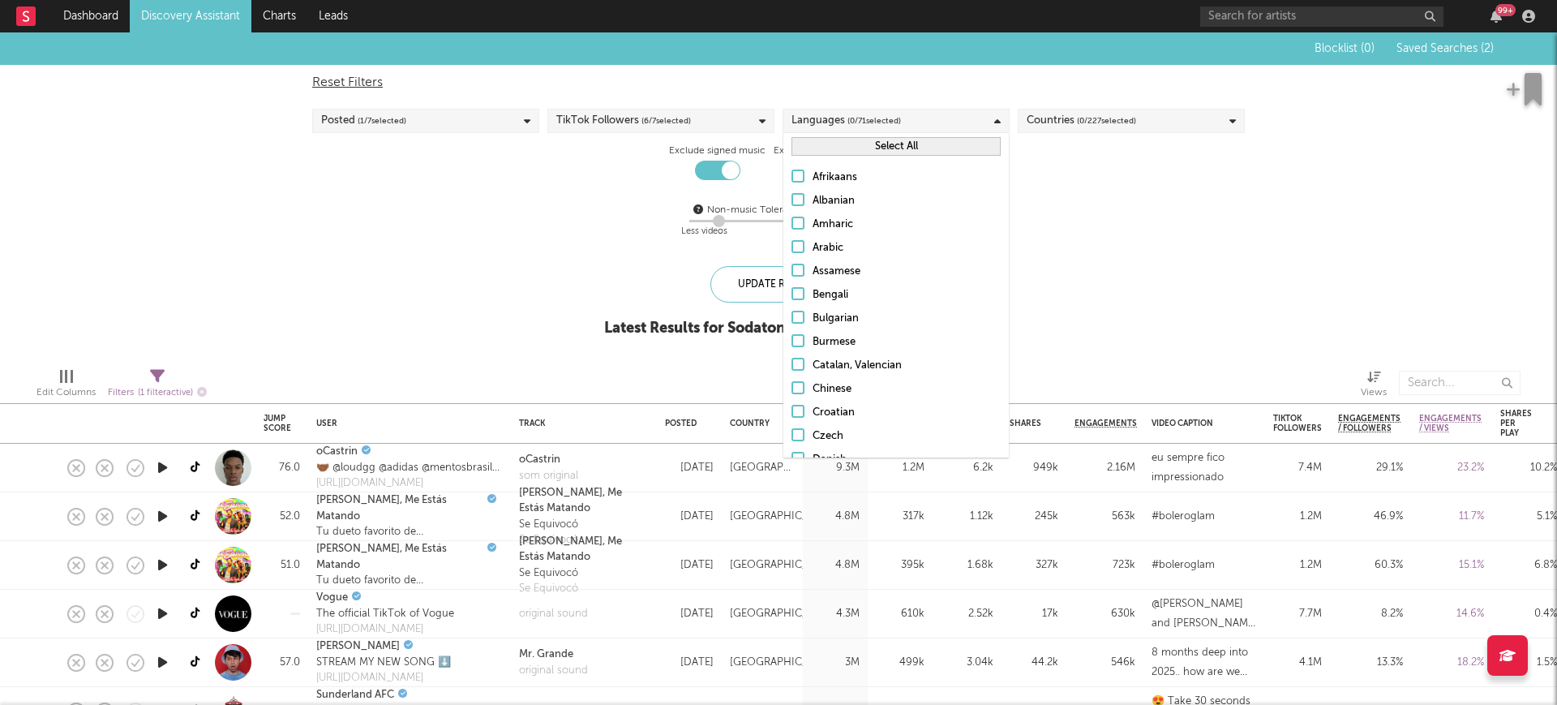
click at [860, 148] on button "Select All" at bounding box center [895, 146] width 209 height 19
click at [860, 147] on button "Deselect All" at bounding box center [895, 146] width 209 height 19
click at [799, 204] on div at bounding box center [797, 201] width 13 height 13
click at [791, 204] on input "English" at bounding box center [791, 202] width 0 height 19
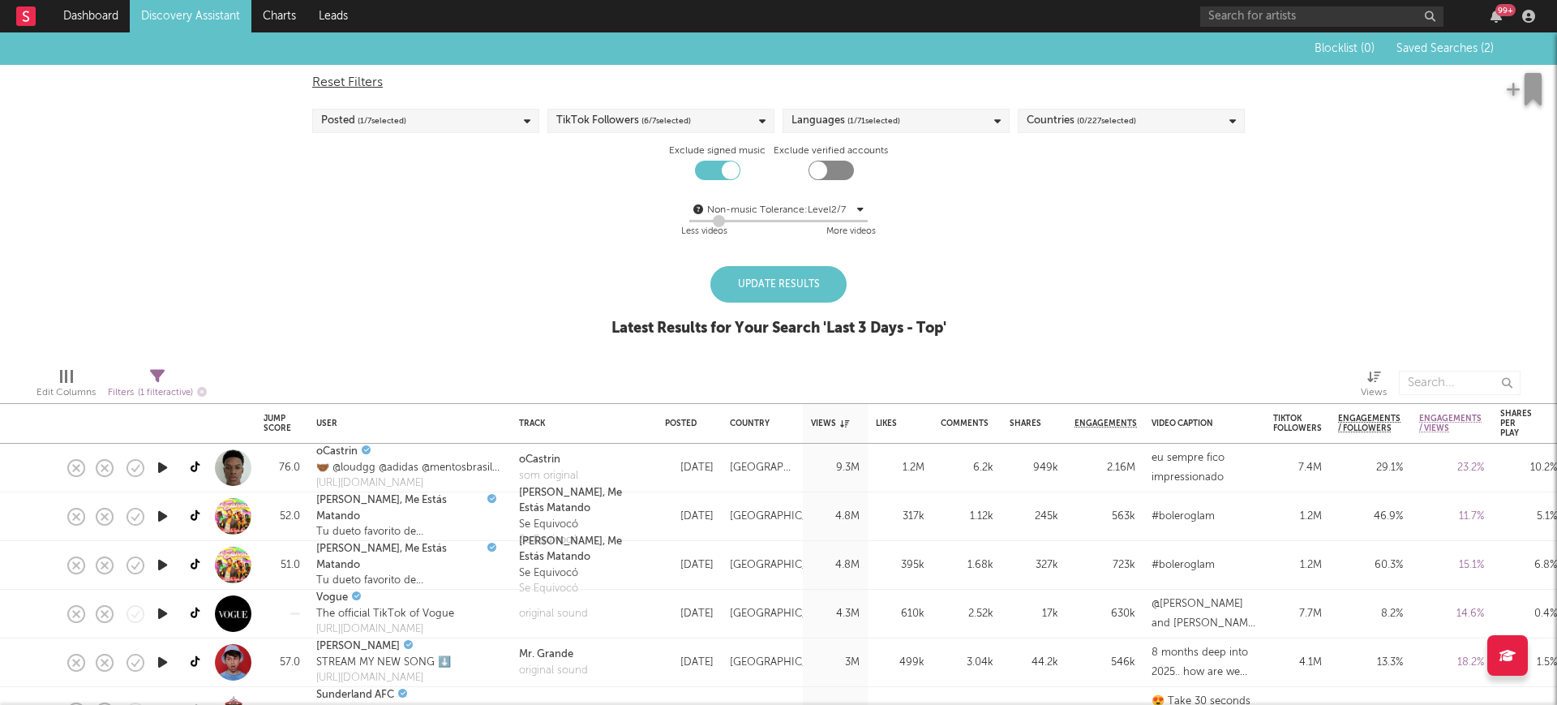
click at [1443, 264] on div "Blocklist ( 0 ) Saved Searches ( 2 ) Reset Filters Posted ( 1 / 7 selected) Tik…" at bounding box center [778, 193] width 1557 height 322
click at [1208, 123] on div "Countries ( 0 / 227 selected)" at bounding box center [1131, 121] width 227 height 24
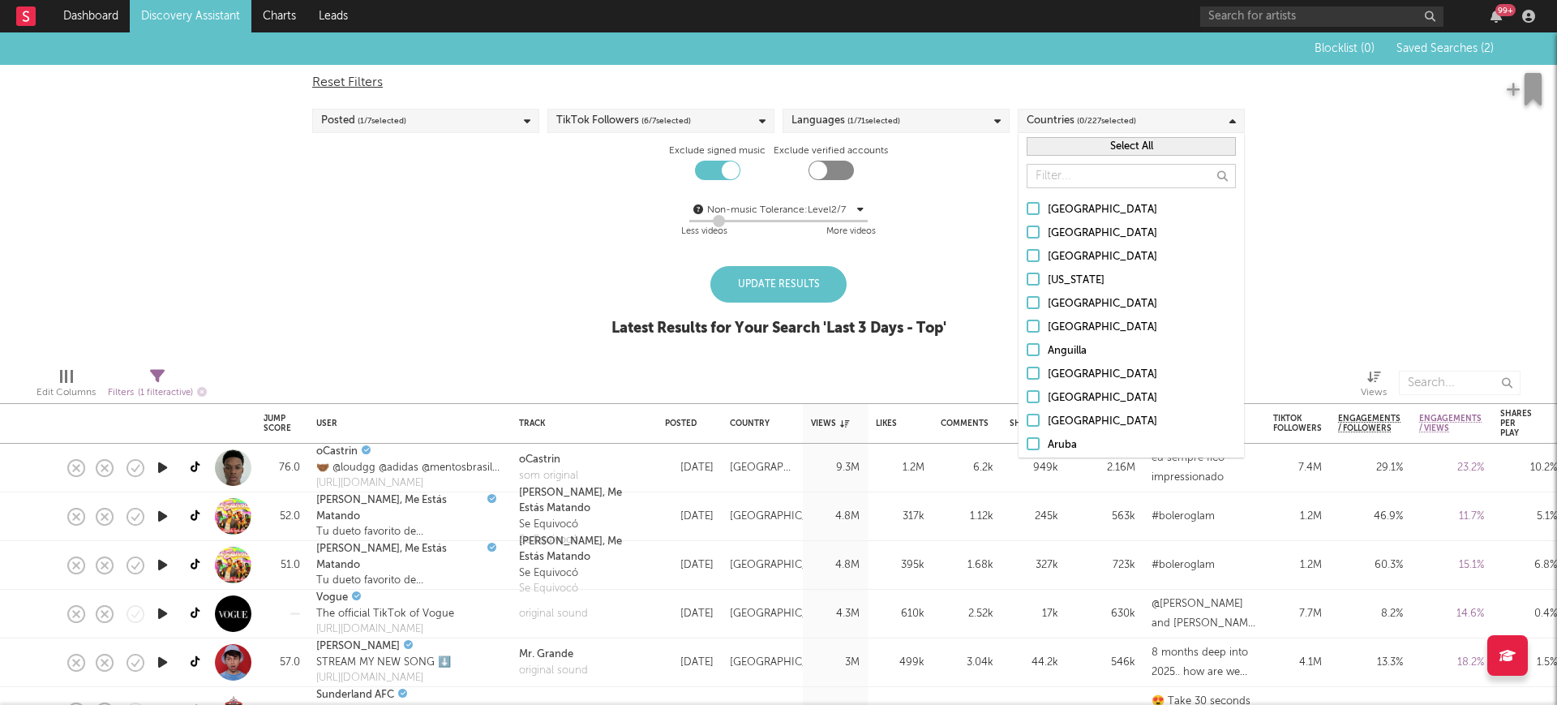
click at [1101, 135] on div "Select All" at bounding box center [1131, 146] width 225 height 27
click at [1100, 139] on div "Select All" at bounding box center [1131, 146] width 225 height 27
click at [1098, 143] on button "Select All" at bounding box center [1131, 146] width 209 height 19
click at [1098, 144] on button "Deselect All" at bounding box center [1131, 146] width 209 height 19
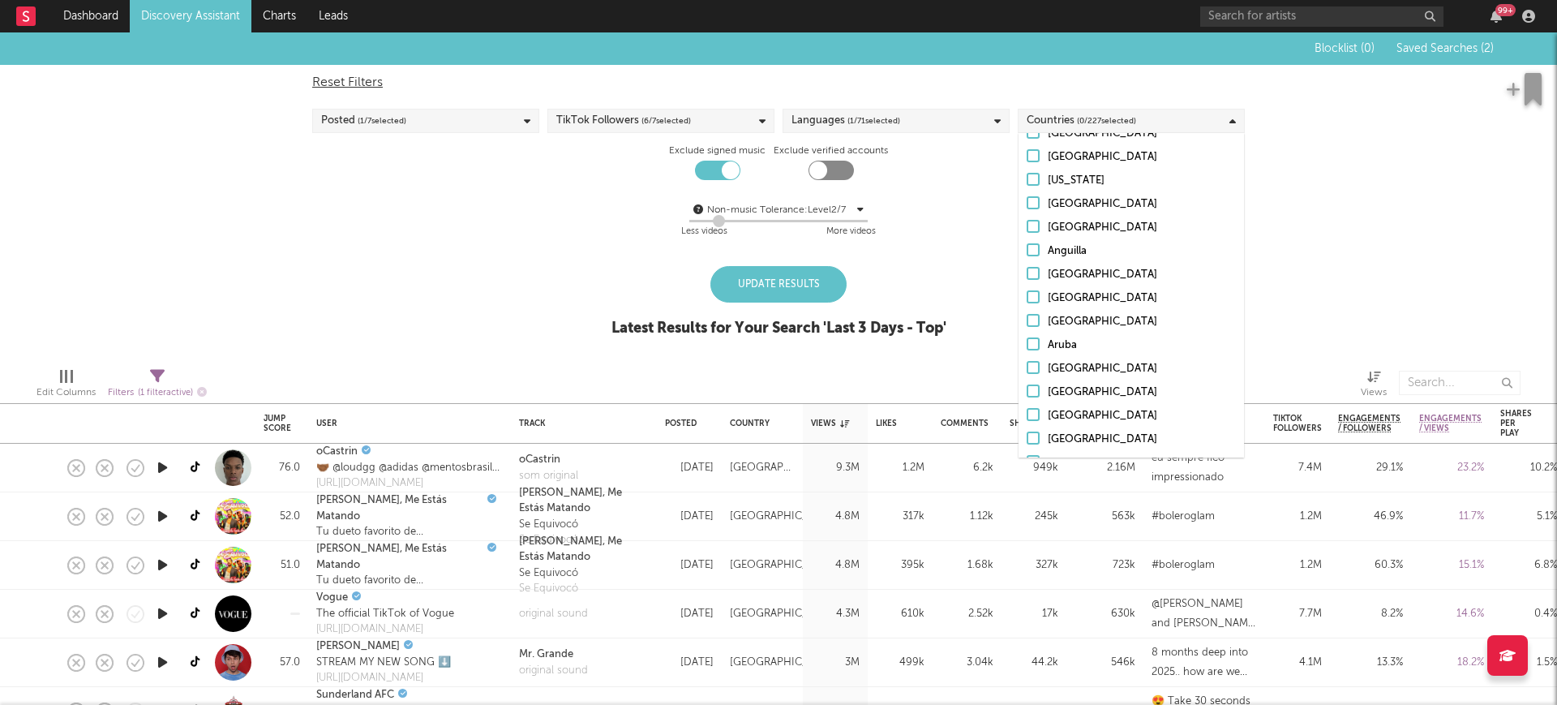
scroll to position [101, 0]
click at [1037, 368] on div at bounding box center [1033, 365] width 13 height 13
click at [1027, 368] on input "Australia" at bounding box center [1027, 367] width 0 height 19
click at [1035, 247] on div at bounding box center [1033, 253] width 13 height 13
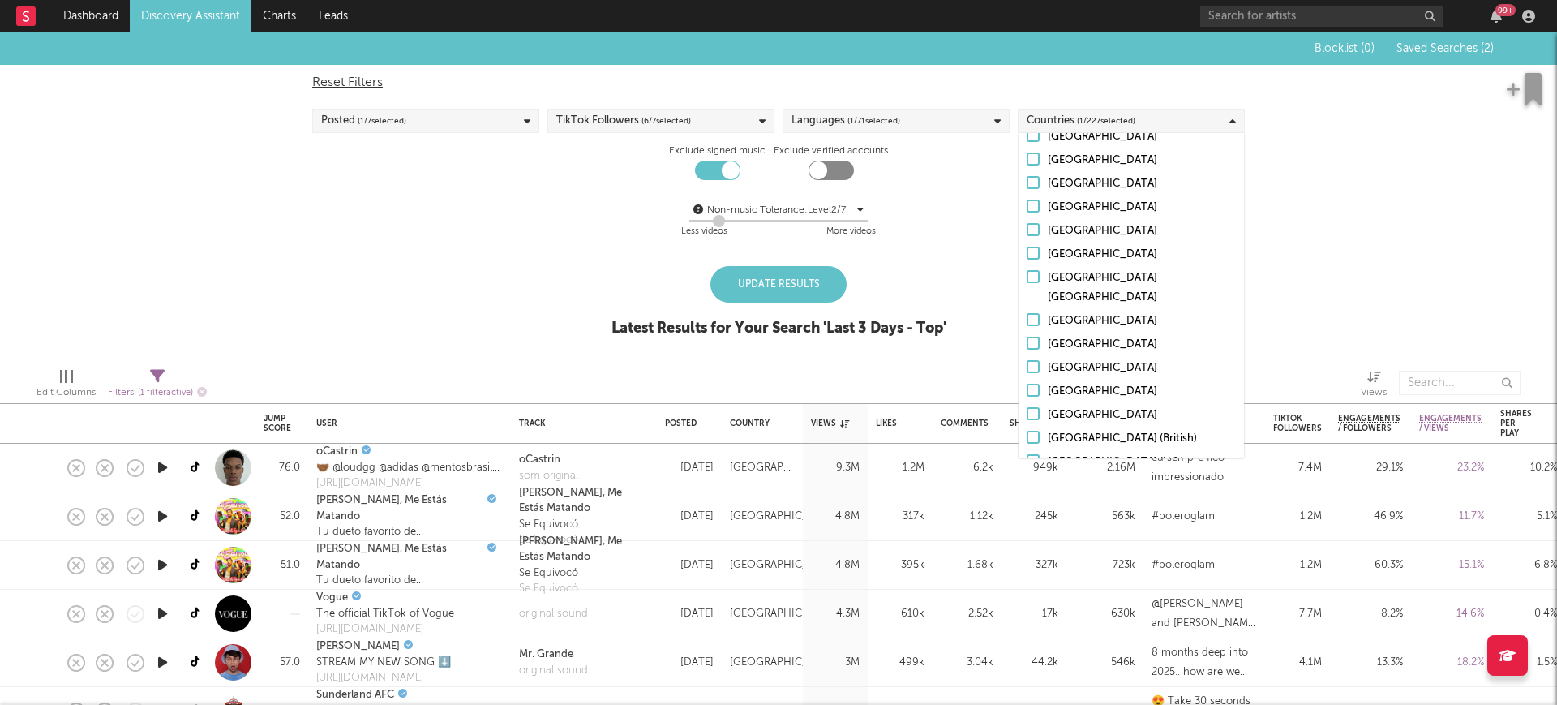
click at [1027, 245] on input "United States" at bounding box center [1027, 254] width 0 height 19
click at [1035, 223] on div at bounding box center [1033, 229] width 13 height 13
click at [1027, 221] on input "United Kingdom" at bounding box center [1027, 230] width 0 height 19
click at [804, 274] on div "Update Results" at bounding box center [778, 284] width 136 height 36
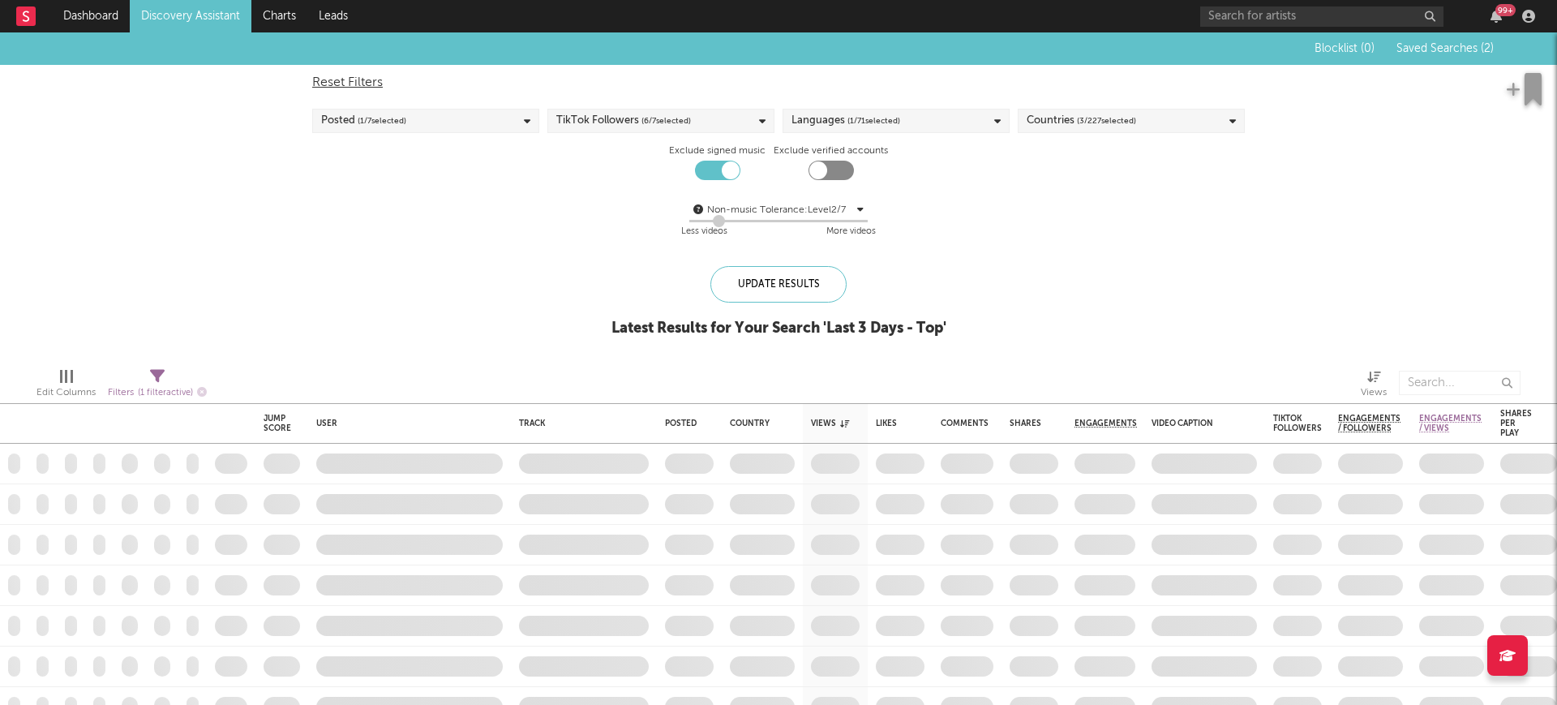
click at [732, 221] on div at bounding box center [778, 221] width 178 height 2
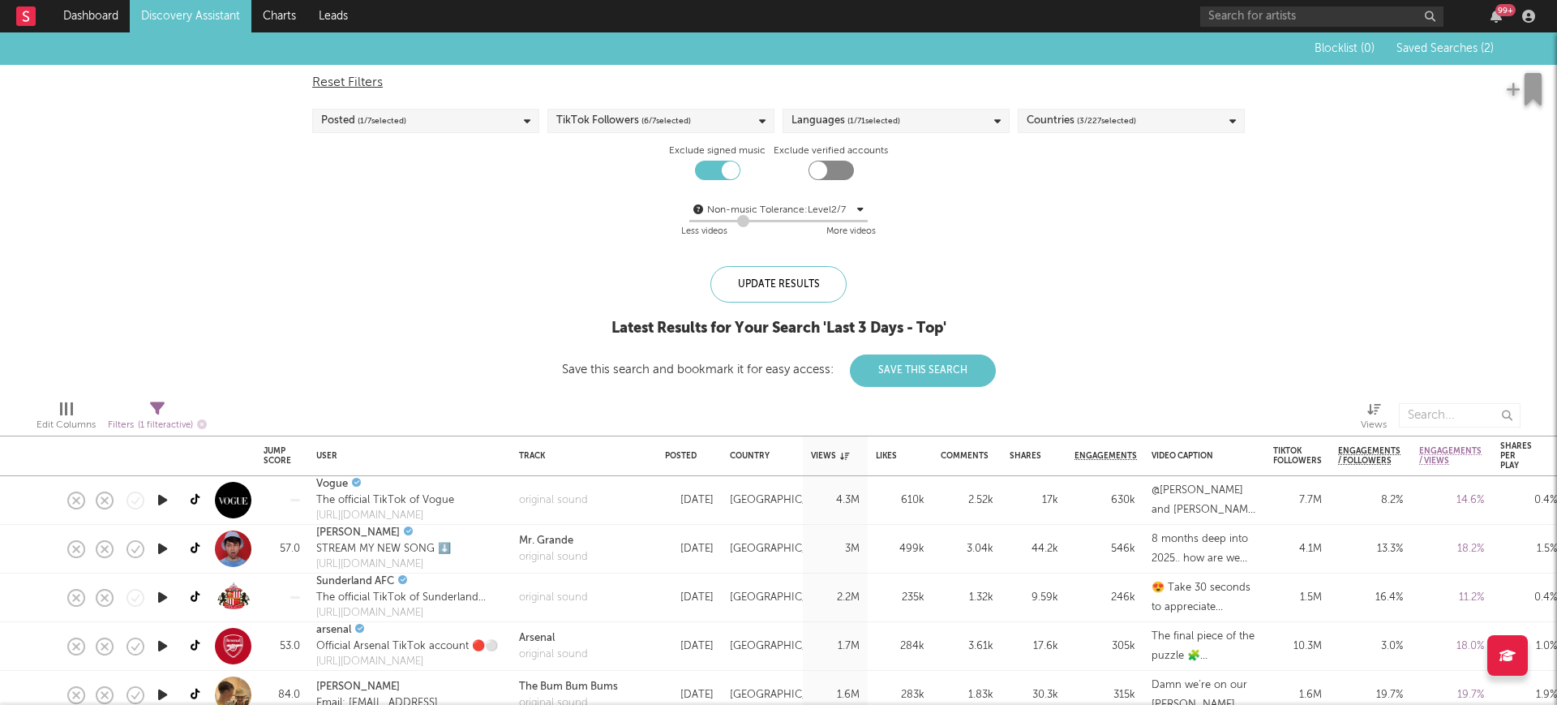
drag, startPoint x: 723, startPoint y: 221, endPoint x: 747, endPoint y: 220, distance: 23.6
click at [747, 220] on div at bounding box center [743, 221] width 12 height 12
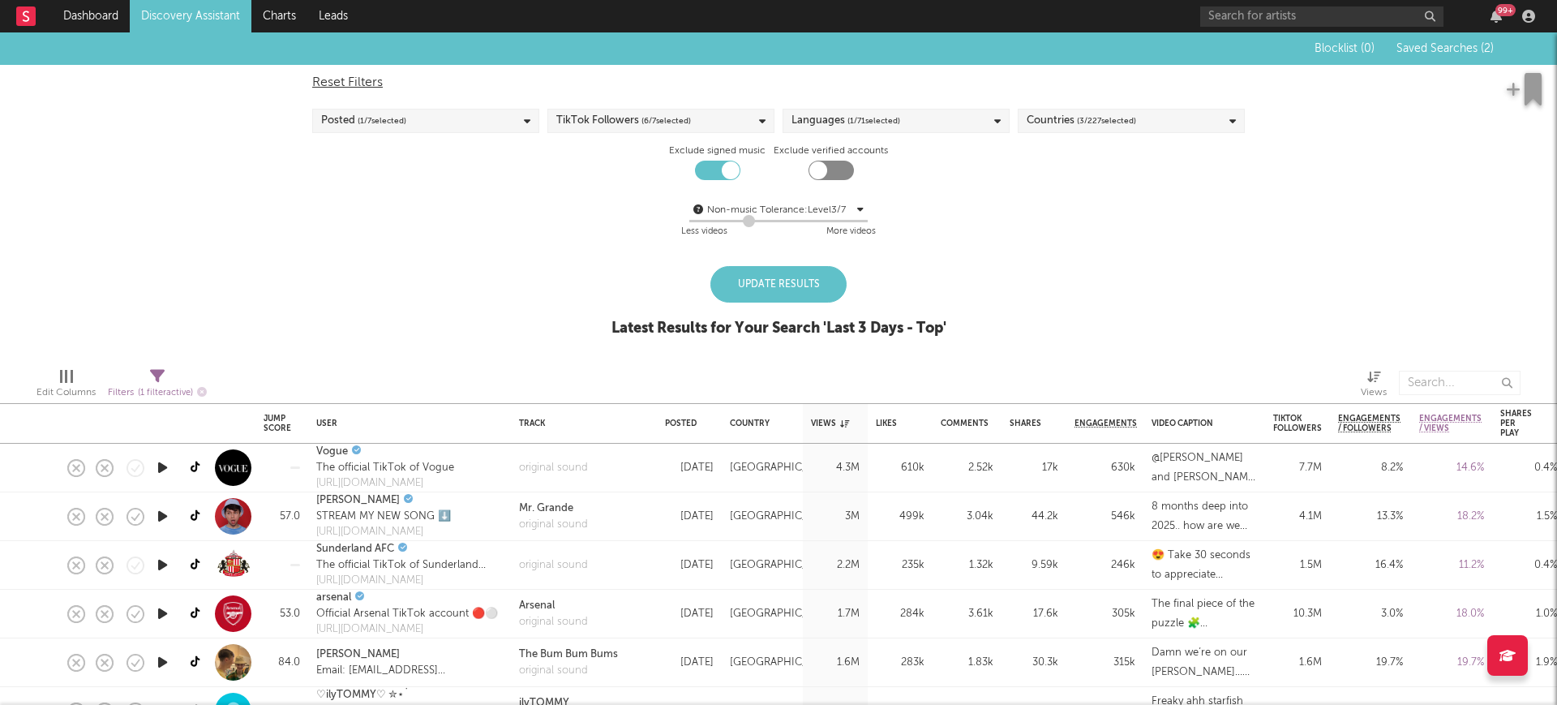
click at [771, 284] on div "Update Results" at bounding box center [778, 284] width 136 height 36
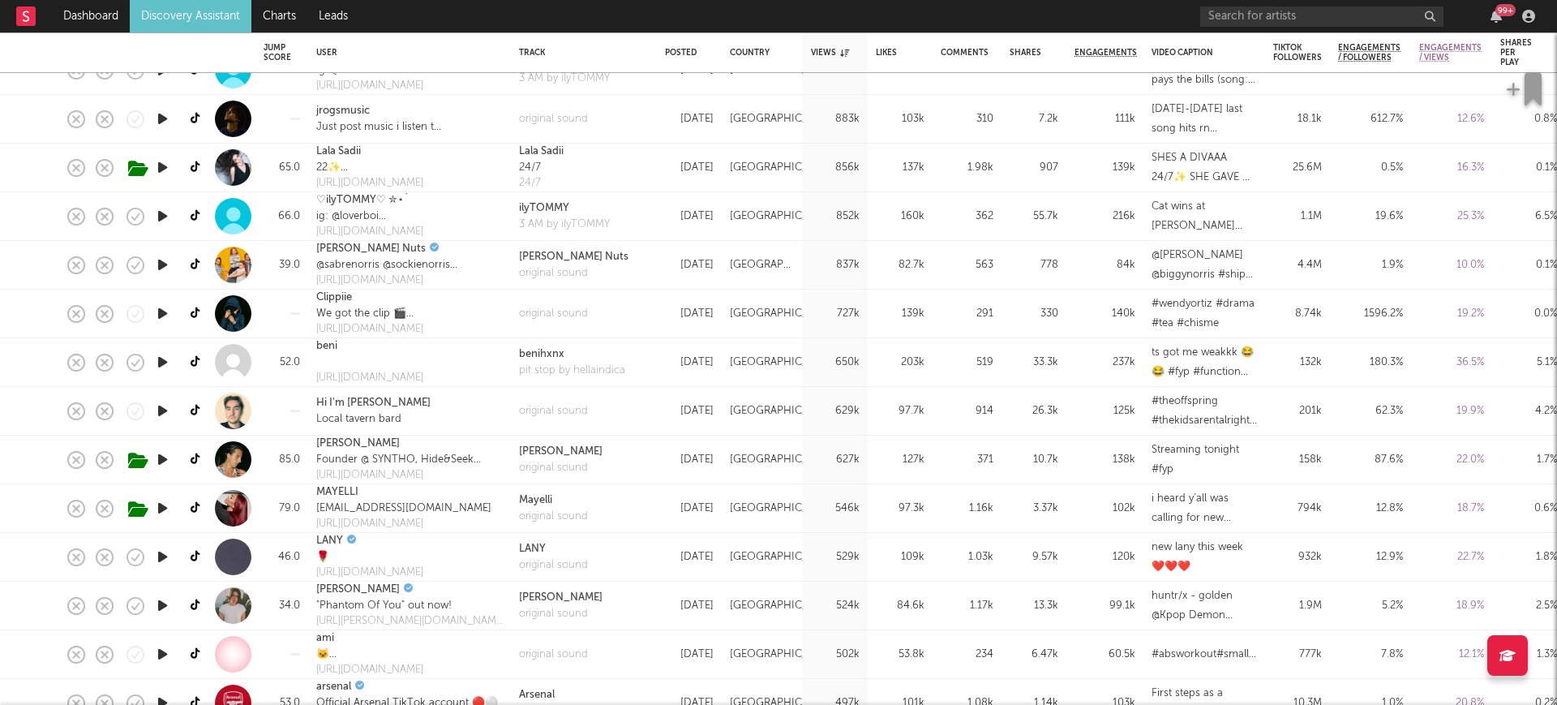
click at [163, 456] on icon "button" at bounding box center [162, 459] width 17 height 20
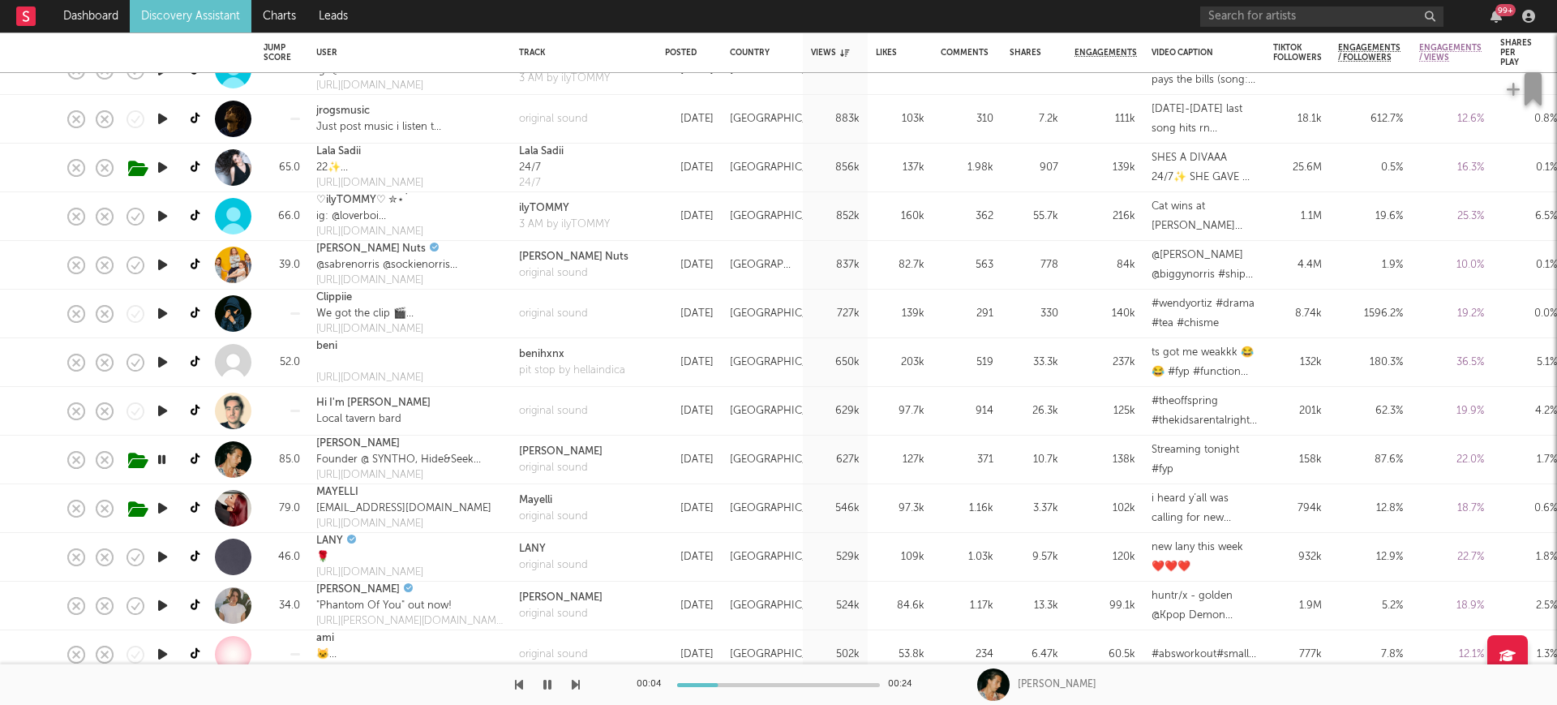
click at [169, 411] on icon "button" at bounding box center [162, 411] width 17 height 20
click at [359, 402] on link "Hi I'm Dan" at bounding box center [373, 403] width 114 height 16
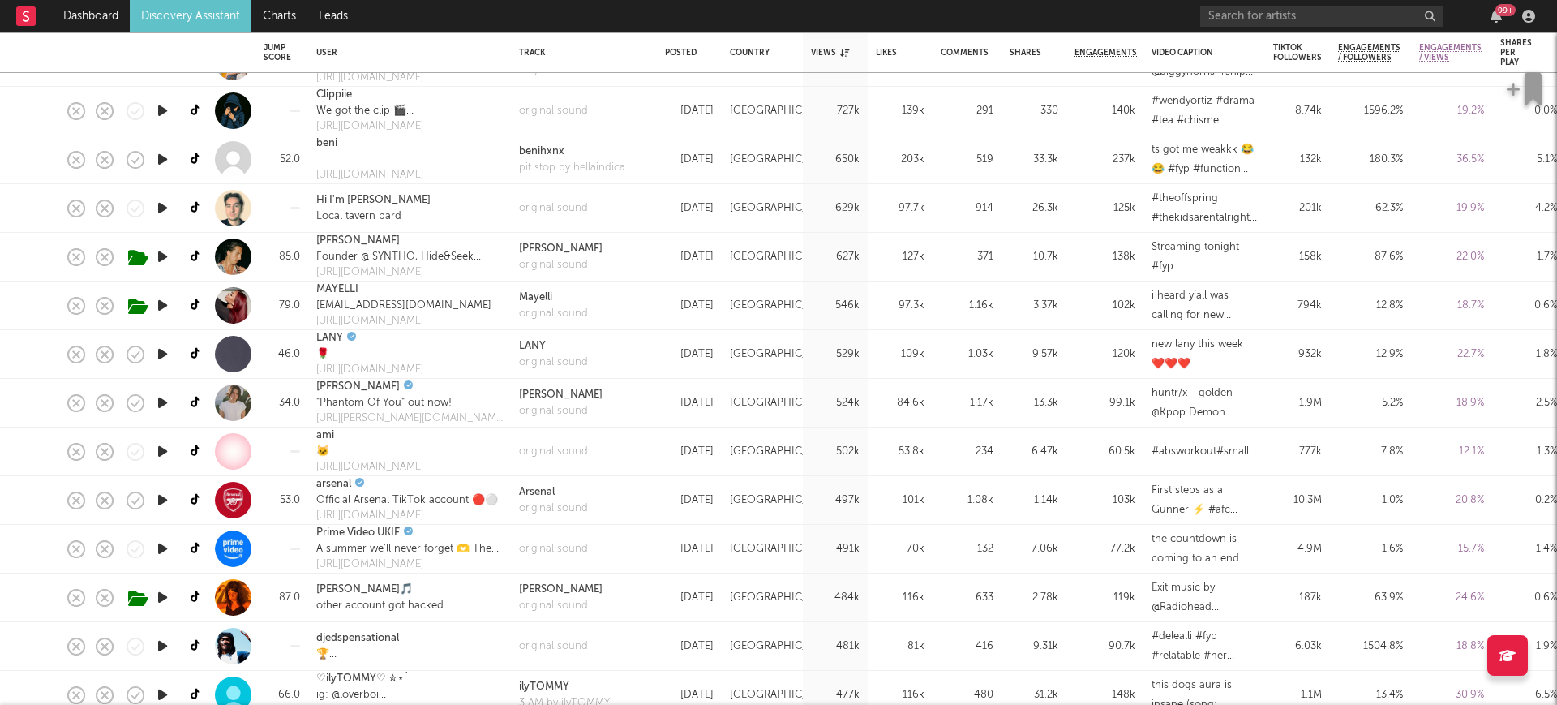
click at [165, 351] on icon "button" at bounding box center [162, 354] width 17 height 20
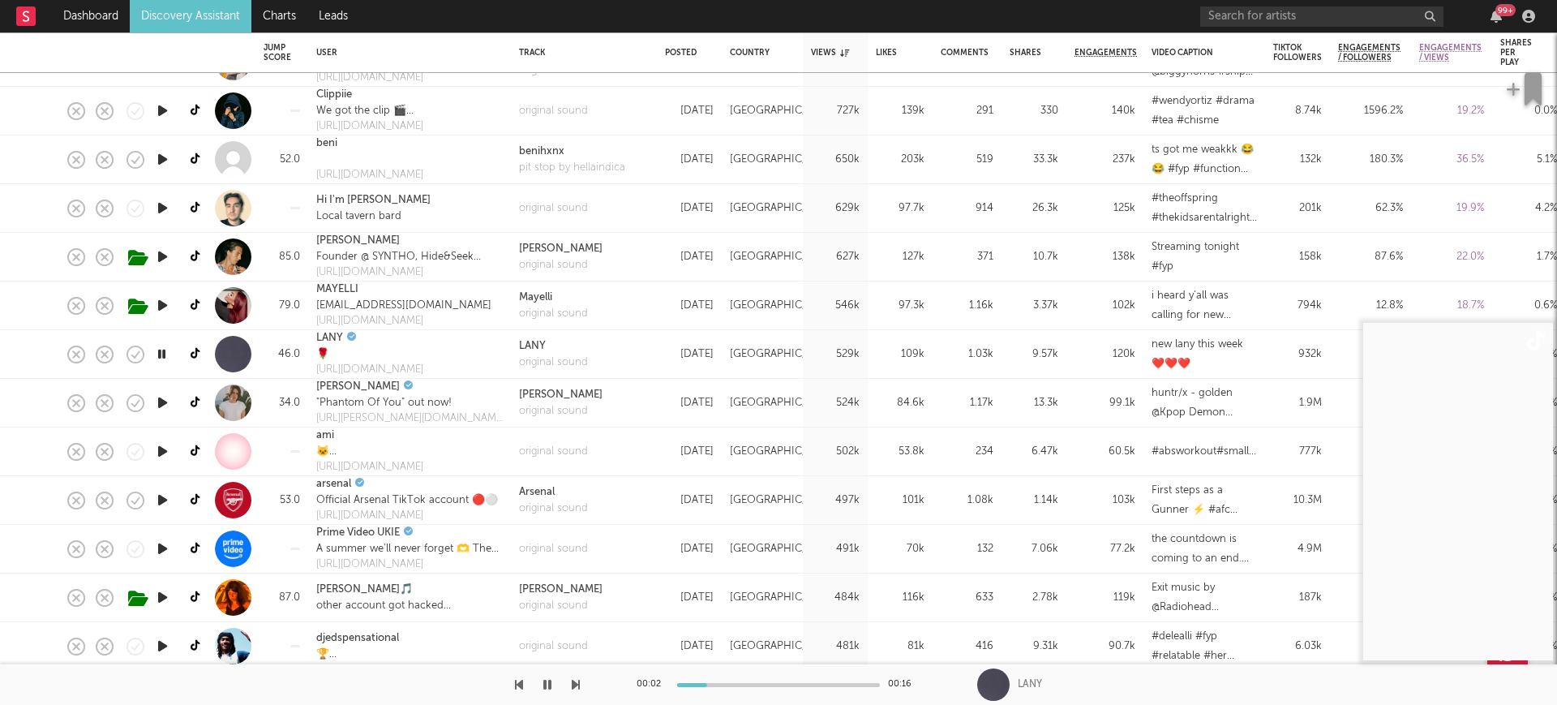
click at [168, 352] on icon "button" at bounding box center [161, 354] width 15 height 20
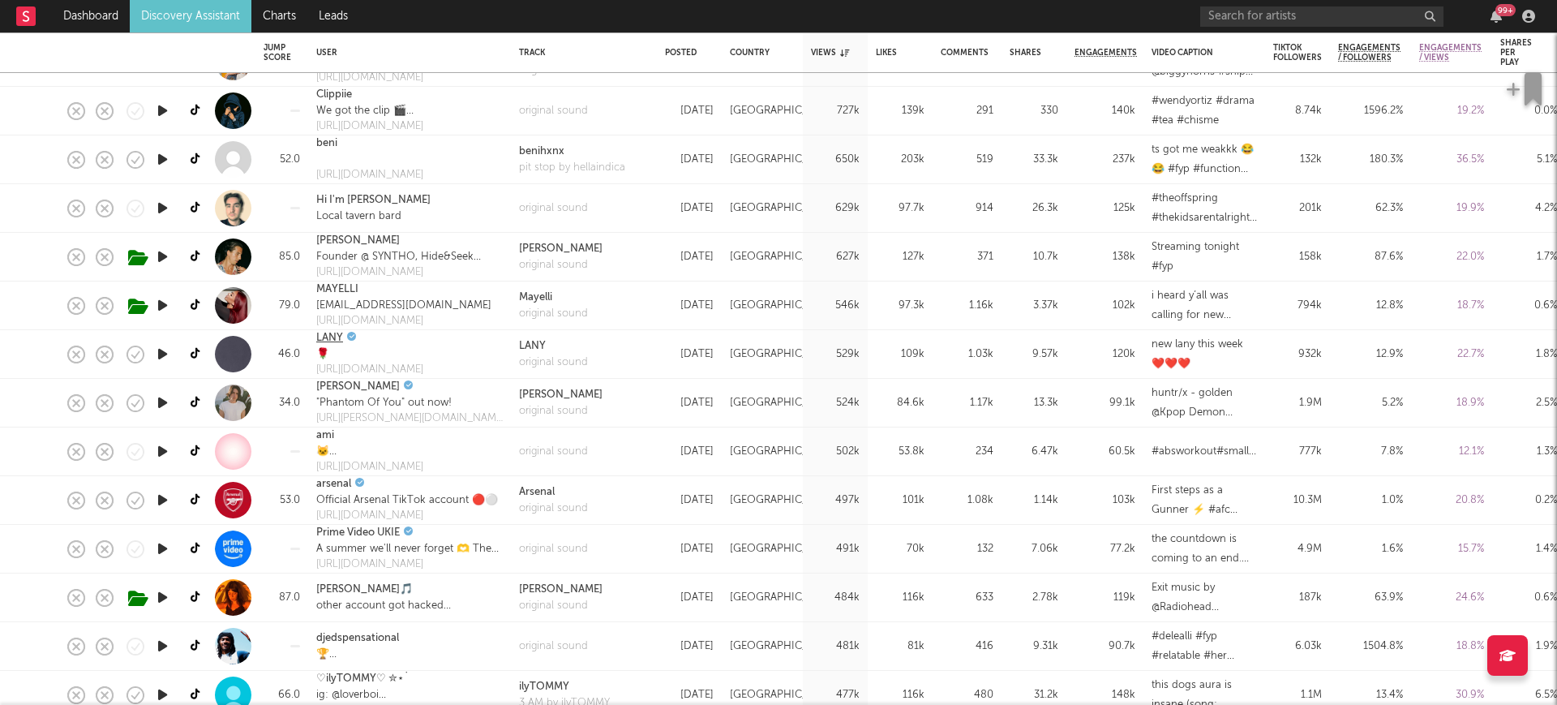
click at [337, 332] on link "LANY" at bounding box center [329, 338] width 27 height 16
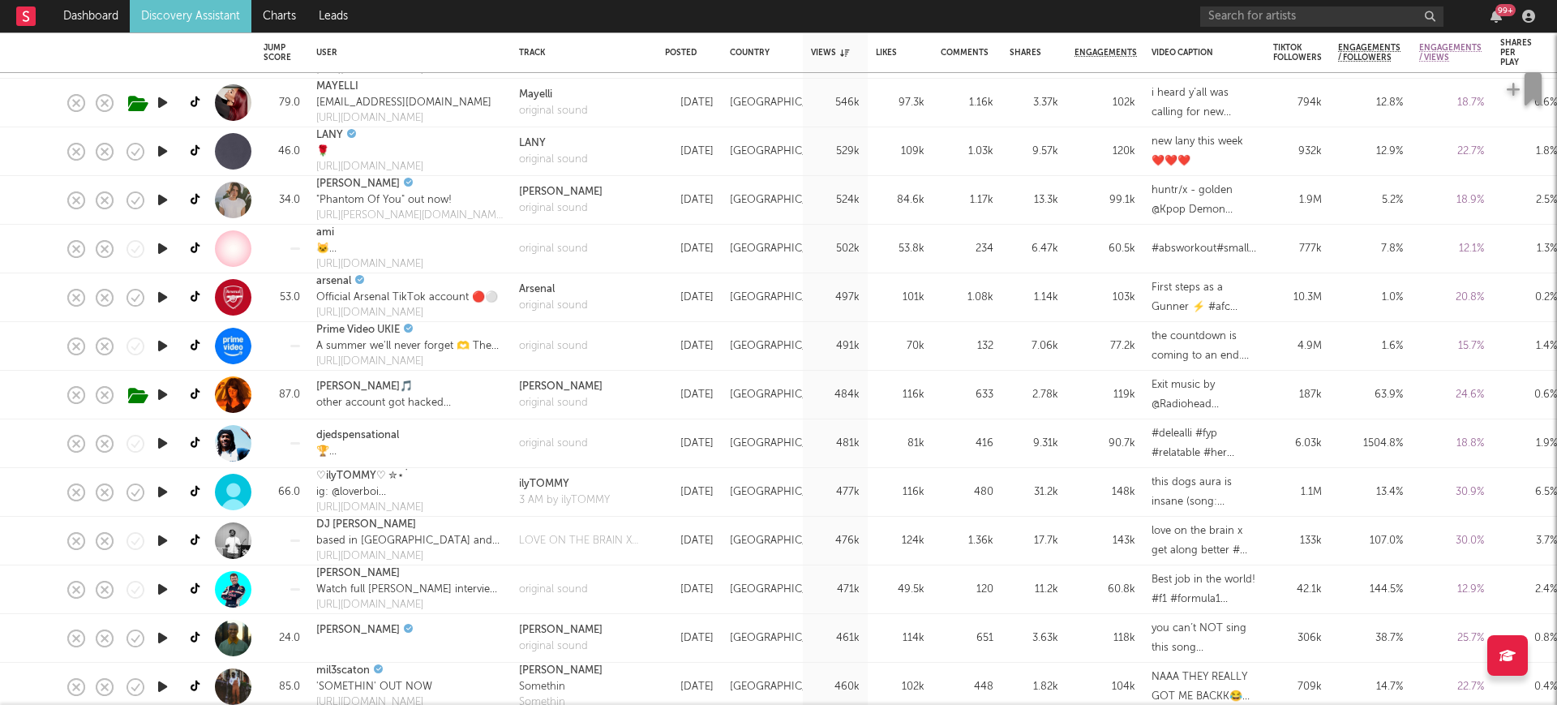
click at [157, 390] on icon "button" at bounding box center [162, 394] width 17 height 20
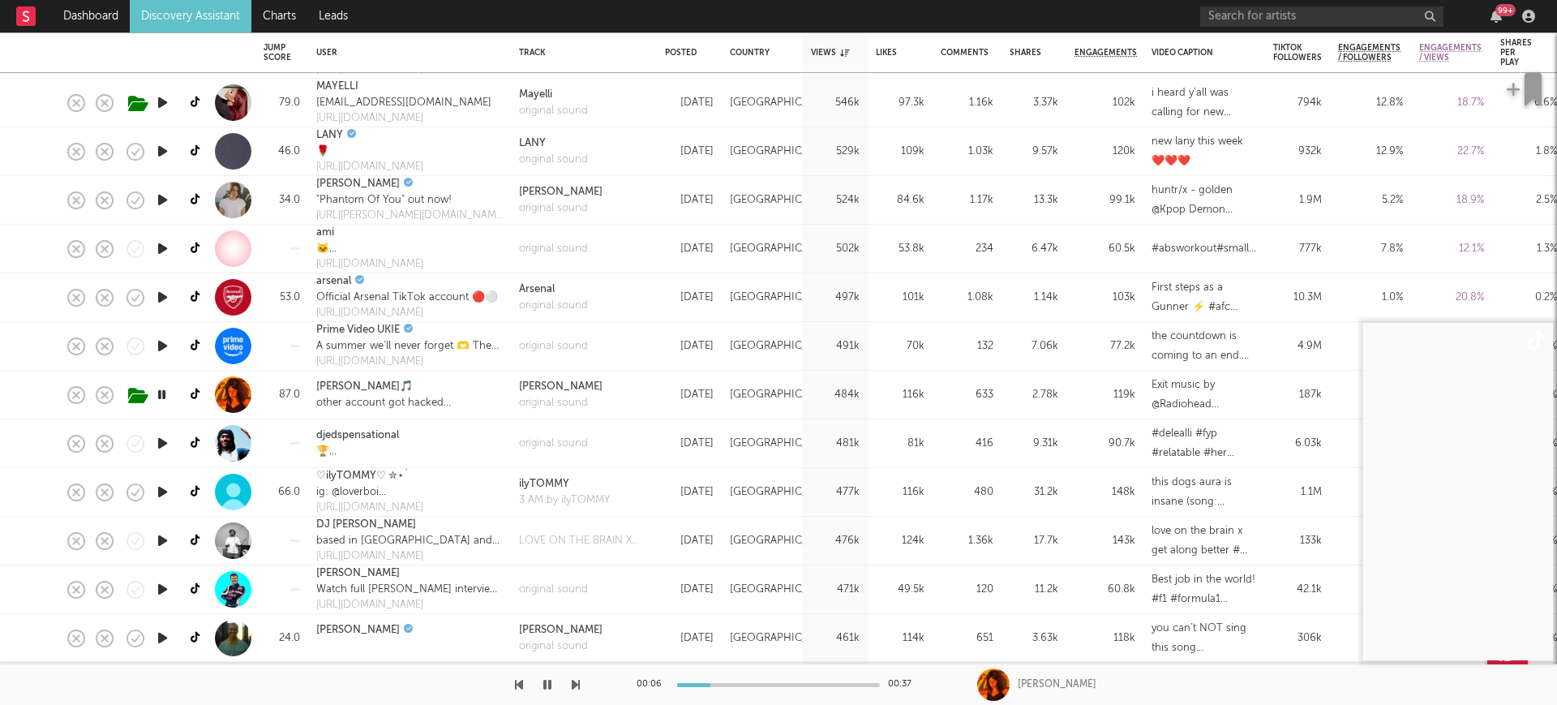
click at [1503, 461] on video at bounding box center [1458, 491] width 190 height 337
click at [1472, 464] on video at bounding box center [1458, 491] width 190 height 337
click at [1469, 611] on video at bounding box center [1458, 491] width 190 height 337
click at [372, 387] on link "Lydia Kenny🎵" at bounding box center [364, 387] width 97 height 16
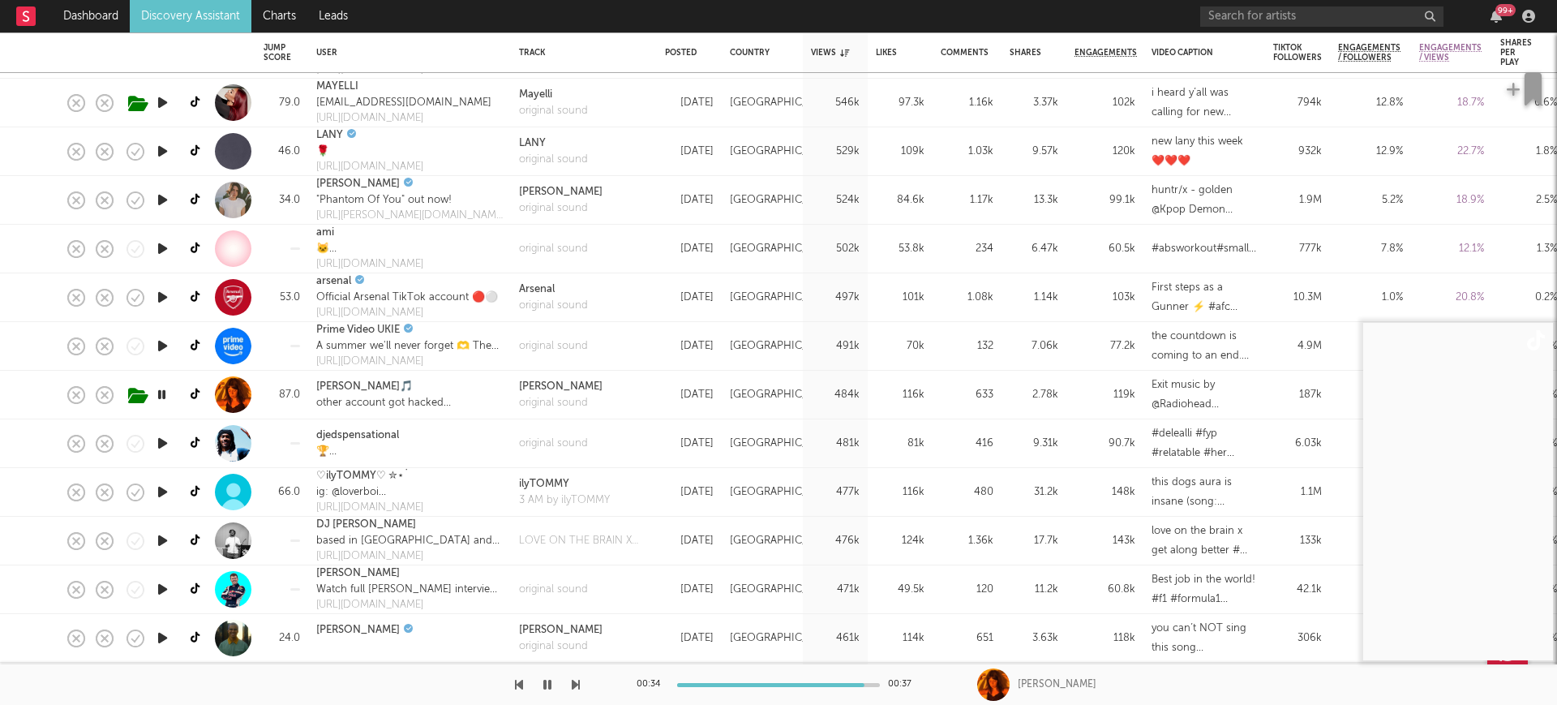
click at [1471, 417] on video at bounding box center [1458, 491] width 190 height 337
click at [162, 439] on icon "button" at bounding box center [162, 443] width 17 height 20
click at [371, 435] on link "djedspensational" at bounding box center [357, 435] width 83 height 16
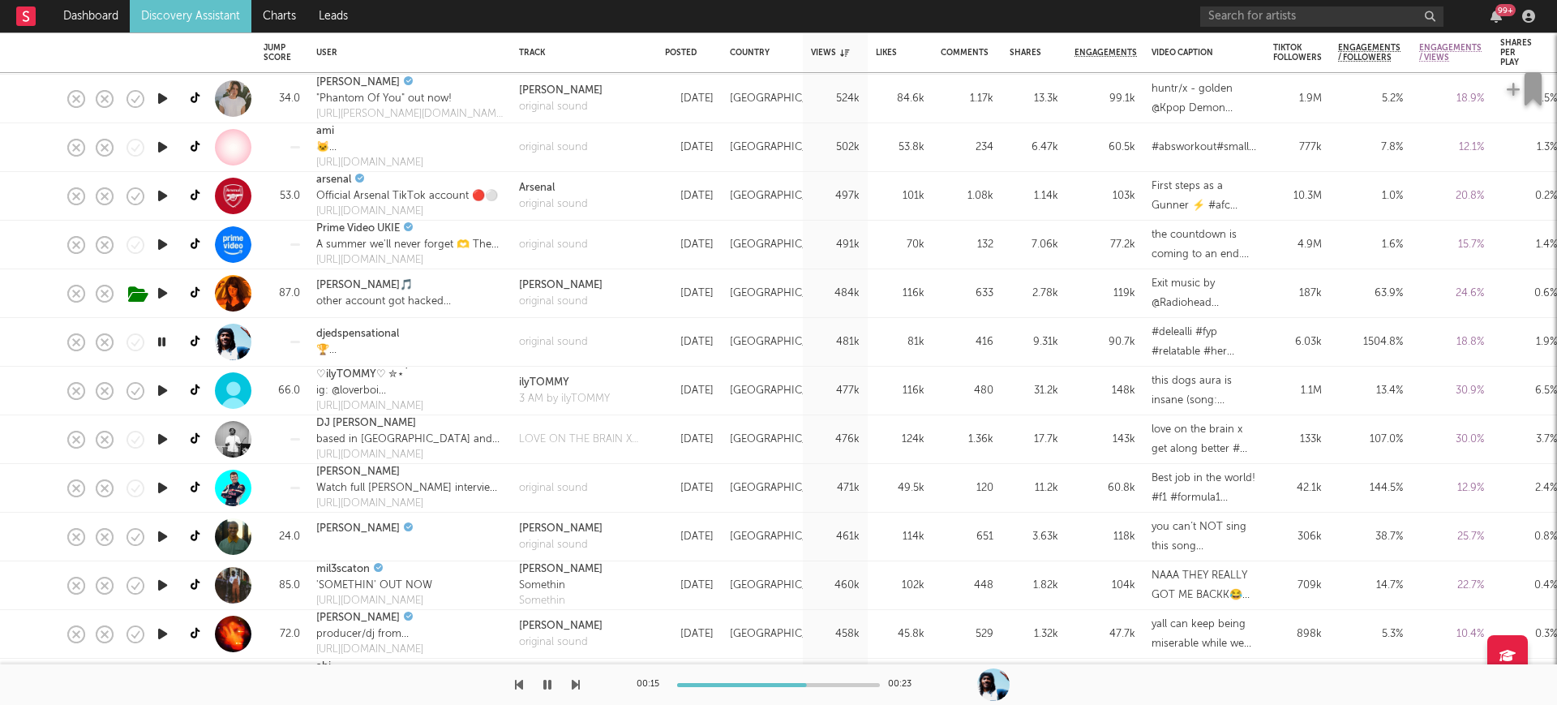
click at [158, 488] on icon "button" at bounding box center [162, 488] width 17 height 20
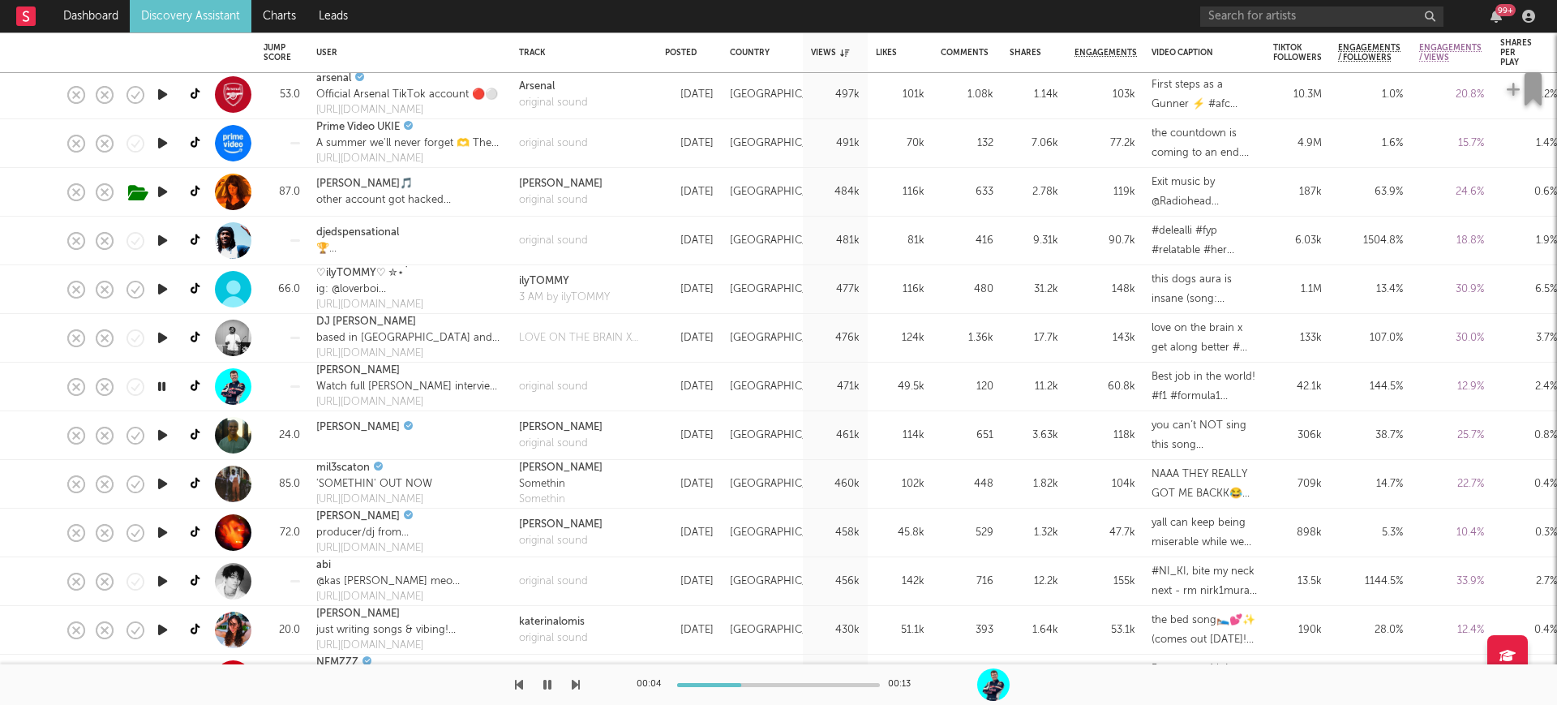
click at [157, 426] on icon "button" at bounding box center [162, 435] width 17 height 20
click at [340, 426] on link "Alex Aiono" at bounding box center [358, 427] width 84 height 16
click at [157, 487] on icon "button" at bounding box center [162, 484] width 17 height 20
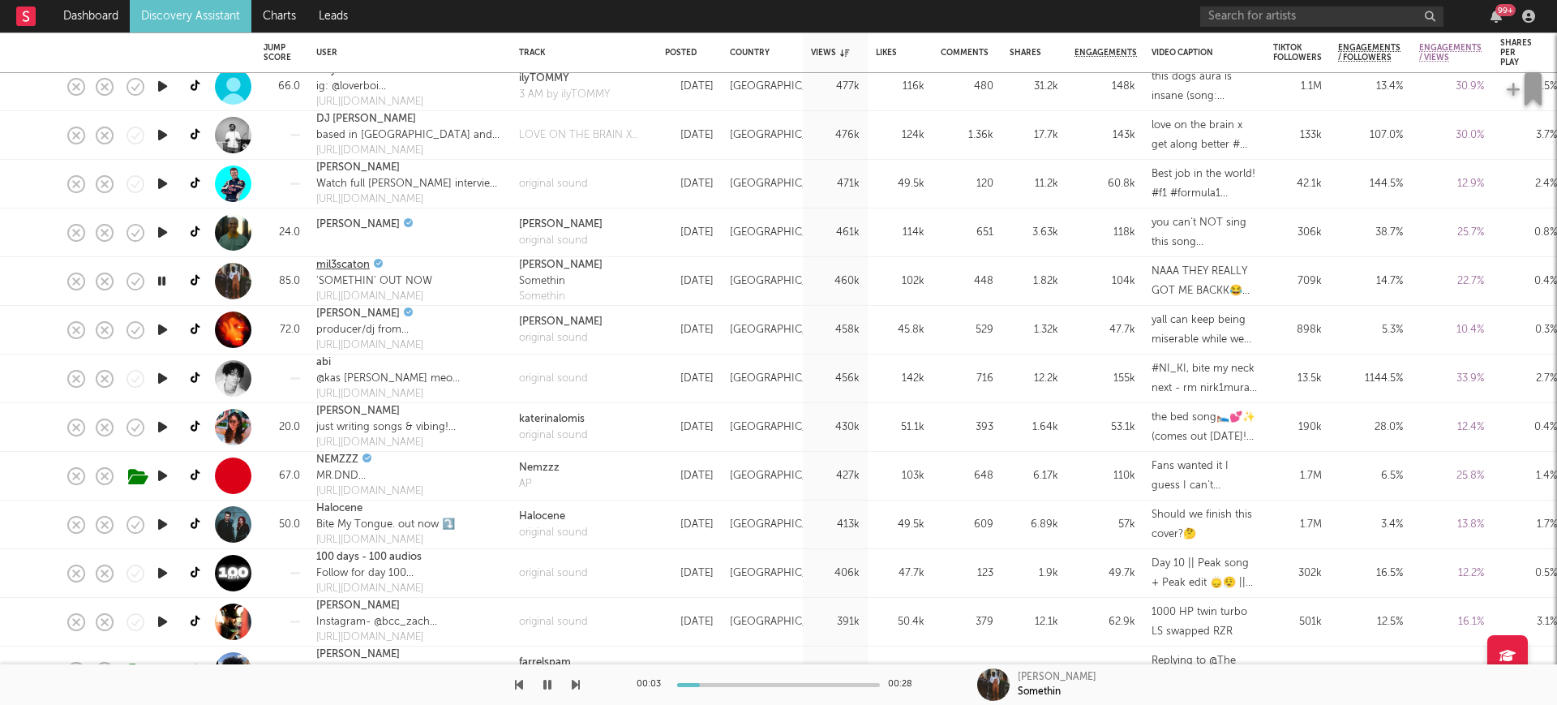
click at [343, 261] on link "mil3scaton" at bounding box center [343, 265] width 54 height 16
click at [162, 320] on icon "button" at bounding box center [162, 330] width 17 height 20
click at [159, 375] on icon "button" at bounding box center [162, 378] width 17 height 20
click at [163, 423] on icon "button" at bounding box center [162, 427] width 17 height 20
click at [338, 414] on link "[PERSON_NAME]" at bounding box center [358, 411] width 84 height 16
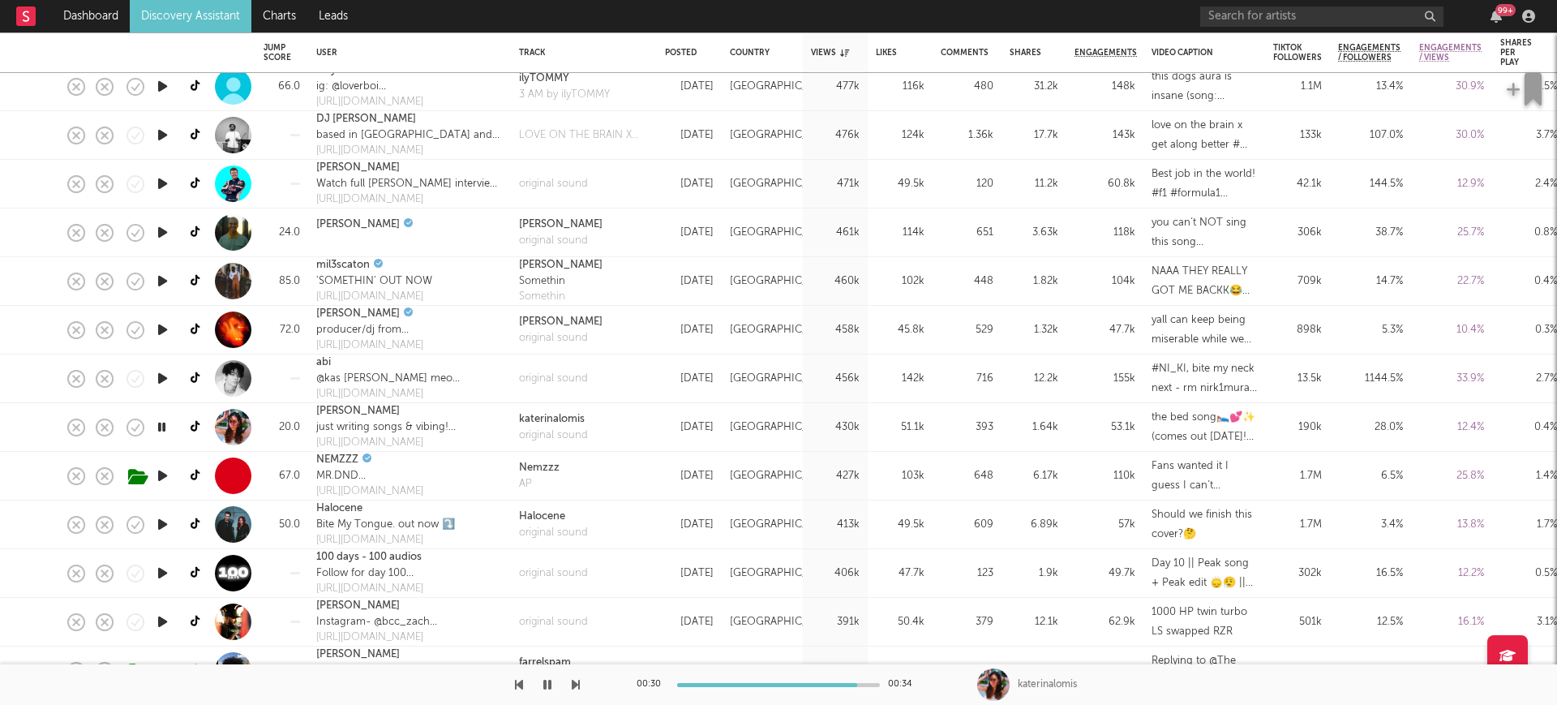
click at [161, 423] on icon "button" at bounding box center [161, 427] width 15 height 20
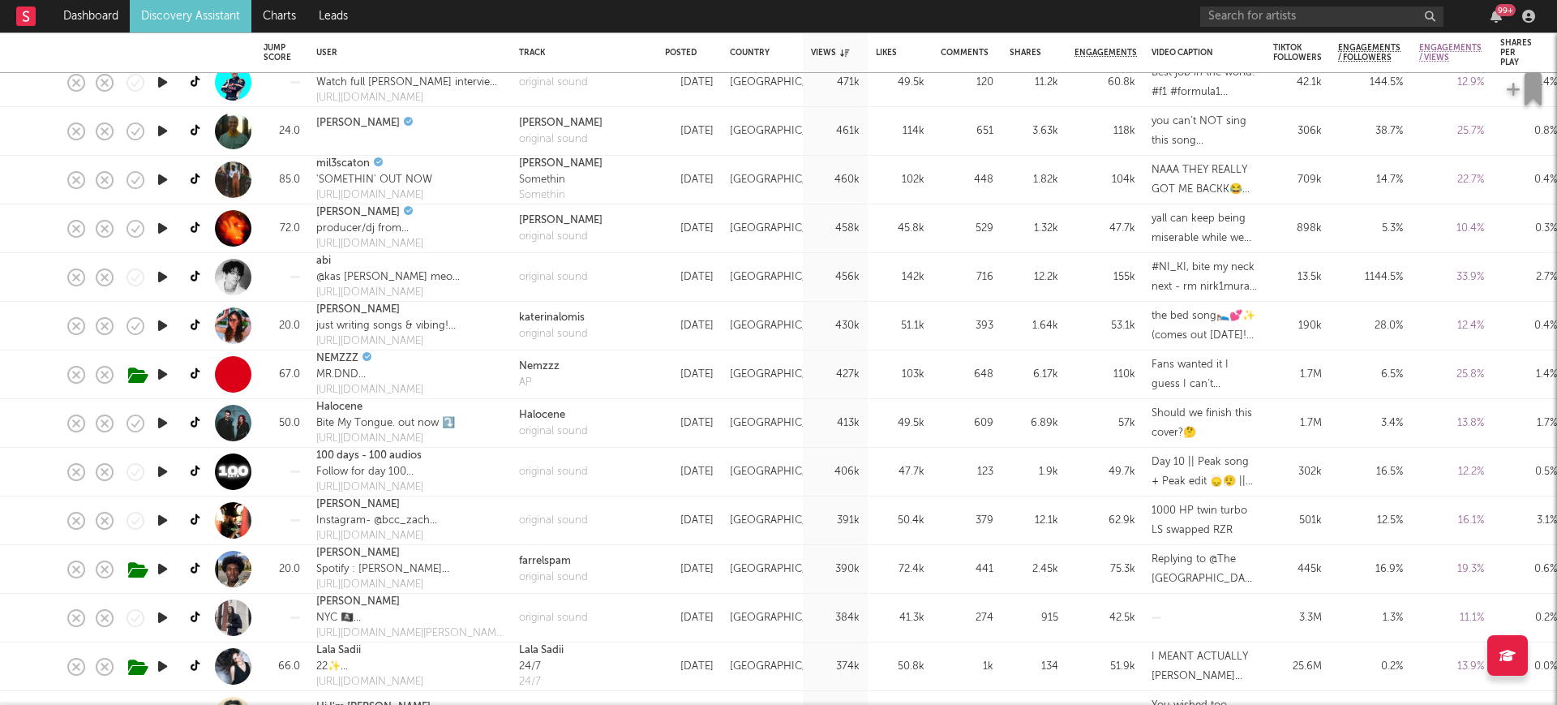
click at [157, 323] on icon "button" at bounding box center [162, 325] width 17 height 20
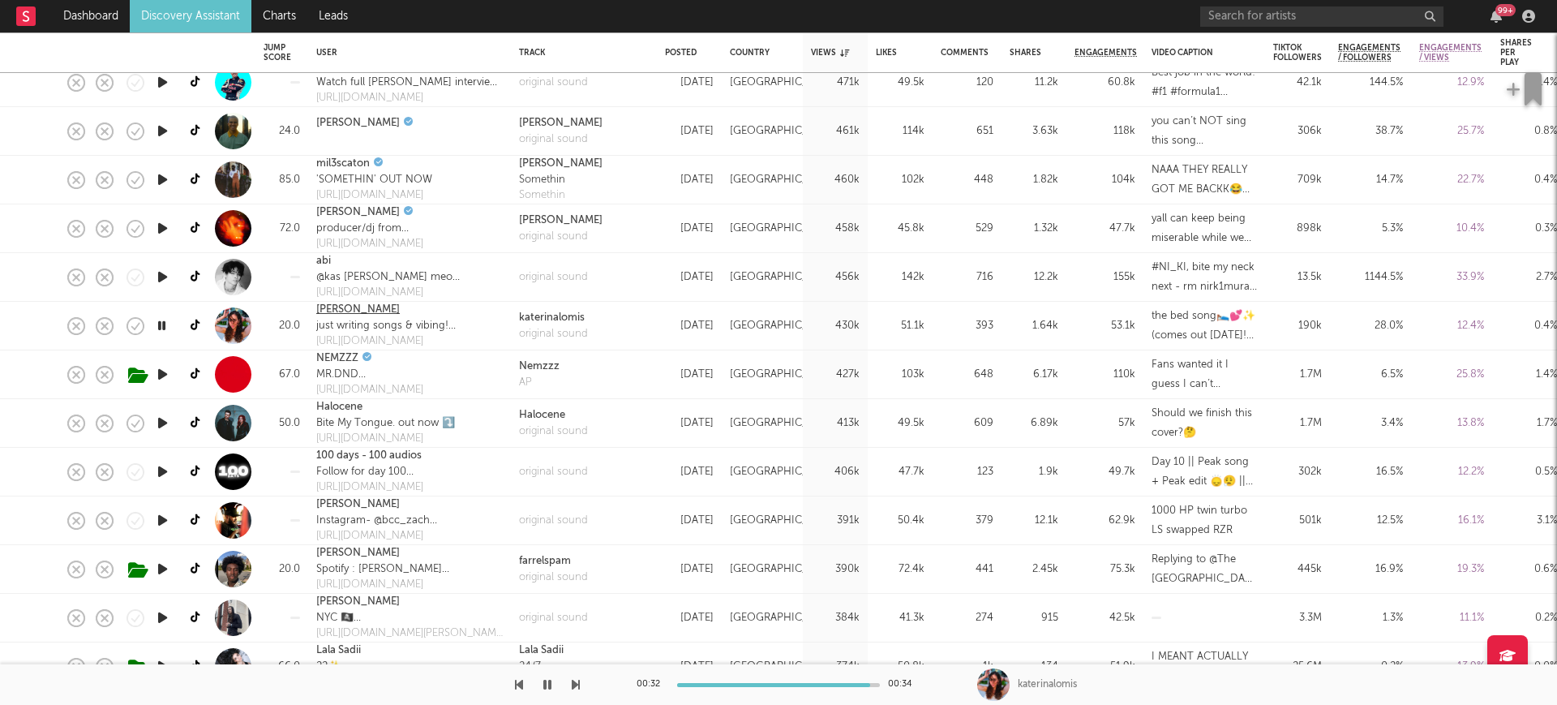
click at [338, 304] on link "[PERSON_NAME]" at bounding box center [358, 310] width 84 height 16
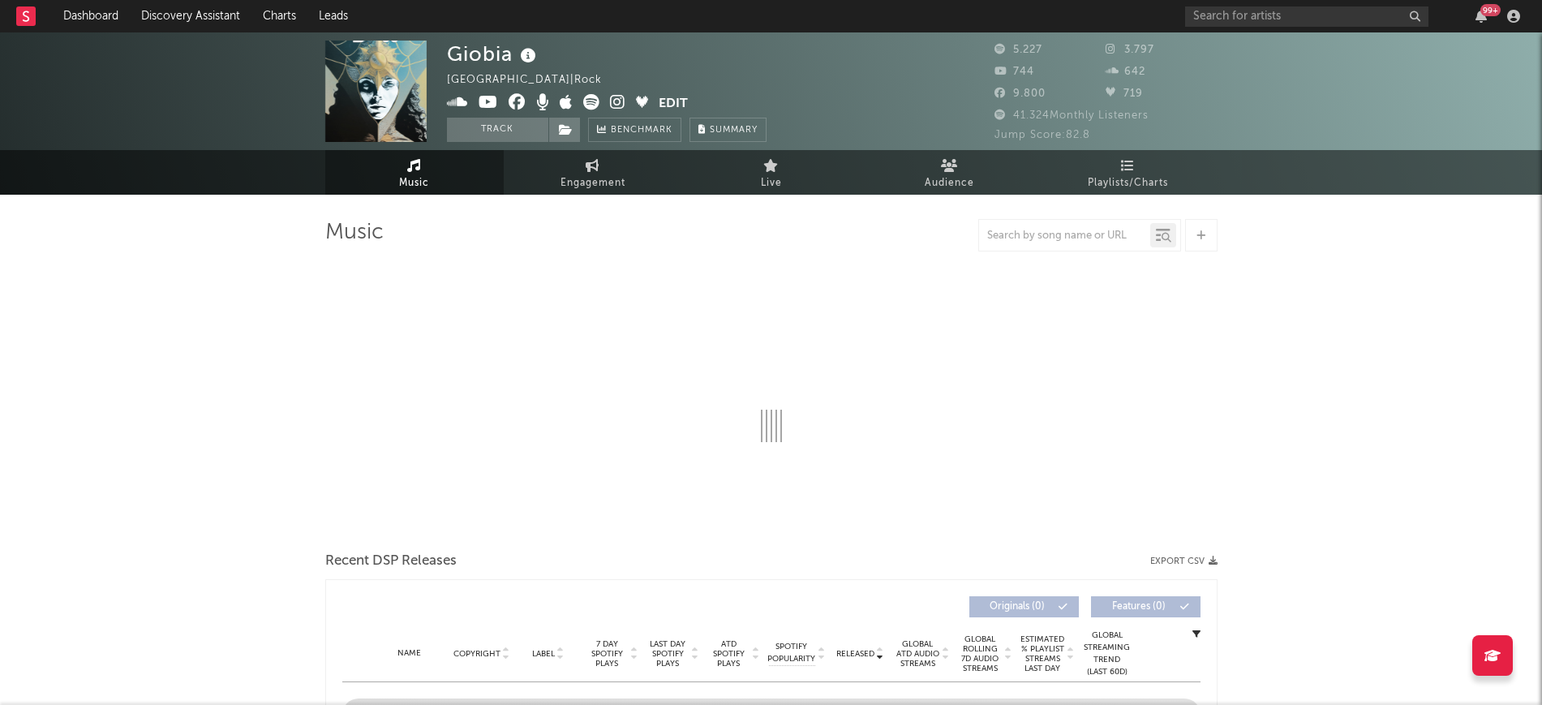
select select "1w"
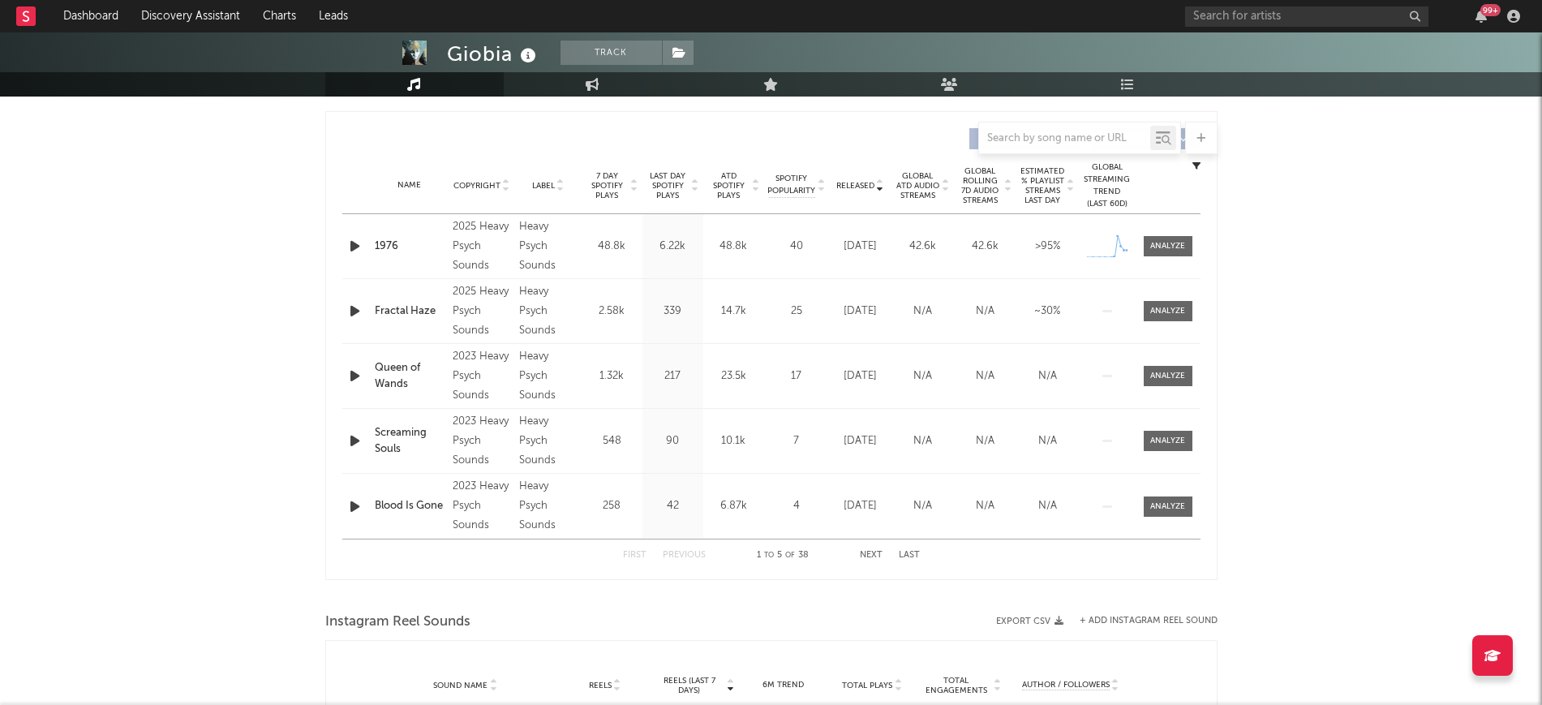
scroll to position [608, 0]
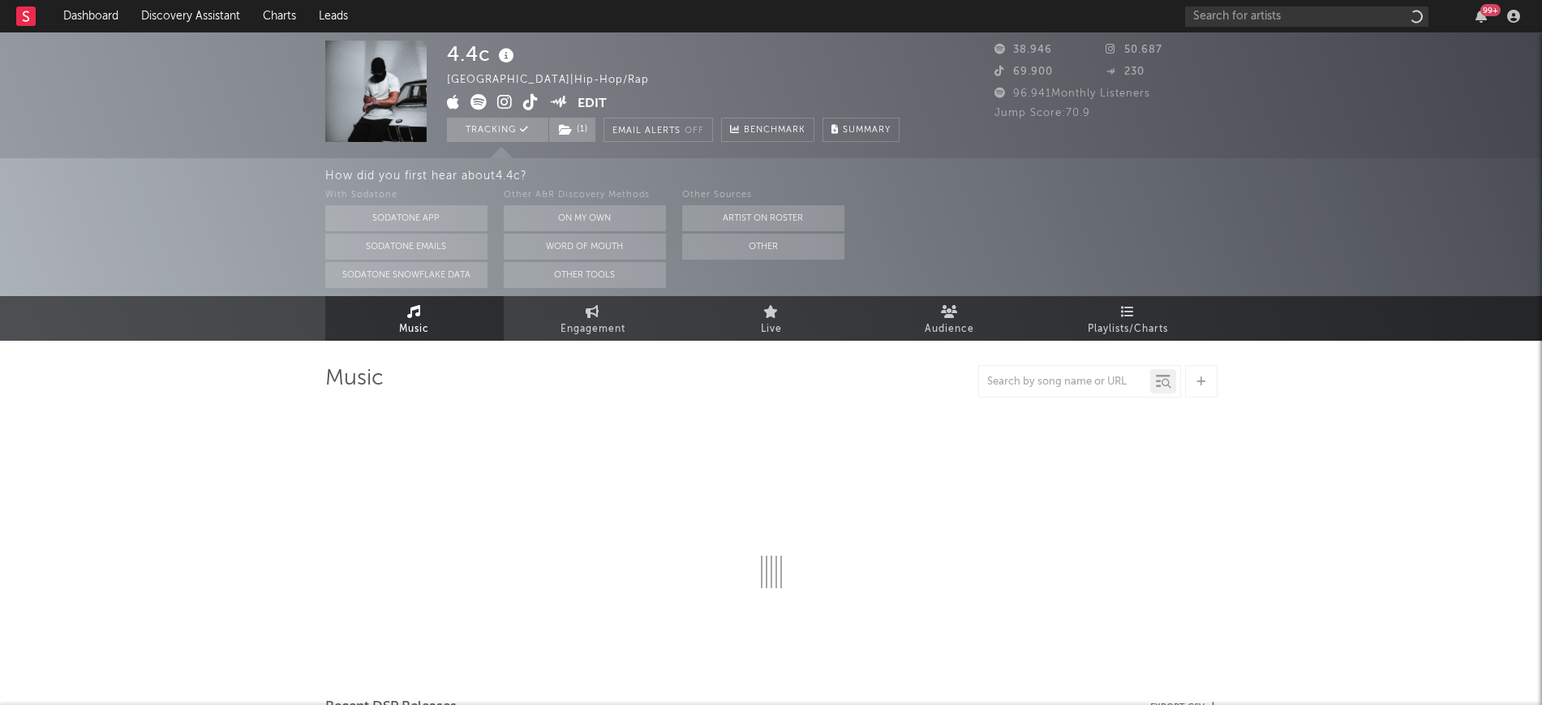
select select "6m"
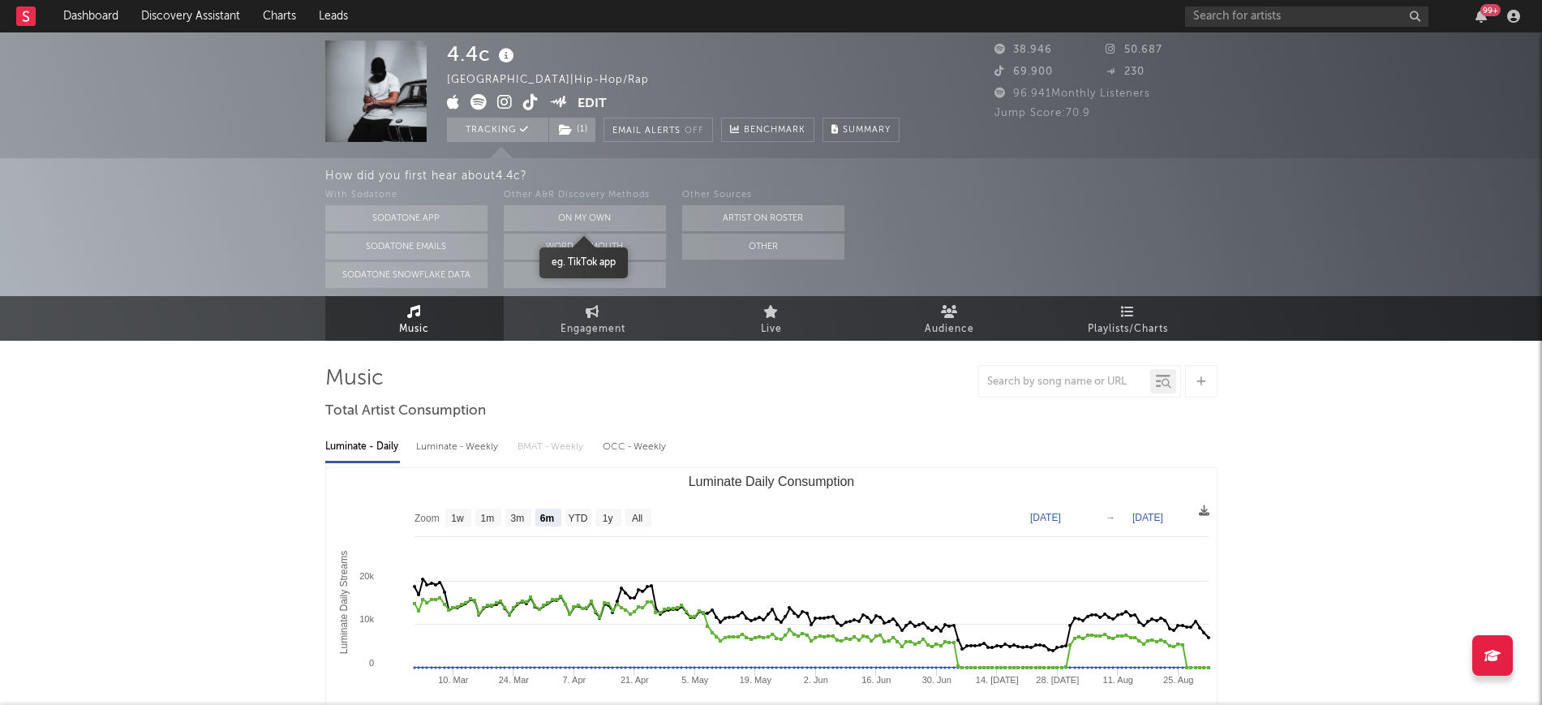
click at [591, 220] on button "On My Own" at bounding box center [585, 218] width 162 height 26
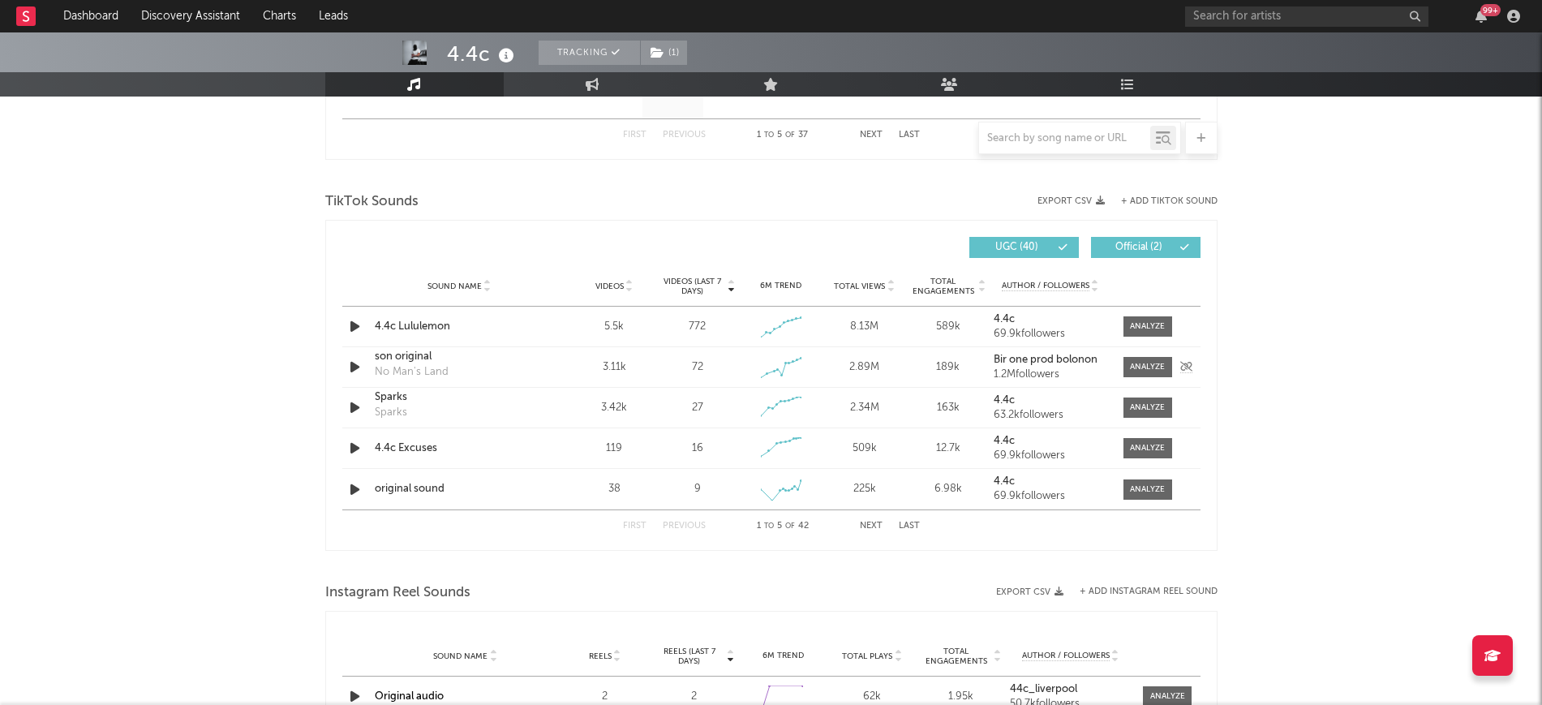
scroll to position [1014, 0]
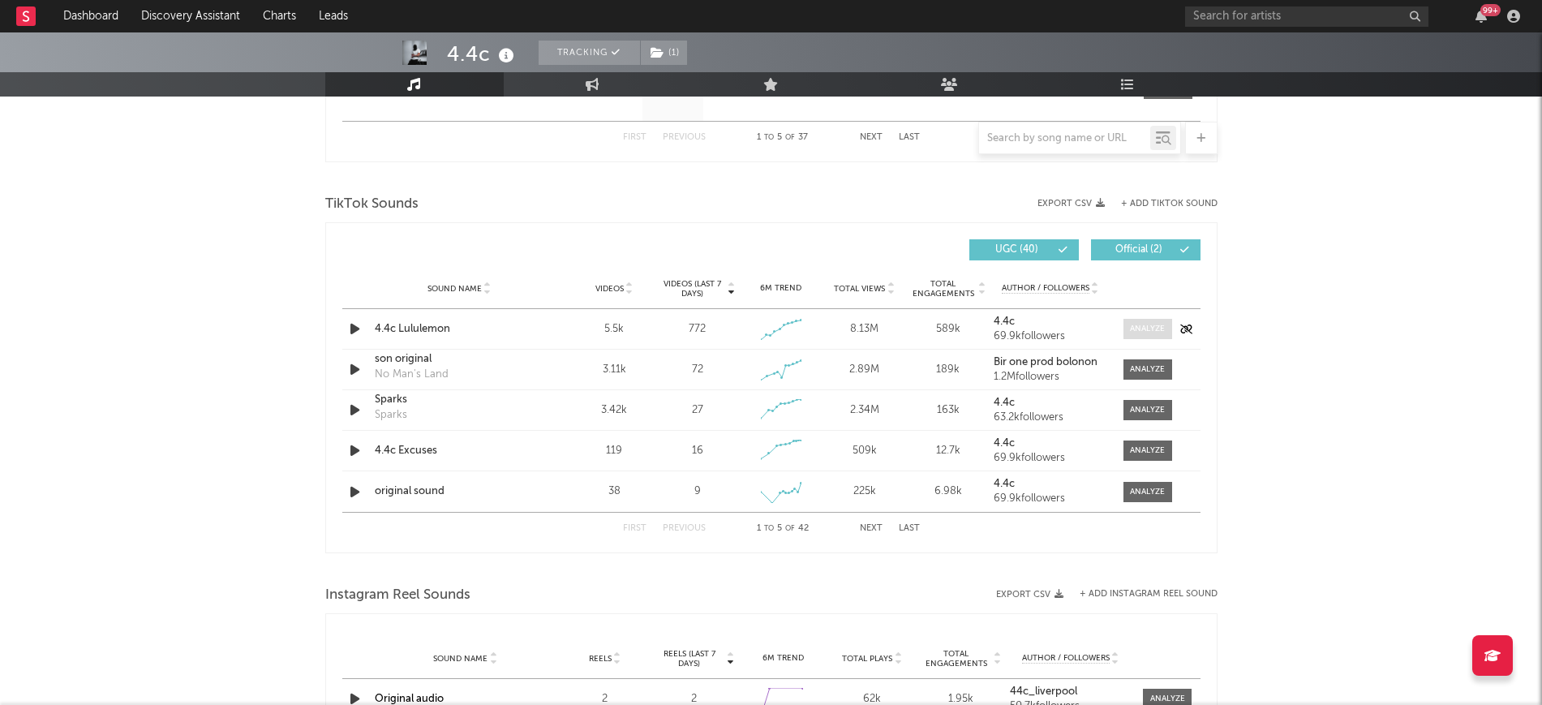
click at [1143, 332] on div at bounding box center [1147, 329] width 35 height 12
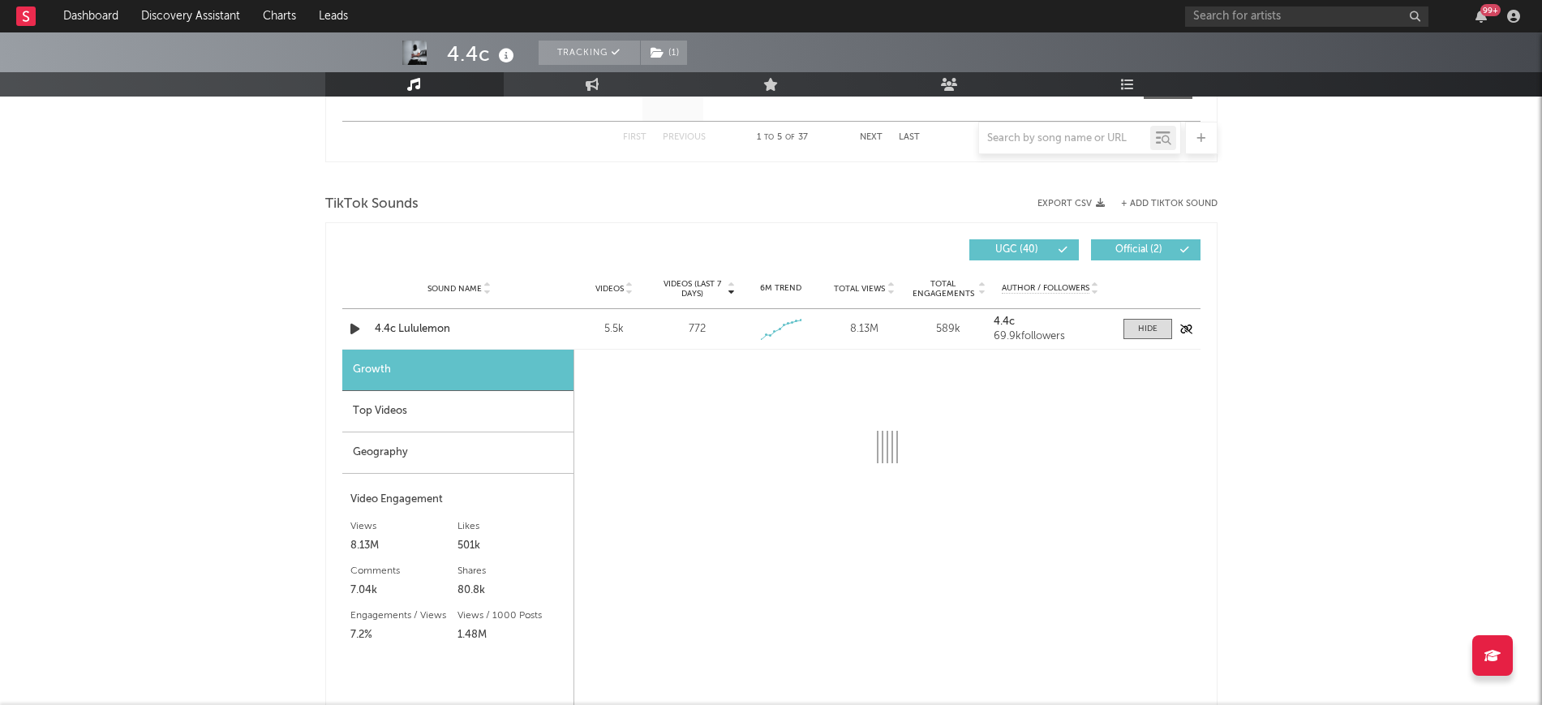
select select "1w"
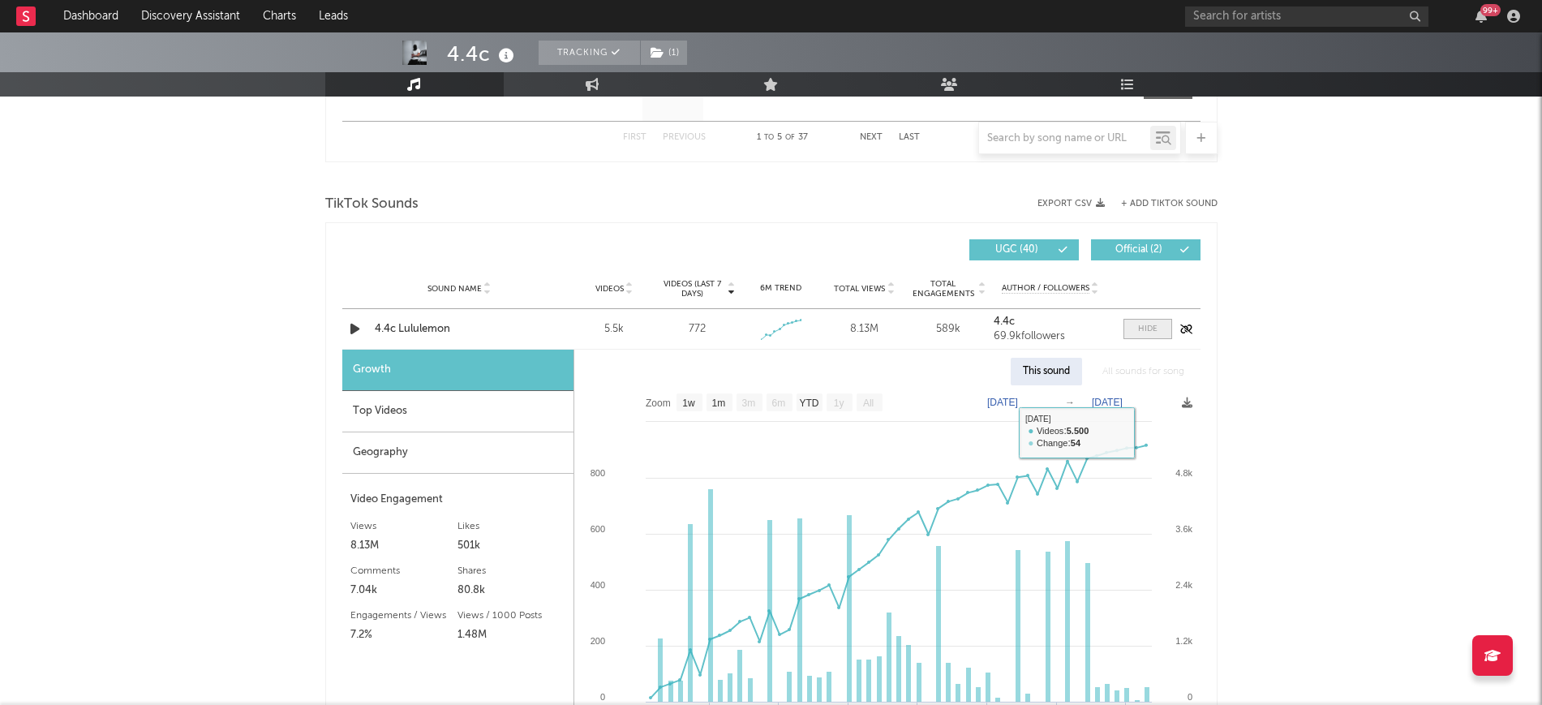
click at [1139, 328] on div at bounding box center [1147, 329] width 19 height 12
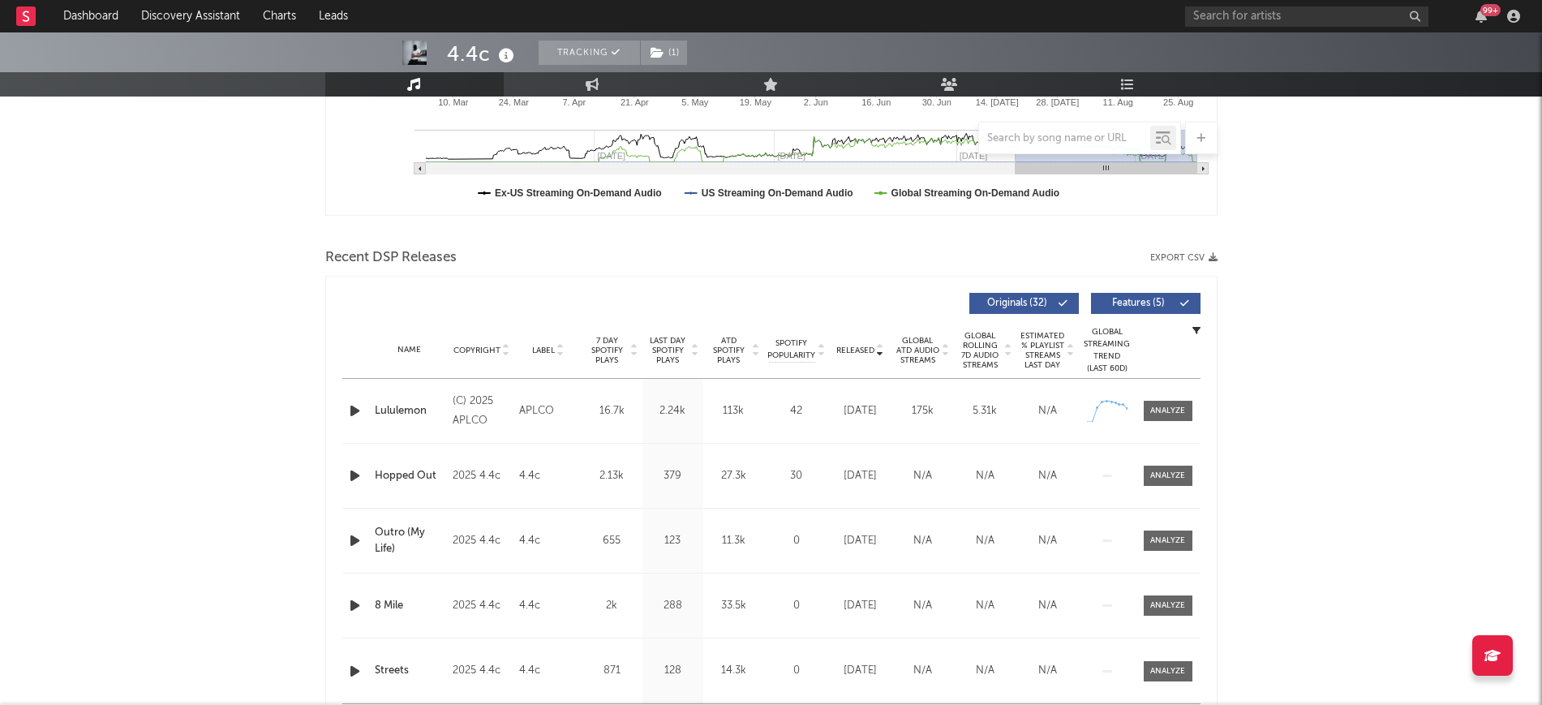
scroll to position [0, 0]
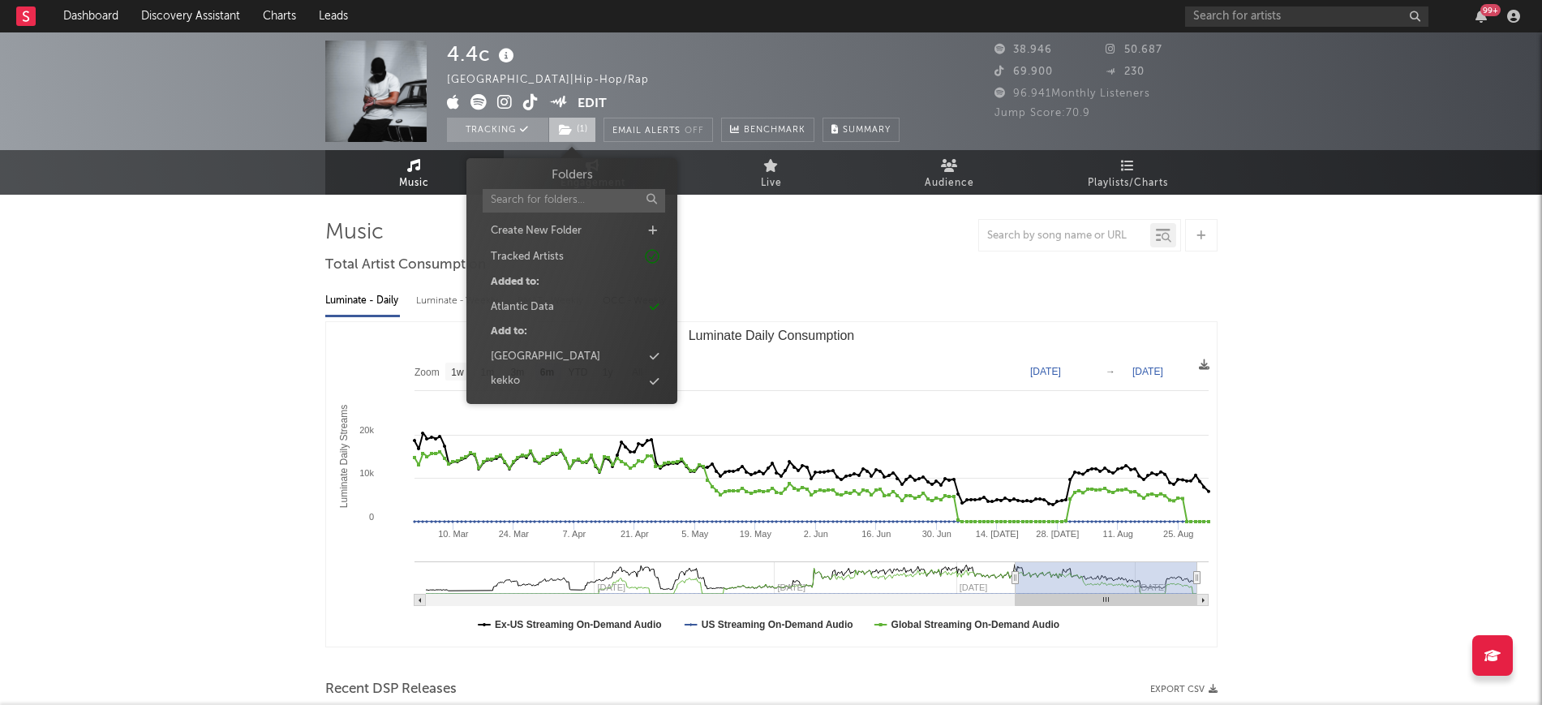
click at [589, 118] on span "( 1 )" at bounding box center [572, 130] width 48 height 24
click at [586, 121] on span "( 1 )" at bounding box center [572, 130] width 48 height 24
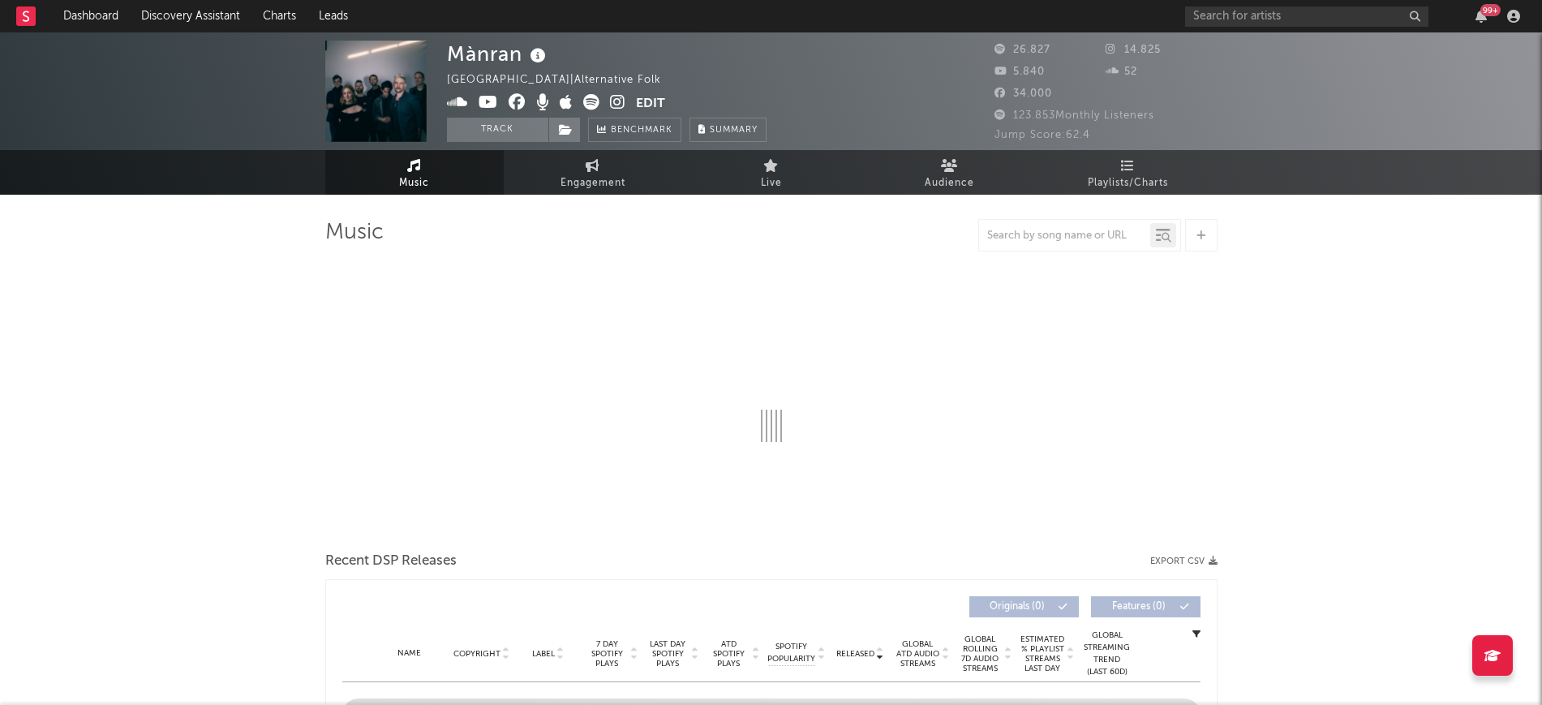
select select "6m"
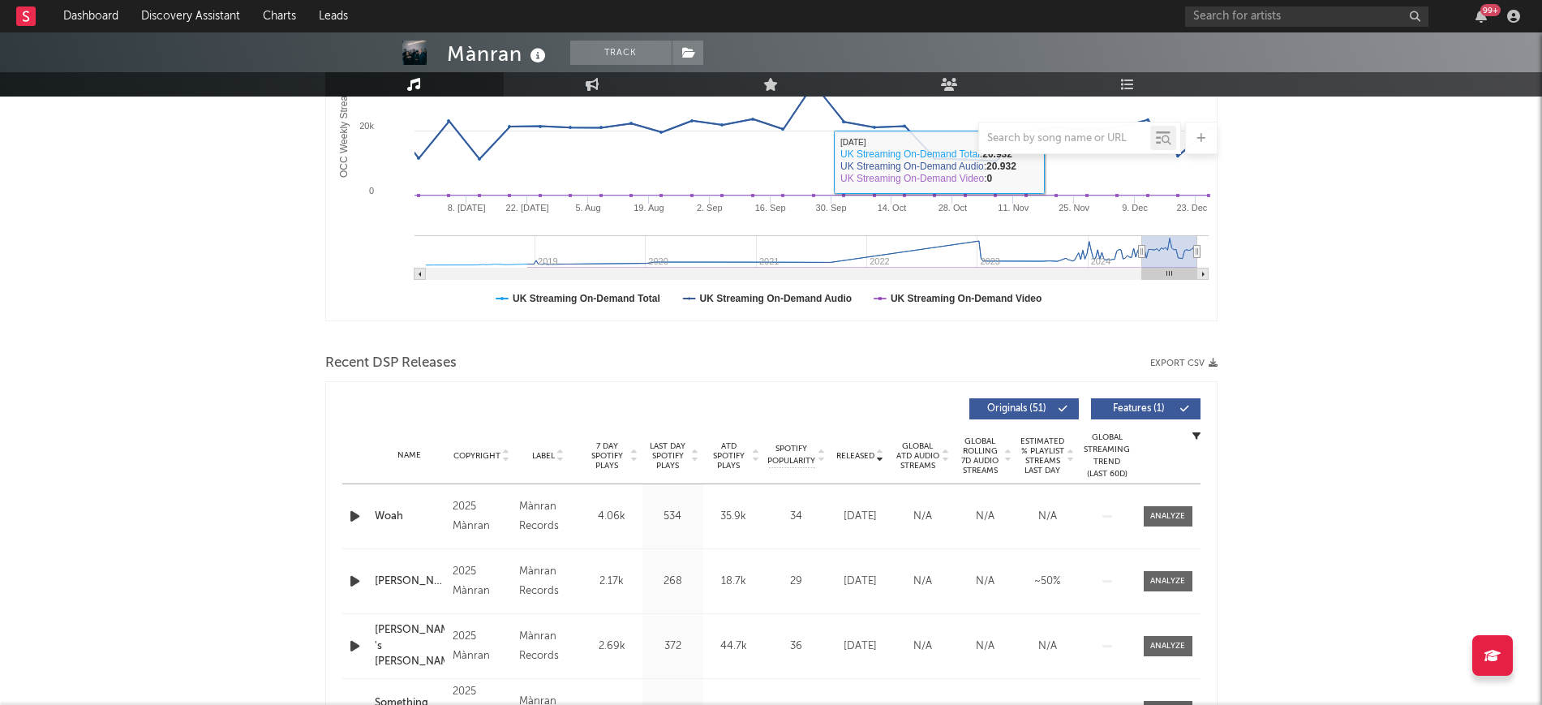
scroll to position [507, 0]
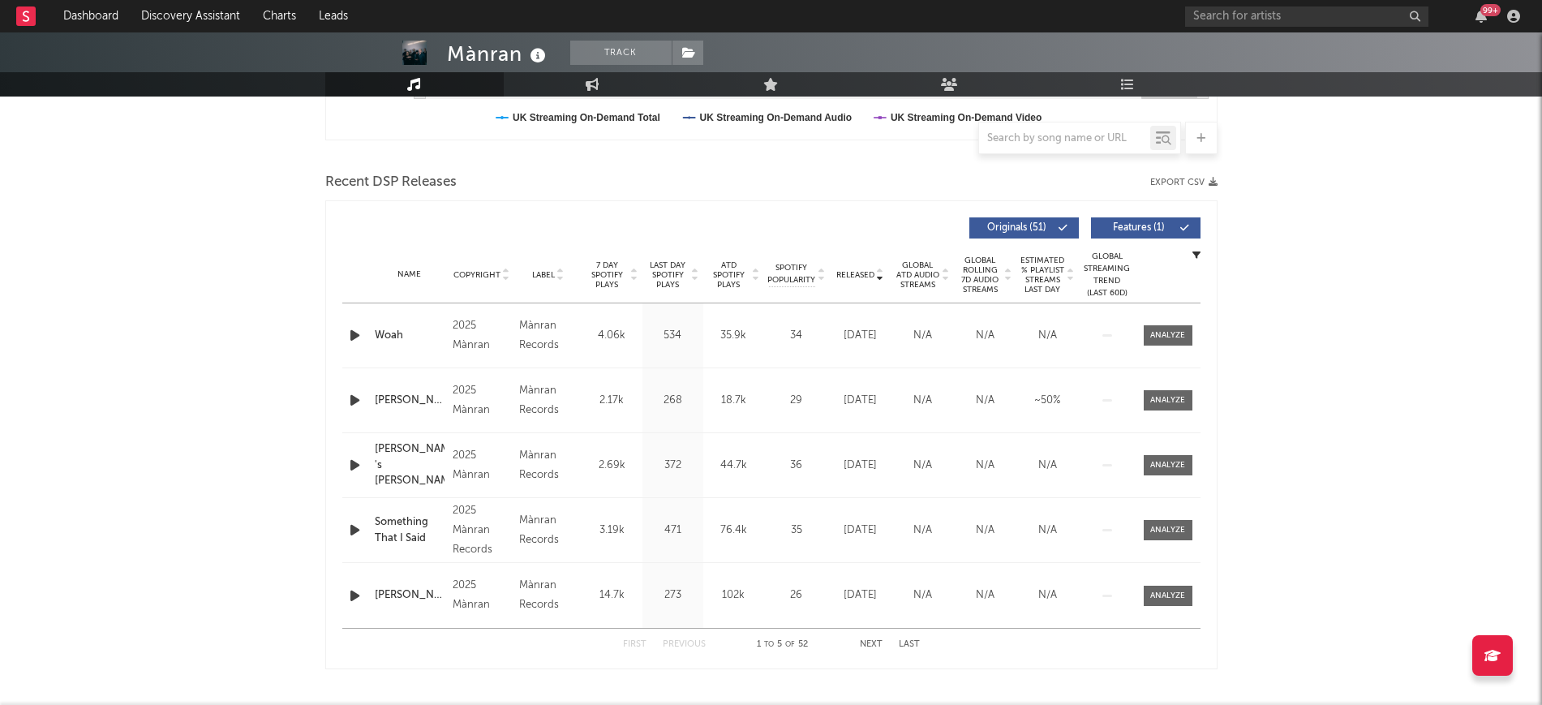
click at [351, 404] on icon "button" at bounding box center [354, 400] width 17 height 20
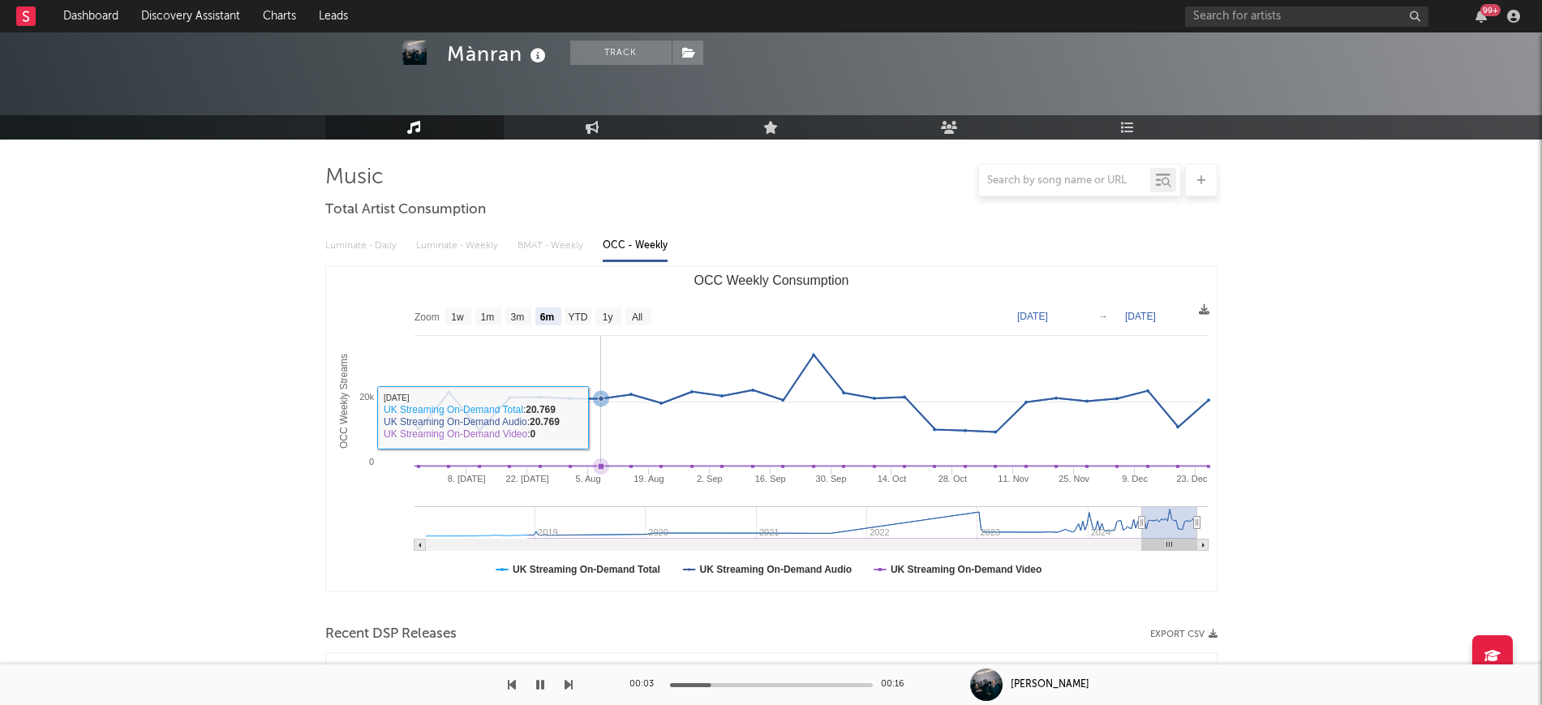
scroll to position [0, 0]
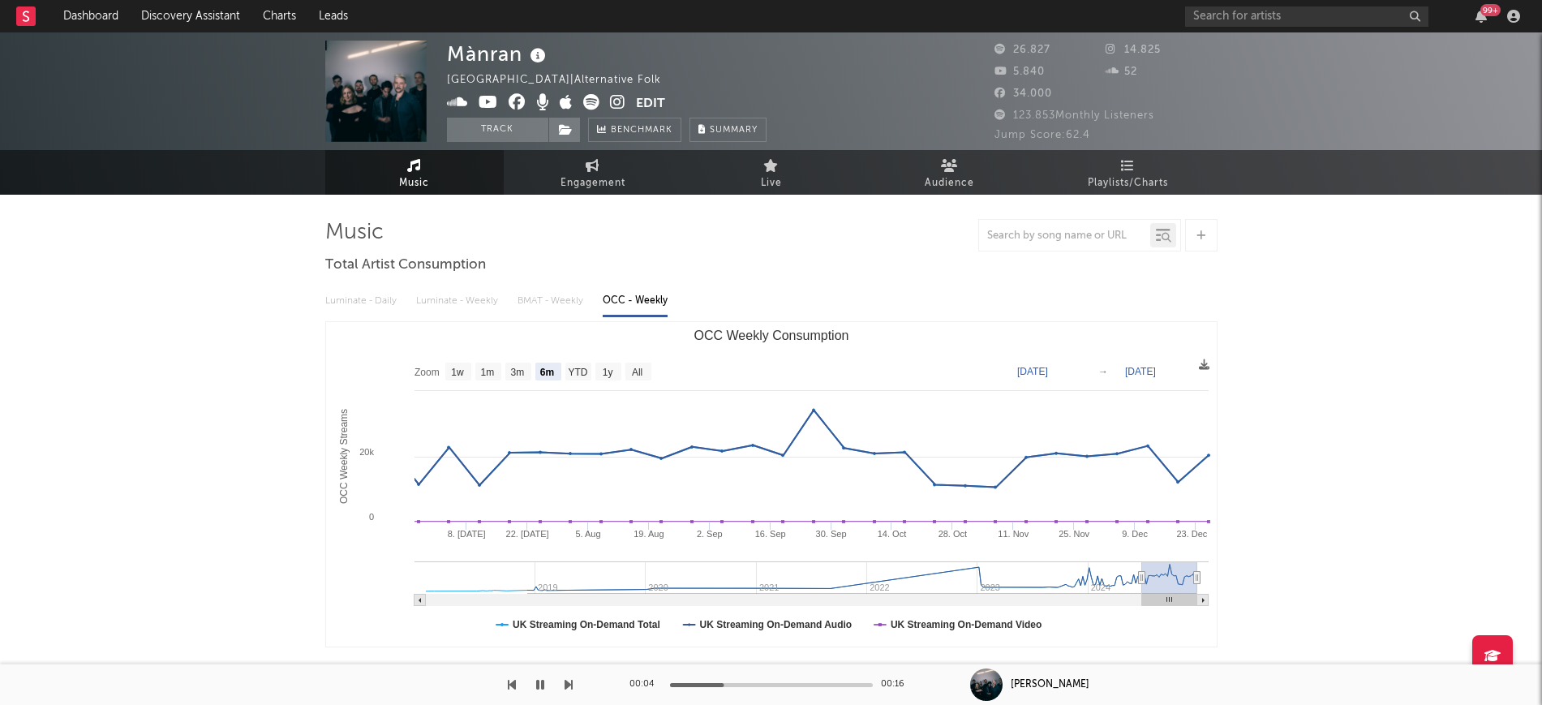
click at [585, 96] on link at bounding box center [591, 104] width 16 height 16
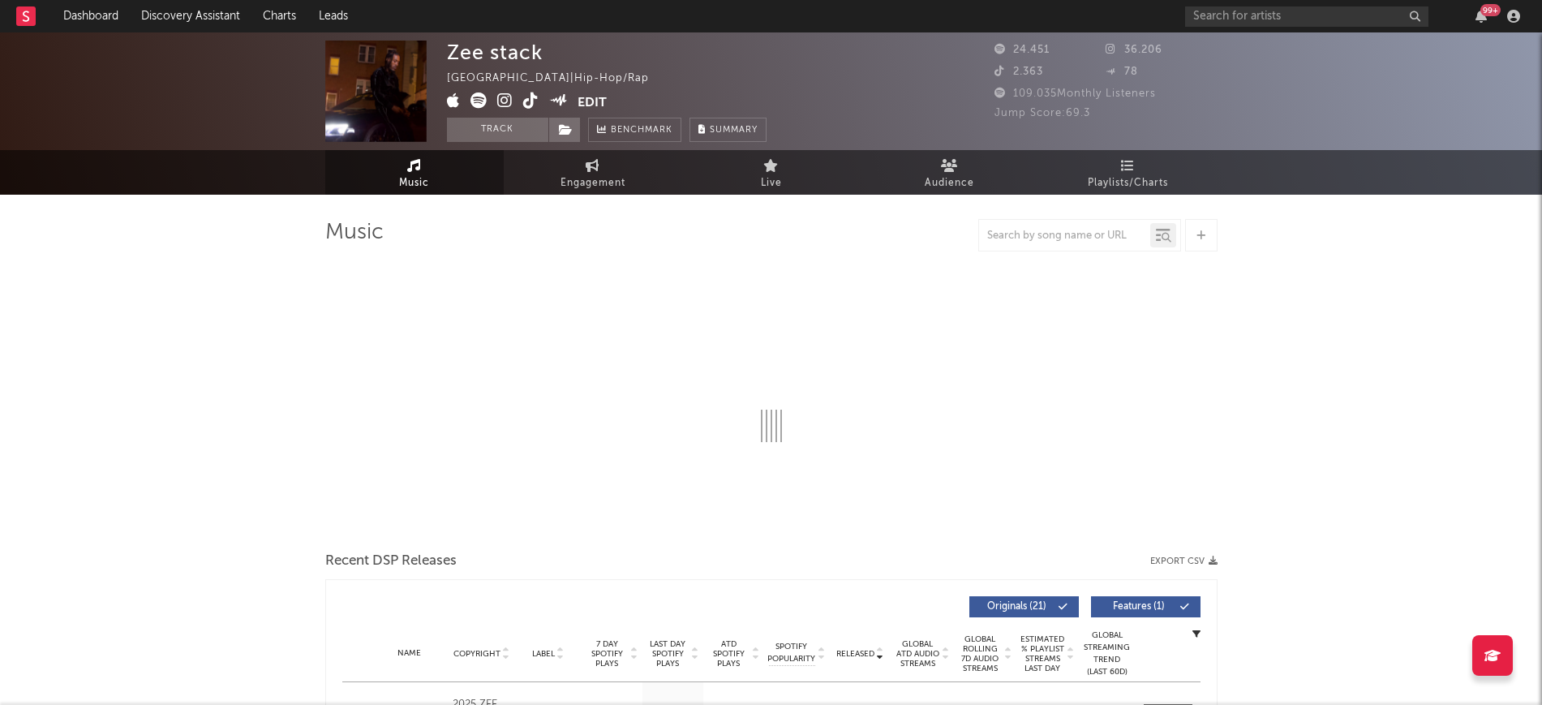
select select "6m"
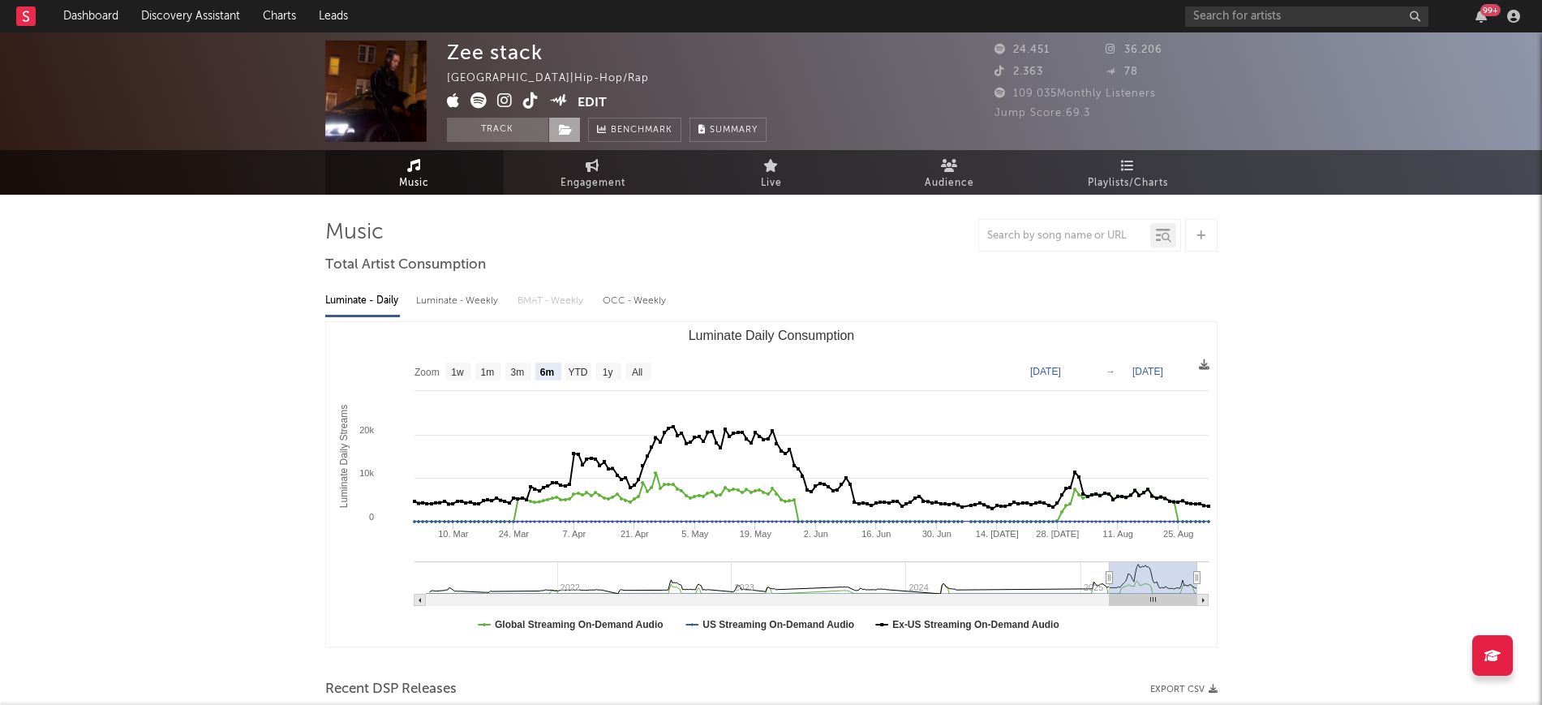
click at [572, 118] on span at bounding box center [564, 130] width 32 height 24
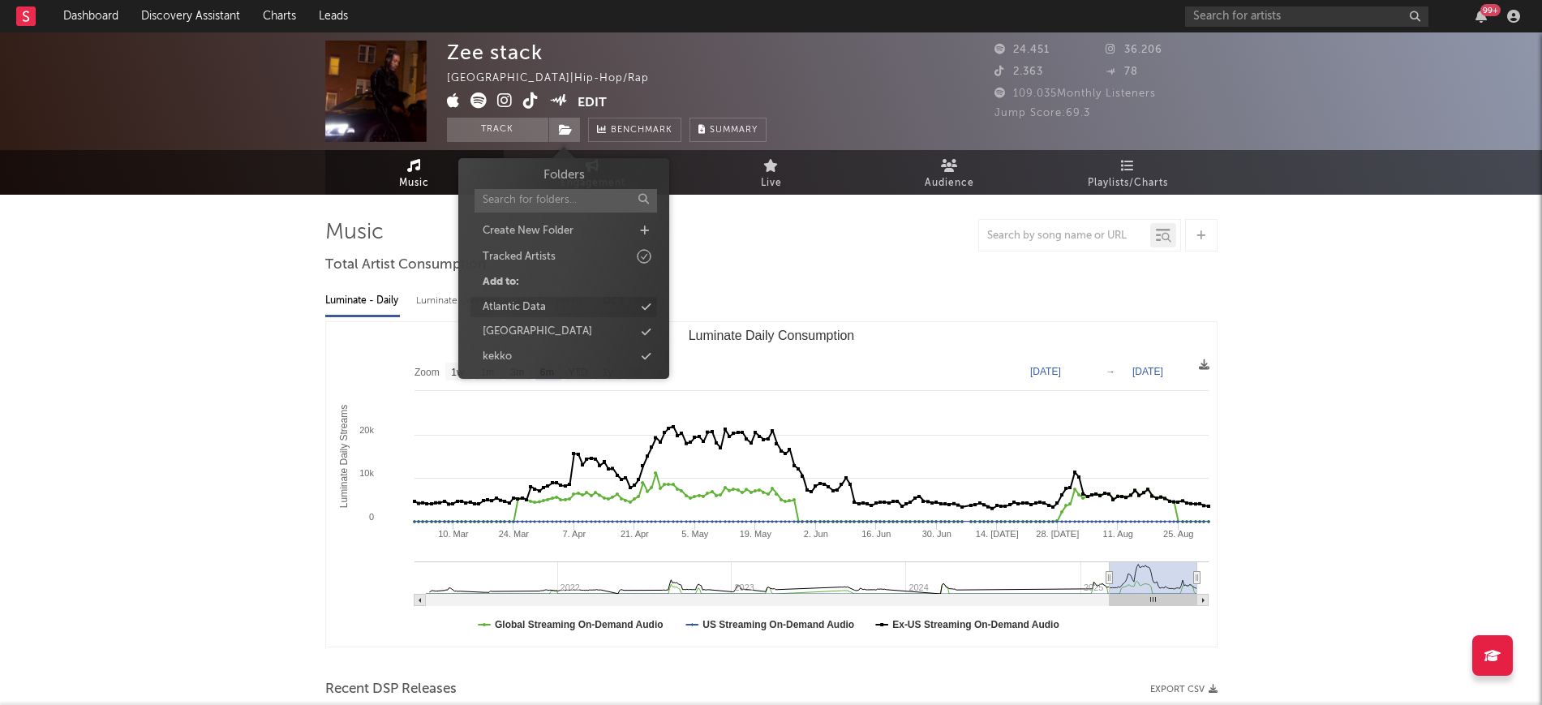
click at [559, 302] on div "Atlantic Data" at bounding box center [563, 307] width 187 height 21
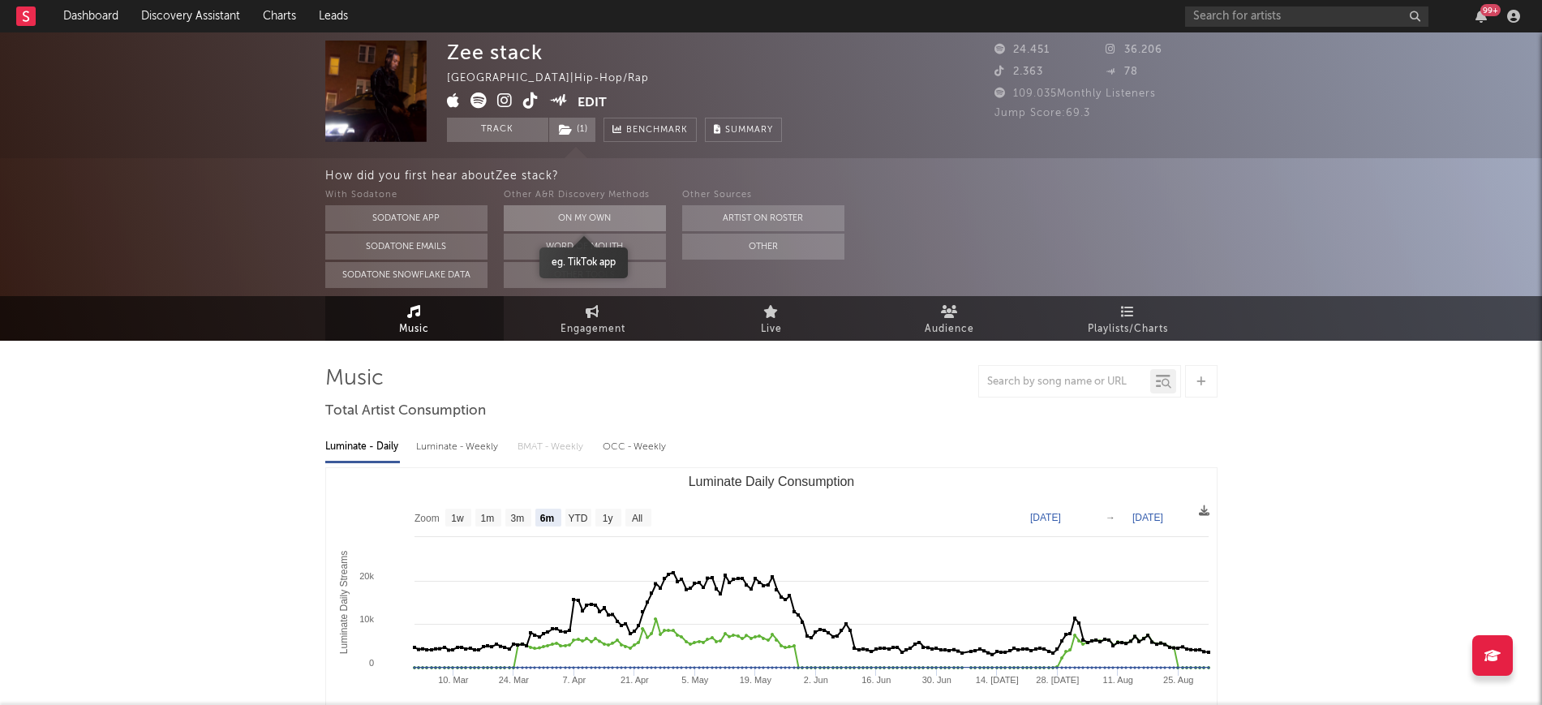
click at [581, 213] on button "On My Own" at bounding box center [585, 218] width 162 height 26
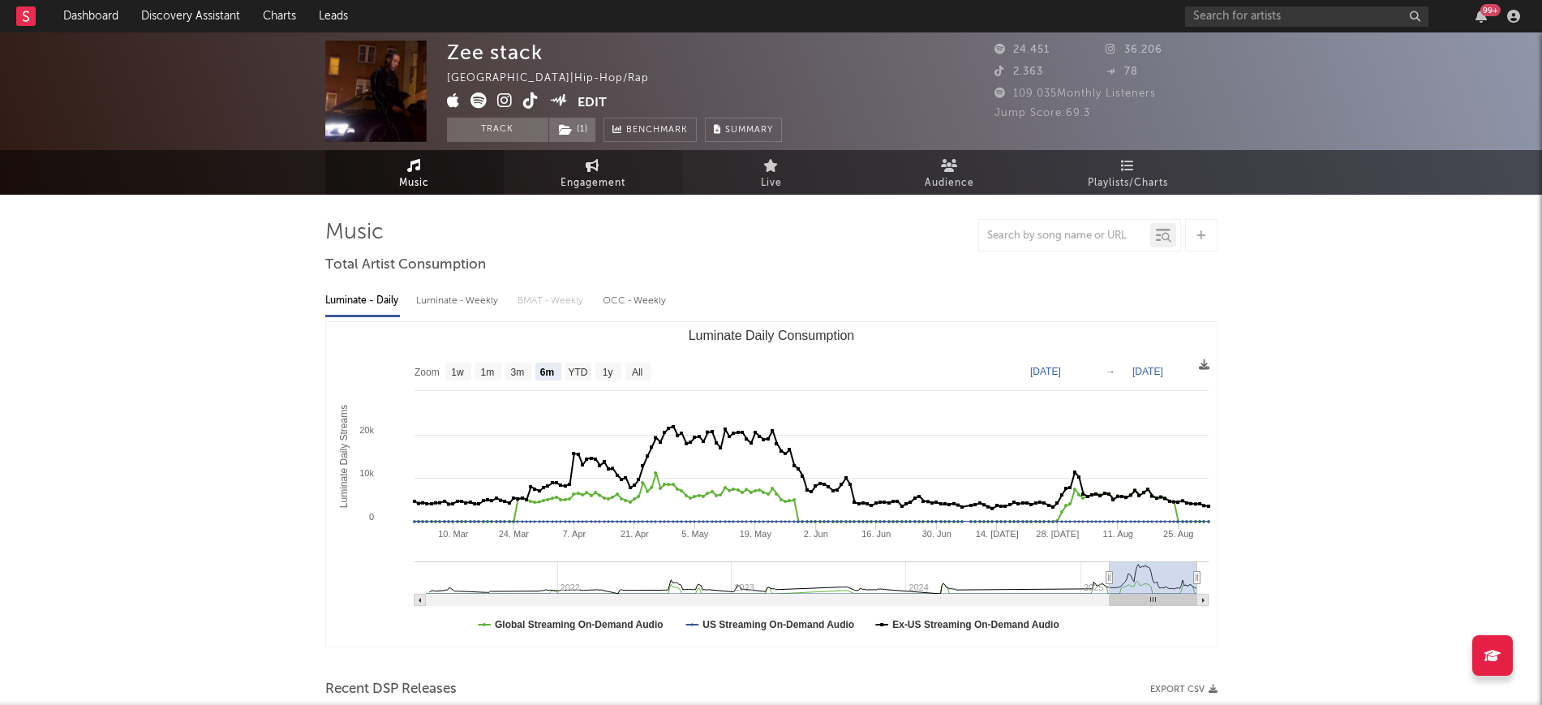
click at [579, 185] on span "Engagement" at bounding box center [592, 183] width 65 height 19
select select "1w"
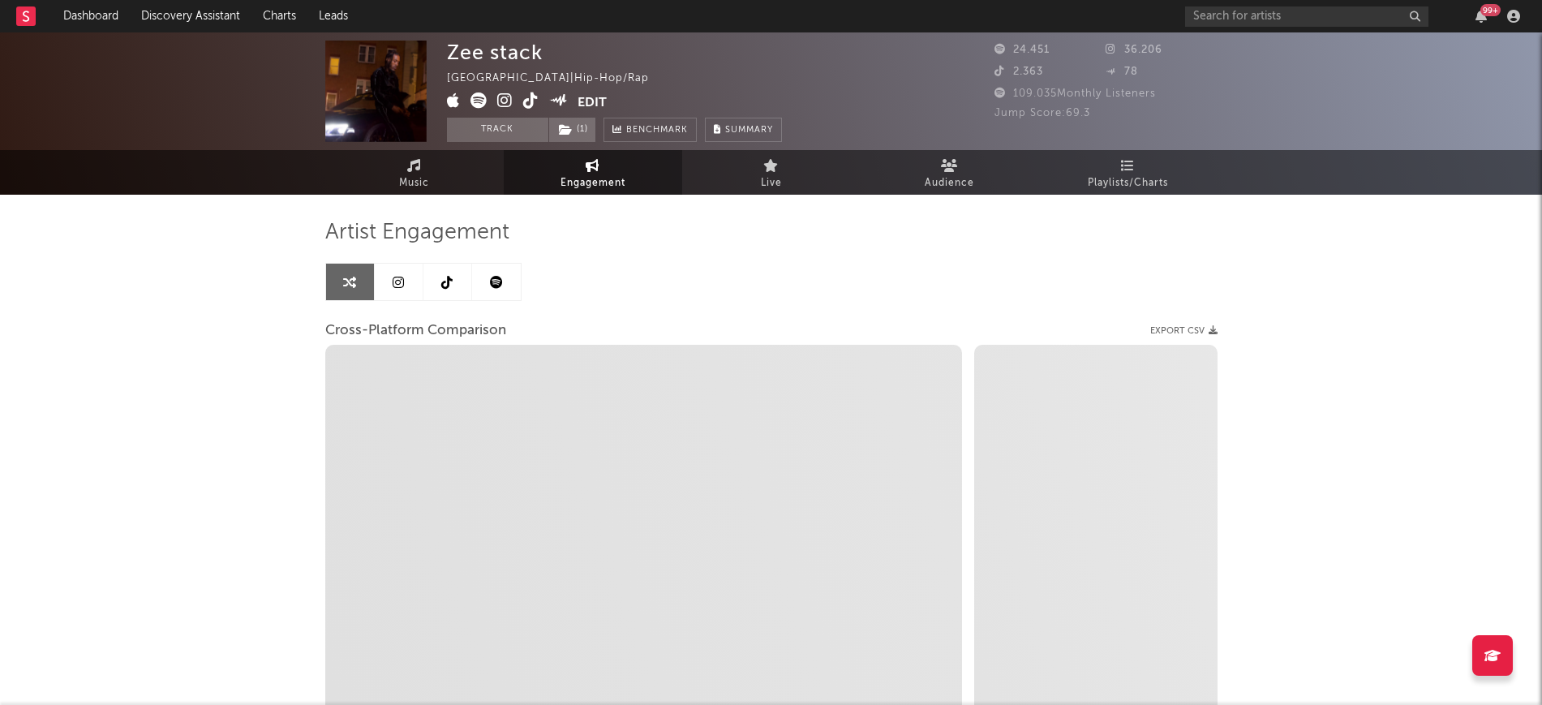
select select "1m"
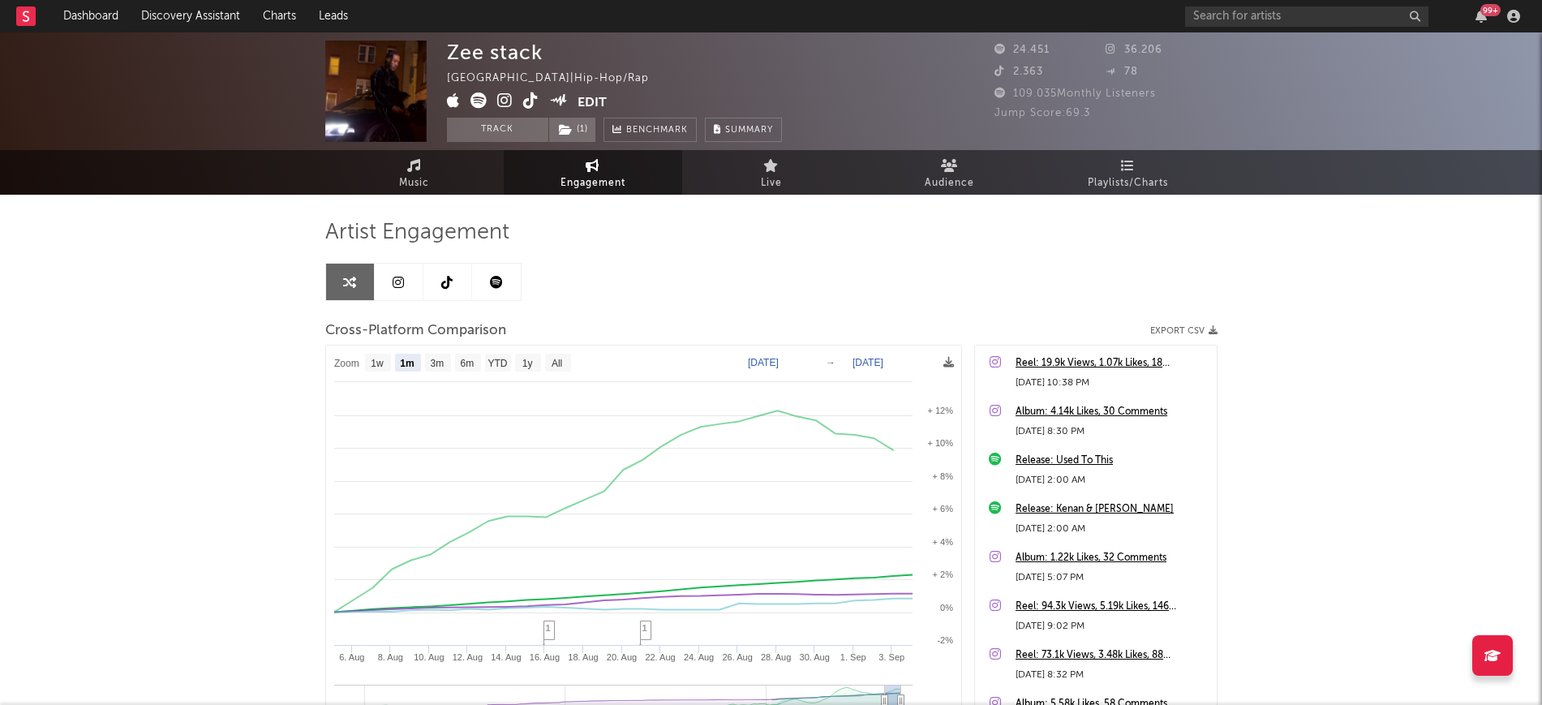
click at [446, 285] on icon at bounding box center [446, 282] width 11 height 13
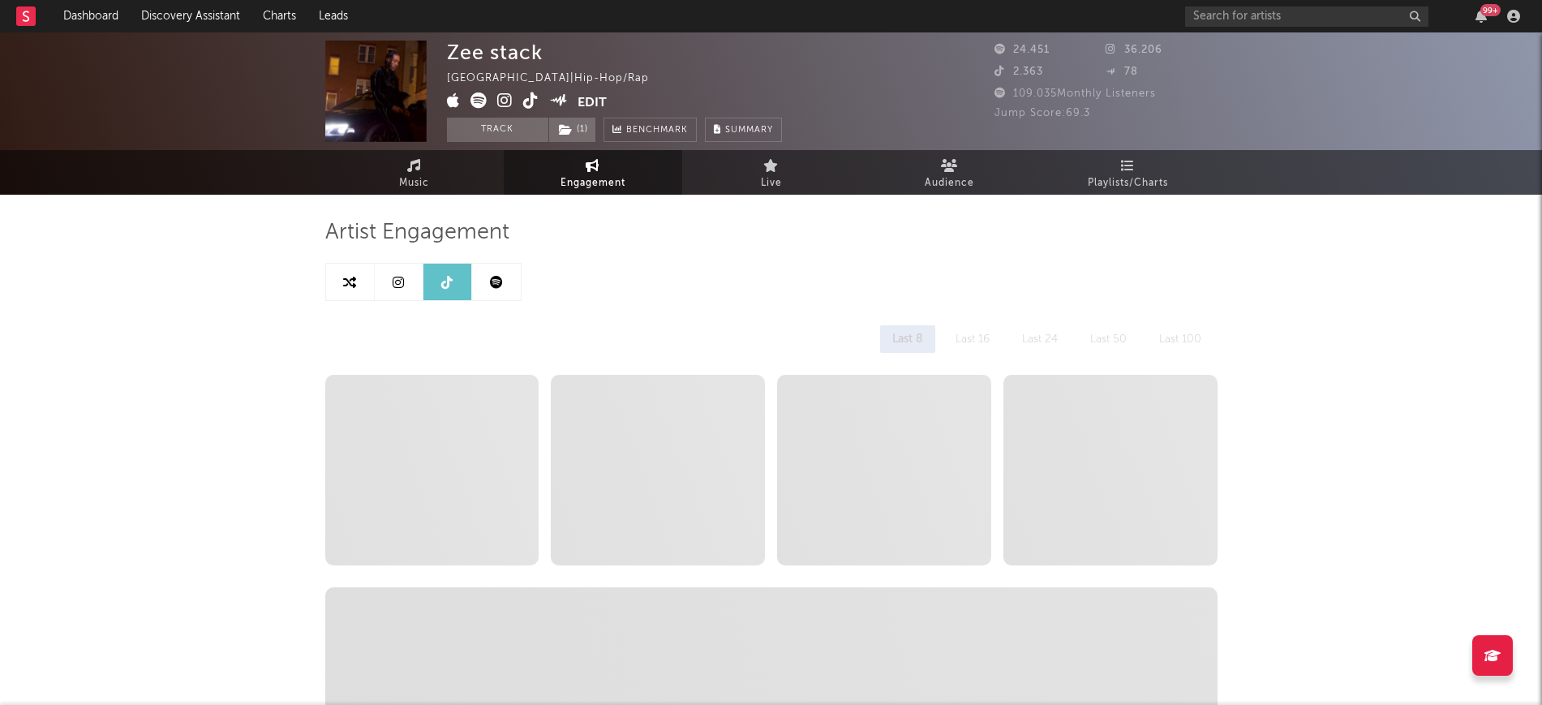
select select "6m"
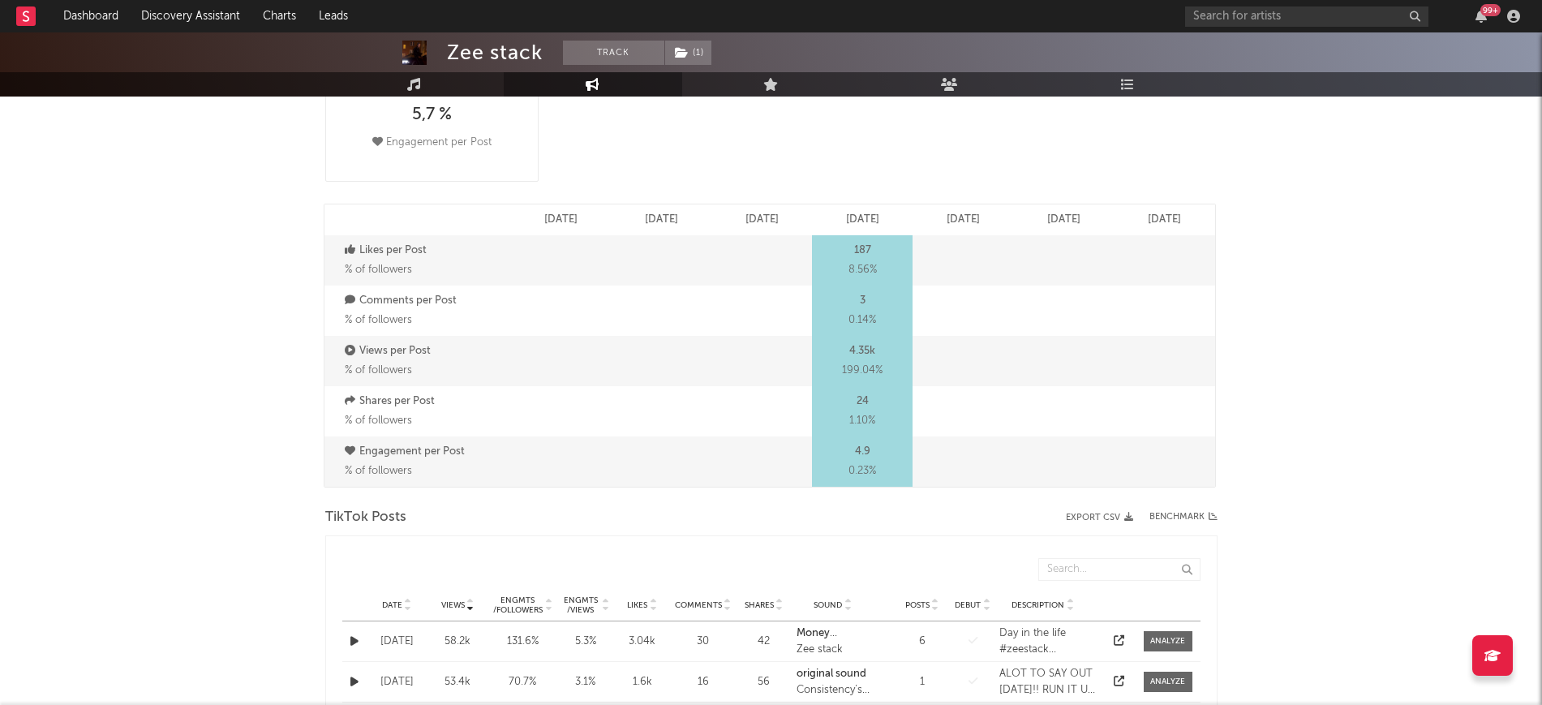
scroll to position [710, 0]
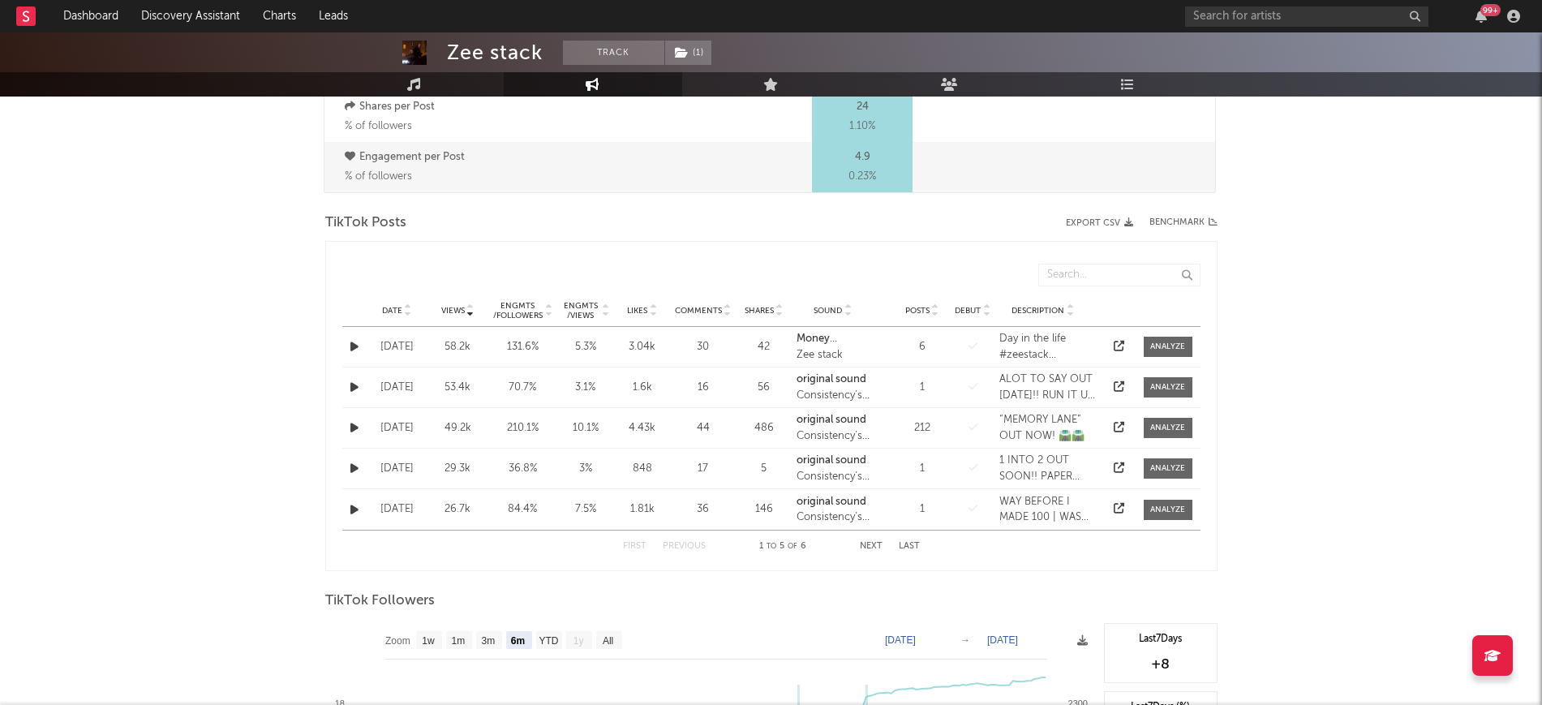
click at [402, 316] on div "Date Views Engmts / Followers Engmts / Views Likes Comments Shares Sound Posts …" at bounding box center [771, 310] width 858 height 32
click at [410, 308] on icon at bounding box center [408, 307] width 8 height 6
click at [349, 427] on button "button" at bounding box center [354, 427] width 16 height 19
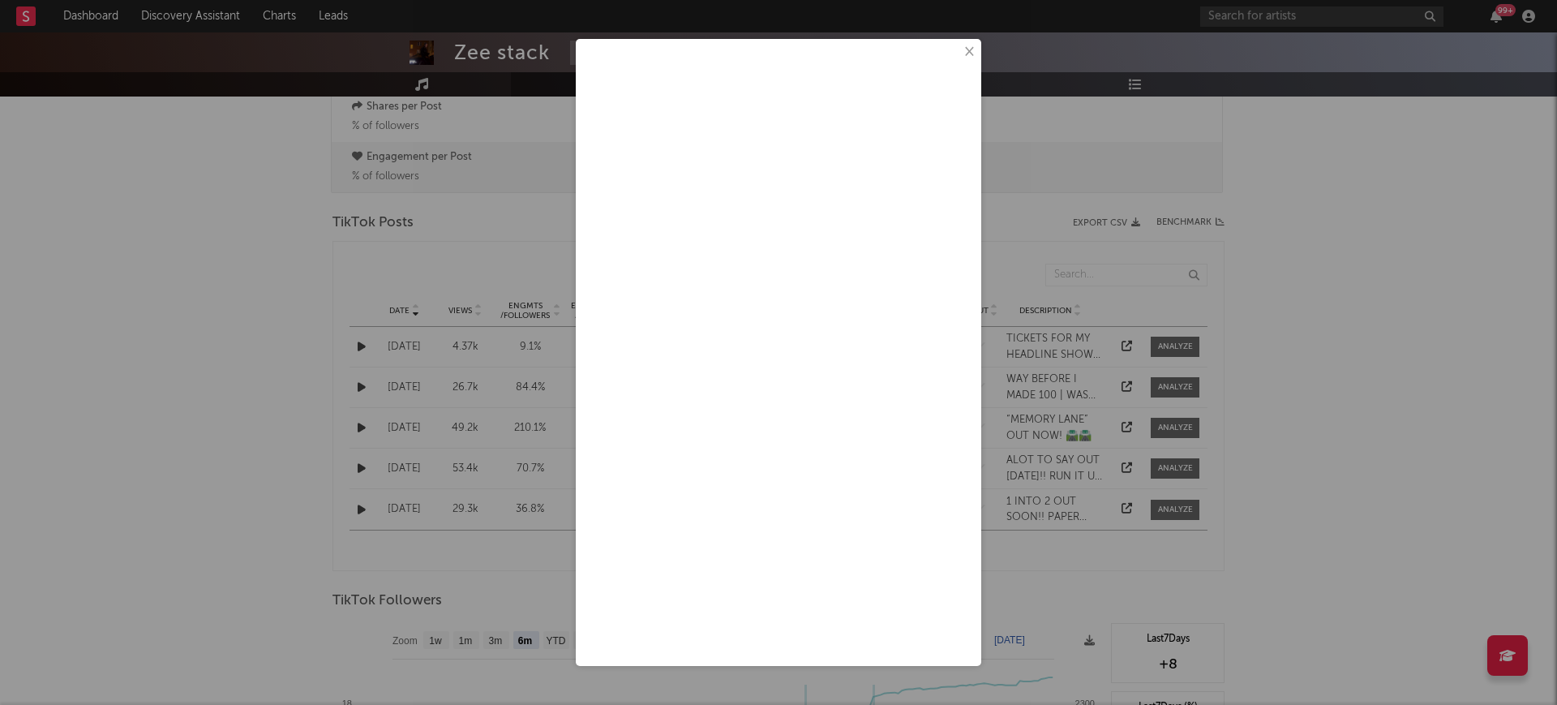
click at [972, 56] on button "×" at bounding box center [968, 52] width 18 height 18
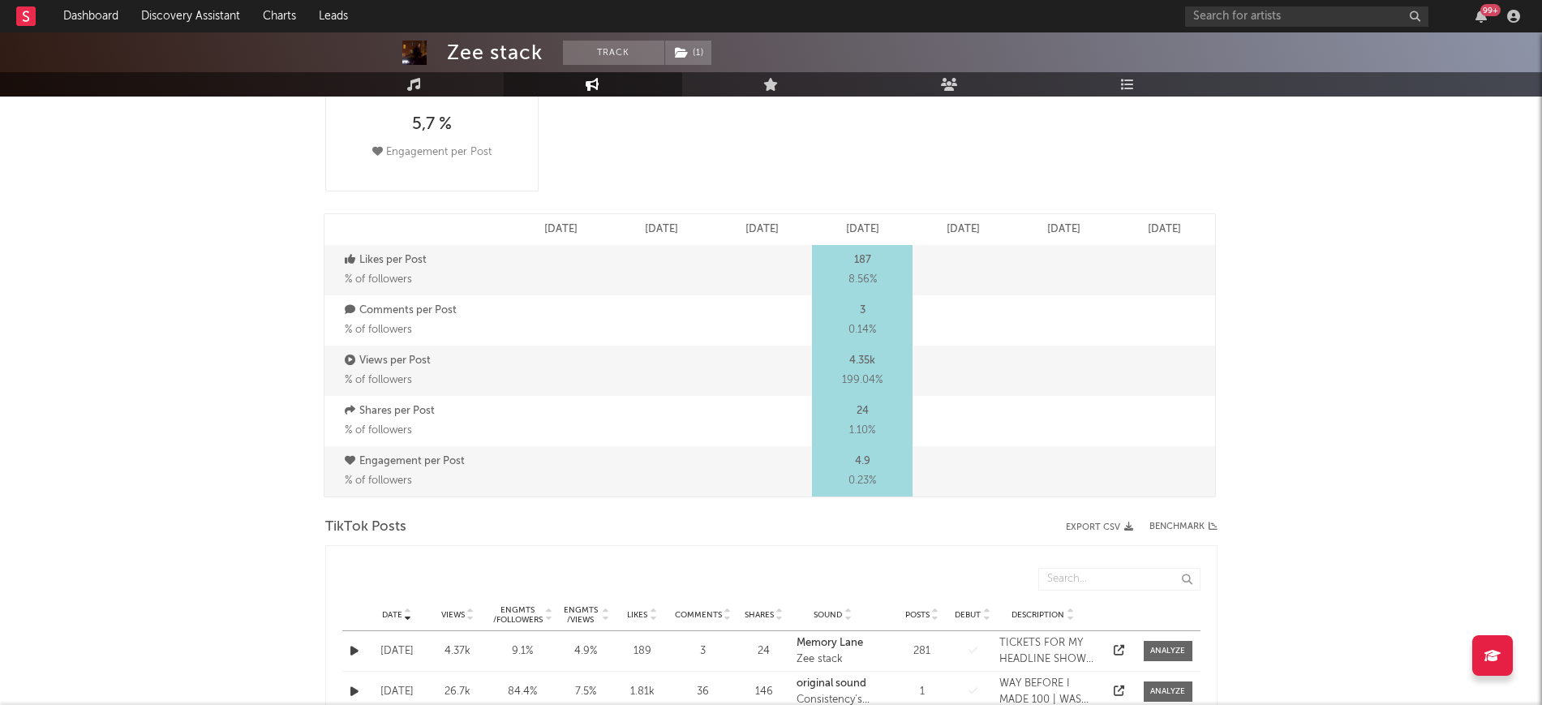
scroll to position [0, 0]
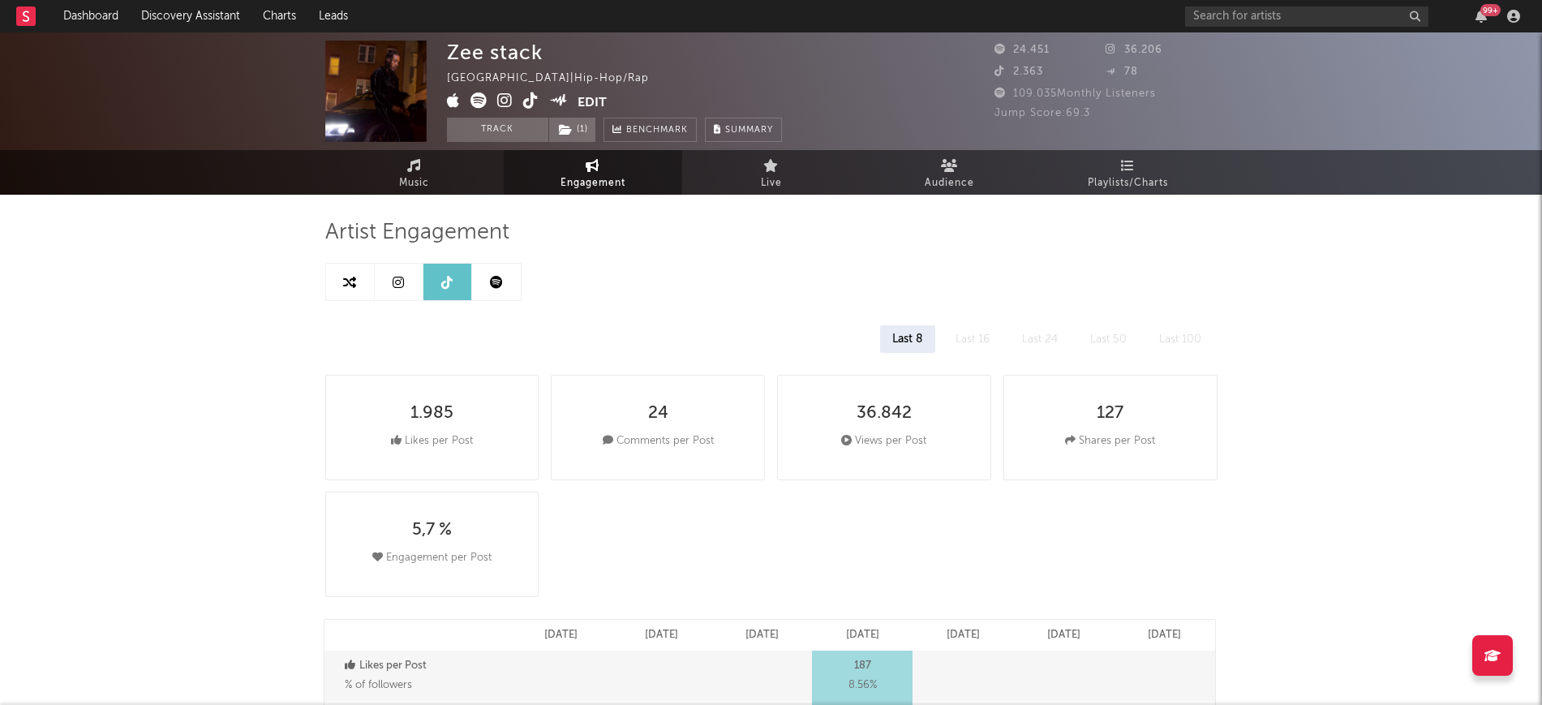
click at [585, 159] on link "Engagement" at bounding box center [593, 172] width 178 height 45
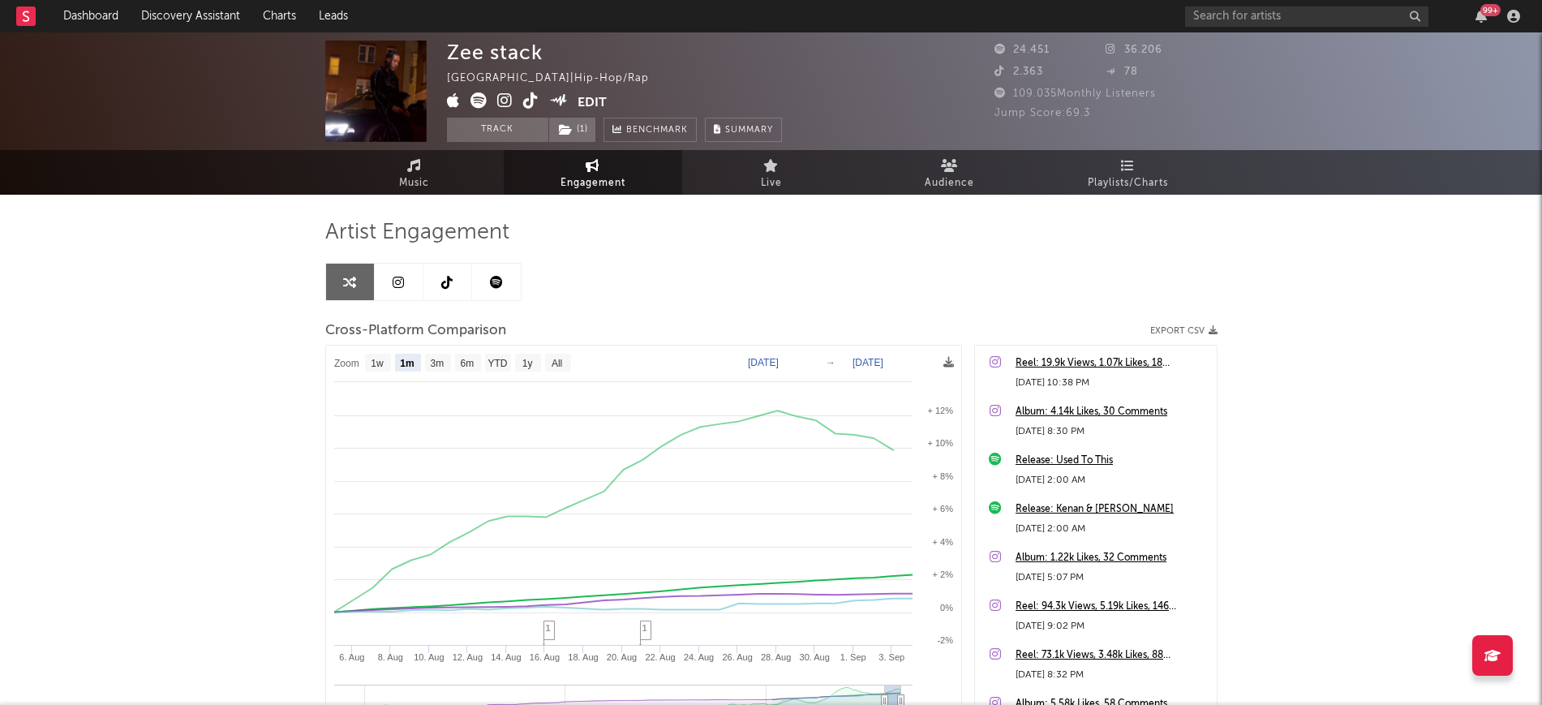
select select "1m"
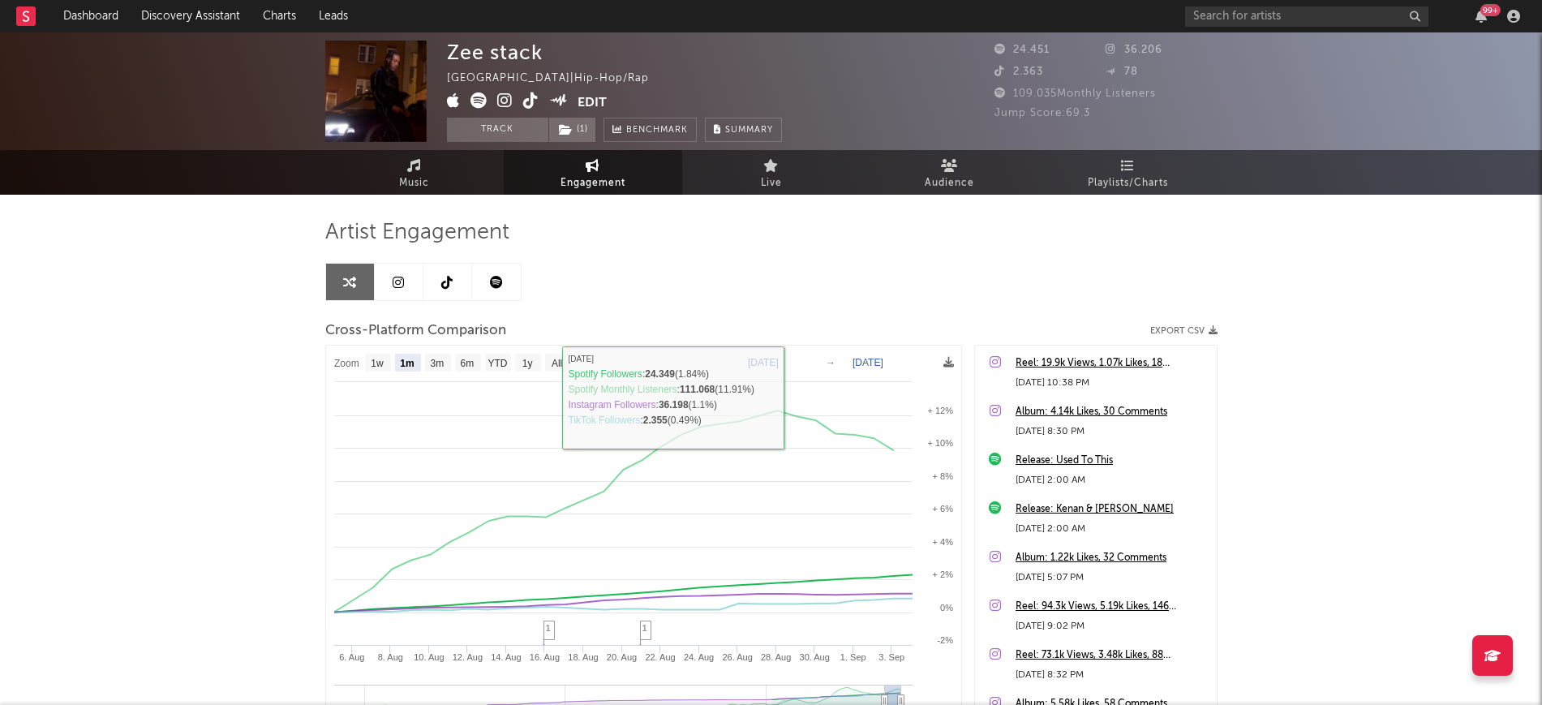
click at [445, 283] on icon at bounding box center [446, 282] width 11 height 13
select select "6m"
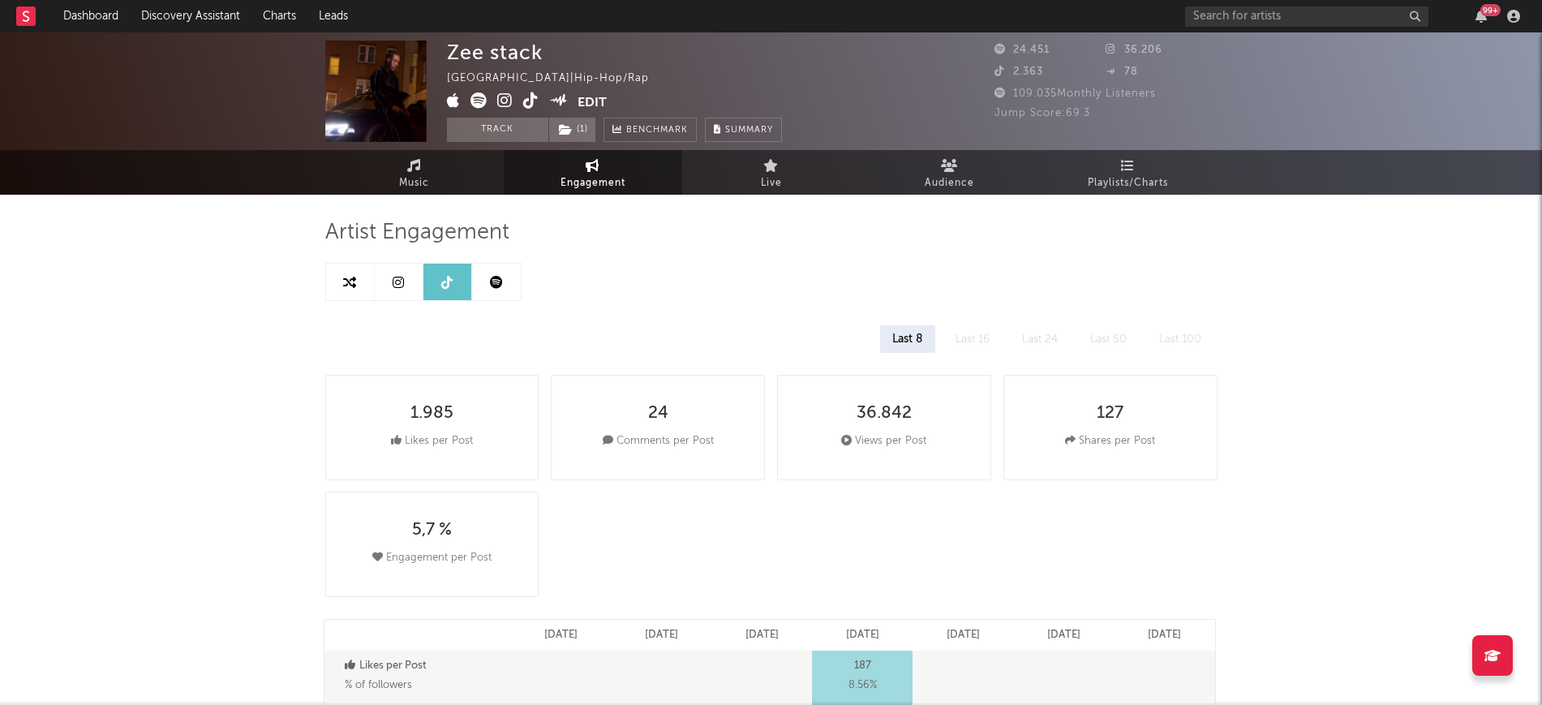
click at [405, 278] on link at bounding box center [399, 282] width 49 height 36
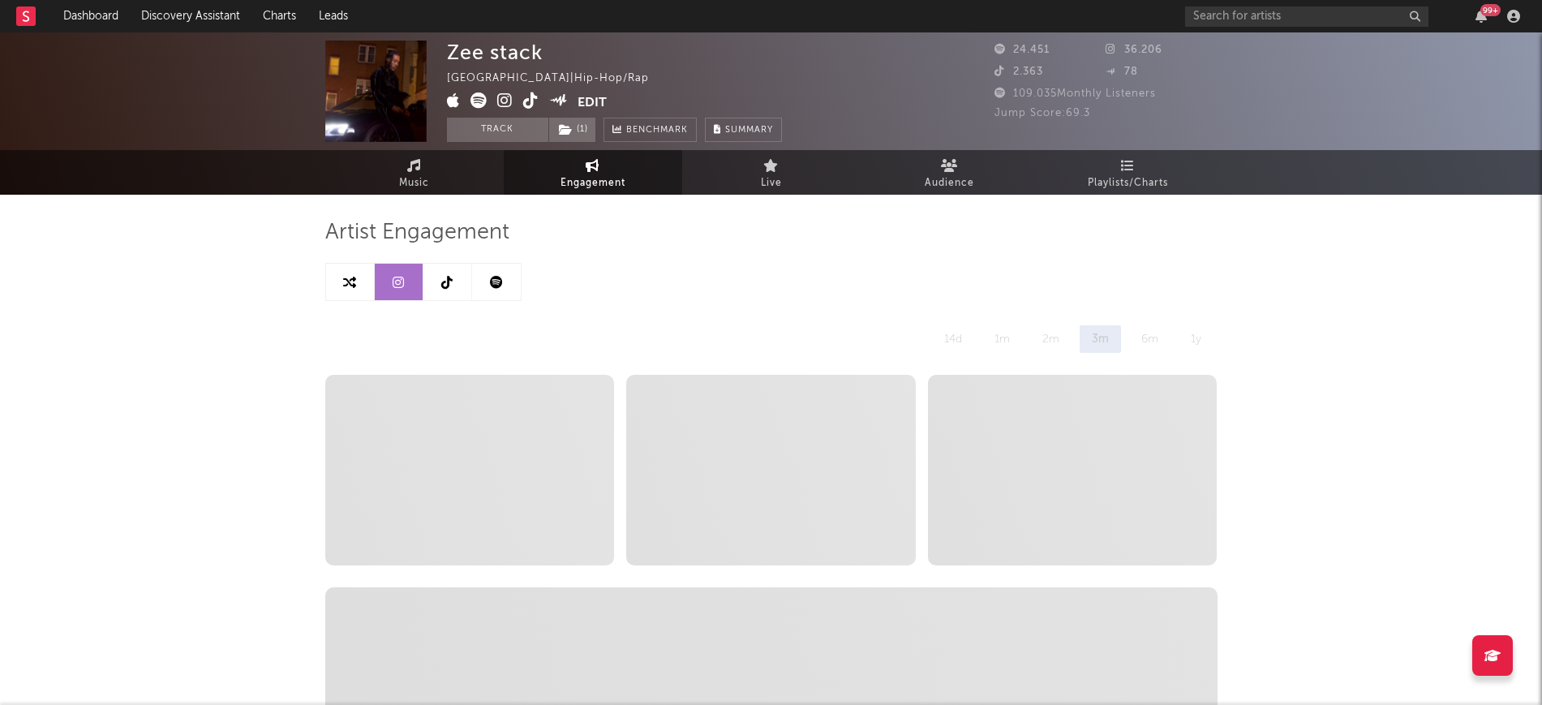
select select "6m"
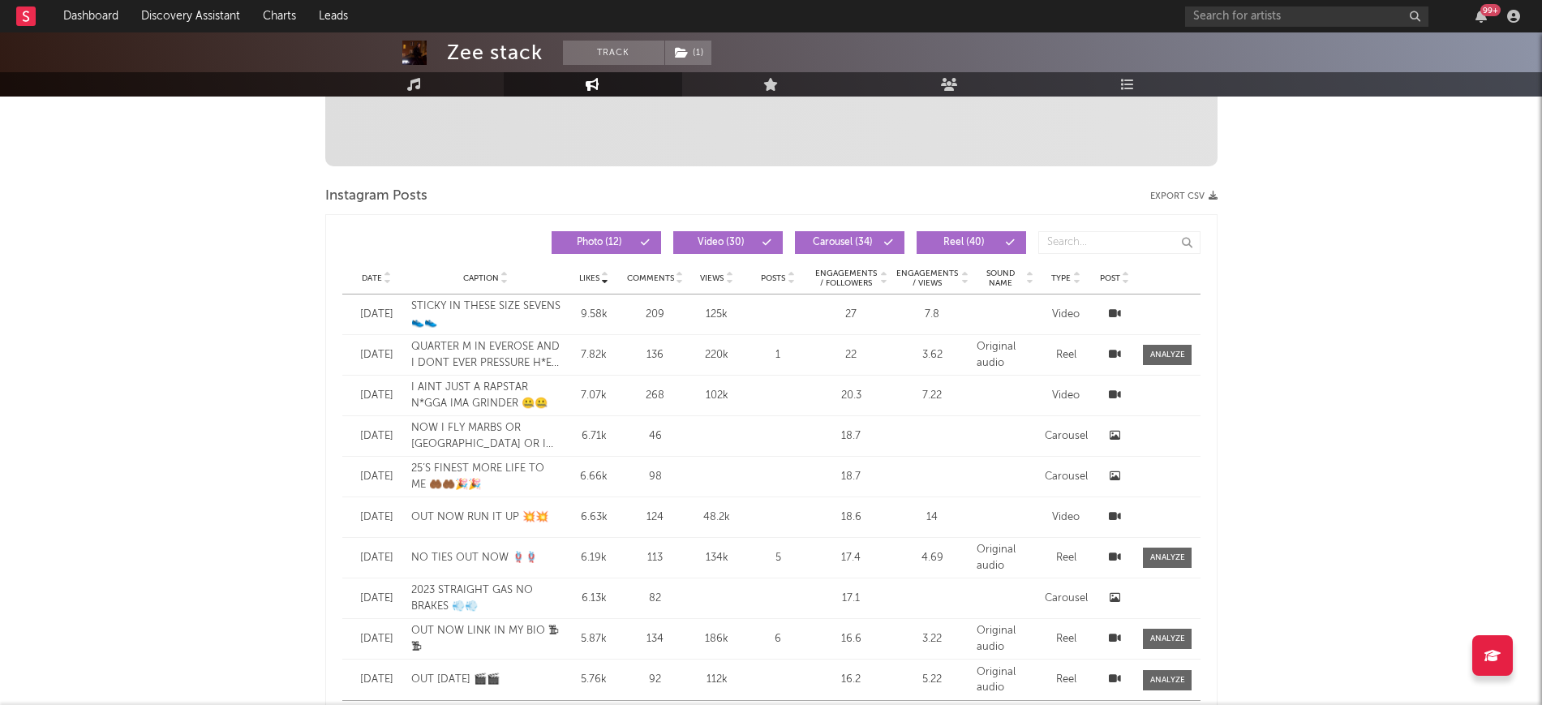
scroll to position [608, 0]
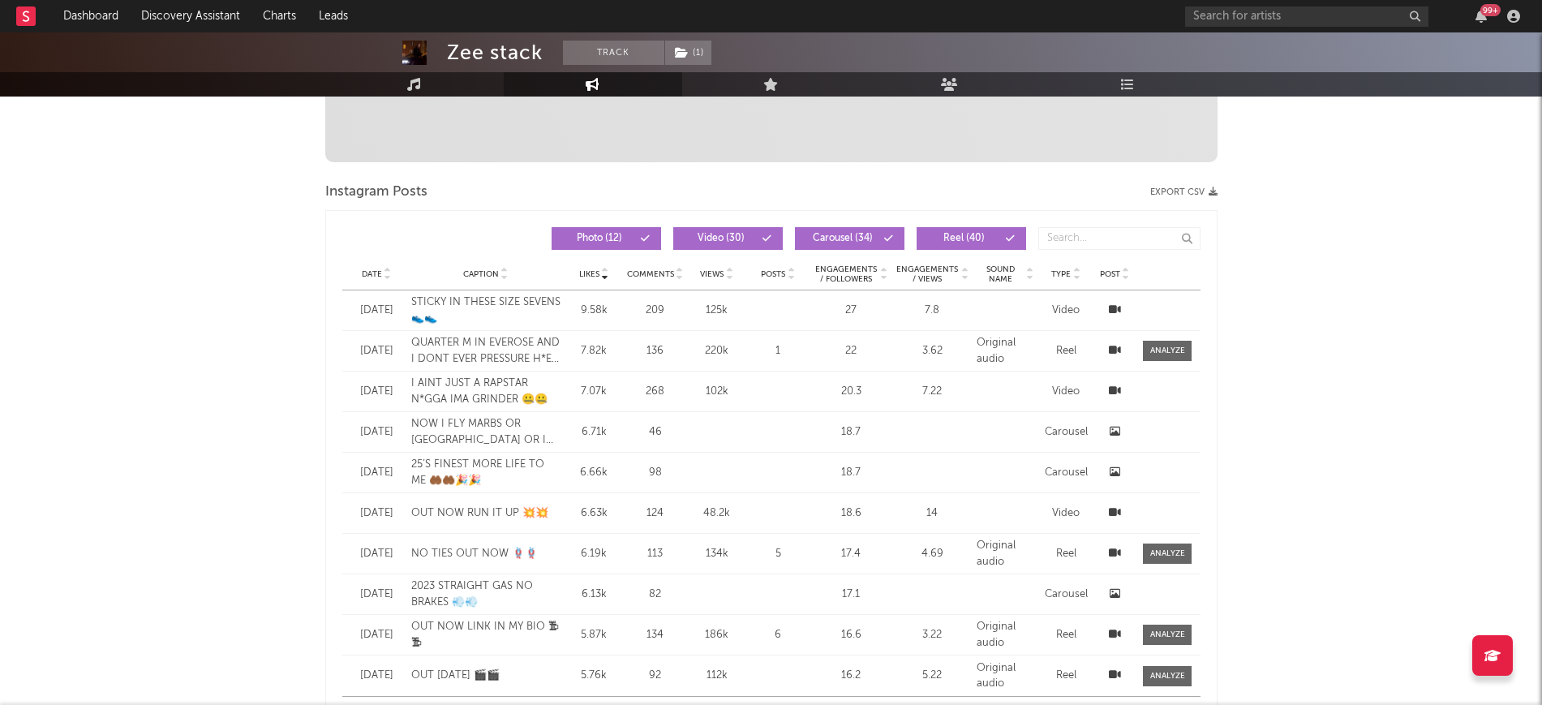
click at [636, 232] on button "Photo ( 12 )" at bounding box center [605, 238] width 109 height 23
click at [826, 231] on button "Carousel ( 34 )" at bounding box center [849, 238] width 109 height 23
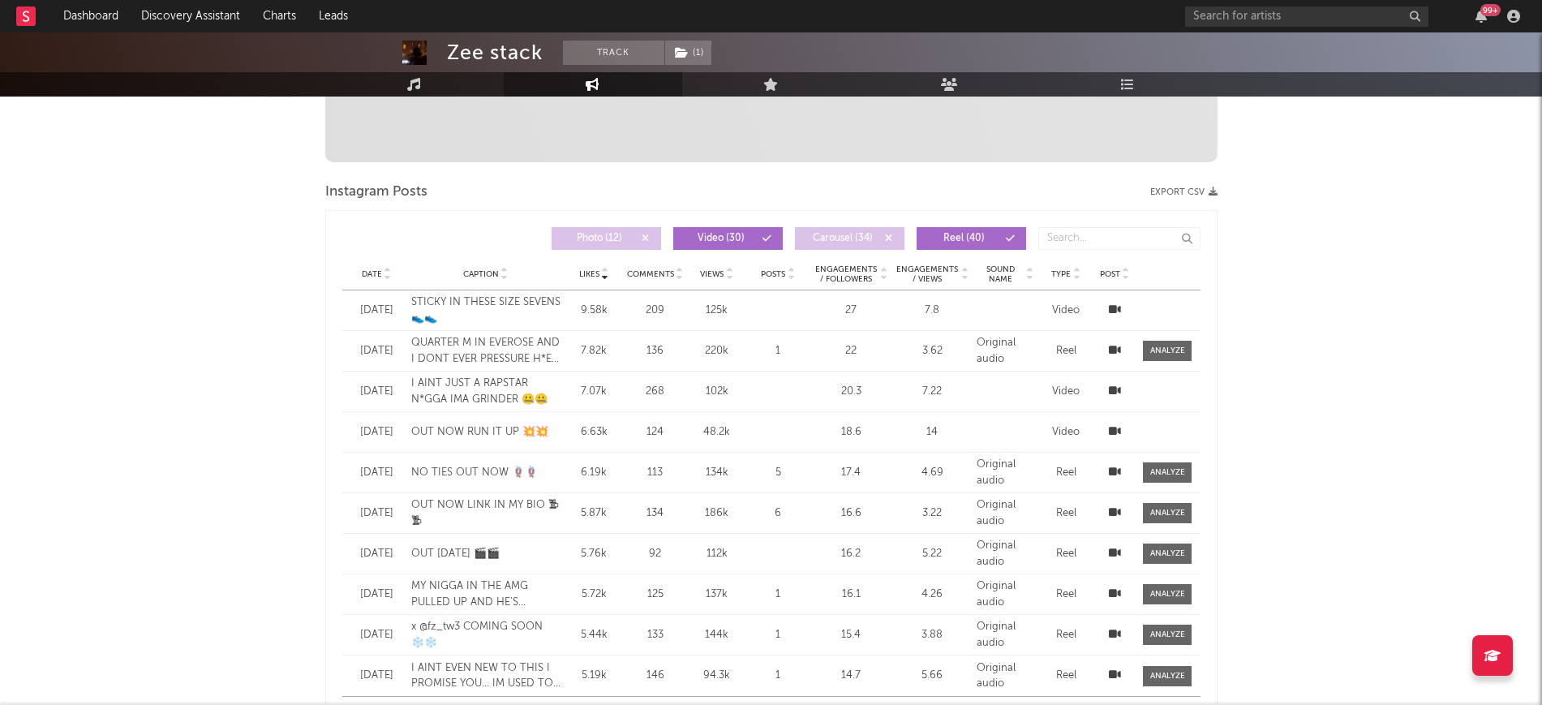
click at [384, 275] on icon at bounding box center [388, 277] width 8 height 6
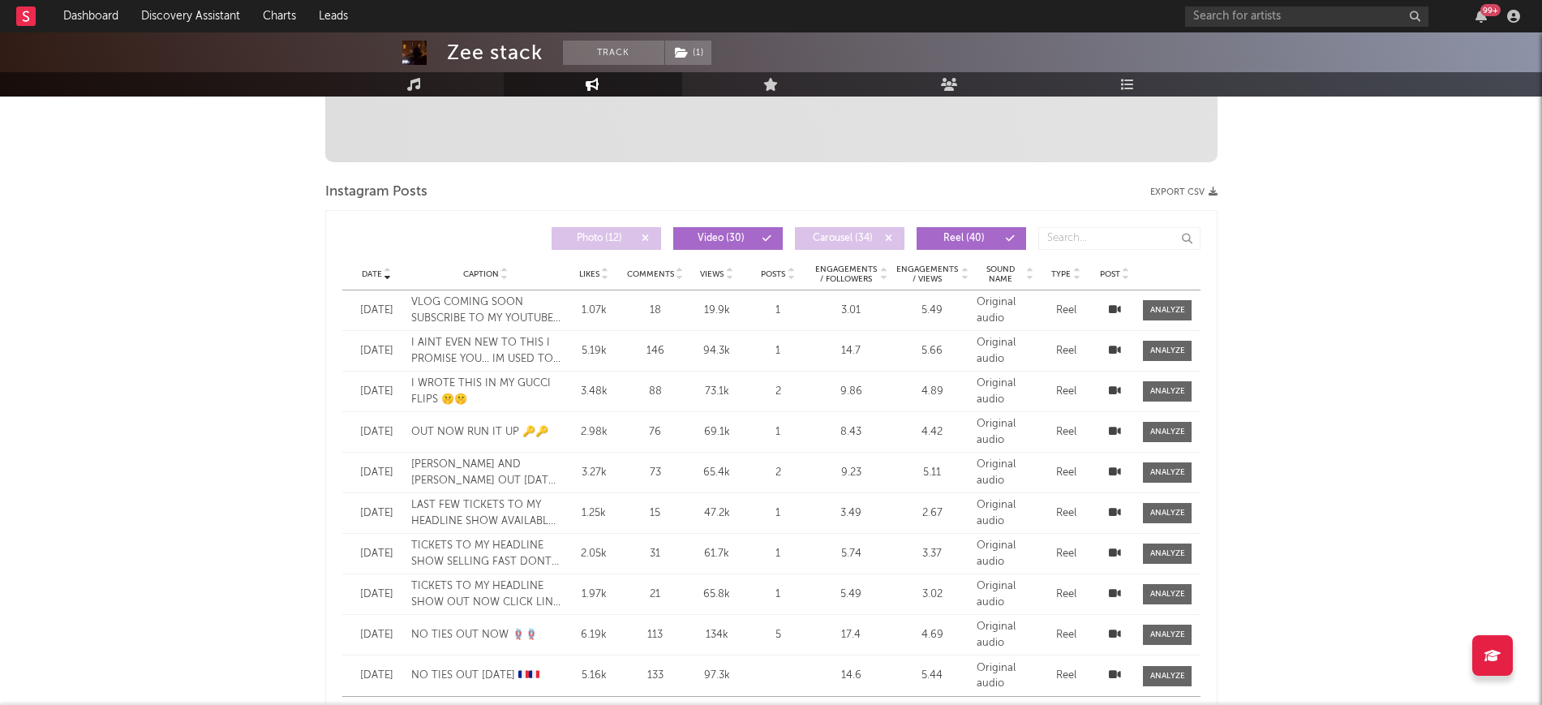
click at [1113, 345] on icon at bounding box center [1115, 350] width 12 height 11
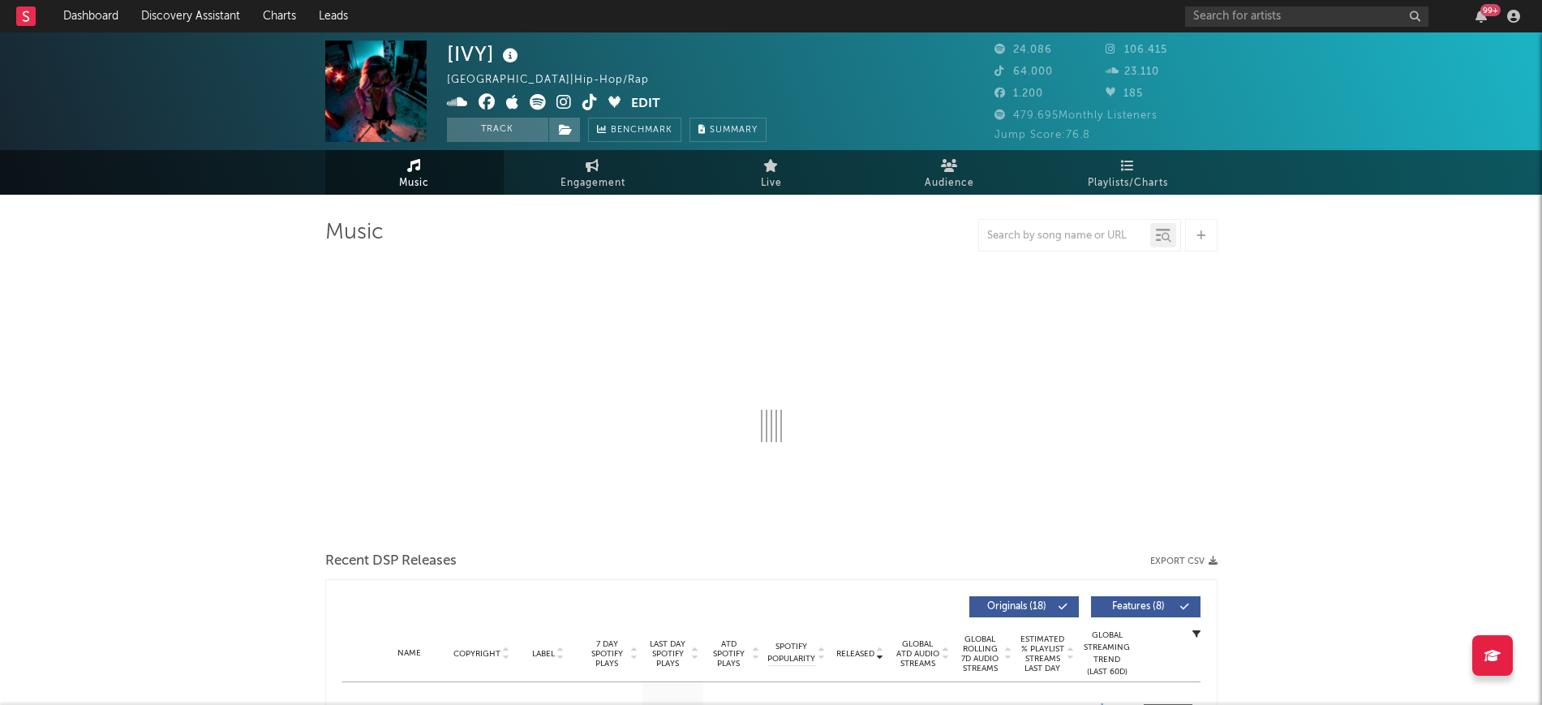
select select "6m"
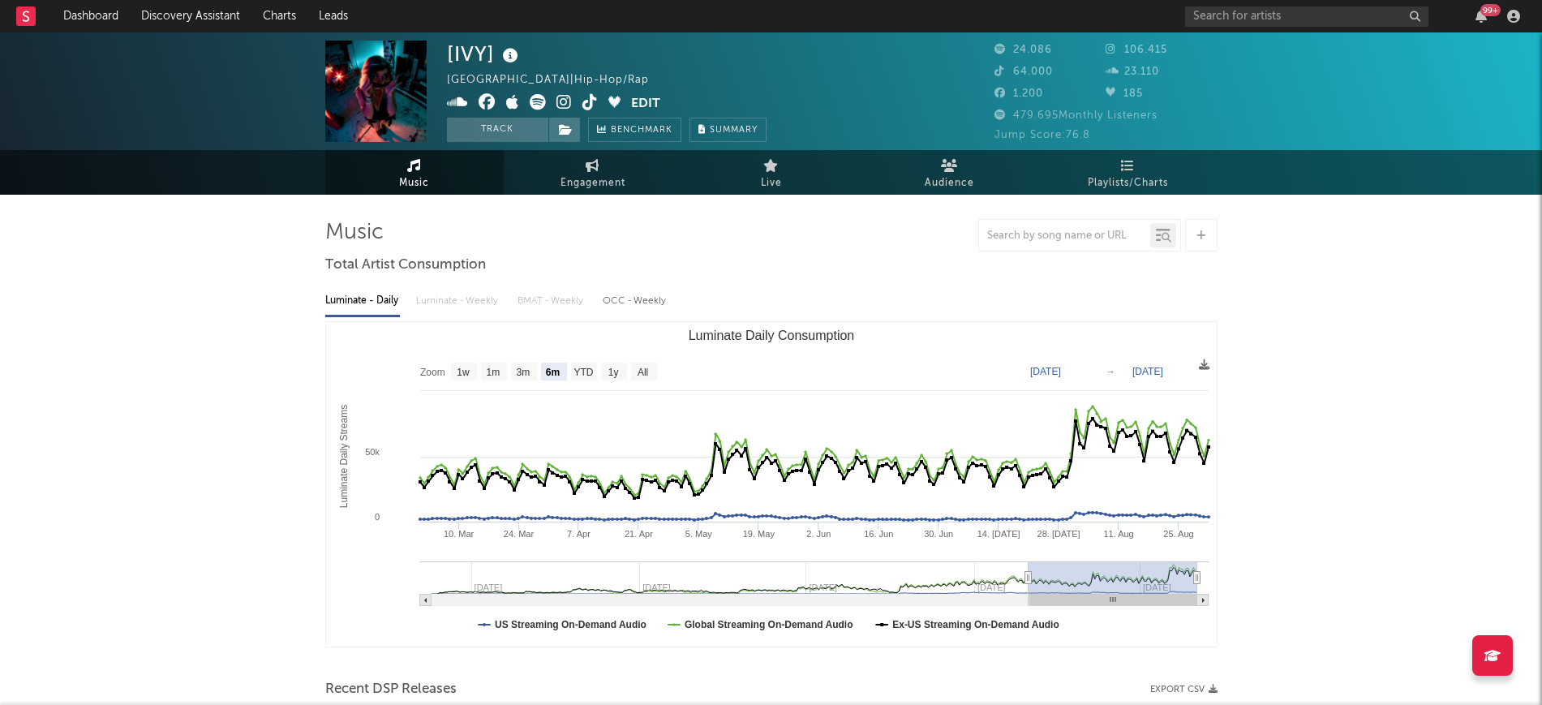
click at [536, 100] on icon at bounding box center [538, 102] width 16 height 16
click at [564, 97] on icon at bounding box center [563, 102] width 15 height 16
click at [574, 118] on span at bounding box center [564, 130] width 32 height 24
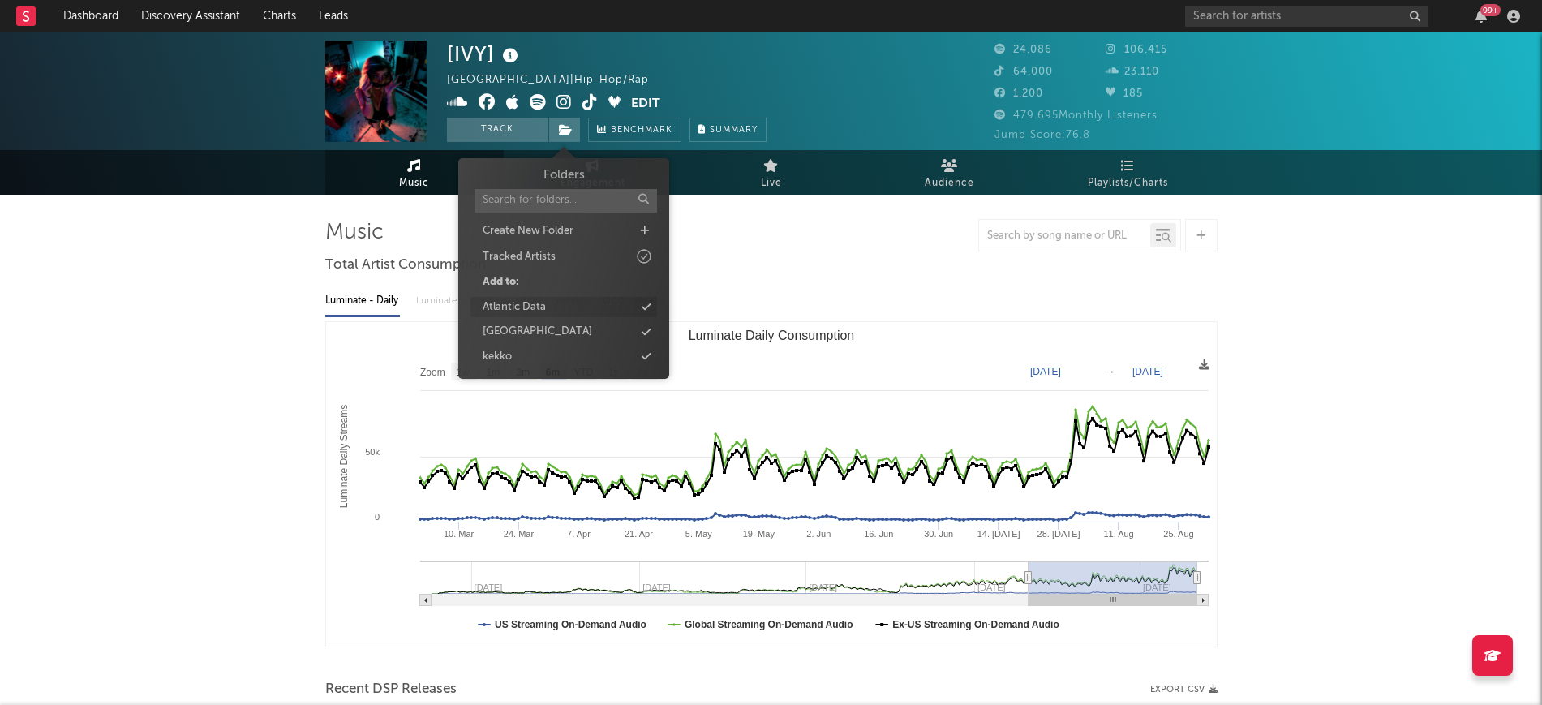
click at [528, 310] on div "Atlantic Data" at bounding box center [514, 307] width 63 height 16
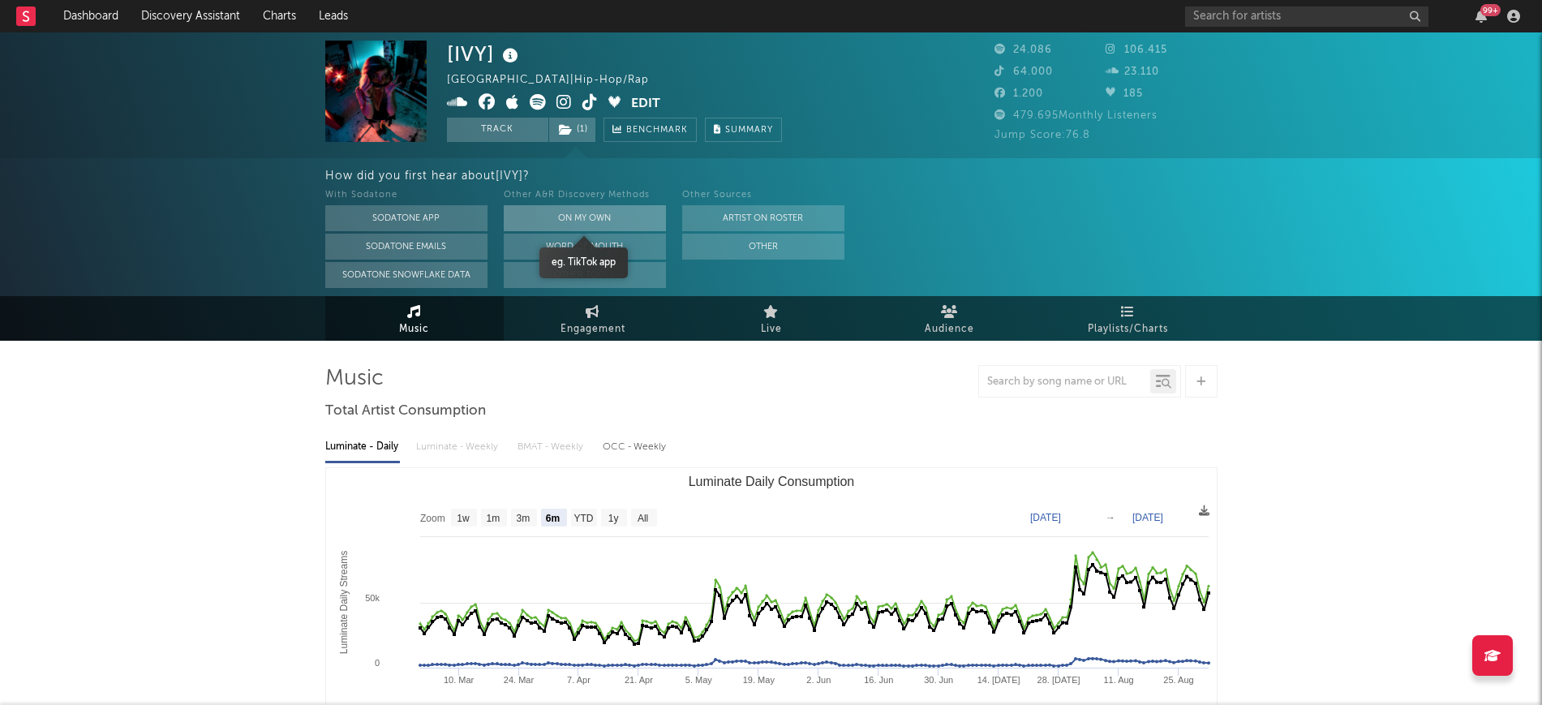
click at [570, 216] on button "On My Own" at bounding box center [585, 218] width 162 height 26
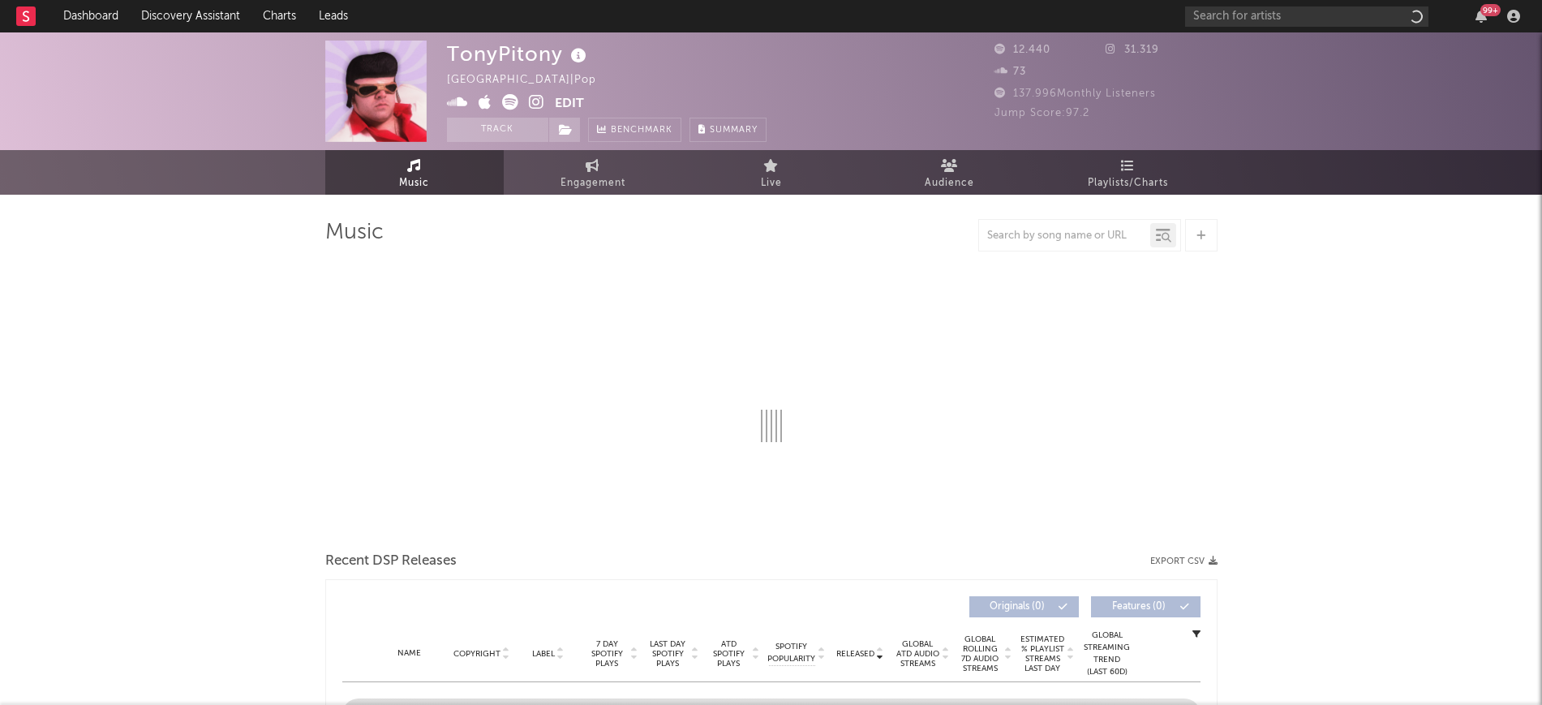
select select "1w"
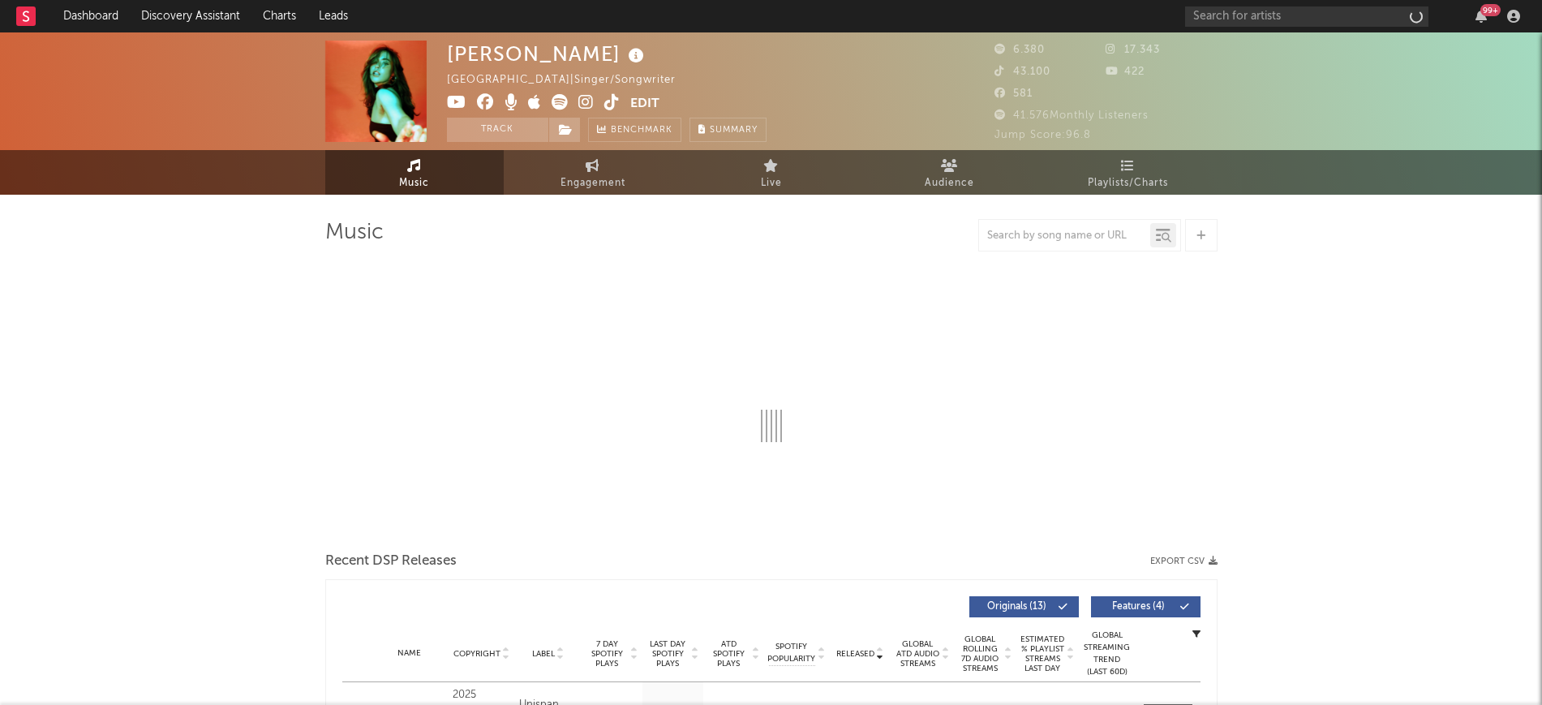
select select "6m"
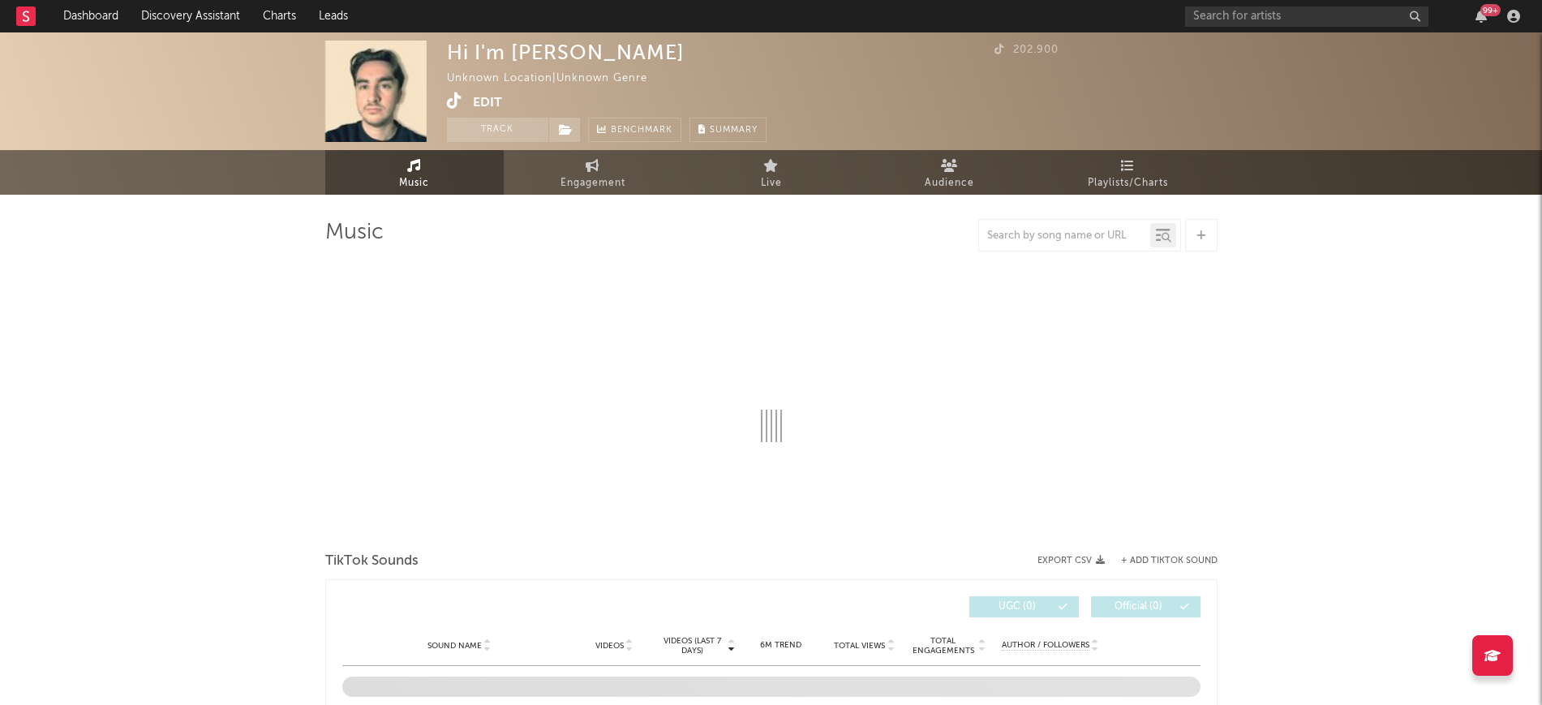
select select "1w"
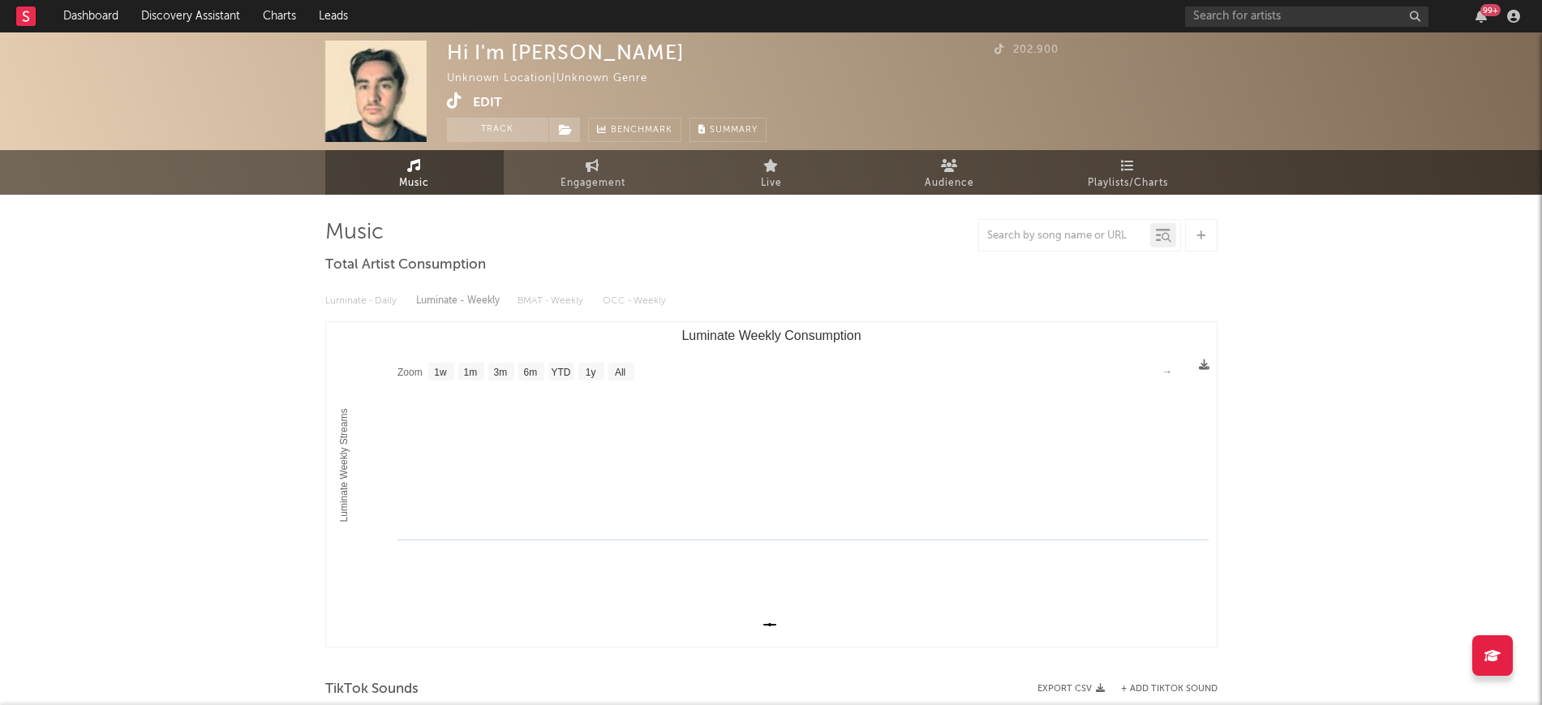
click at [447, 97] on icon at bounding box center [454, 100] width 15 height 16
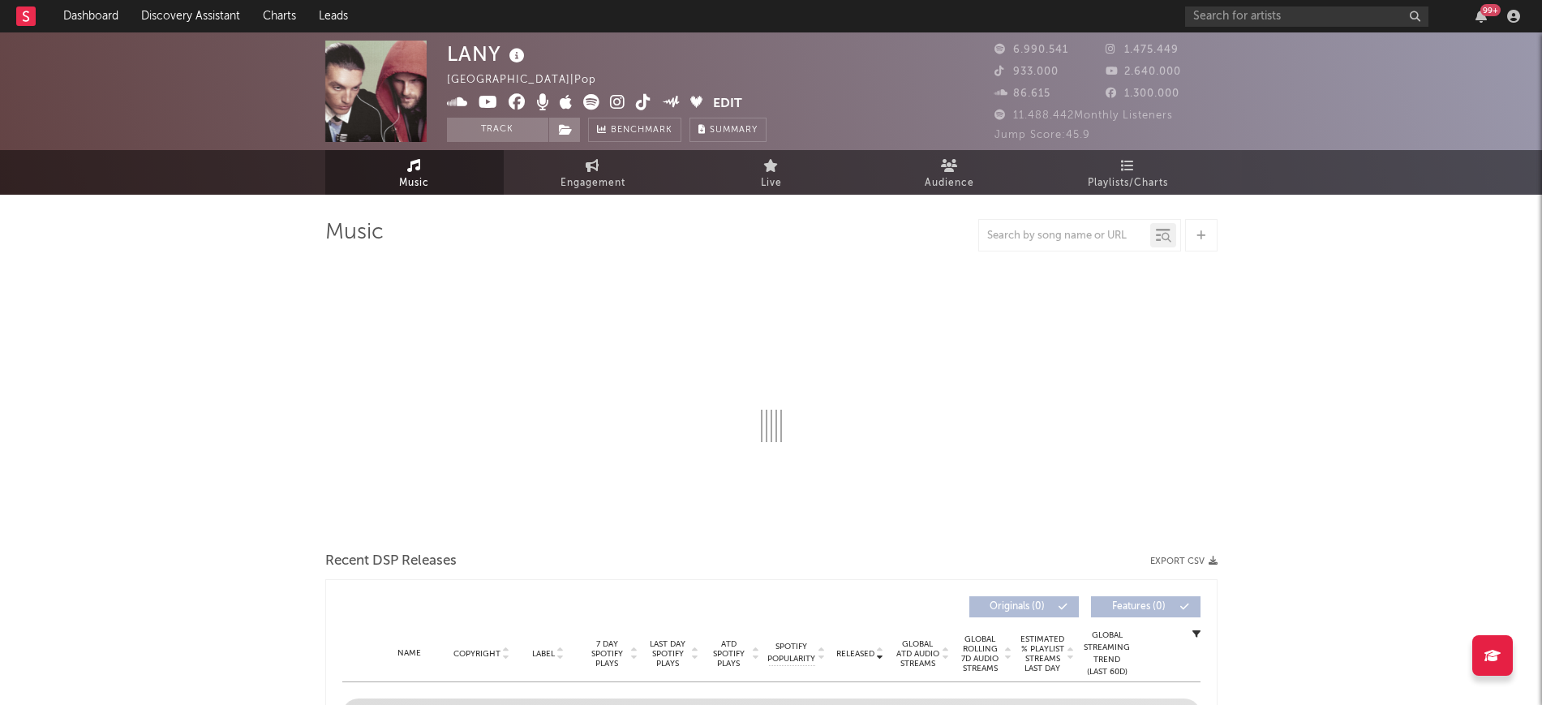
select select "6m"
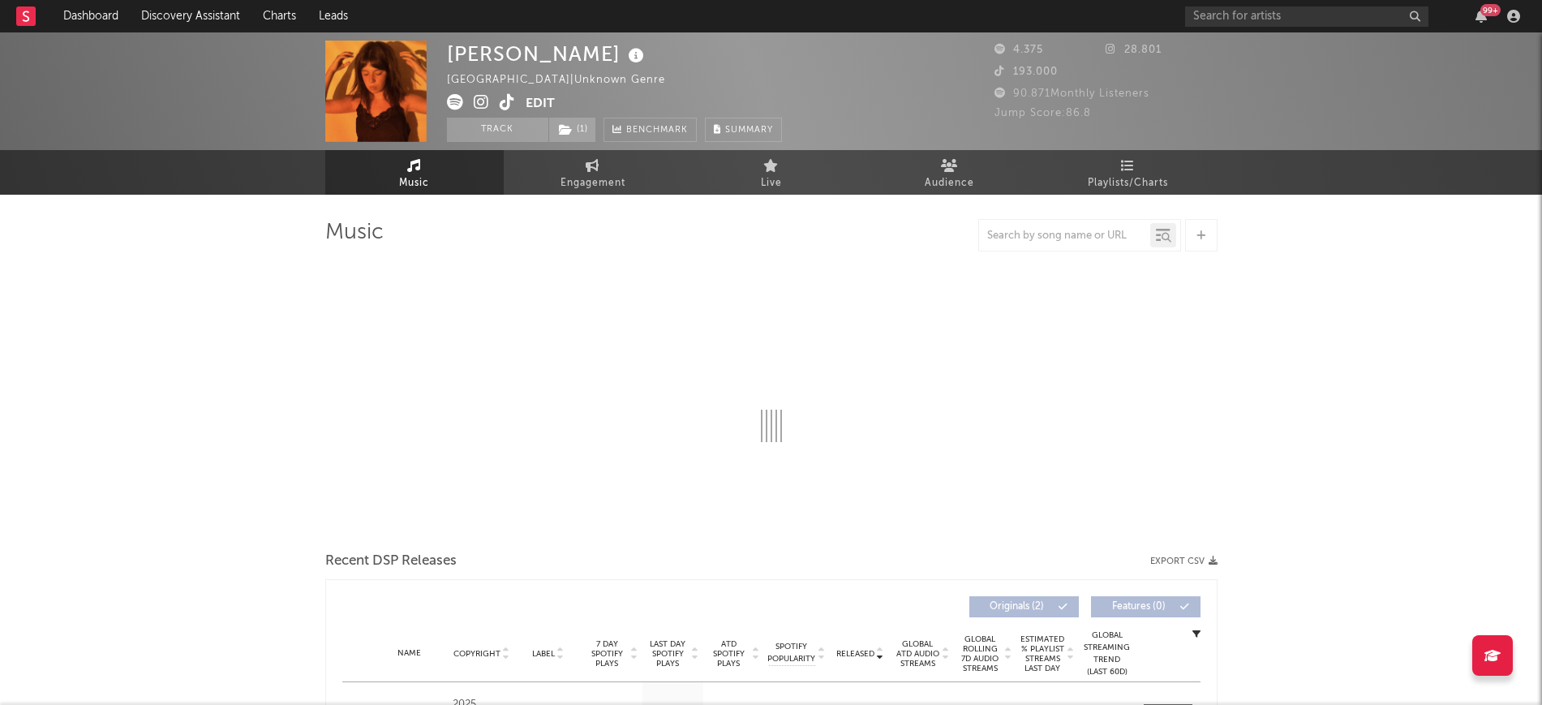
select select "1w"
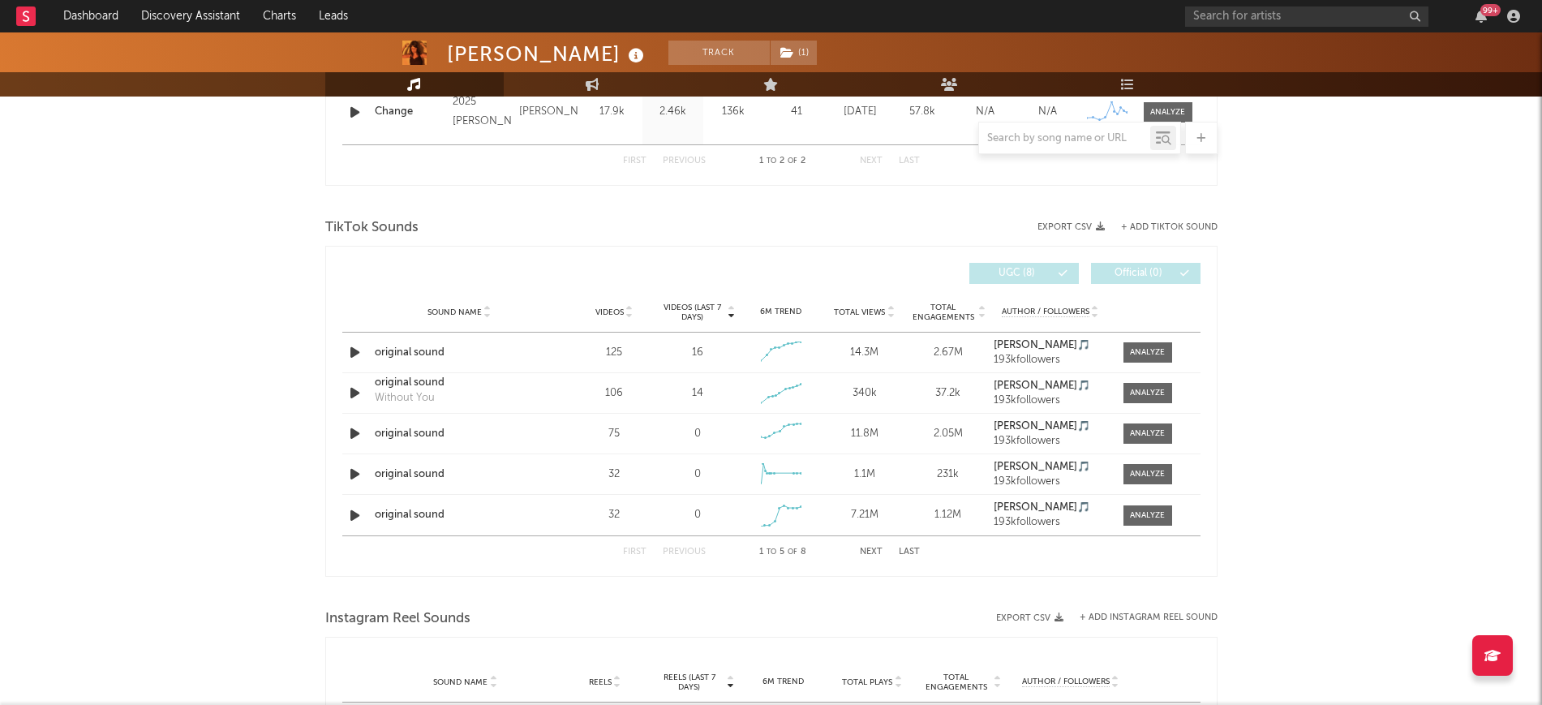
scroll to position [811, 0]
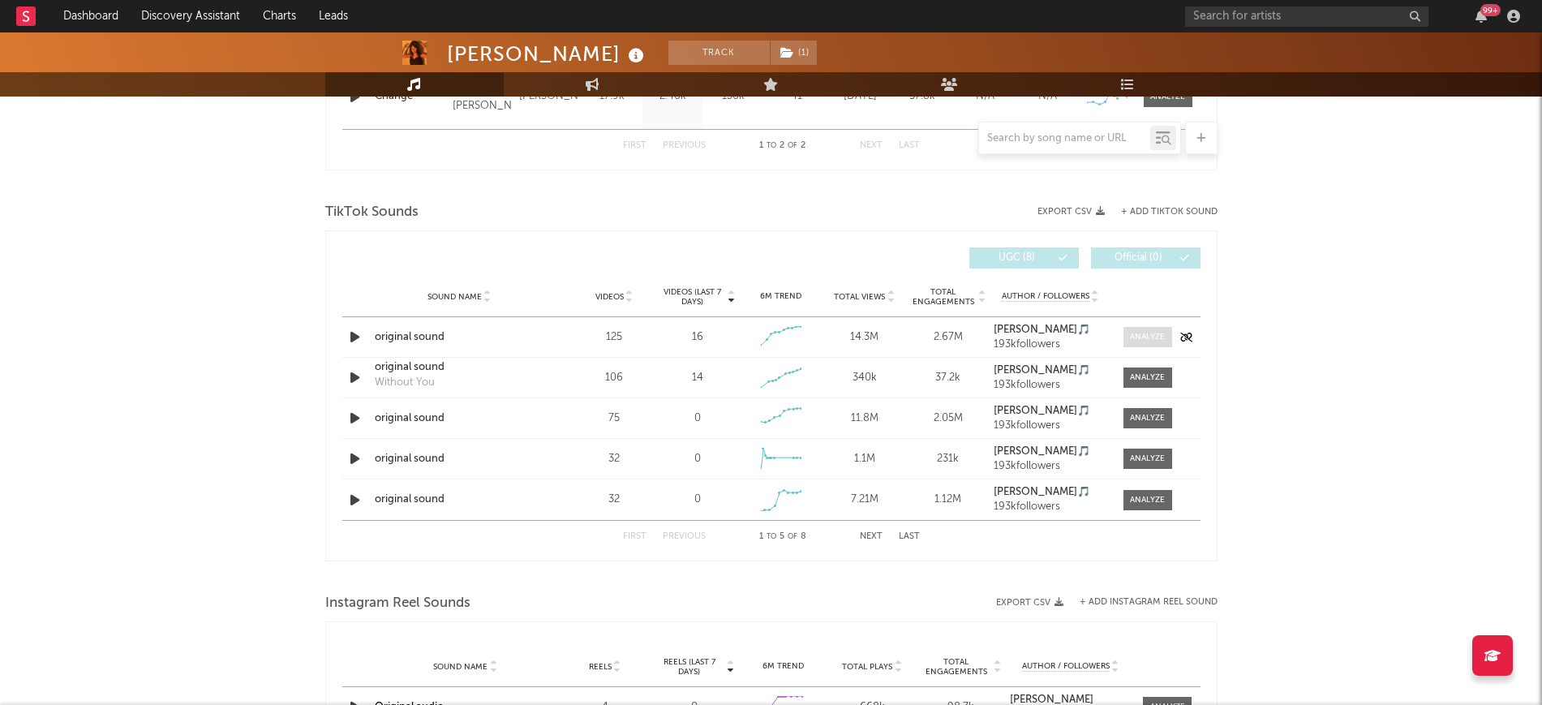
click at [1135, 336] on div at bounding box center [1147, 337] width 35 height 12
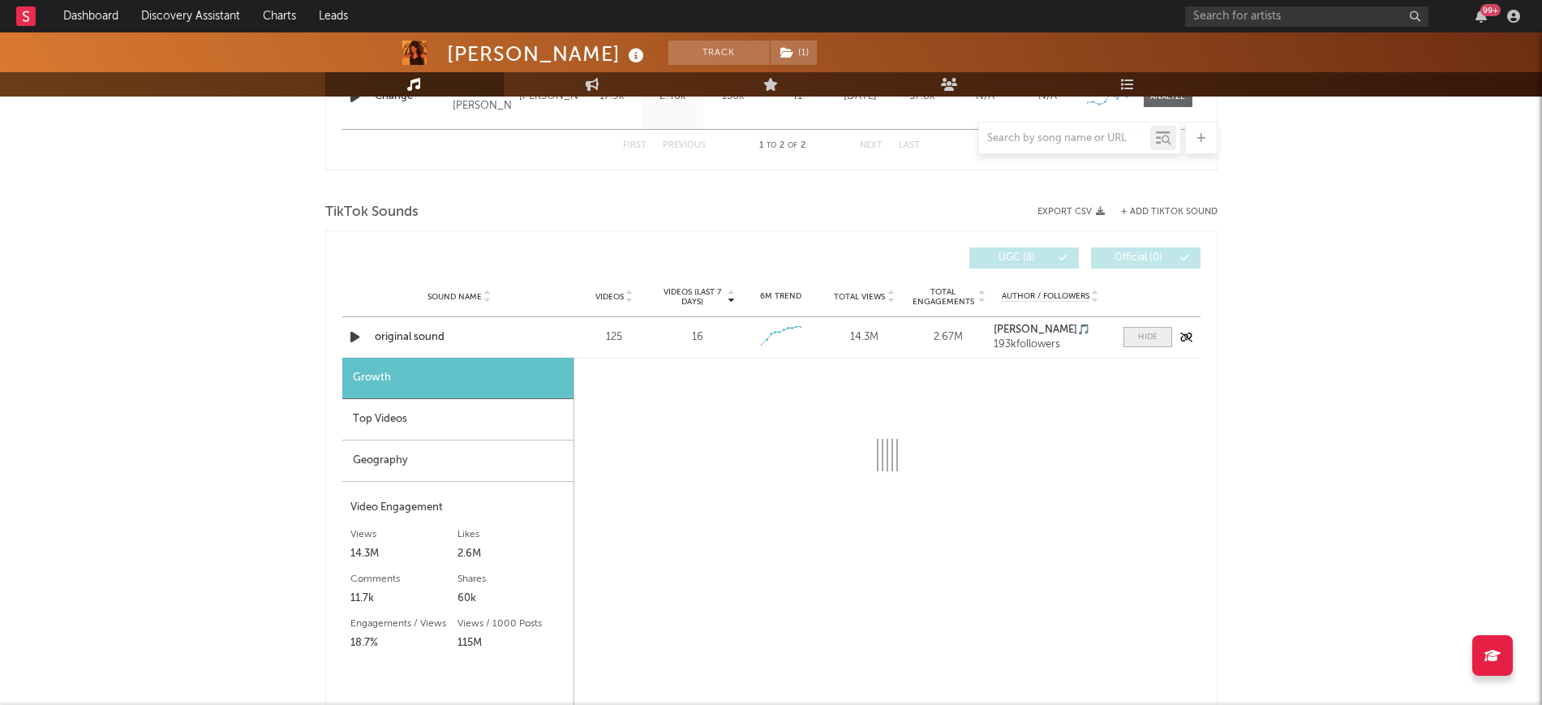
select select "1w"
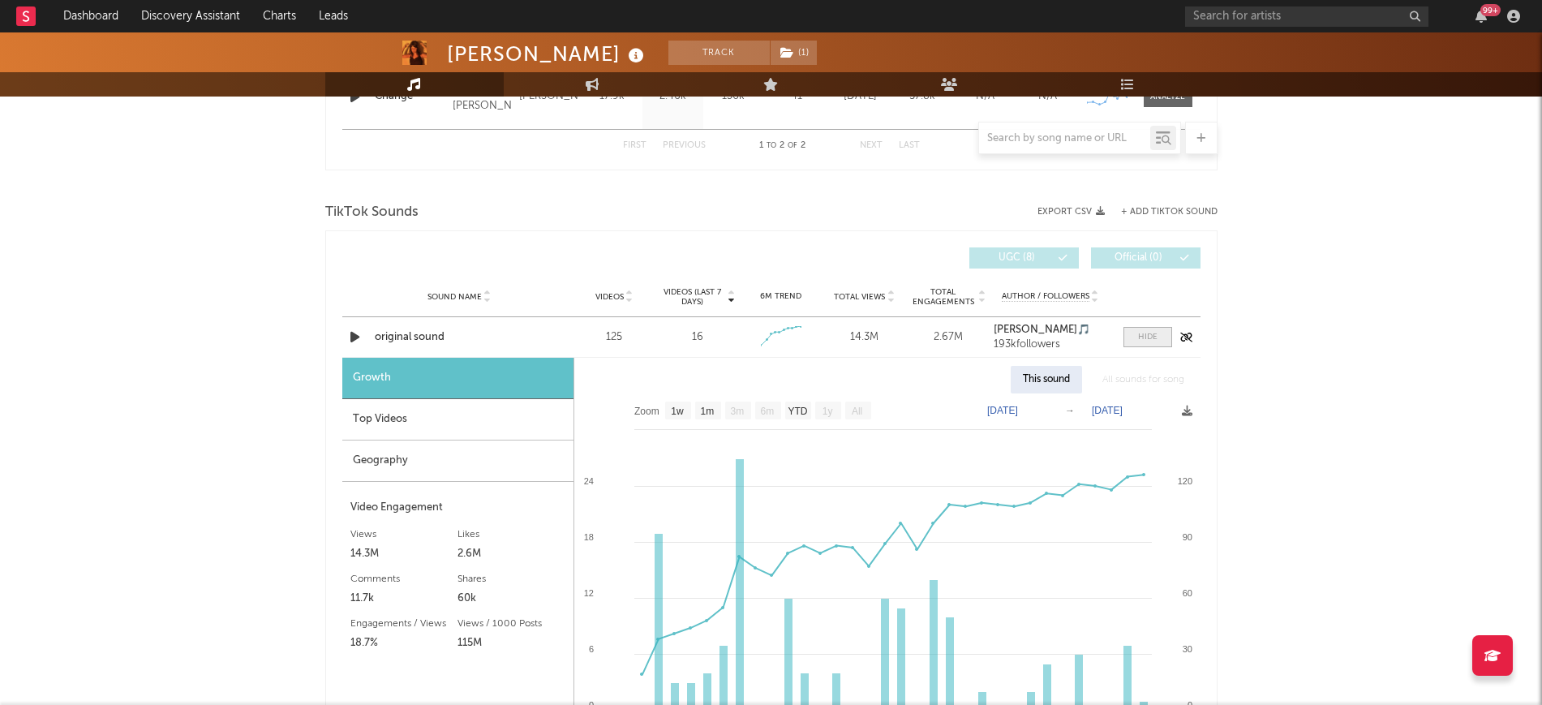
click at [1135, 336] on span at bounding box center [1147, 337] width 49 height 20
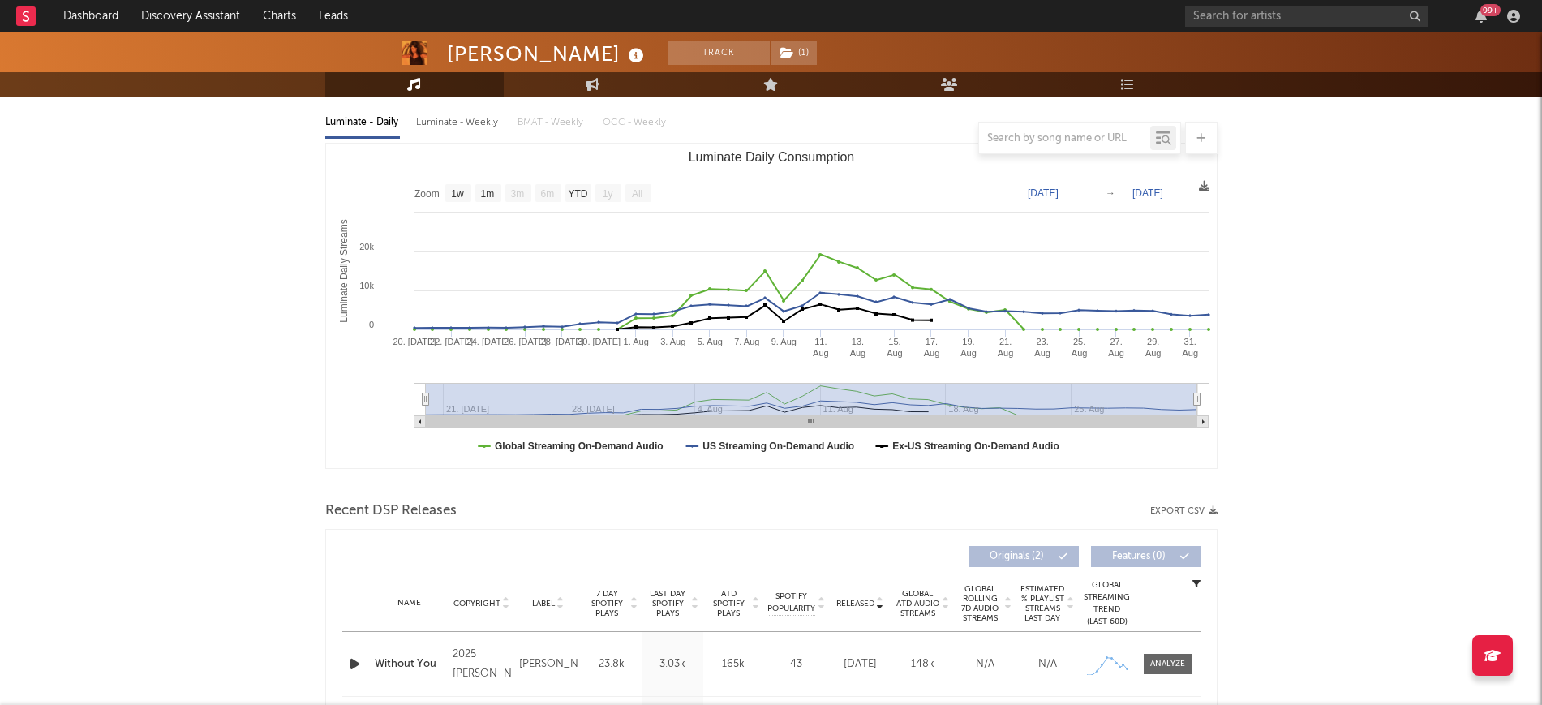
scroll to position [0, 0]
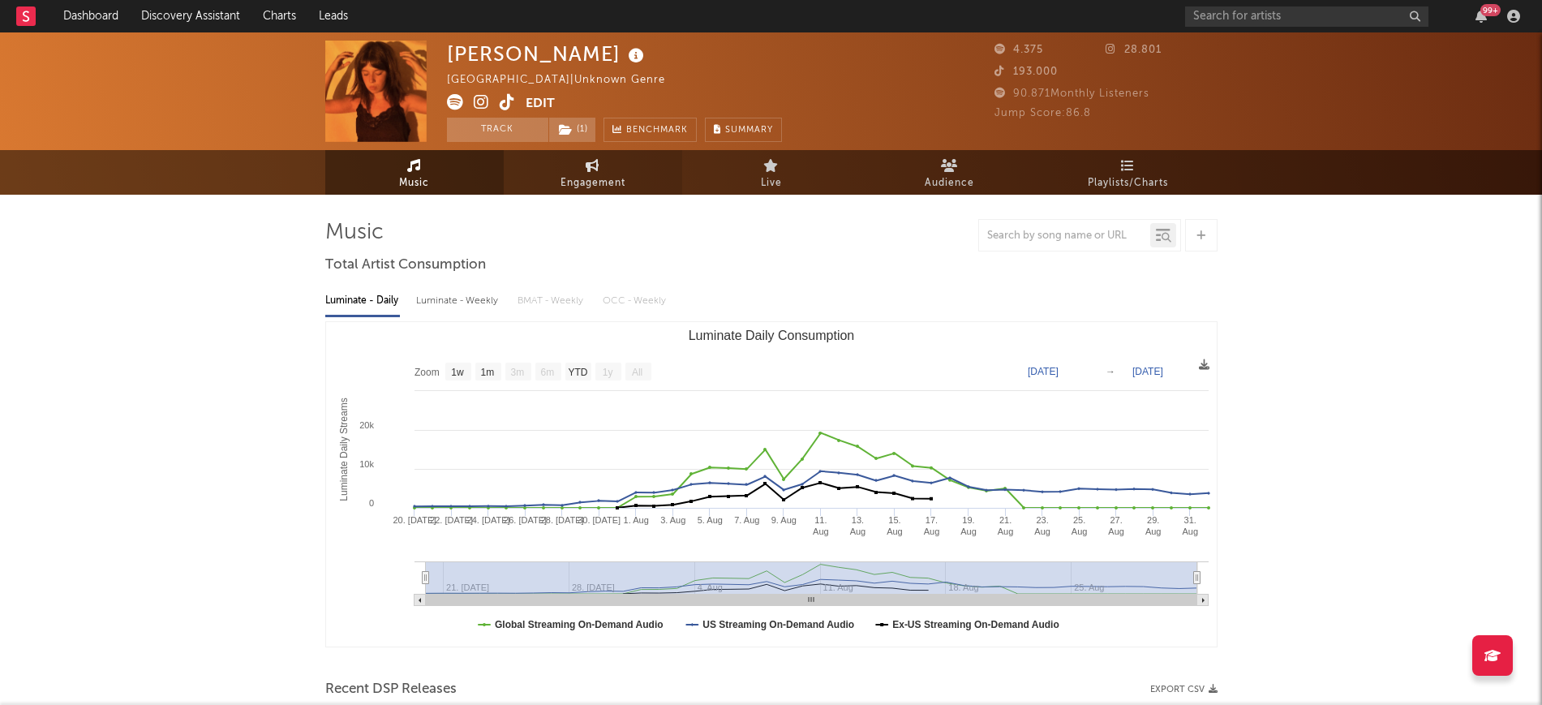
click at [566, 182] on span "Engagement" at bounding box center [592, 183] width 65 height 19
select select "1w"
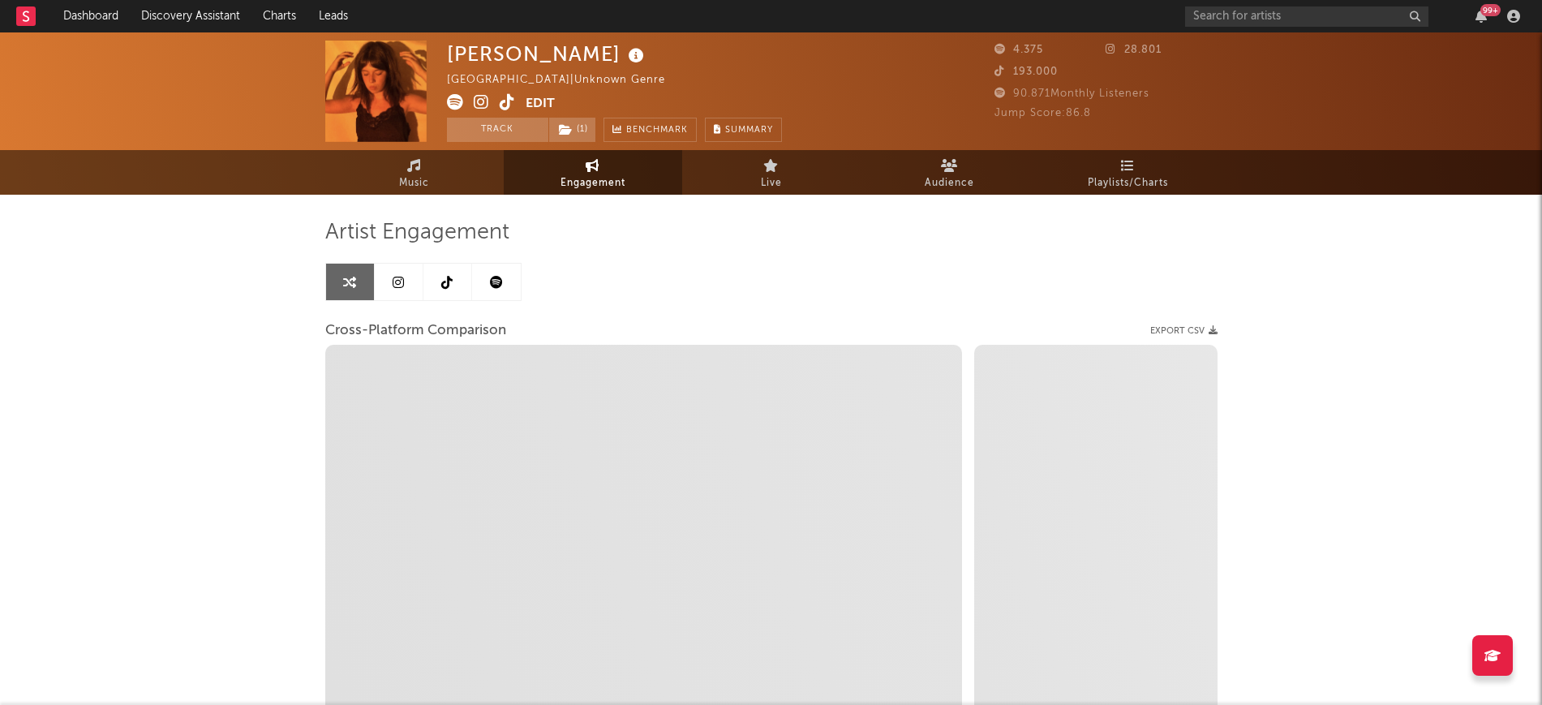
select select "1m"
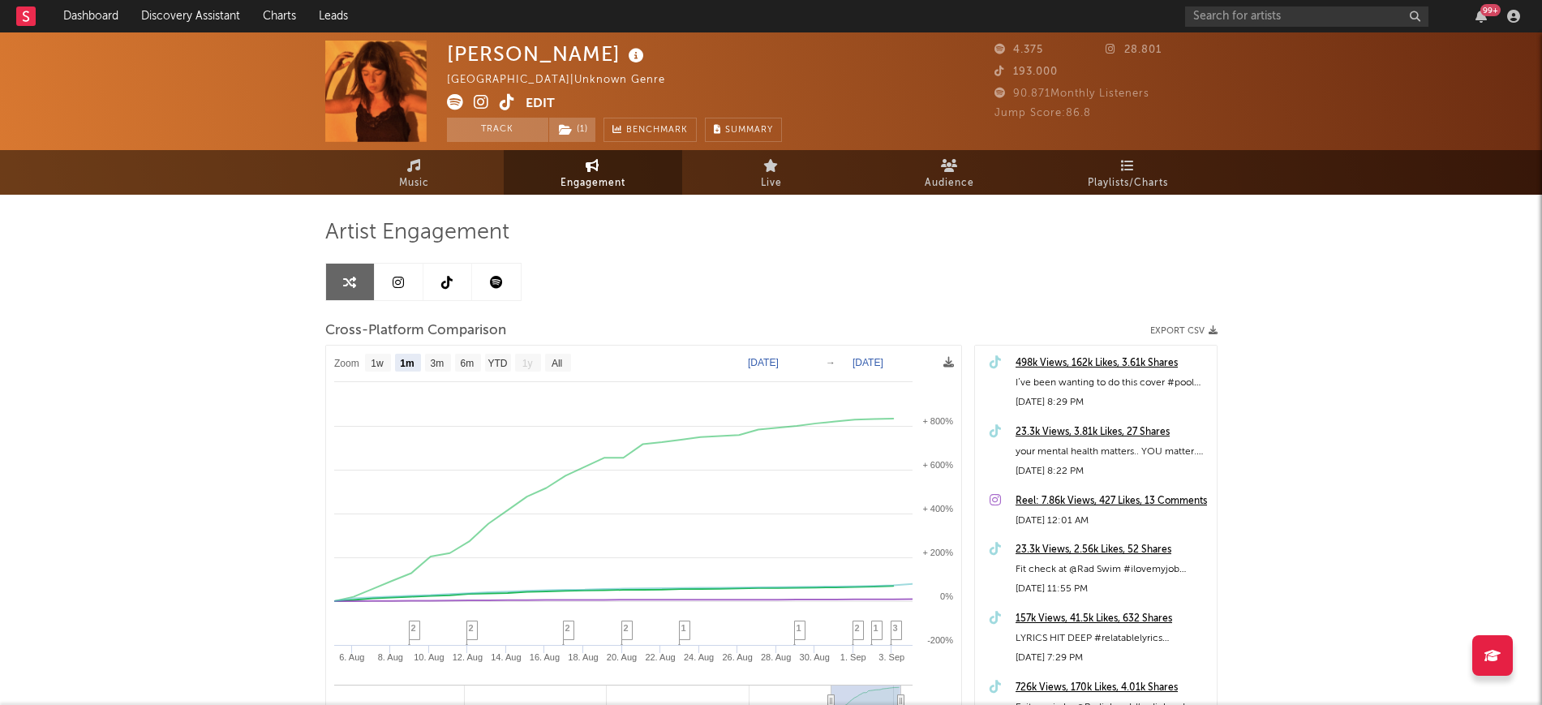
click at [451, 270] on link at bounding box center [447, 282] width 49 height 36
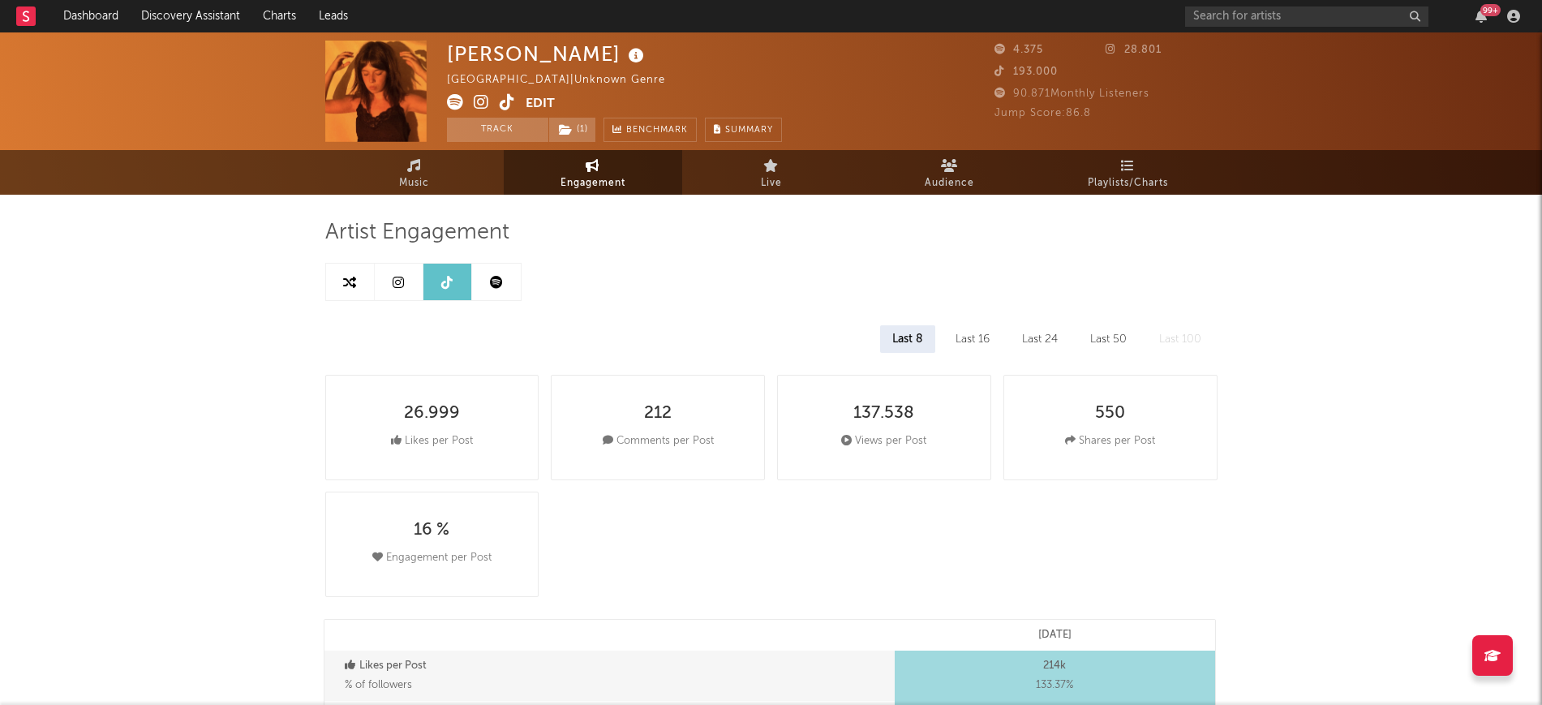
select select "1w"
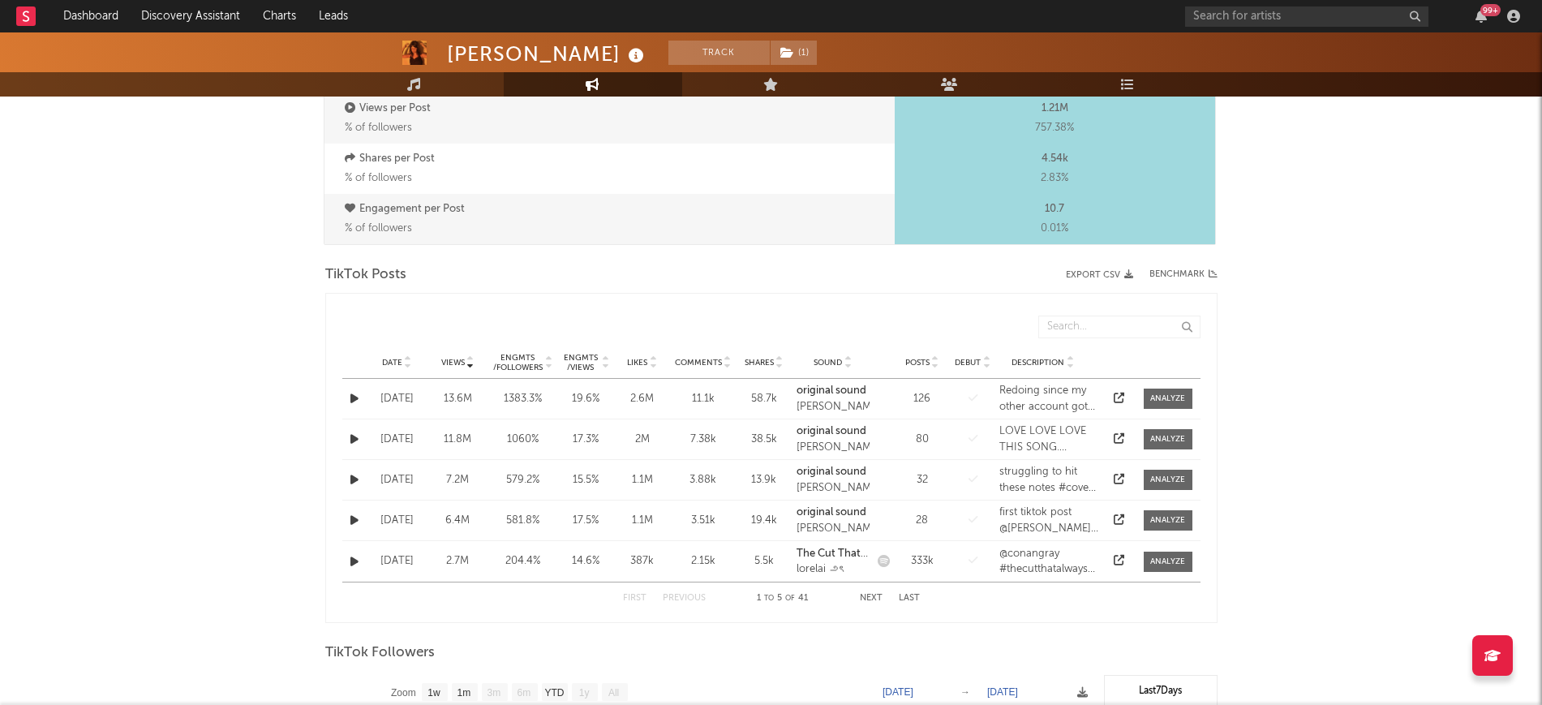
scroll to position [811, 0]
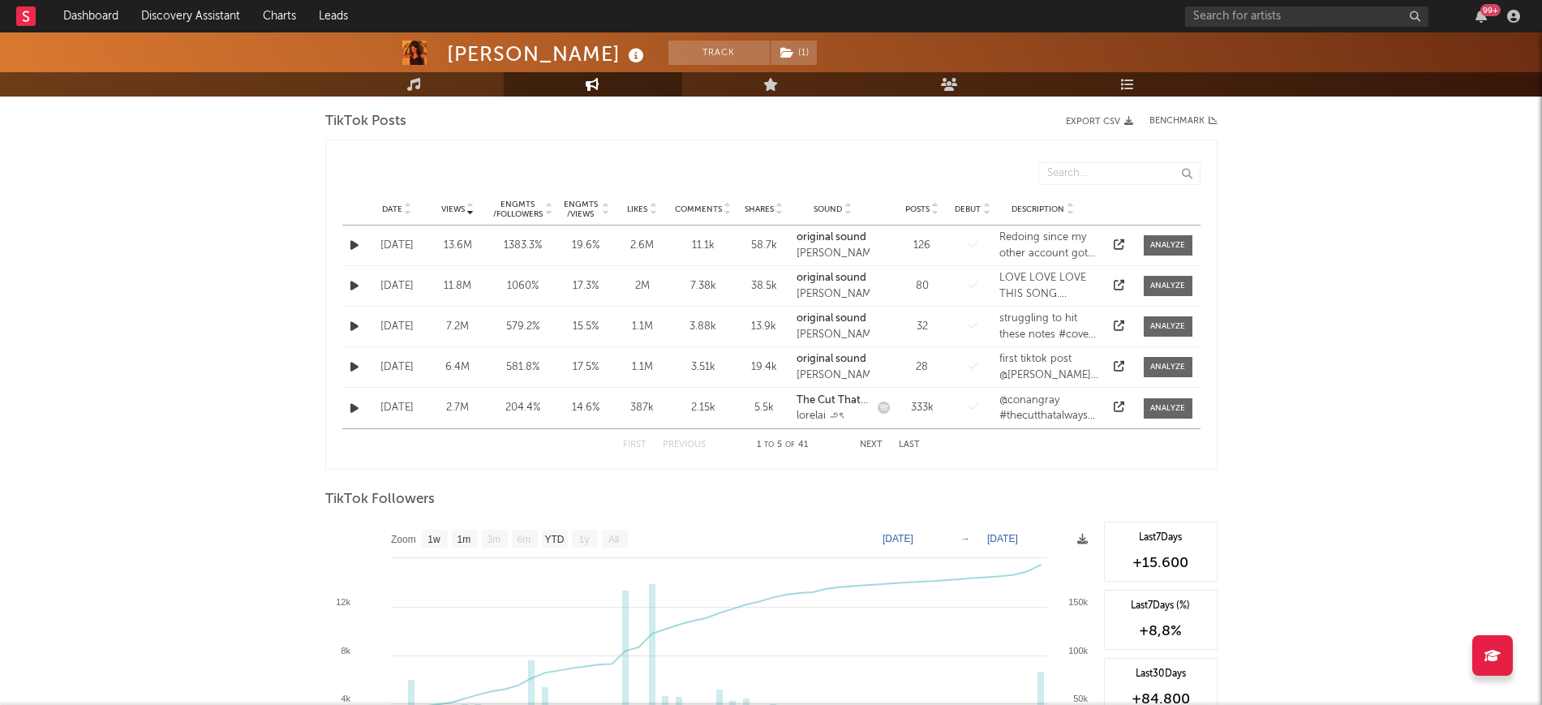
click at [405, 211] on icon at bounding box center [408, 212] width 8 height 6
click at [350, 410] on icon "button" at bounding box center [354, 408] width 8 height 11
click at [361, 241] on button "button" at bounding box center [354, 245] width 16 height 19
drag, startPoint x: 866, startPoint y: 447, endPoint x: 787, endPoint y: 444, distance: 78.7
click at [867, 447] on button "Next" at bounding box center [871, 444] width 23 height 9
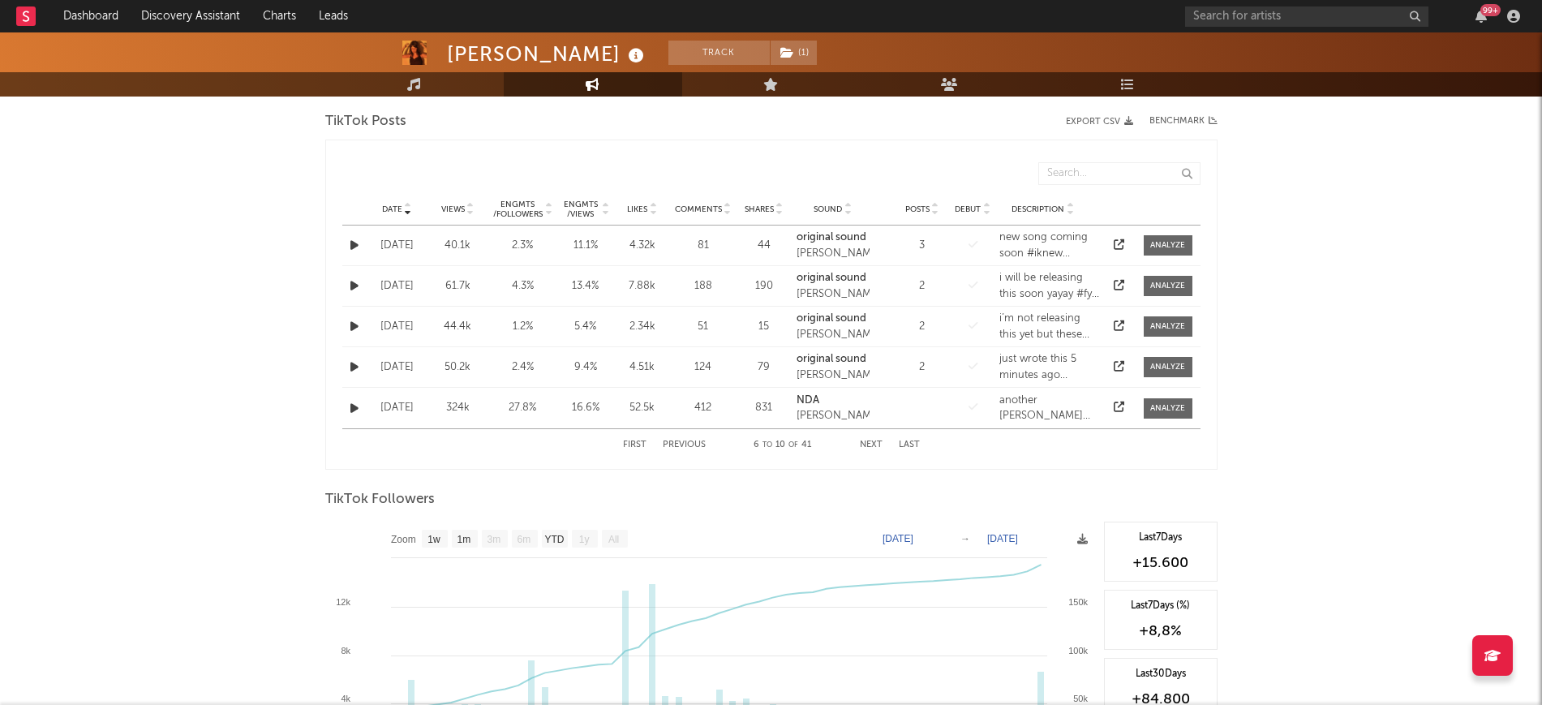
click at [687, 440] on button "Previous" at bounding box center [684, 444] width 43 height 9
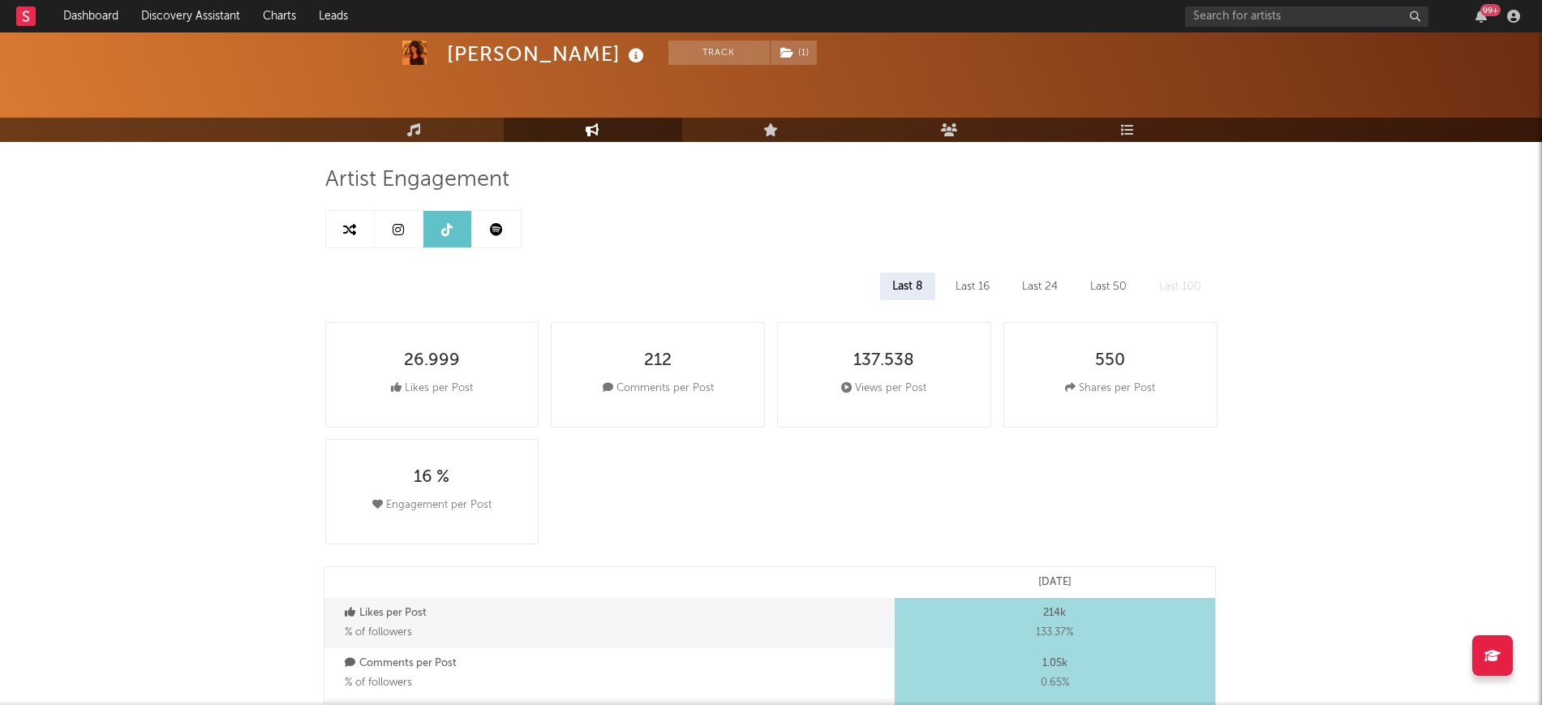
scroll to position [0, 0]
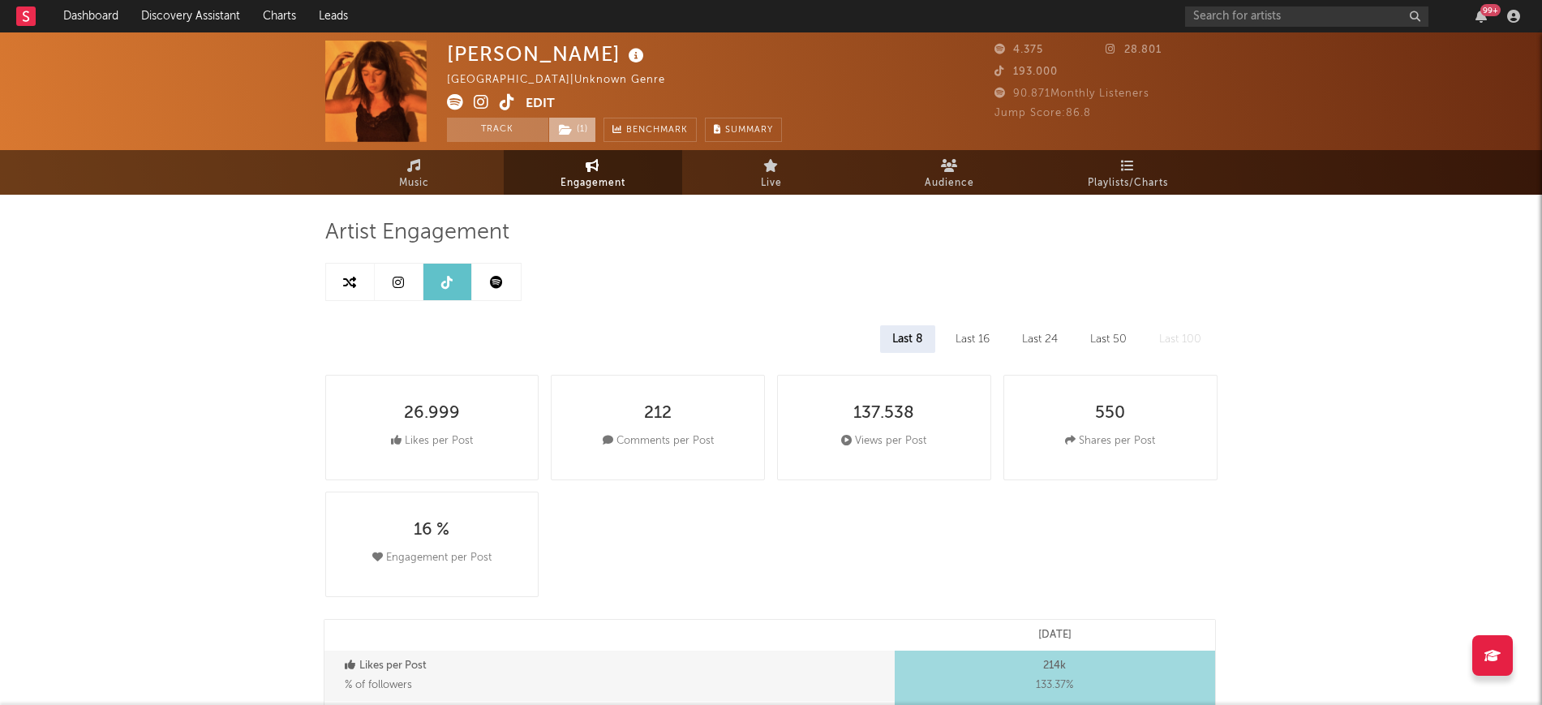
click at [580, 121] on span "( 1 )" at bounding box center [572, 130] width 48 height 24
click at [572, 127] on icon at bounding box center [566, 129] width 14 height 11
click at [448, 284] on icon at bounding box center [446, 282] width 11 height 13
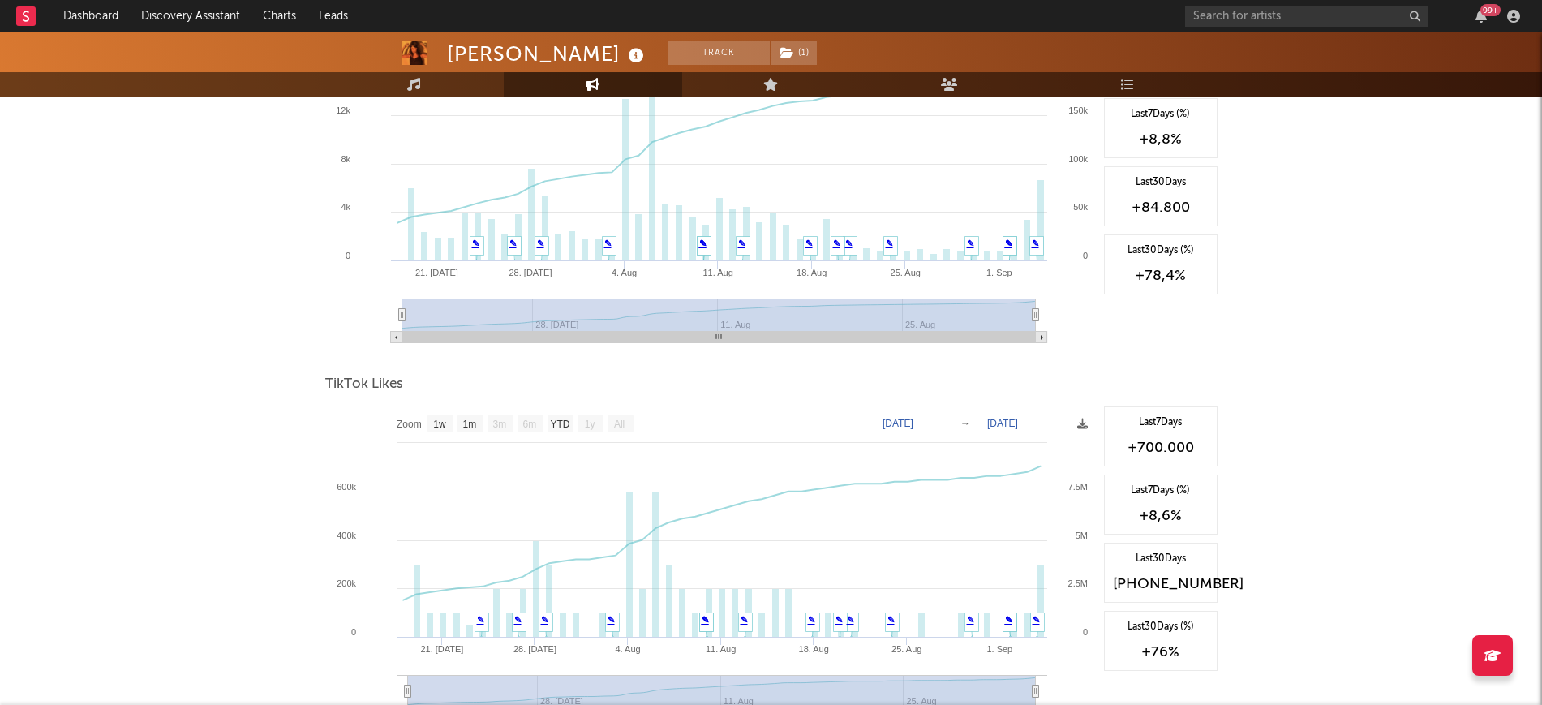
scroll to position [1318, 0]
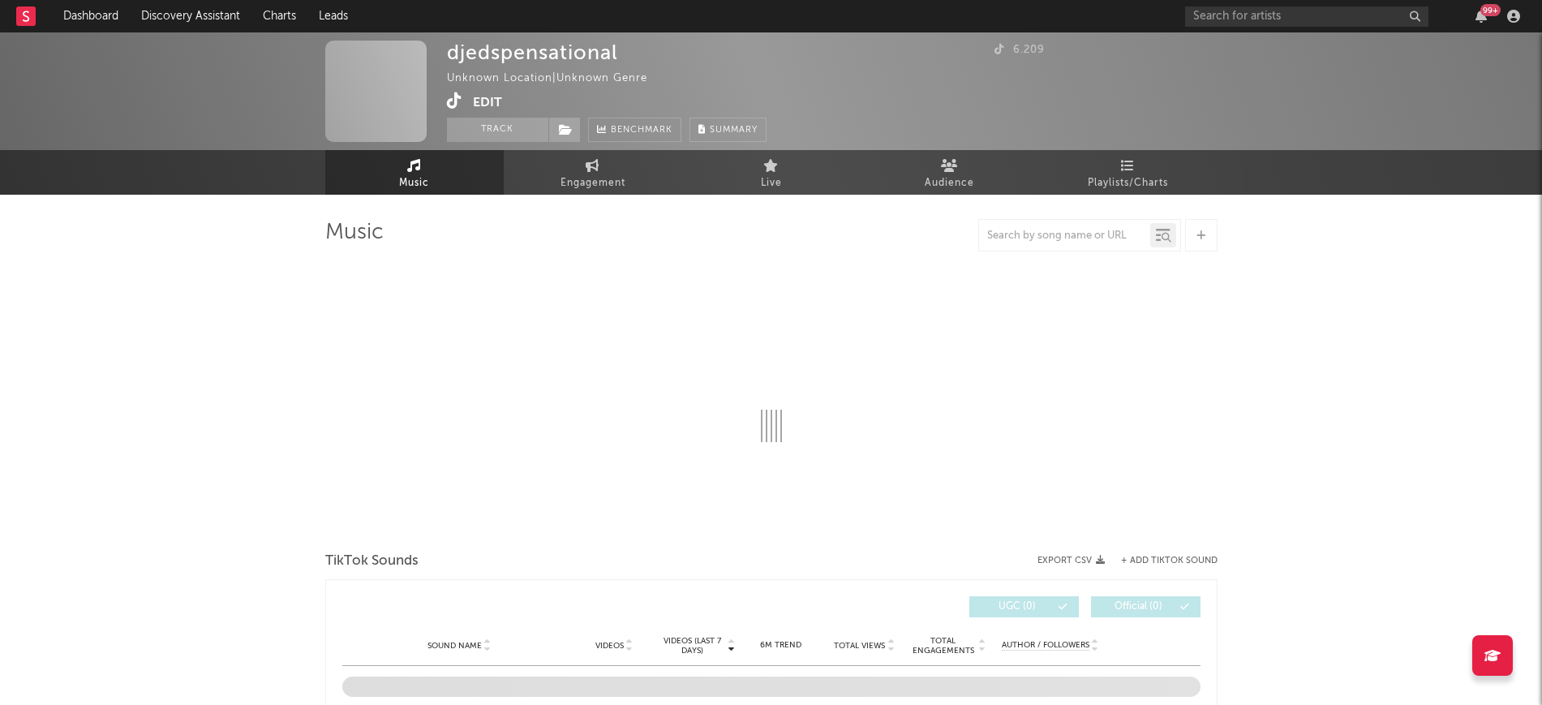
select select "1w"
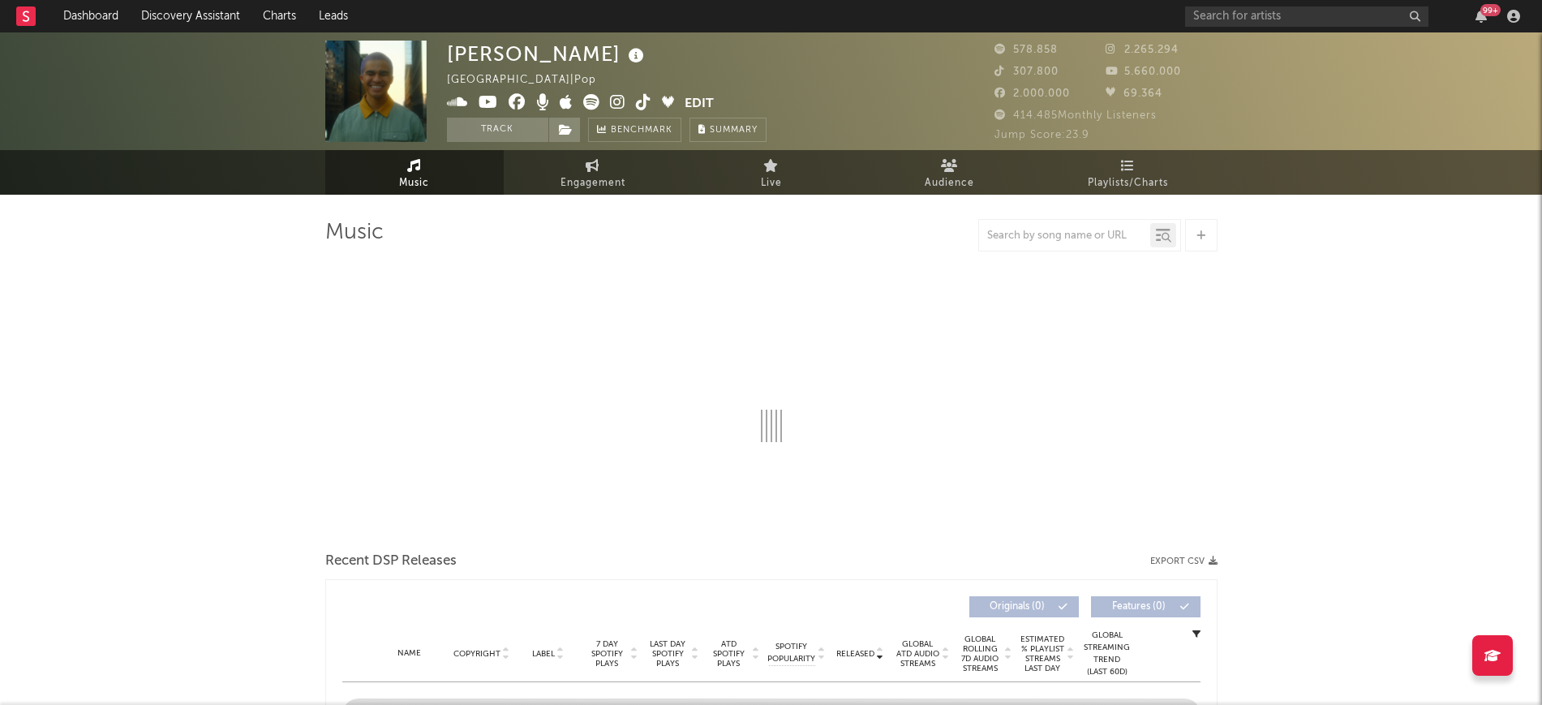
select select "6m"
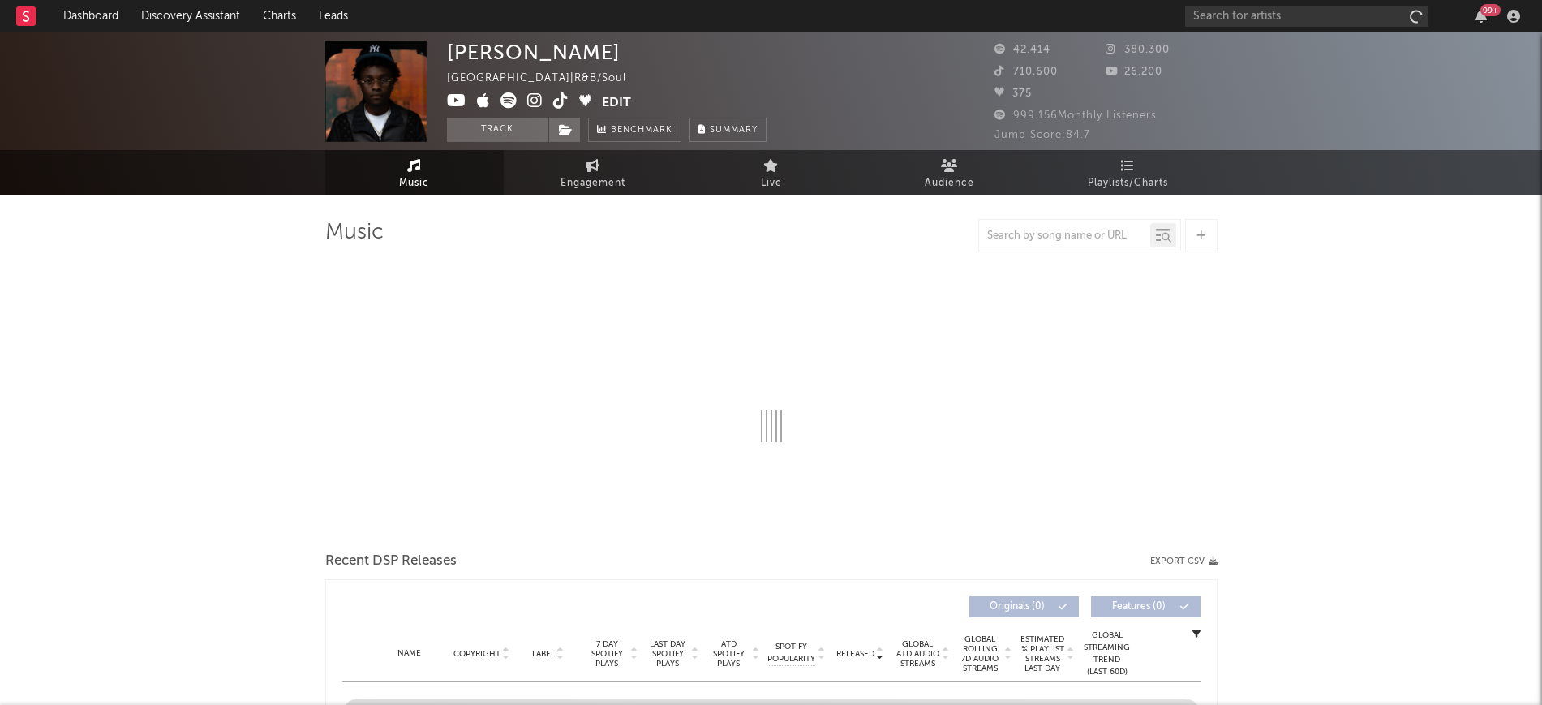
select select "1w"
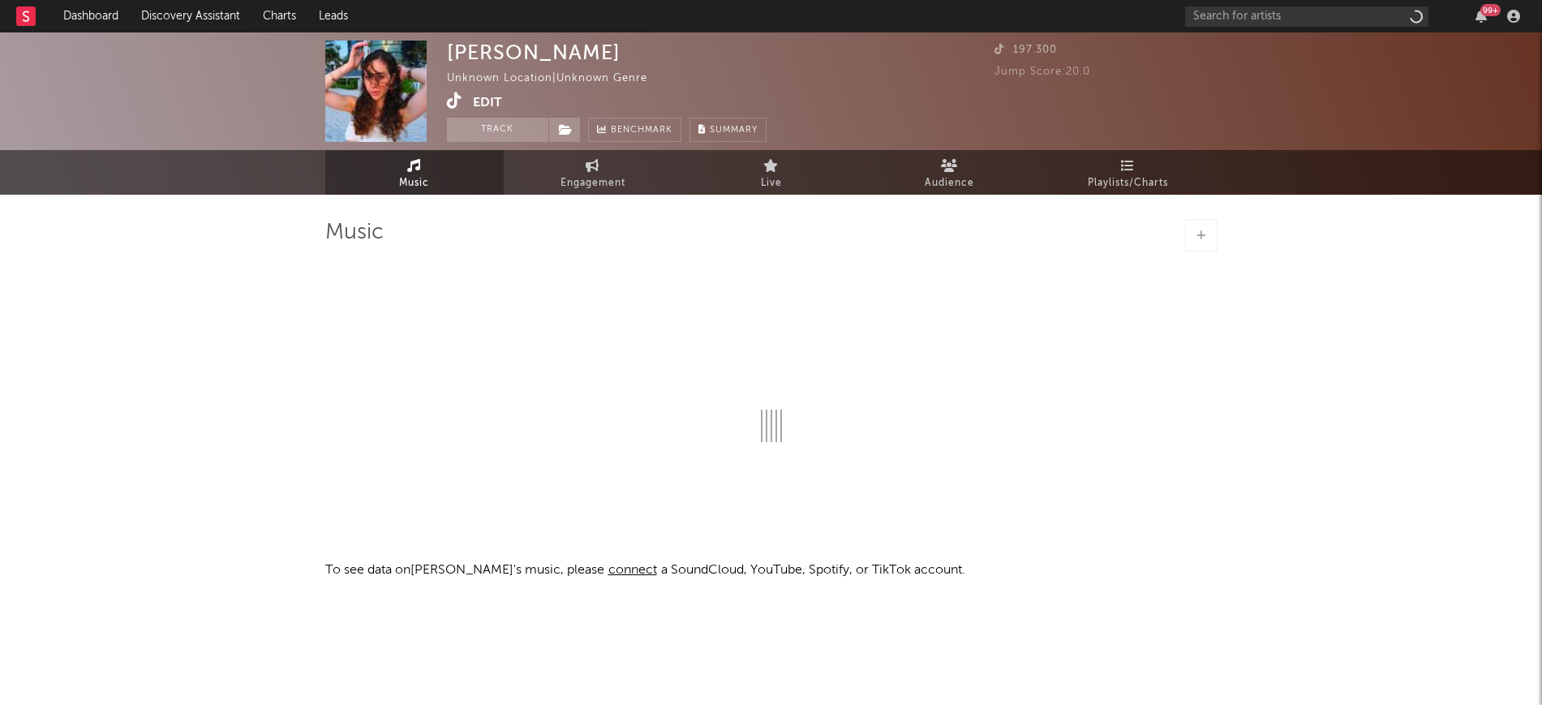
select select "1w"
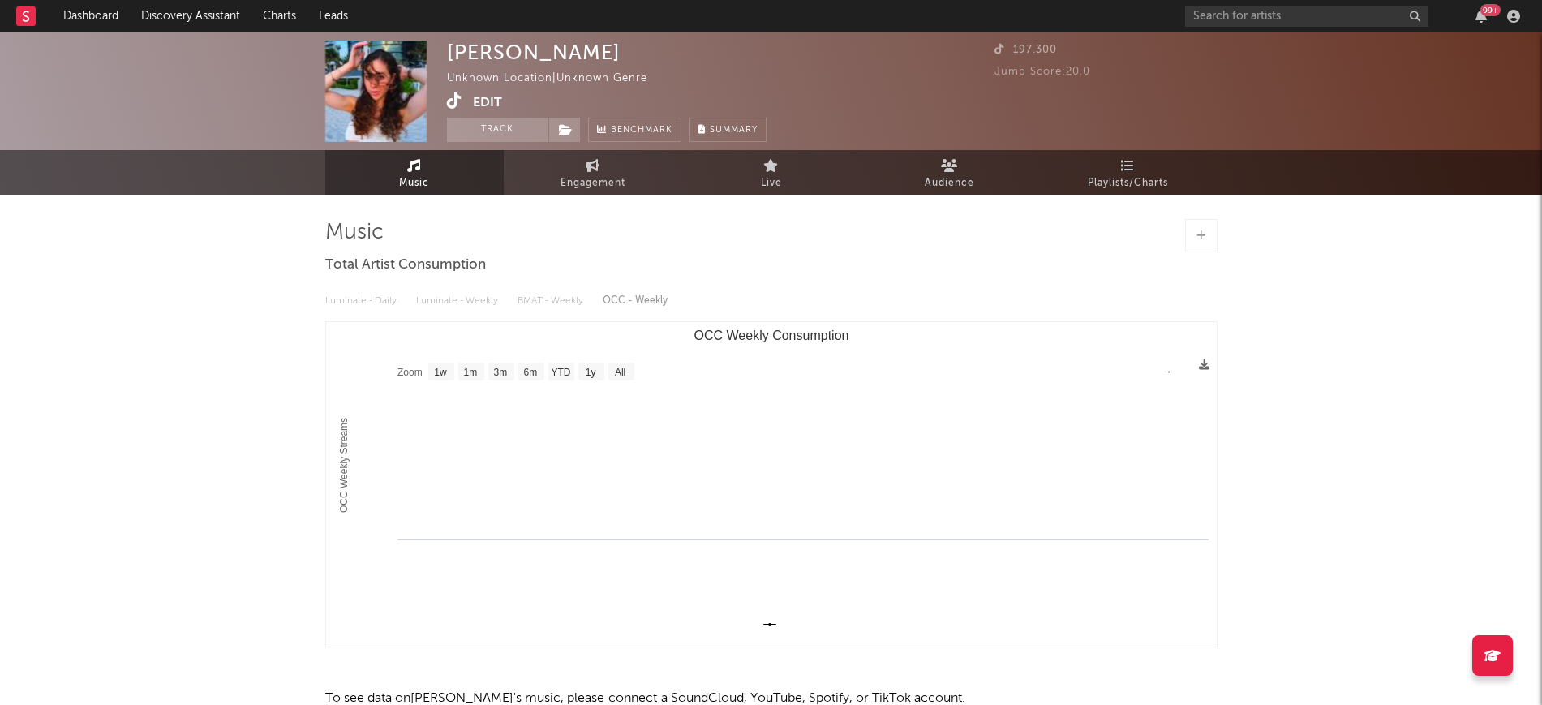
click at [458, 101] on icon at bounding box center [454, 100] width 15 height 16
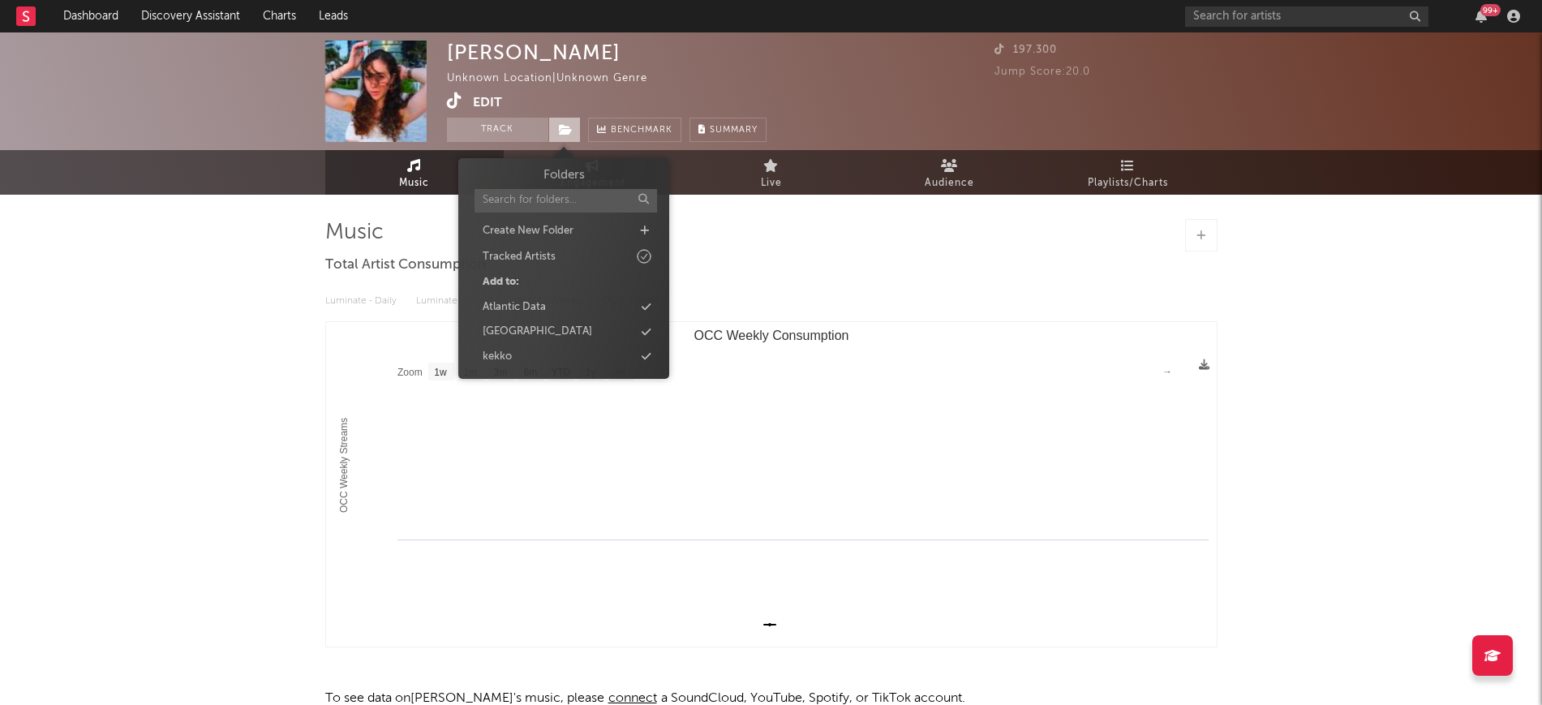
click at [564, 127] on icon at bounding box center [566, 129] width 14 height 11
click at [527, 300] on div "Atlantic Data" at bounding box center [514, 307] width 63 height 16
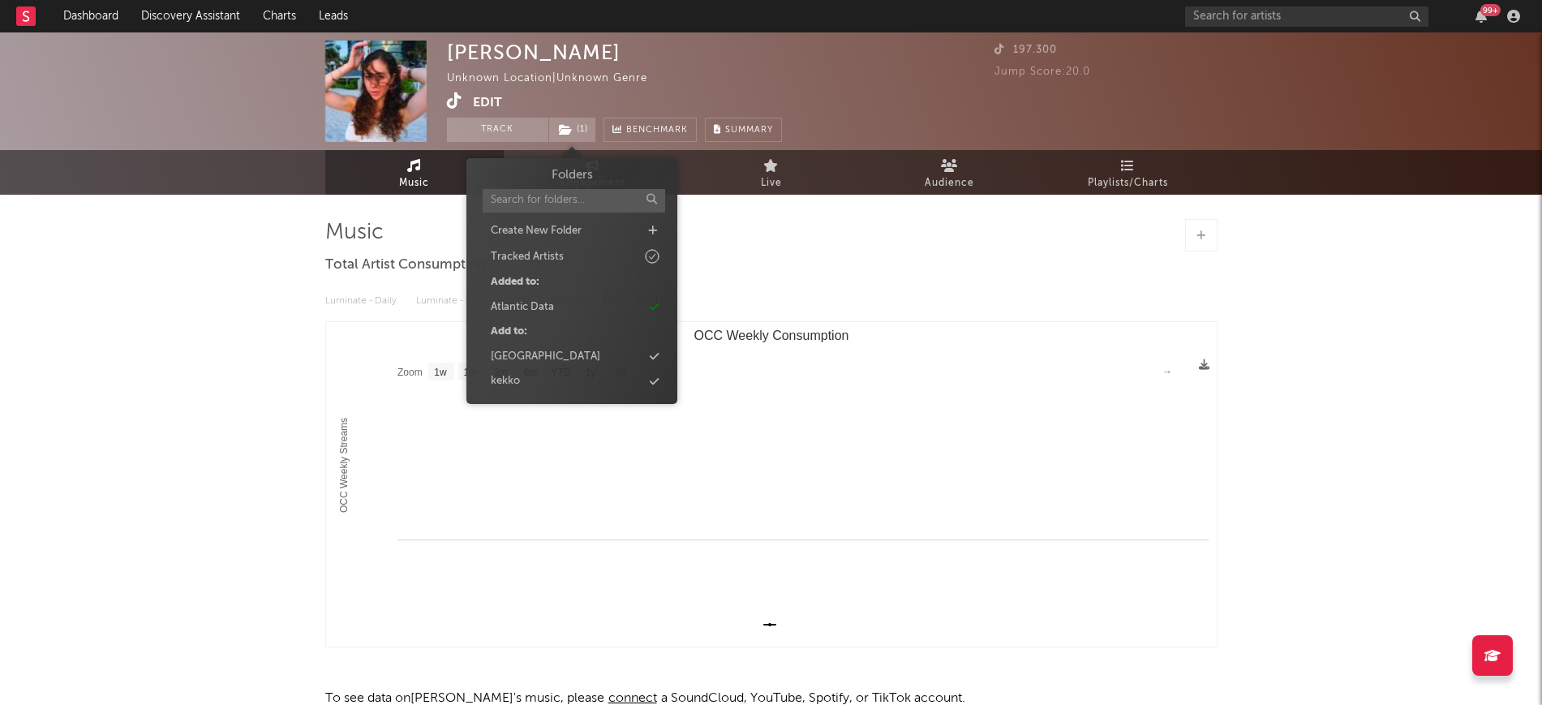
click at [161, 343] on div "Katerina Lomis Unknown Location | Unknown Genre Edit Track ( 1 ) Benchmark Summ…" at bounding box center [771, 412] width 1542 height 761
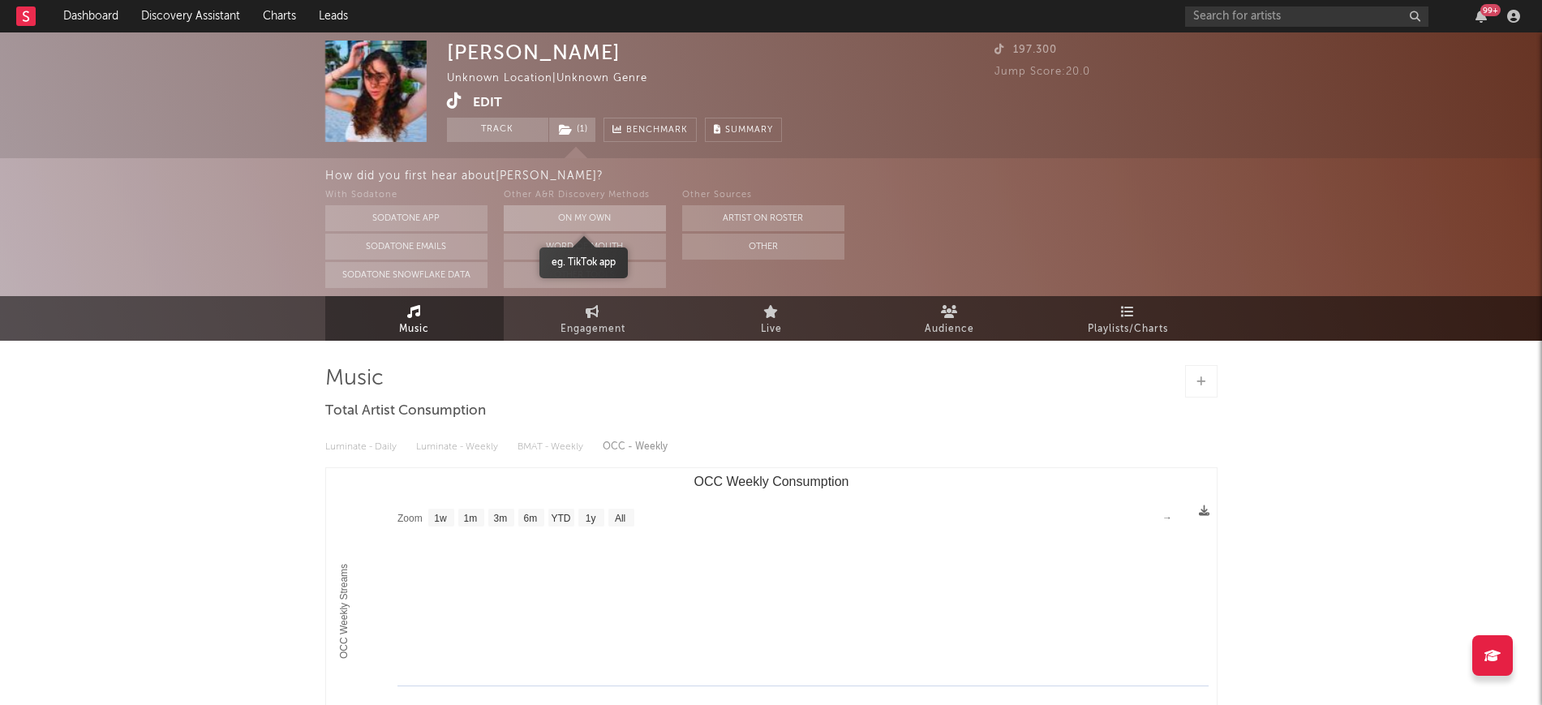
click at [549, 209] on button "On My Own" at bounding box center [585, 218] width 162 height 26
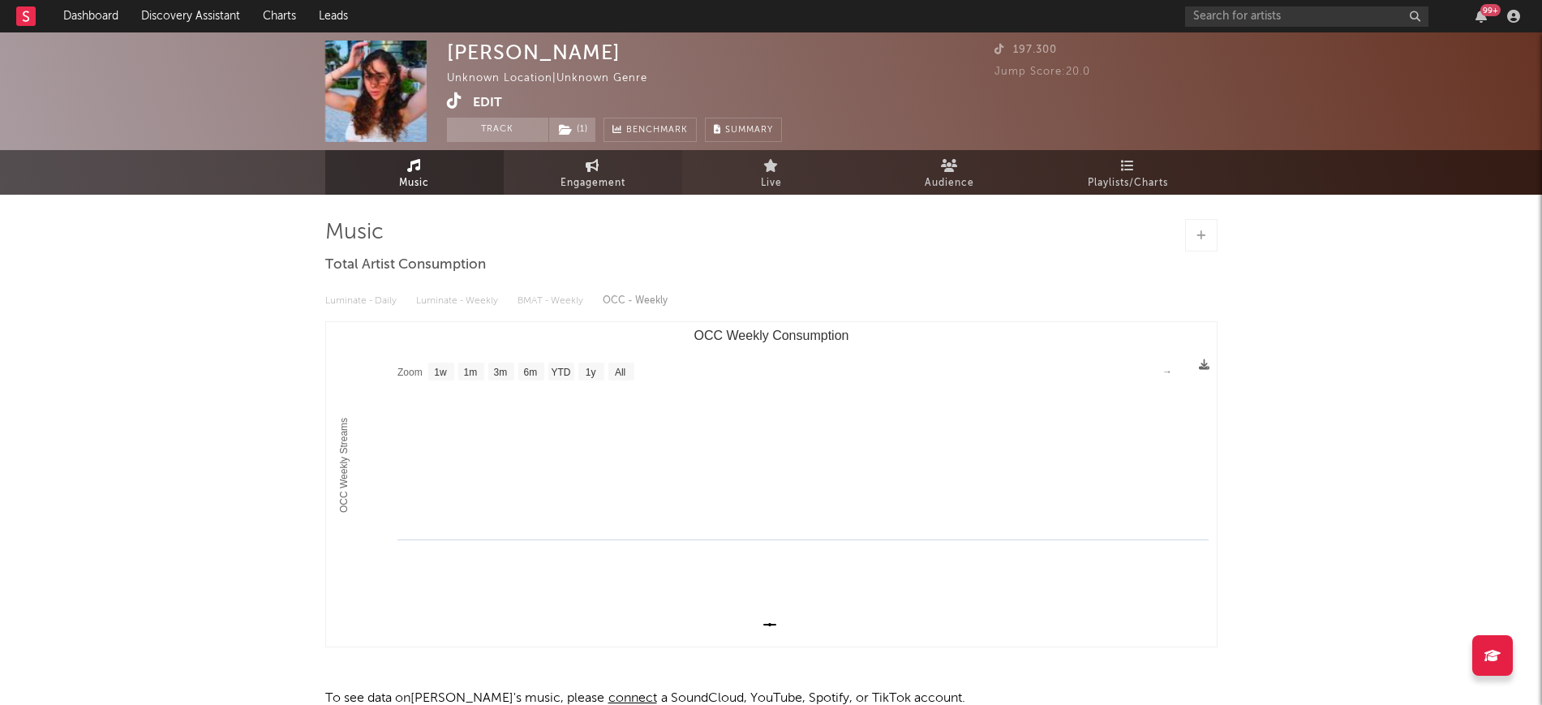
click at [534, 165] on link "Engagement" at bounding box center [593, 172] width 178 height 45
select select "1w"
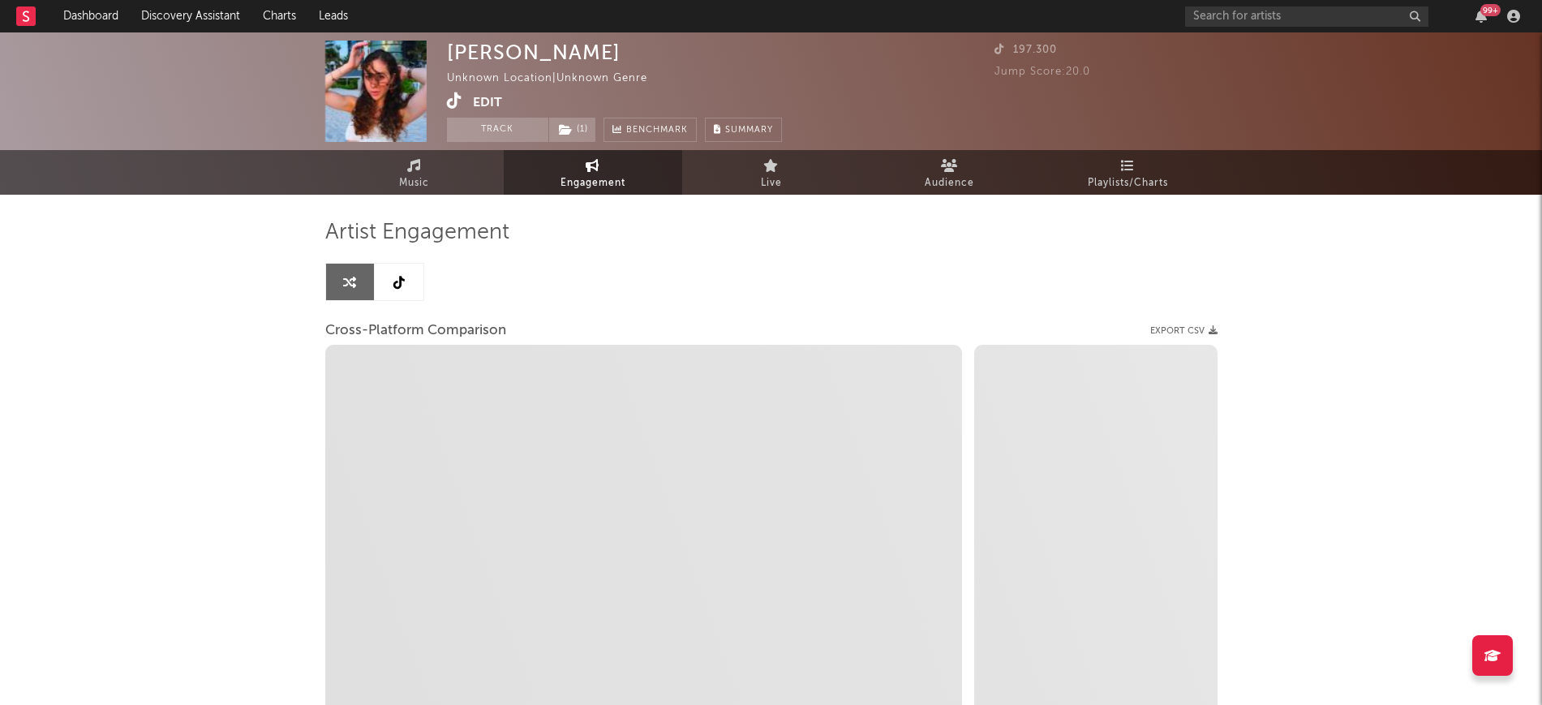
select select "1m"
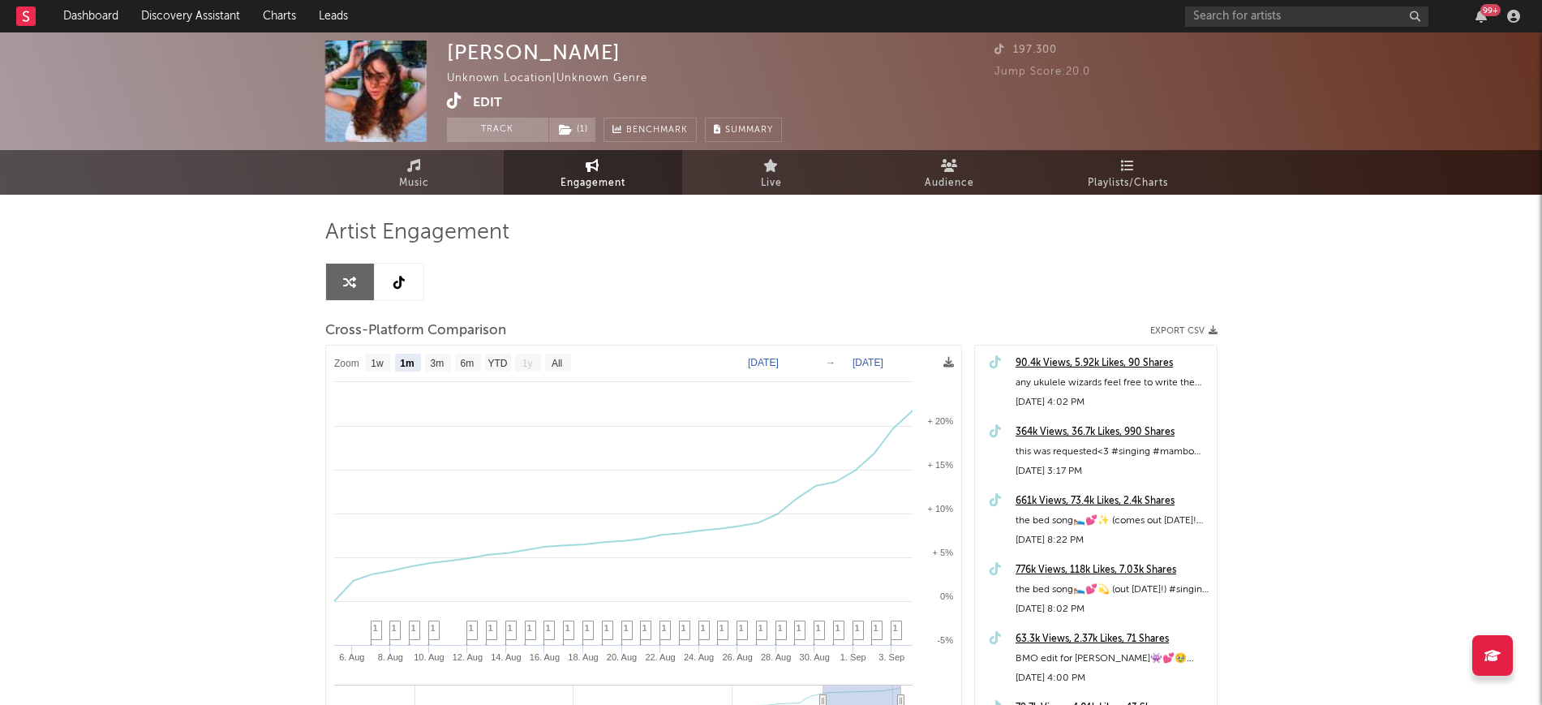
click at [405, 281] on link at bounding box center [399, 282] width 49 height 36
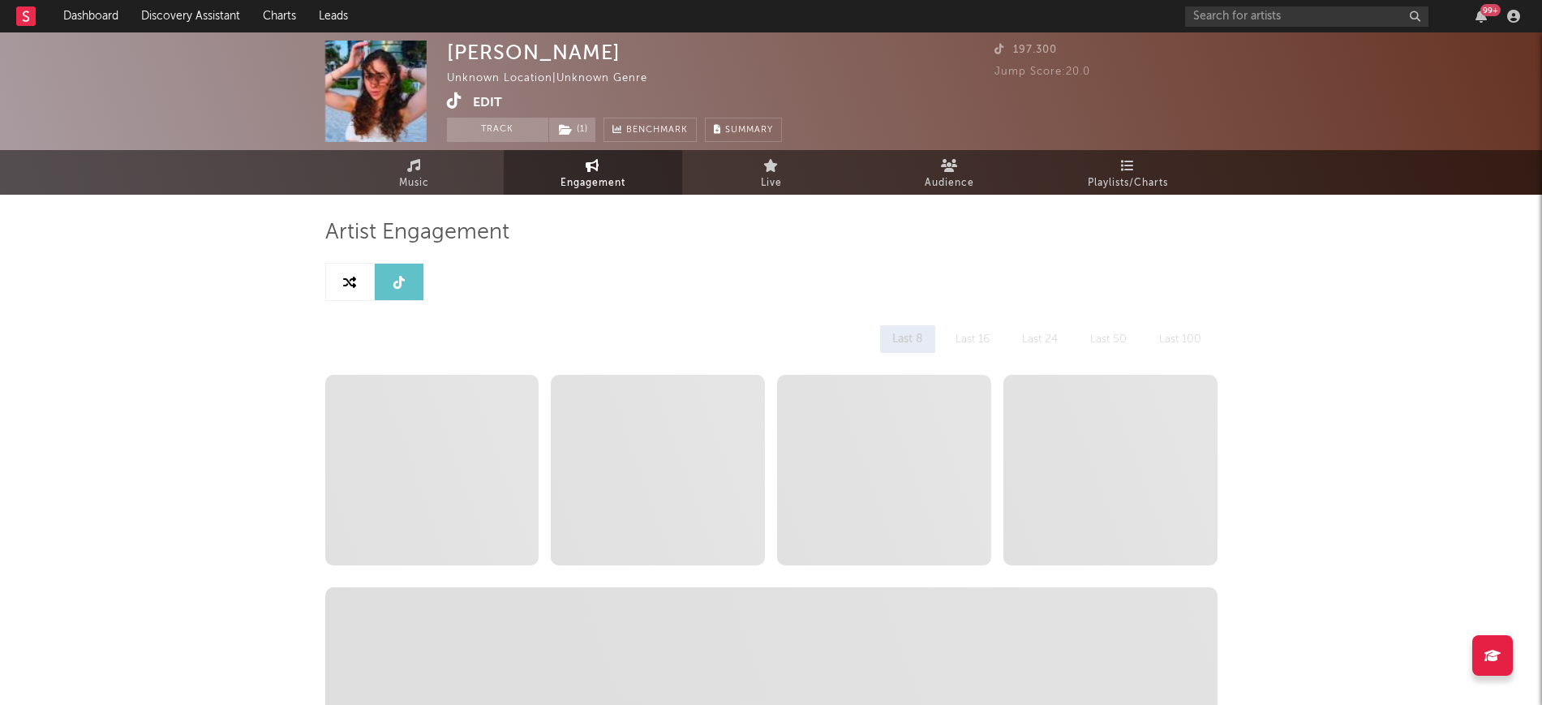
select select "6m"
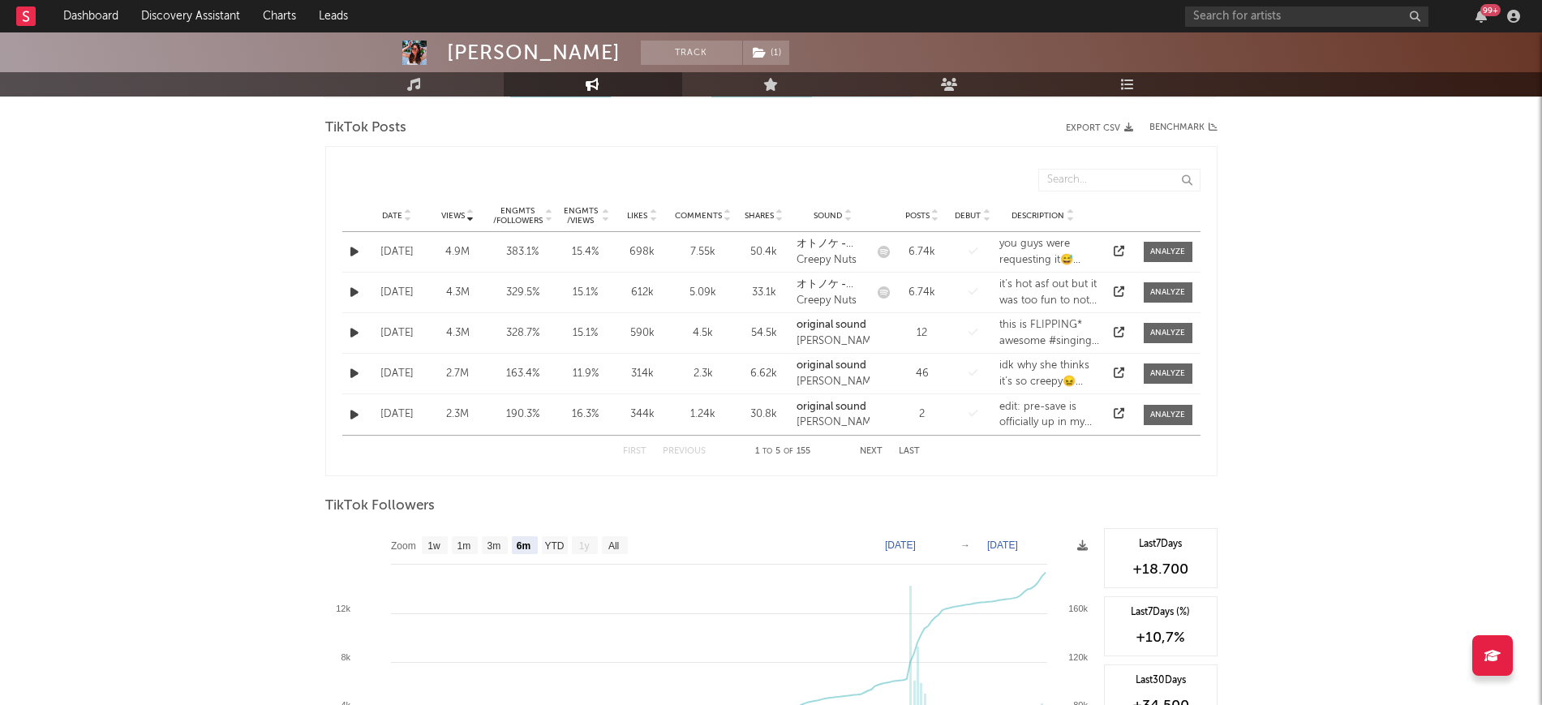
scroll to position [811, 0]
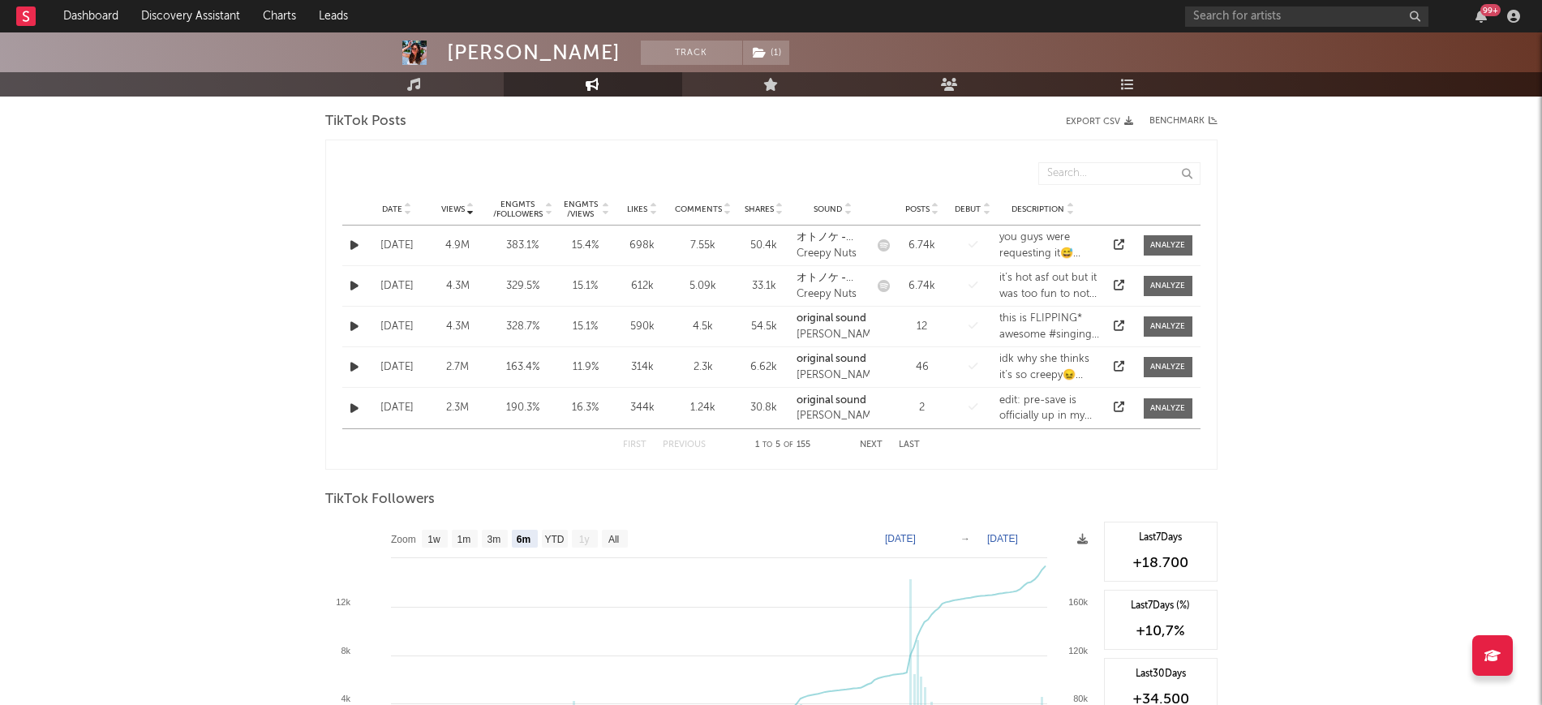
click at [405, 210] on icon at bounding box center [408, 212] width 8 height 6
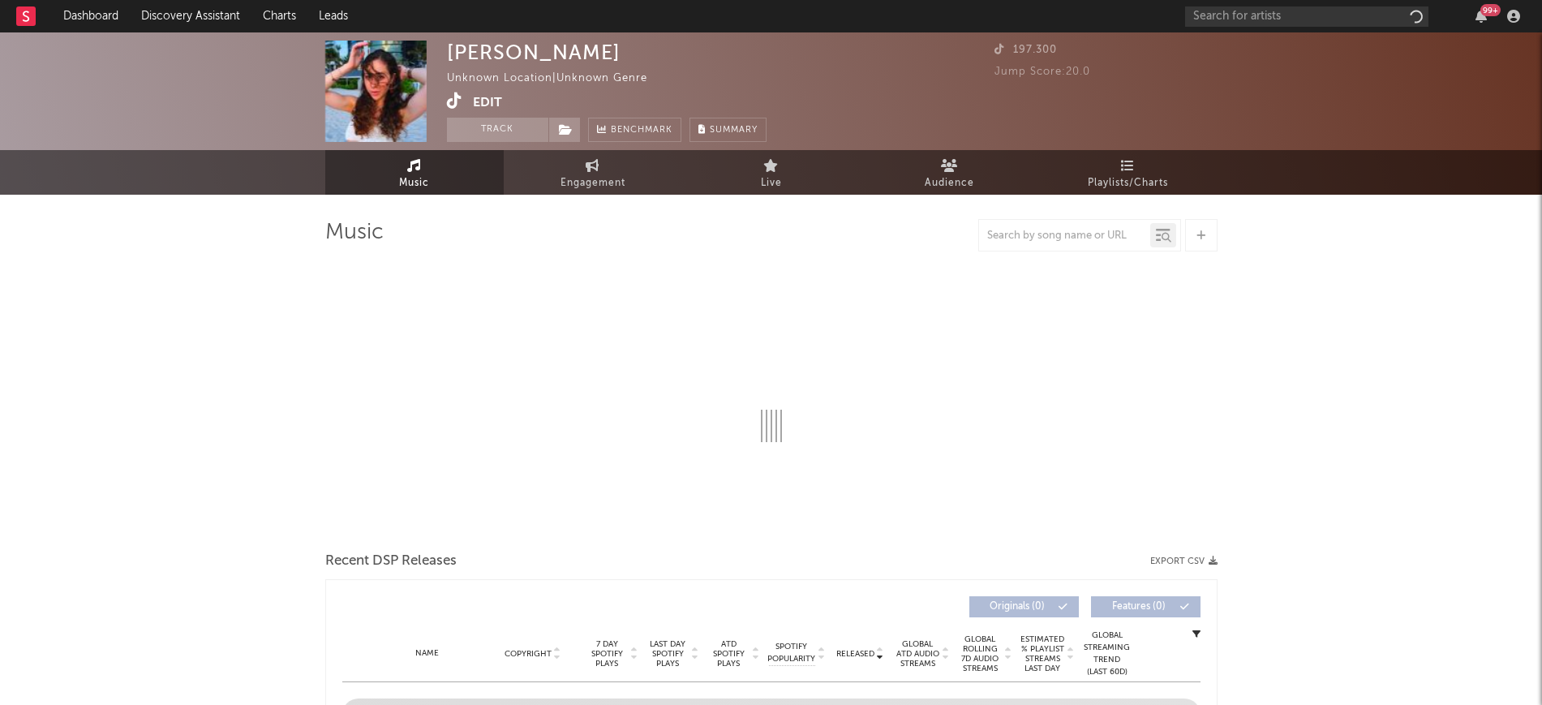
select select "1w"
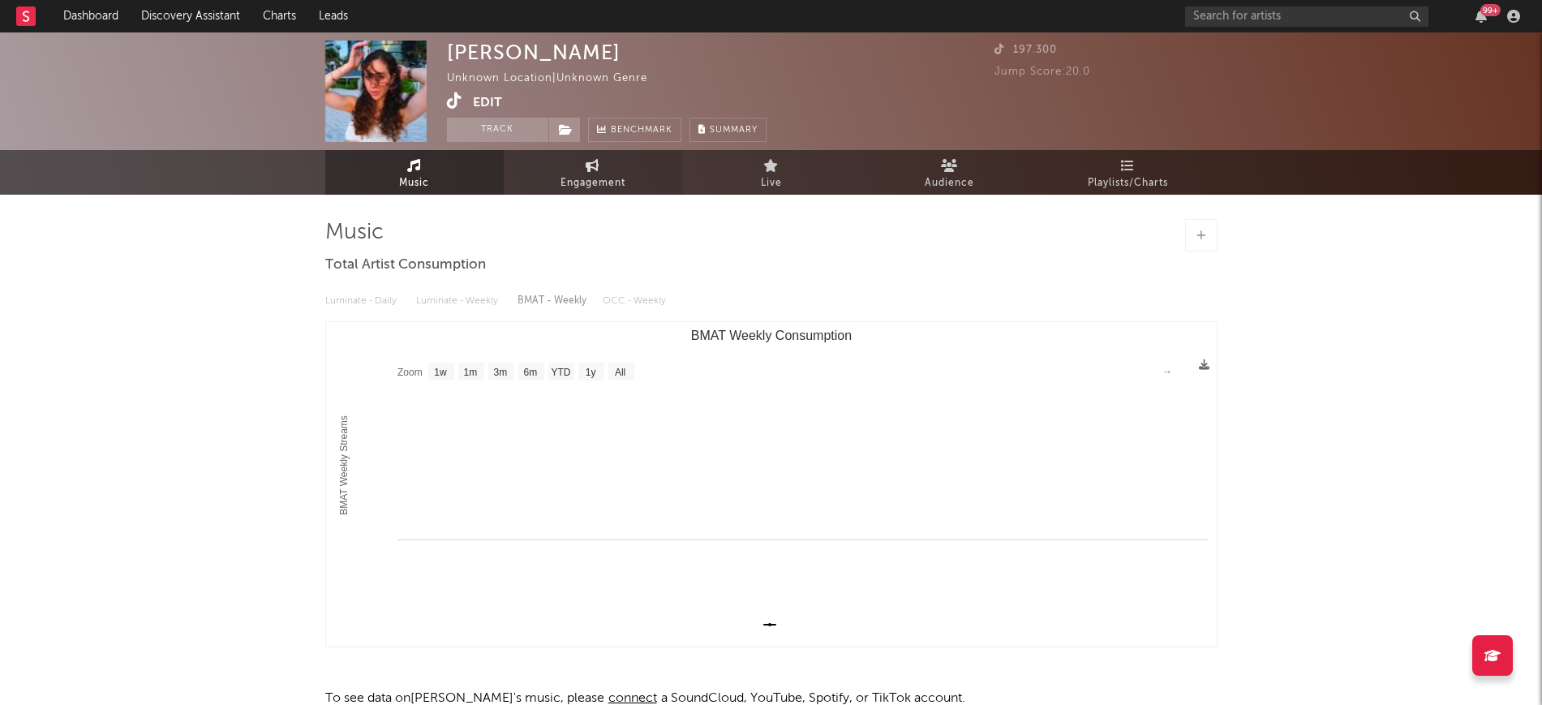
click at [603, 187] on span "Engagement" at bounding box center [592, 183] width 65 height 19
select select "1w"
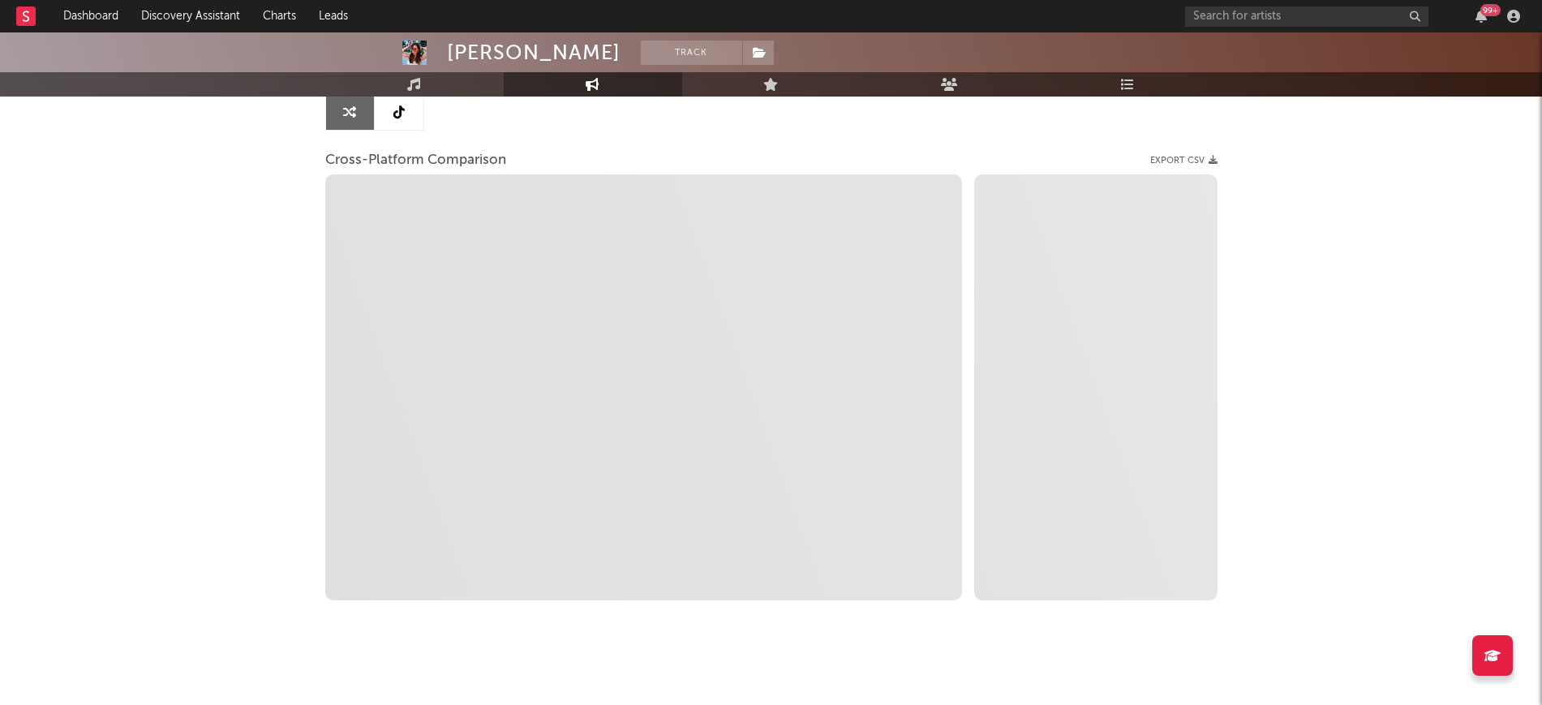
scroll to position [179, 0]
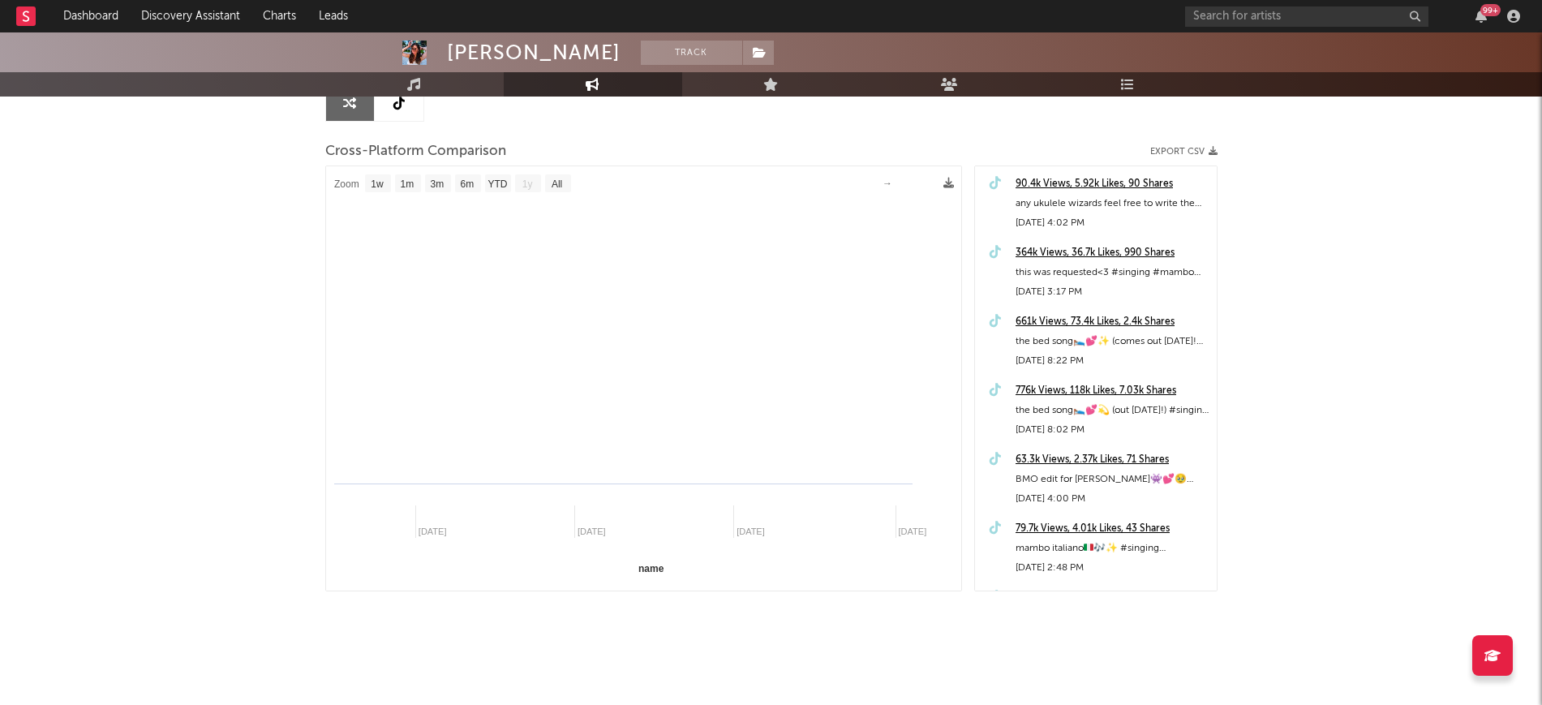
select select "1m"
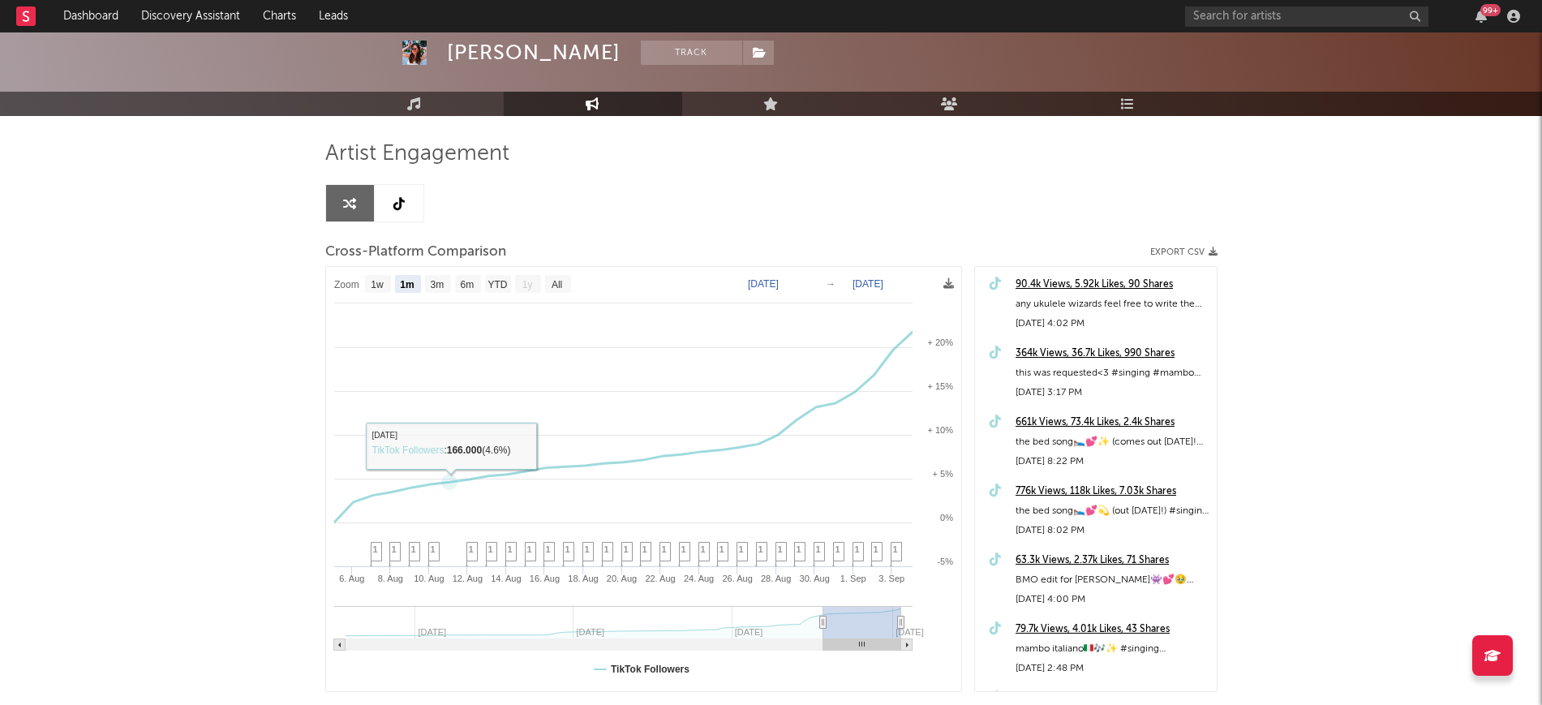
scroll to position [78, 0]
click at [405, 207] on link at bounding box center [399, 204] width 49 height 36
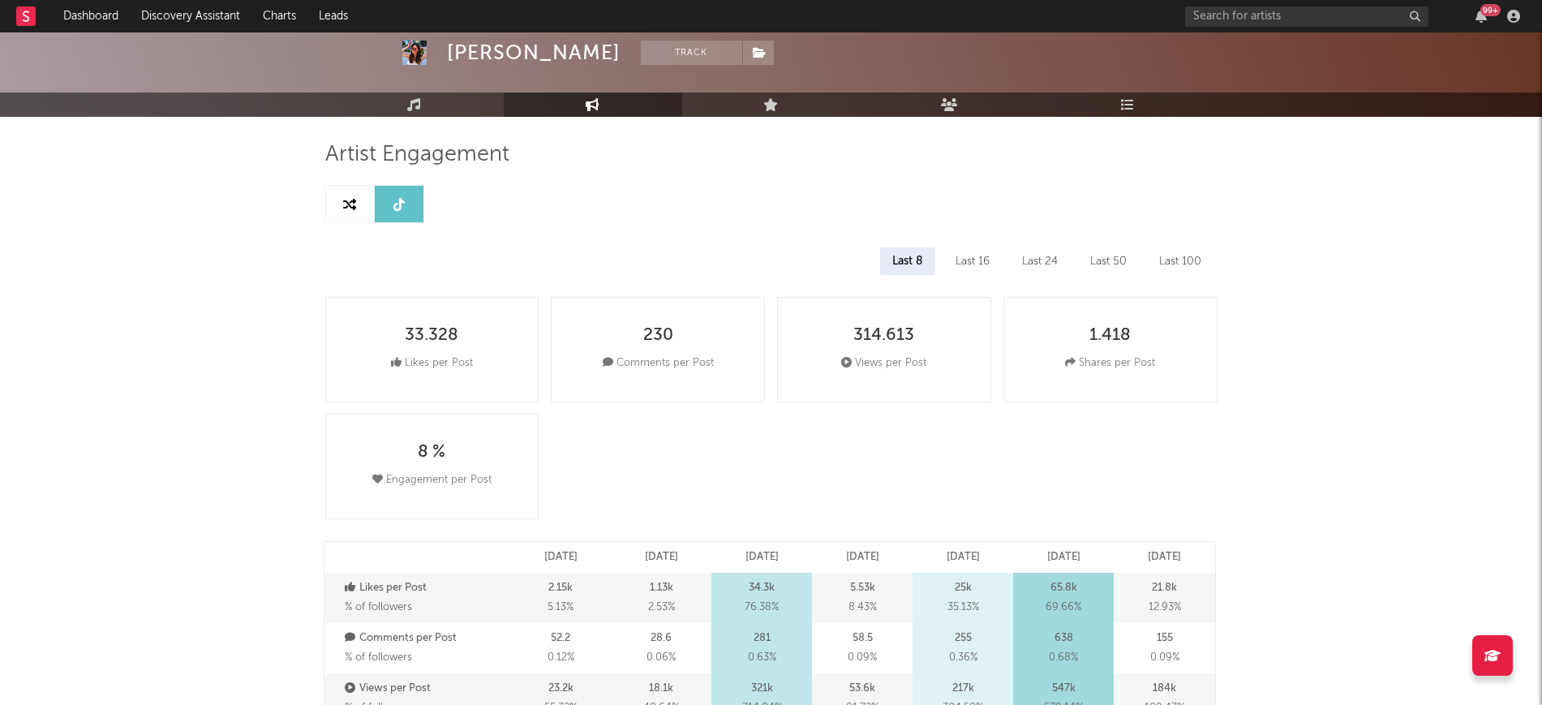
select select "6m"
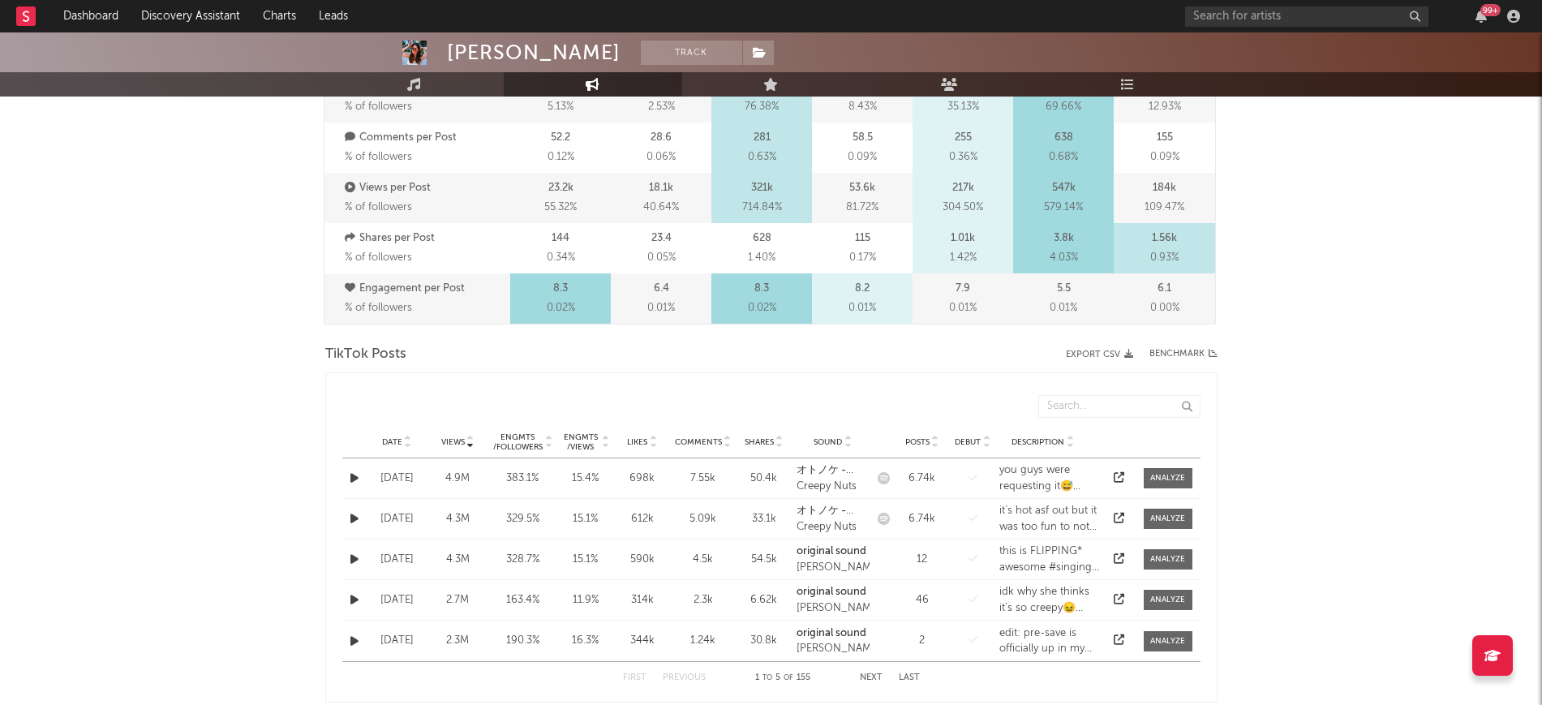
scroll to position [585, 0]
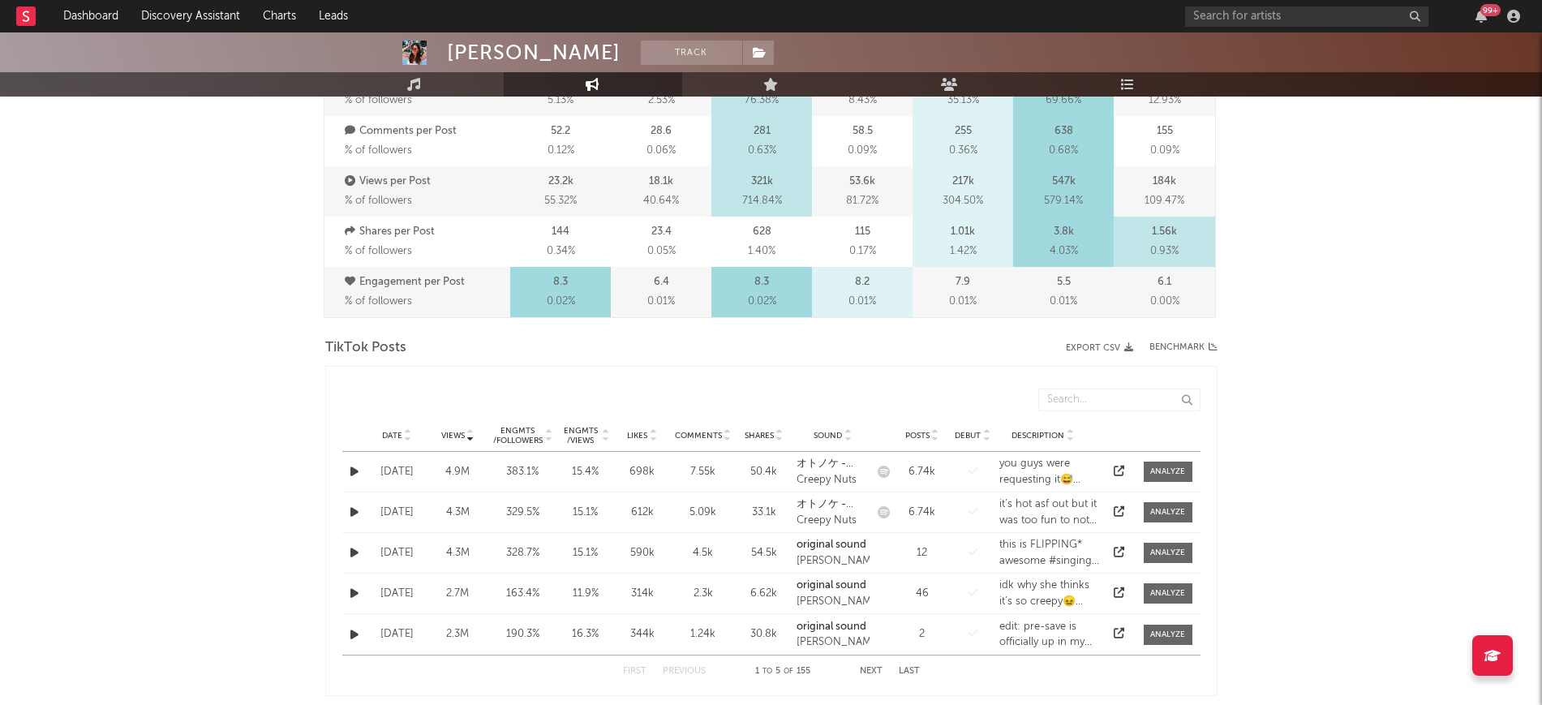
click at [405, 436] on icon at bounding box center [408, 438] width 8 height 6
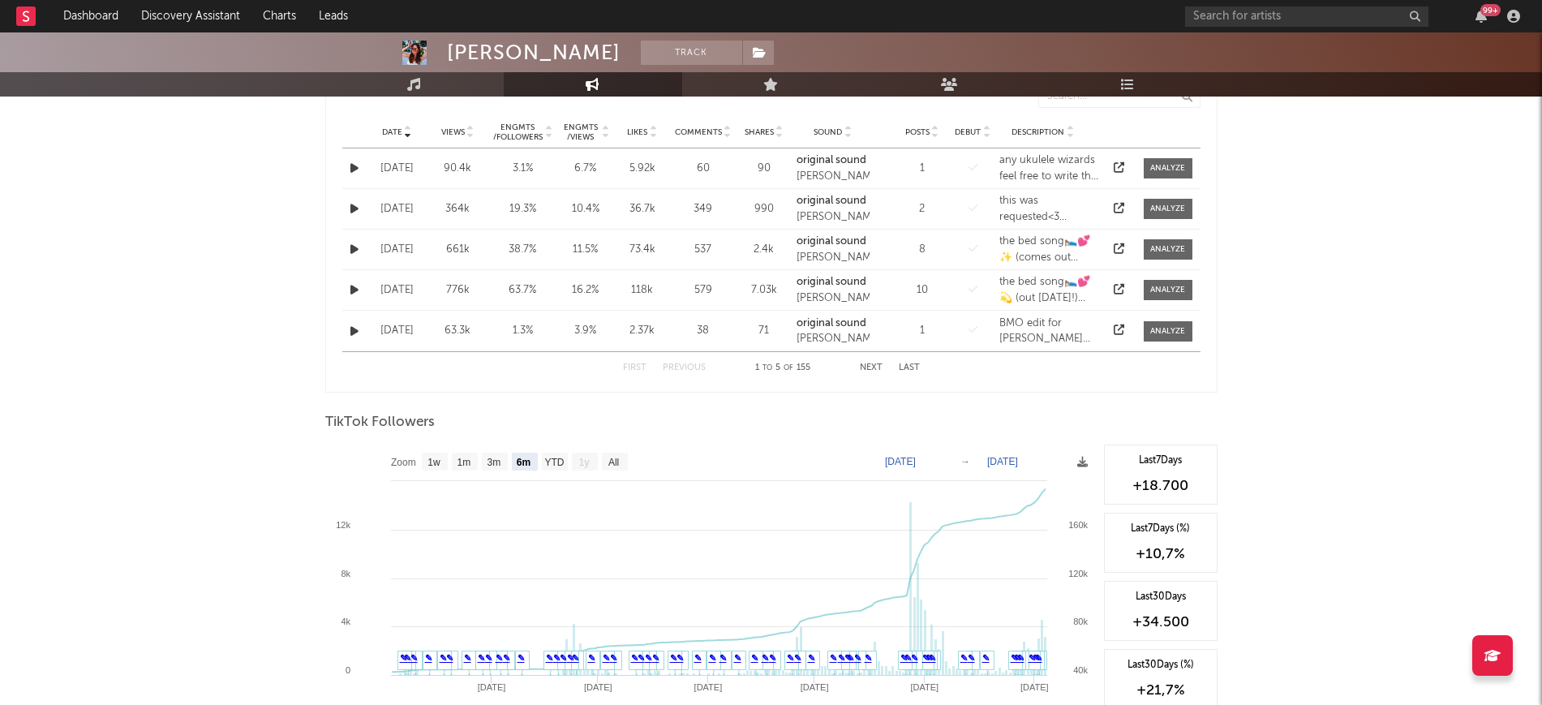
scroll to position [889, 0]
